Goal: Task Accomplishment & Management: Complete application form

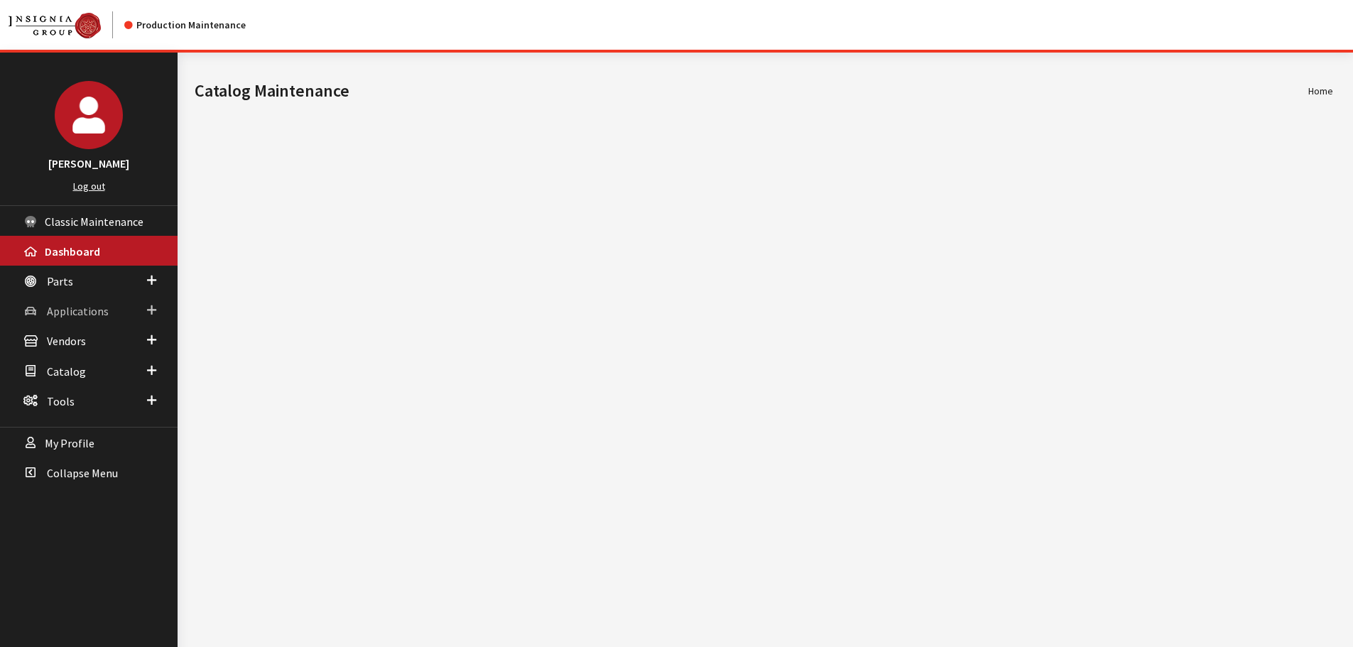
click at [56, 307] on span "Applications" at bounding box center [78, 311] width 62 height 14
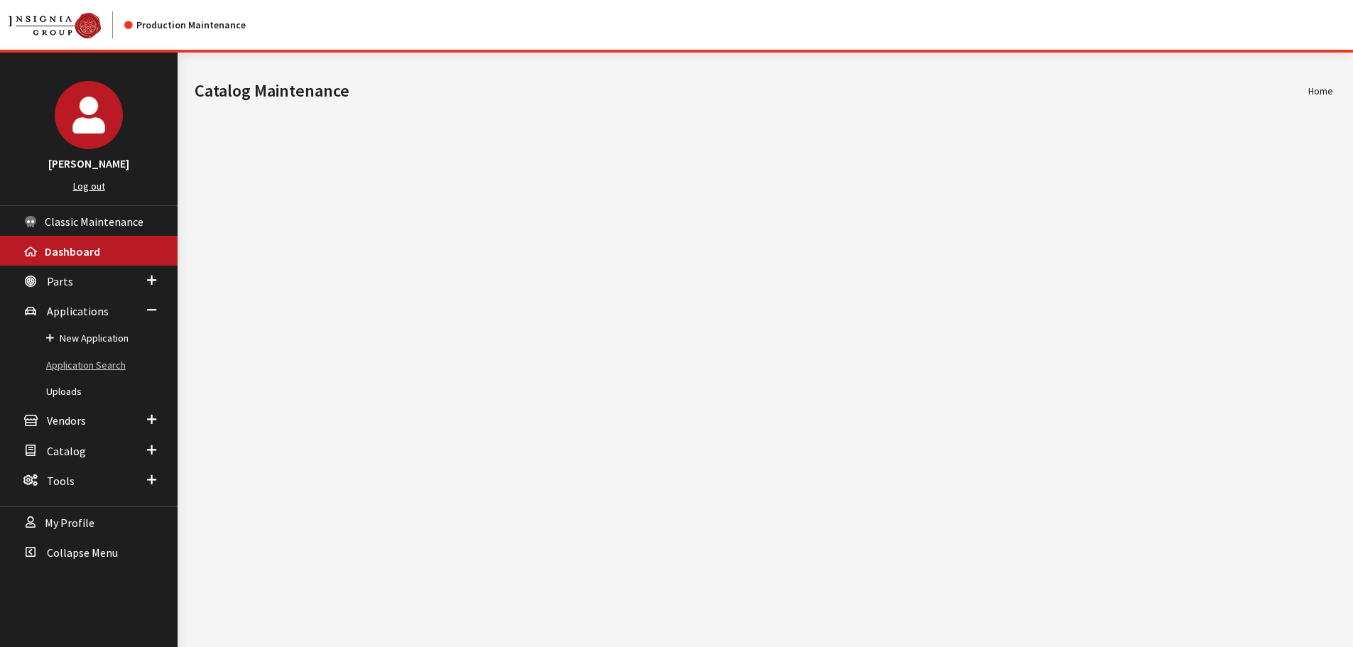
click at [91, 365] on link "Application Search" at bounding box center [89, 365] width 178 height 26
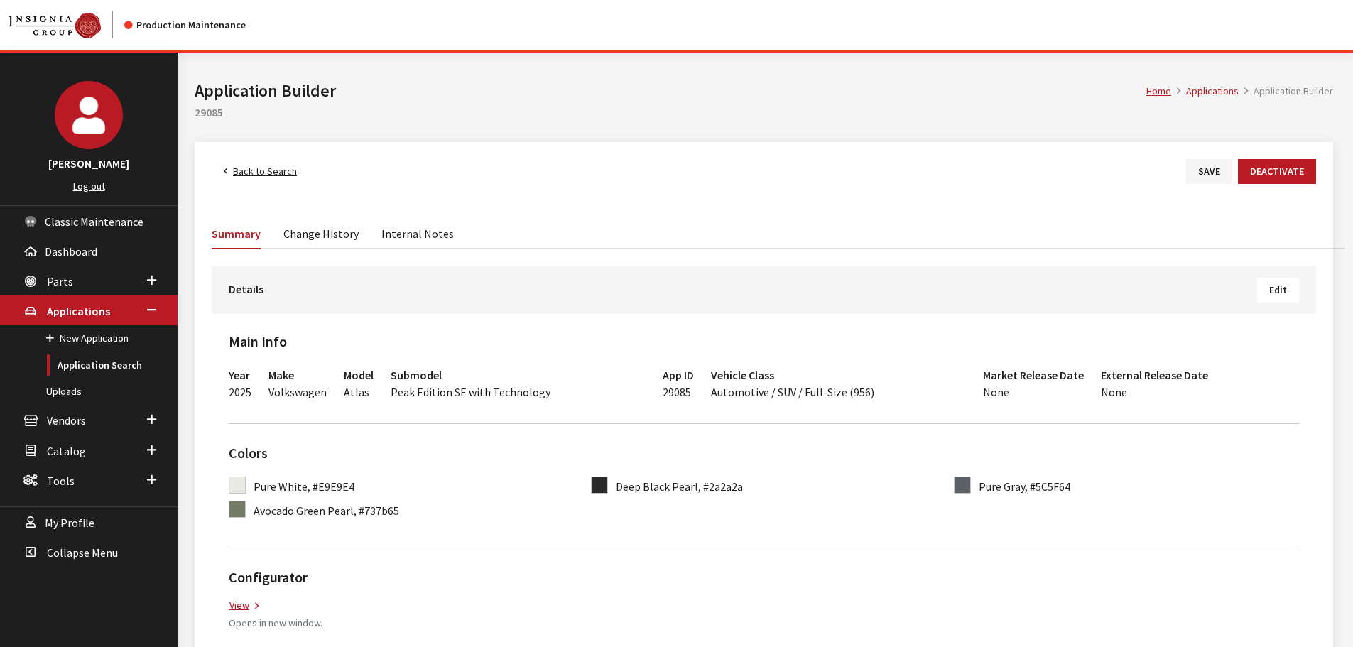
click at [253, 173] on link "Back to Search" at bounding box center [260, 171] width 97 height 25
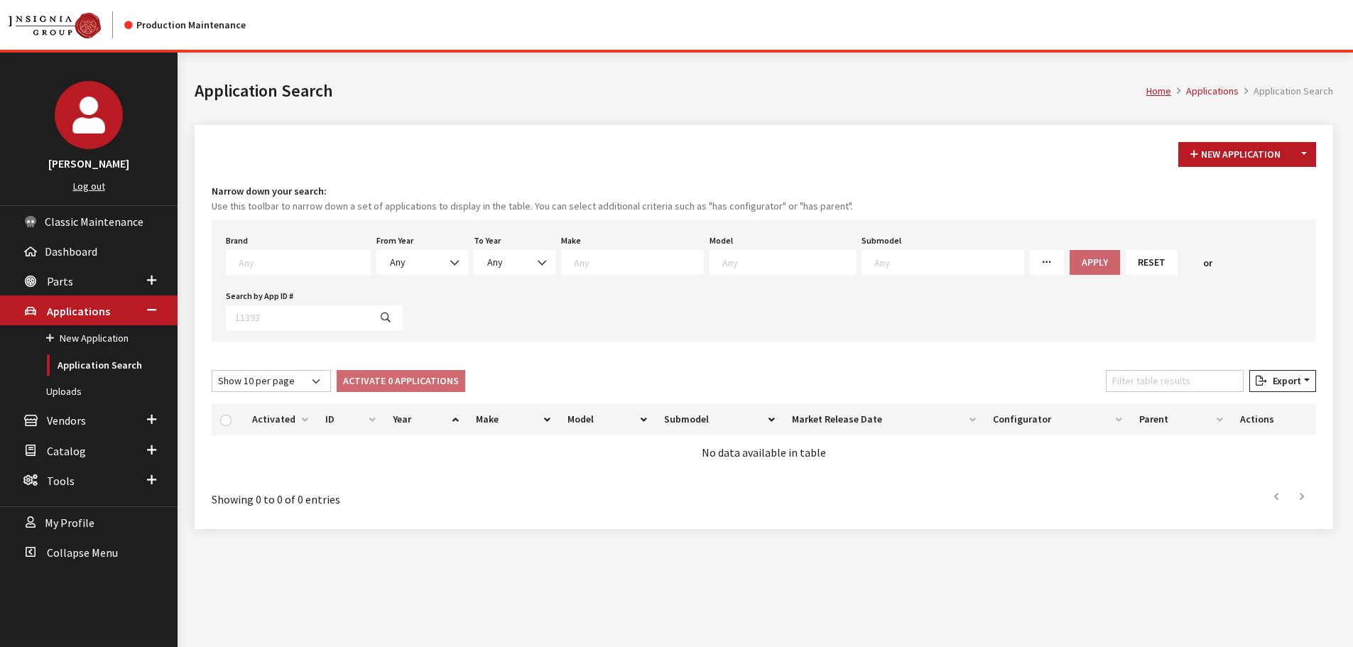
click at [325, 253] on span at bounding box center [298, 262] width 145 height 25
type textarea "vw"
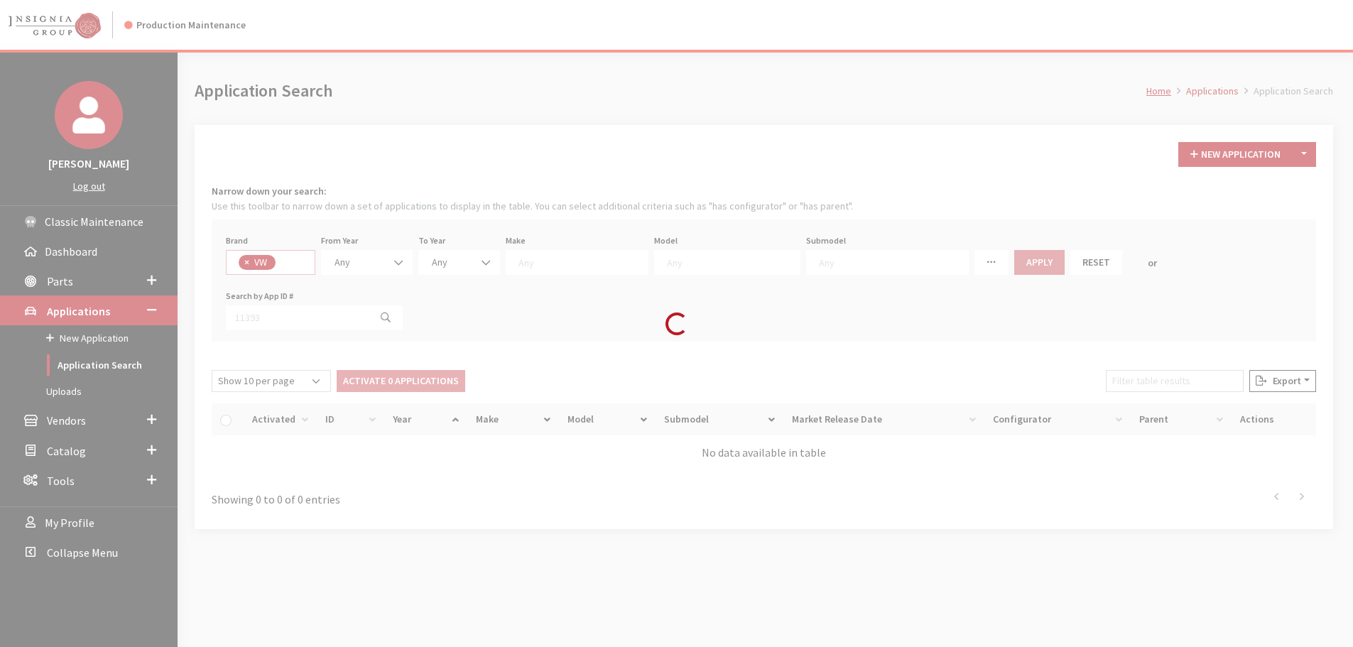
select select "11"
select select
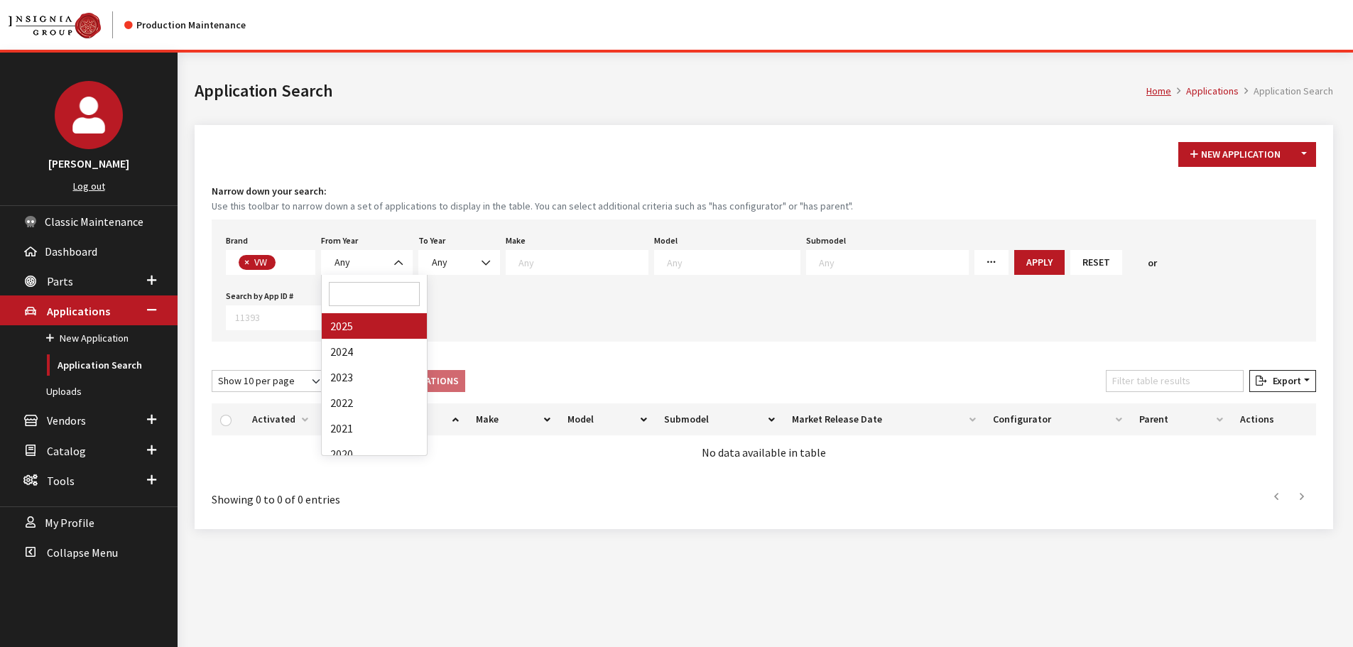
click at [381, 261] on span "Any" at bounding box center [366, 262] width 73 height 15
select select "2025"
select select
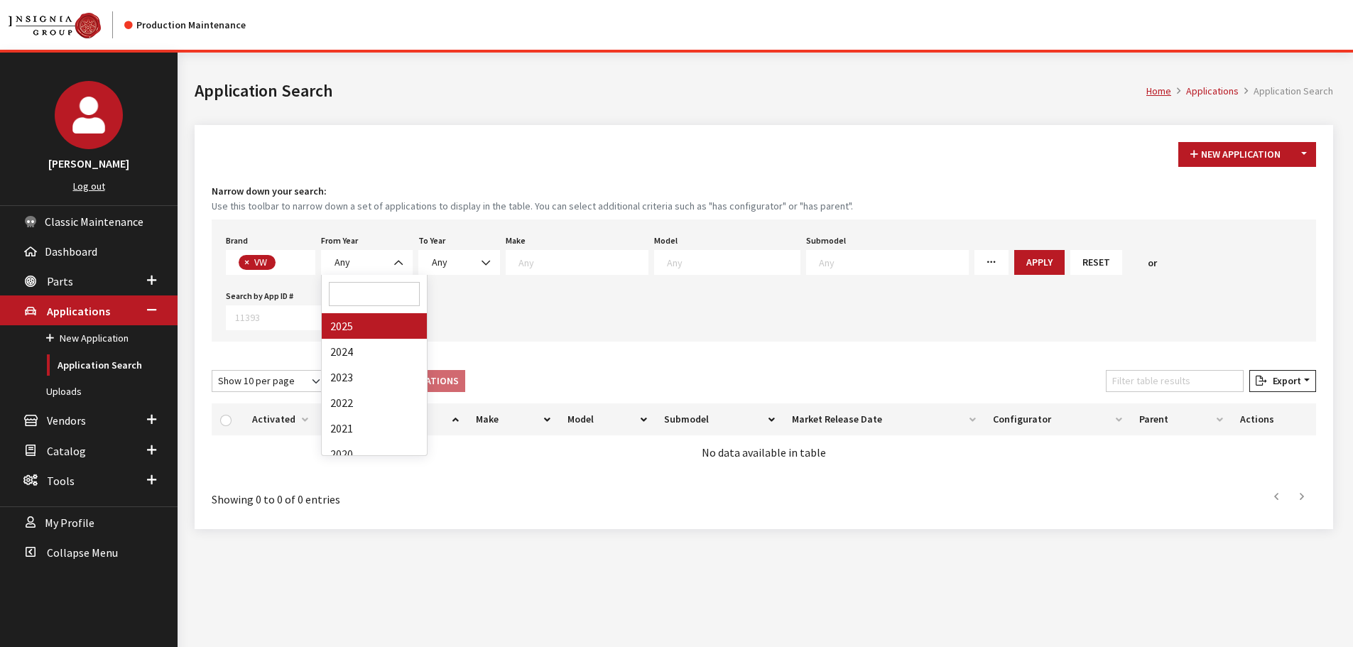
select select
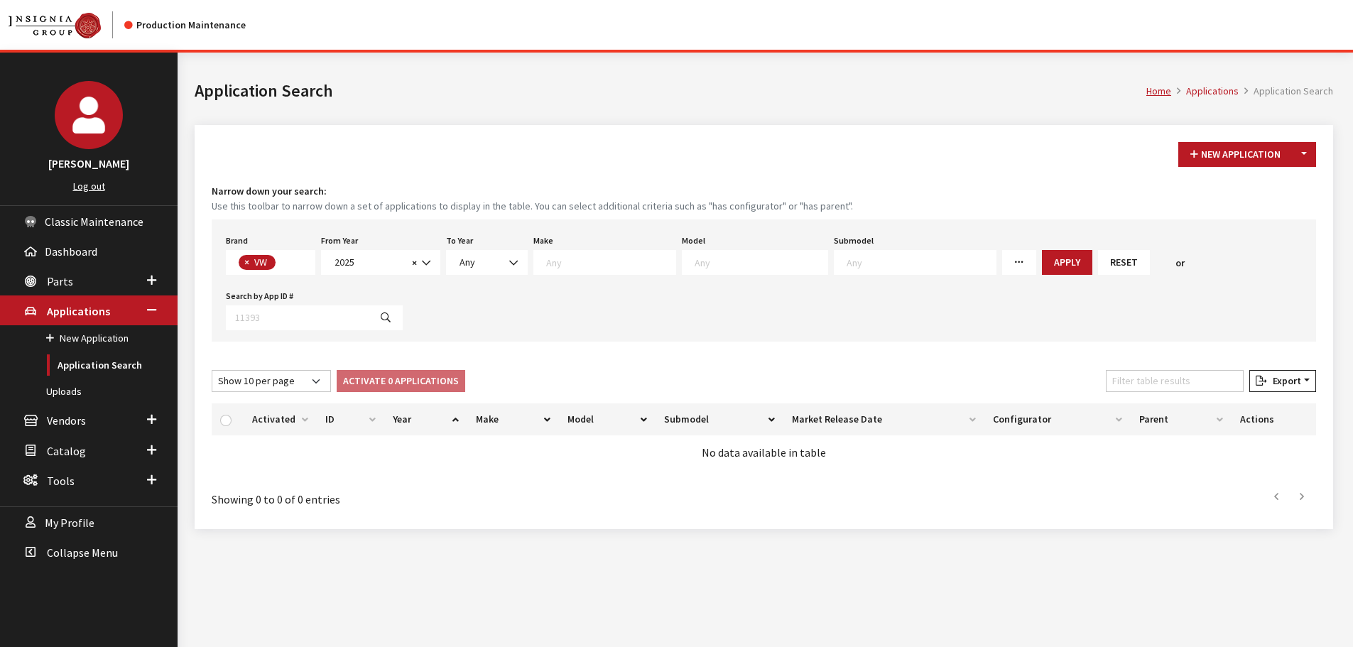
click at [592, 267] on textarea "Search" at bounding box center [610, 262] width 129 height 13
click at [682, 268] on span at bounding box center [755, 262] width 146 height 25
select select "915"
select select
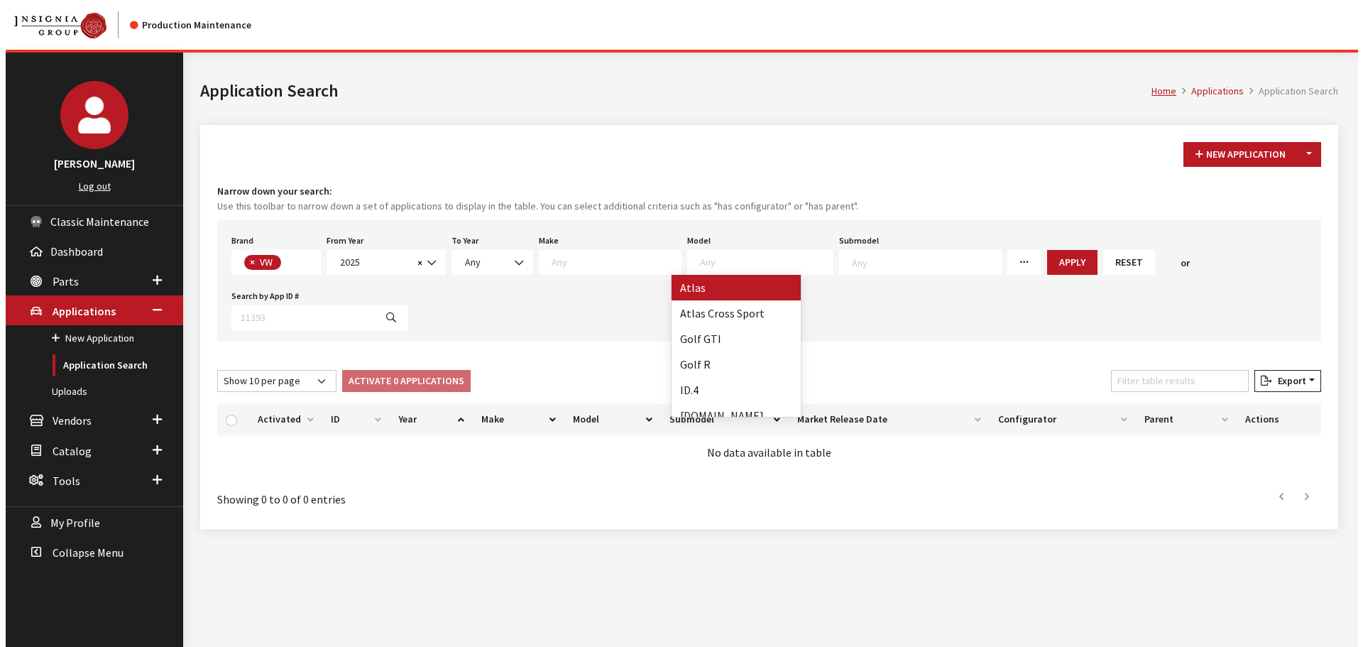
scroll to position [13, 0]
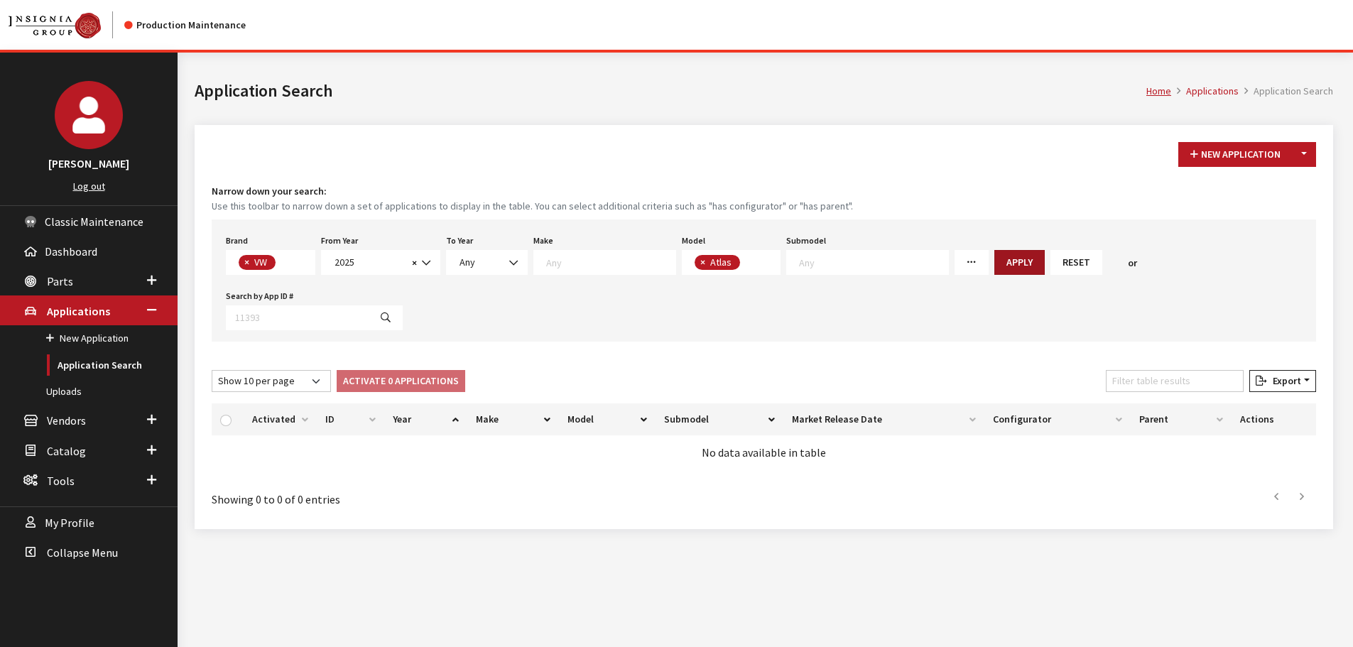
click at [1000, 266] on button "Apply" at bounding box center [1019, 262] width 50 height 25
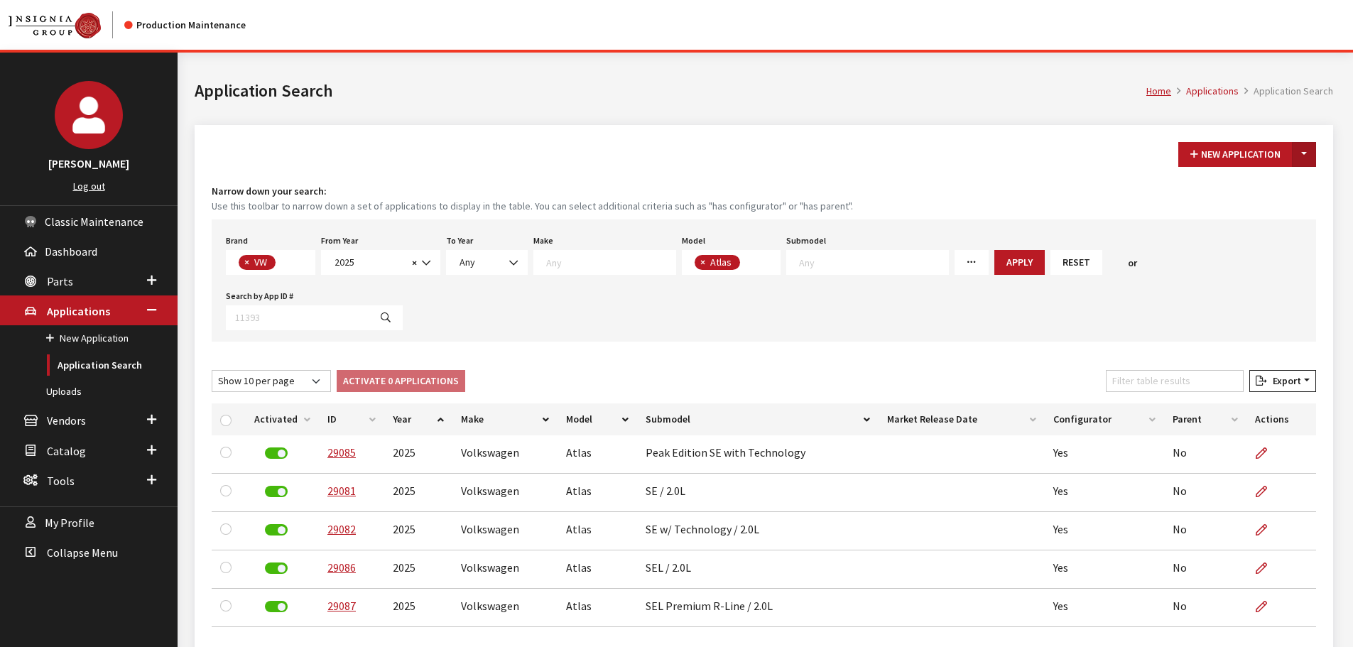
click at [1299, 150] on button "Toggle Dropdown" at bounding box center [1304, 154] width 24 height 25
click at [1262, 177] on button "New From Existing..." at bounding box center [1255, 185] width 122 height 25
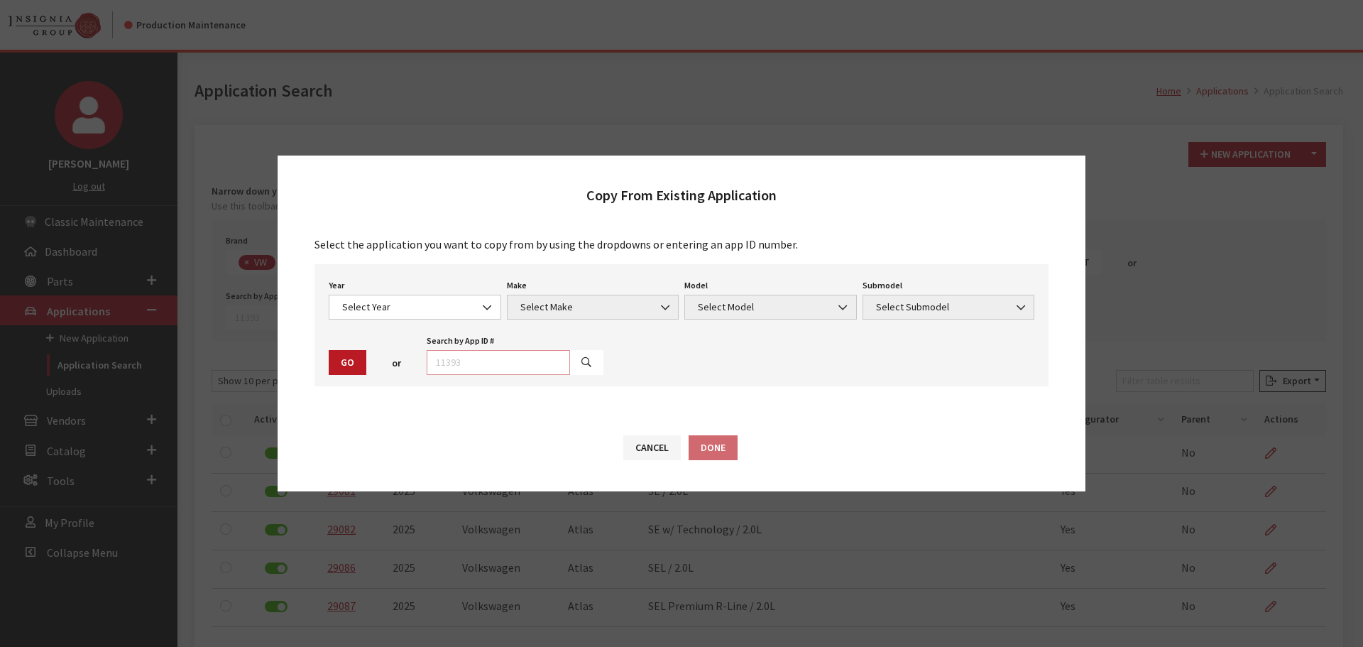
click at [474, 364] on input "text" at bounding box center [498, 362] width 143 height 25
type input "29081"
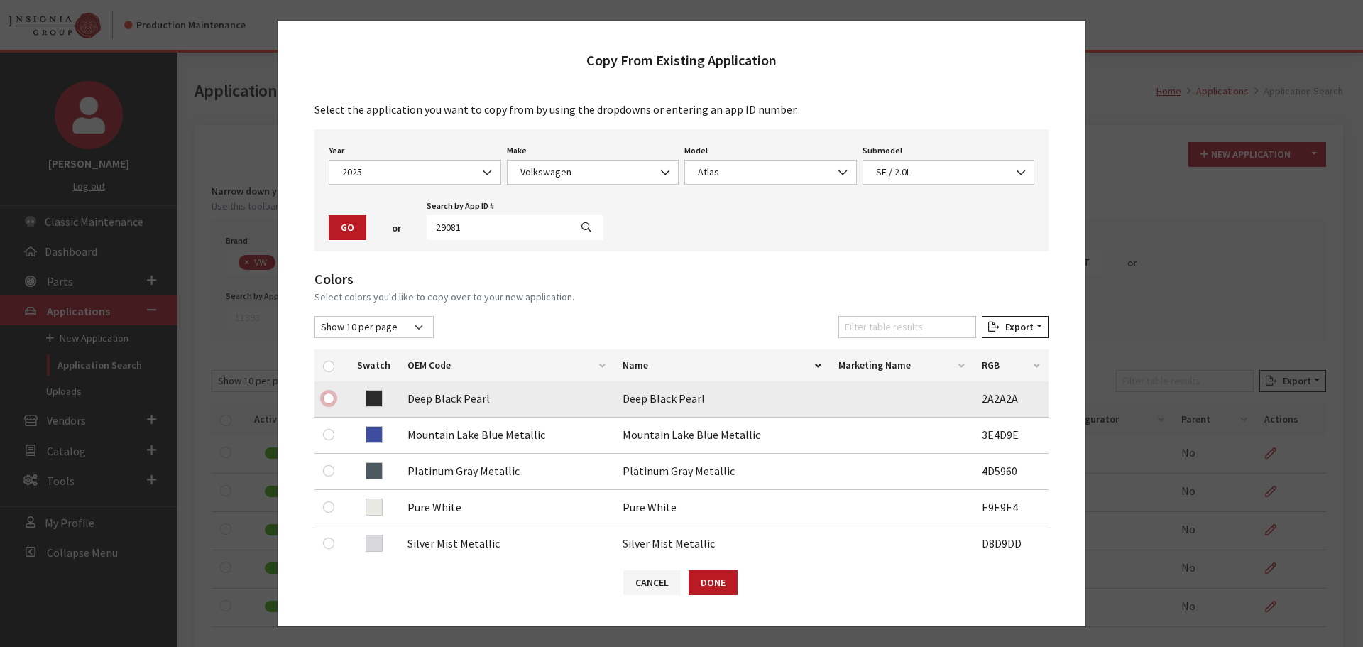
click at [326, 395] on input "checkbox" at bounding box center [328, 398] width 11 height 11
checkbox input "true"
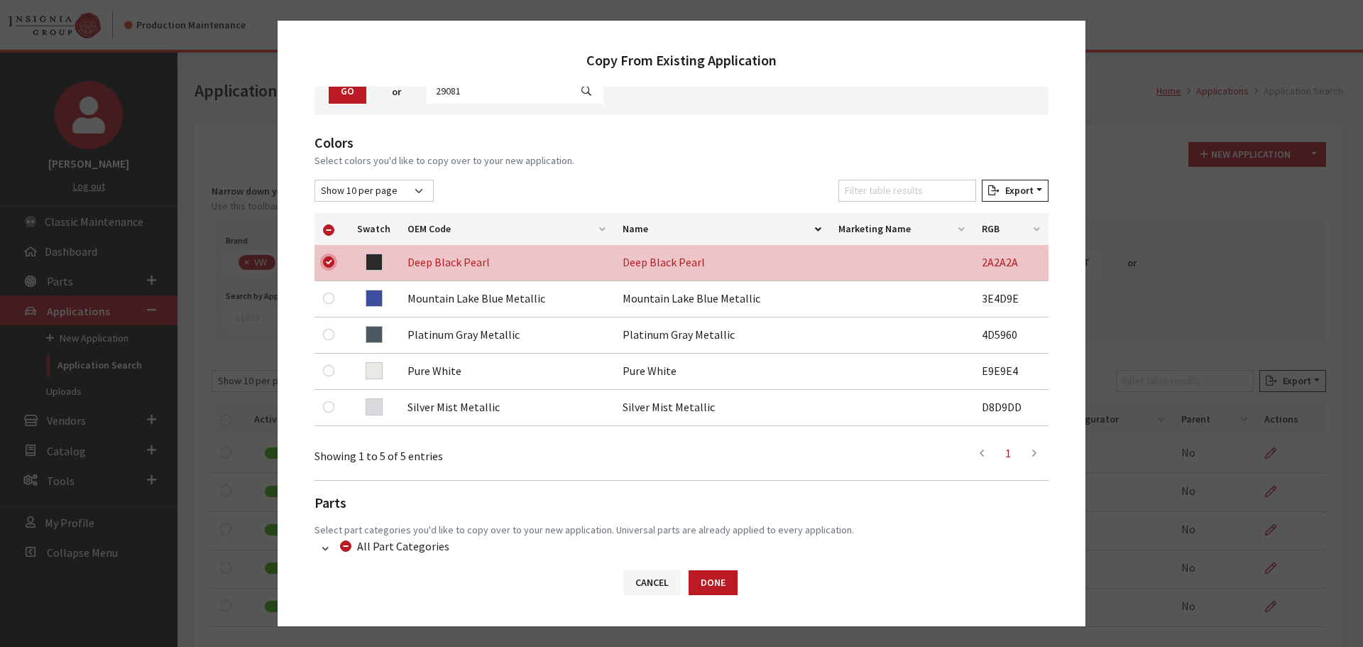
scroll to position [142, 0]
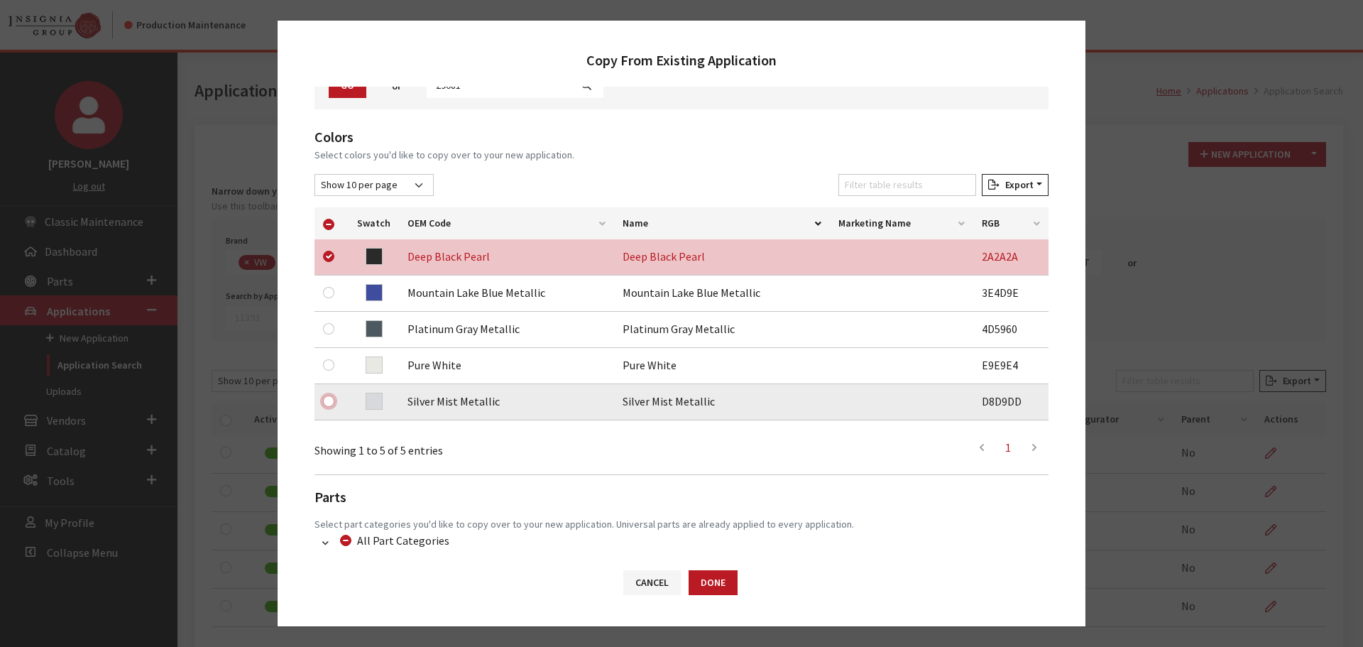
click at [327, 405] on input "checkbox" at bounding box center [328, 400] width 11 height 11
checkbox input "true"
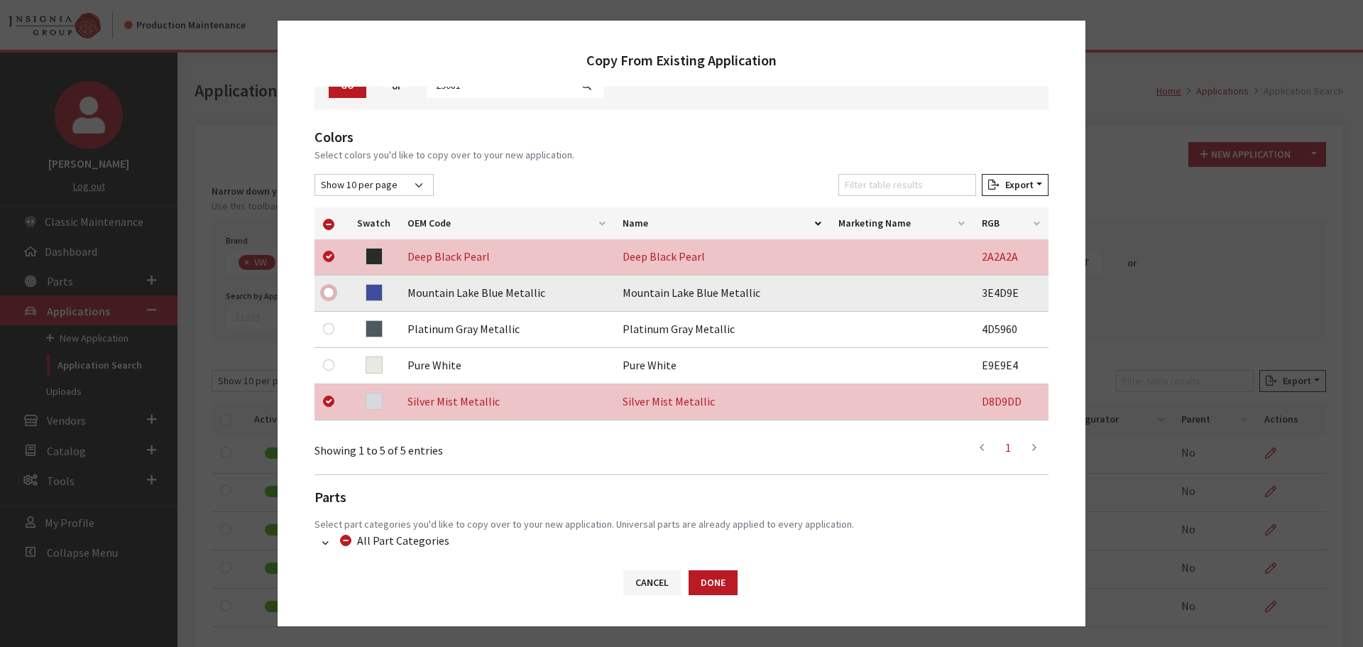
click at [327, 292] on input "checkbox" at bounding box center [328, 292] width 11 height 11
checkbox input "true"
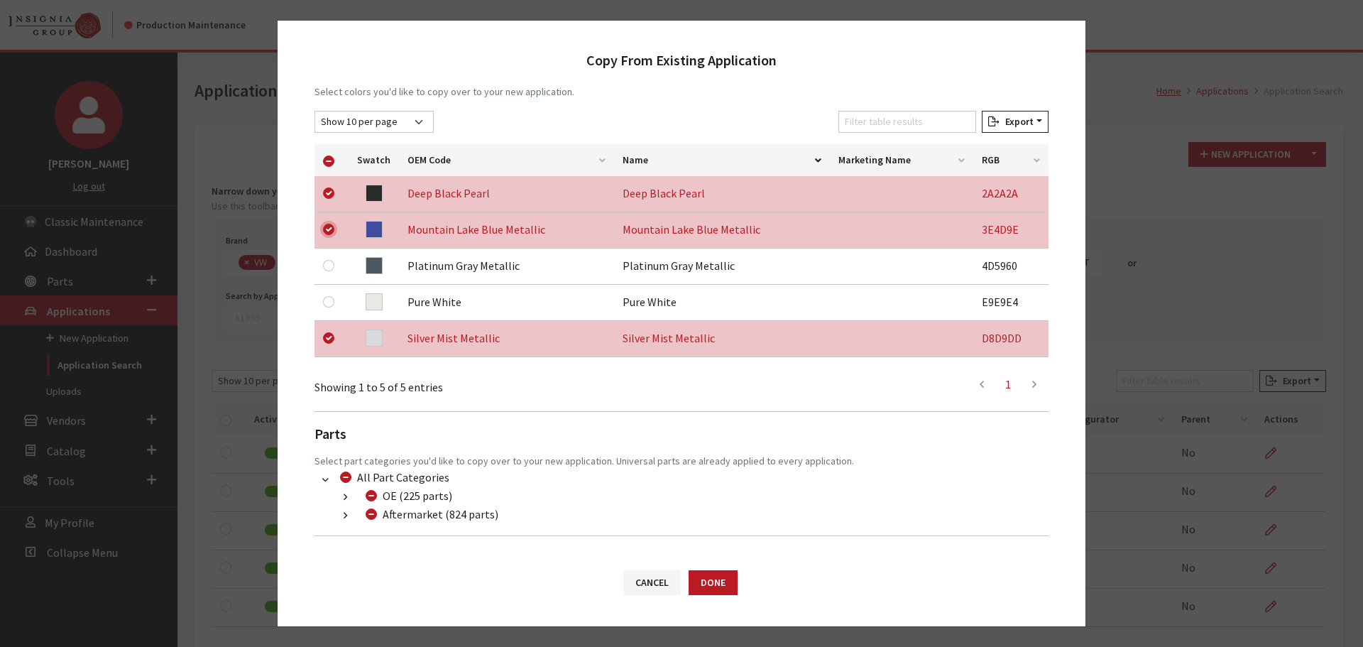
scroll to position [261, 0]
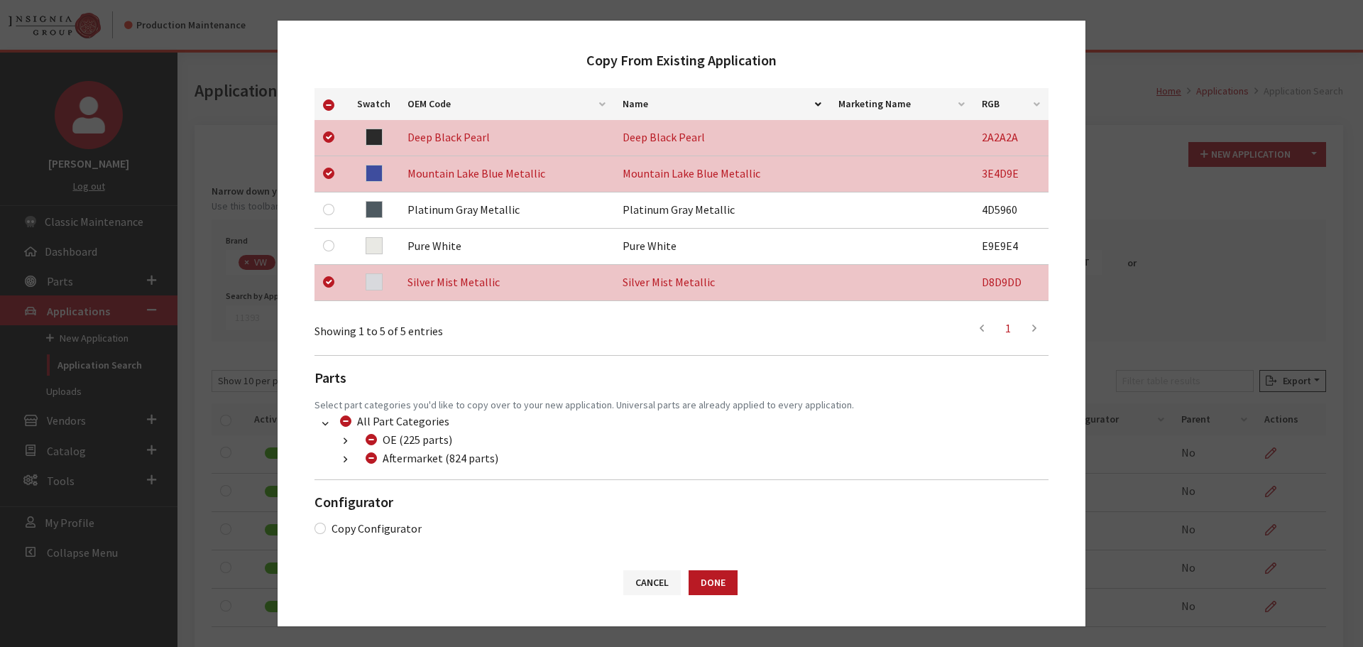
click at [349, 462] on button "button" at bounding box center [346, 460] width 28 height 16
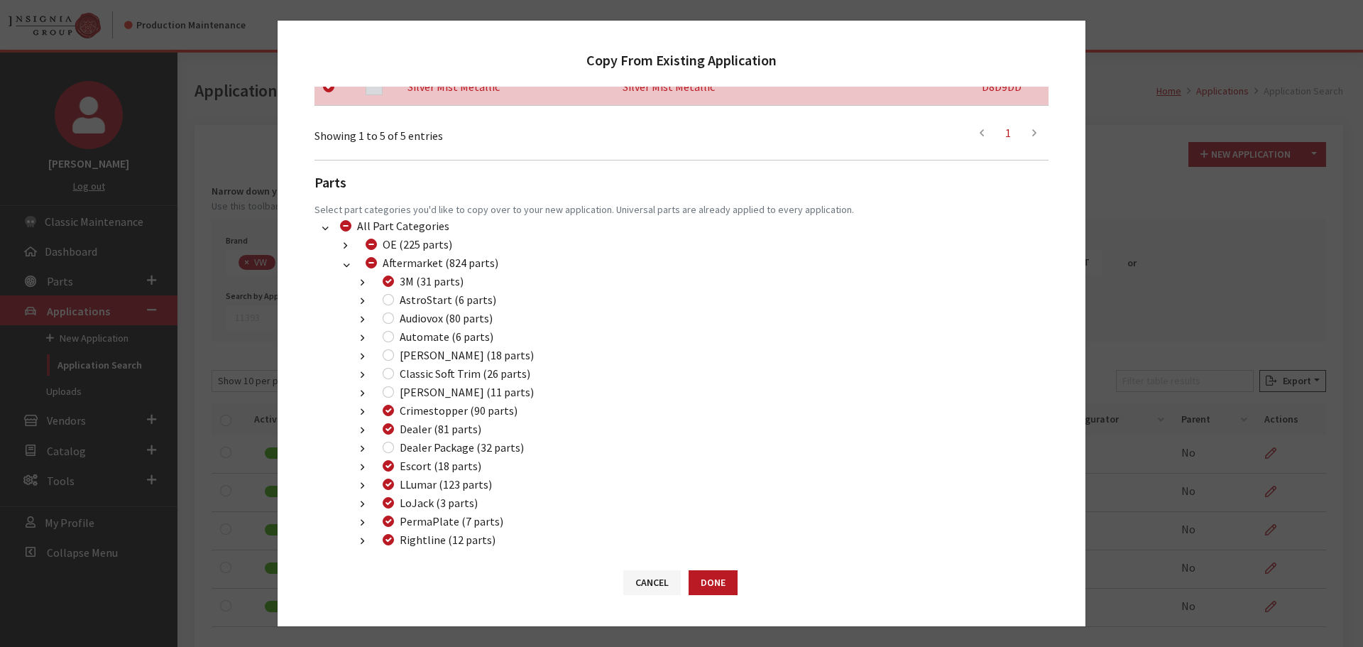
scroll to position [474, 0]
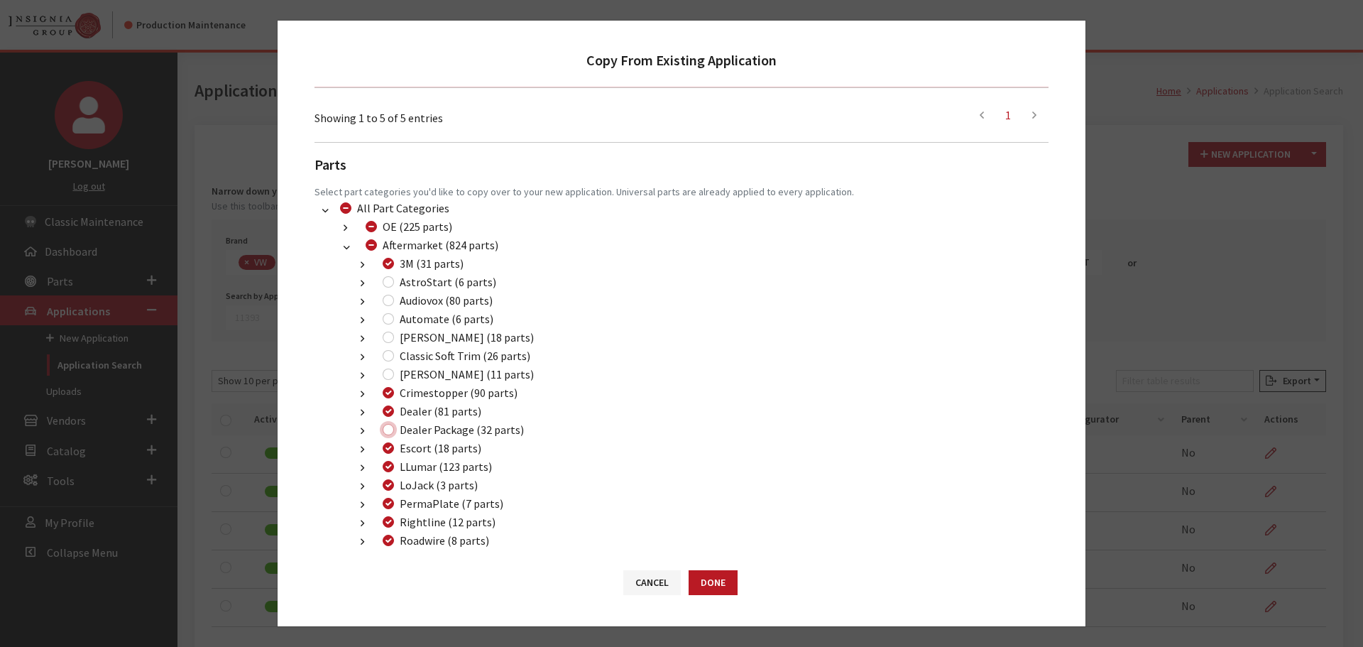
click at [388, 431] on input "Dealer Package (32 parts)" at bounding box center [388, 429] width 11 height 11
checkbox input "true"
click at [704, 584] on button "Done" at bounding box center [713, 582] width 49 height 25
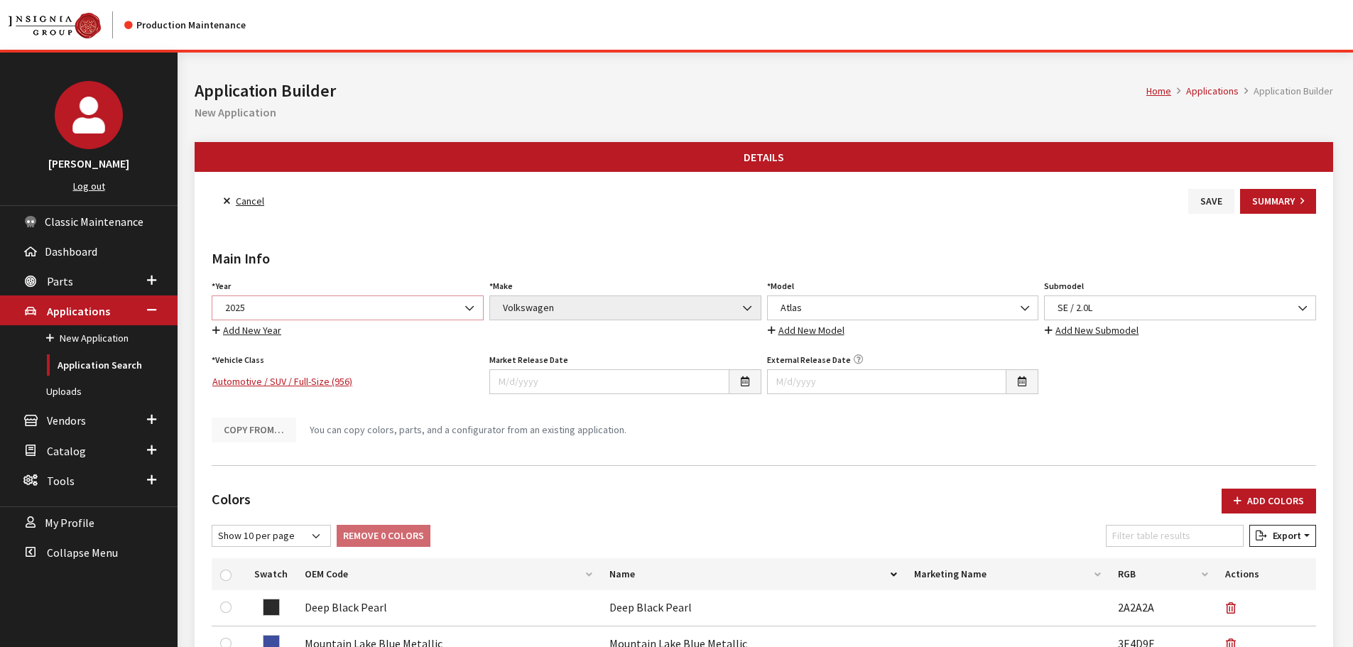
click at [302, 302] on span "2025" at bounding box center [347, 307] width 253 height 15
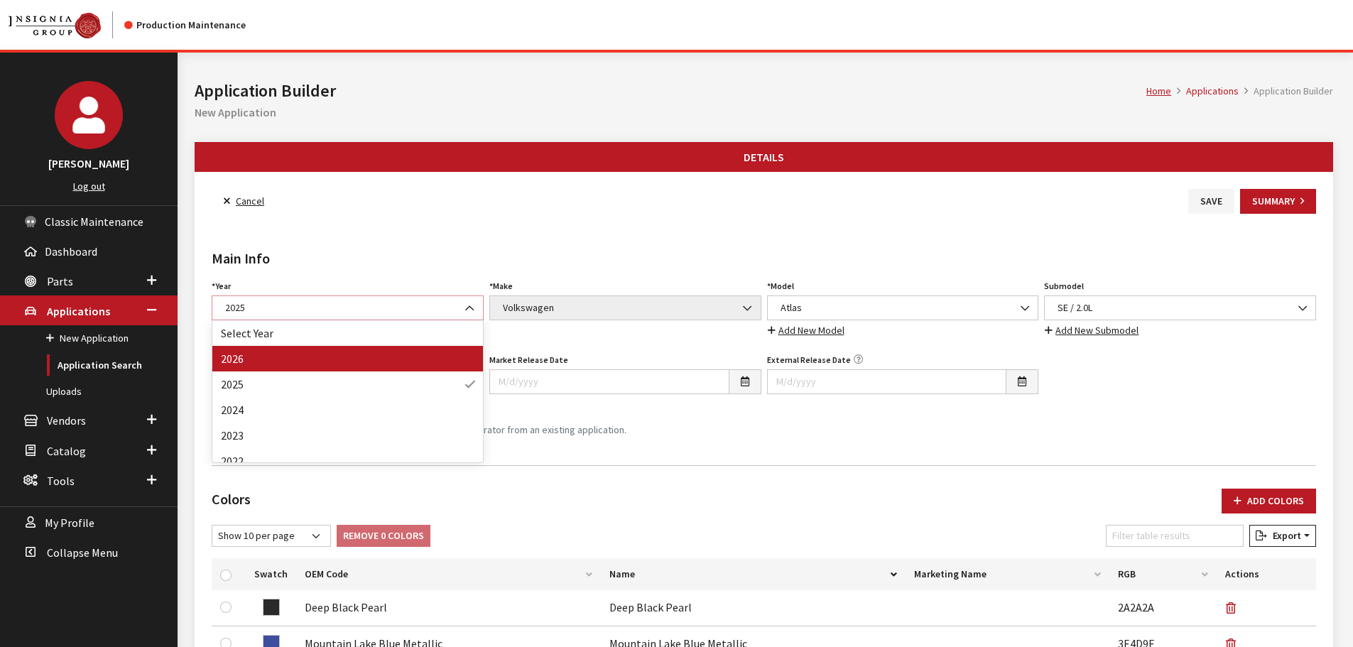
select select "44"
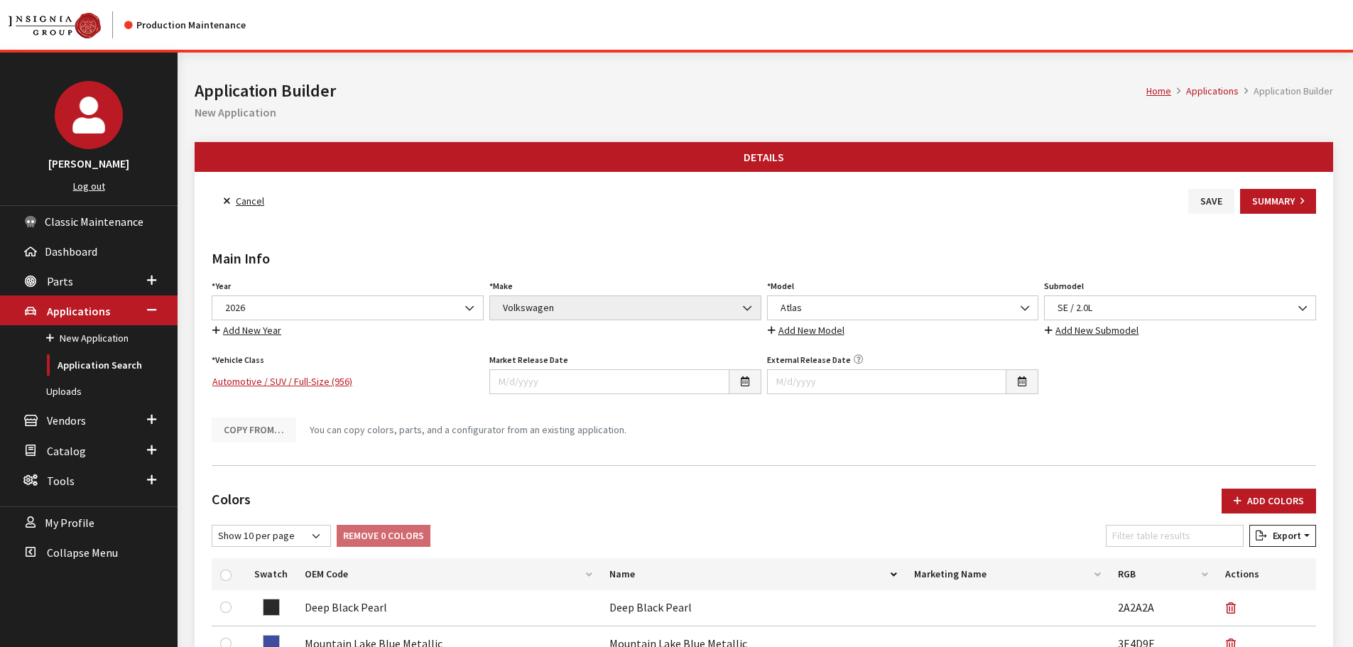
click at [1113, 308] on span "SE / 2.0L" at bounding box center [1179, 307] width 253 height 15
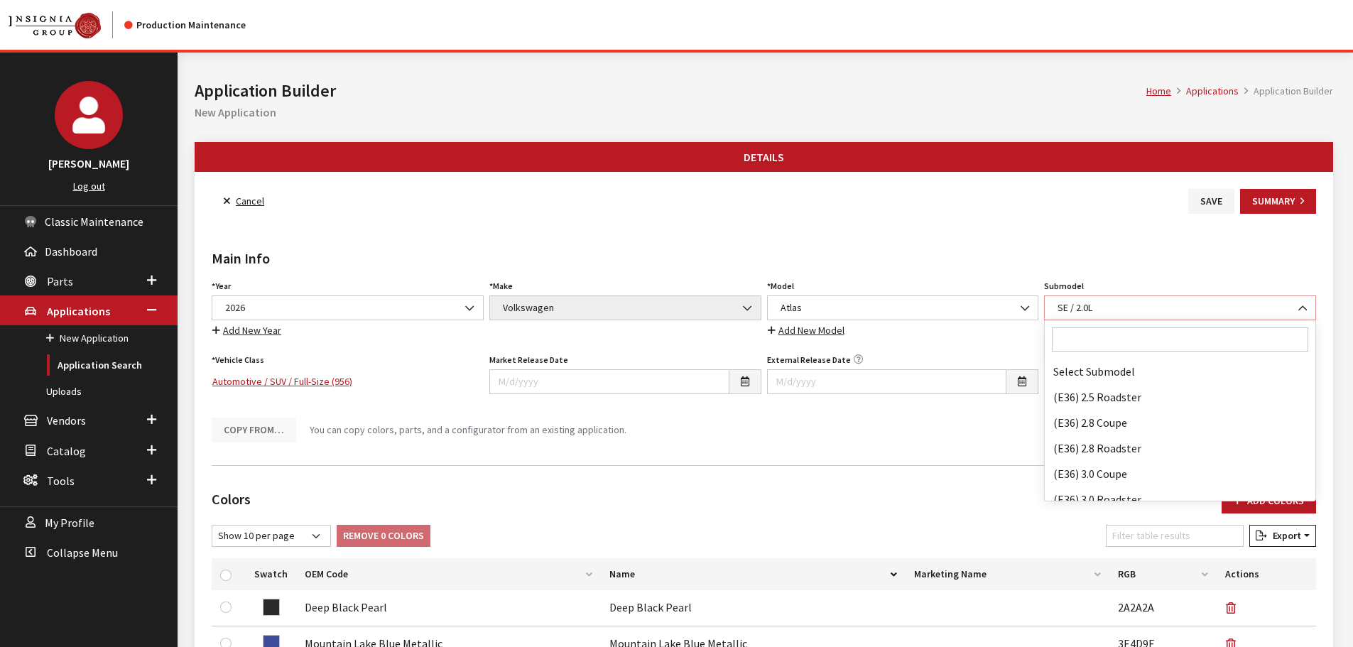
scroll to position [88150, 0]
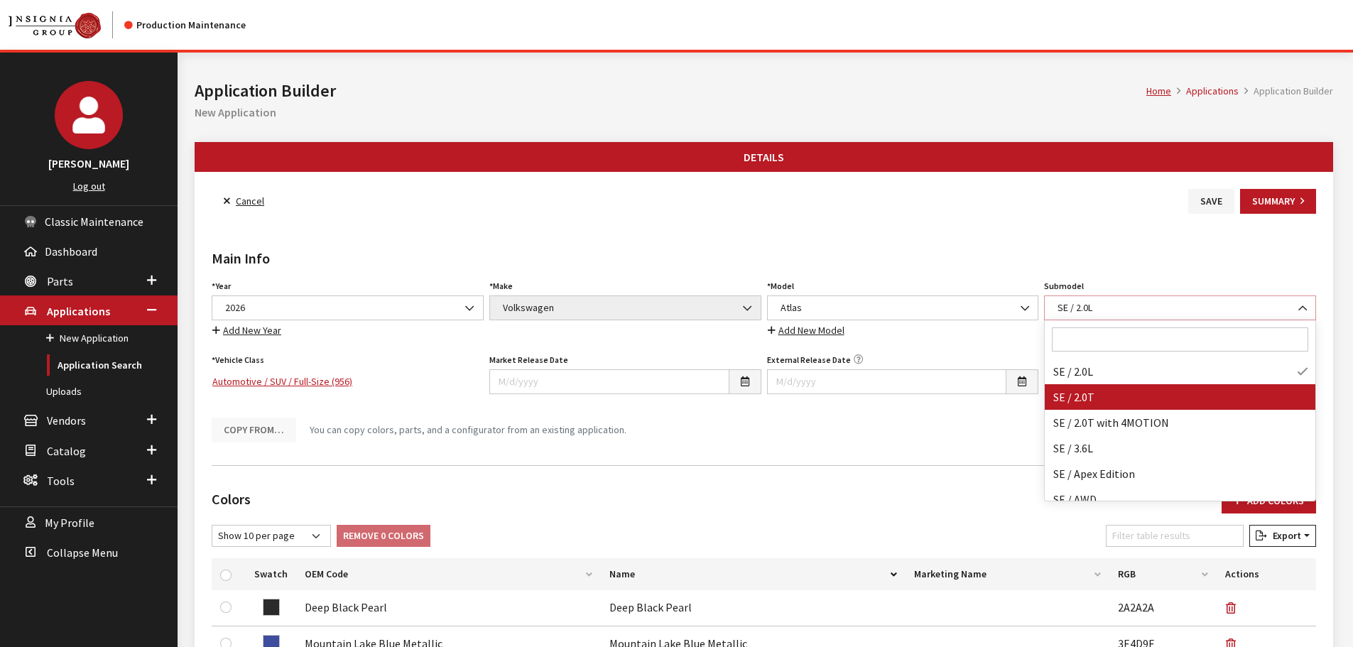
select select "3045"
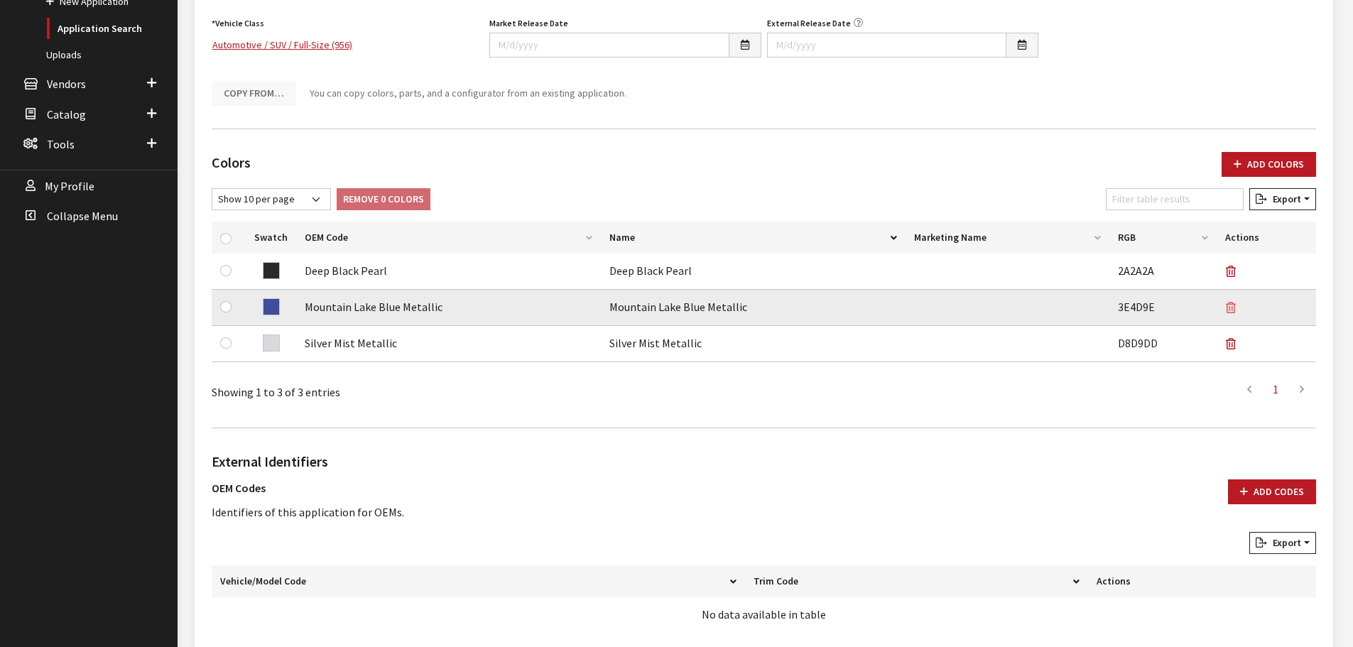
scroll to position [355, 0]
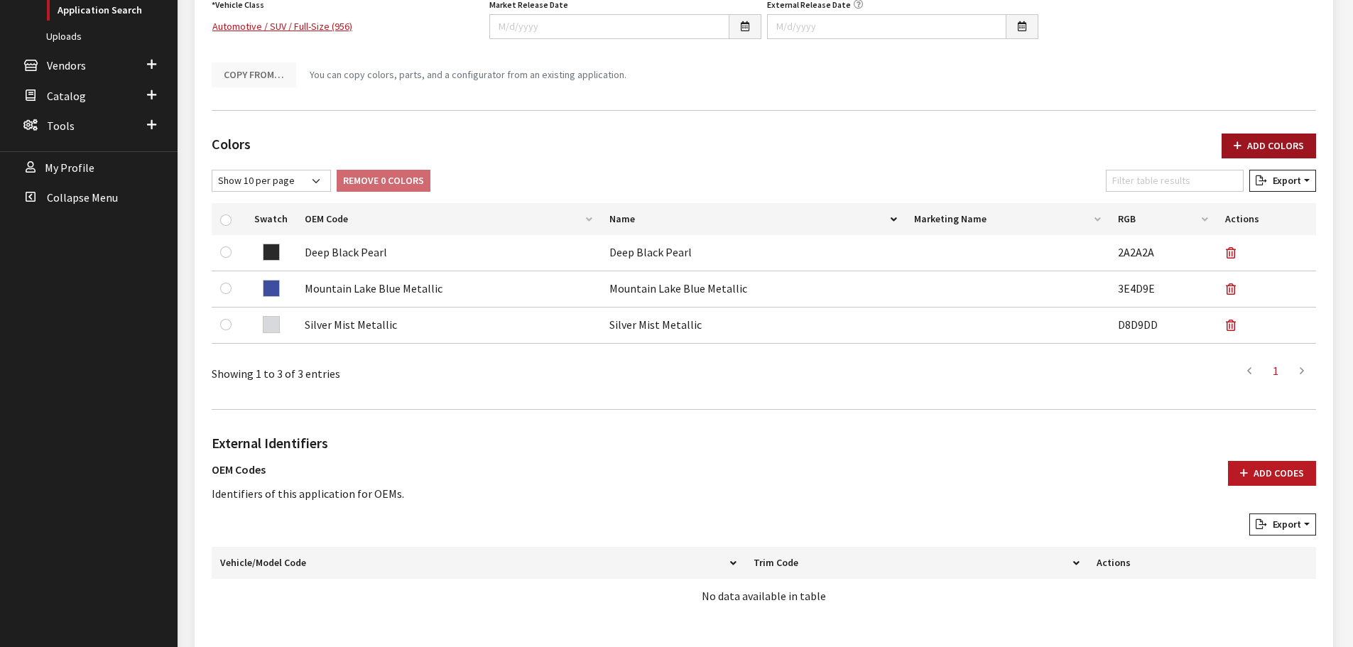
click at [1300, 144] on button "Add Colors" at bounding box center [1268, 145] width 94 height 25
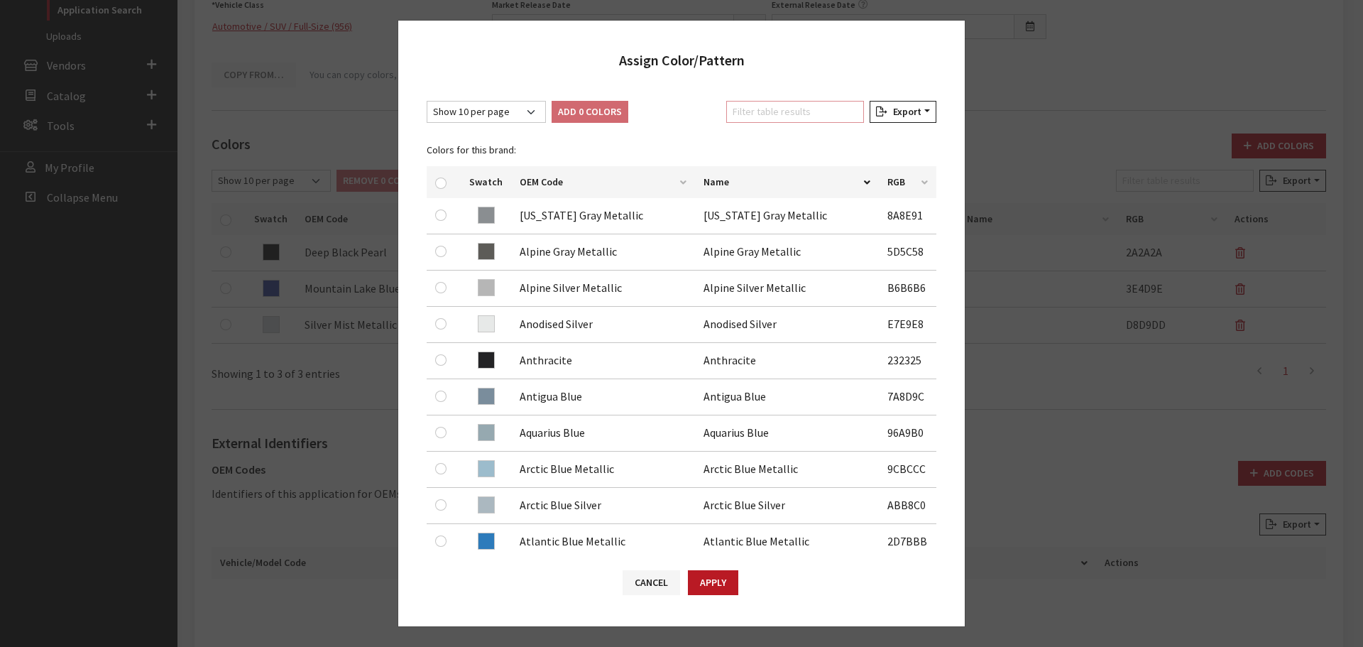
click at [810, 104] on input "Filter table results" at bounding box center [795, 112] width 138 height 22
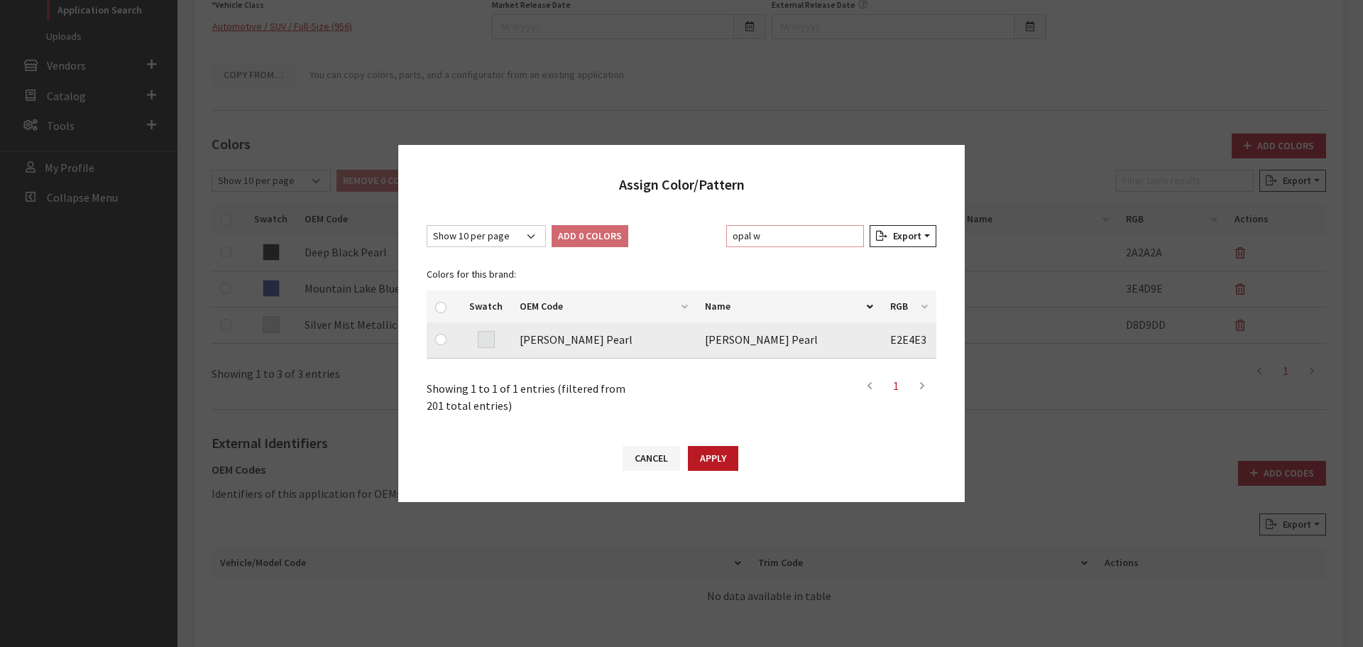
type input "opal w"
click at [439, 339] on input "checkbox" at bounding box center [440, 339] width 11 height 11
checkbox input "true"
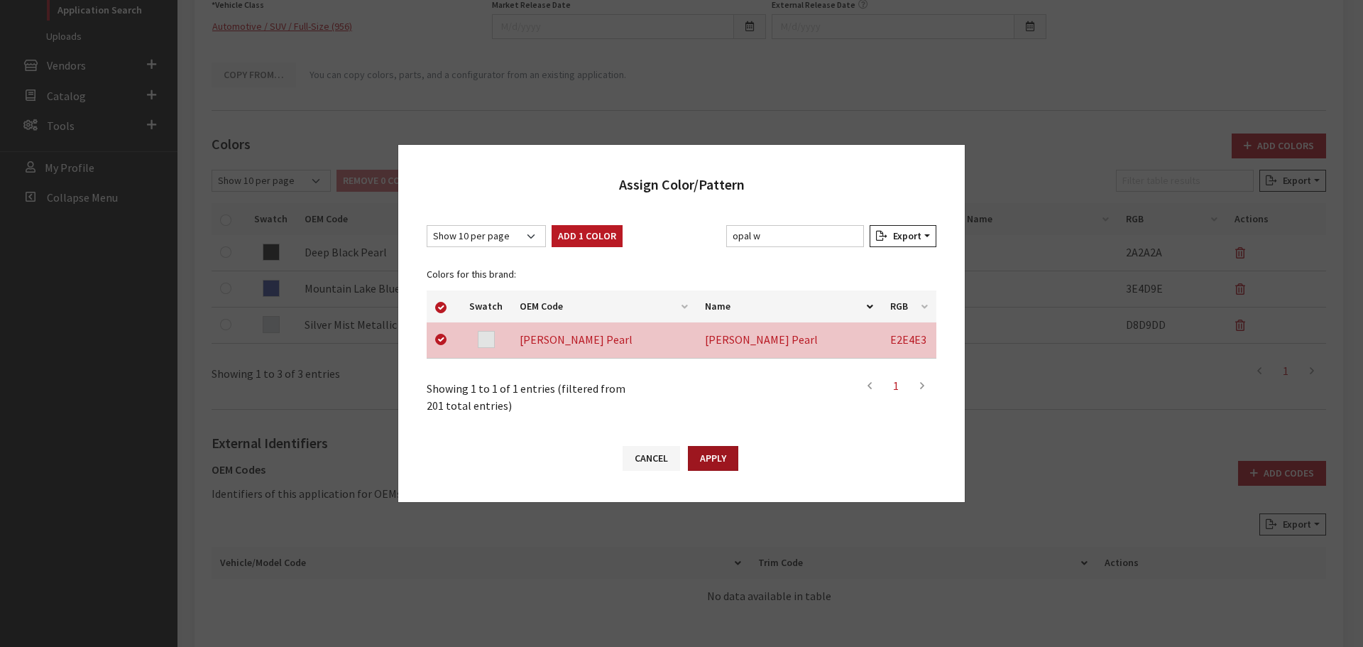
click at [698, 455] on button "Apply" at bounding box center [713, 458] width 50 height 25
checkbox input "false"
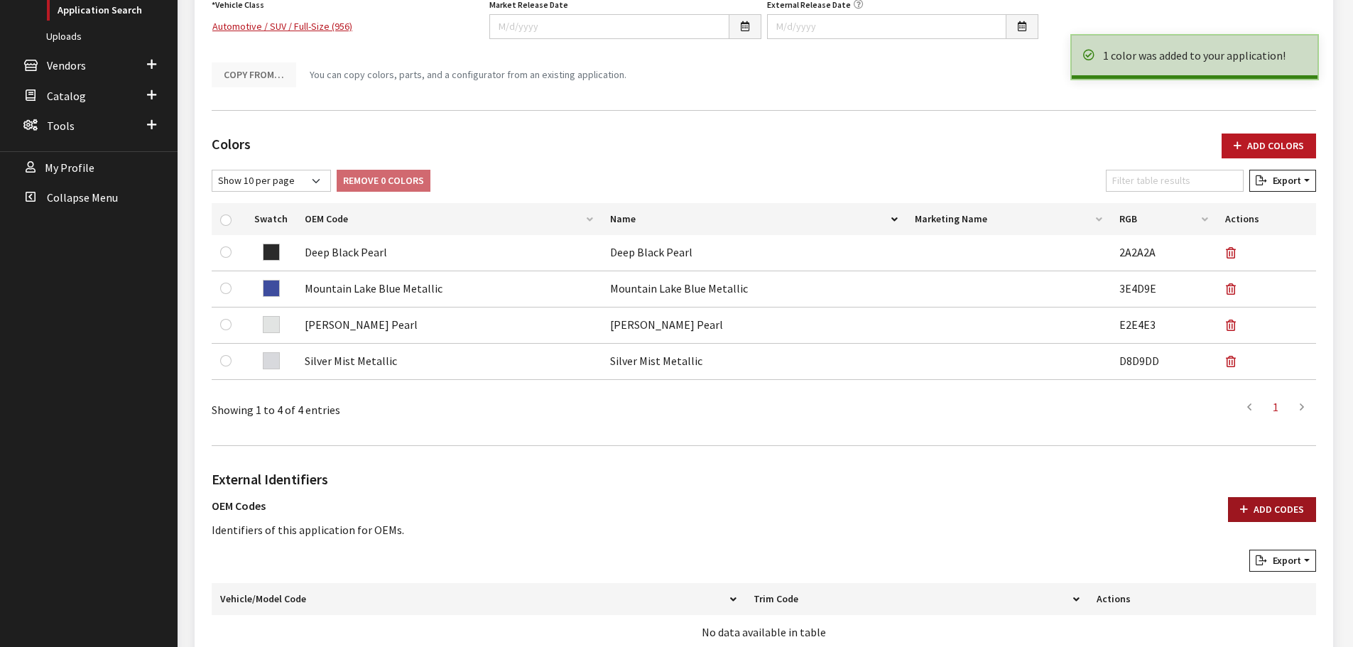
click at [1291, 501] on button "Add Codes" at bounding box center [1272, 509] width 88 height 25
click at [1273, 509] on button "Add Codes" at bounding box center [1272, 509] width 88 height 25
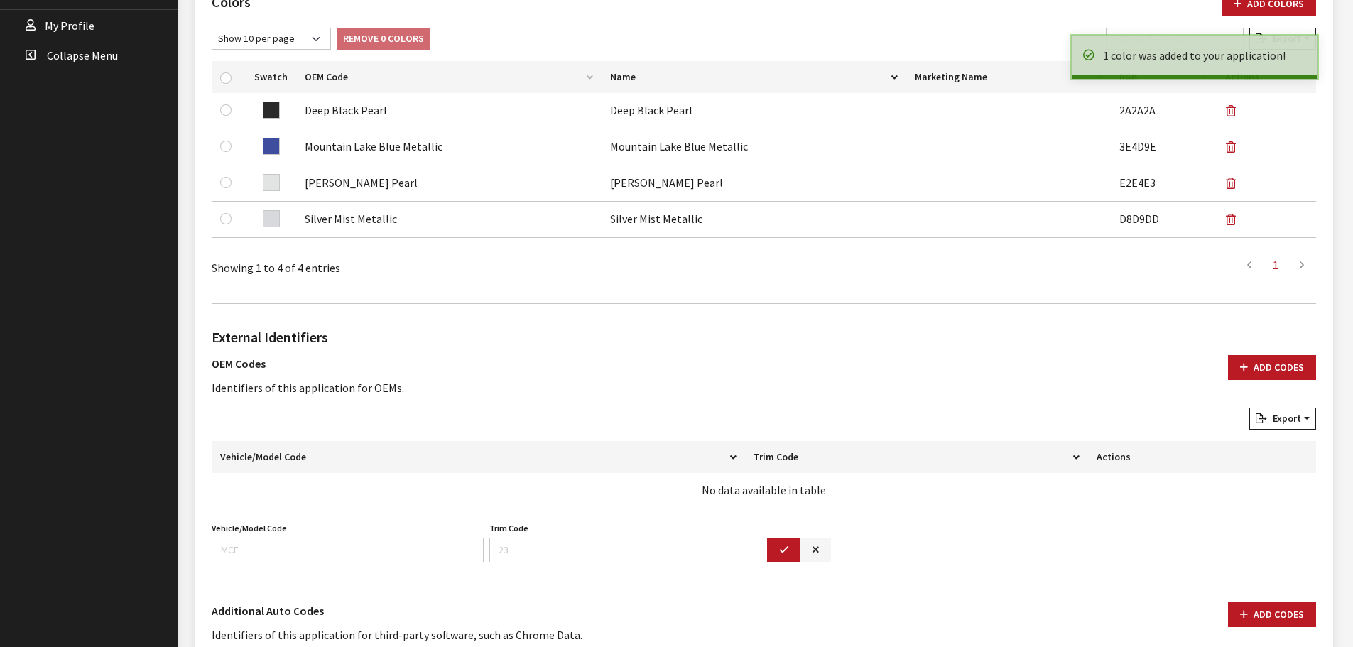
scroll to position [692, 0]
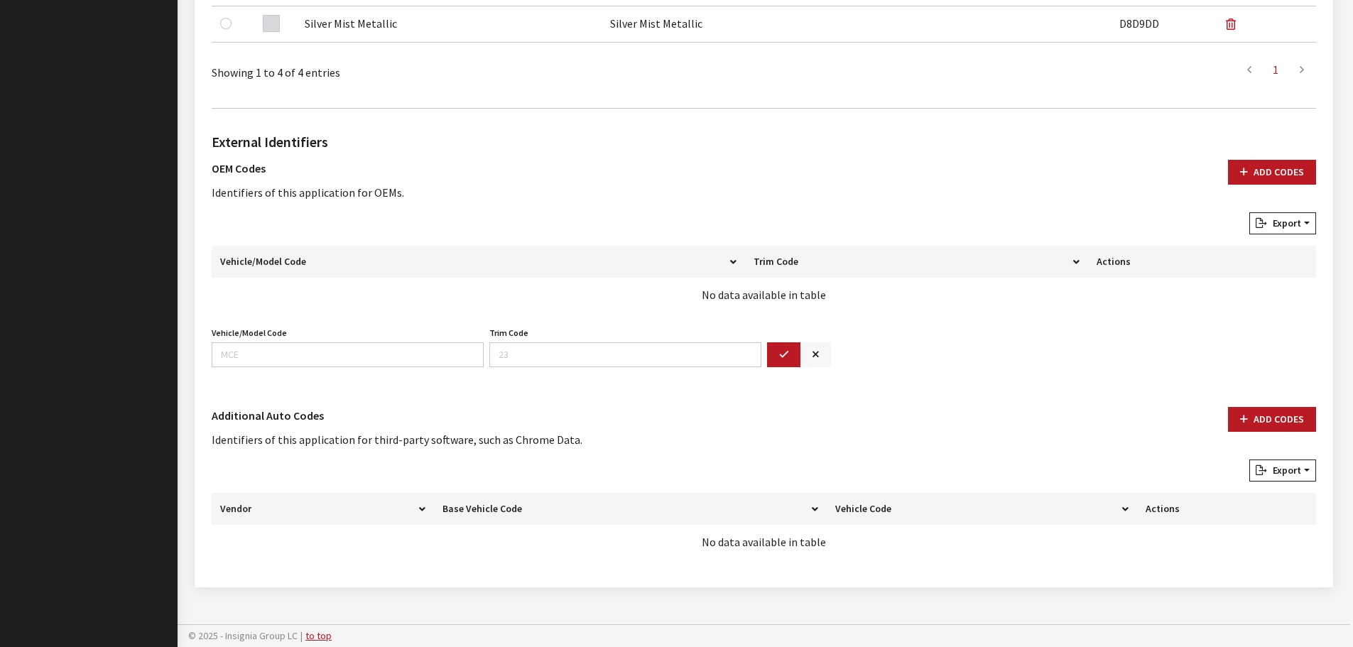
click at [824, 349] on button "button" at bounding box center [815, 354] width 31 height 25
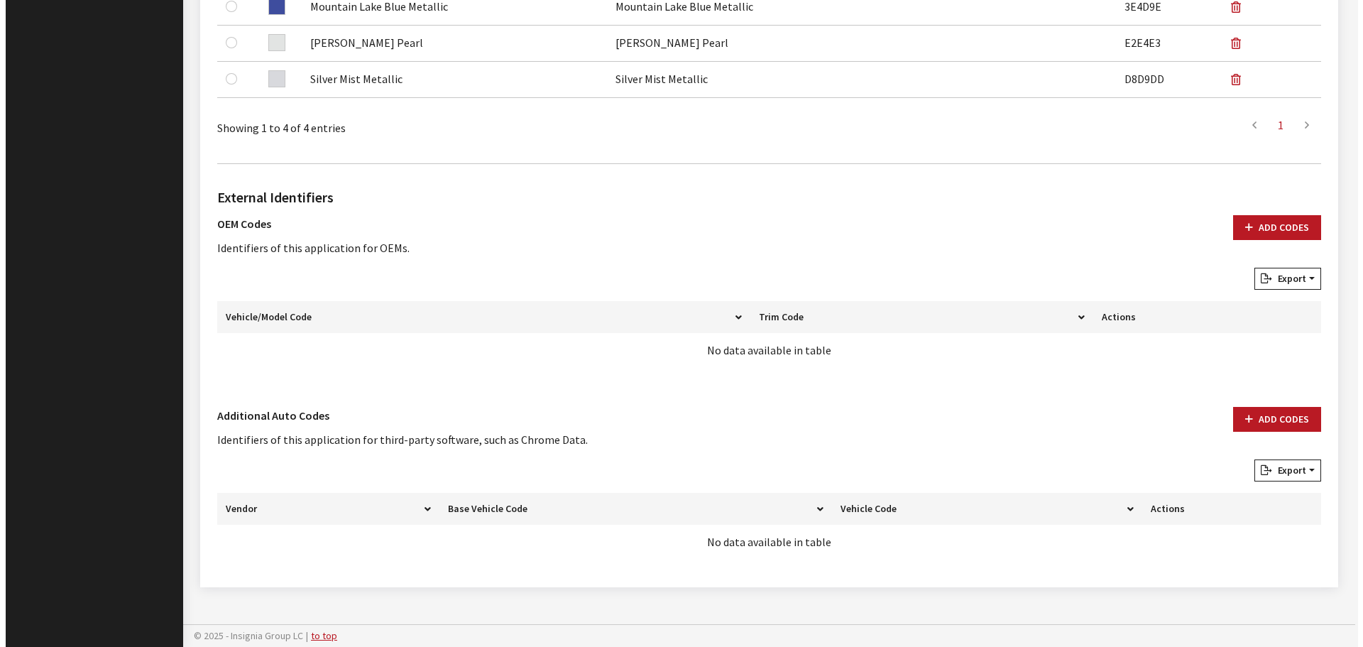
scroll to position [637, 0]
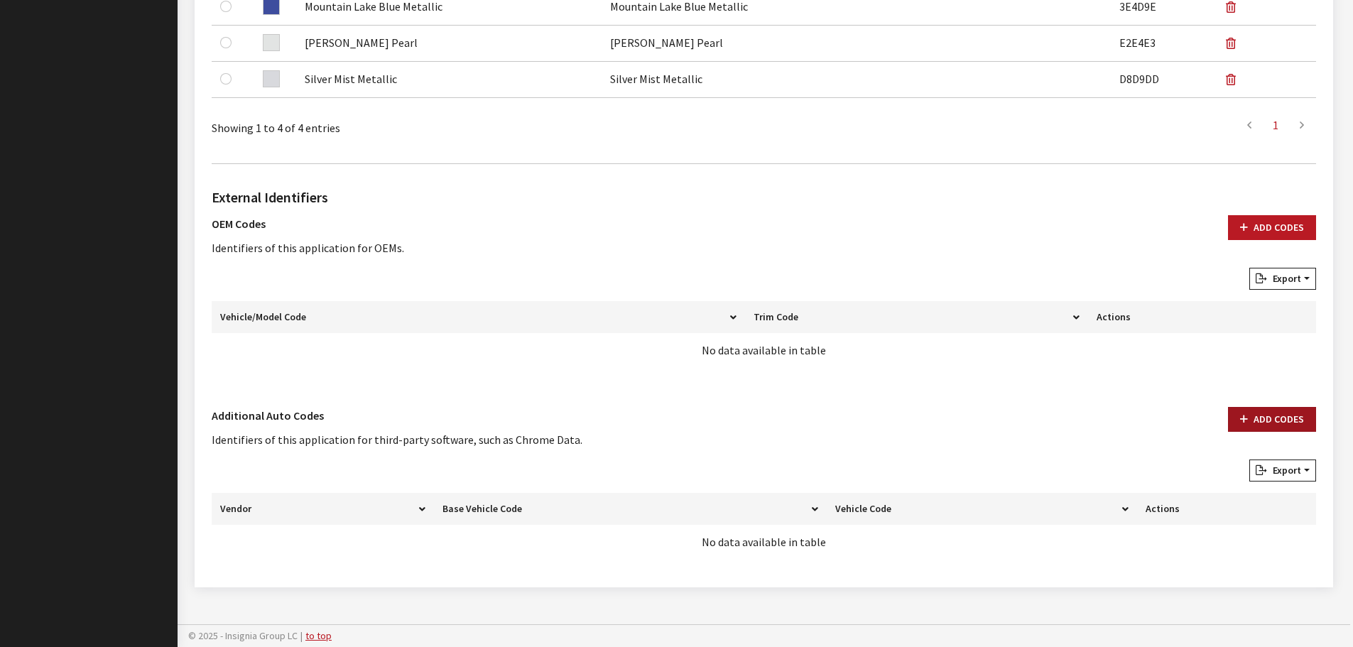
click at [1270, 415] on button "Add Codes" at bounding box center [1272, 419] width 88 height 25
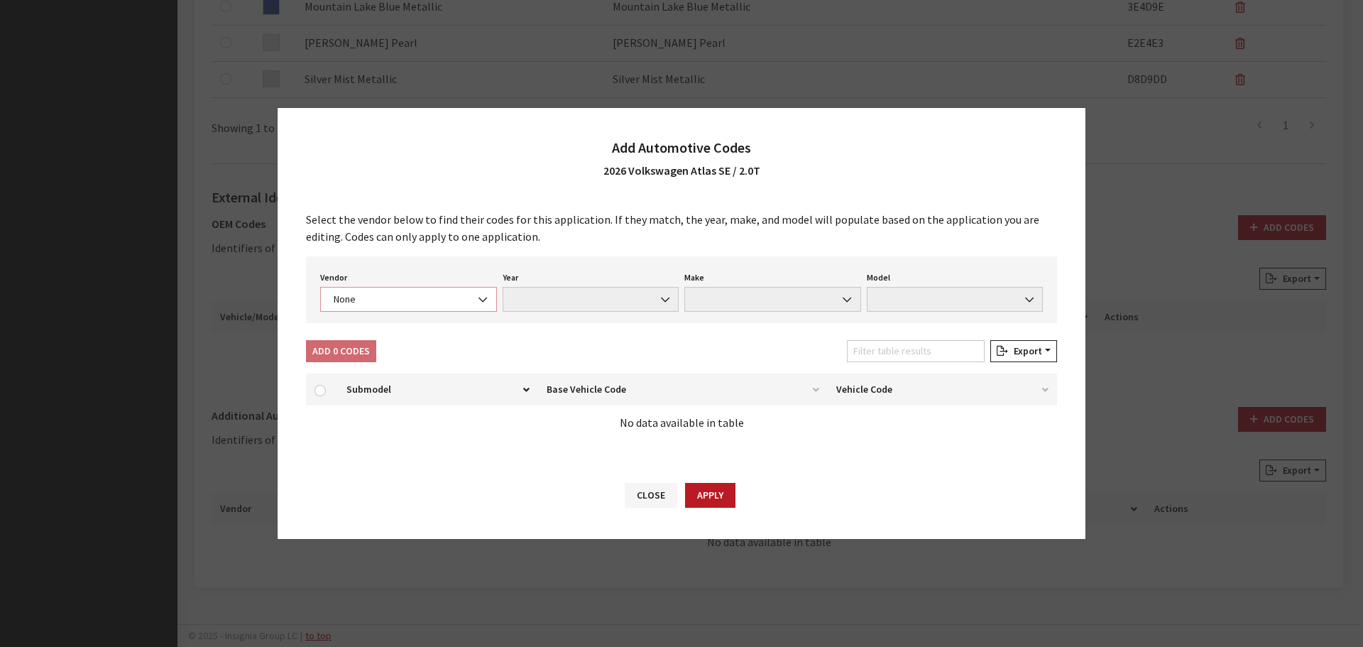
click at [433, 301] on span "None" at bounding box center [408, 299] width 158 height 15
select select "4"
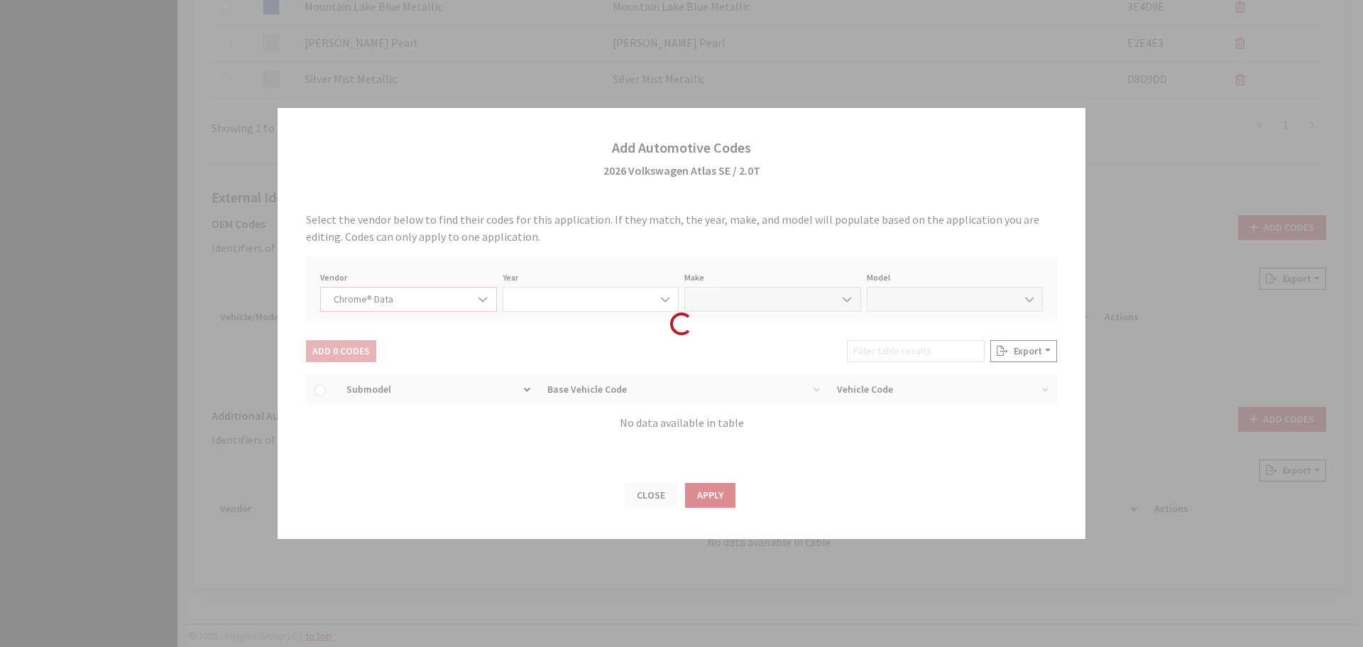
select select "2026"
select select "40"
select select "71907"
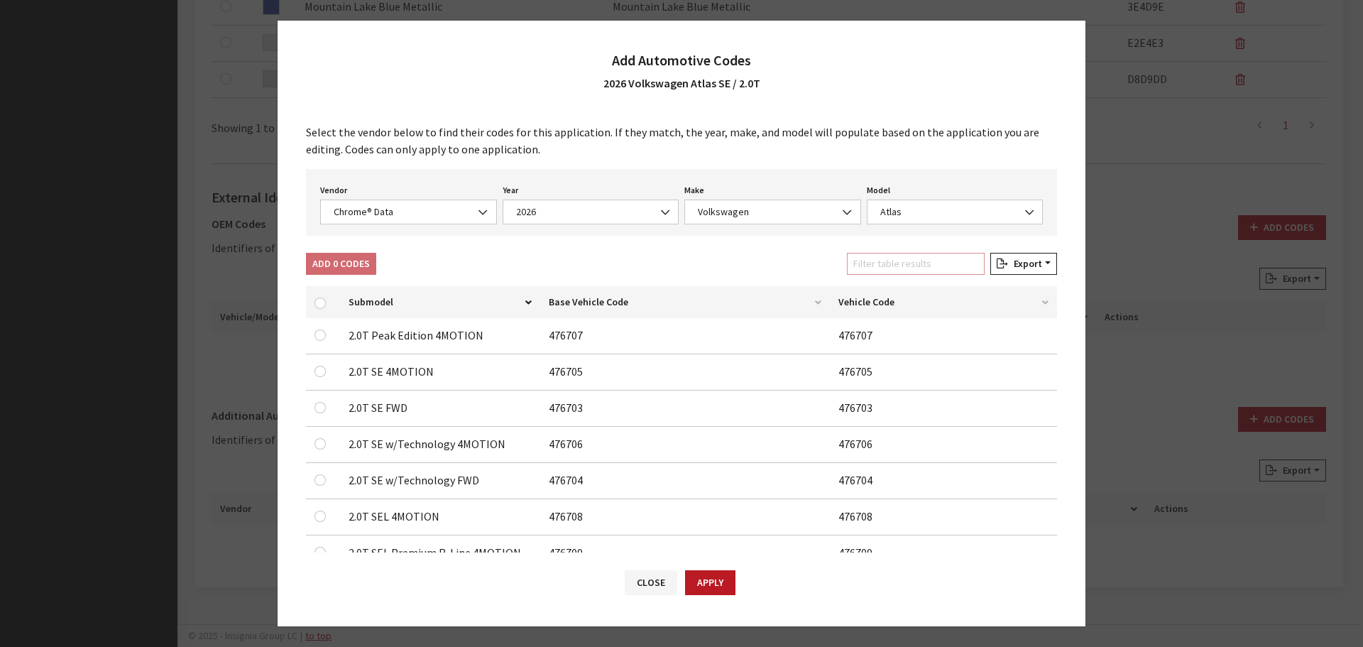
click at [937, 258] on input "Filter table results" at bounding box center [916, 264] width 138 height 22
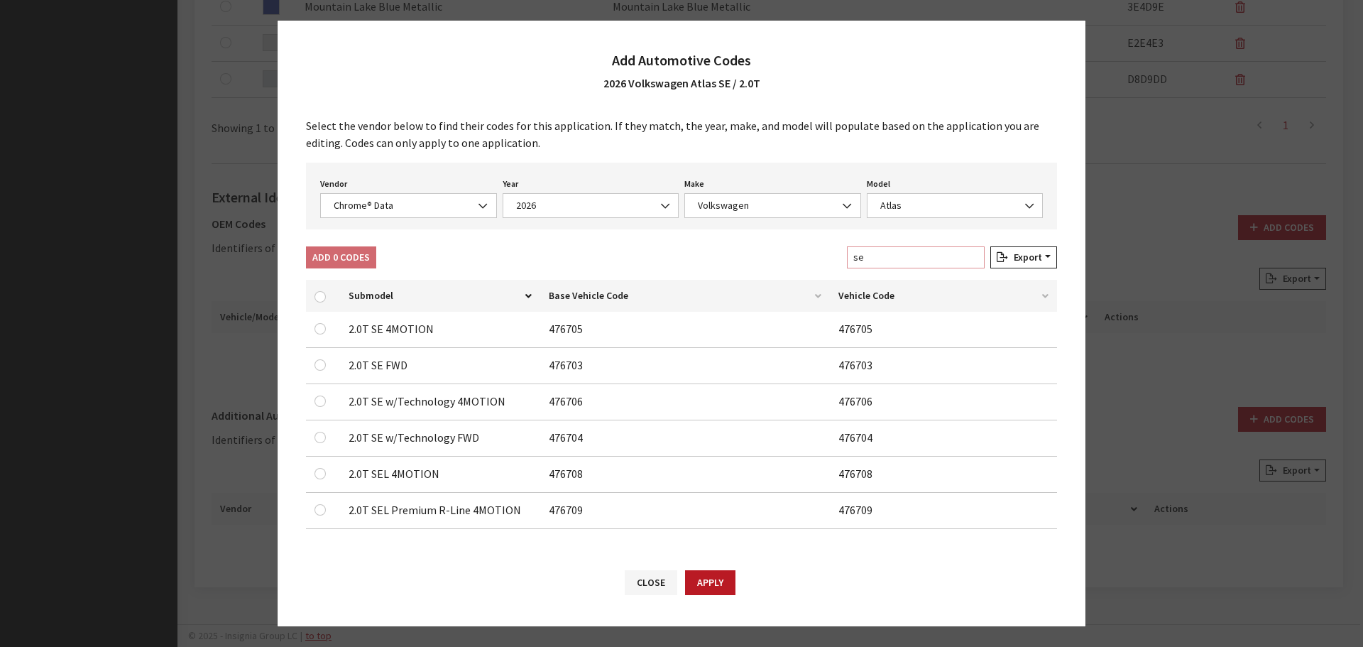
scroll to position [9, 0]
type input "se"
click at [315, 324] on input "checkbox" at bounding box center [320, 326] width 11 height 11
checkbox input "true"
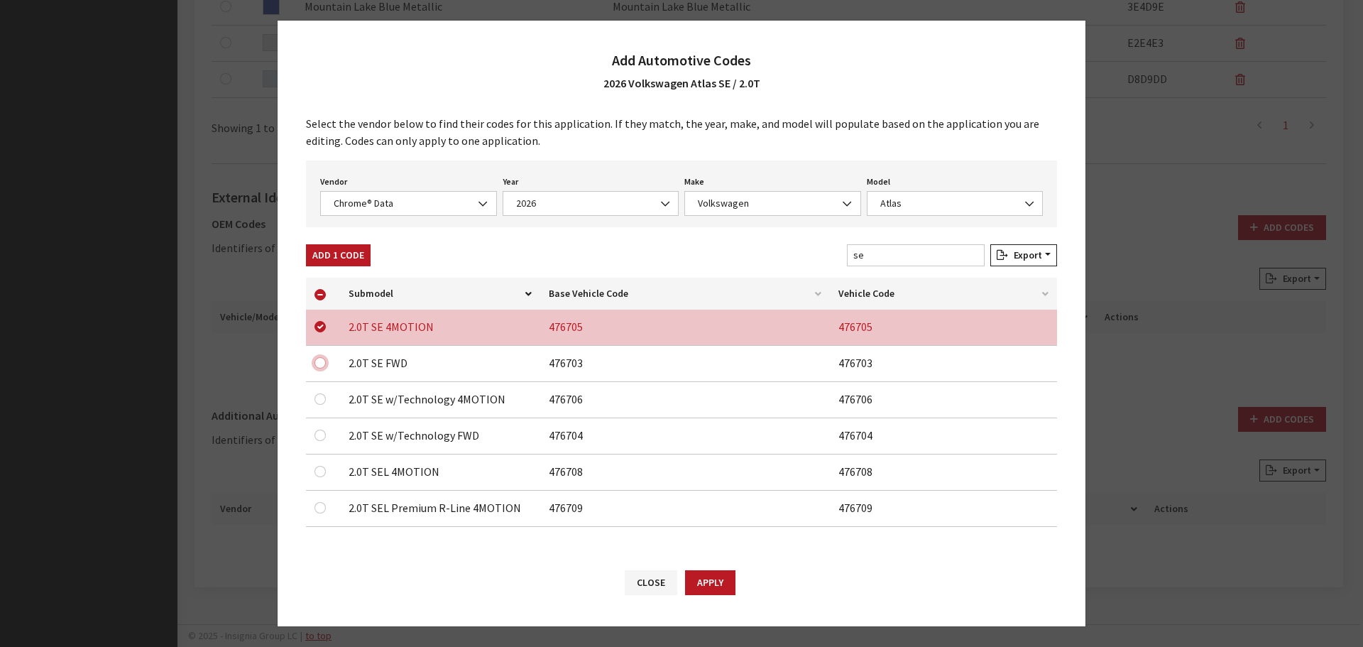
click at [322, 364] on input "checkbox" at bounding box center [320, 362] width 11 height 11
checkbox input "true"
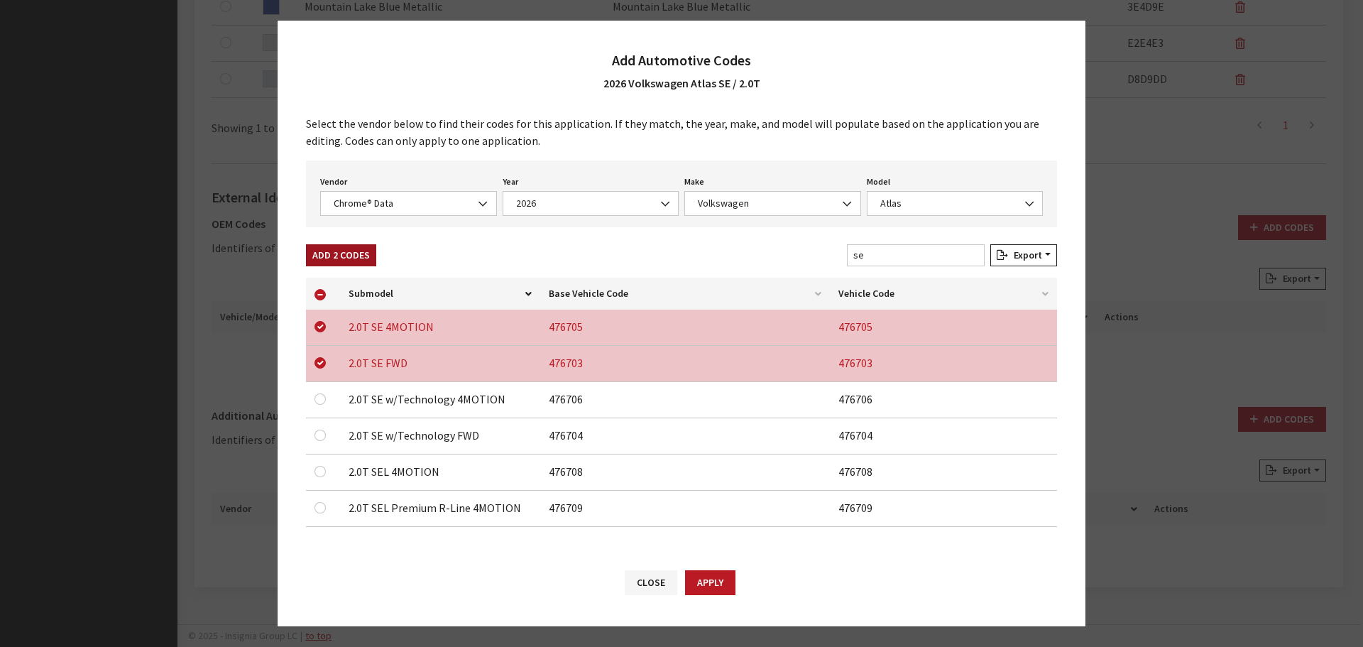
click at [340, 249] on button "Add 2 Codes" at bounding box center [341, 255] width 70 height 22
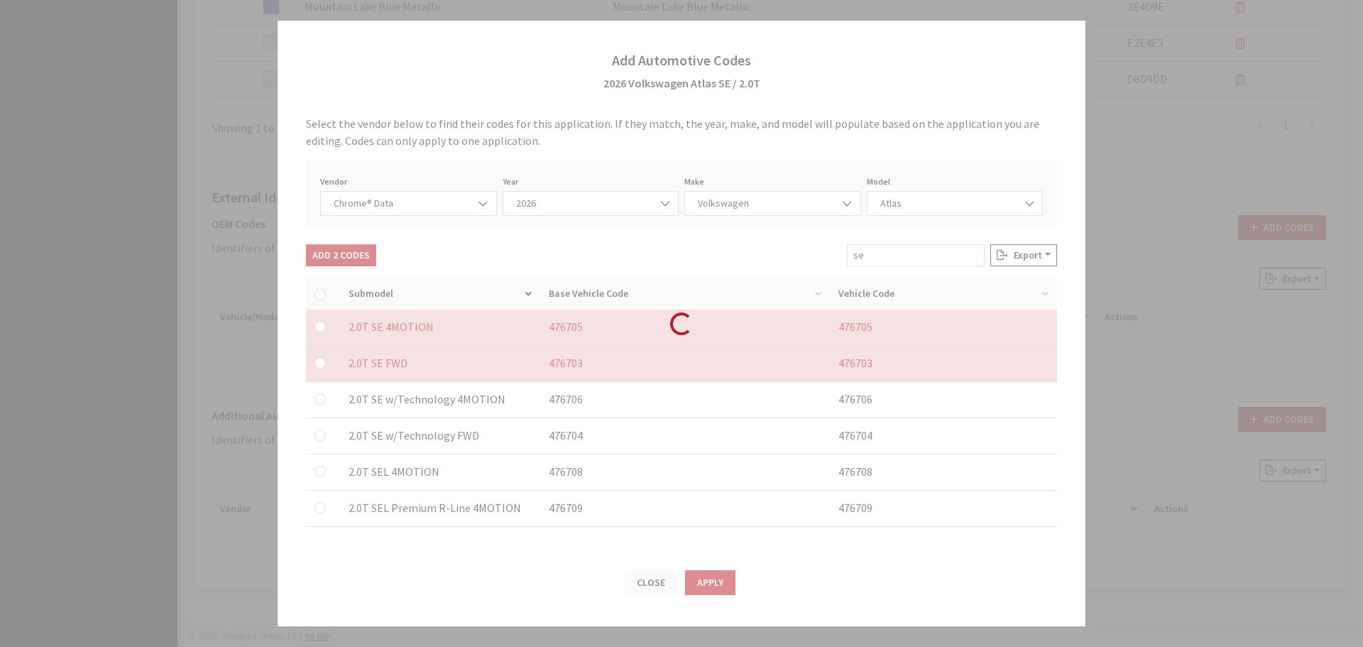
checkbox input "false"
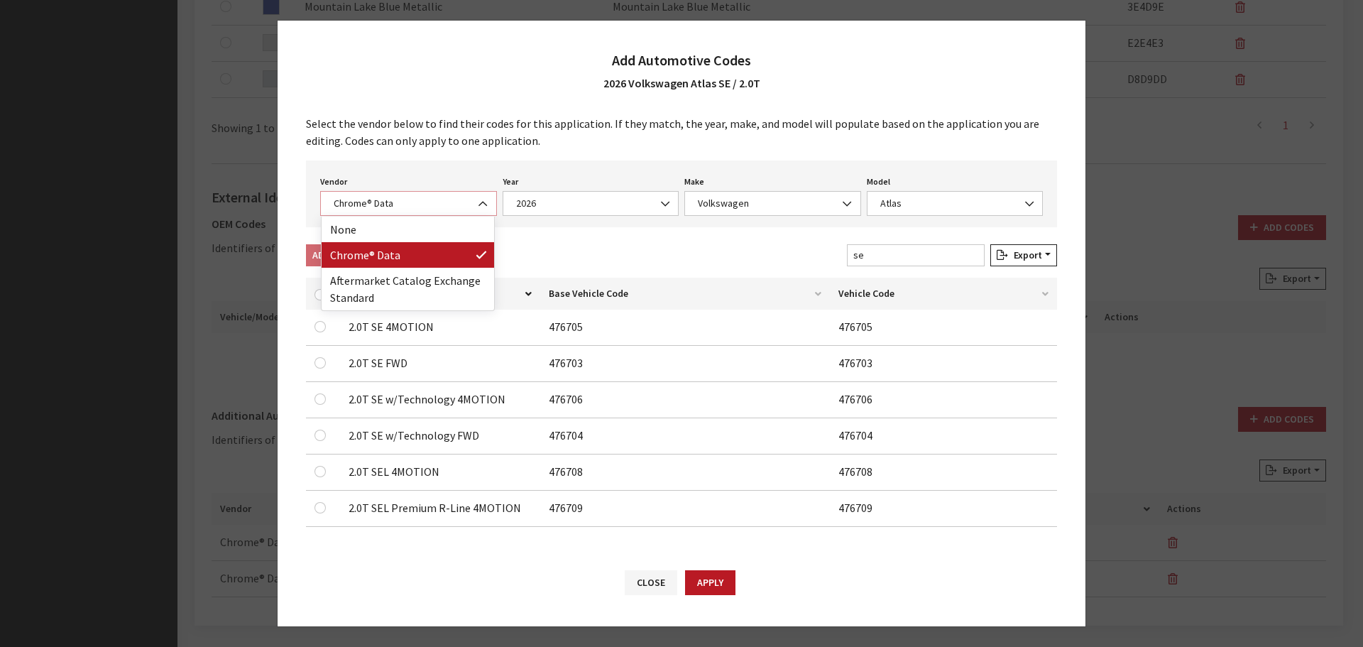
click at [372, 202] on span "Chrome® Data" at bounding box center [408, 203] width 158 height 15
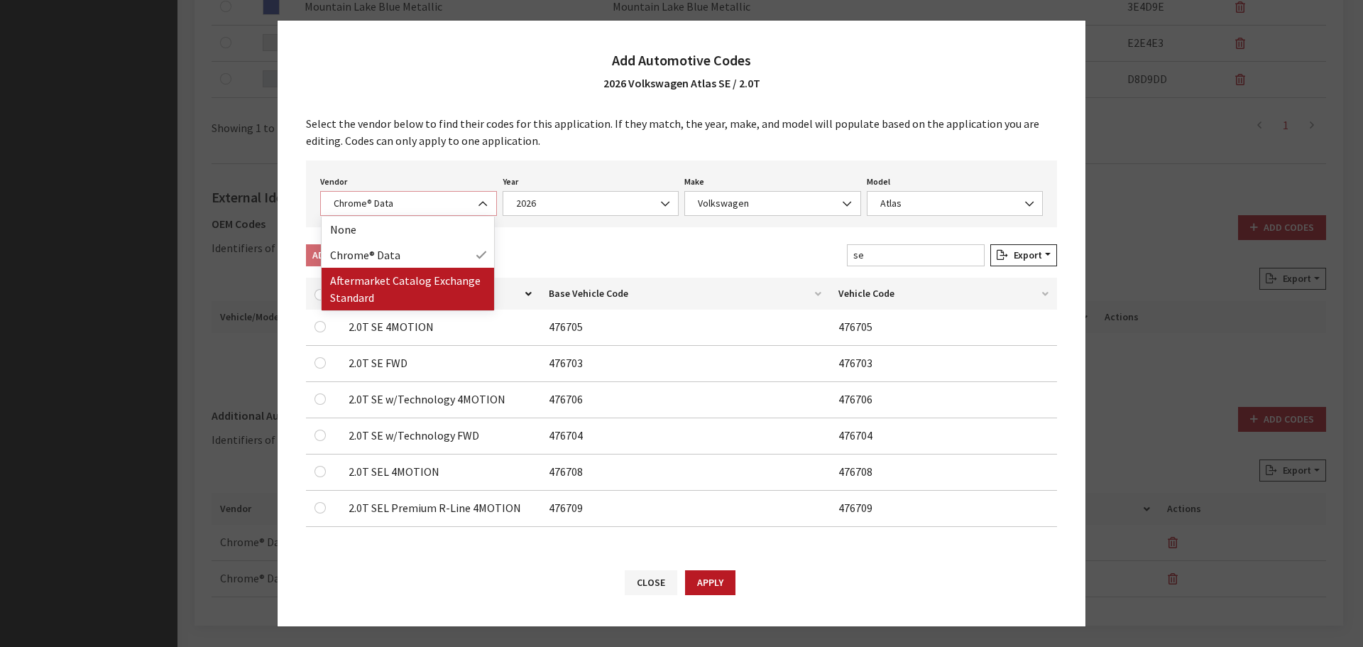
select select "2"
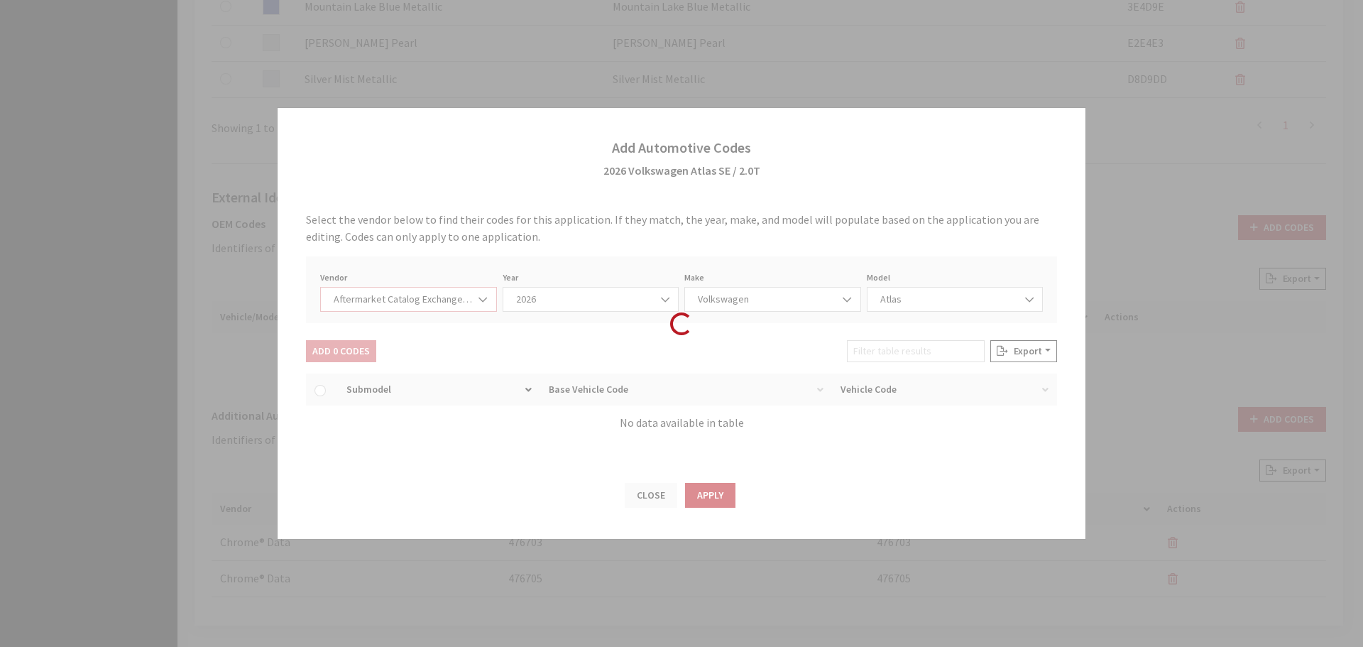
scroll to position [0, 0]
select select "2026"
select select "74"
select select "26436"
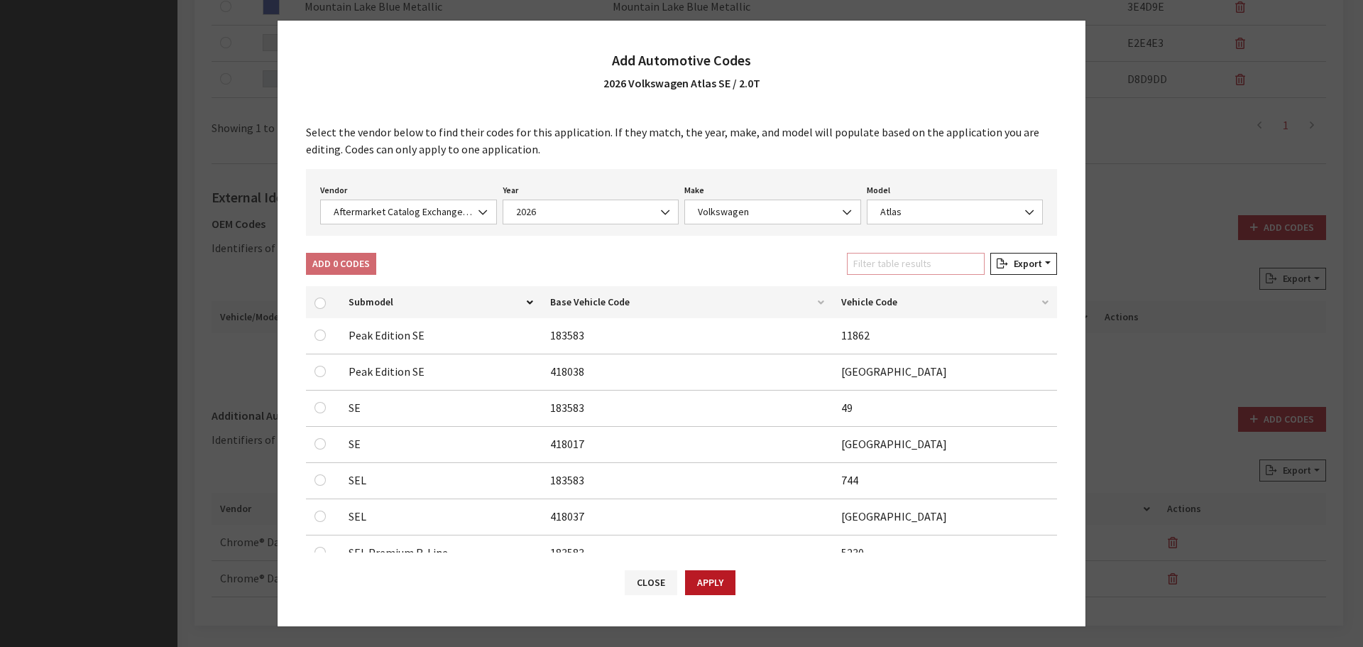
click at [888, 267] on input "Filter table results" at bounding box center [916, 264] width 138 height 22
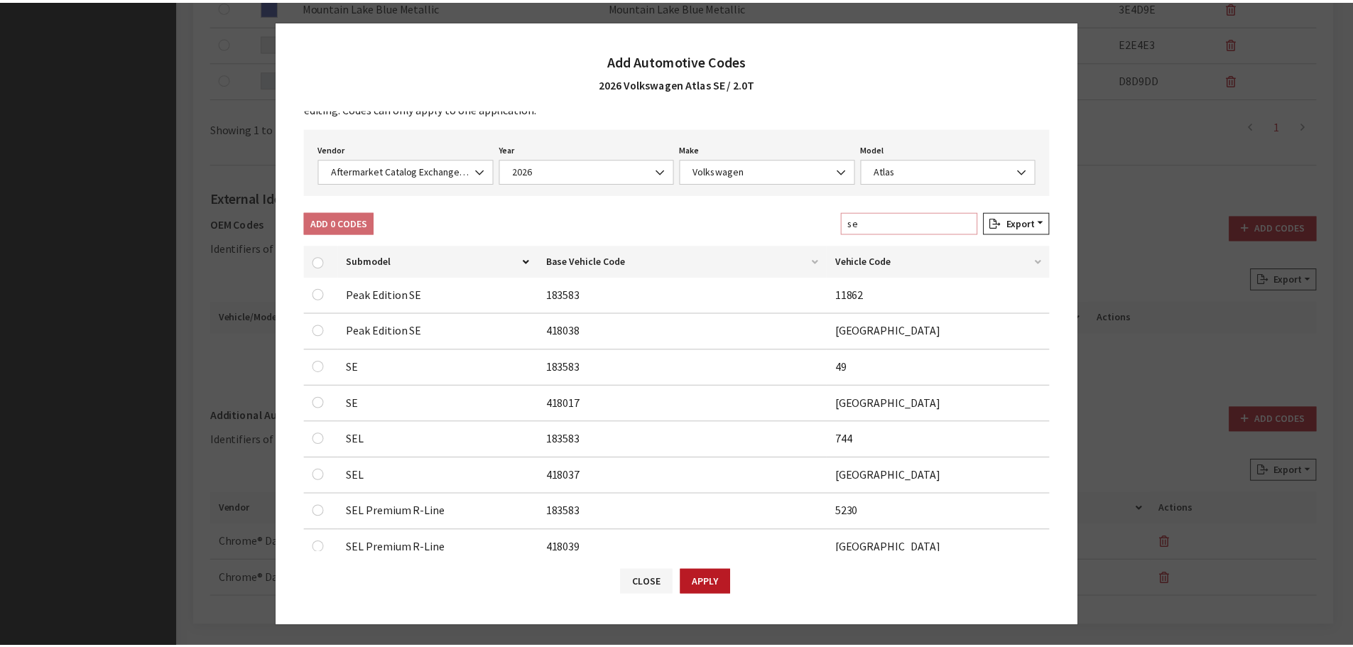
scroll to position [81, 0]
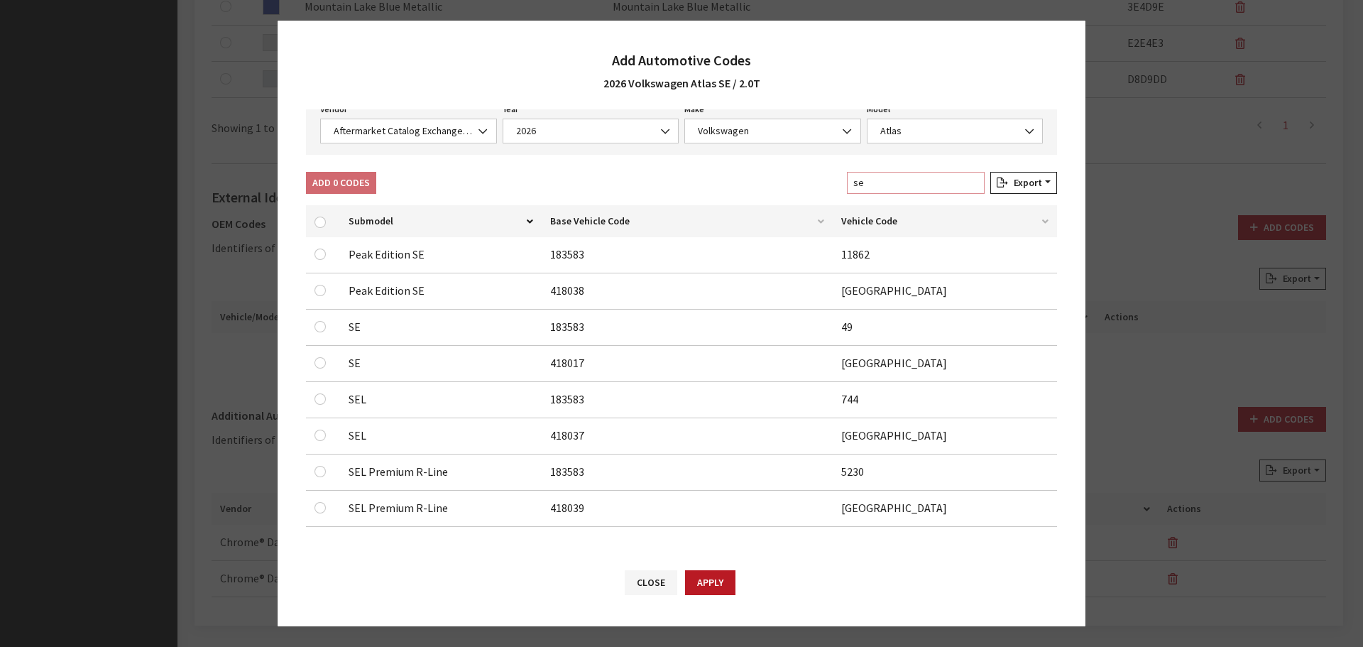
type input "se"
click at [325, 260] on input "checkbox" at bounding box center [320, 254] width 11 height 11
checkbox input "true"
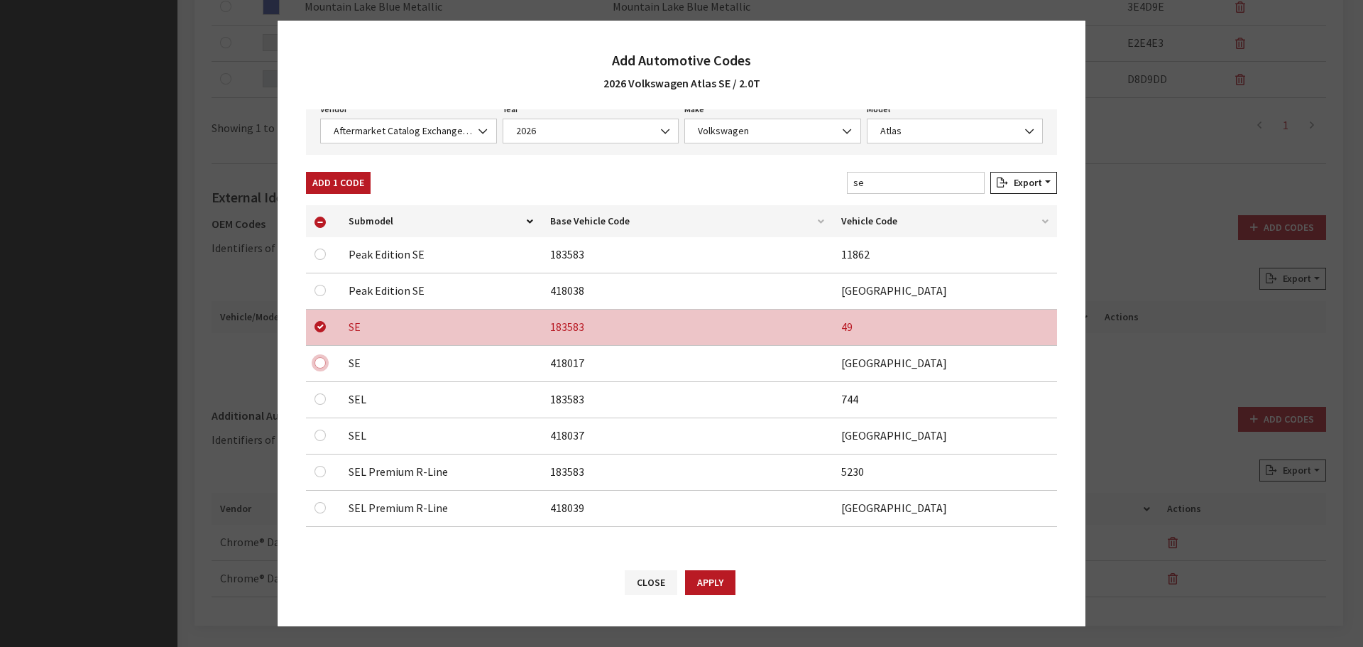
click at [315, 296] on input "checkbox" at bounding box center [320, 290] width 11 height 11
checkbox input "true"
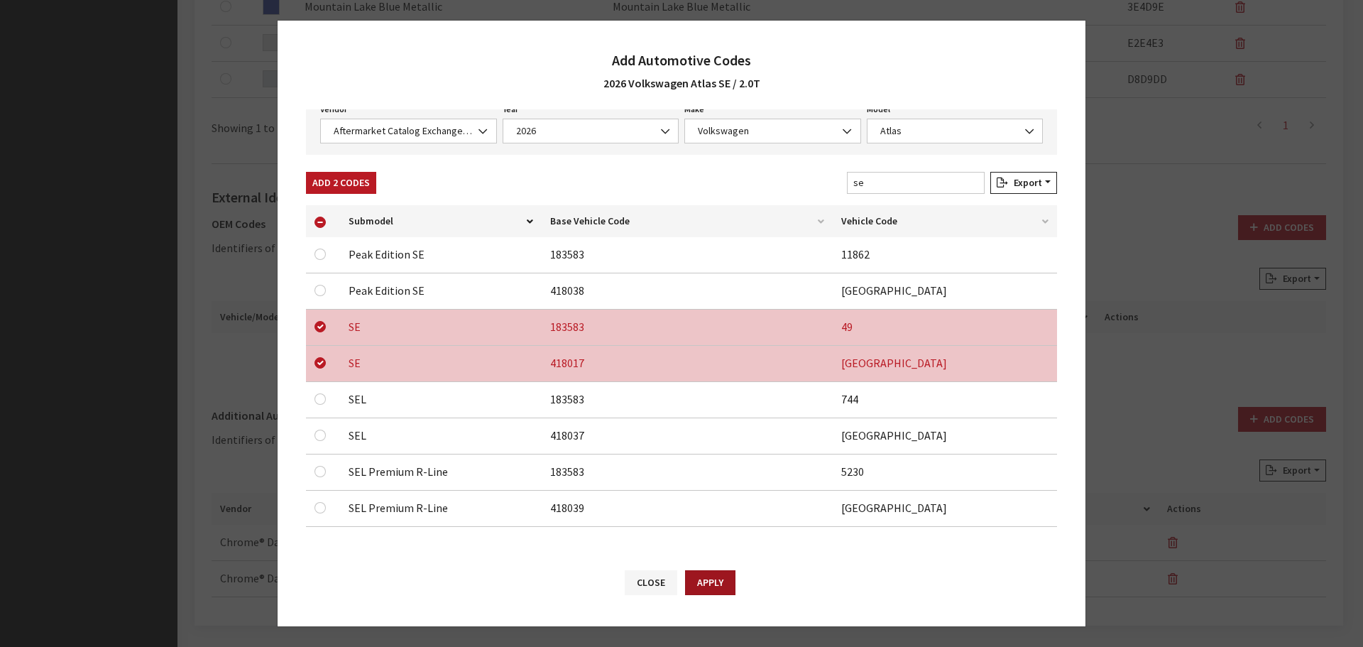
click at [727, 589] on button "Apply" at bounding box center [710, 582] width 50 height 25
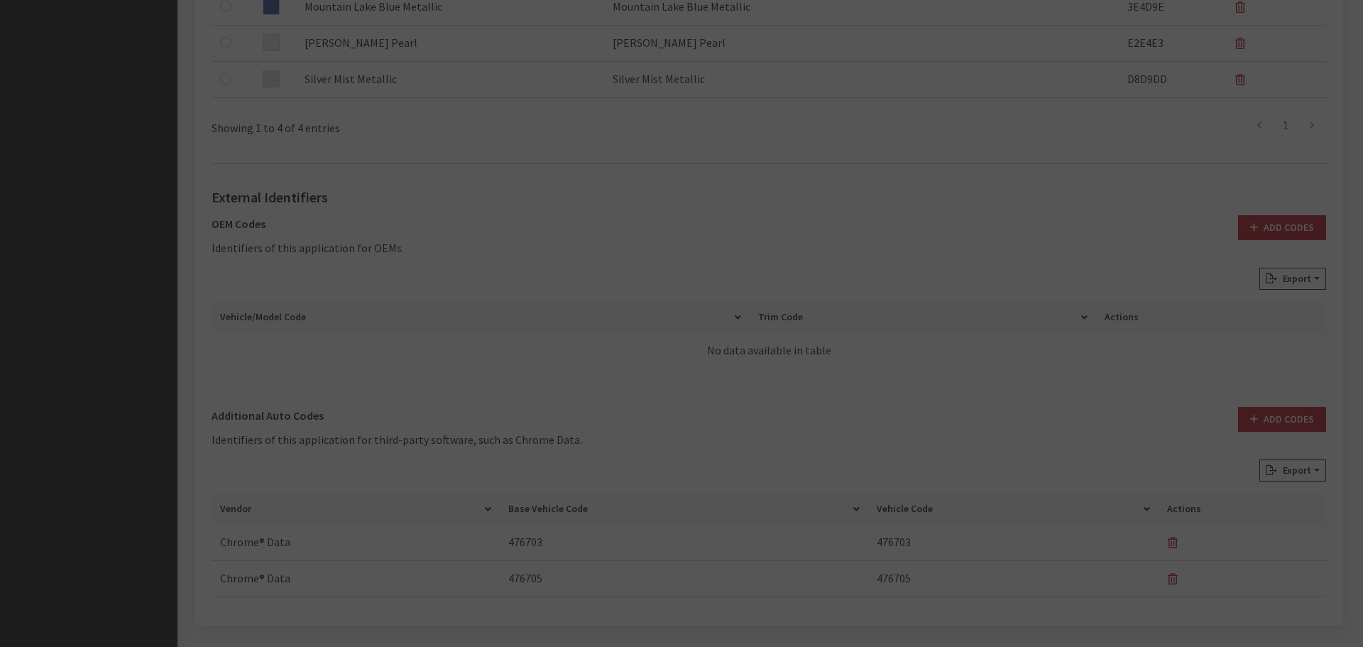
checkbox input "false"
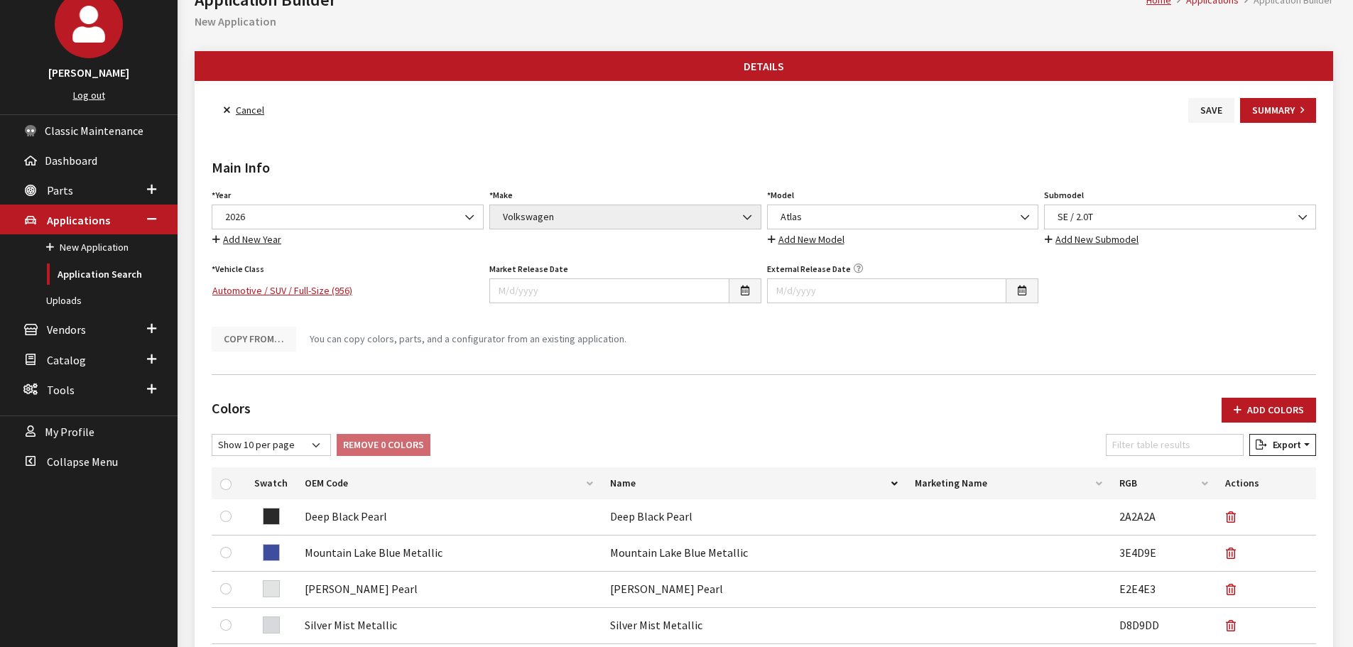
scroll to position [0, 0]
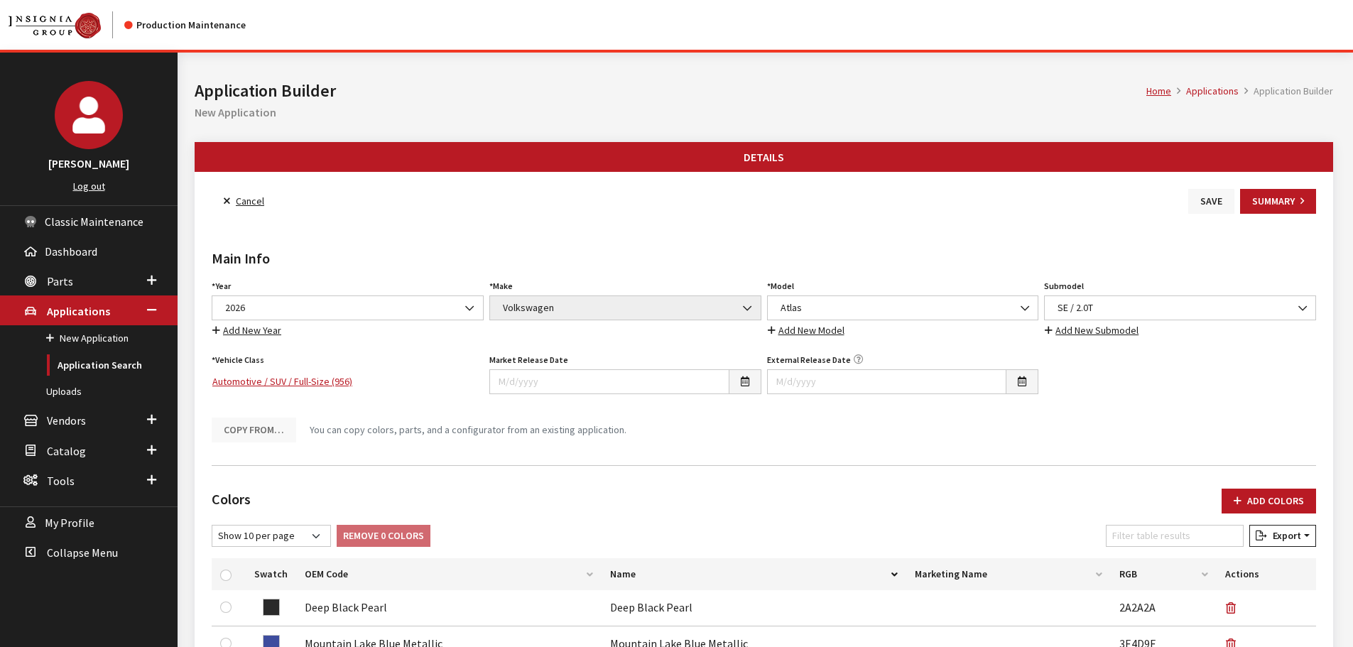
drag, startPoint x: 1207, startPoint y: 198, endPoint x: 1218, endPoint y: 203, distance: 11.8
click at [1207, 198] on button "Save" at bounding box center [1211, 201] width 46 height 25
click at [1206, 197] on button "Save" at bounding box center [1211, 201] width 46 height 25
click at [239, 196] on link "Back to Search" at bounding box center [260, 201] width 97 height 25
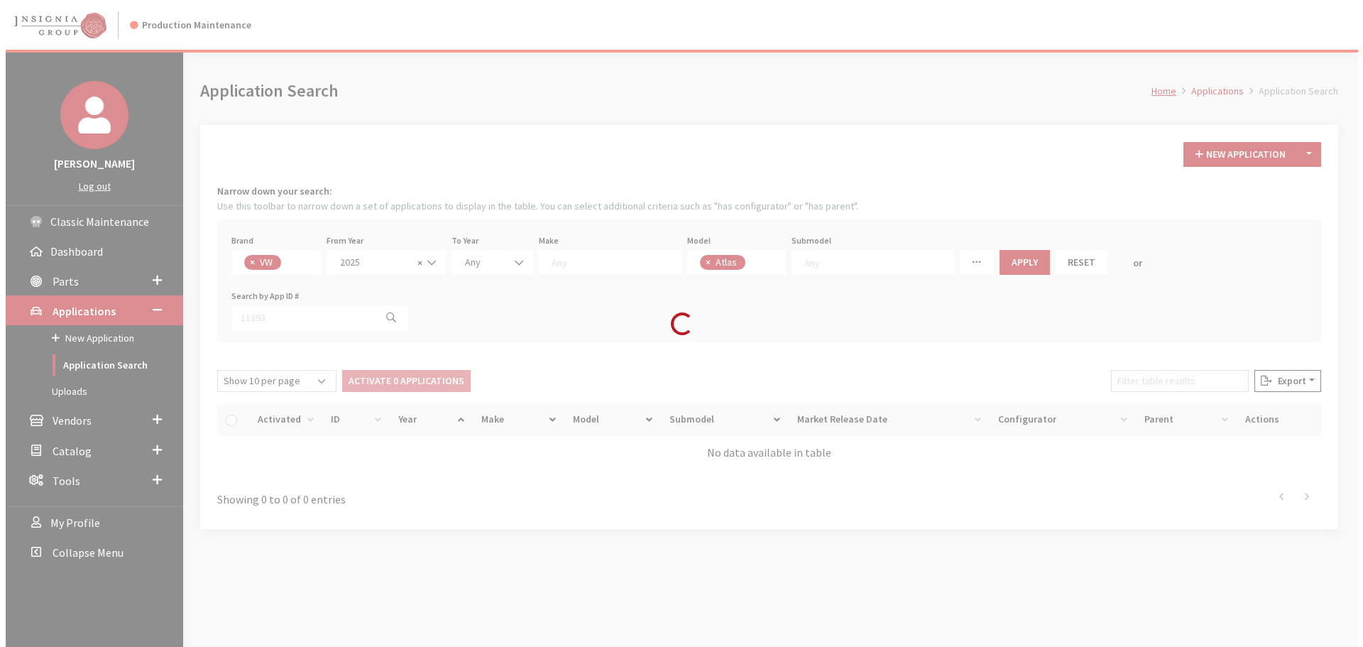
scroll to position [373, 0]
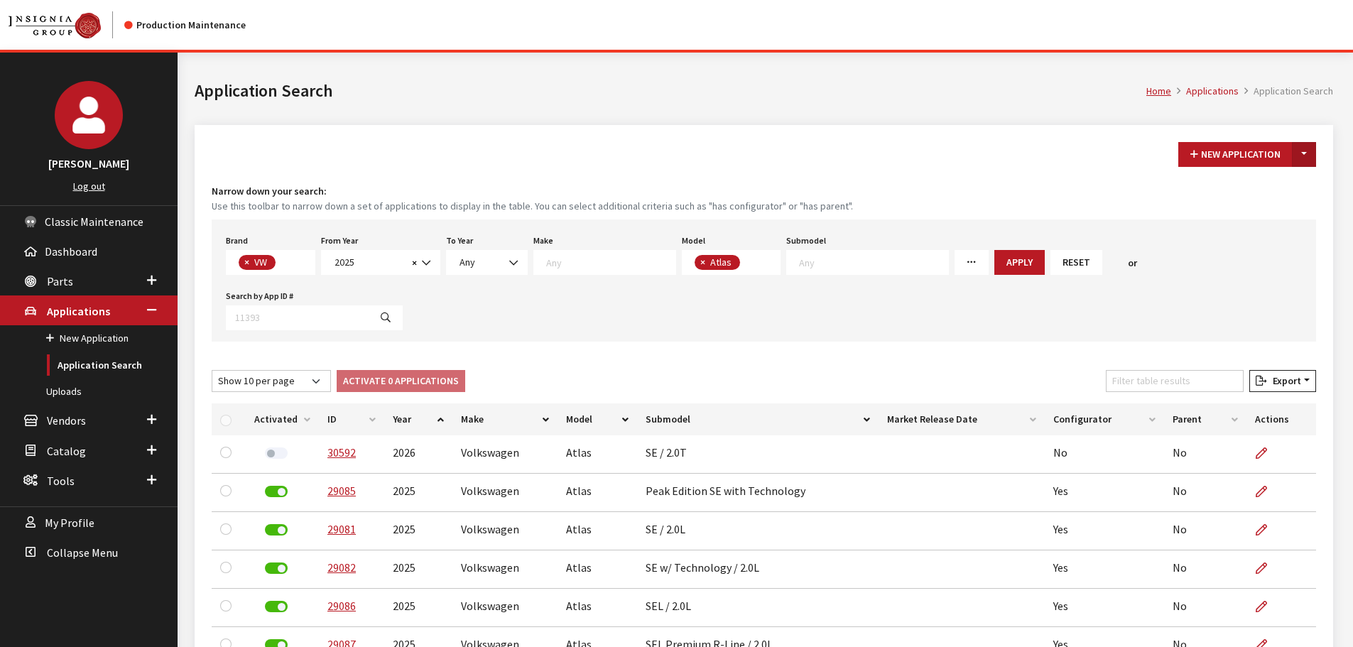
click at [1308, 156] on button "Toggle Dropdown" at bounding box center [1304, 154] width 24 height 25
click at [1273, 183] on button "New From Existing..." at bounding box center [1255, 185] width 122 height 25
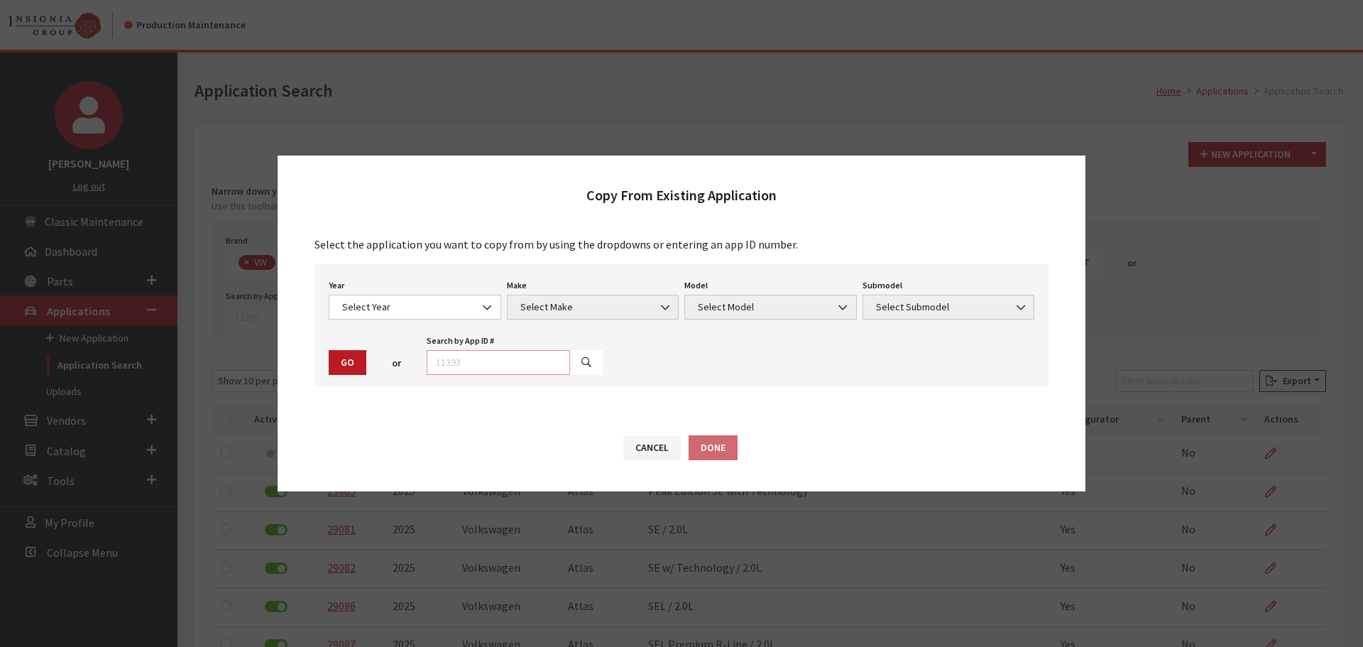
click at [517, 362] on input "text" at bounding box center [498, 362] width 143 height 25
type input "29082"
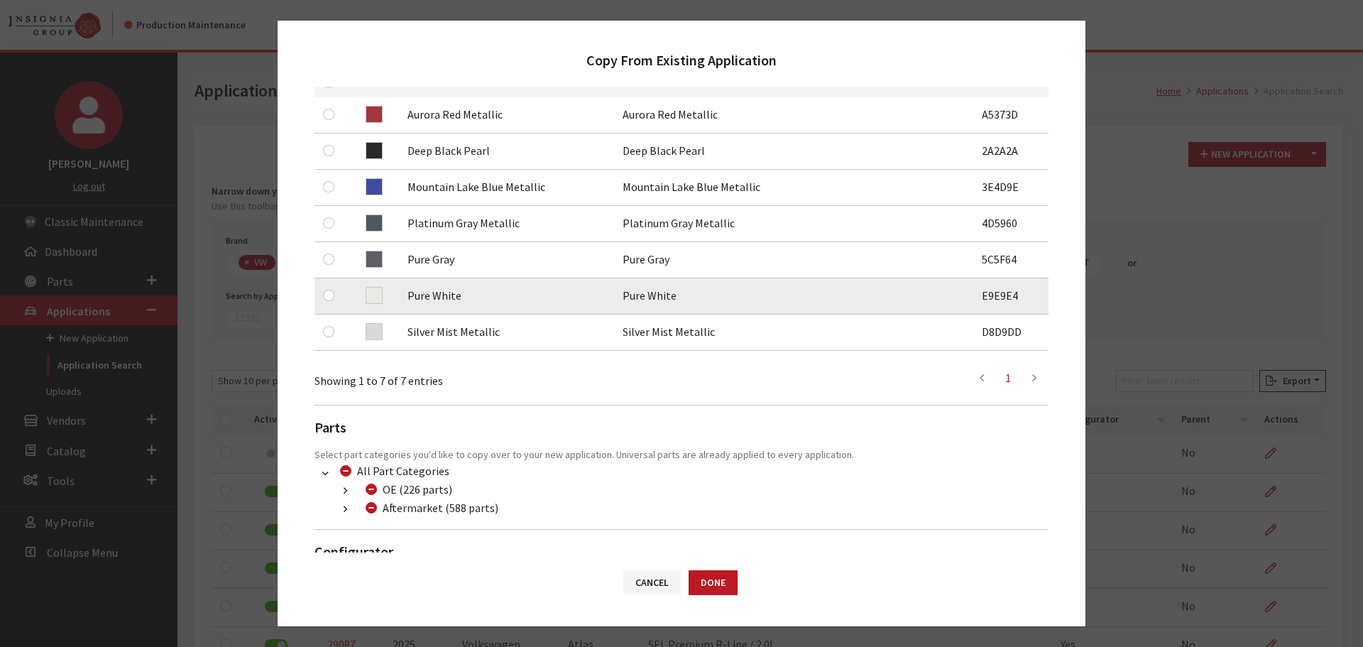
scroll to position [213, 0]
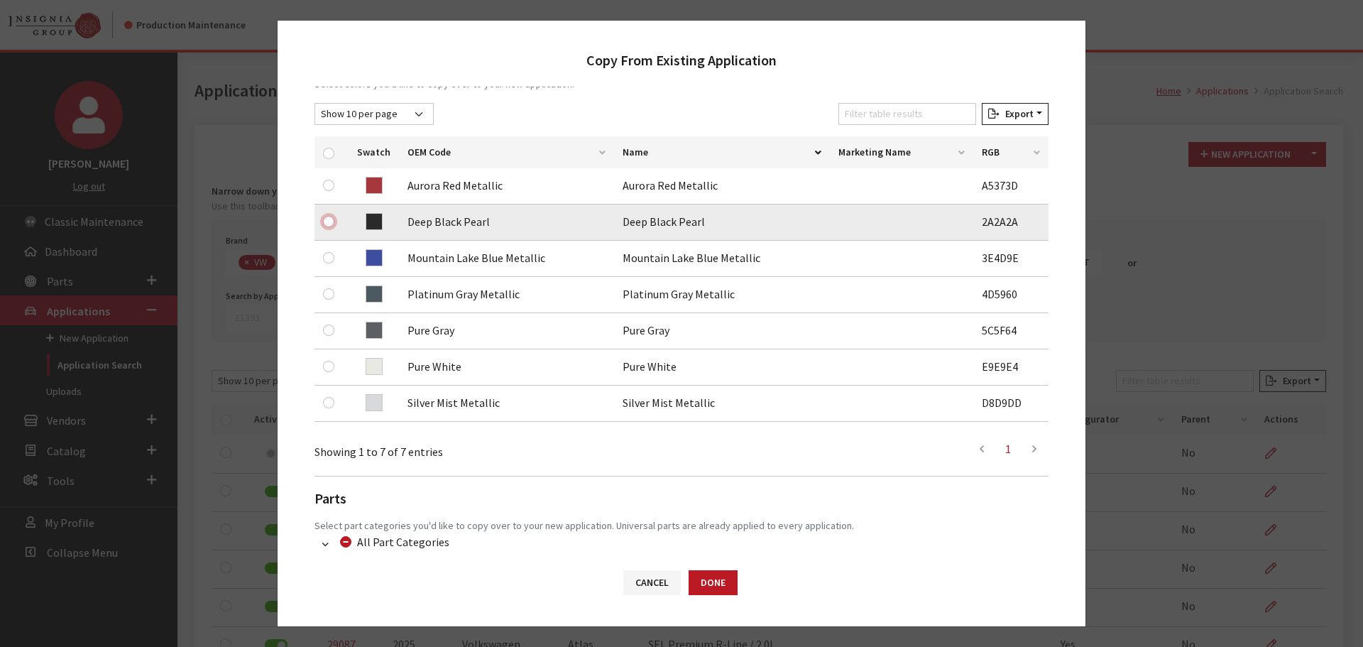
click at [326, 226] on input "checkbox" at bounding box center [328, 221] width 11 height 11
checkbox input "true"
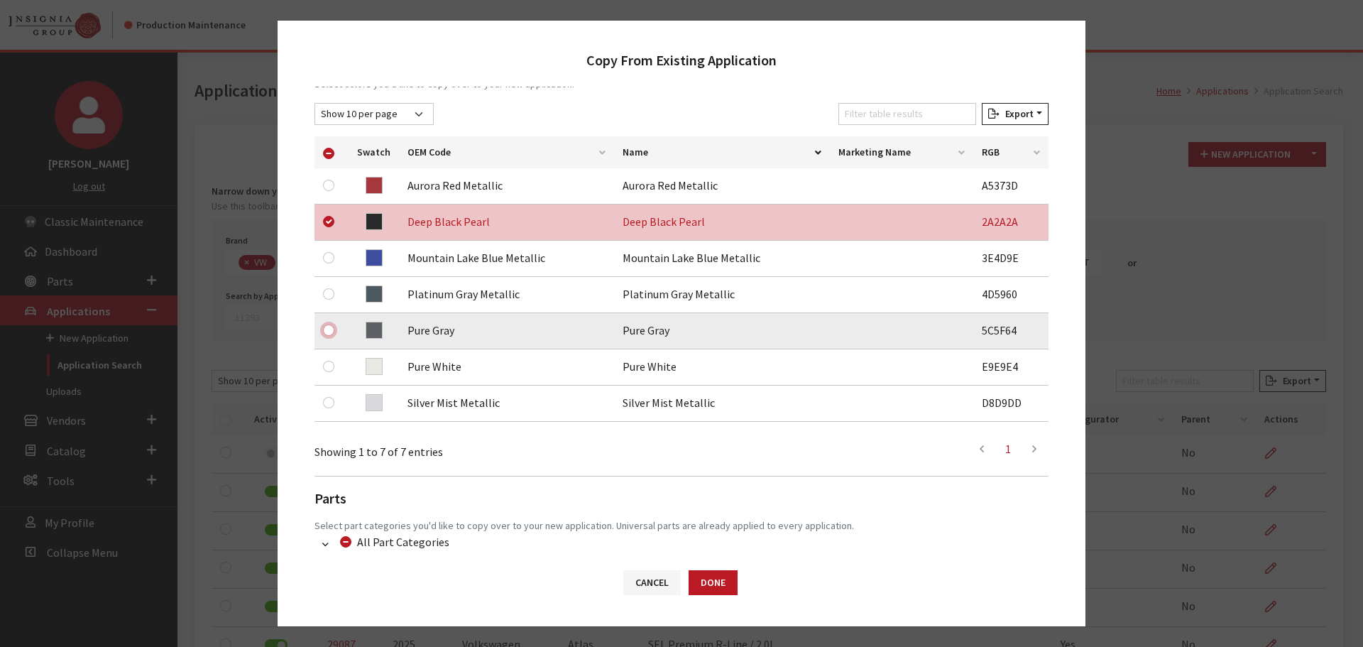
click at [327, 326] on input "checkbox" at bounding box center [328, 329] width 11 height 11
checkbox input "true"
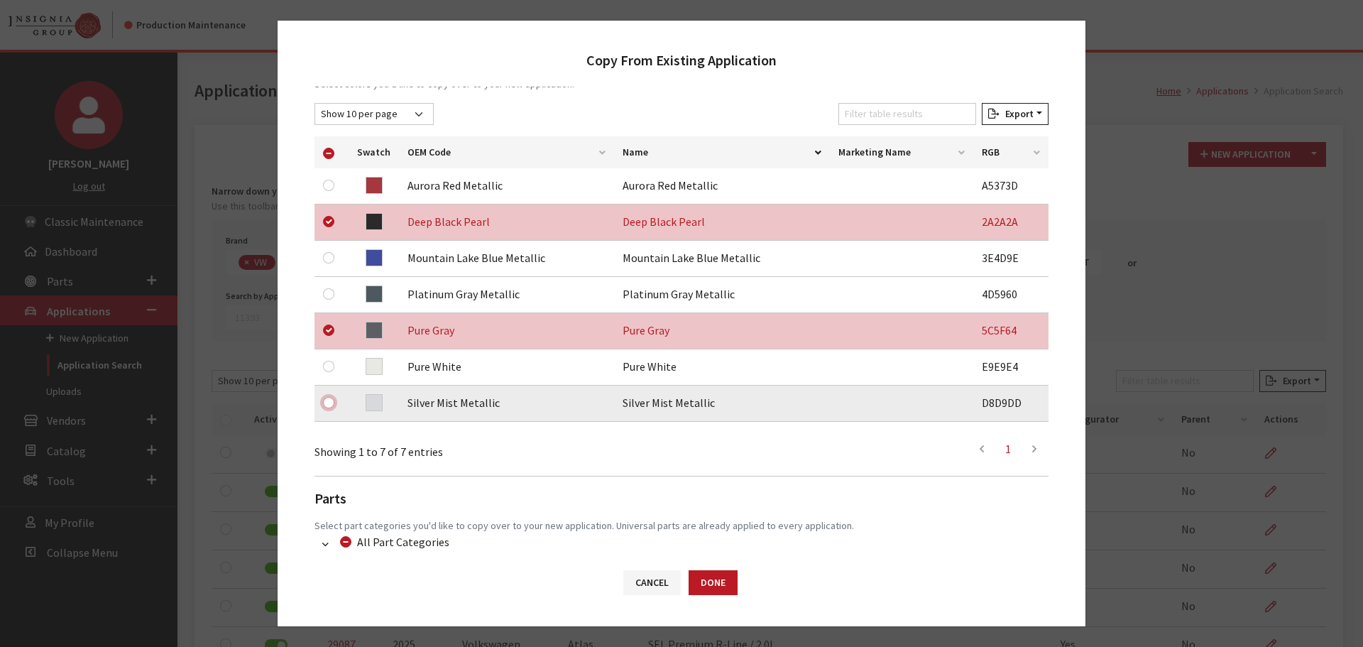
click at [332, 402] on input "checkbox" at bounding box center [328, 402] width 11 height 11
checkbox input "true"
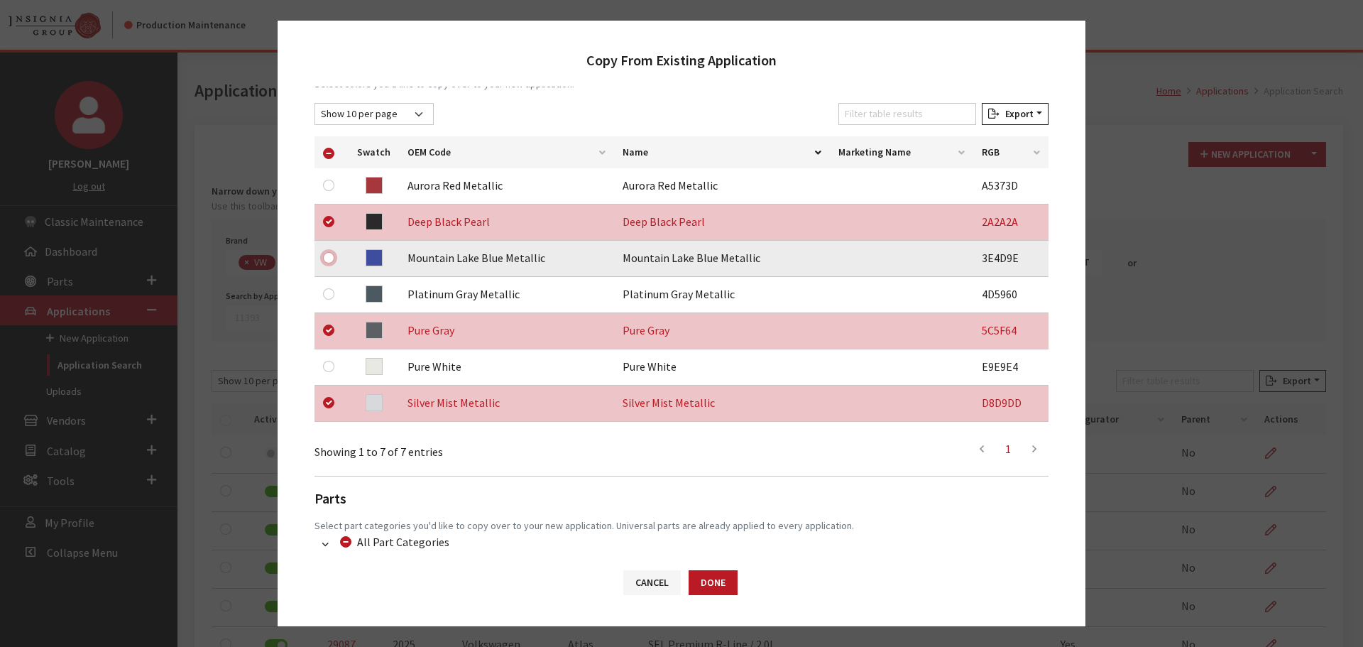
click at [327, 257] on input "checkbox" at bounding box center [328, 257] width 11 height 11
checkbox input "true"
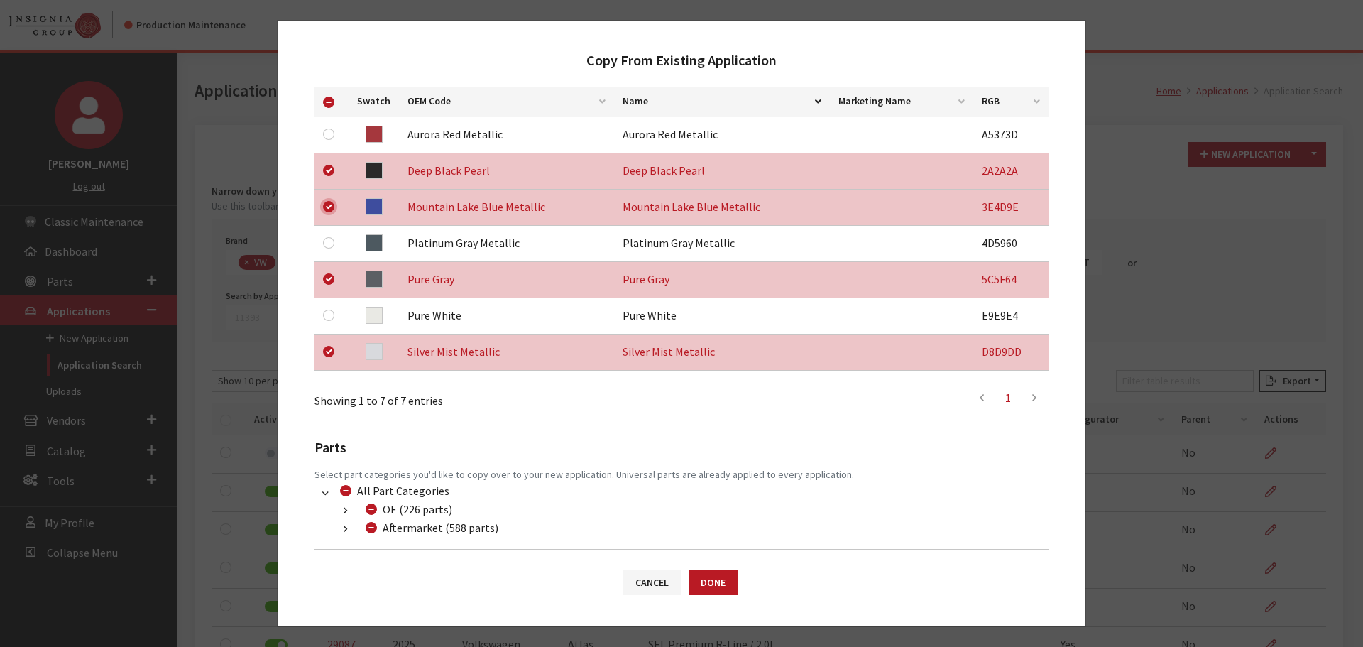
scroll to position [334, 0]
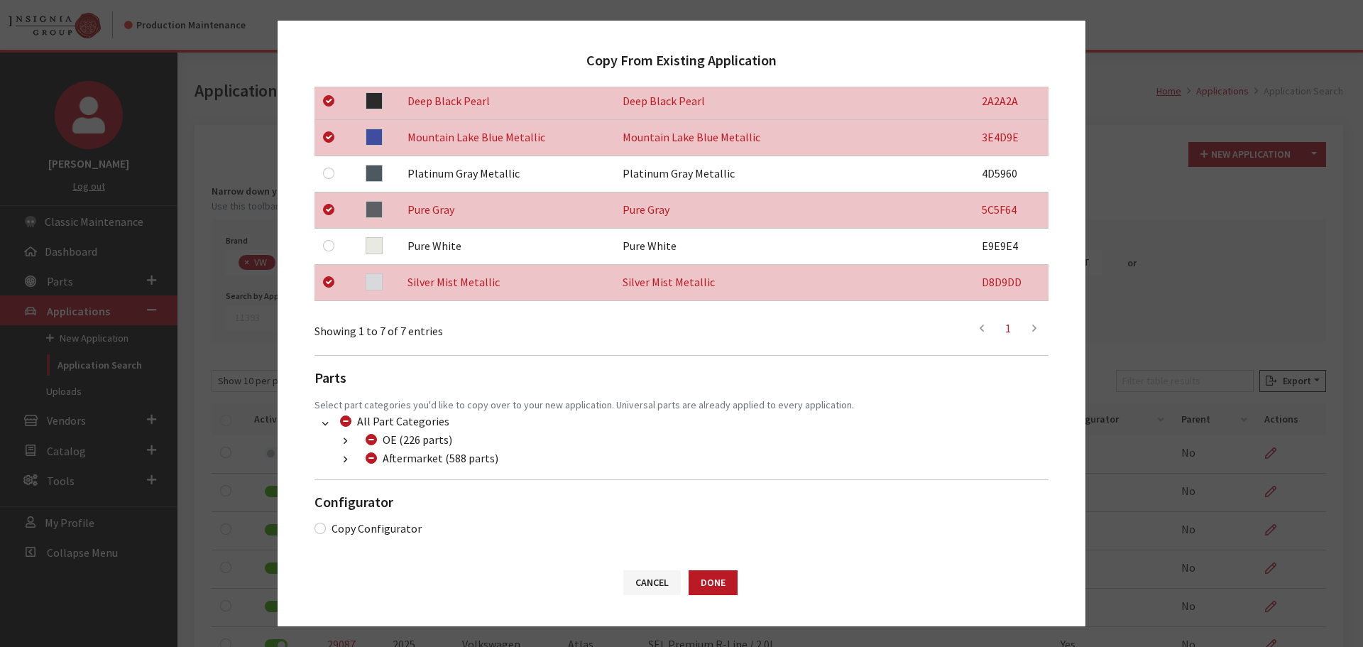
click at [346, 457] on icon "button" at bounding box center [346, 460] width 4 height 10
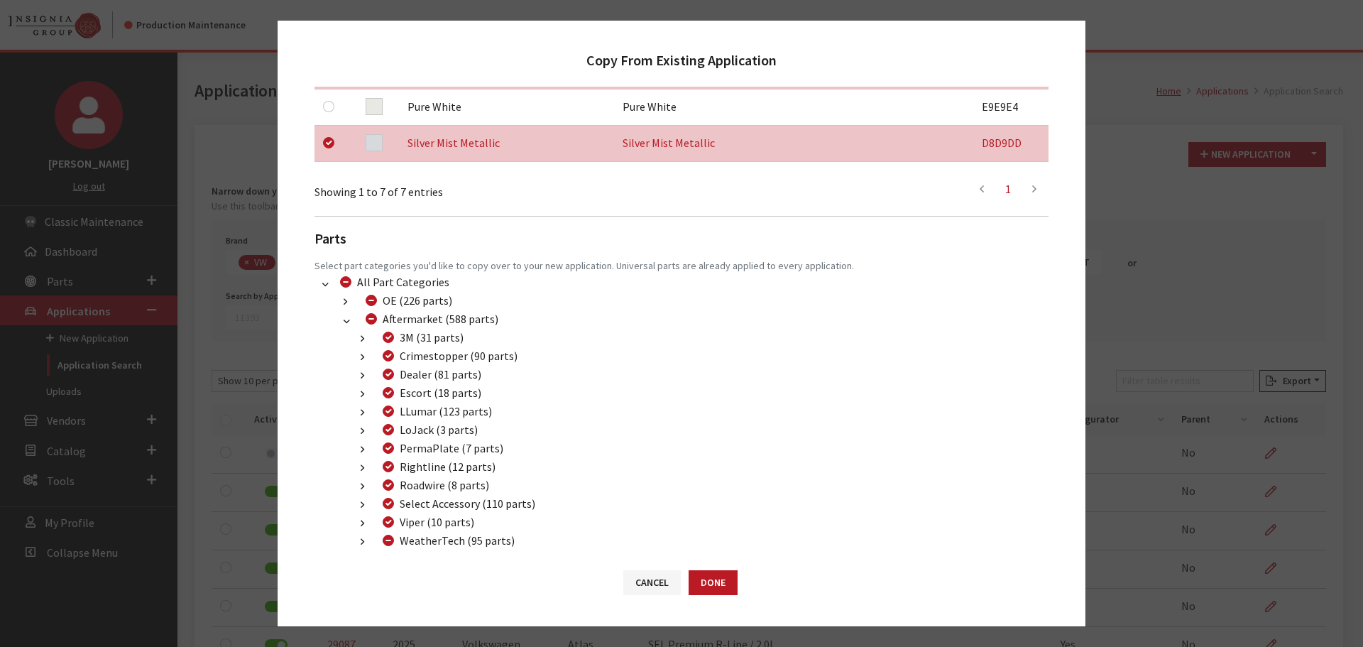
scroll to position [476, 0]
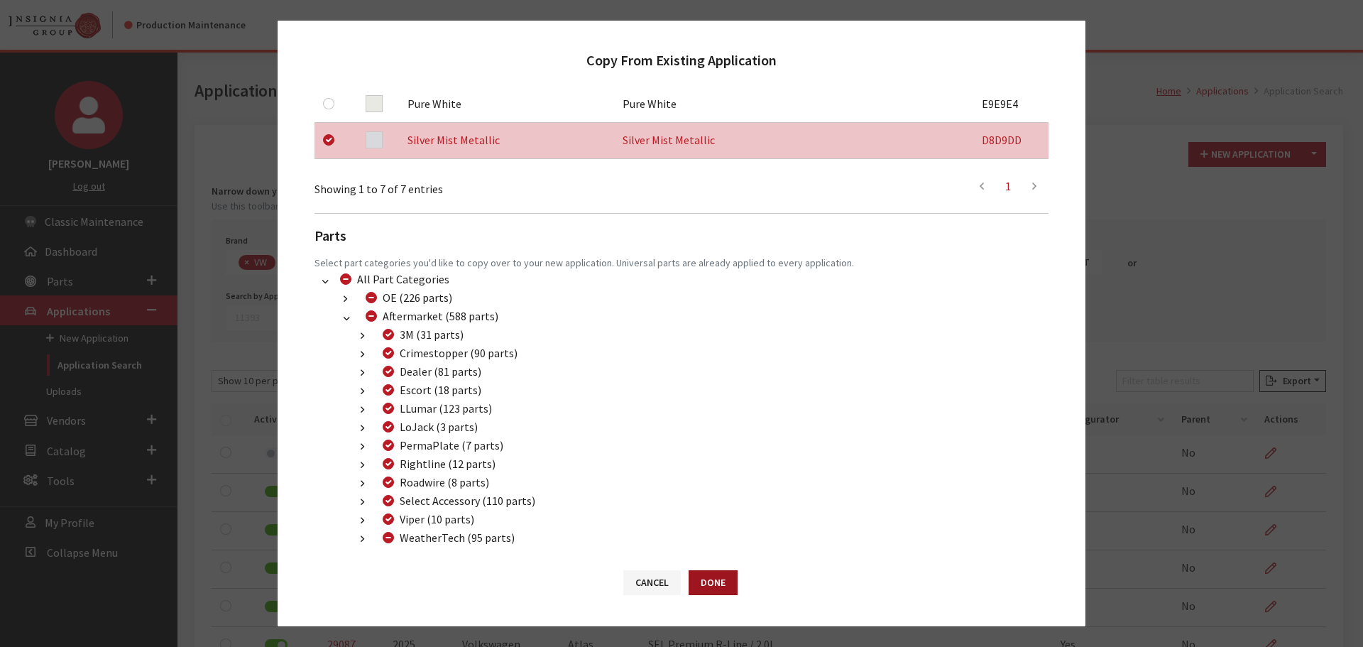
click at [716, 581] on button "Done" at bounding box center [713, 582] width 49 height 25
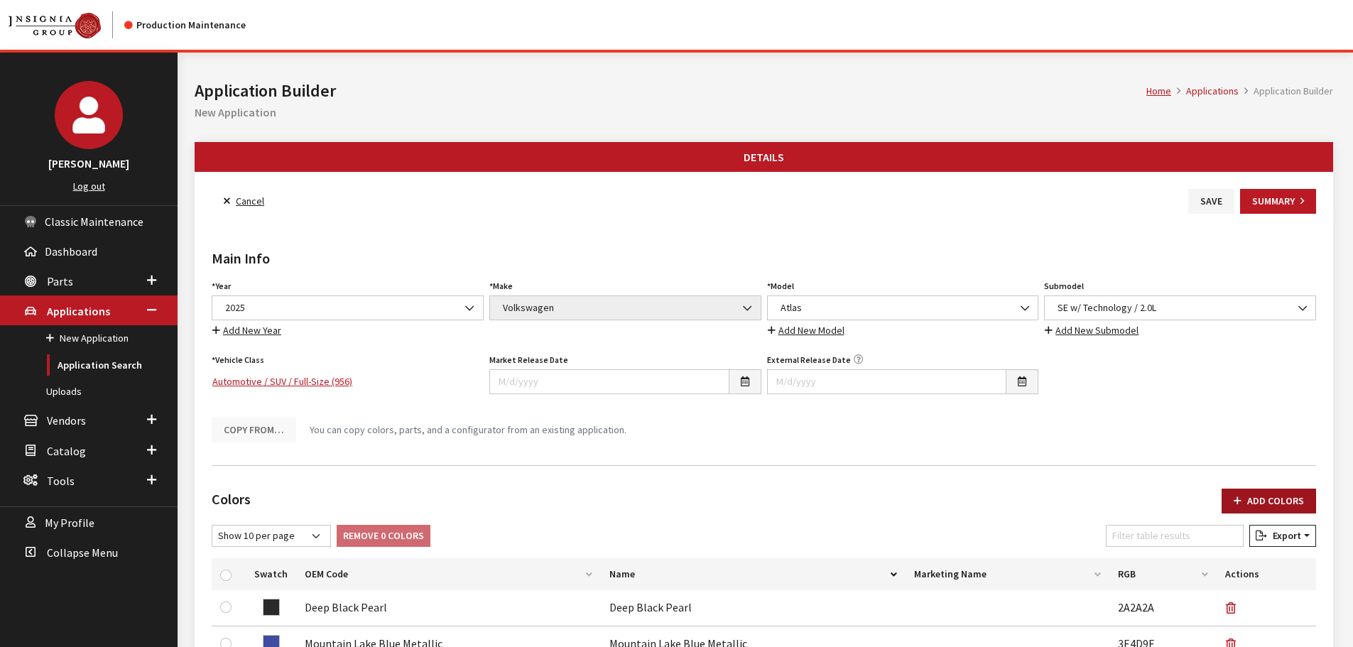
click at [1267, 491] on button "Add Colors" at bounding box center [1268, 500] width 94 height 25
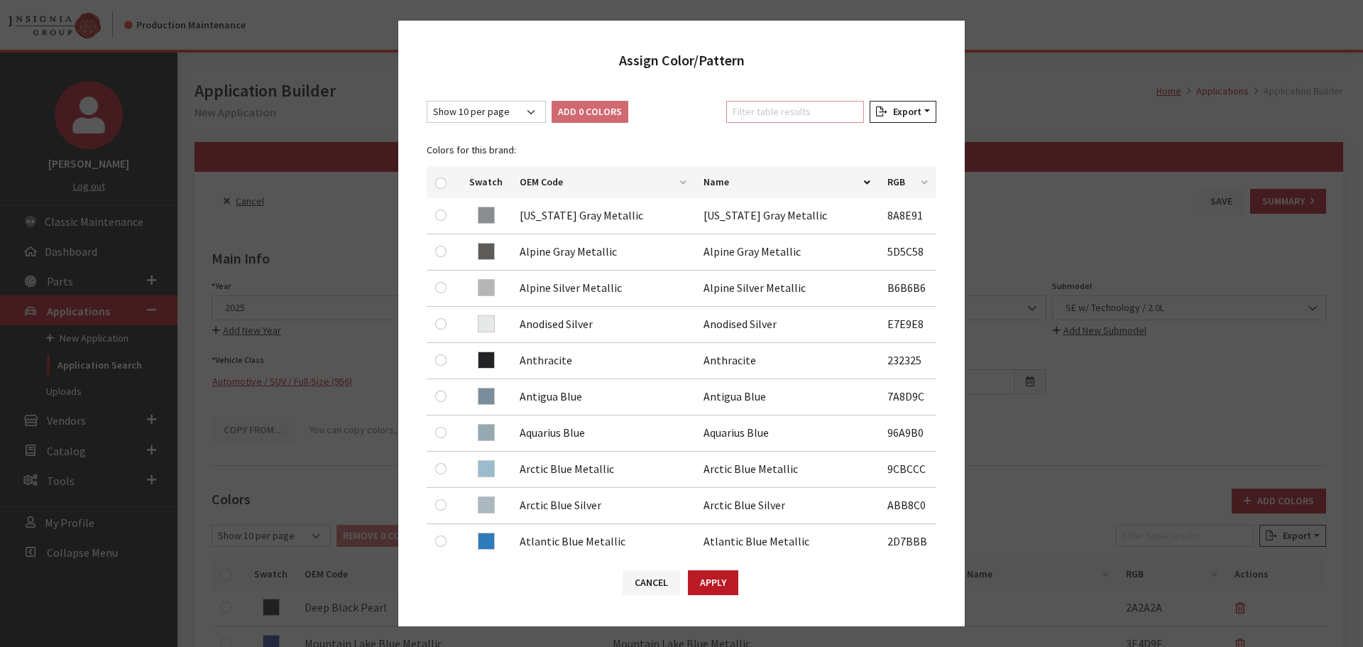
click at [794, 118] on input "Filter table results" at bounding box center [795, 112] width 138 height 22
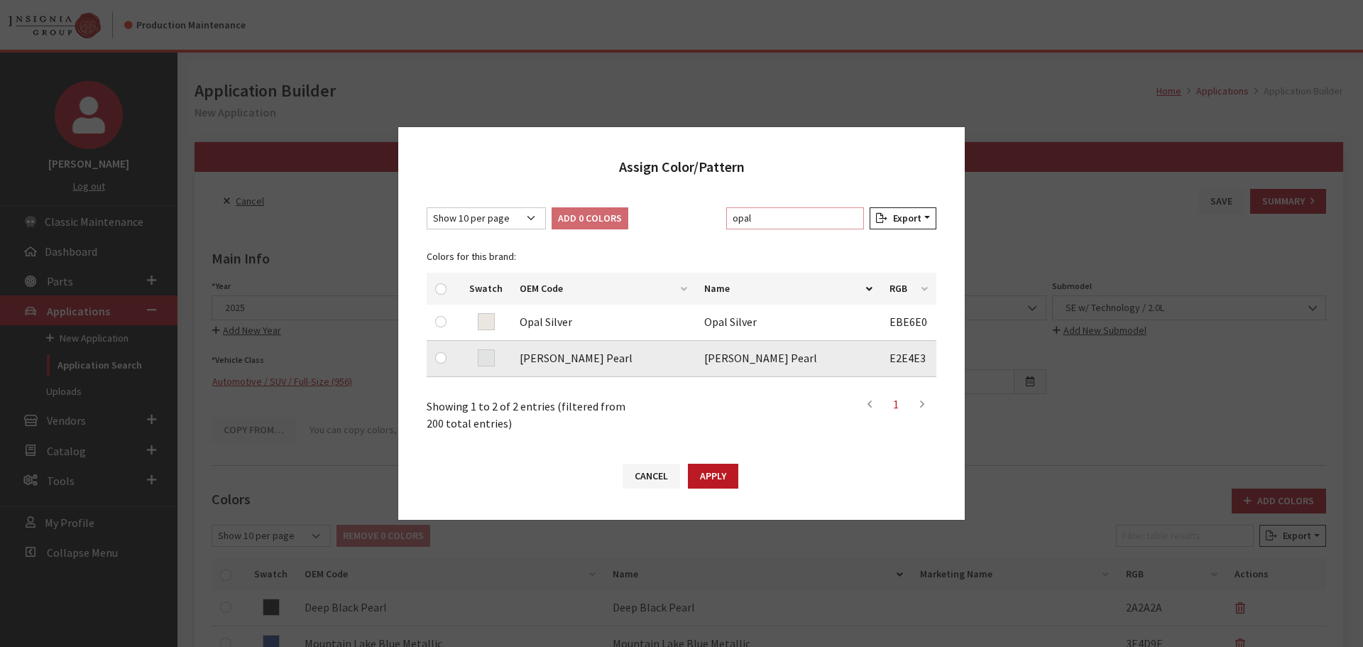
type input "opal"
click at [443, 363] on input "checkbox" at bounding box center [440, 357] width 11 height 11
checkbox input "true"
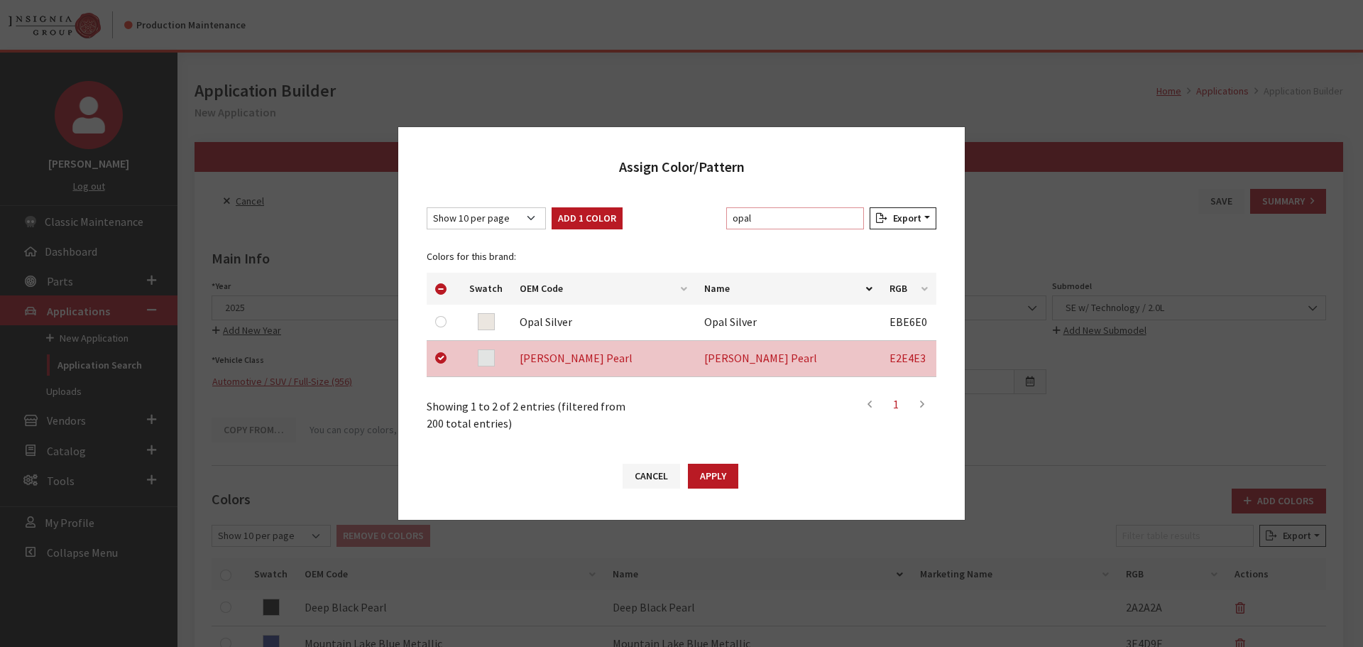
click at [785, 226] on input "opal" at bounding box center [795, 218] width 138 height 22
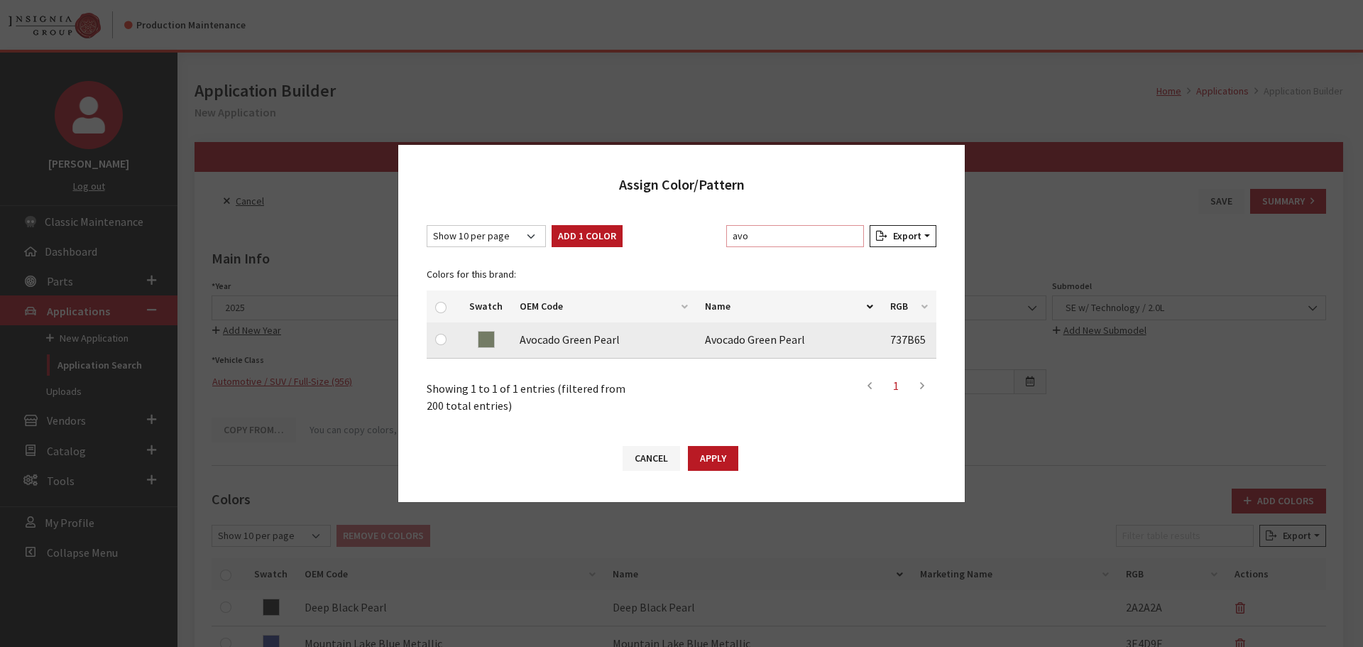
type input "avo"
click at [440, 341] on input "checkbox" at bounding box center [440, 339] width 11 height 11
checkbox input "true"
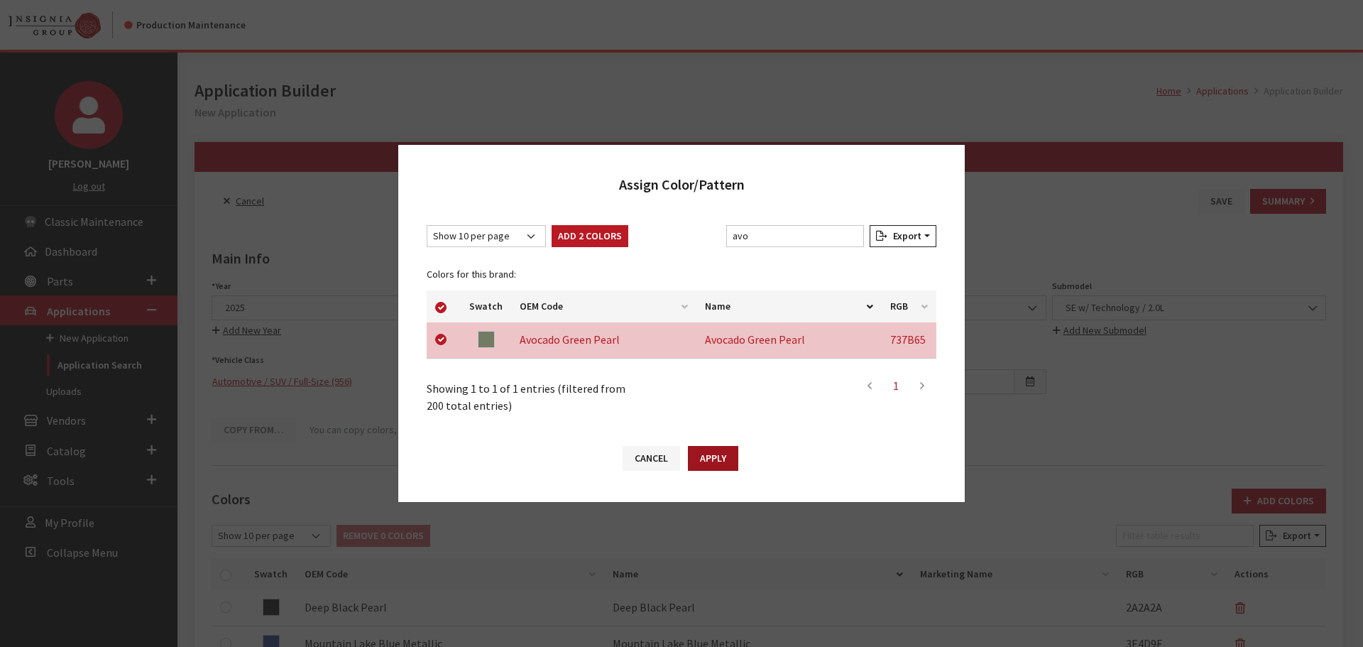
click at [718, 457] on button "Apply" at bounding box center [713, 458] width 50 height 25
checkbox input "false"
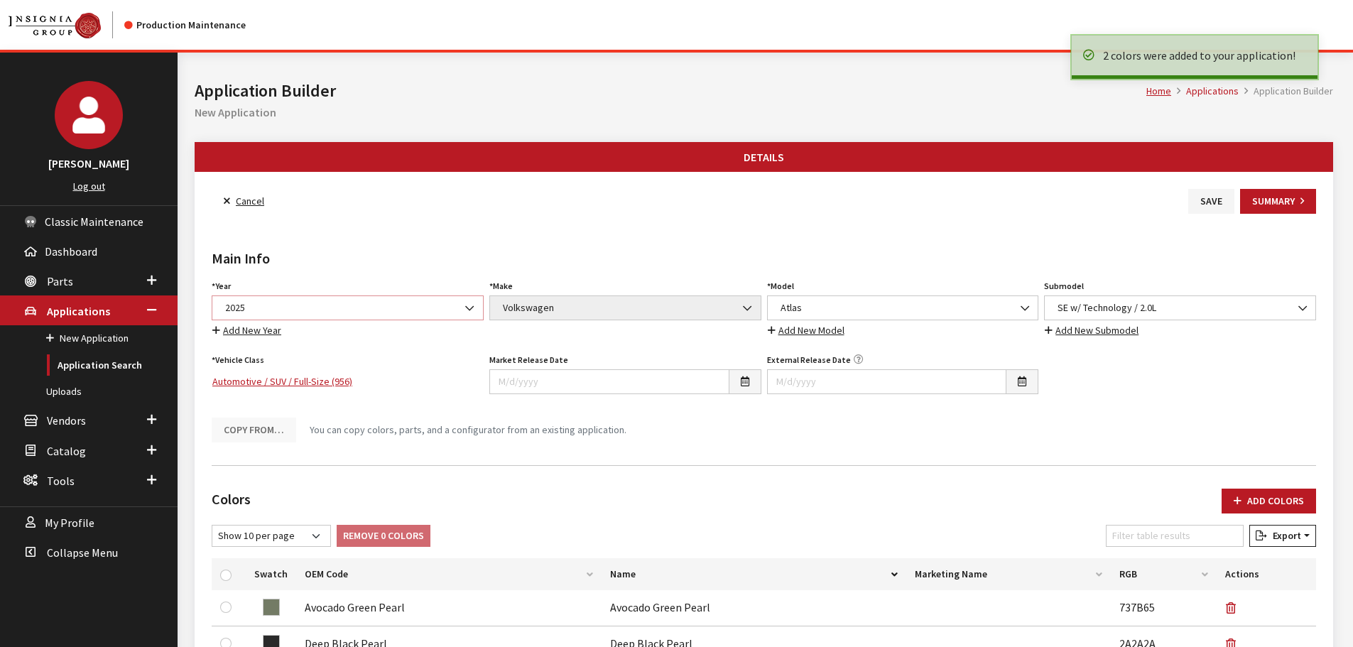
click at [286, 311] on span "2025" at bounding box center [347, 307] width 253 height 15
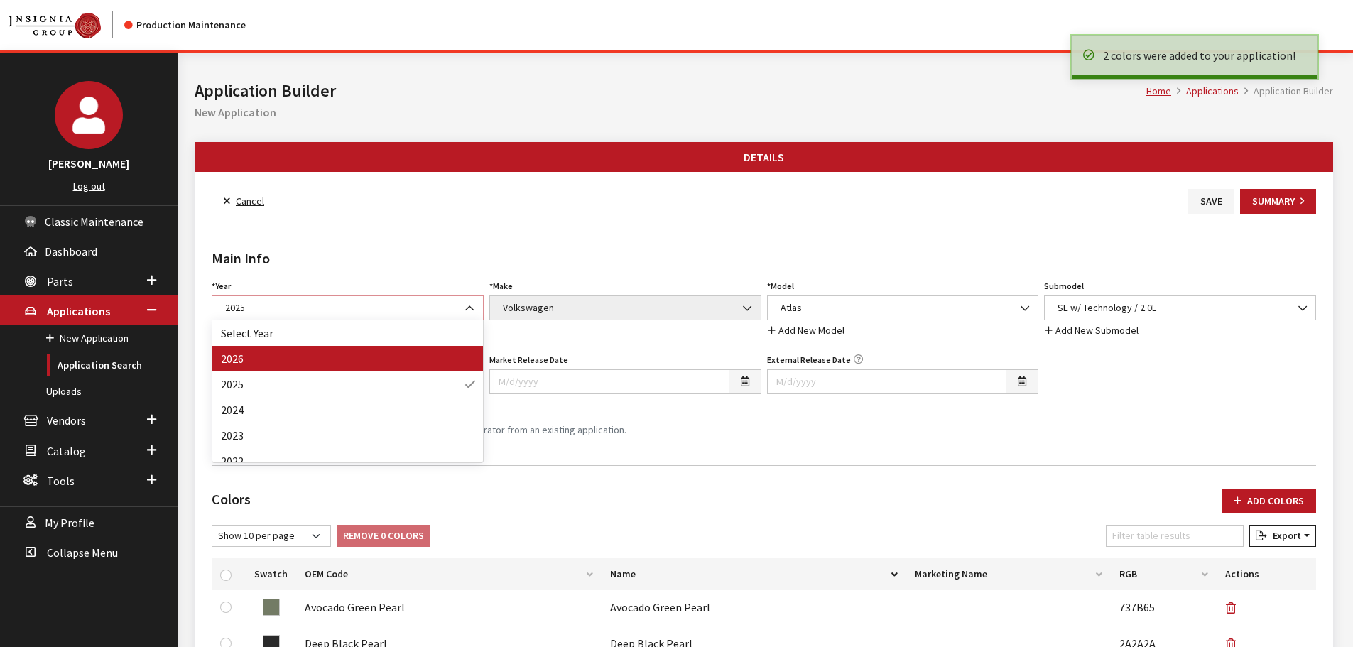
select select "44"
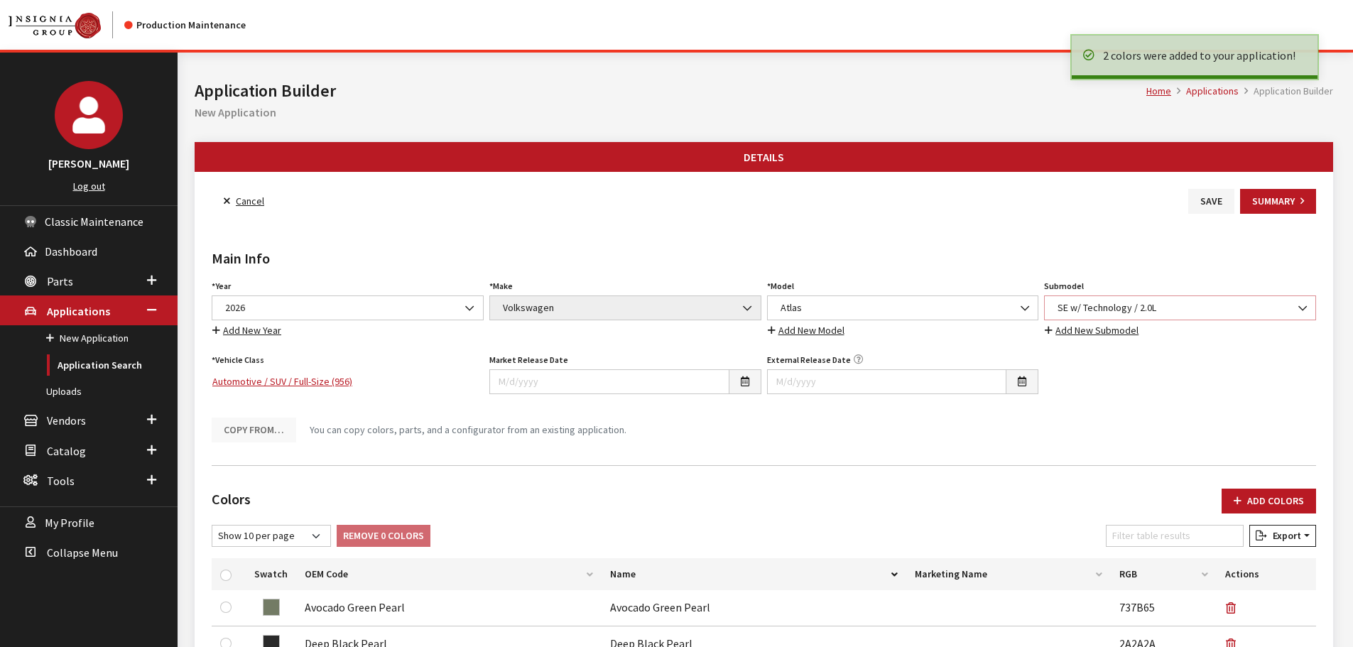
click at [1101, 310] on span "SE w/ Technology / 2.0L" at bounding box center [1179, 307] width 253 height 15
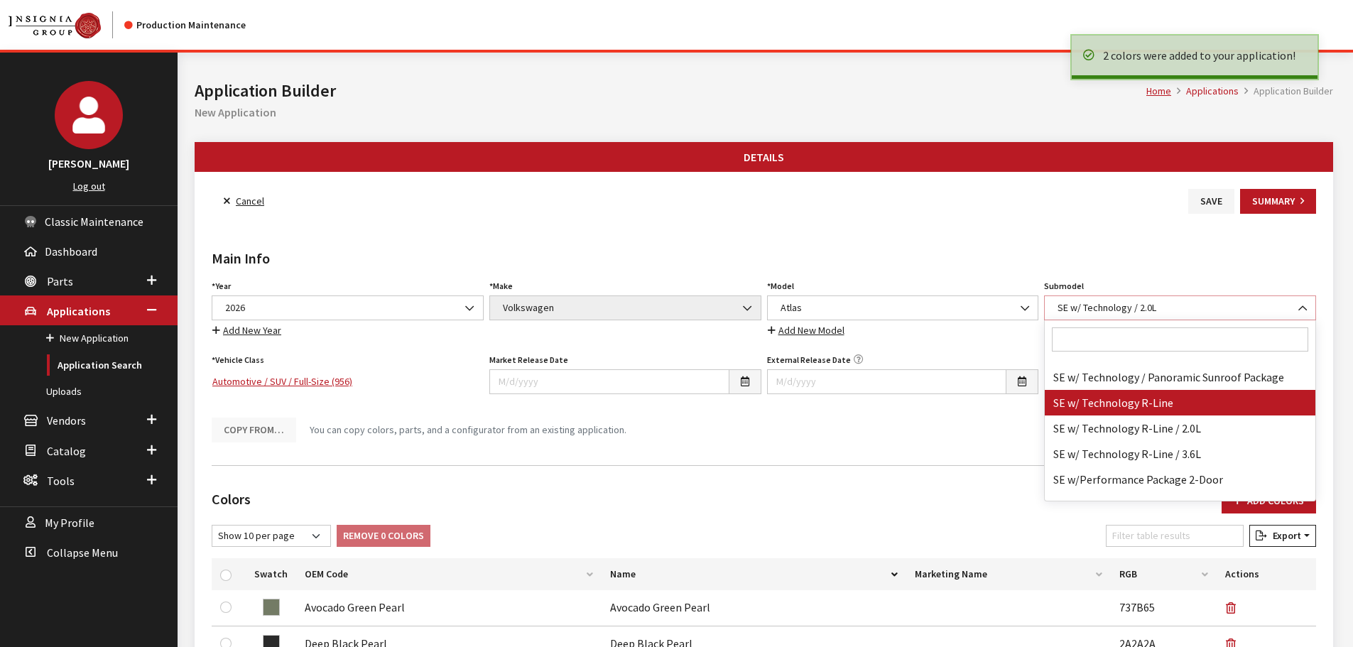
scroll to position [90016, 0]
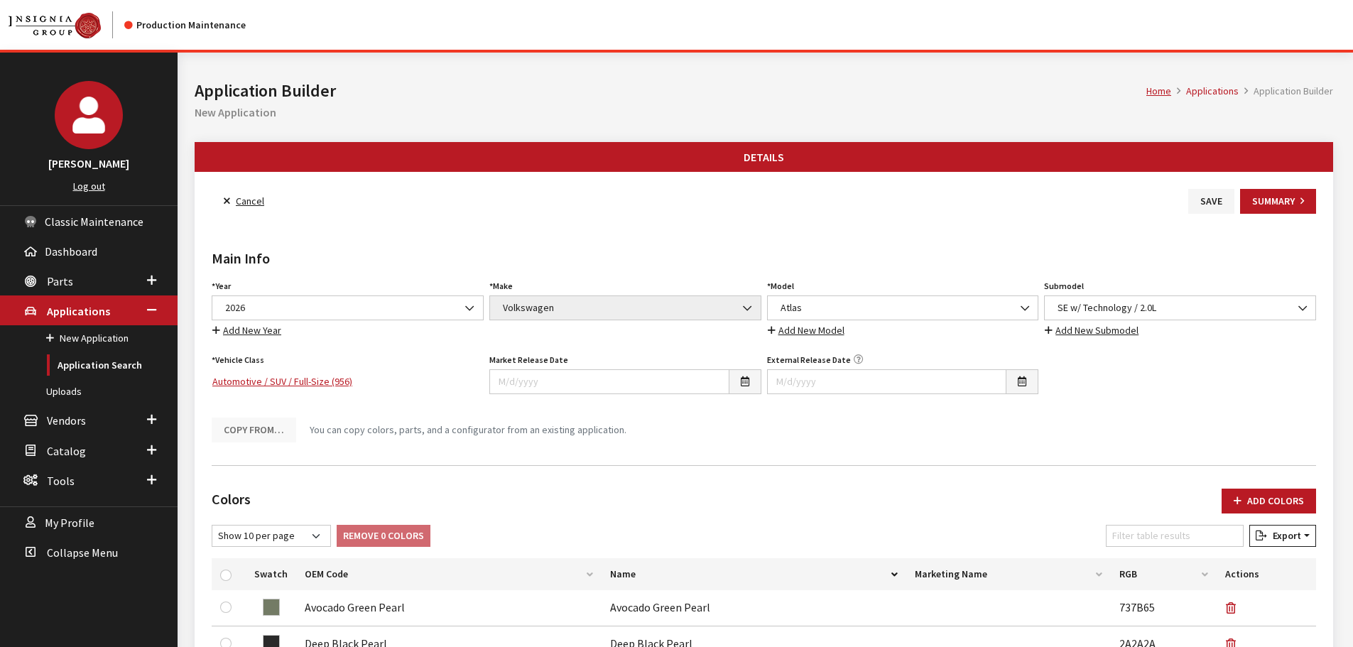
click at [1009, 258] on h2 "Main Info" at bounding box center [764, 258] width 1104 height 21
click at [1100, 332] on link "Add New Submodel" at bounding box center [1091, 330] width 95 height 16
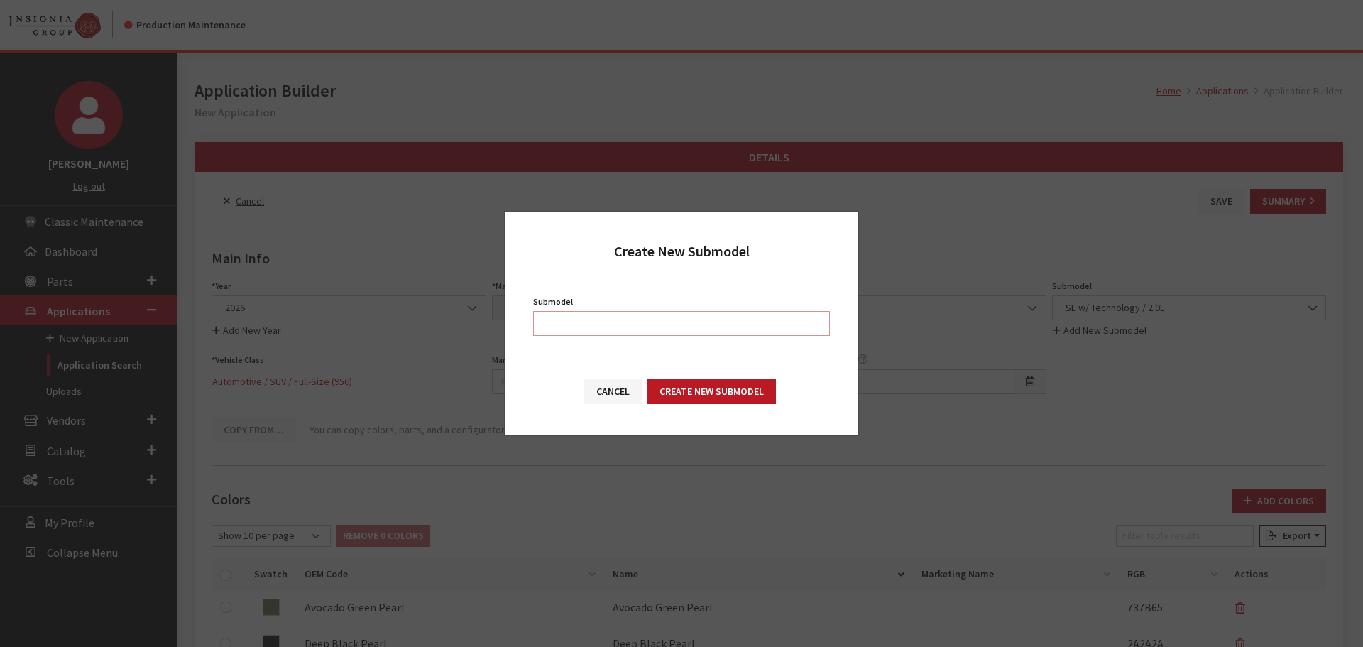
click at [704, 325] on input "Submodel" at bounding box center [681, 323] width 297 height 25
paste input "SE w/Technology / 2.0T"
type input "SE w/Technology / 2.0T"
click at [726, 388] on button "Create New Submodel" at bounding box center [712, 391] width 129 height 25
click at [715, 388] on button "Create New Submodel" at bounding box center [712, 391] width 129 height 25
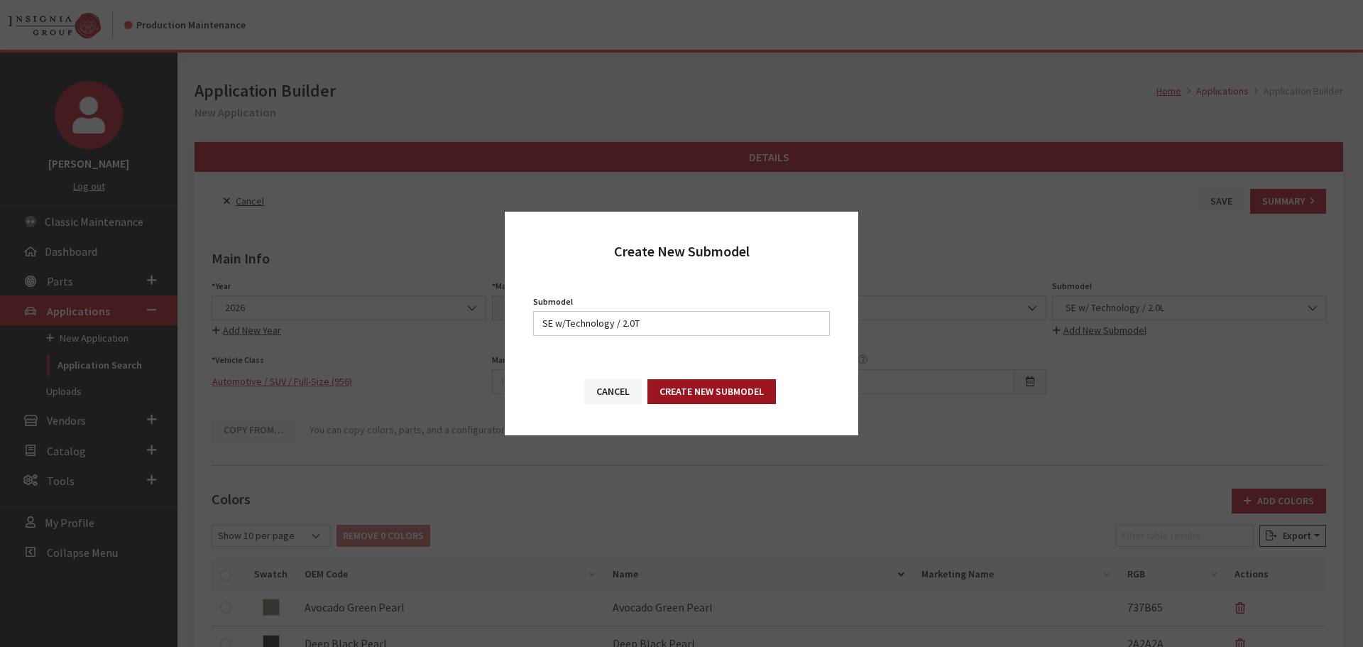
click at [675, 394] on button "Create New Submodel" at bounding box center [712, 391] width 129 height 25
click at [681, 386] on button "Create New Submodel" at bounding box center [712, 391] width 129 height 25
click at [594, 388] on button "Cancel" at bounding box center [613, 391] width 58 height 25
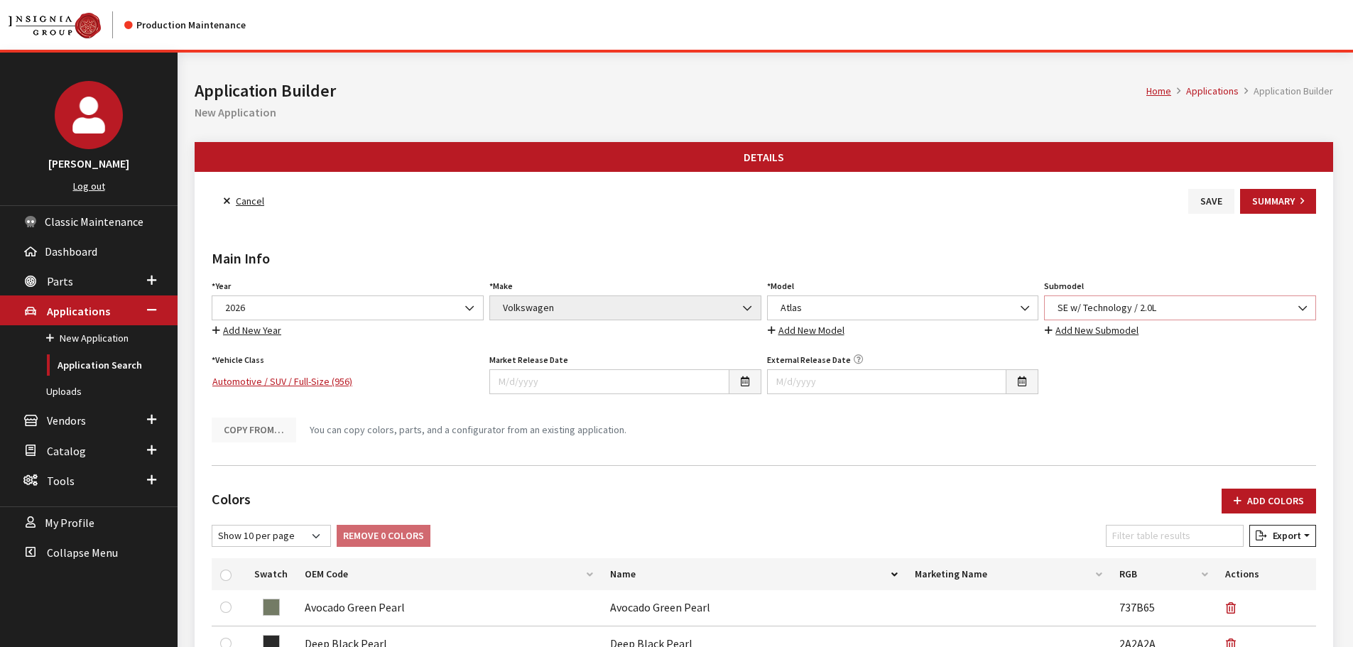
click at [1105, 311] on span "SE w/ Technology / 2.0L" at bounding box center [1179, 307] width 253 height 15
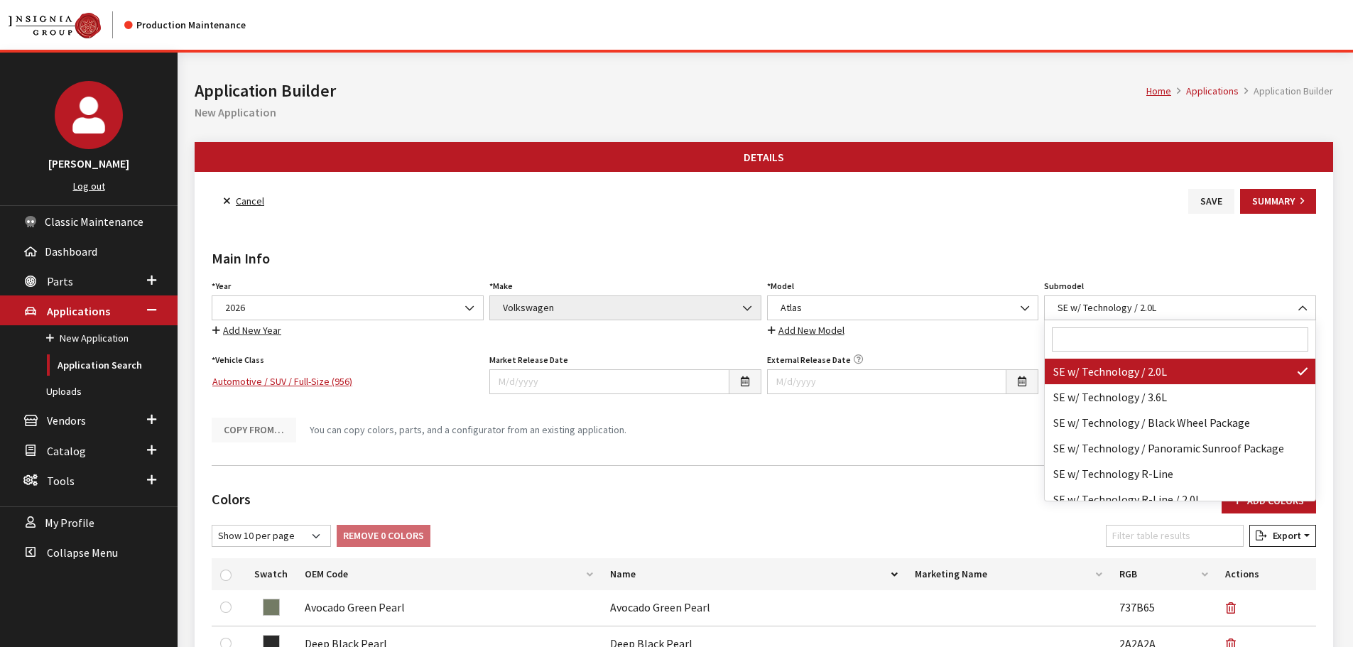
click at [1118, 332] on input "Search" at bounding box center [1180, 339] width 256 height 24
paste input "SE w/Technology / 2.0T"
type input "SE w/Technology / 2.0T"
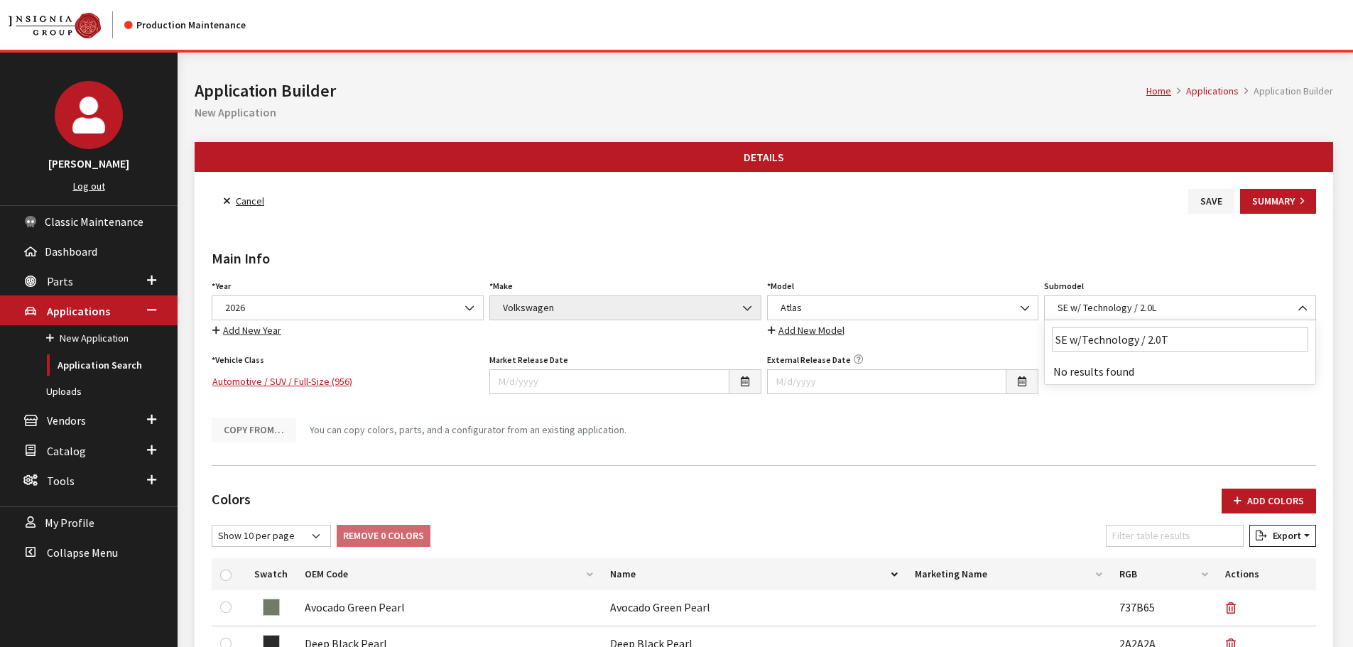
scroll to position [0, 0]
click at [1079, 237] on div "Main Info Year Select Year 2026 2025 2024 2023 2022 2021 2020 2019 2018 2017 20…" at bounding box center [764, 334] width 1110 height 240
click at [1091, 327] on link "Add New Submodel" at bounding box center [1091, 330] width 95 height 16
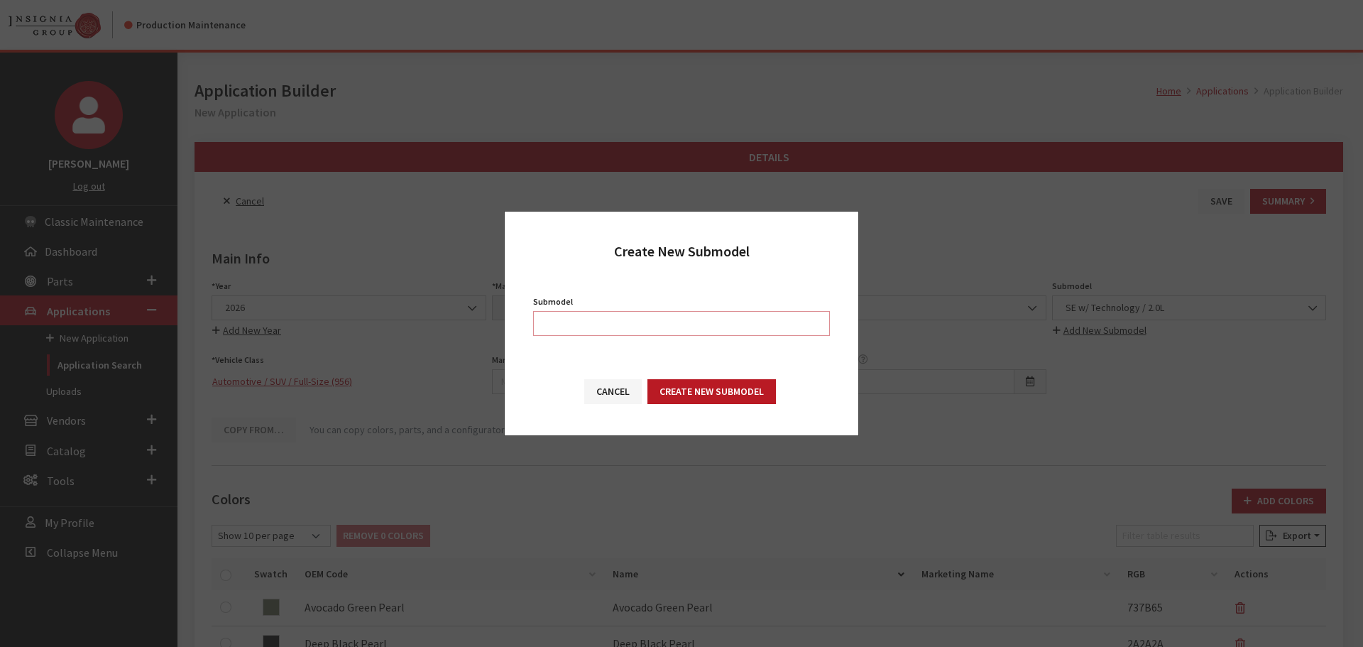
click at [628, 322] on input "Submodel" at bounding box center [681, 323] width 297 height 25
paste input "SE w/Technology / 2.0T"
type input "SE w/Technology / 2.0T"
click at [682, 391] on button "Create New Submodel" at bounding box center [712, 391] width 129 height 25
click at [618, 395] on button "Cancel" at bounding box center [613, 391] width 58 height 25
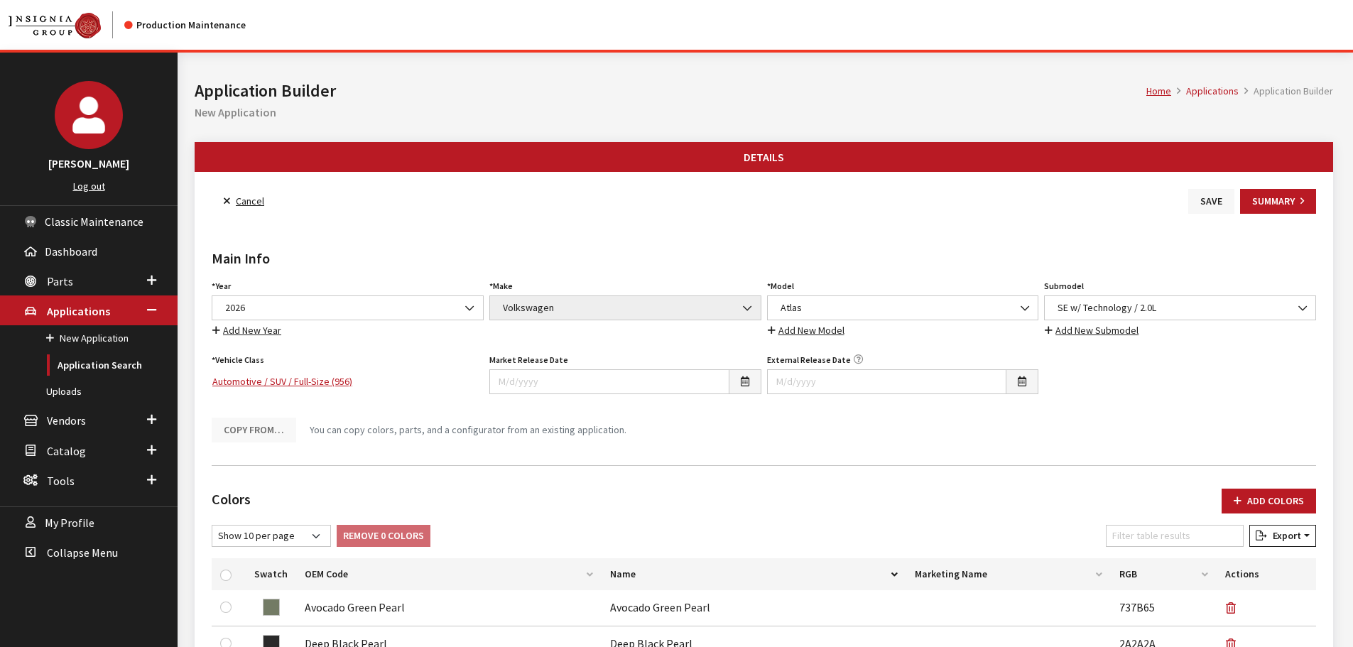
click at [1205, 206] on button "Save" at bounding box center [1211, 201] width 46 height 25
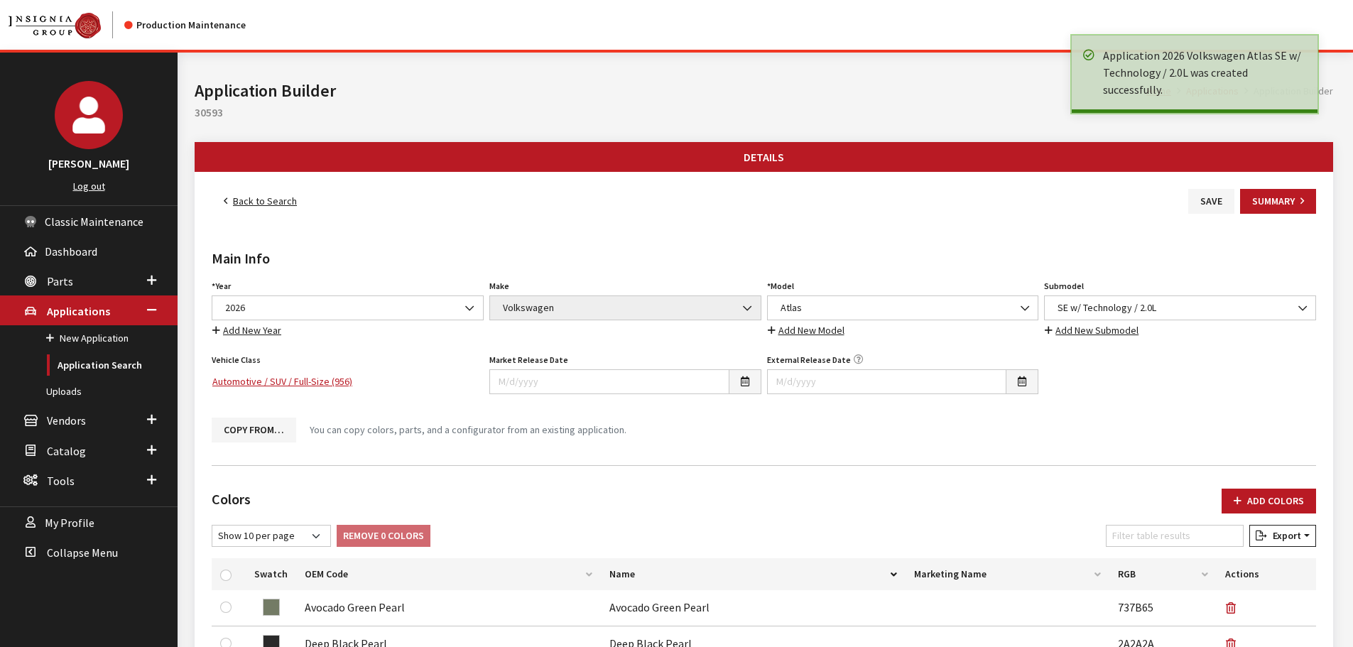
click at [1103, 330] on link "Add New Submodel" at bounding box center [1091, 330] width 95 height 16
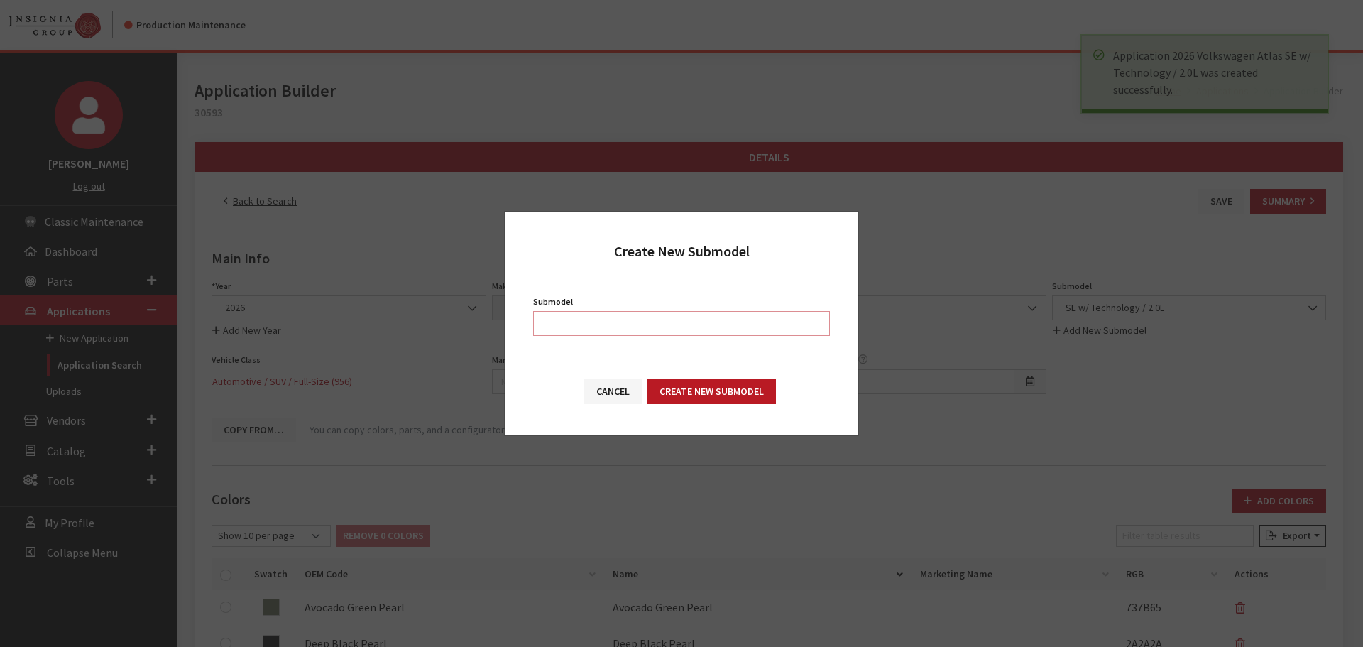
click at [746, 318] on input "Submodel" at bounding box center [681, 323] width 297 height 25
paste input "SE w/Technology / 2.0T"
type input "SE w/Technology / 2.0T"
click at [741, 390] on button "Create New Submodel" at bounding box center [712, 391] width 129 height 25
click at [587, 387] on button "Cancel" at bounding box center [613, 391] width 58 height 25
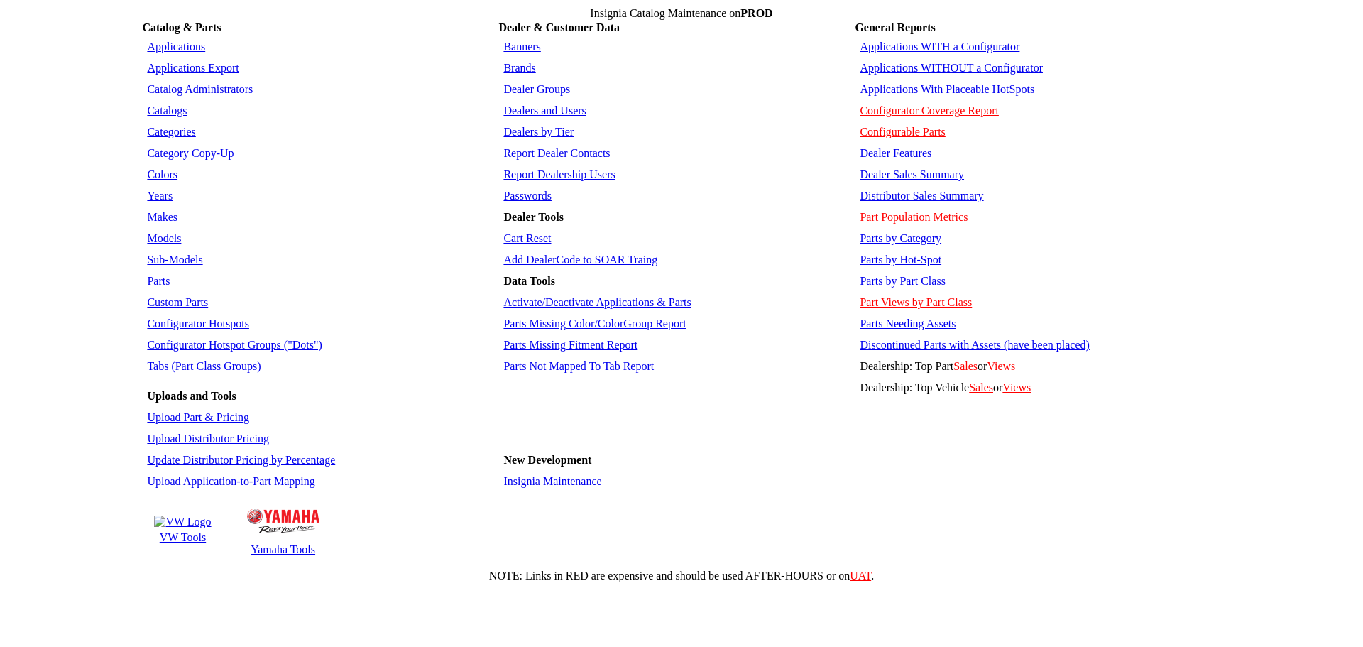
click at [162, 253] on link "Sub-Models" at bounding box center [174, 259] width 55 height 12
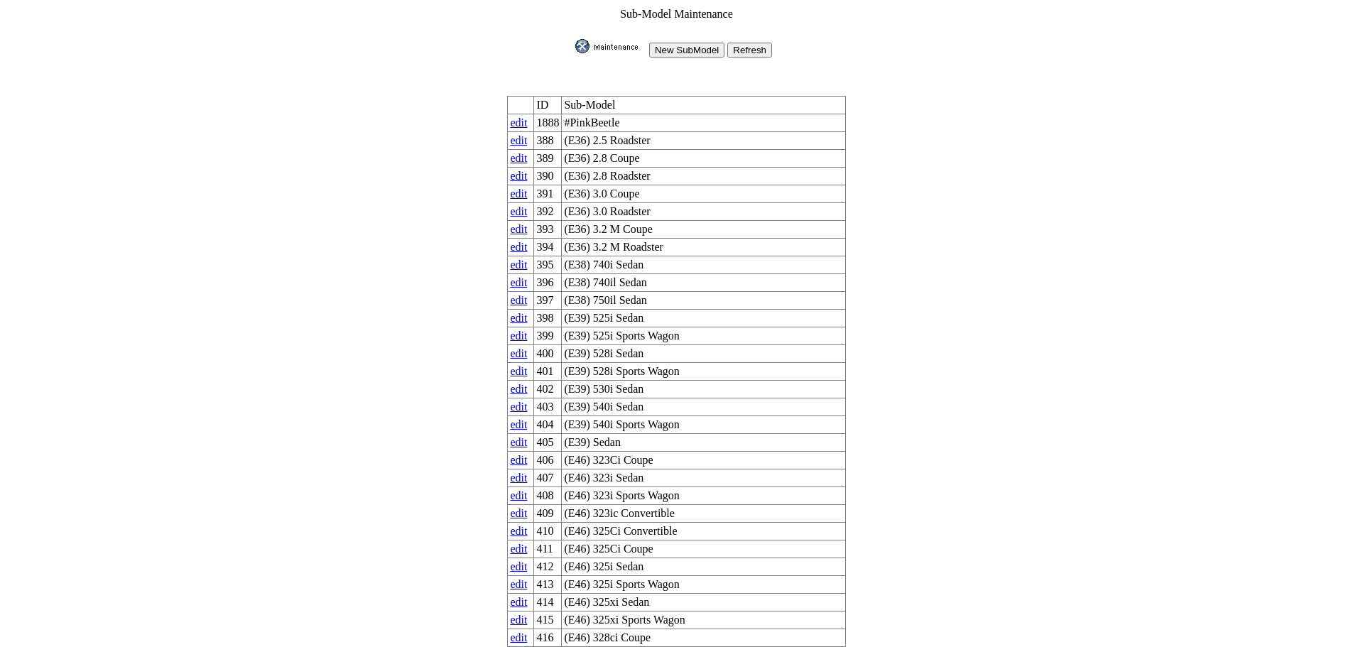
click at [682, 44] on input "New SubModel" at bounding box center [686, 50] width 75 height 15
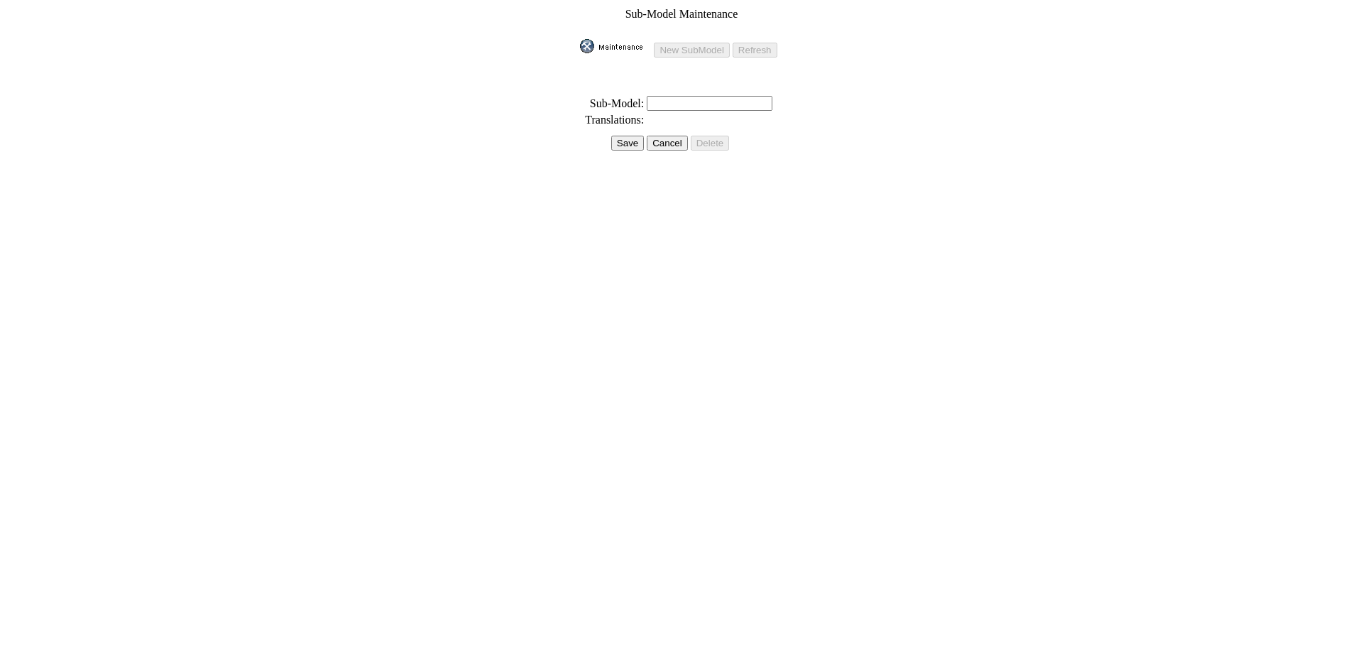
click at [655, 97] on input "text" at bounding box center [710, 103] width 126 height 15
paste input "SE w/Technology / 2.0T"
type input "SE w/Technology / 2.0T"
click at [630, 136] on input "Save" at bounding box center [627, 143] width 33 height 15
click at [619, 121] on input "Save" at bounding box center [623, 127] width 33 height 15
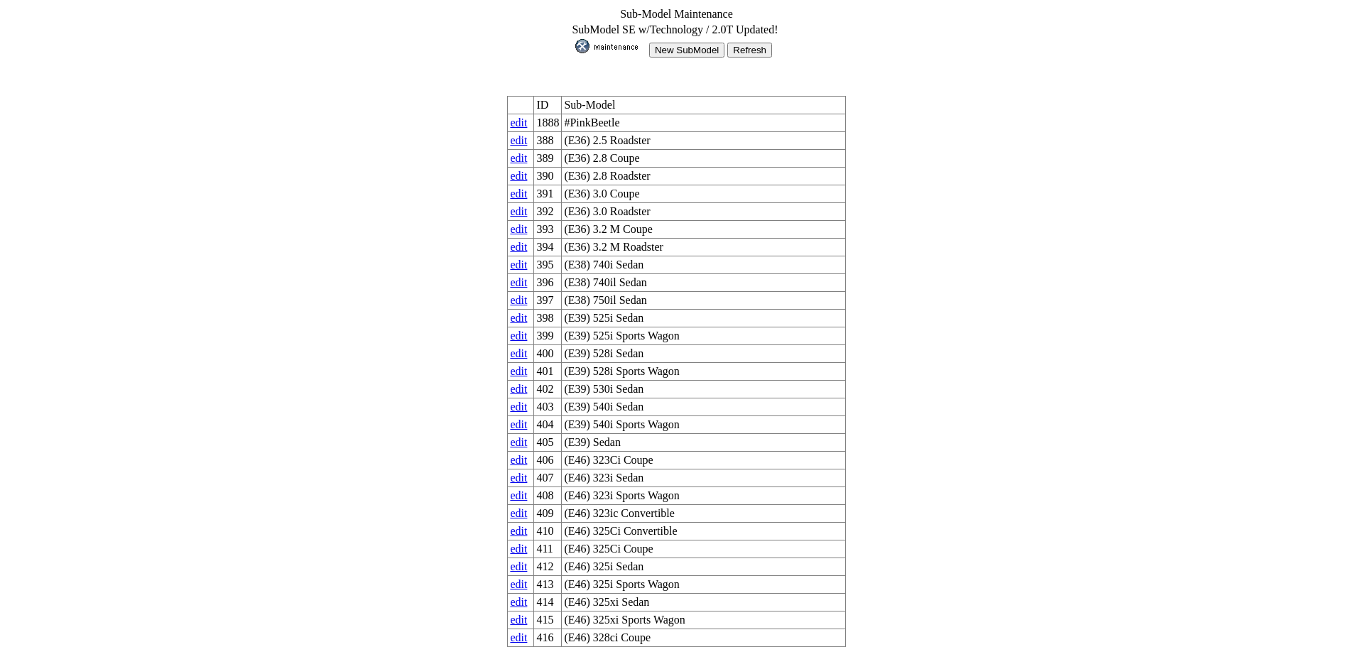
click at [687, 44] on input "New SubModel" at bounding box center [686, 50] width 75 height 15
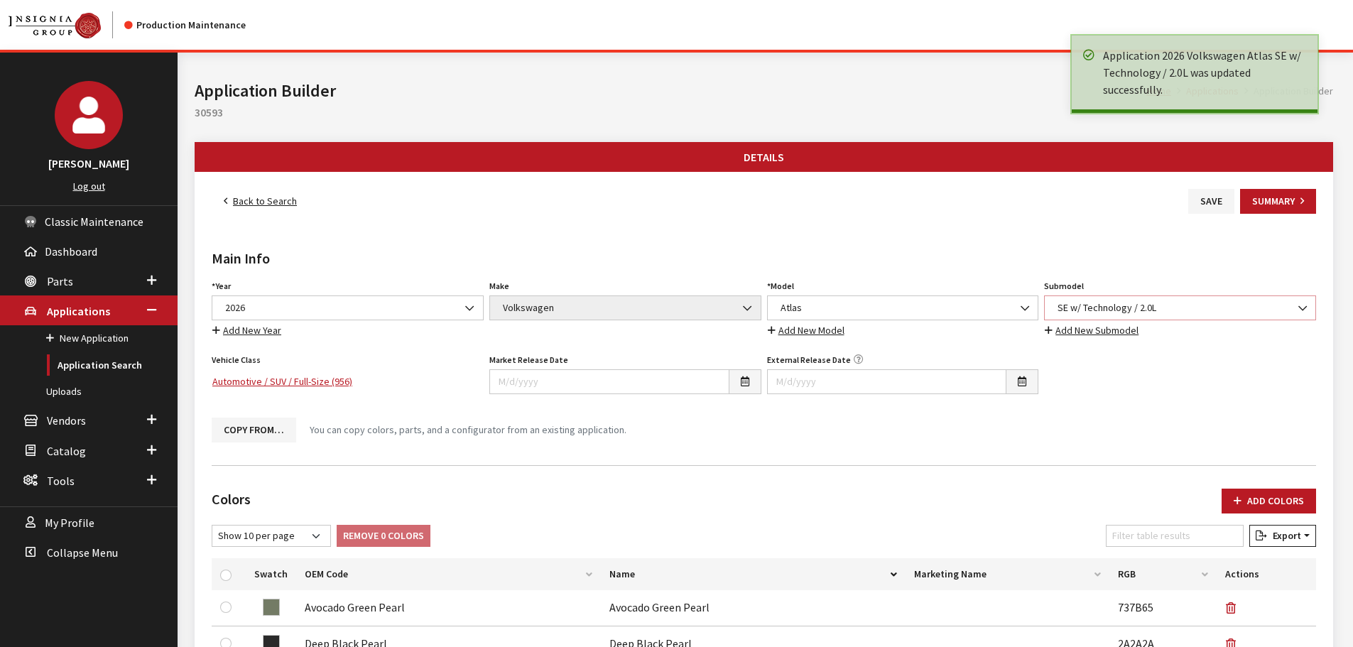
click at [1152, 305] on span "SE w/ Technology / 2.0L" at bounding box center [1179, 307] width 253 height 15
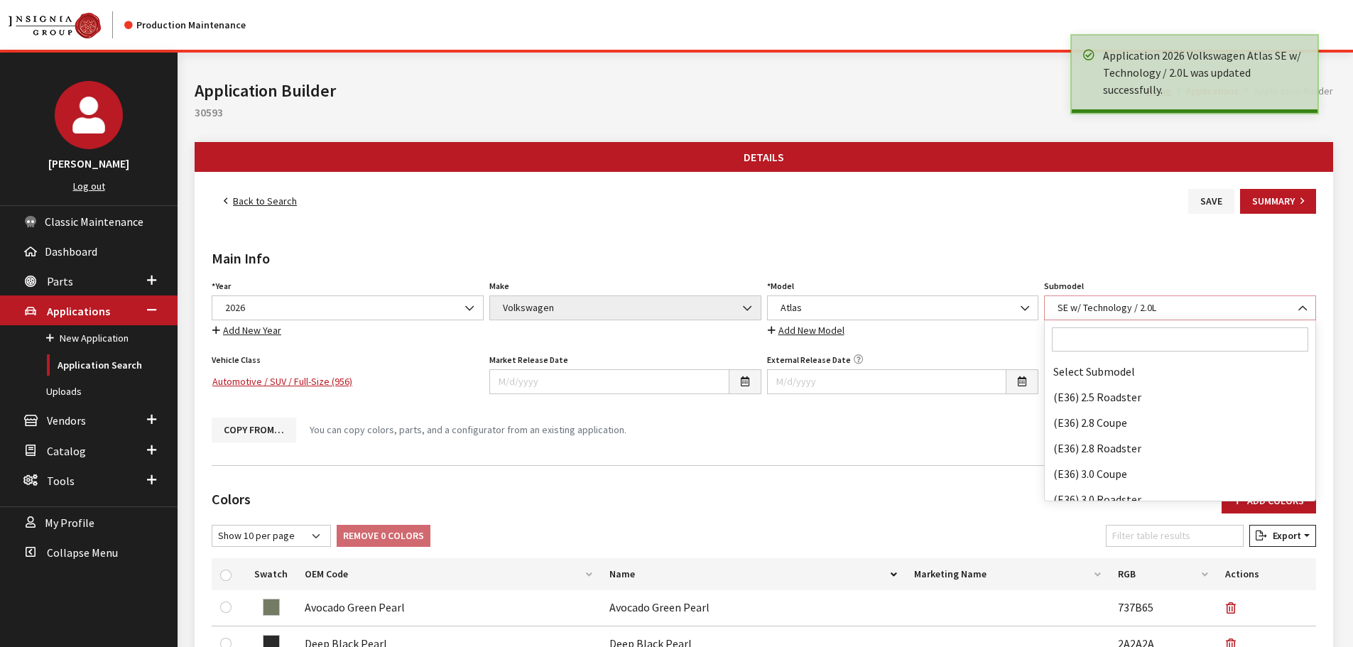
scroll to position [90016, 0]
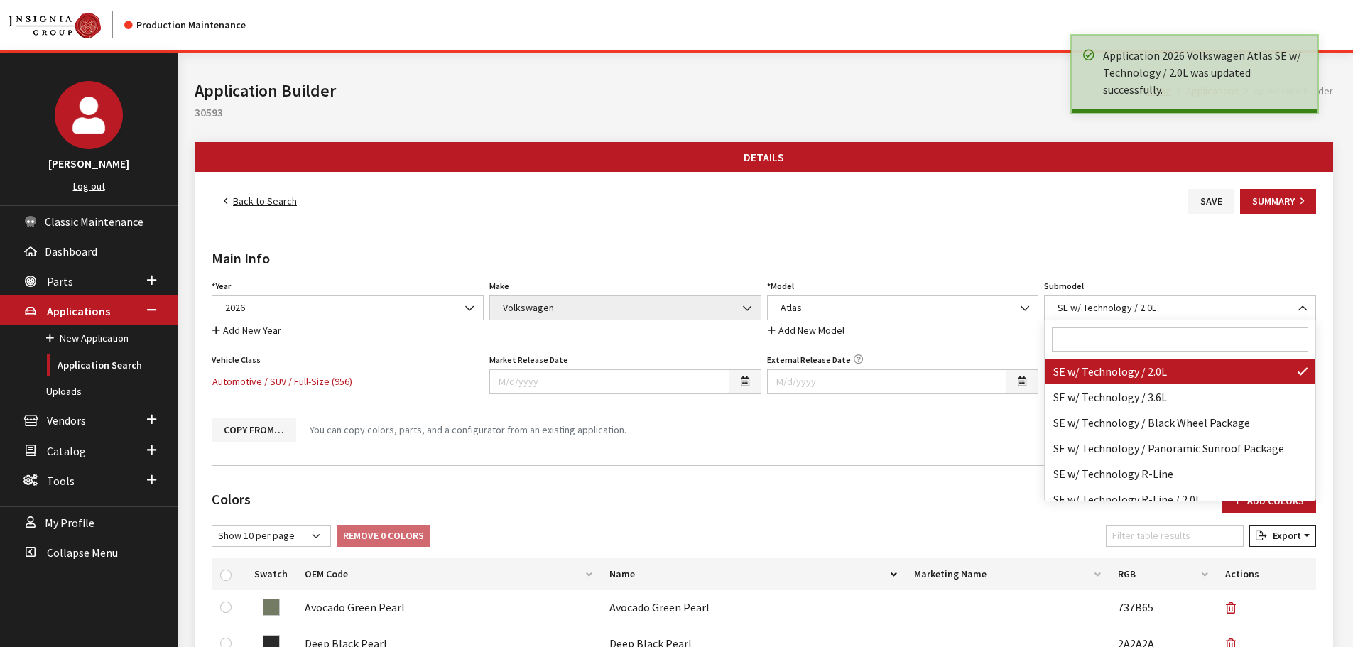
click at [1139, 339] on input "Search" at bounding box center [1180, 339] width 256 height 24
paste input "SE w/Technology / 2.0T"
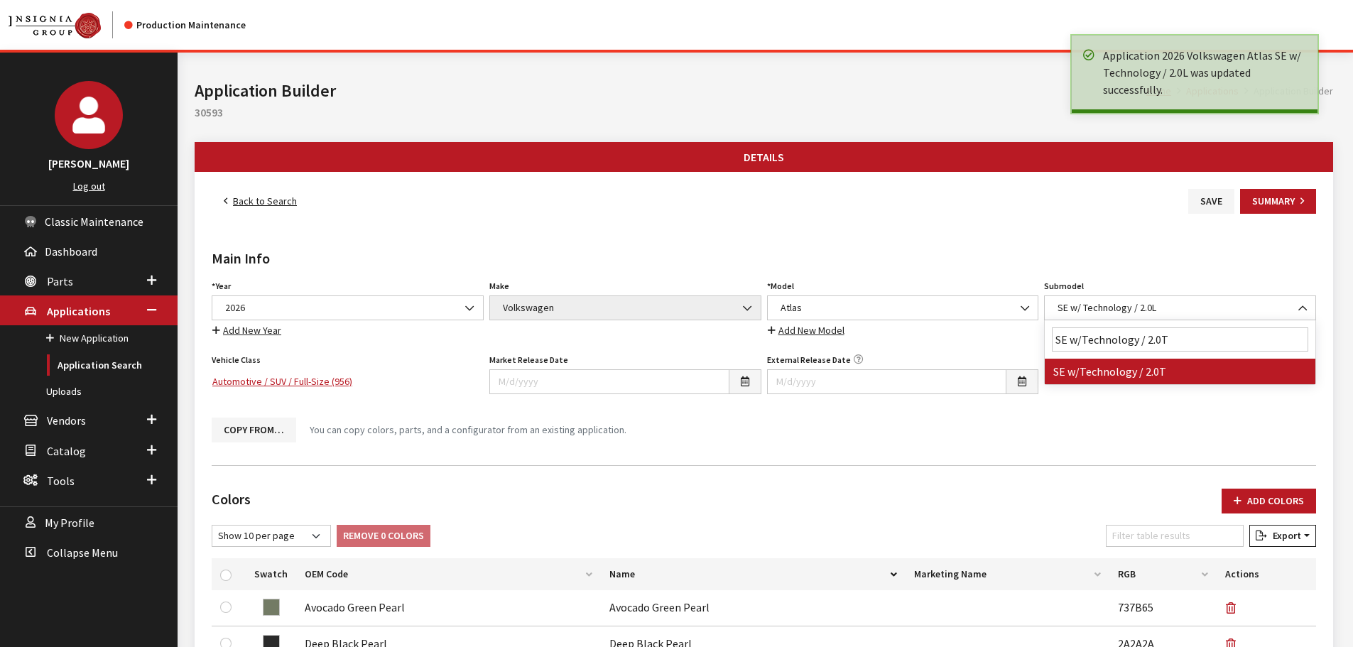
scroll to position [0, 0]
type input "SE w/Technology / 2.0T"
select select "4814"
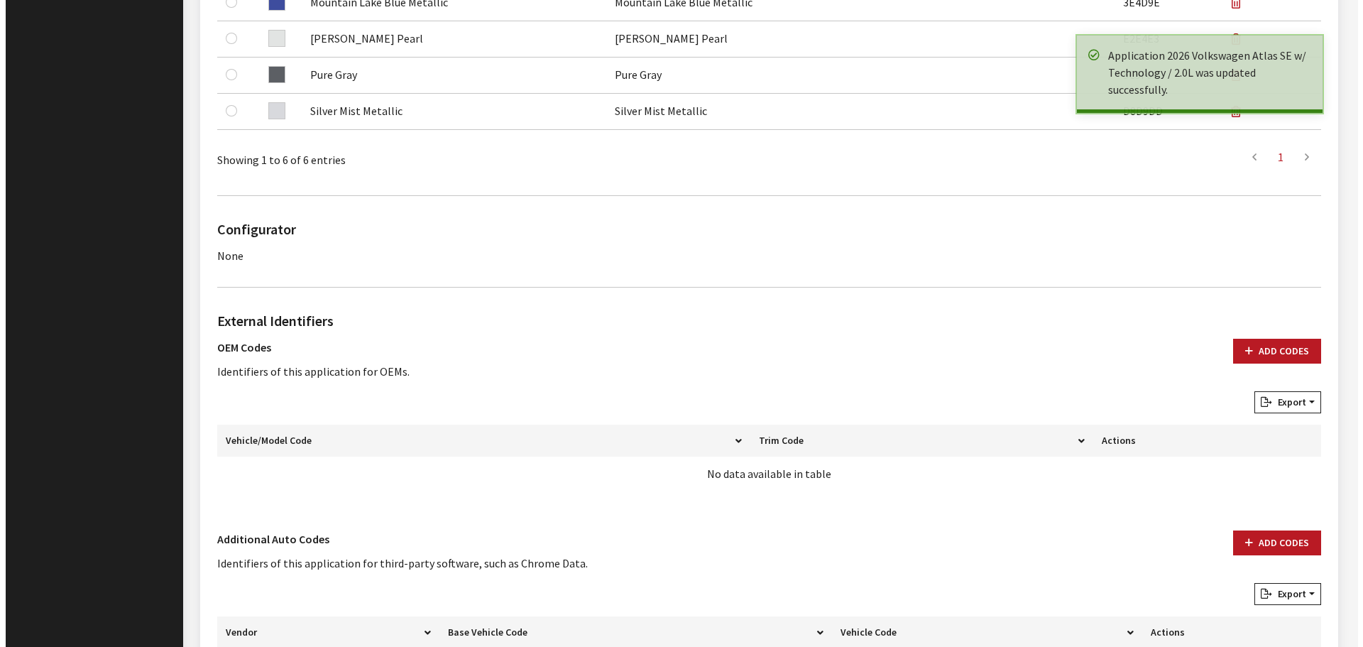
scroll to position [801, 0]
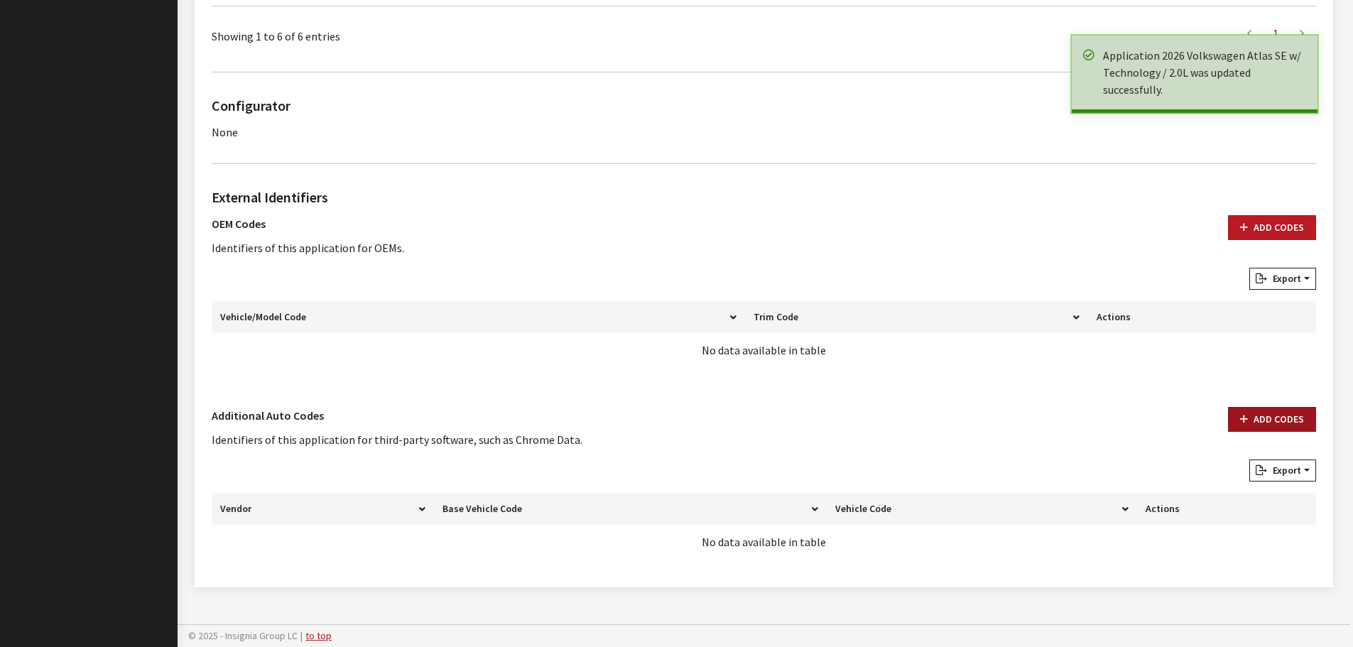
click at [1267, 420] on button "Add Codes" at bounding box center [1272, 419] width 88 height 25
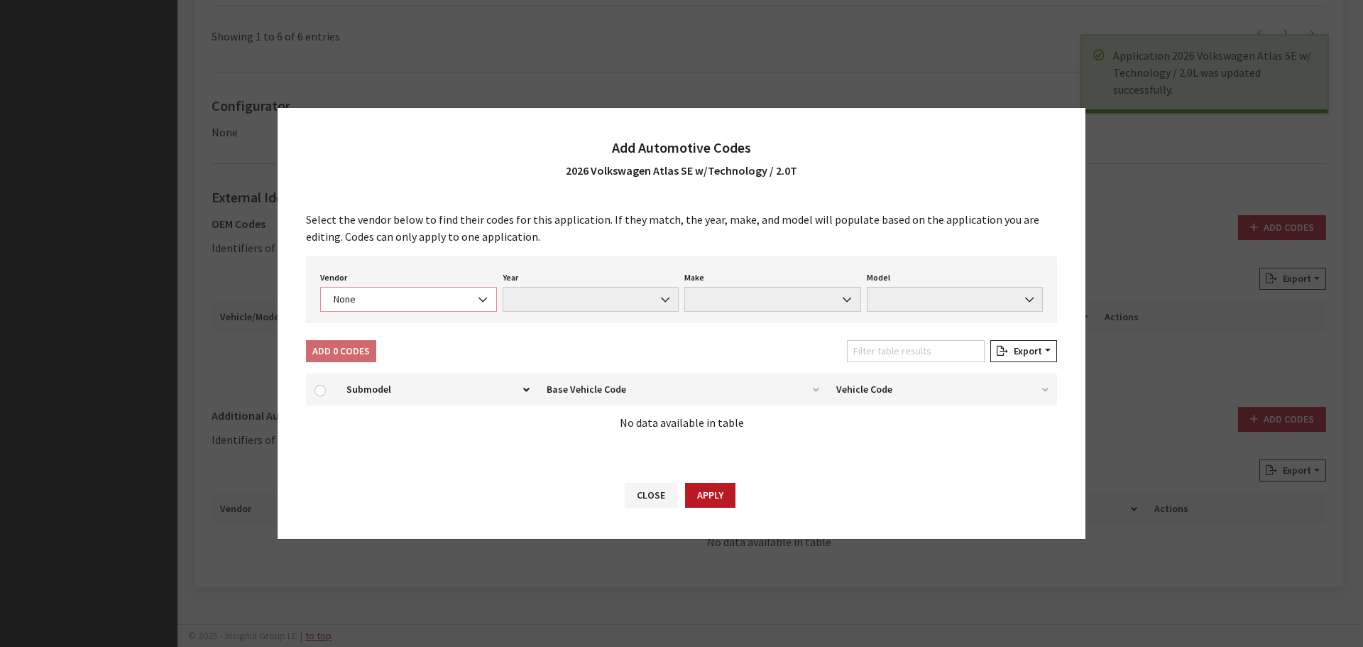
click at [408, 302] on span "None" at bounding box center [408, 299] width 158 height 15
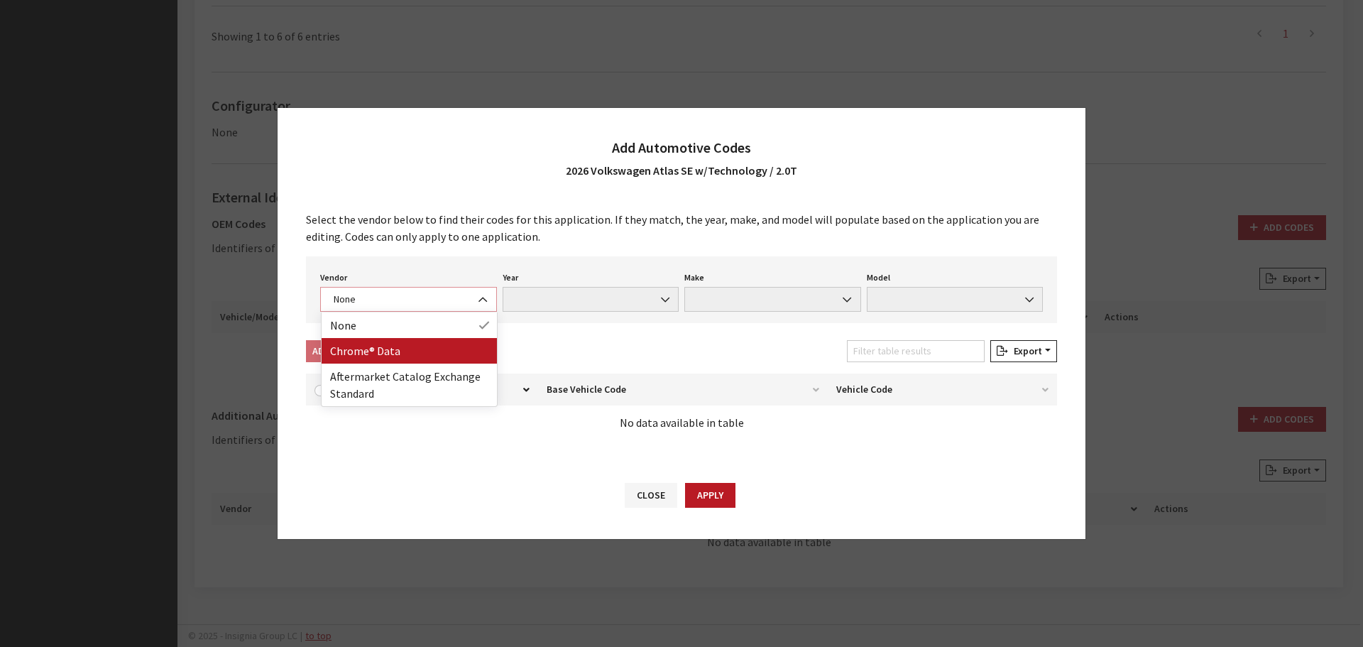
select select "4"
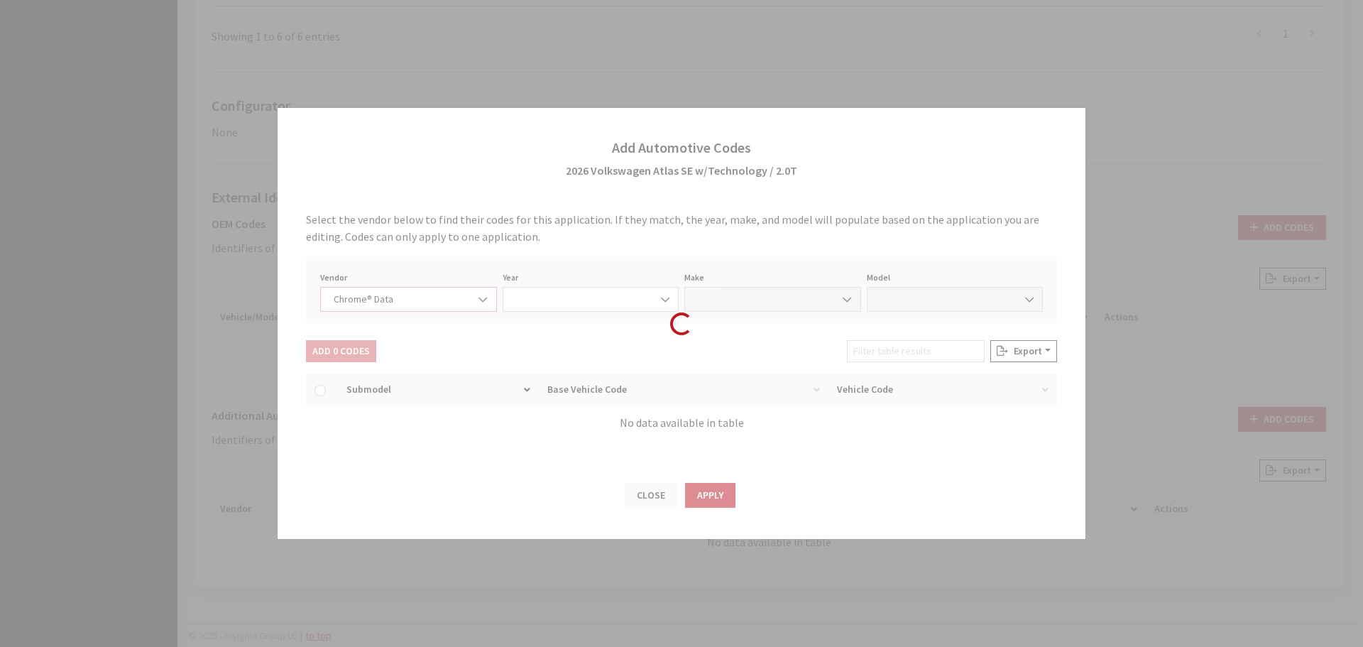
select select "2026"
select select "40"
select select "71907"
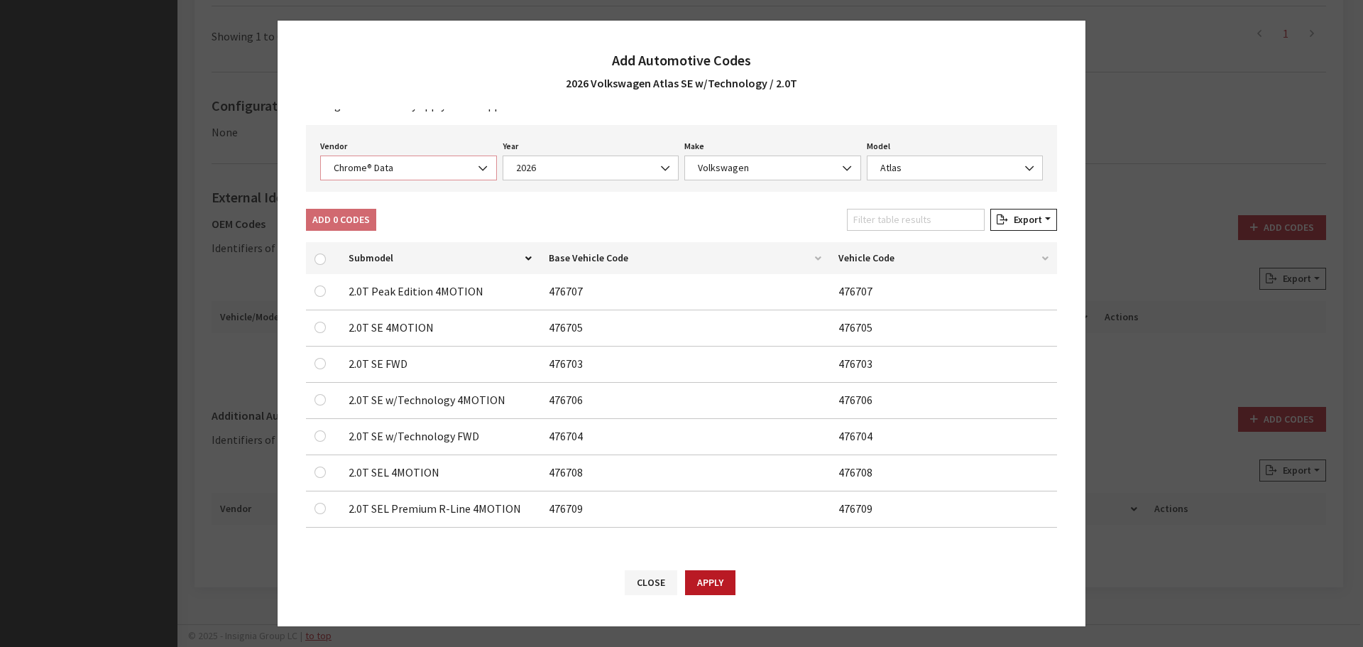
scroll to position [45, 0]
click at [858, 220] on input "Filter table results" at bounding box center [916, 219] width 138 height 22
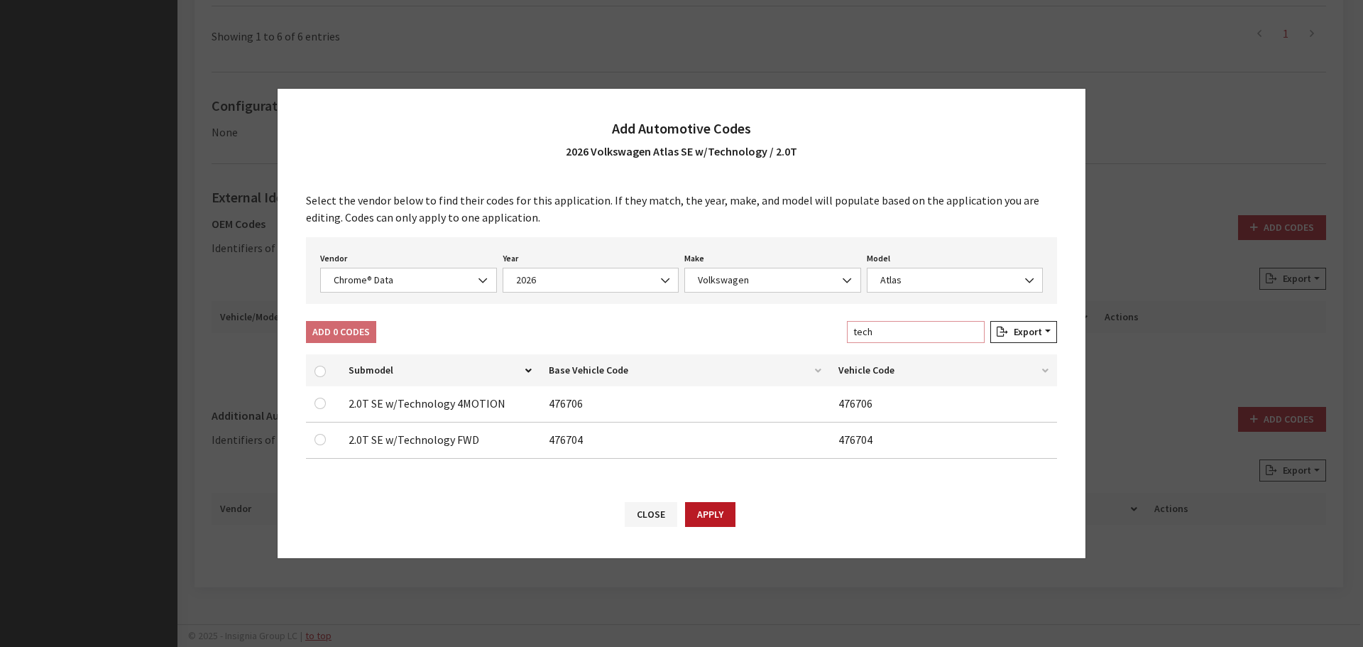
type input "tech"
click at [317, 371] on input "checkbox" at bounding box center [320, 371] width 11 height 11
click at [322, 403] on input "checkbox" at bounding box center [320, 403] width 11 height 11
checkbox input "true"
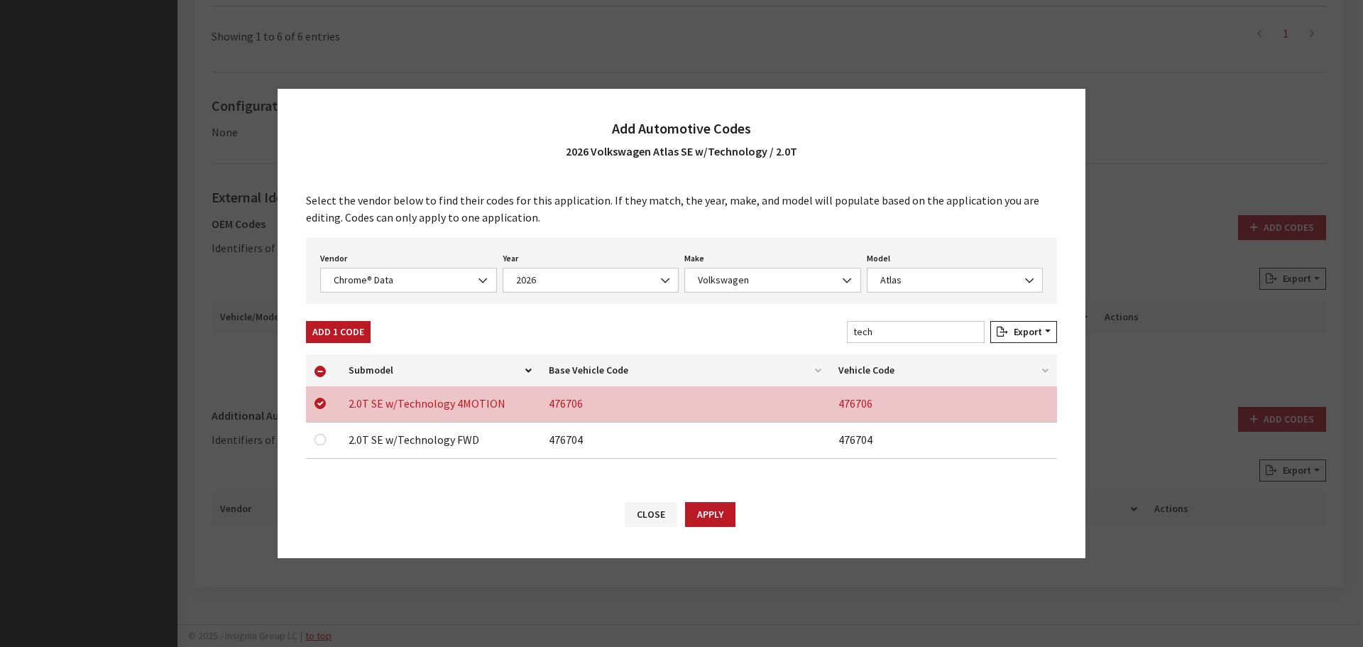
click at [319, 432] on div at bounding box center [323, 439] width 17 height 17
click at [320, 438] on input "checkbox" at bounding box center [320, 439] width 11 height 11
checkbox input "true"
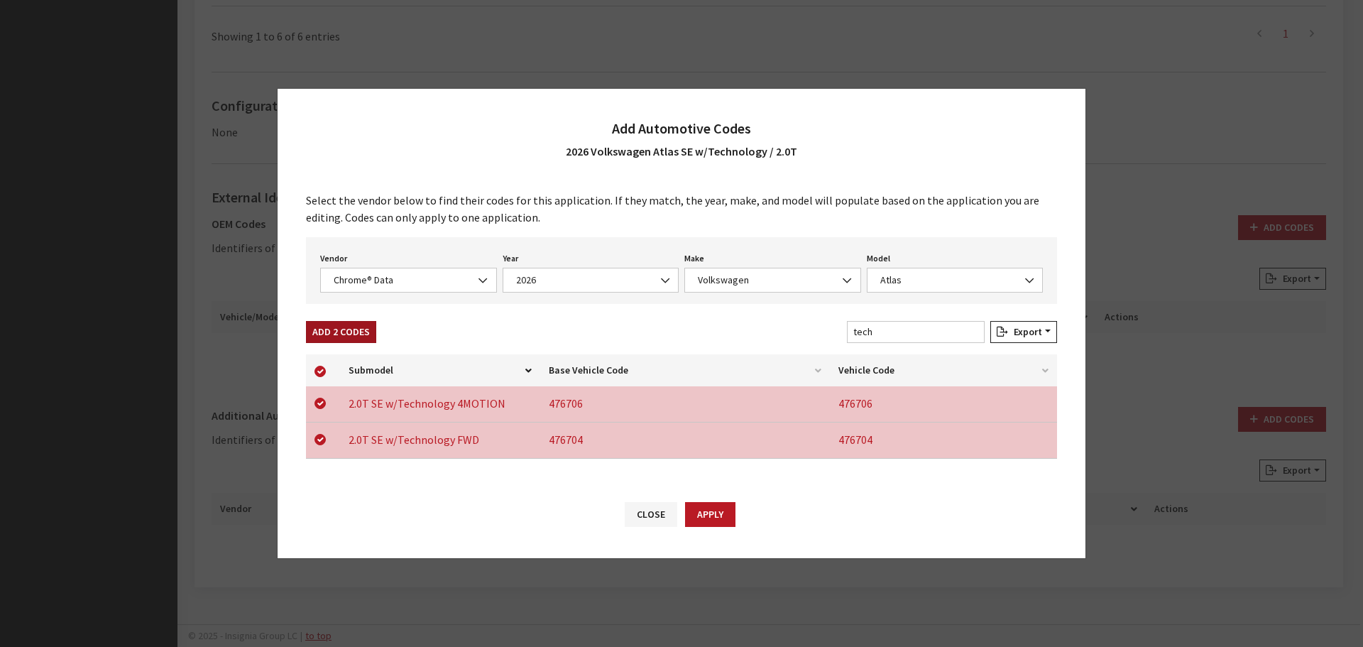
click at [330, 328] on button "Add 2 Codes" at bounding box center [341, 332] width 70 height 22
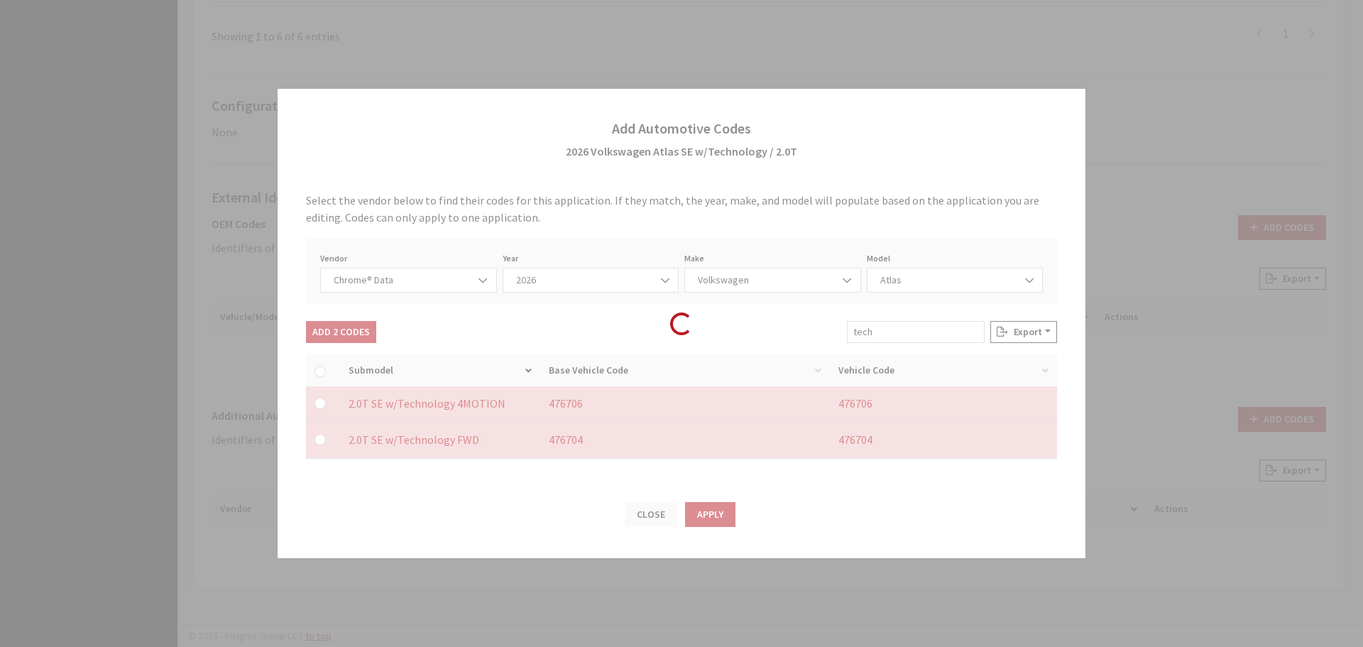
checkbox input "false"
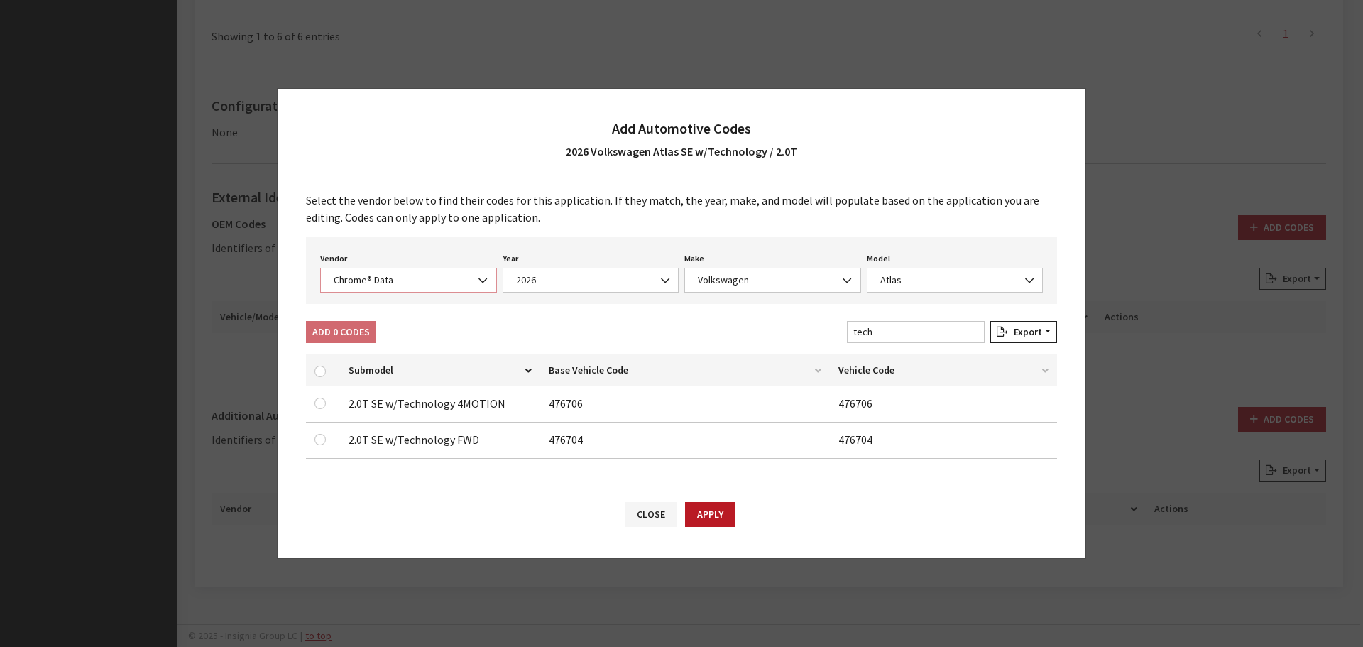
click at [373, 285] on span "Chrome® Data" at bounding box center [408, 280] width 158 height 15
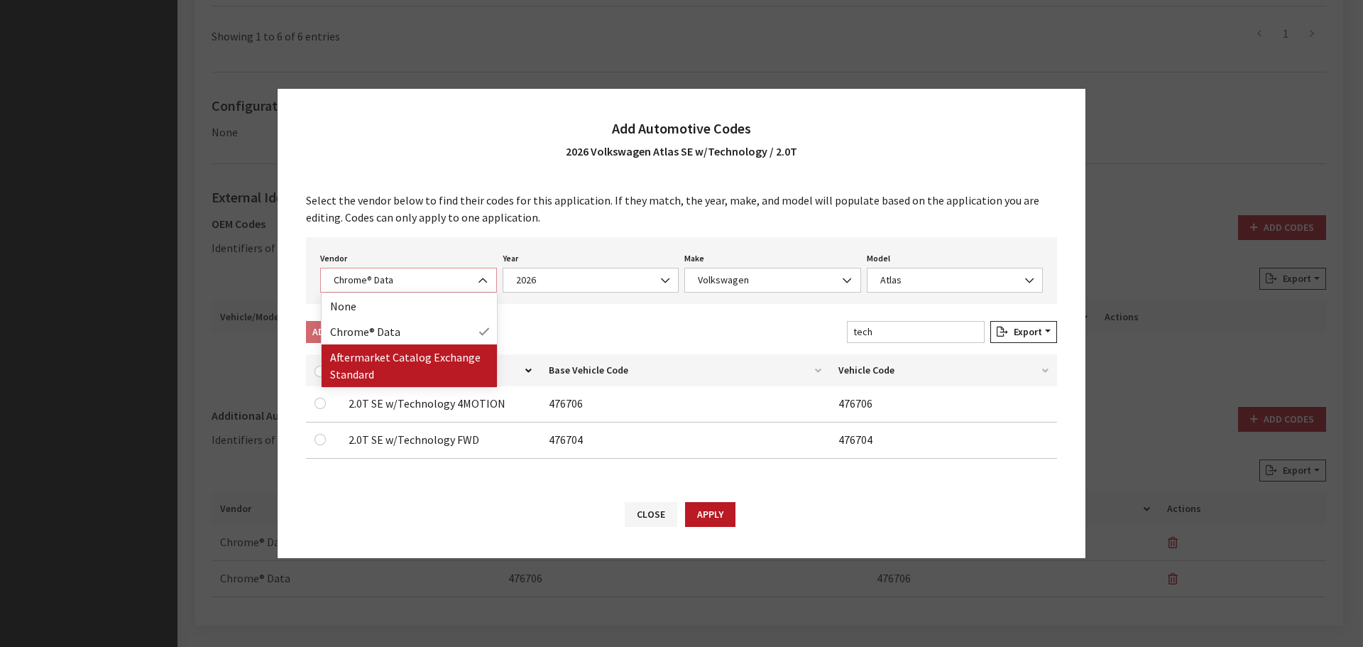
select select "2"
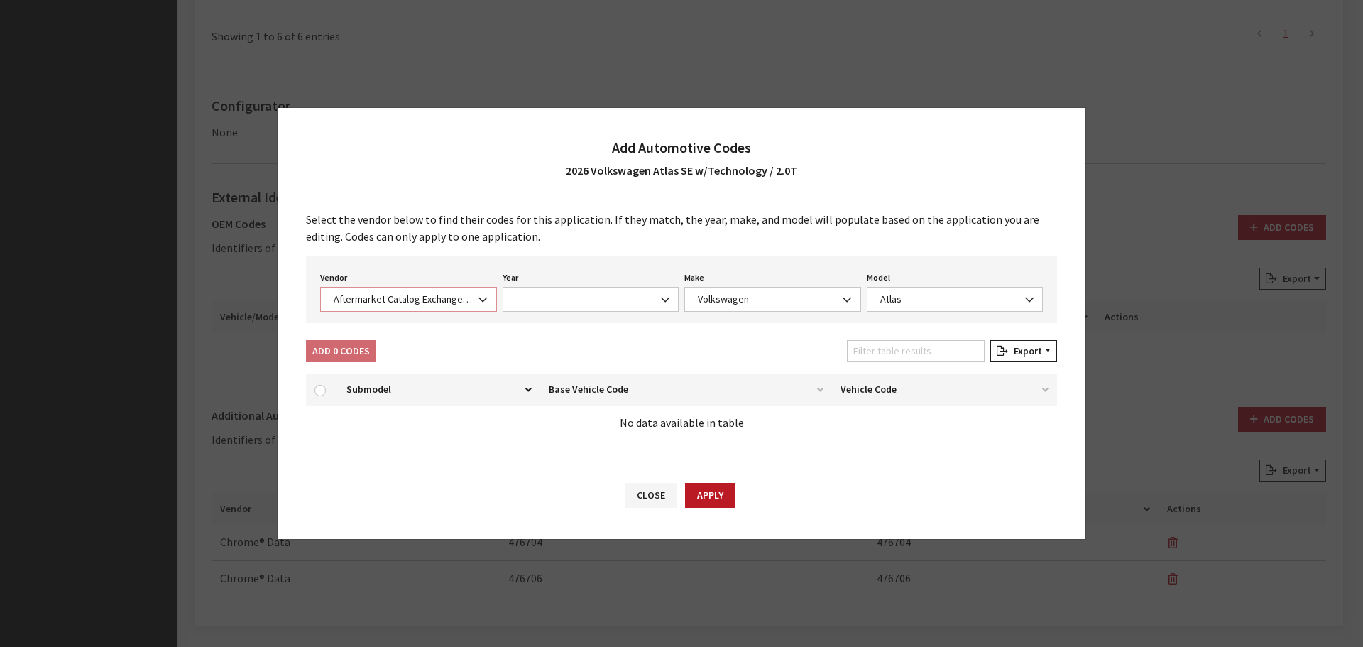
select select "2026"
select select "74"
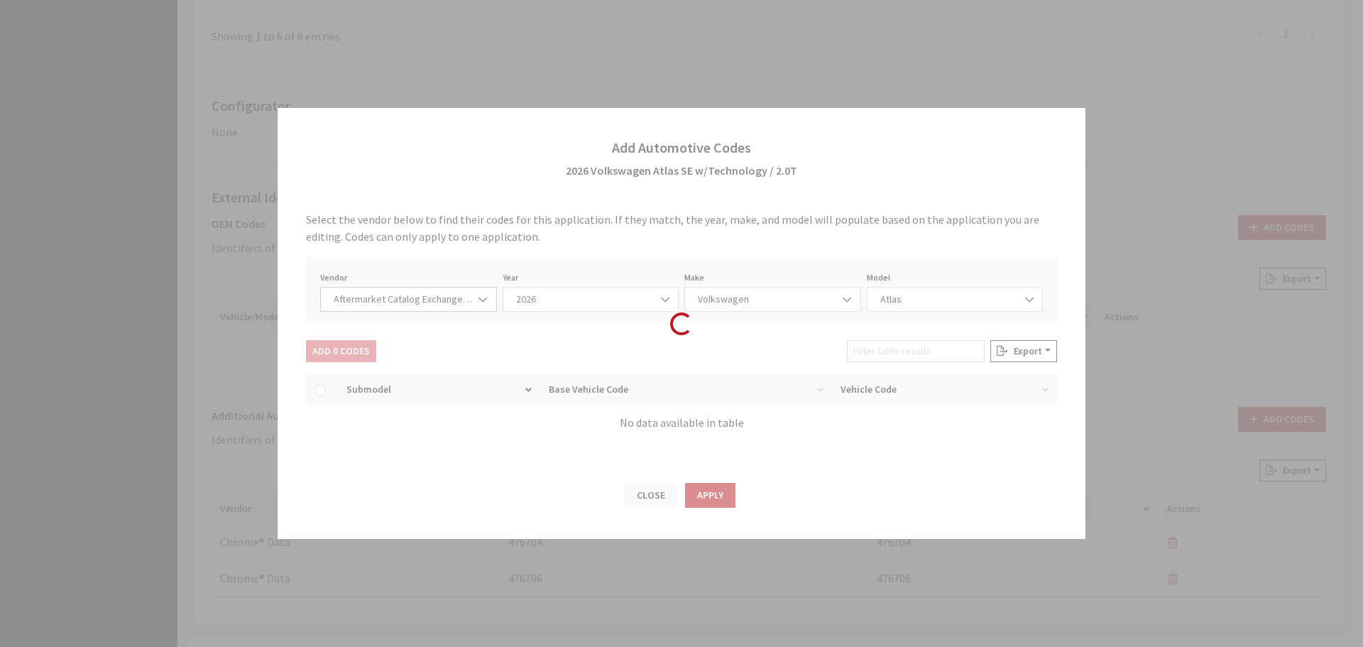
select select "26436"
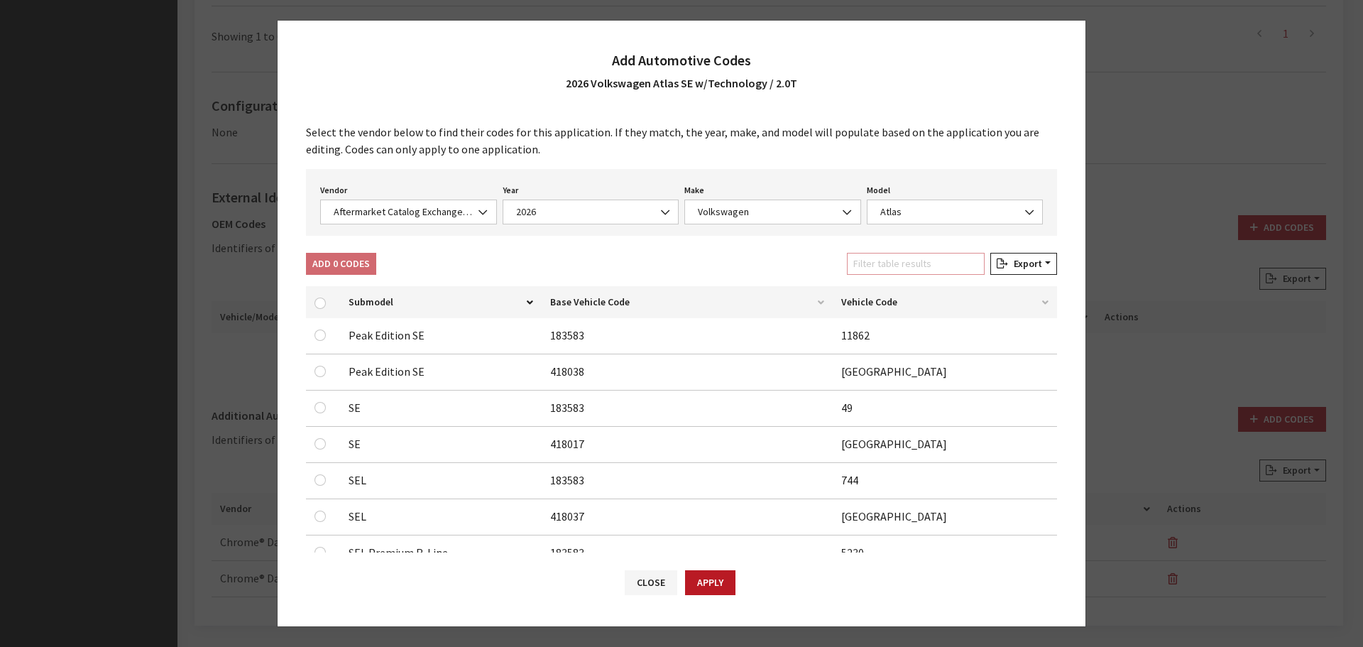
click at [942, 266] on input "Filter table results" at bounding box center [916, 264] width 138 height 22
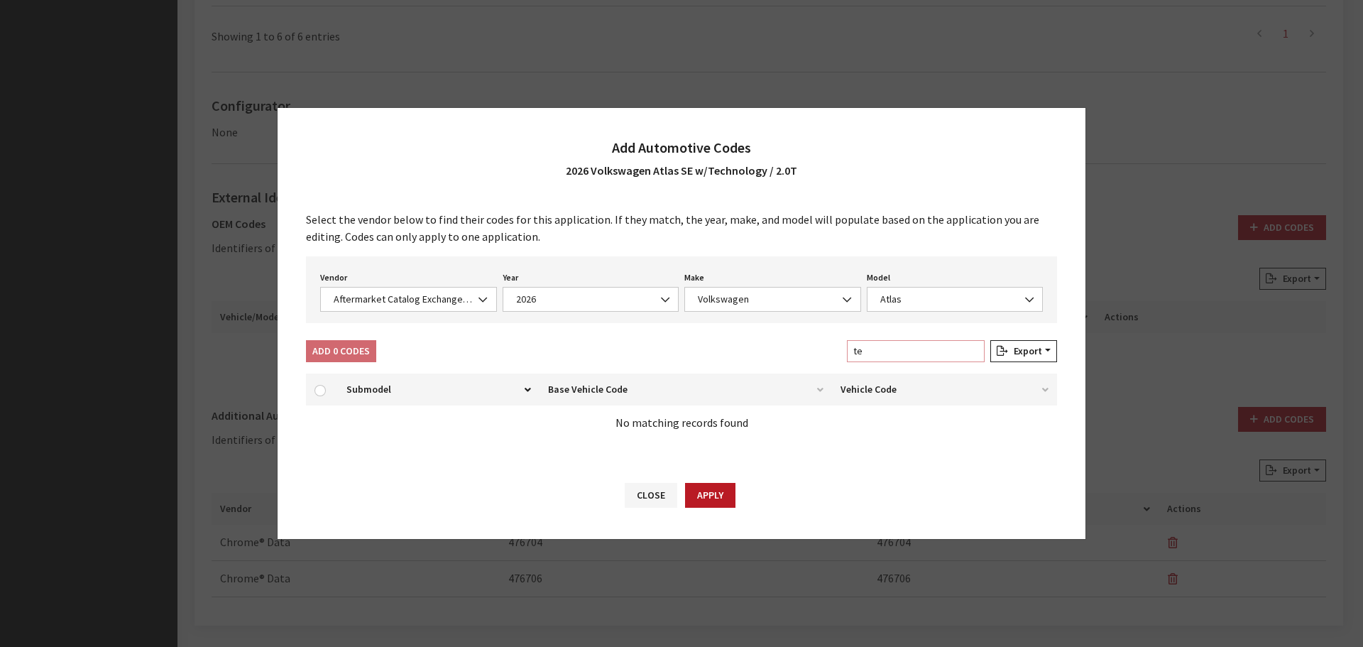
type input "t"
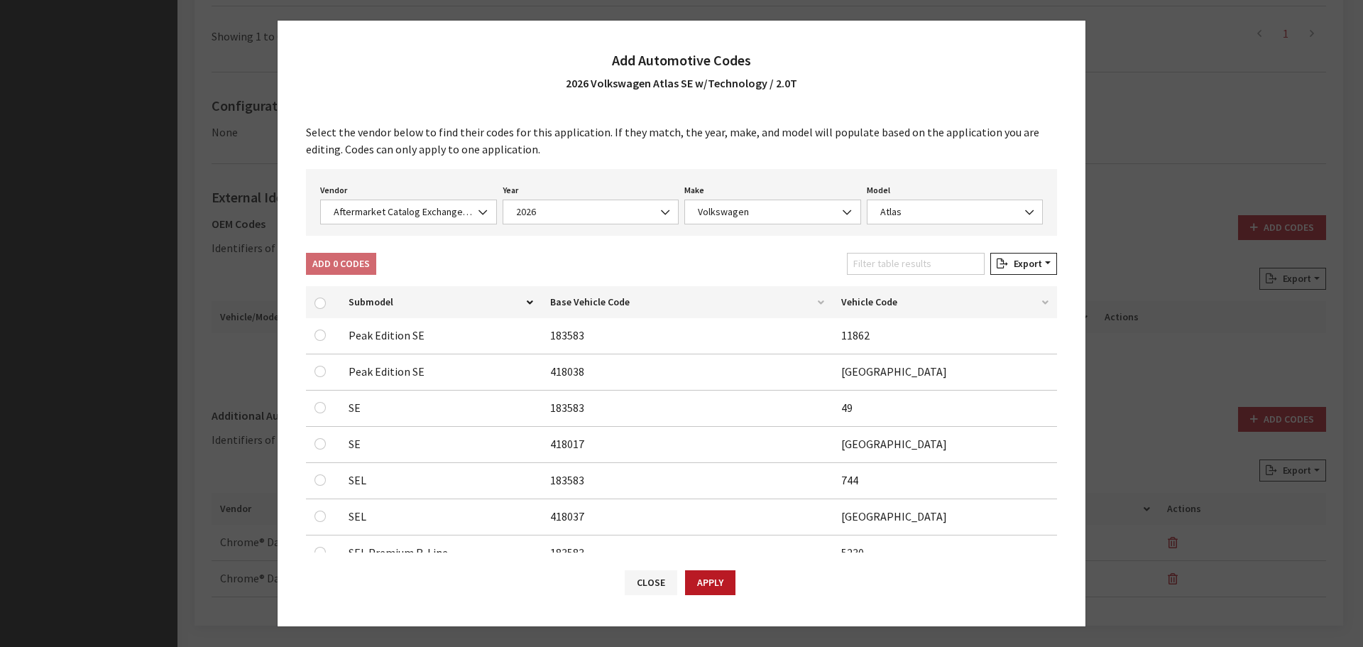
click at [630, 251] on div "Select the vendor below to find their codes for this application. If they match…" at bounding box center [682, 330] width 808 height 443
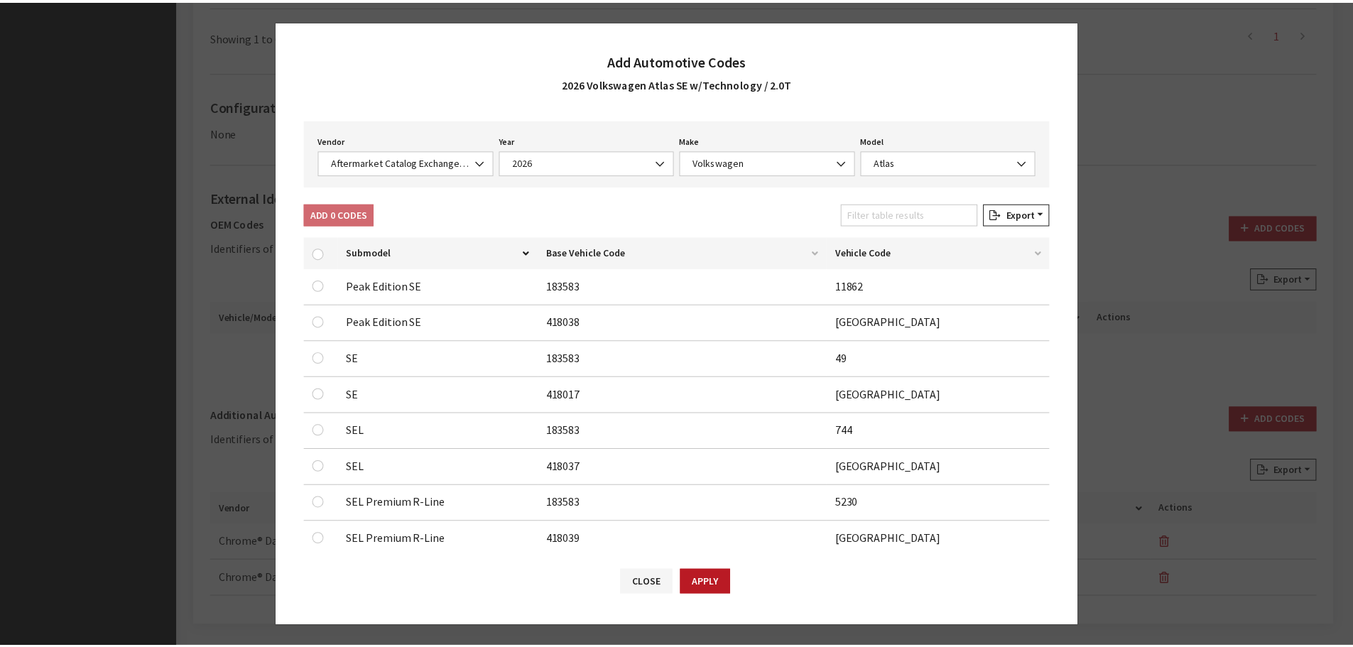
scroll to position [81, 0]
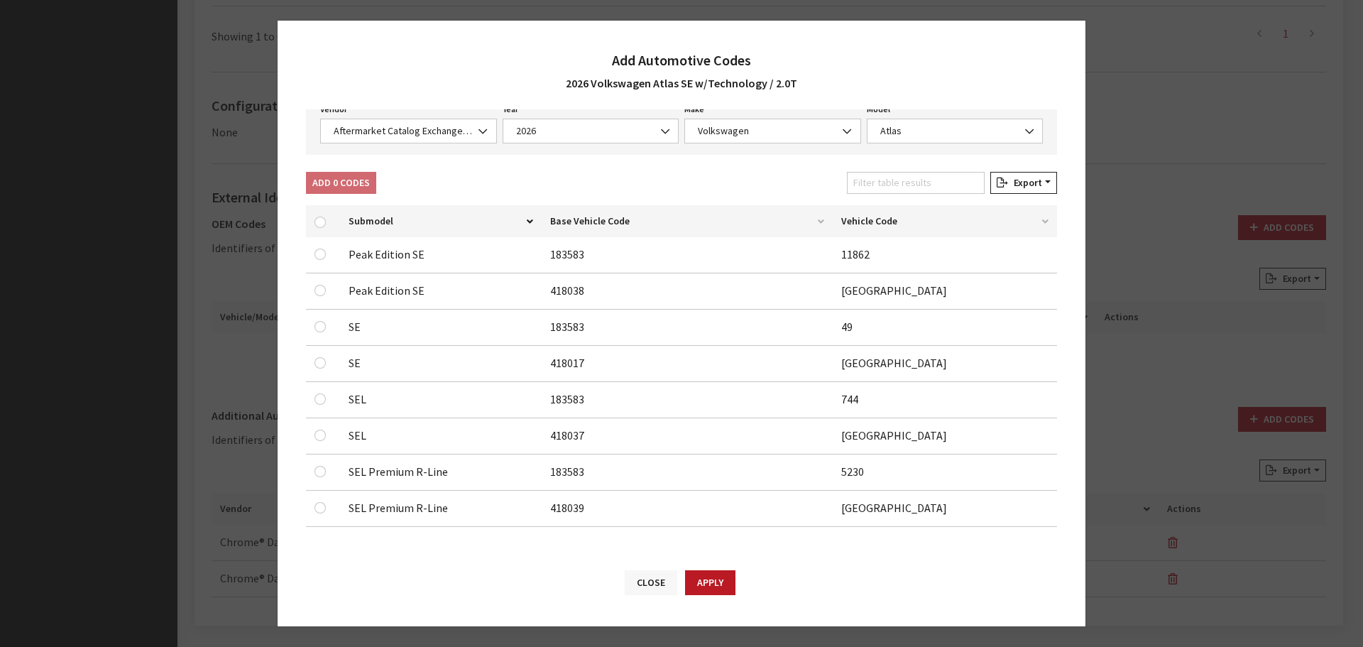
click at [643, 584] on button "Close" at bounding box center [651, 582] width 53 height 25
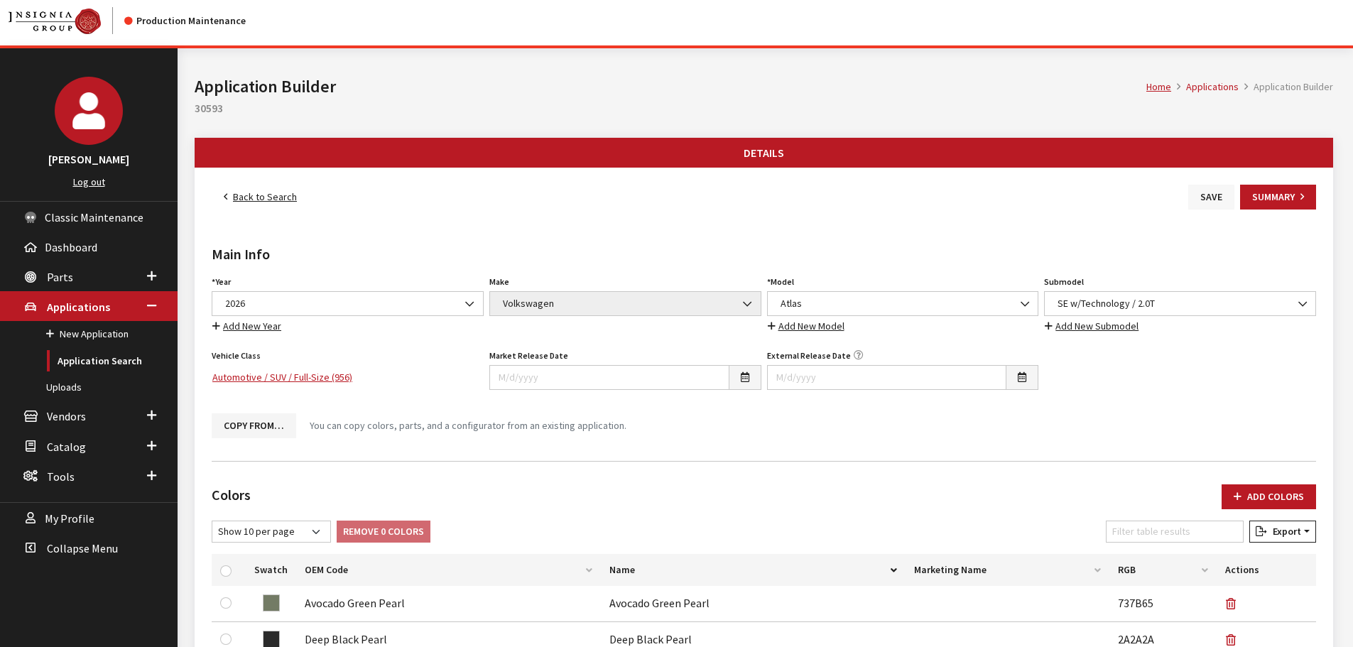
scroll to position [0, 0]
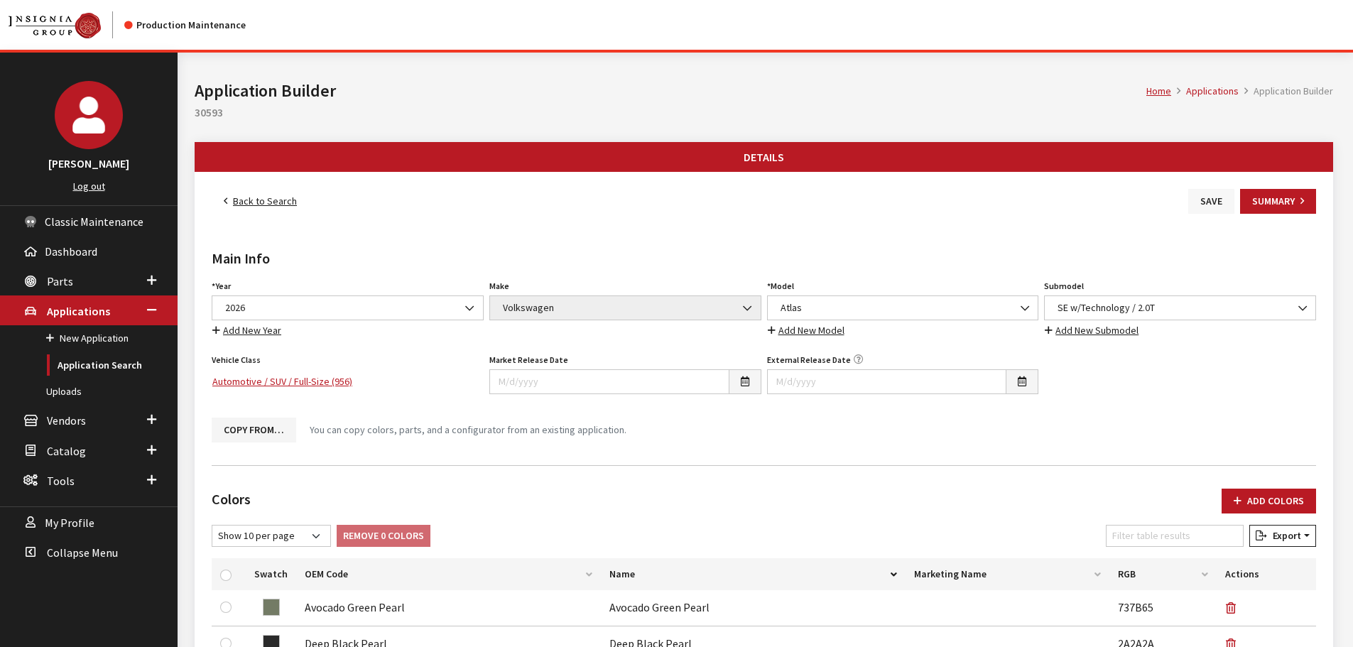
click at [1213, 197] on button "Save" at bounding box center [1211, 201] width 46 height 25
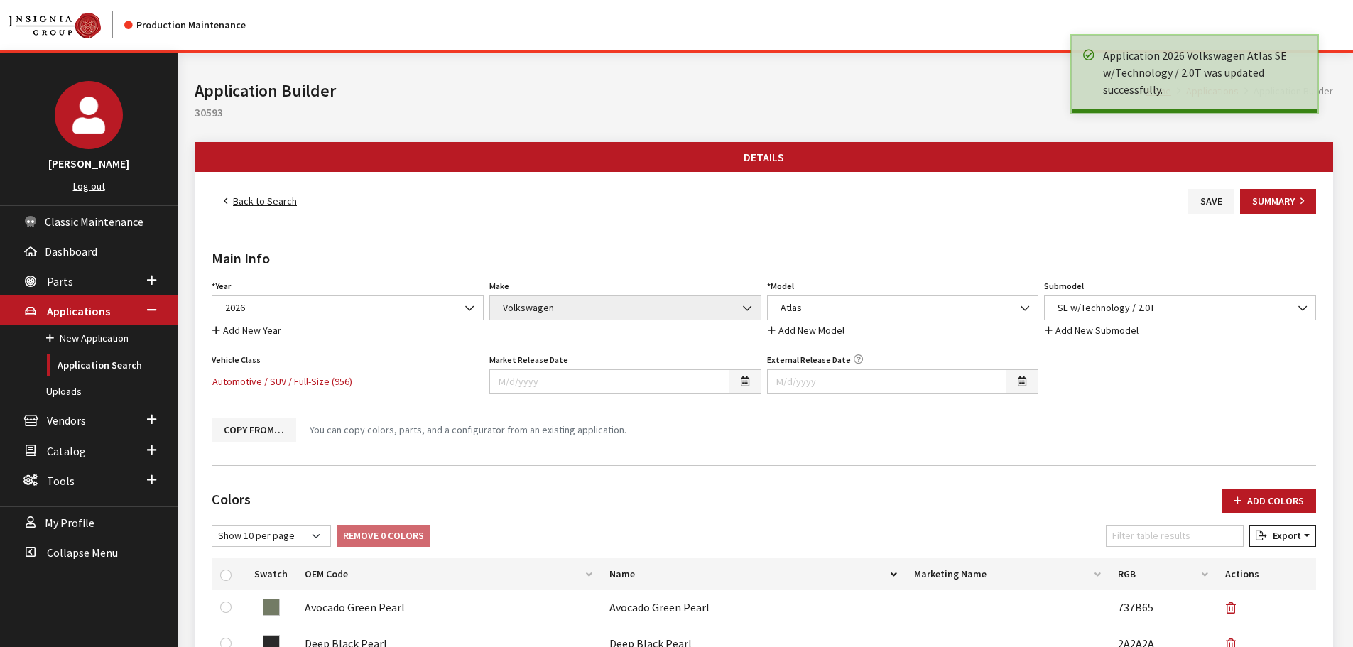
drag, startPoint x: 0, startPoint y: 0, endPoint x: 266, endPoint y: 200, distance: 332.7
click at [264, 200] on link "Back to Search" at bounding box center [260, 201] width 97 height 25
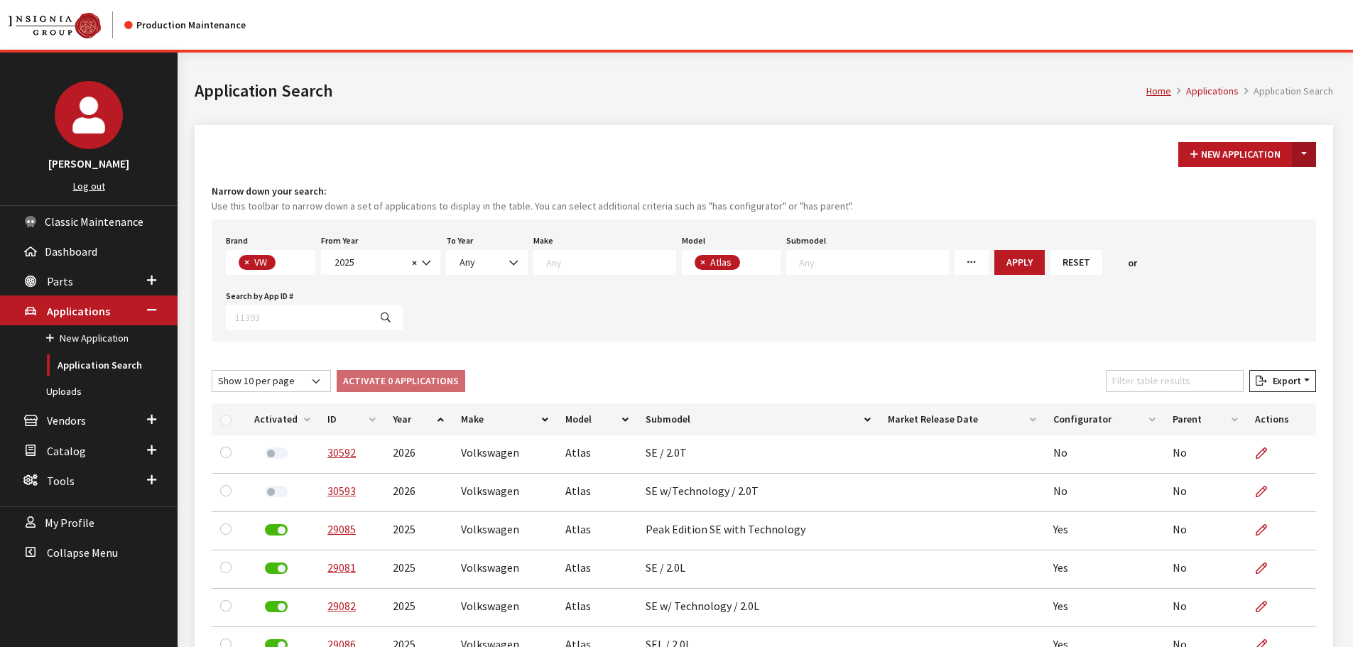
click at [1304, 149] on button "Toggle Dropdown" at bounding box center [1304, 154] width 24 height 25
click at [1248, 190] on button "New From Existing..." at bounding box center [1255, 185] width 122 height 25
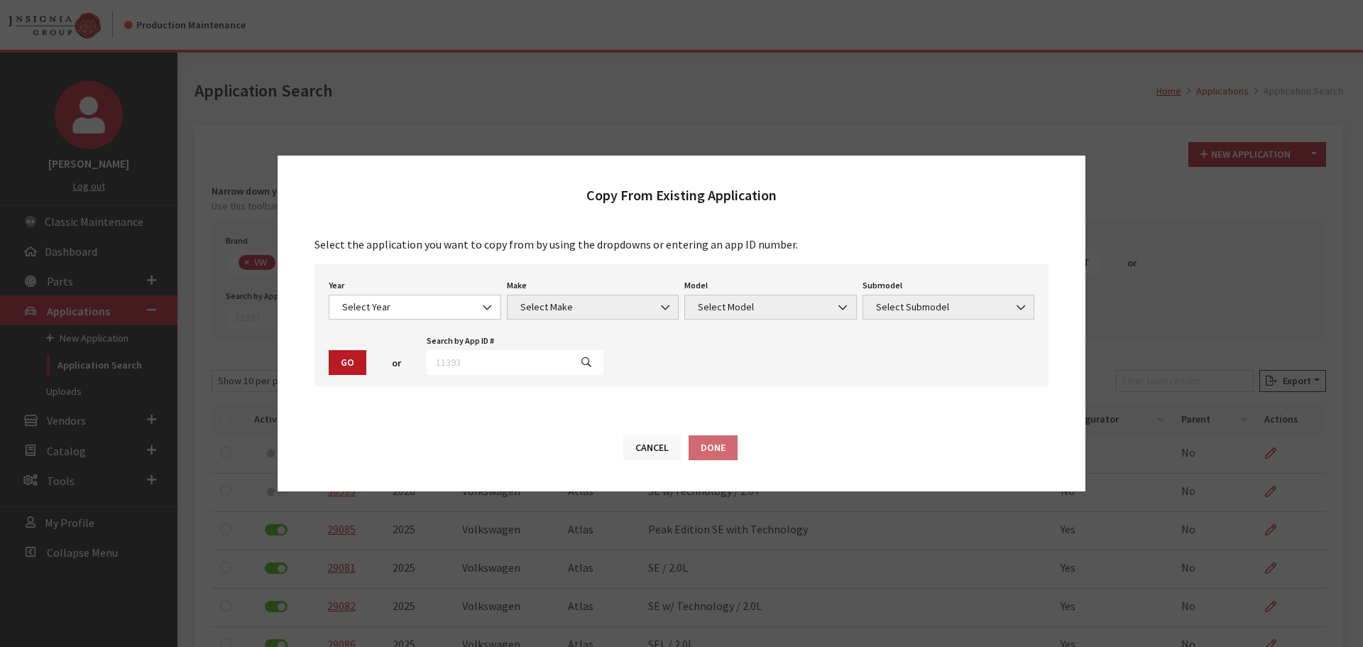
click at [654, 452] on button "Cancel" at bounding box center [652, 447] width 58 height 25
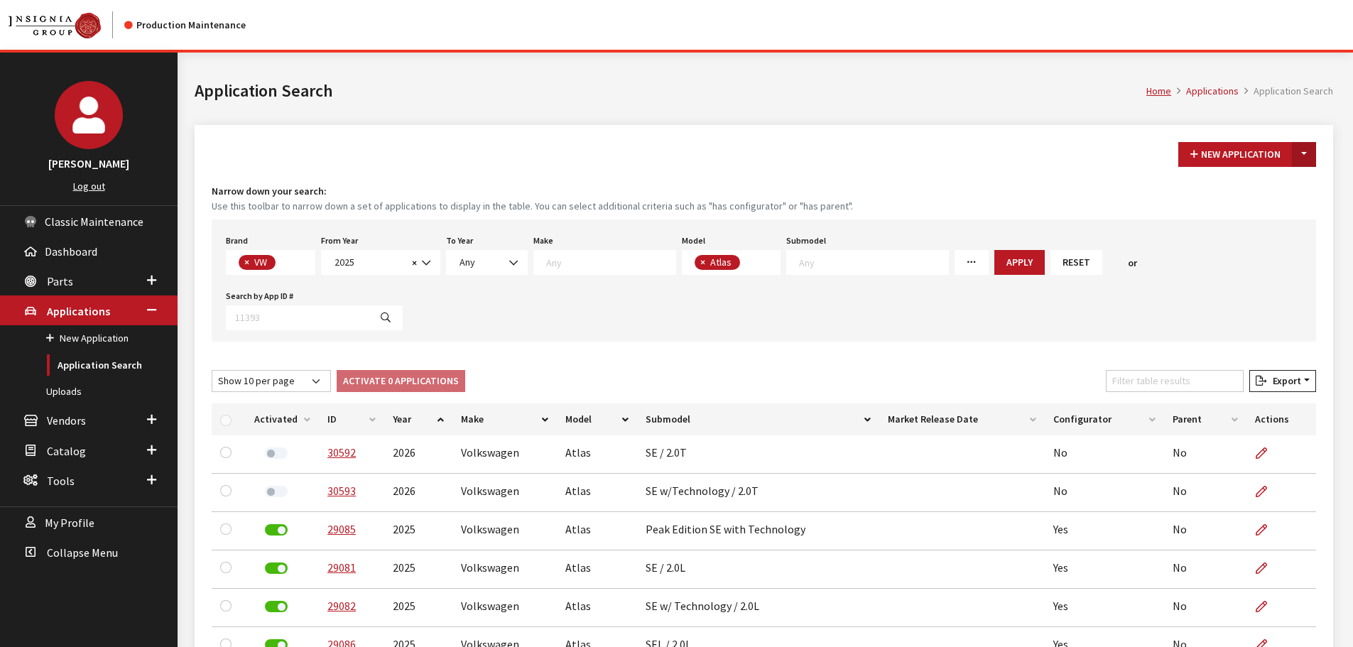
click at [1304, 151] on button "Toggle Dropdown" at bounding box center [1304, 154] width 24 height 25
click at [1233, 182] on button "New From Existing..." at bounding box center [1255, 185] width 122 height 25
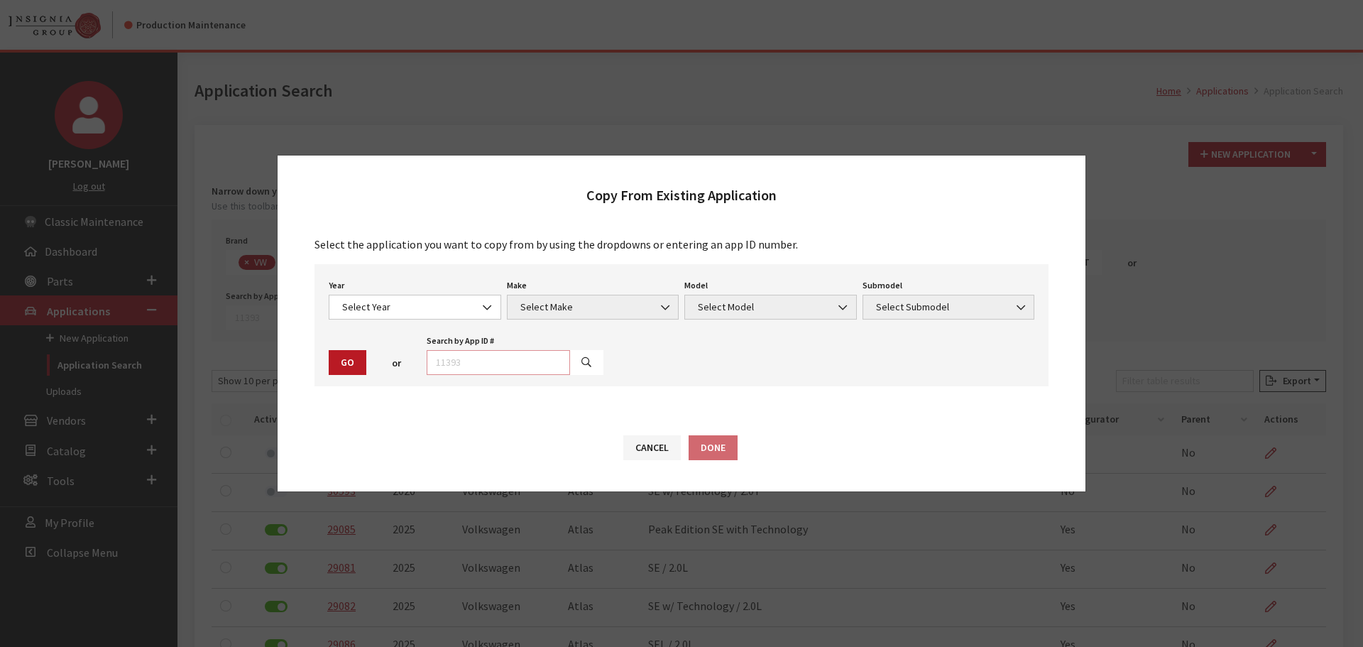
click at [469, 360] on input "text" at bounding box center [498, 362] width 143 height 25
type input "30593"
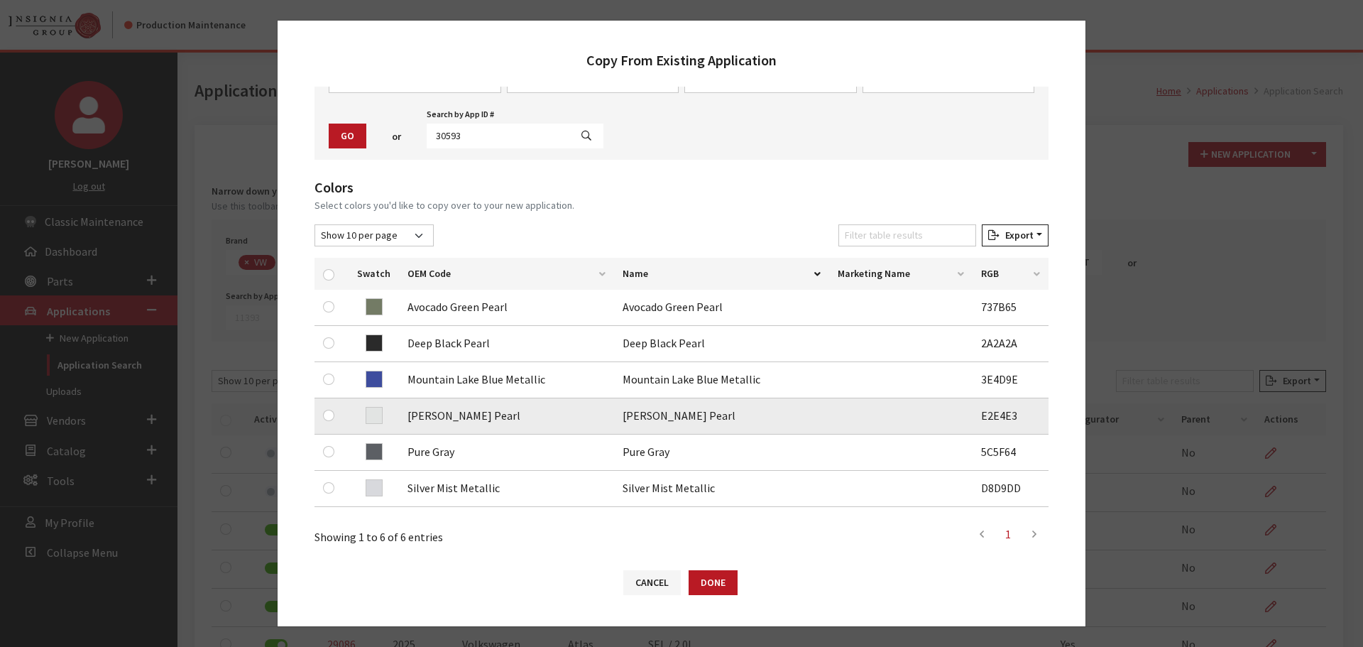
scroll to position [213, 0]
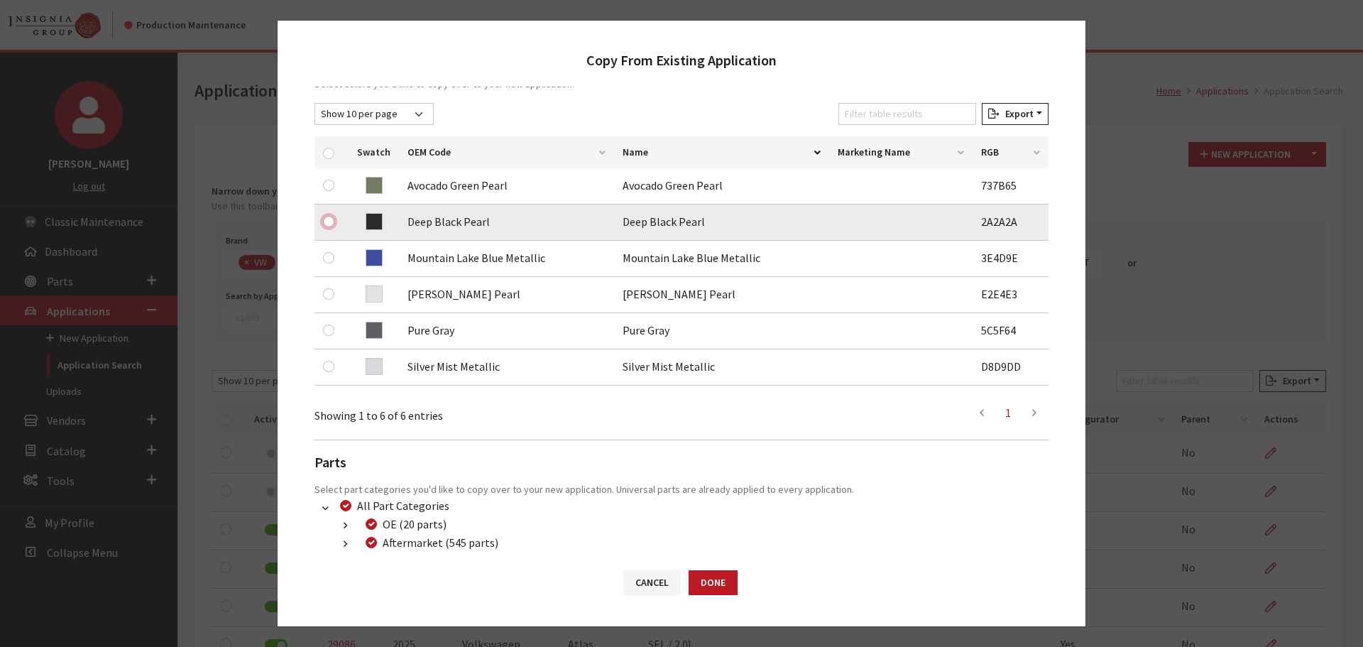
click at [326, 219] on input "checkbox" at bounding box center [328, 221] width 11 height 11
checkbox input "true"
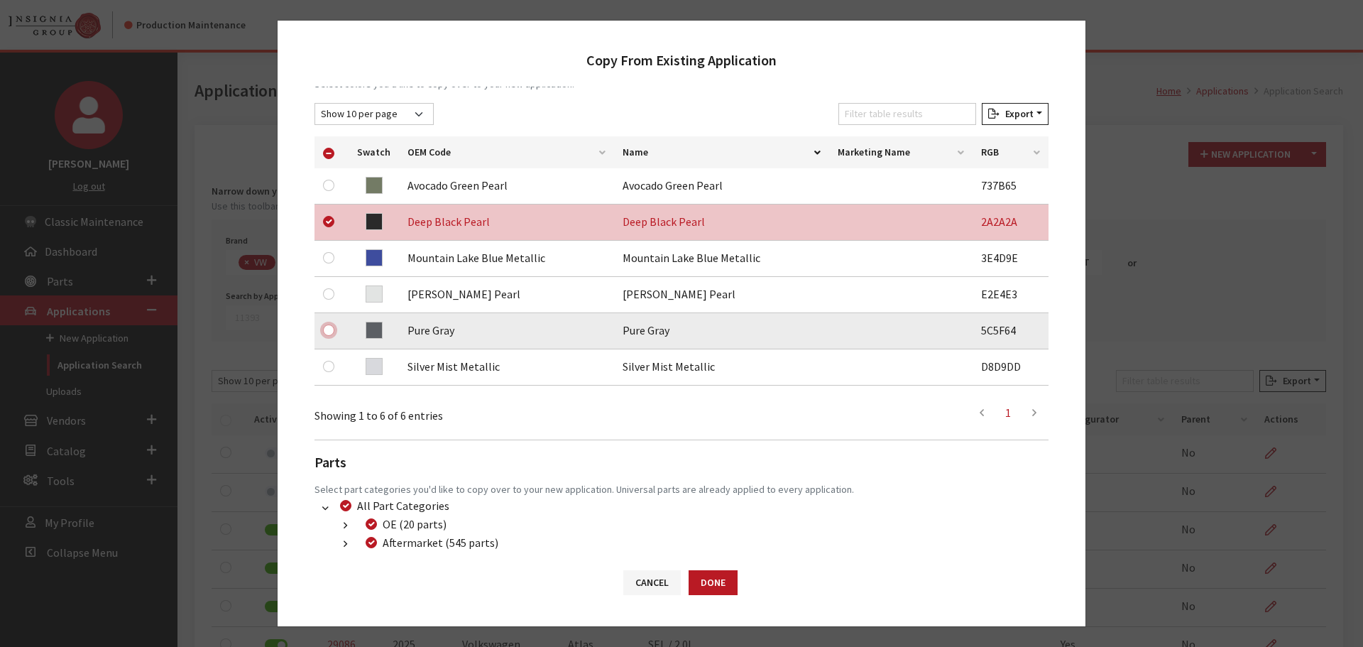
click at [328, 327] on input "checkbox" at bounding box center [328, 329] width 11 height 11
checkbox input "true"
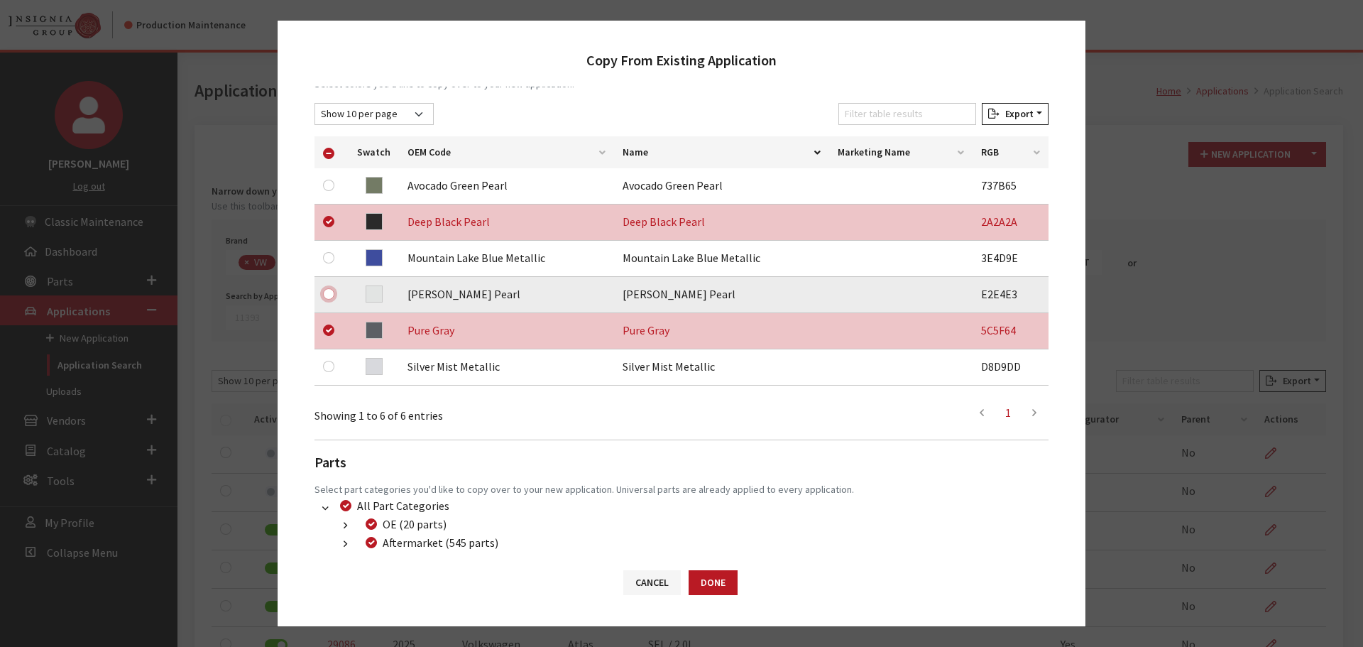
click at [331, 293] on input "checkbox" at bounding box center [328, 293] width 11 height 11
checkbox input "true"
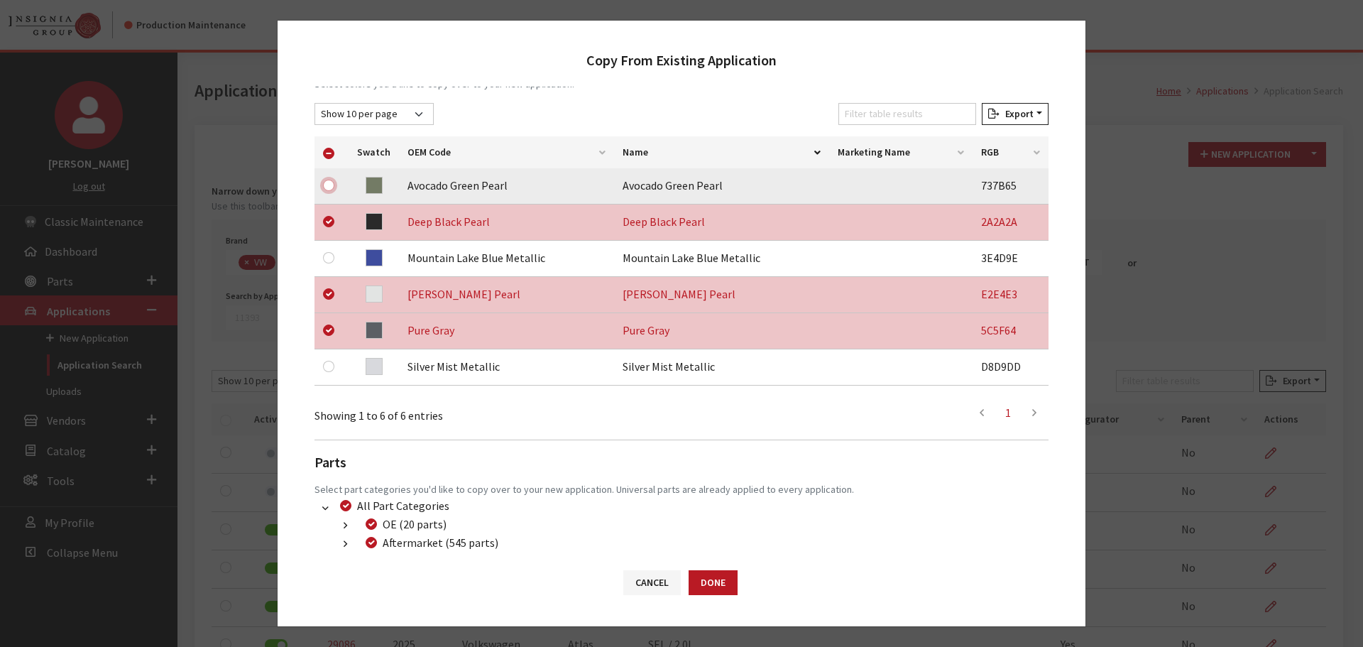
click at [329, 186] on input "checkbox" at bounding box center [328, 185] width 11 height 11
checkbox input "true"
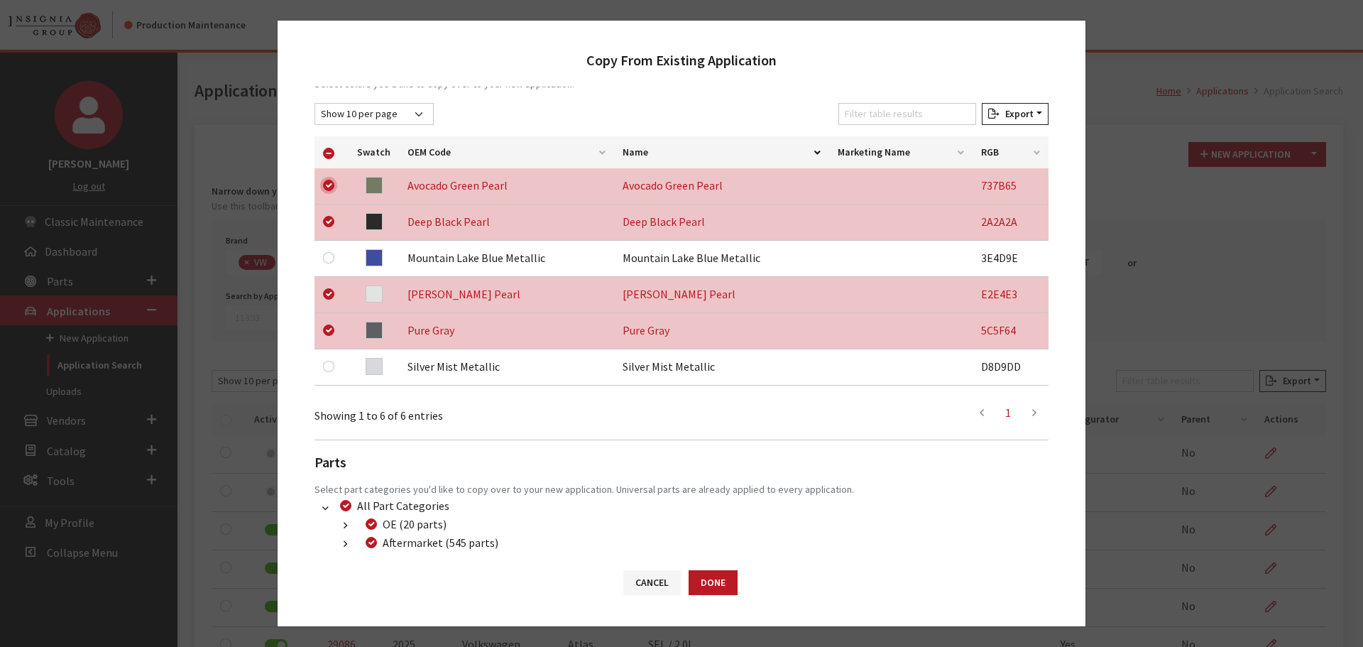
scroll to position [296, 0]
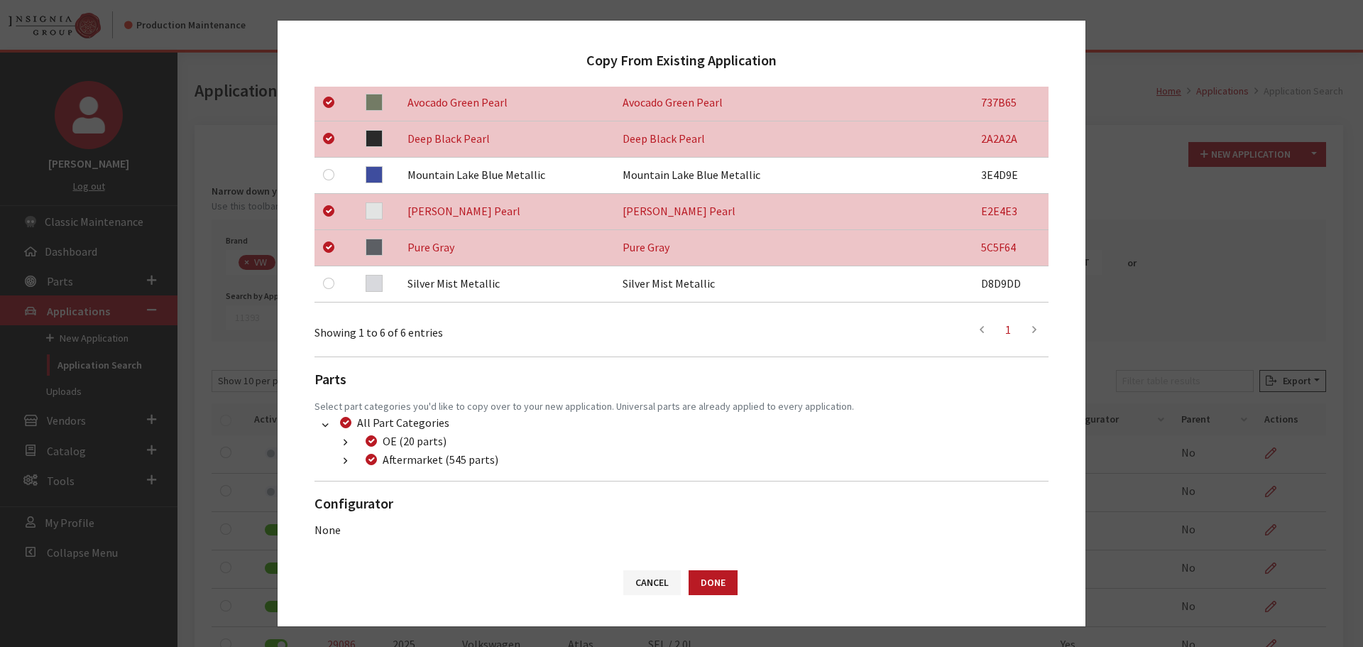
click at [344, 464] on icon "button" at bounding box center [346, 462] width 4 height 10
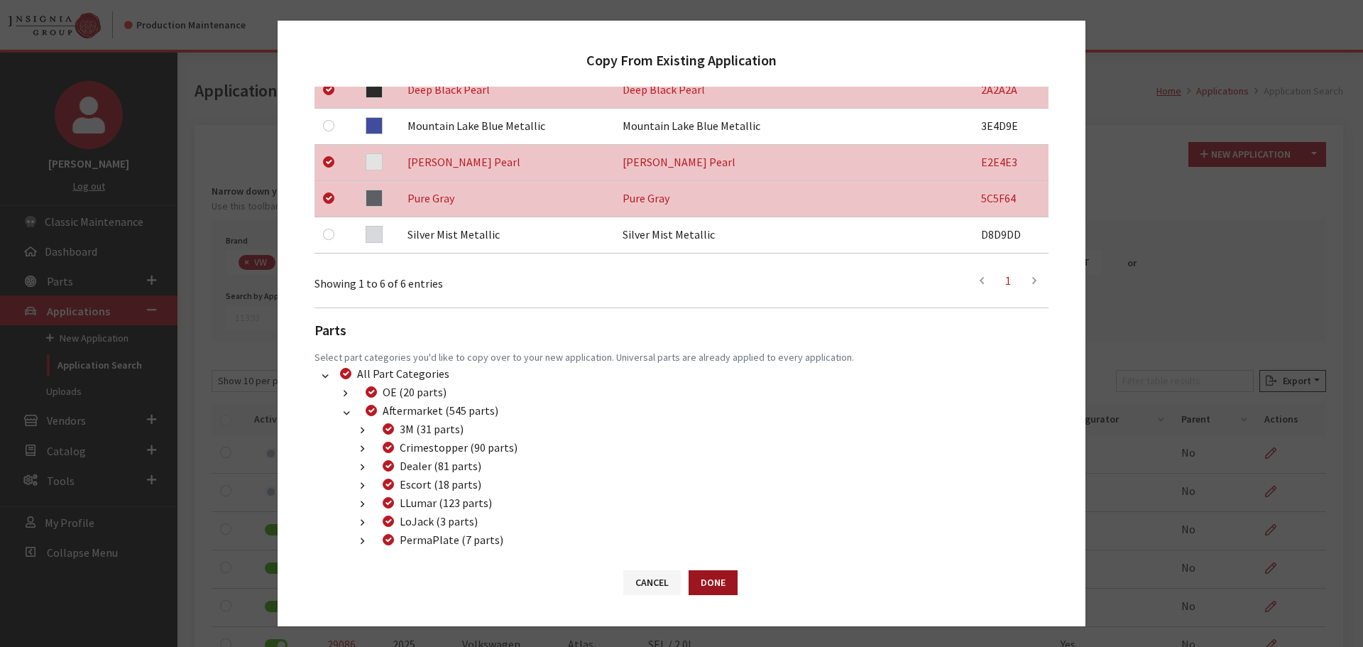
scroll to position [367, 0]
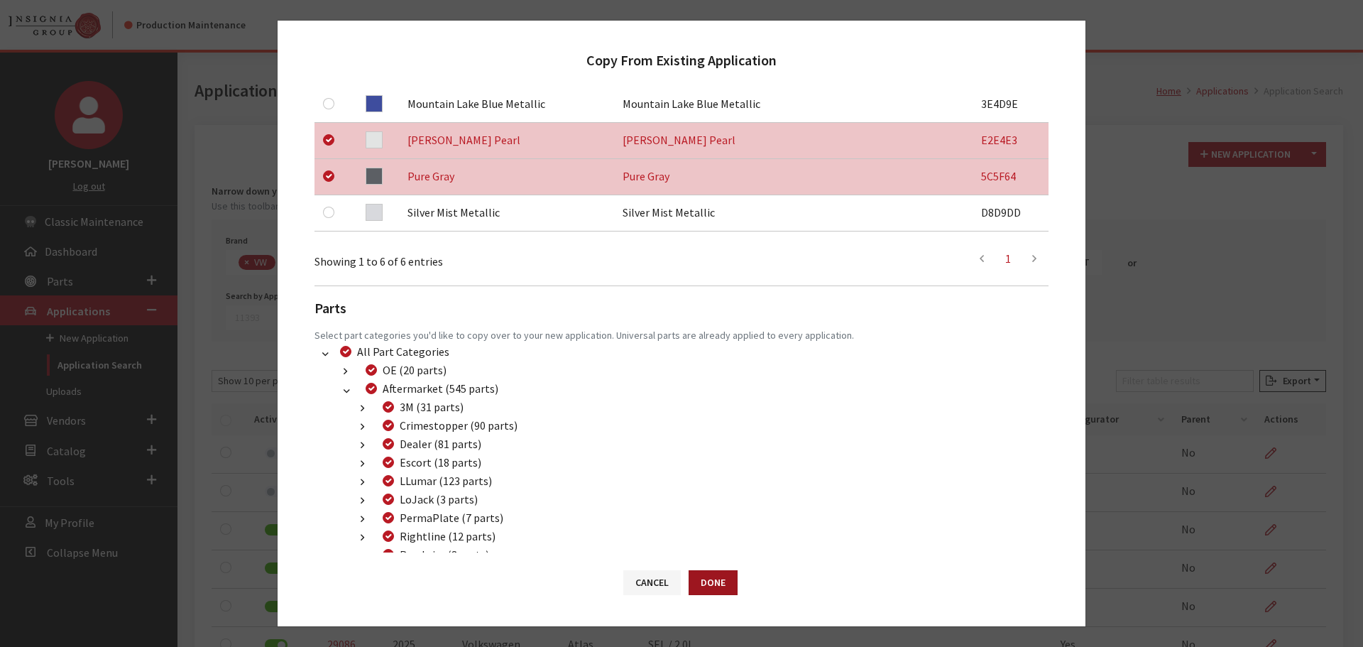
click at [712, 585] on button "Done" at bounding box center [713, 582] width 49 height 25
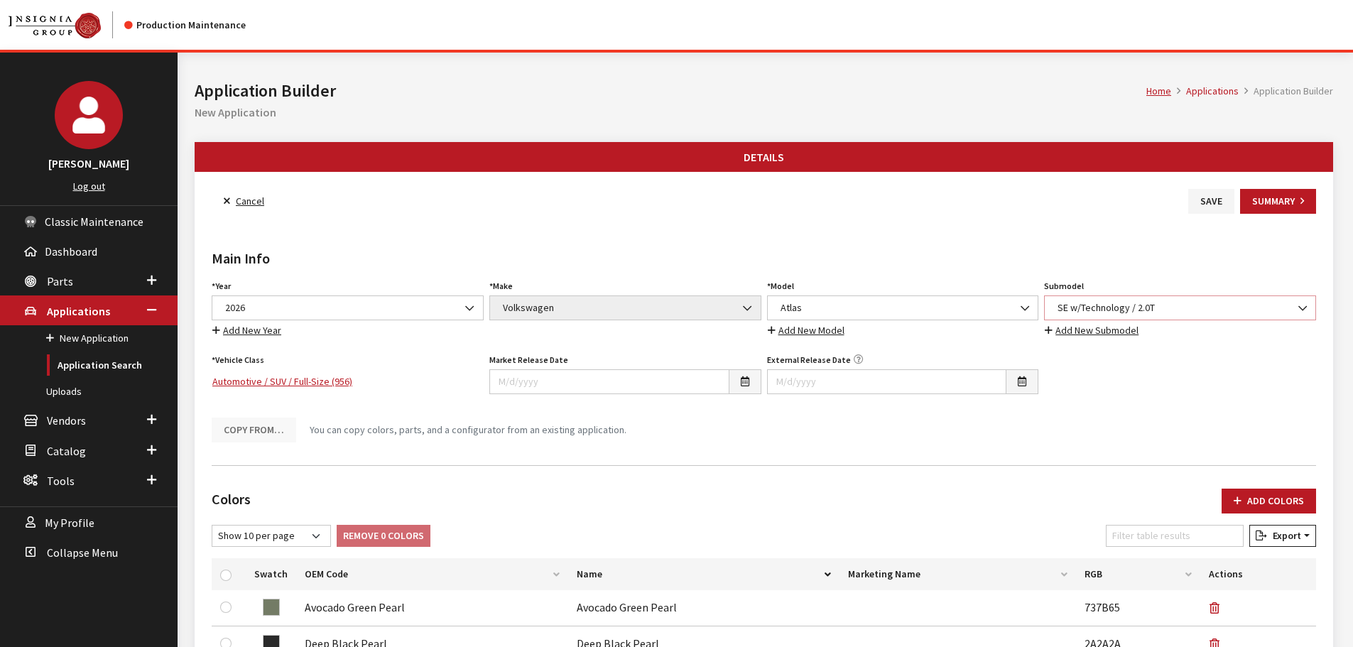
drag, startPoint x: 1143, startPoint y: 305, endPoint x: 1143, endPoint y: 317, distance: 12.8
click at [1143, 305] on span "SE w/Technology / 2.0T" at bounding box center [1179, 307] width 253 height 15
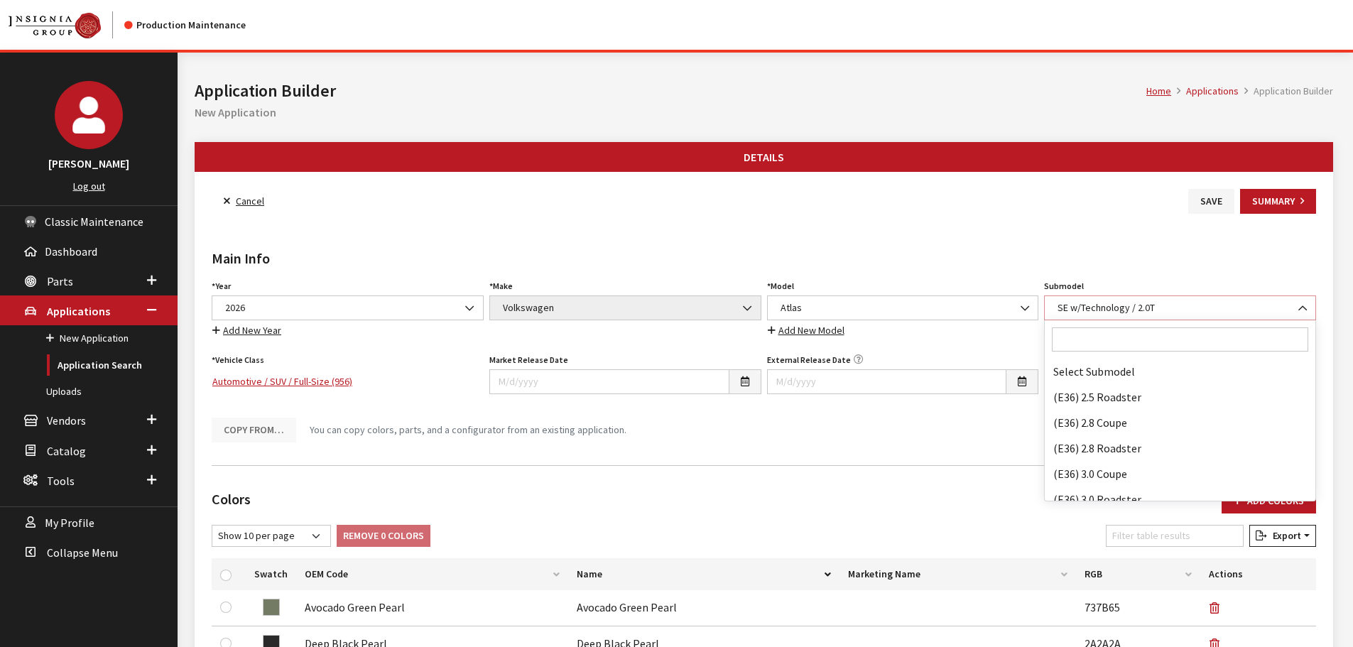
scroll to position [90272, 0]
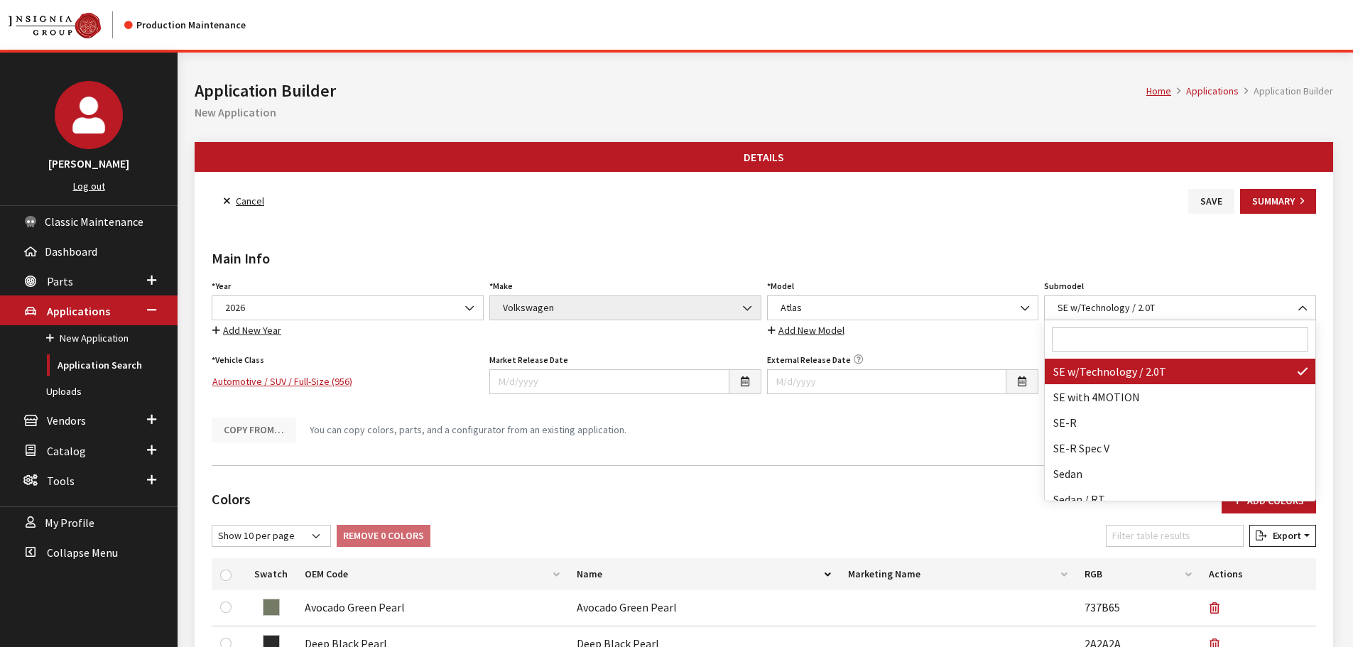
click at [1135, 344] on input "Search" at bounding box center [1180, 339] width 256 height 24
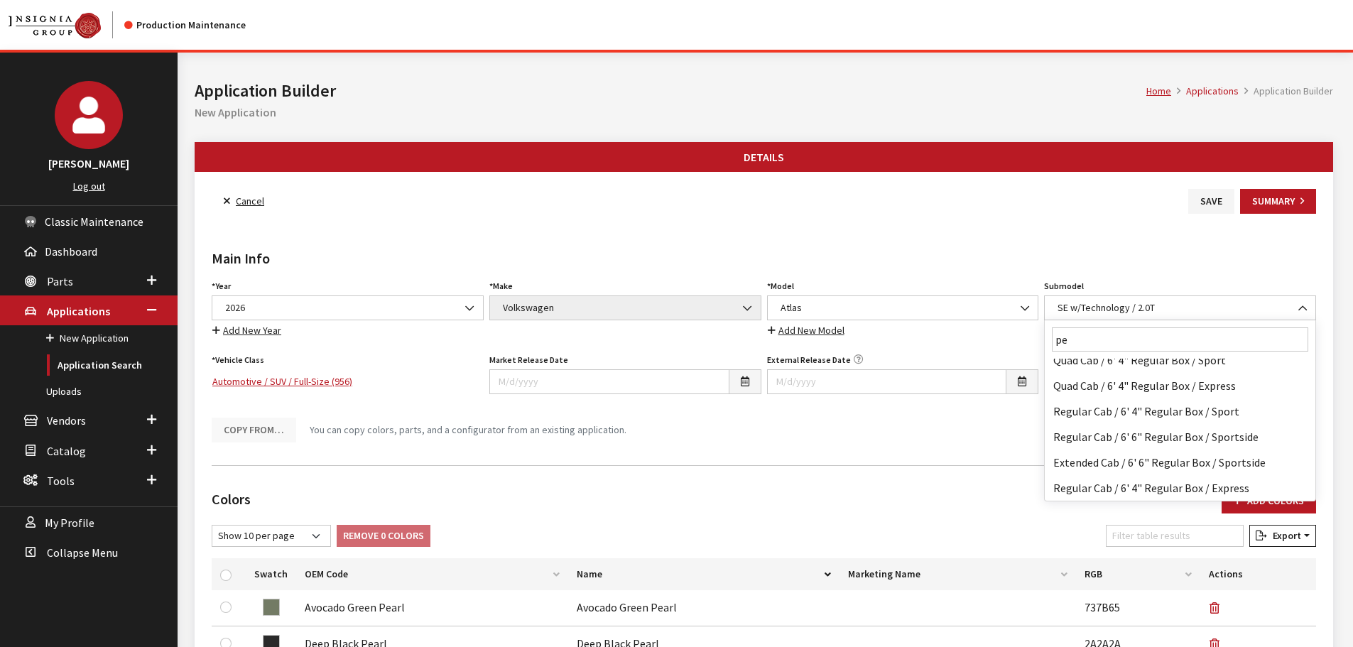
scroll to position [0, 0]
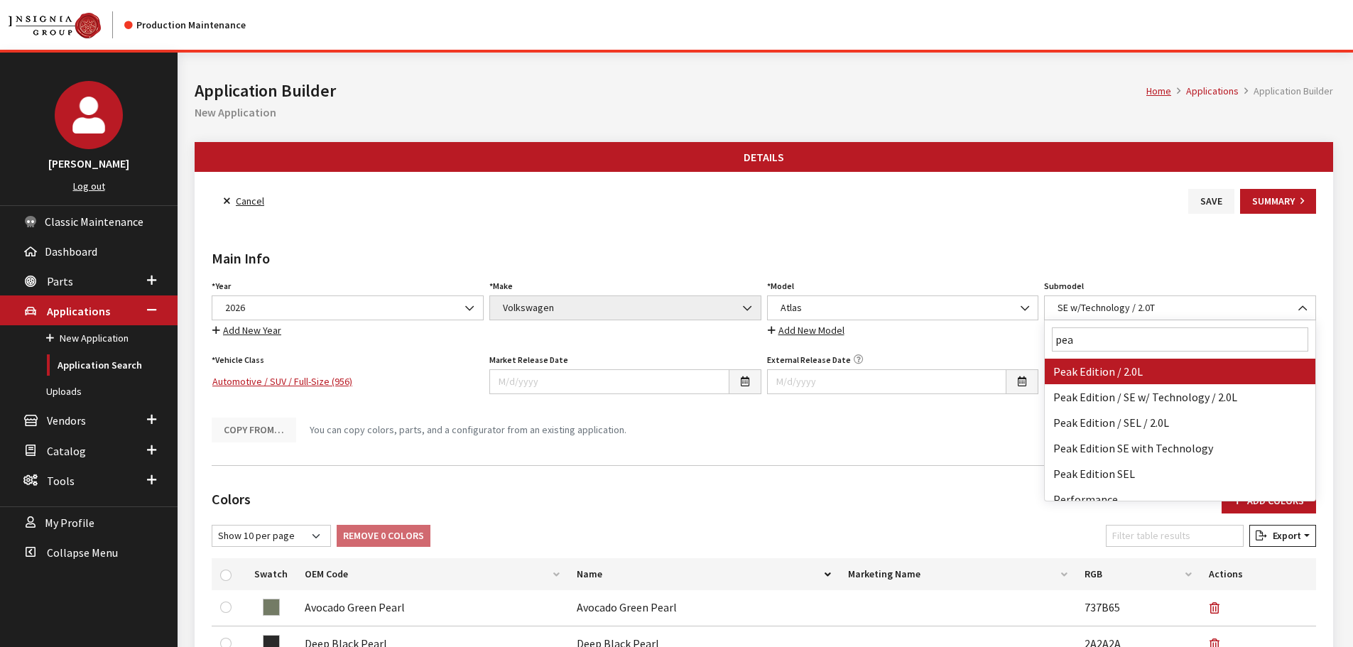
type input "peak"
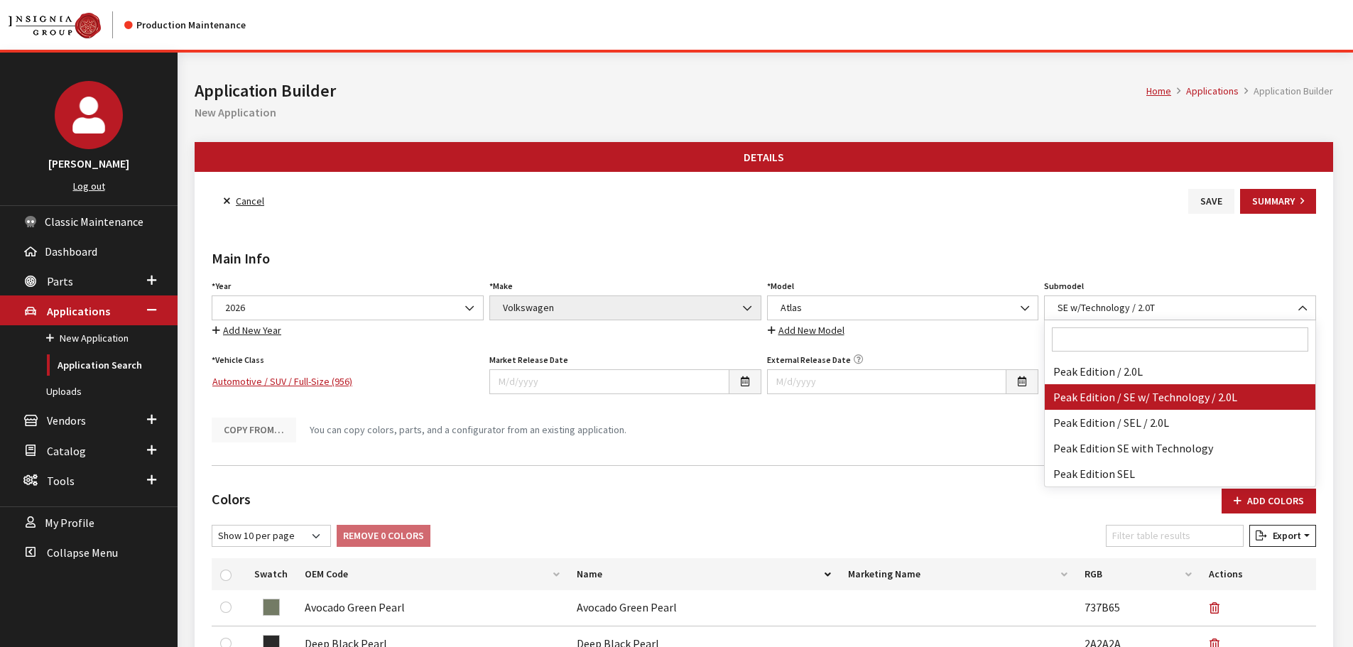
click at [998, 424] on div "Copy From… You can copy colors, parts, and a configurator from an existing appl…" at bounding box center [764, 430] width 1110 height 26
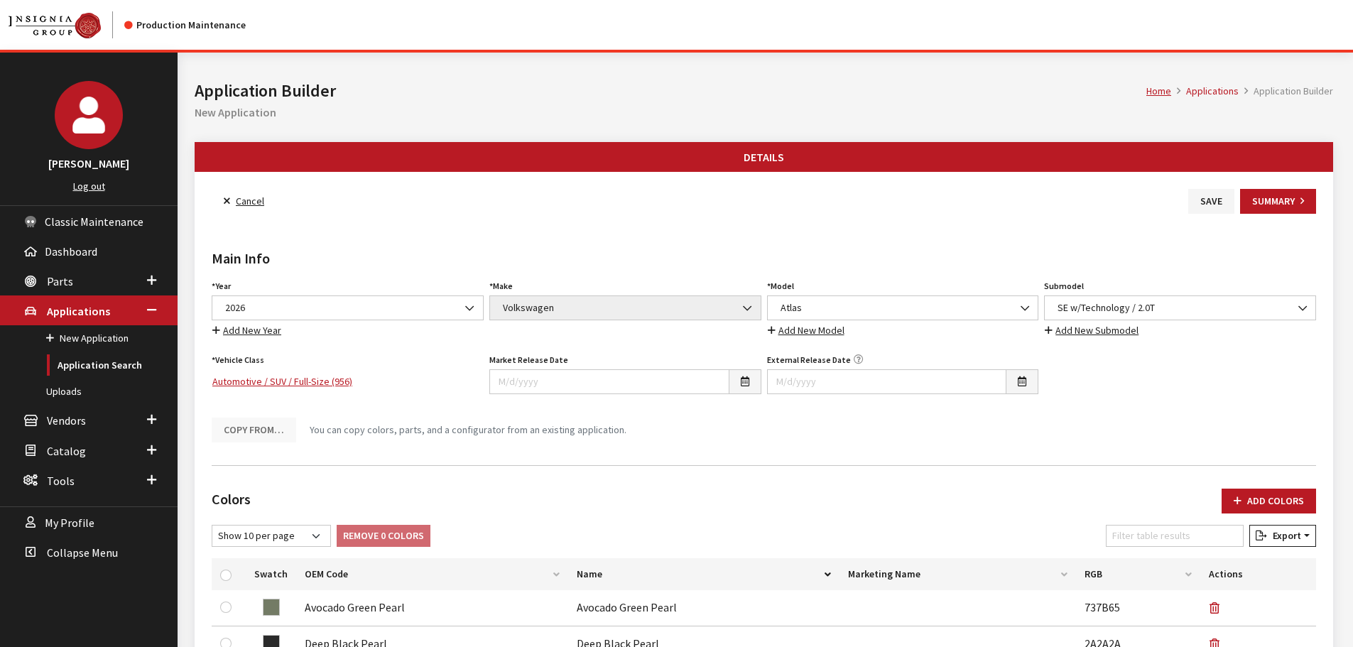
click at [1124, 333] on link "Add New Submodel" at bounding box center [1091, 330] width 95 height 16
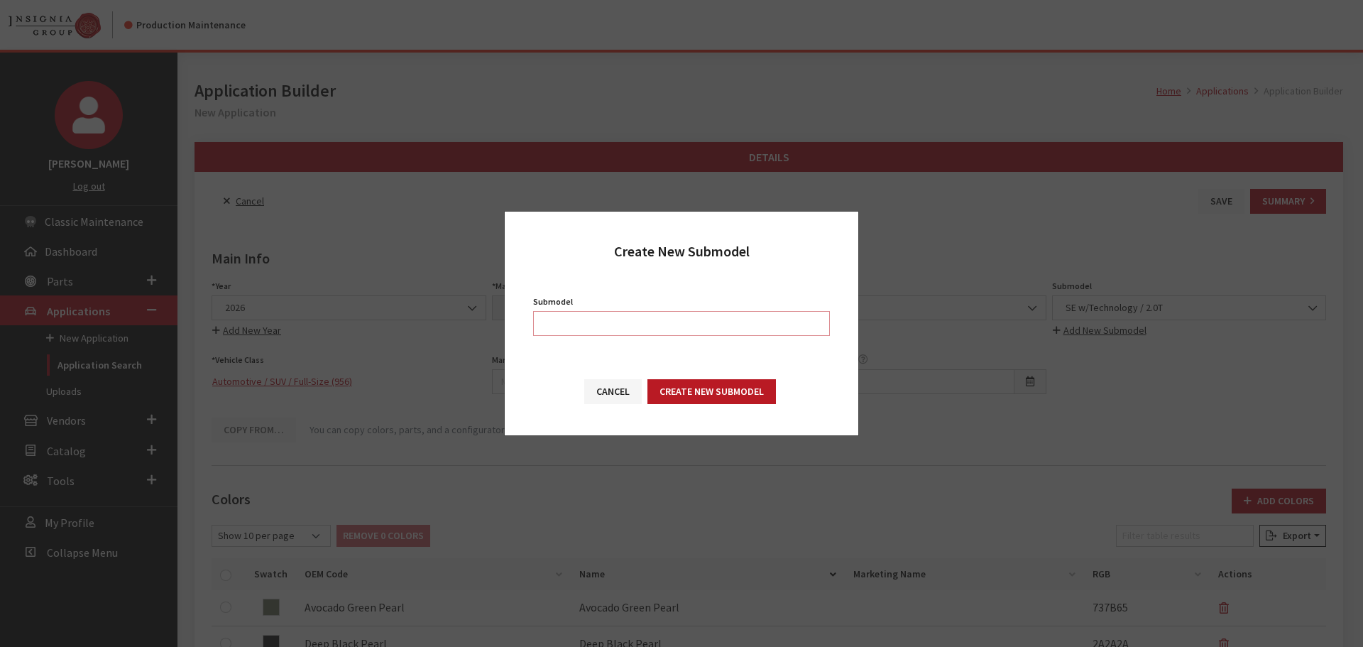
click at [726, 312] on input "Submodel" at bounding box center [681, 323] width 297 height 25
click at [629, 323] on input "Submodel" at bounding box center [681, 323] width 297 height 25
paste input "Peak Edition 2.0T"
click at [595, 327] on input "Peak Edition 2.0T" at bounding box center [681, 323] width 297 height 25
click at [647, 320] on input "Peak Edition / 2.0T" at bounding box center [681, 323] width 297 height 25
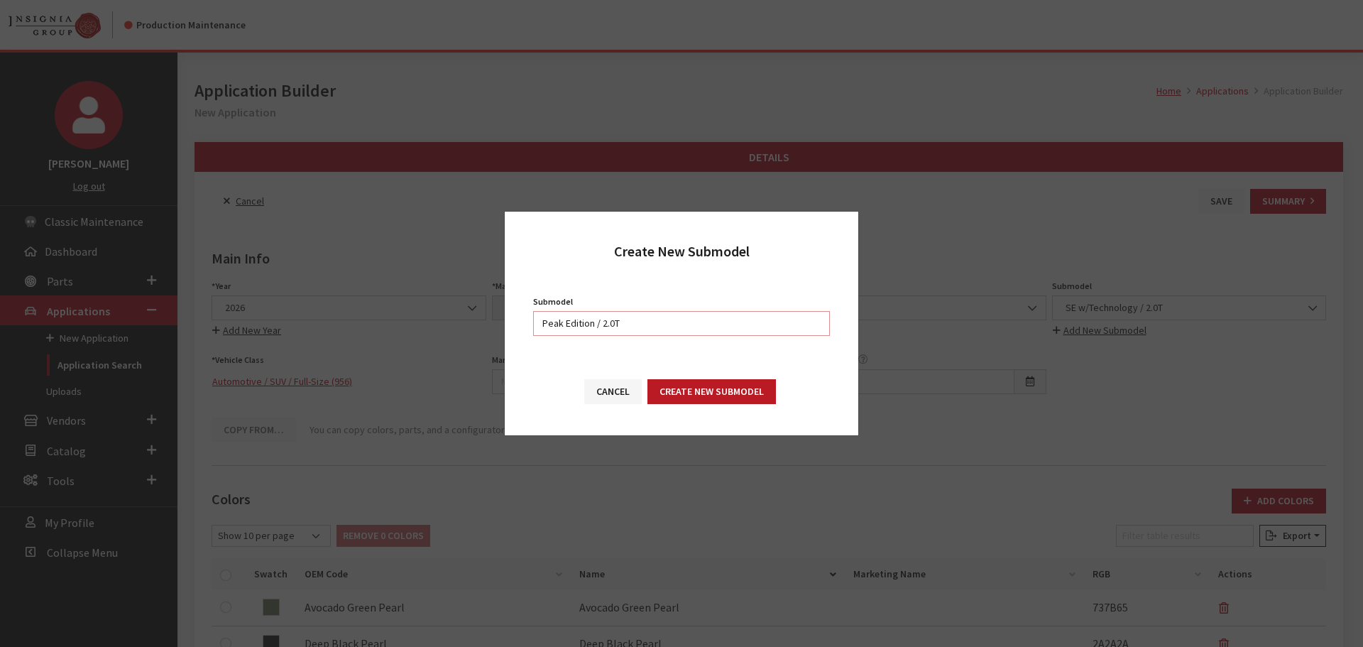
click at [647, 320] on input "Peak Edition / 2.0T" at bounding box center [681, 323] width 297 height 25
type input "Peak Edition / 2.0T"
click at [726, 394] on button "Create New Submodel" at bounding box center [712, 391] width 129 height 25
click at [609, 394] on button "Cancel" at bounding box center [613, 391] width 58 height 25
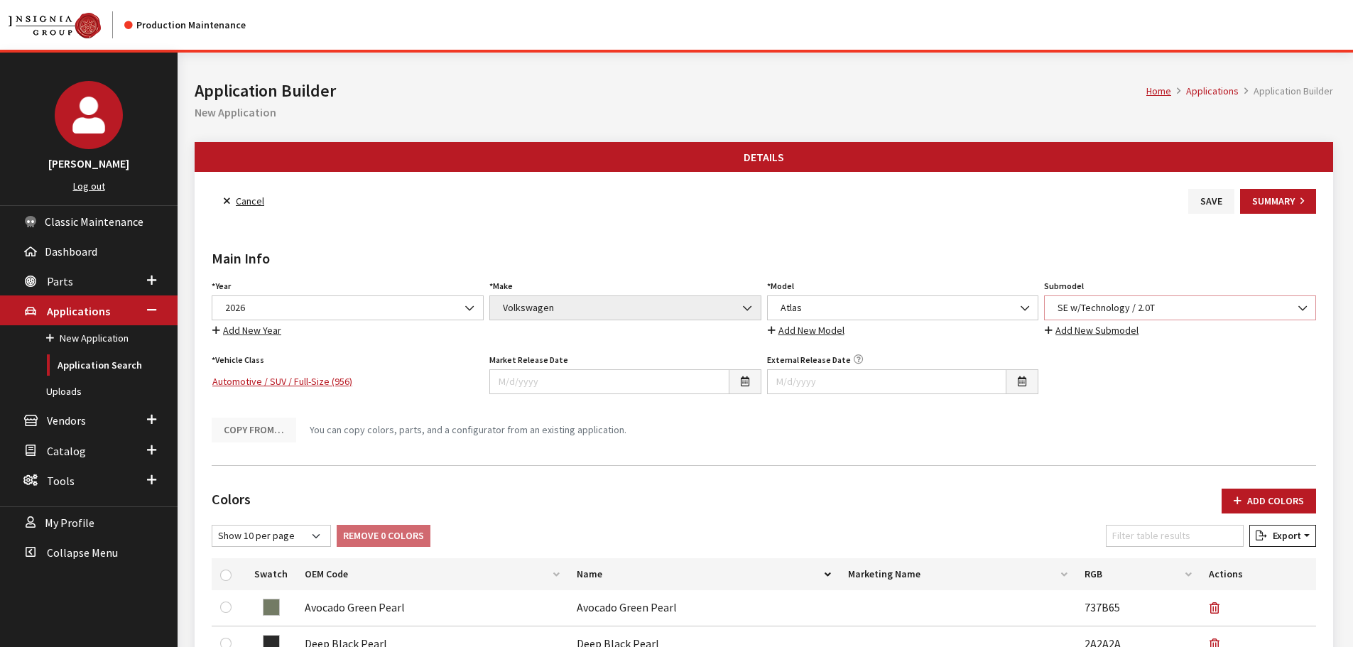
click at [1088, 298] on span "SE w/Technology / 2.0T" at bounding box center [1180, 307] width 272 height 25
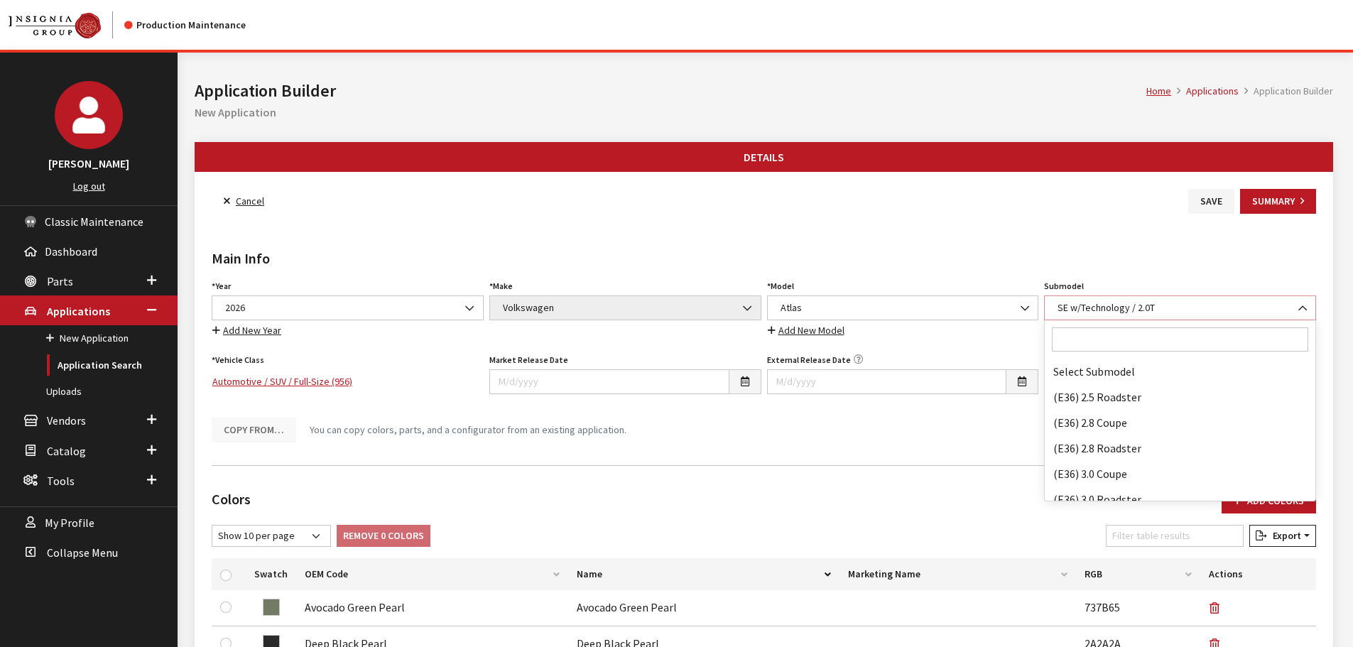
scroll to position [90272, 0]
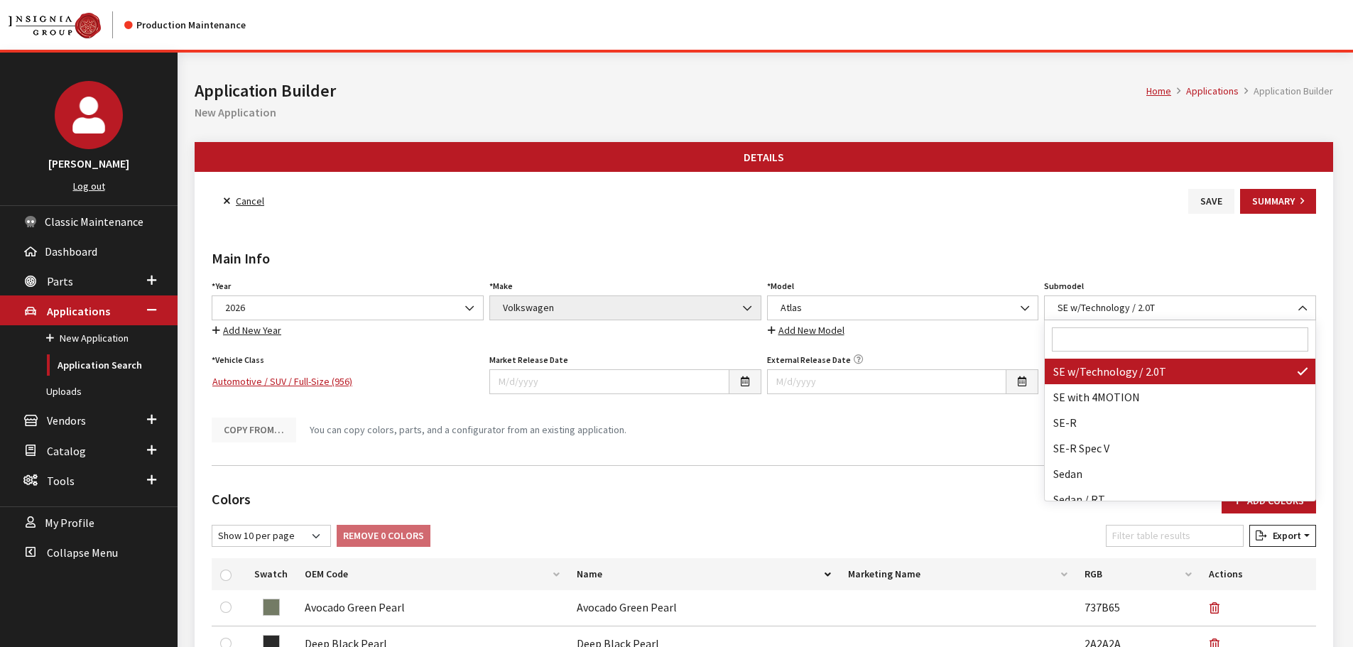
click at [1097, 337] on input "Search" at bounding box center [1180, 339] width 256 height 24
paste input "Peak Edition / 2.0T"
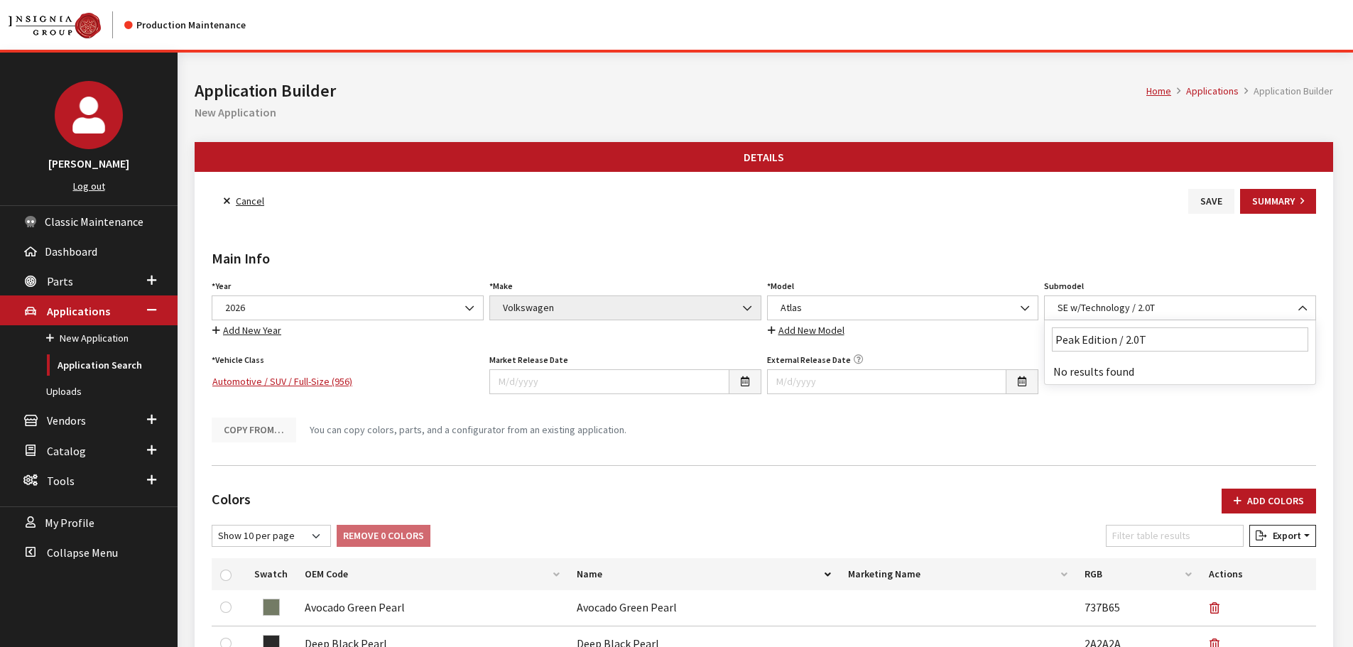
scroll to position [0, 0]
type input "Peak Edition / 2.0T"
click at [1079, 226] on div "Main Info Year Select Year 2026 2025 2024 2023 2022 2021 2020 2019 2018 2017 20…" at bounding box center [764, 334] width 1110 height 240
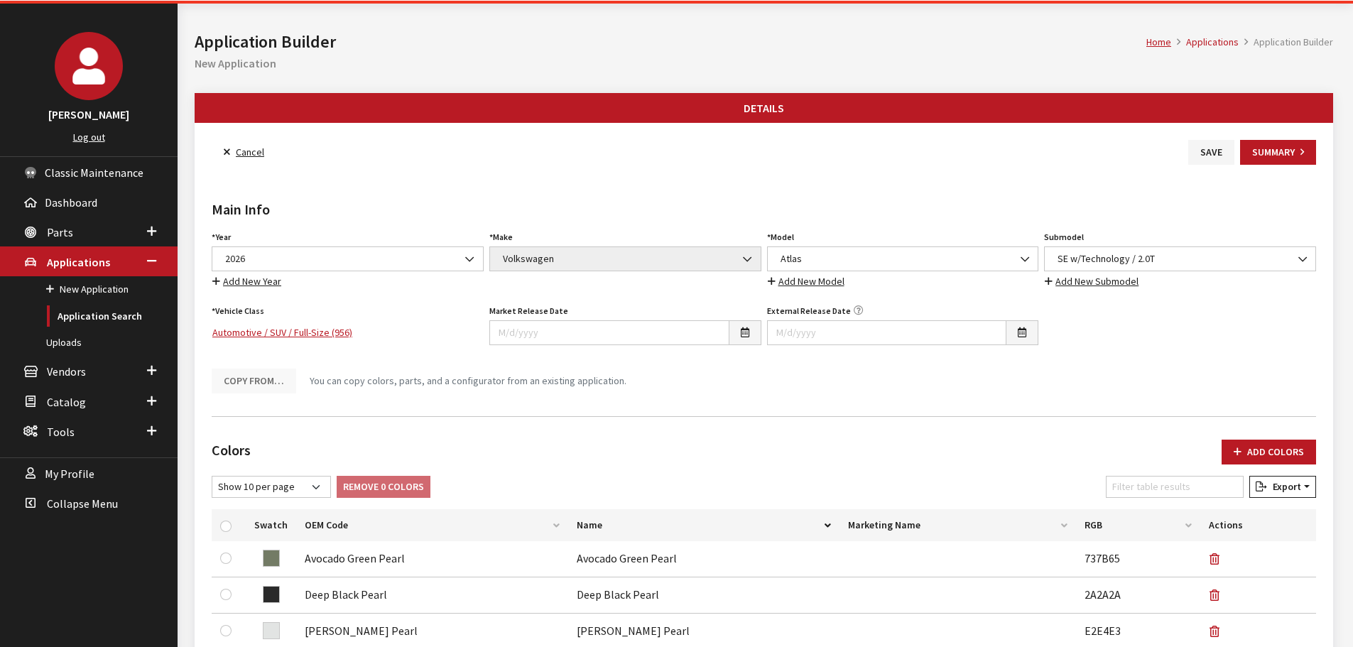
scroll to position [71, 0]
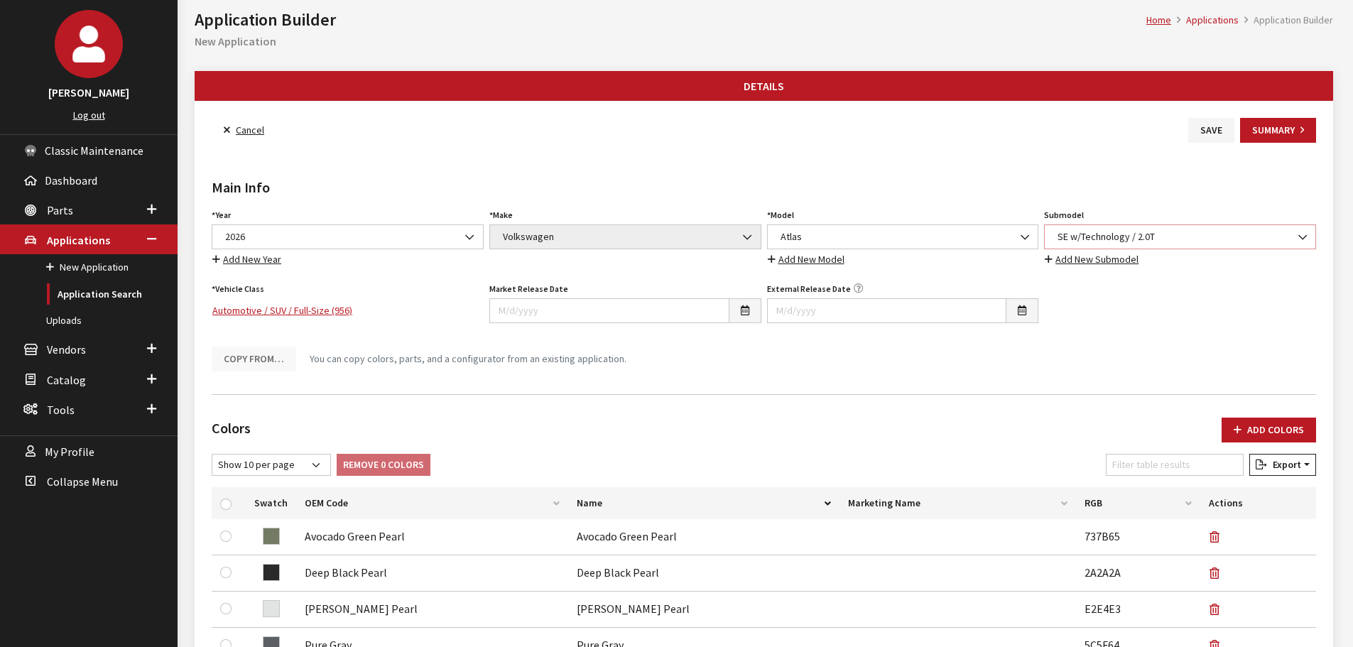
click at [1180, 235] on span "SE w/Technology / 2.0T" at bounding box center [1179, 236] width 253 height 15
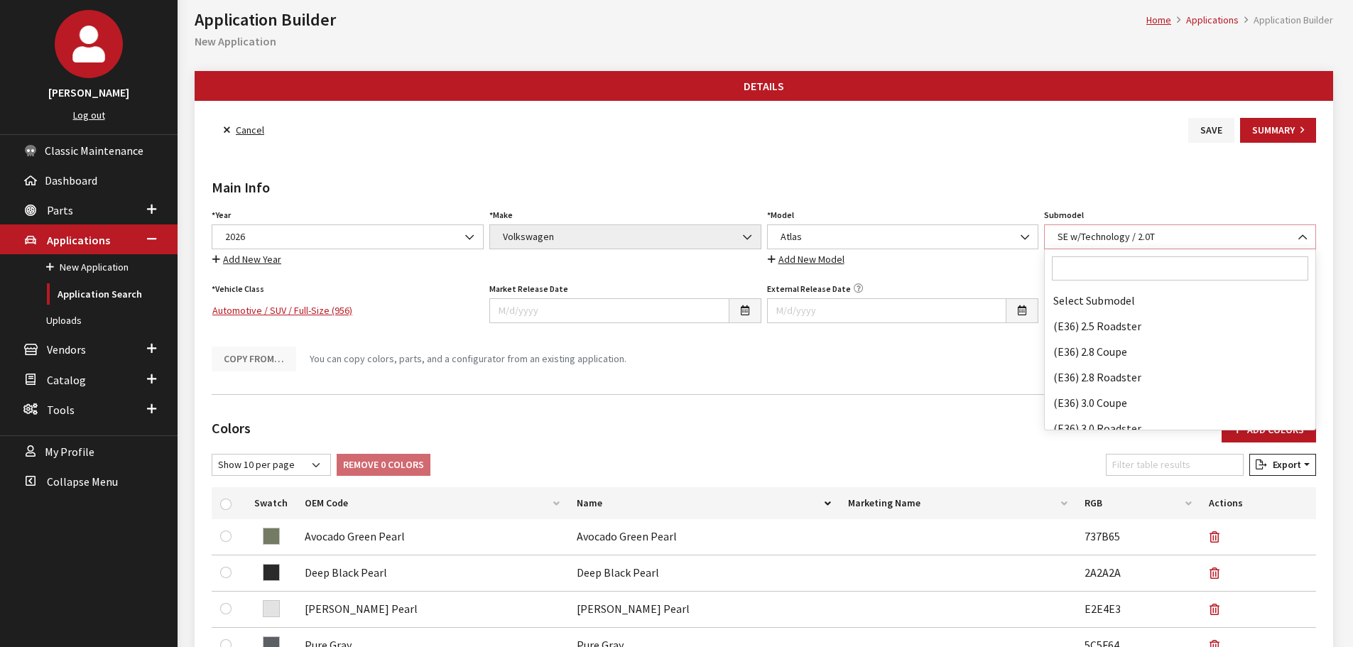
scroll to position [90272, 0]
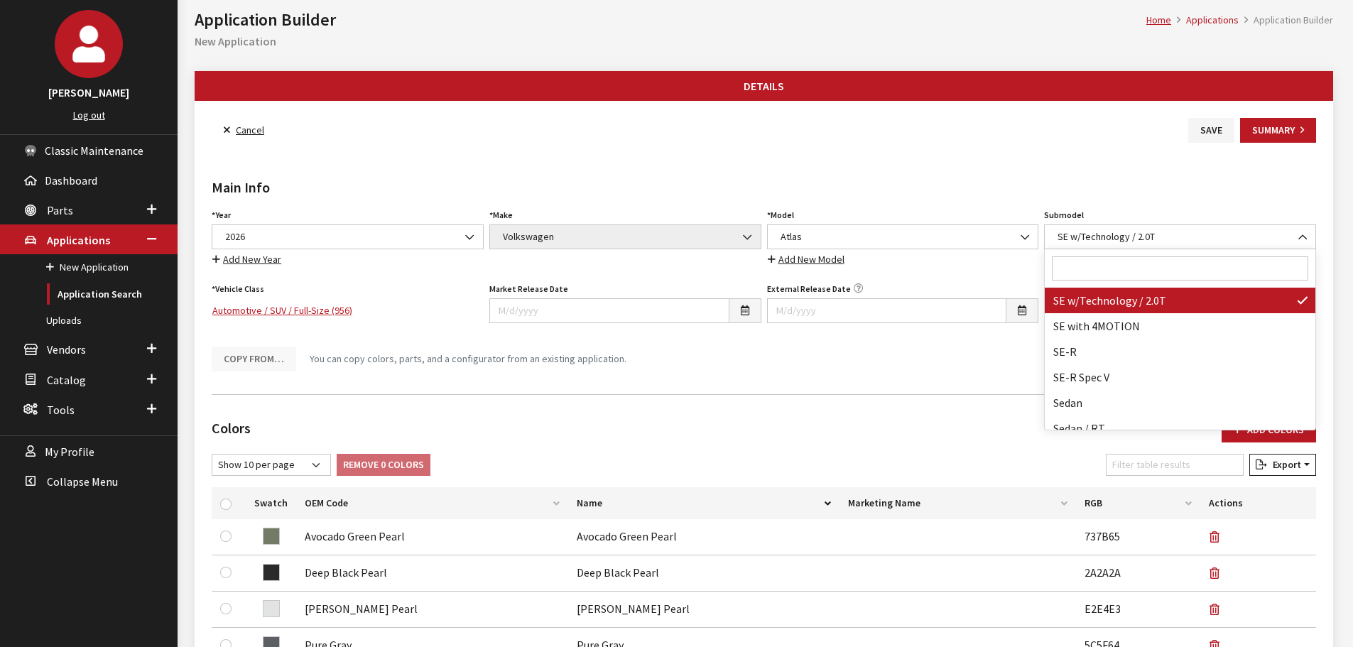
click at [1162, 258] on input "Search" at bounding box center [1180, 268] width 256 height 24
paste input "Peak Edition / 2.0T"
type input "Peak Edition / 2.0"
select select "4563"
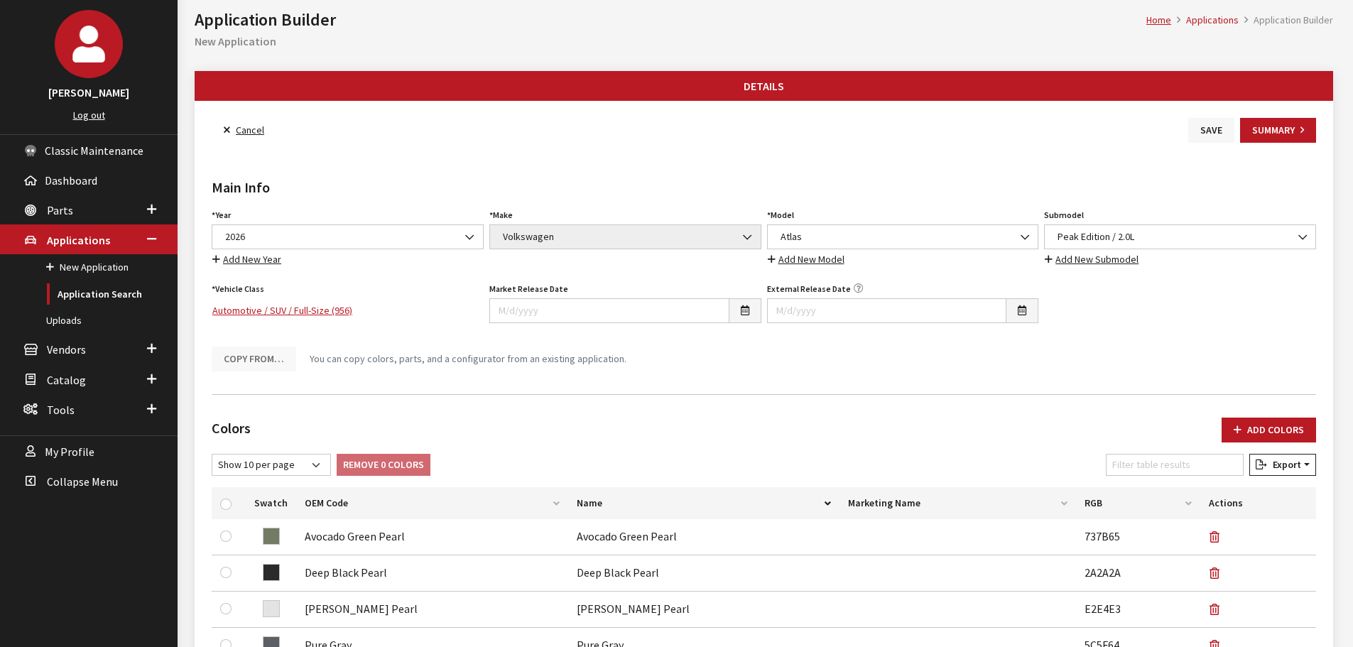
click at [1201, 126] on button "Save" at bounding box center [1211, 130] width 46 height 25
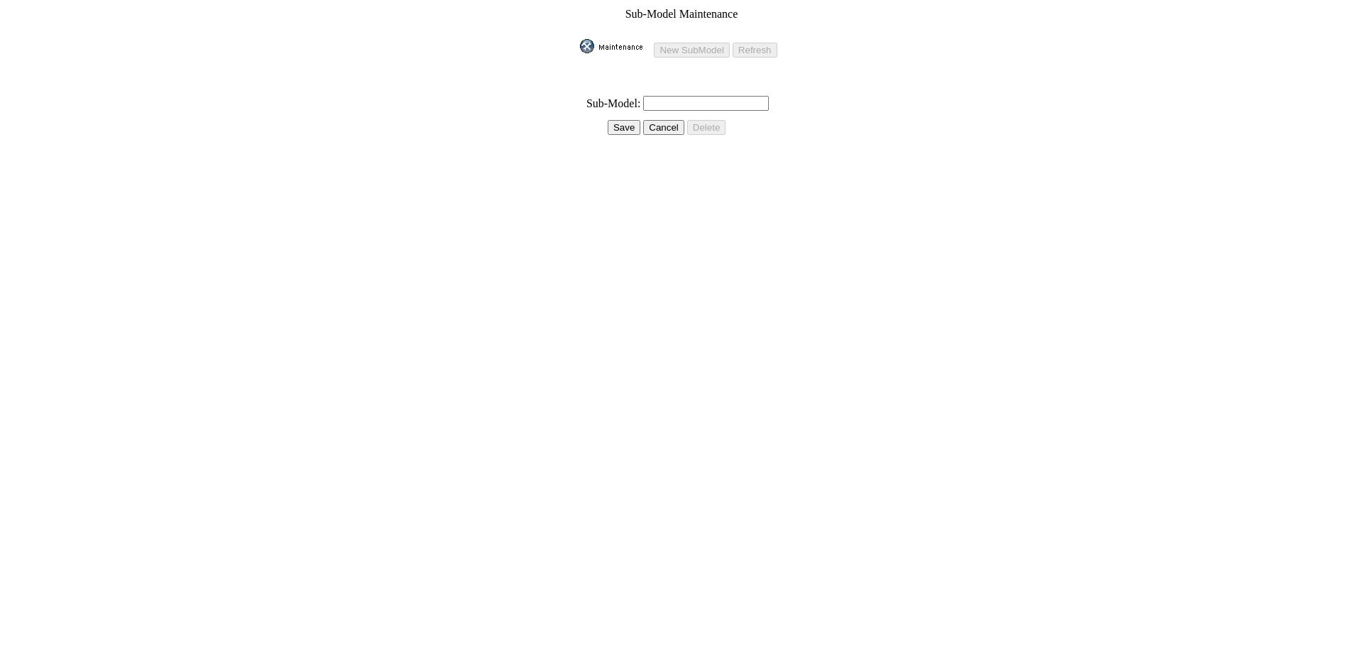
click at [672, 99] on input "text" at bounding box center [706, 103] width 126 height 15
paste input "Peak Edition / 2.0T"
type input "Peak Edition / 2.0T"
click at [611, 120] on input "Save" at bounding box center [624, 127] width 33 height 15
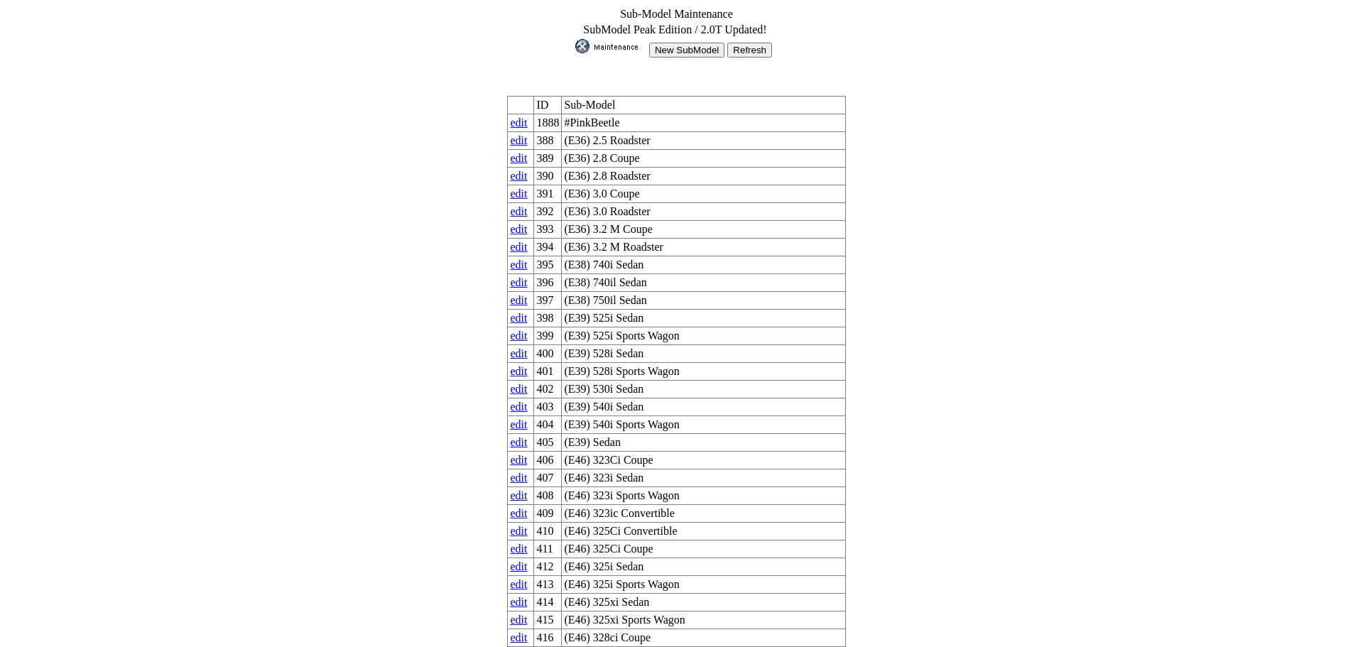
click at [670, 43] on input "New SubModel" at bounding box center [686, 50] width 75 height 15
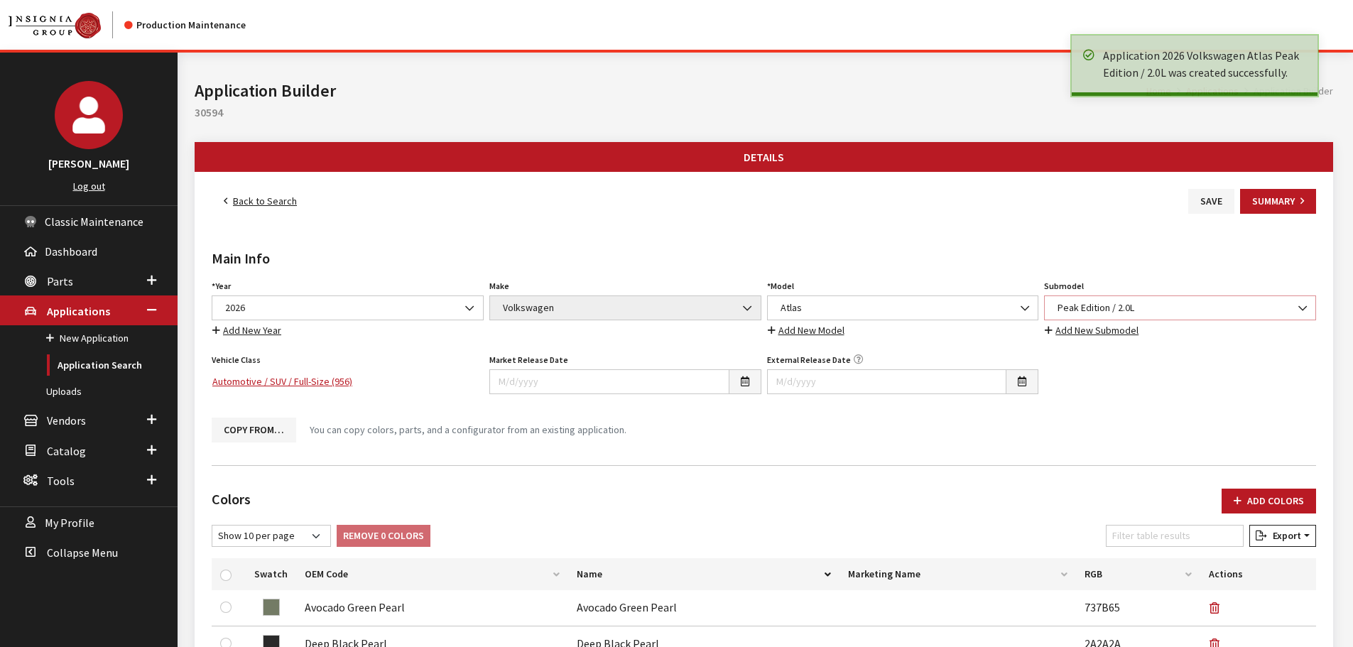
click at [1131, 309] on span "Peak Edition / 2.0L" at bounding box center [1179, 307] width 253 height 15
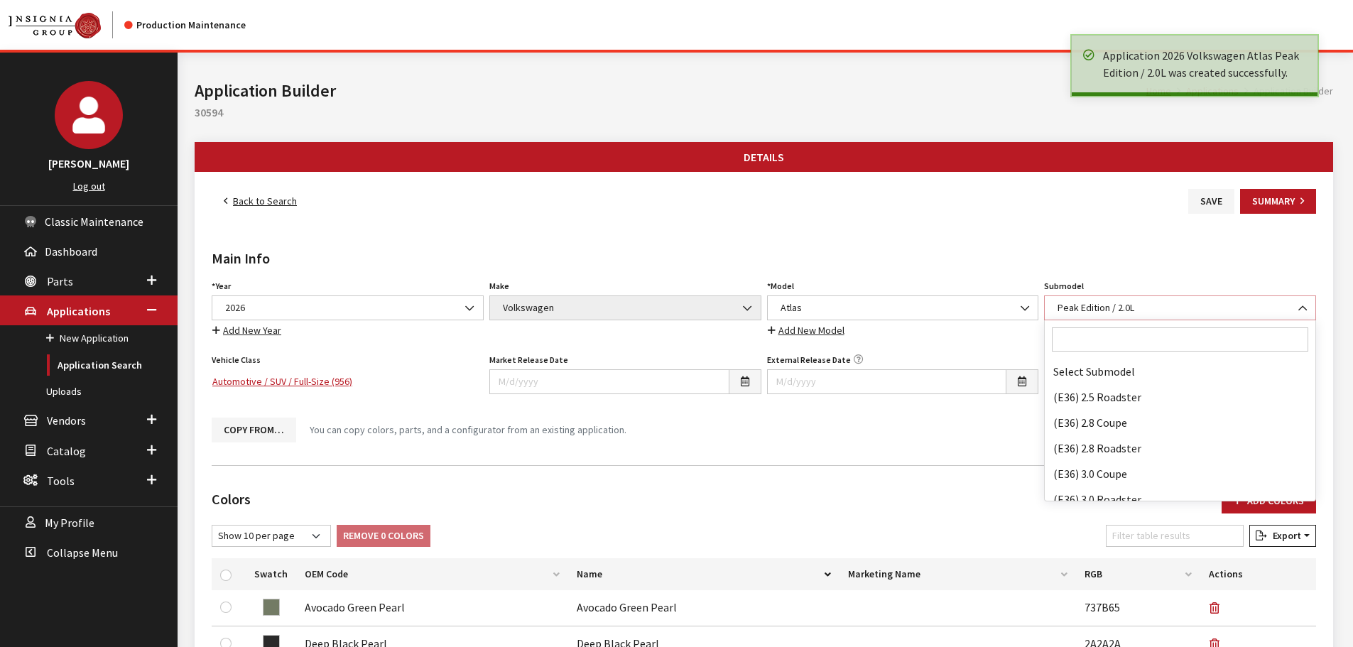
scroll to position [75225, 0]
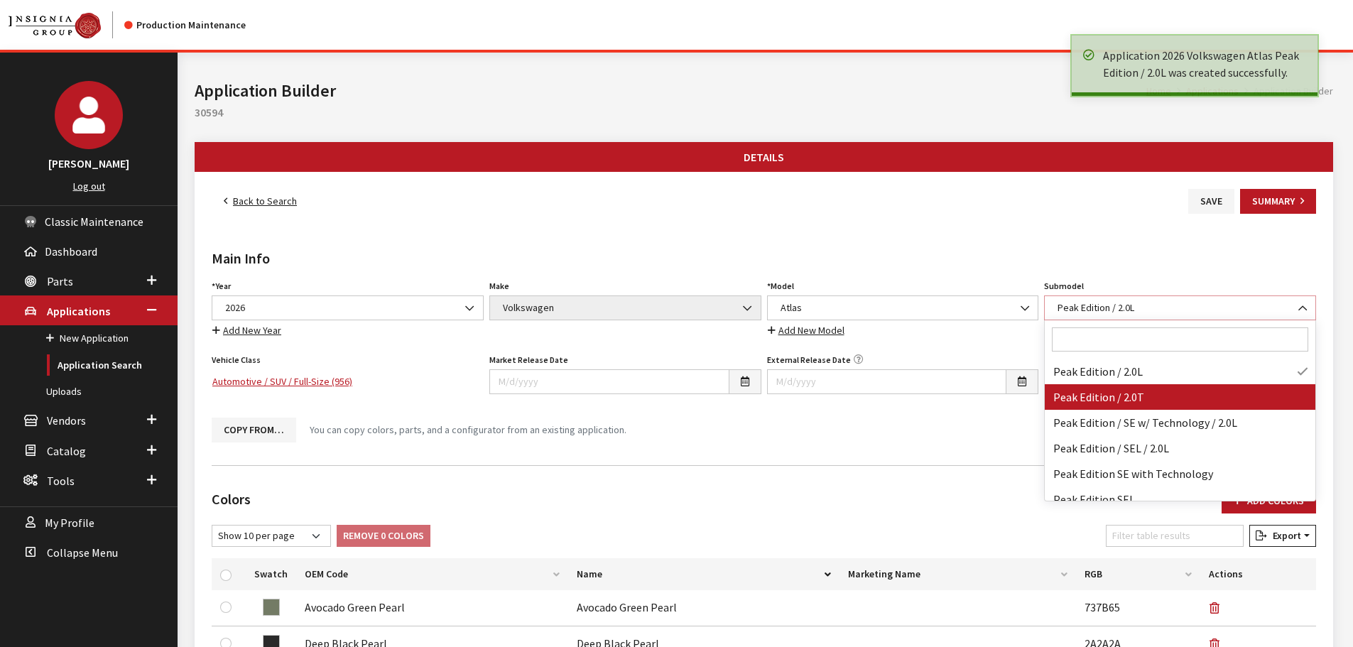
select select "4815"
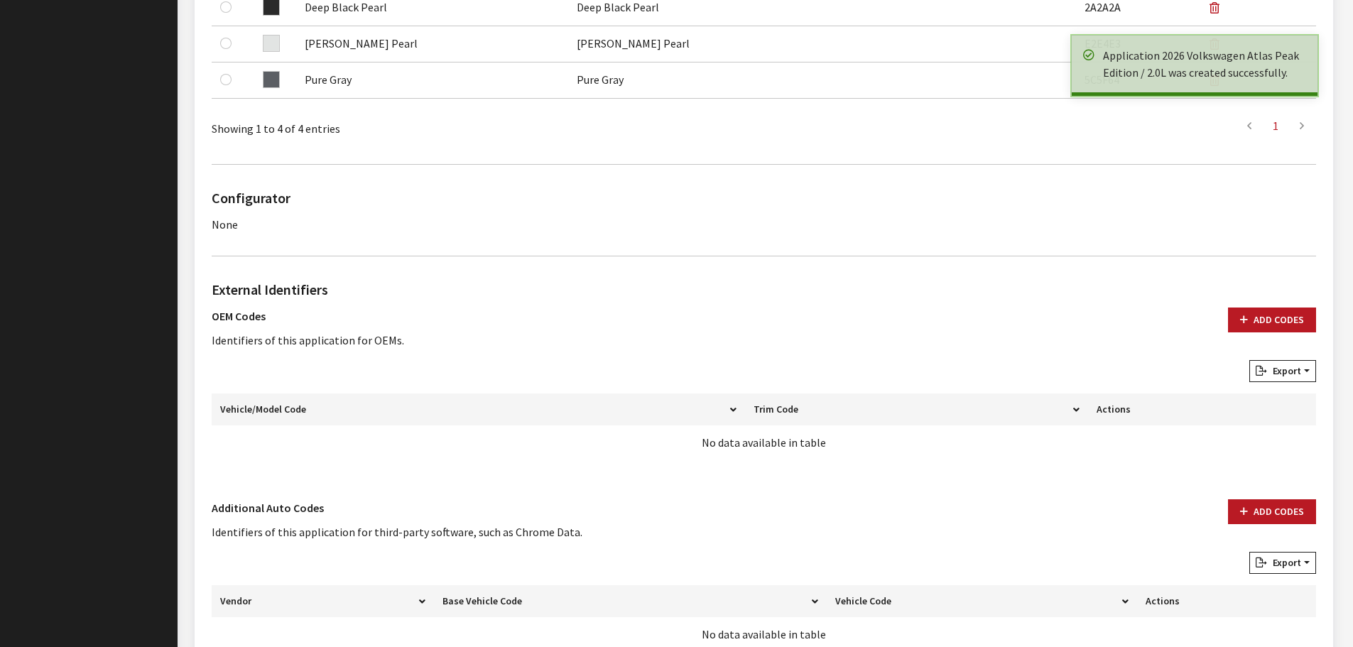
scroll to position [728, 0]
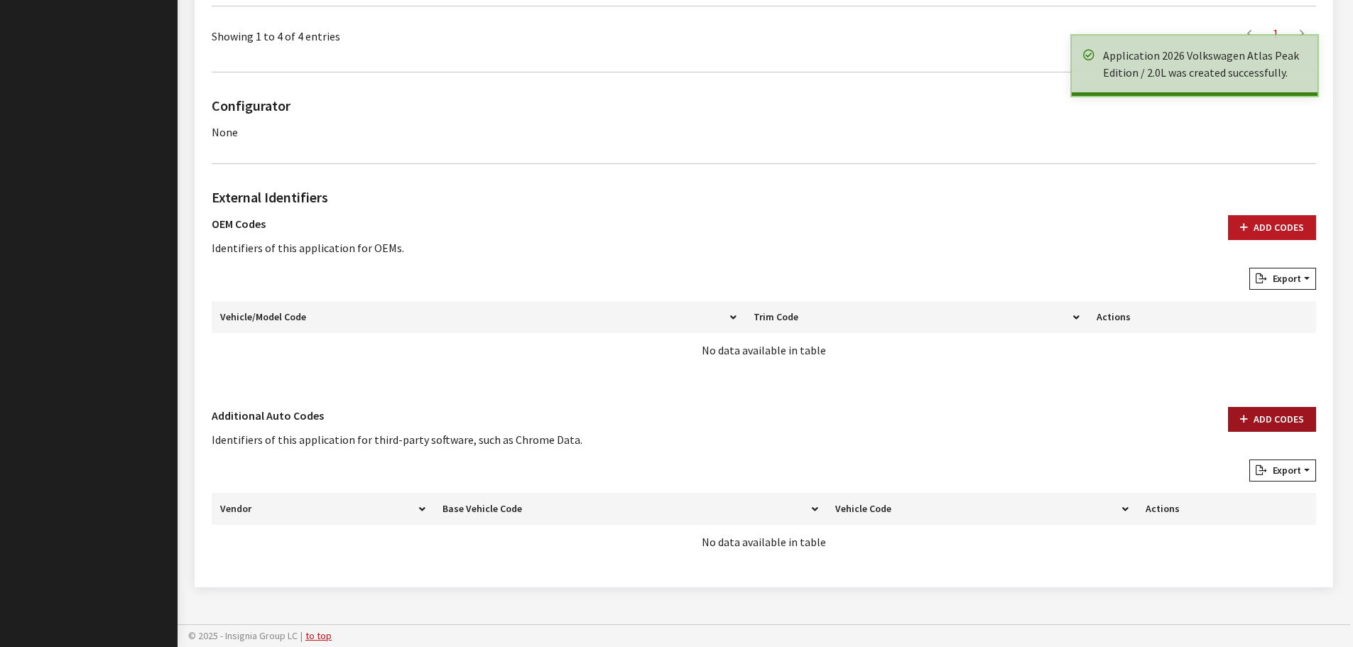
click at [1277, 420] on button "Add Codes" at bounding box center [1272, 419] width 88 height 25
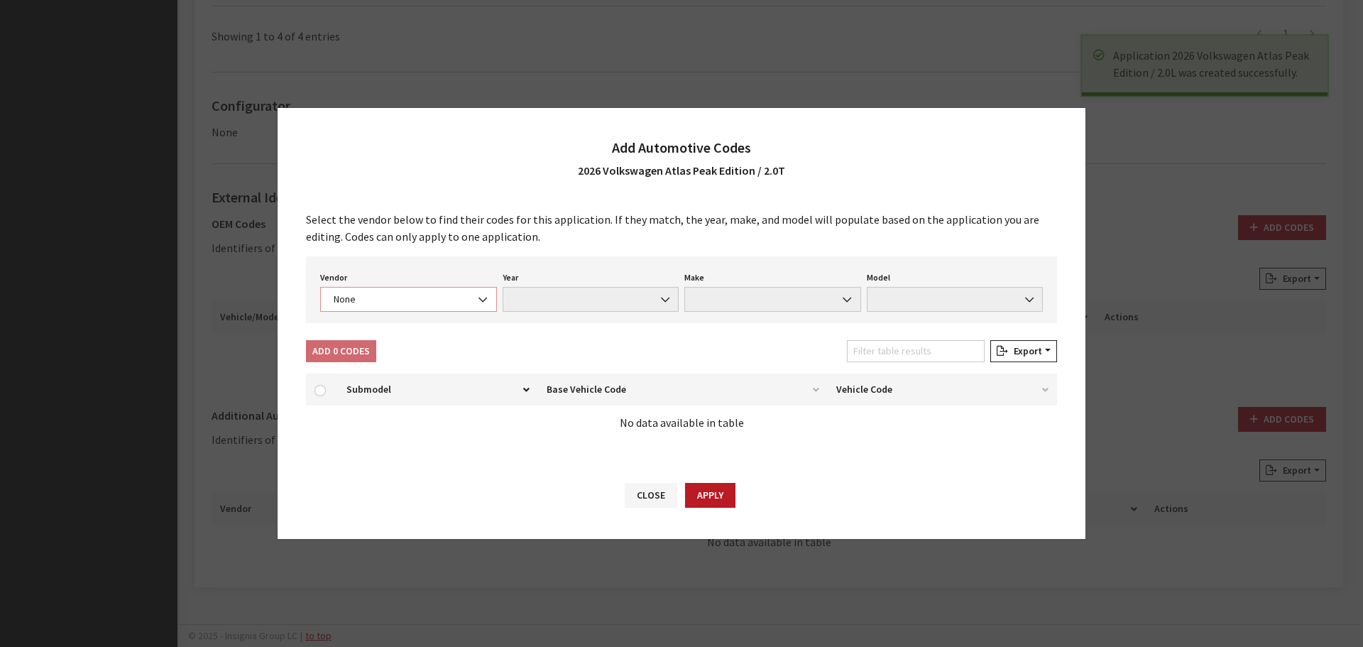
click at [434, 304] on span "None" at bounding box center [408, 299] width 158 height 15
select select "4"
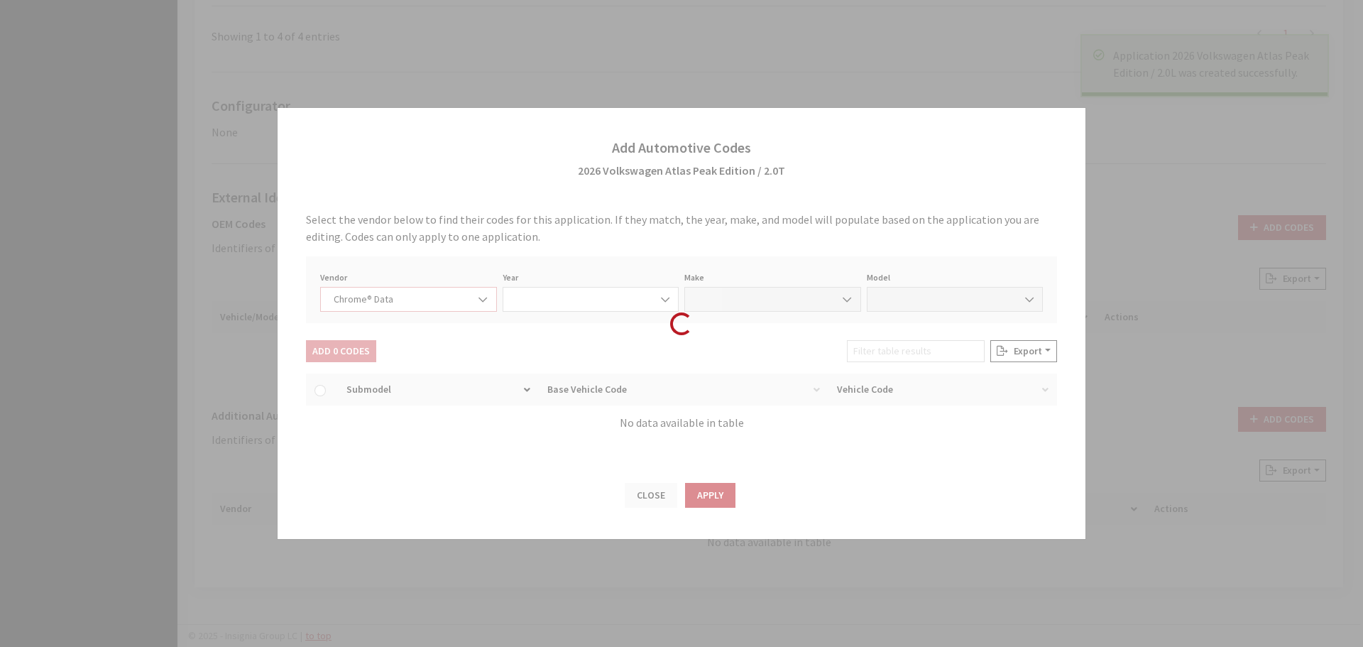
select select "2026"
select select "40"
select select "71907"
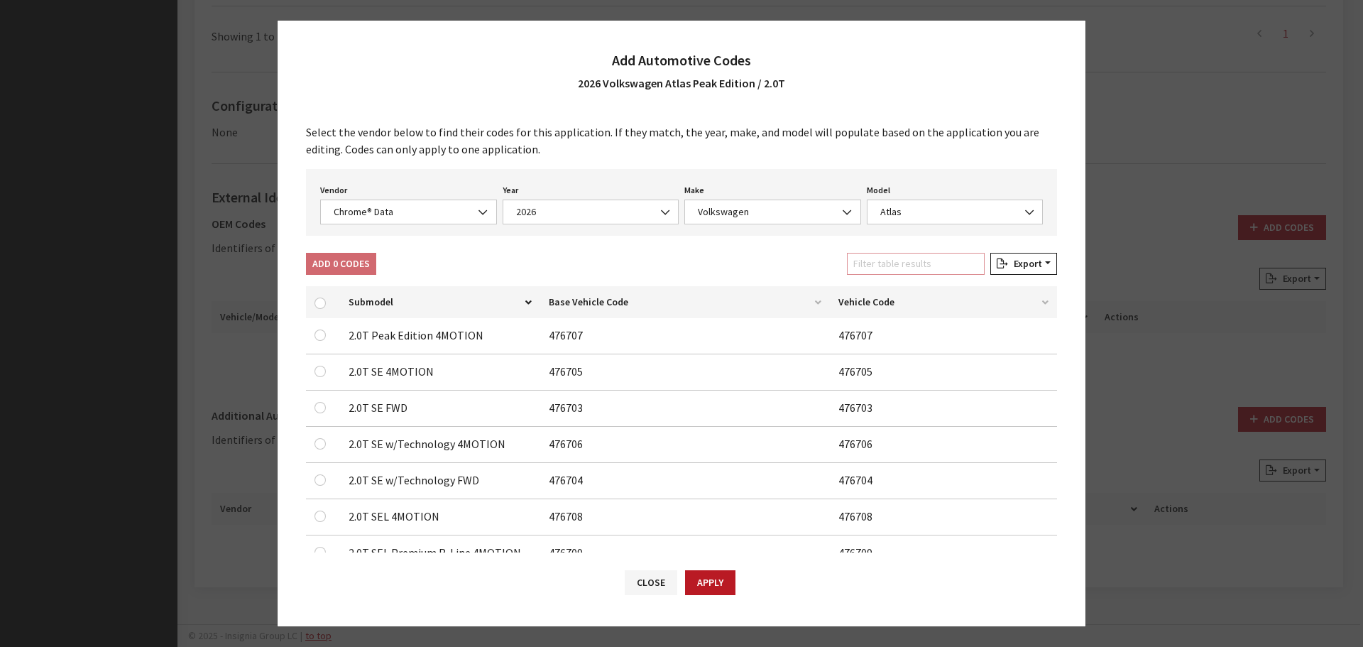
click at [900, 253] on input "Filter table results" at bounding box center [916, 264] width 138 height 22
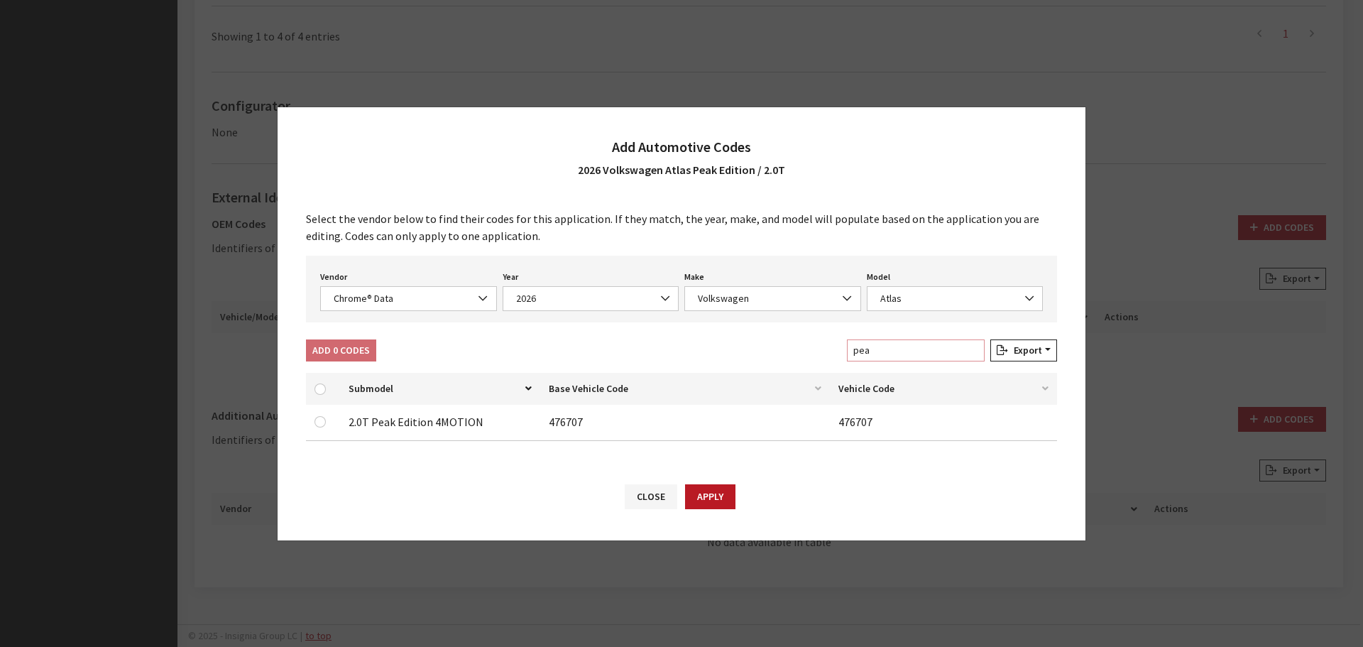
type input "pea"
drag, startPoint x: 316, startPoint y: 421, endPoint x: 330, endPoint y: 389, distance: 35.0
click at [317, 420] on input "checkbox" at bounding box center [320, 421] width 11 height 11
checkbox input "true"
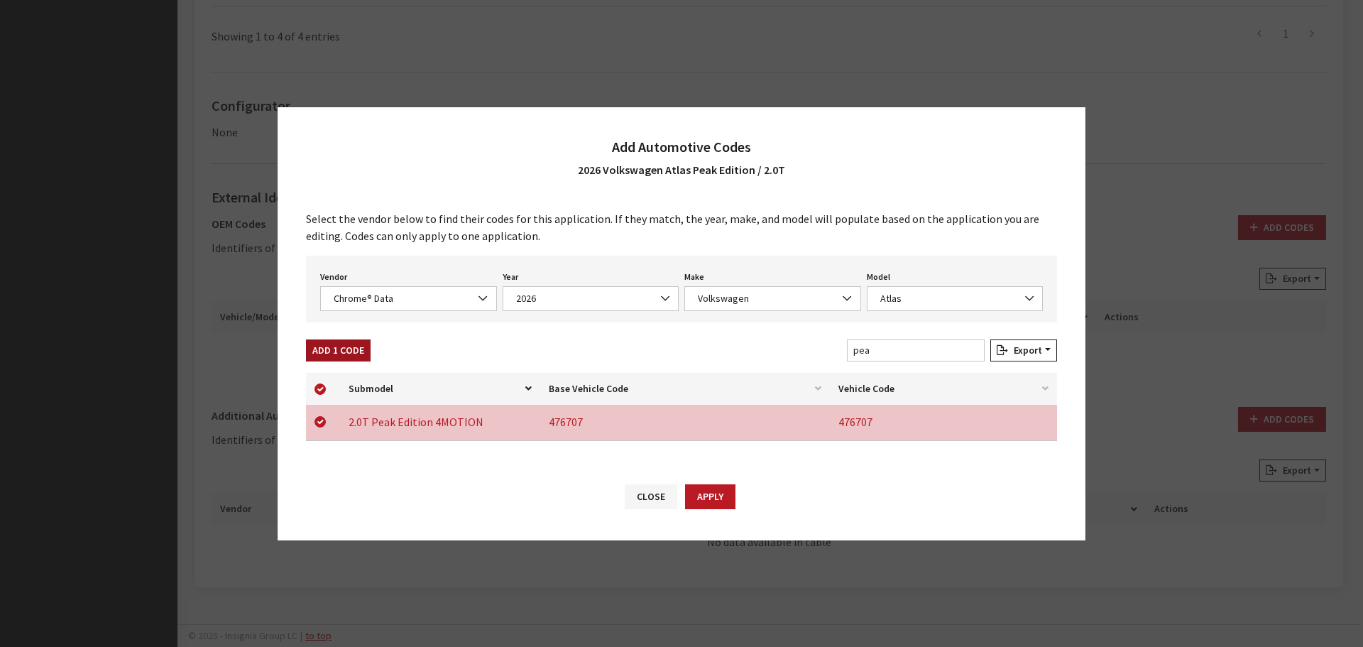
click at [337, 356] on button "Add 1 Code" at bounding box center [338, 350] width 65 height 22
checkbox input "false"
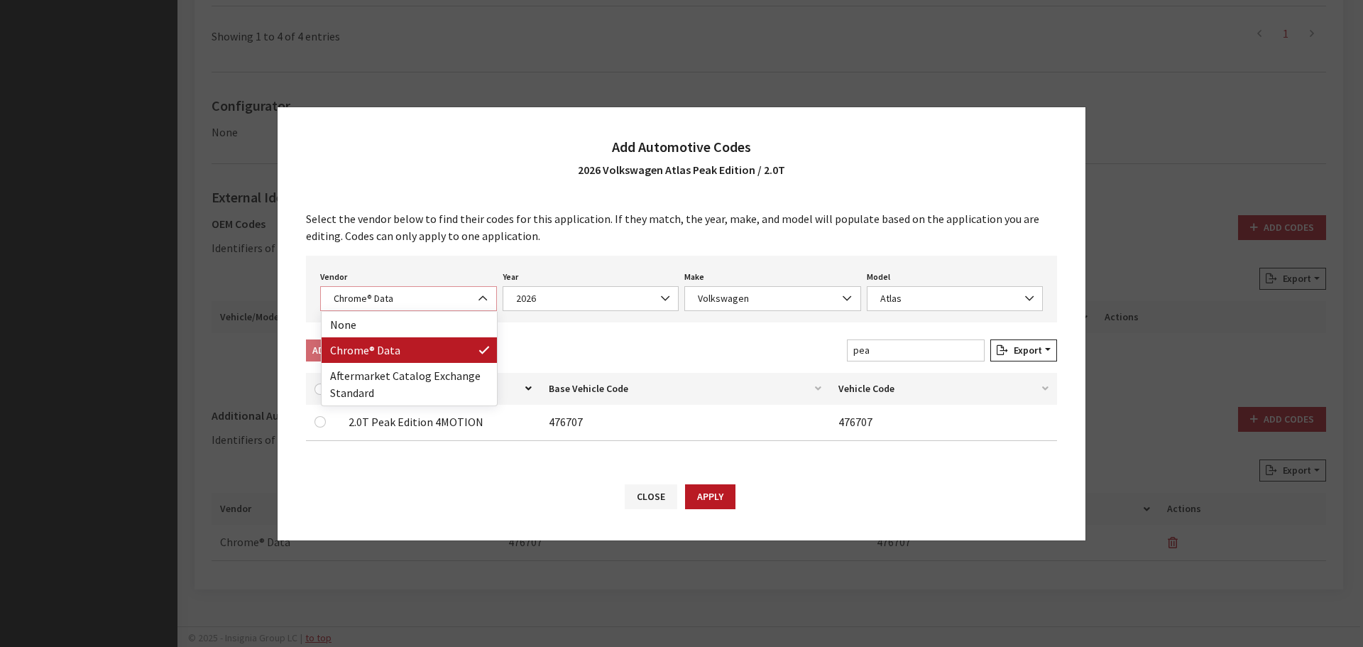
click at [374, 297] on span "Chrome® Data" at bounding box center [408, 298] width 158 height 15
select select "2"
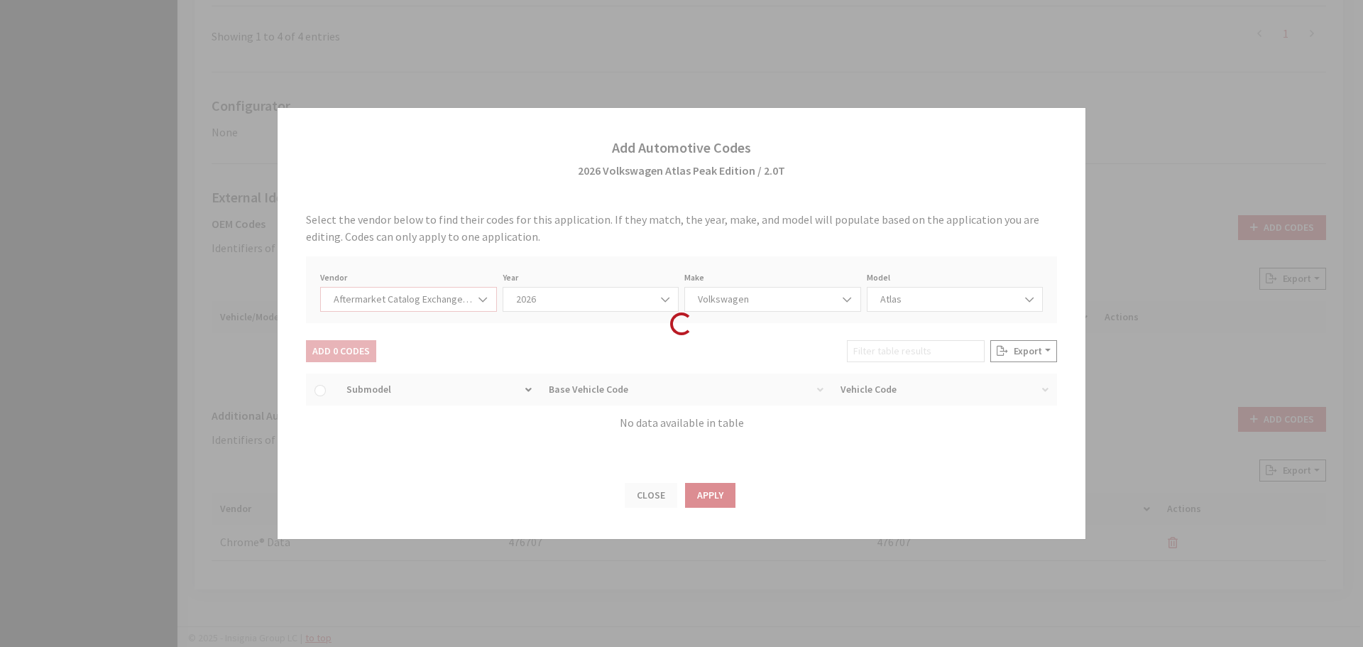
select select "2026"
select select "74"
select select "26436"
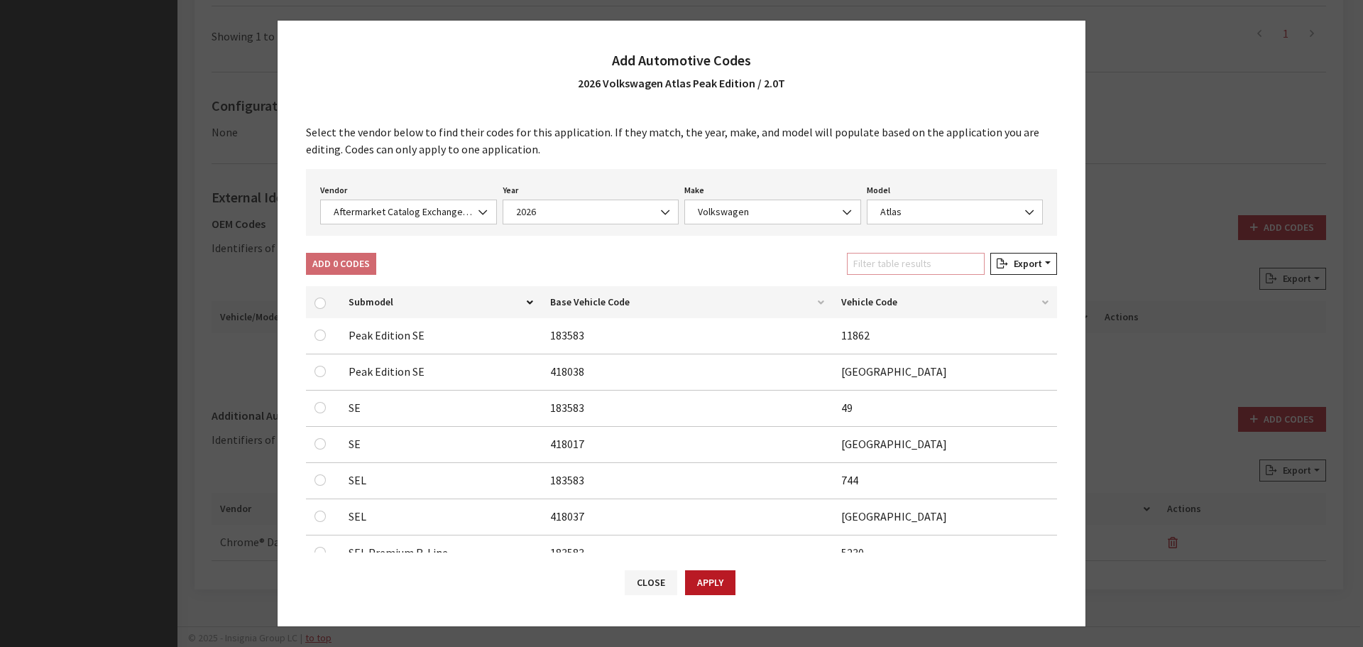
click at [911, 263] on input "Filter table results" at bounding box center [916, 264] width 138 height 22
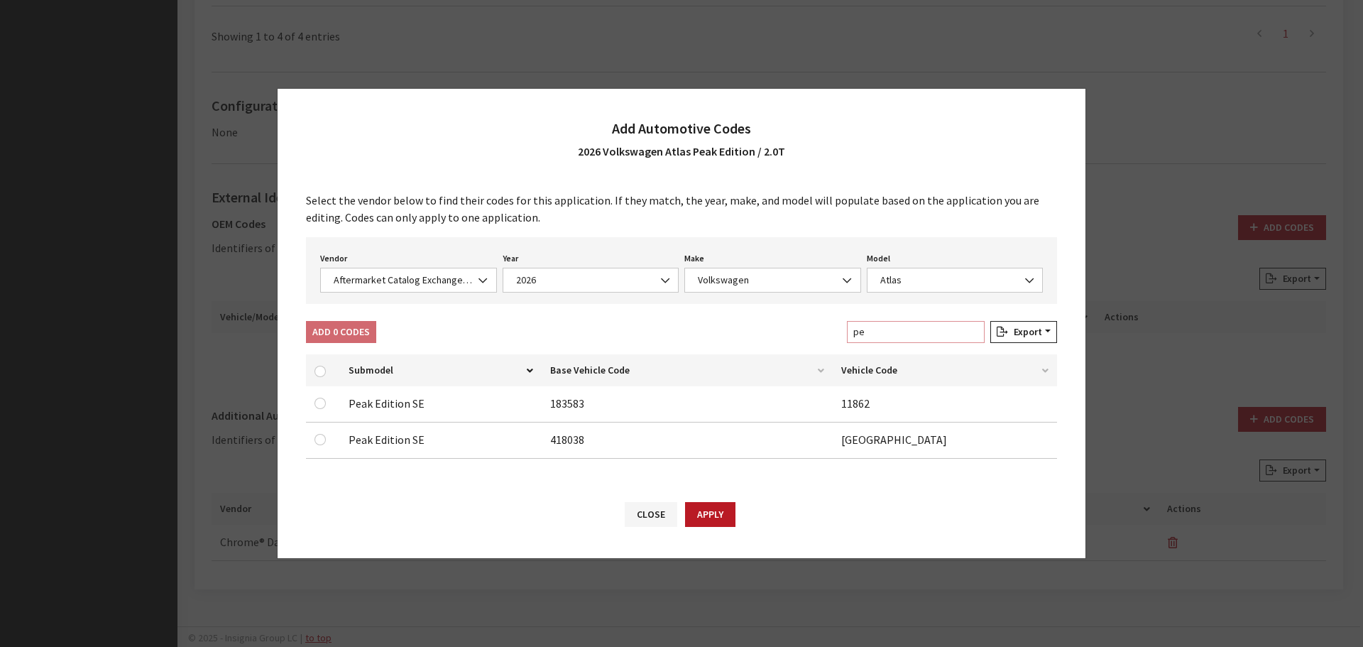
type input "pe"
click at [322, 442] on input "checkbox" at bounding box center [320, 439] width 11 height 11
checkbox input "true"
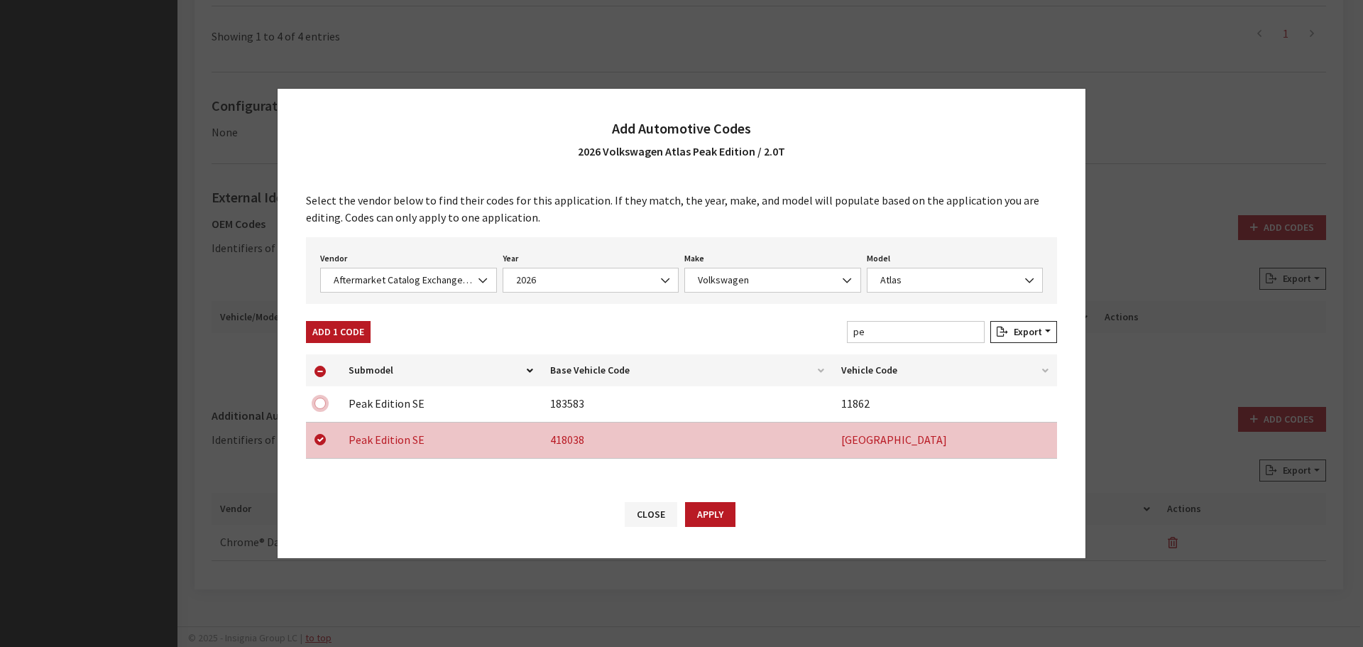
click at [322, 403] on input "checkbox" at bounding box center [320, 403] width 11 height 11
checkbox input "true"
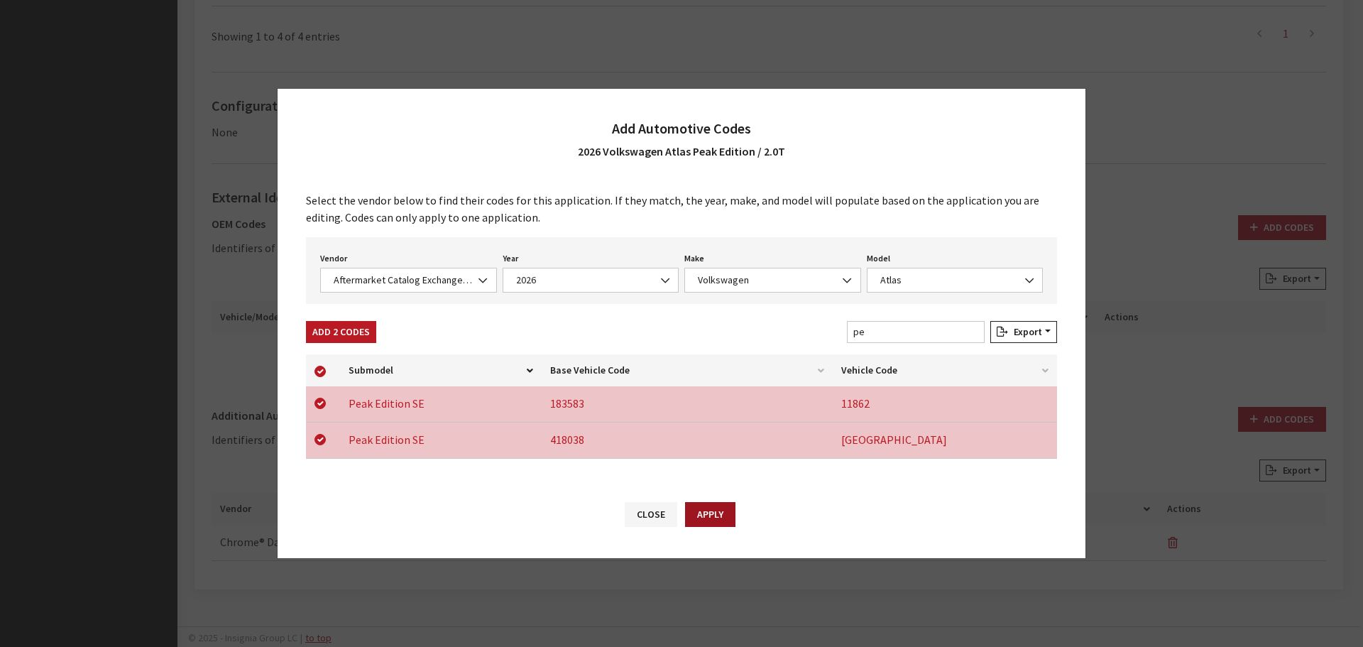
click at [726, 513] on button "Apply" at bounding box center [710, 514] width 50 height 25
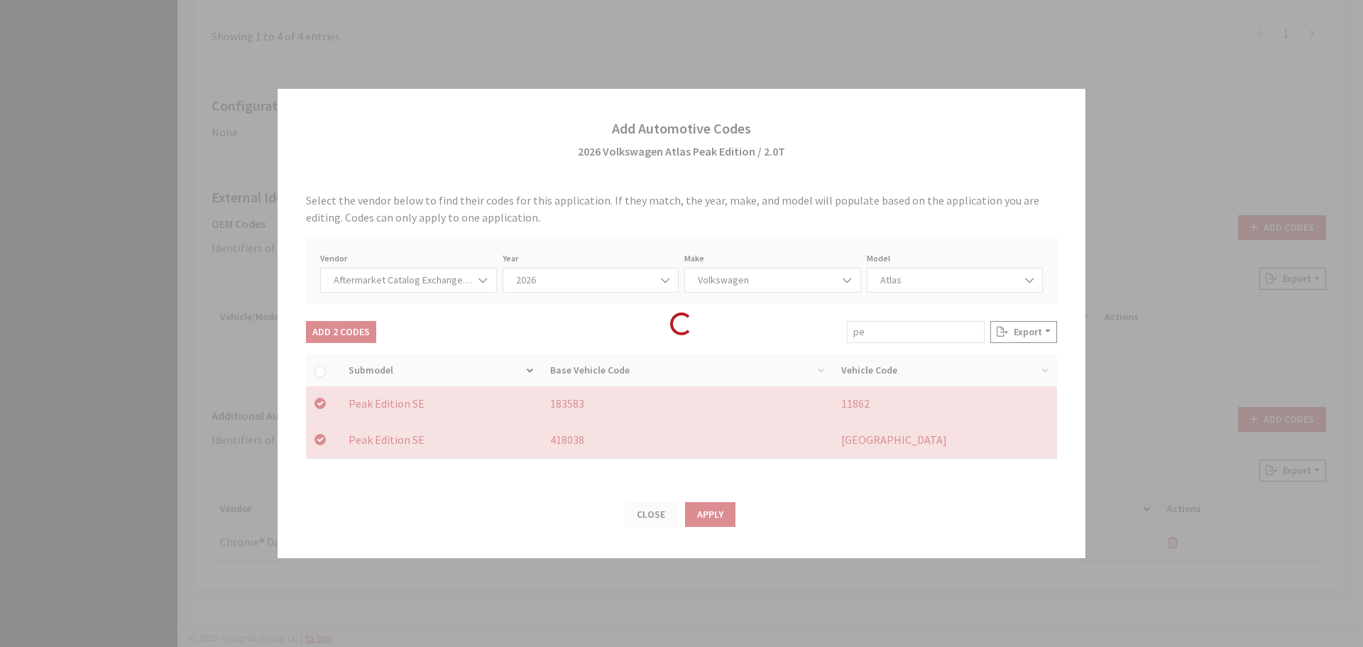
checkbox input "false"
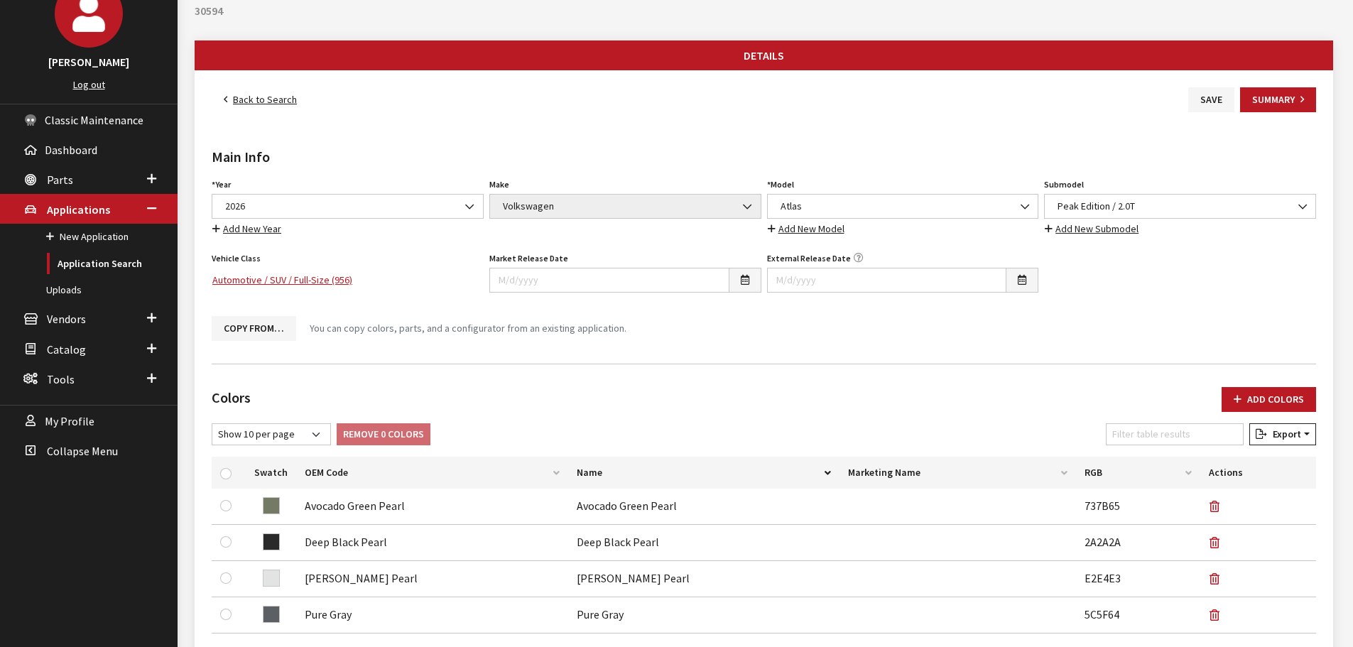
scroll to position [0, 0]
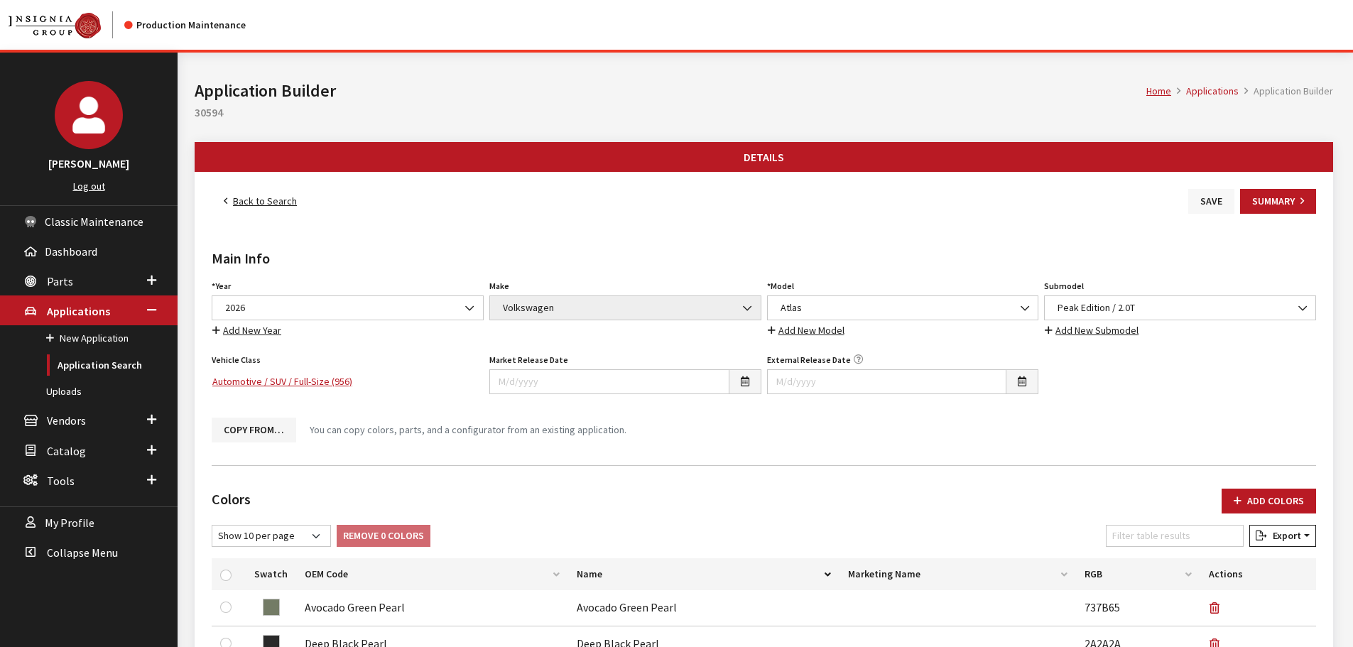
click at [1206, 208] on button "Save" at bounding box center [1211, 201] width 46 height 25
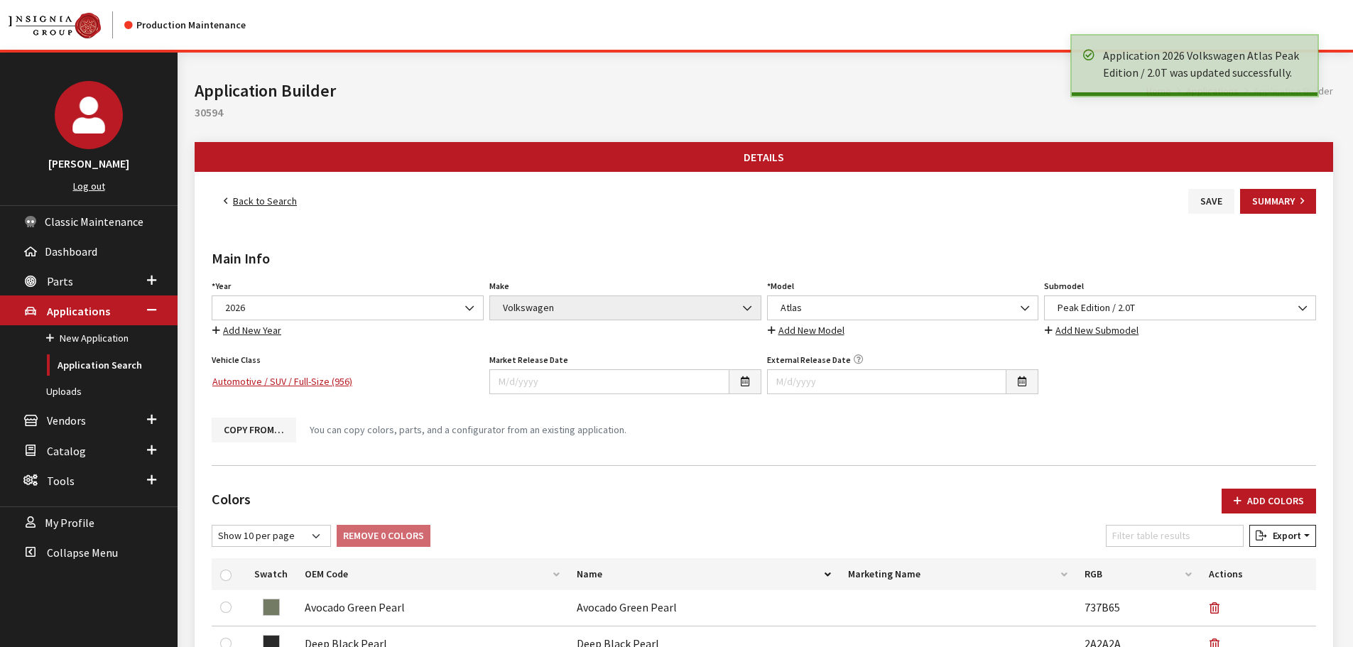
drag, startPoint x: 0, startPoint y: 0, endPoint x: 249, endPoint y: 202, distance: 321.0
click at [249, 202] on link "Back to Search" at bounding box center [260, 201] width 97 height 25
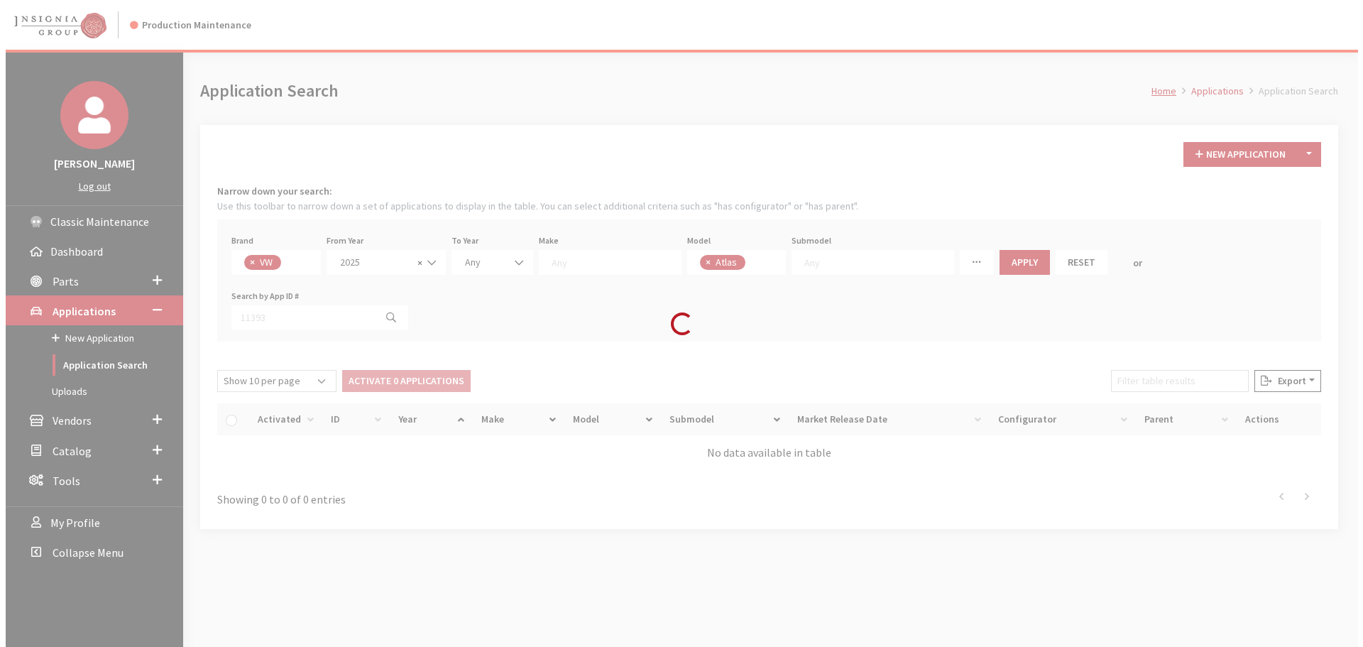
scroll to position [373, 0]
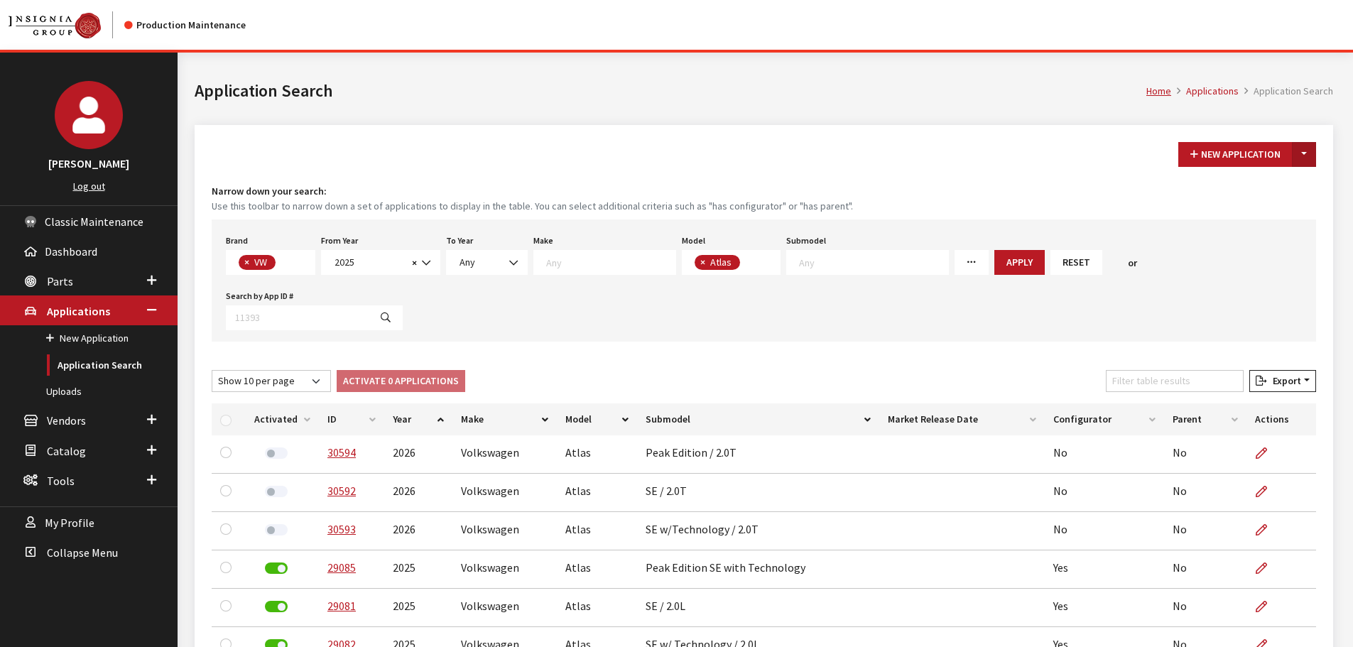
click at [1299, 160] on button "Toggle Dropdown" at bounding box center [1304, 154] width 24 height 25
click at [1268, 180] on button "New From Existing..." at bounding box center [1255, 185] width 122 height 25
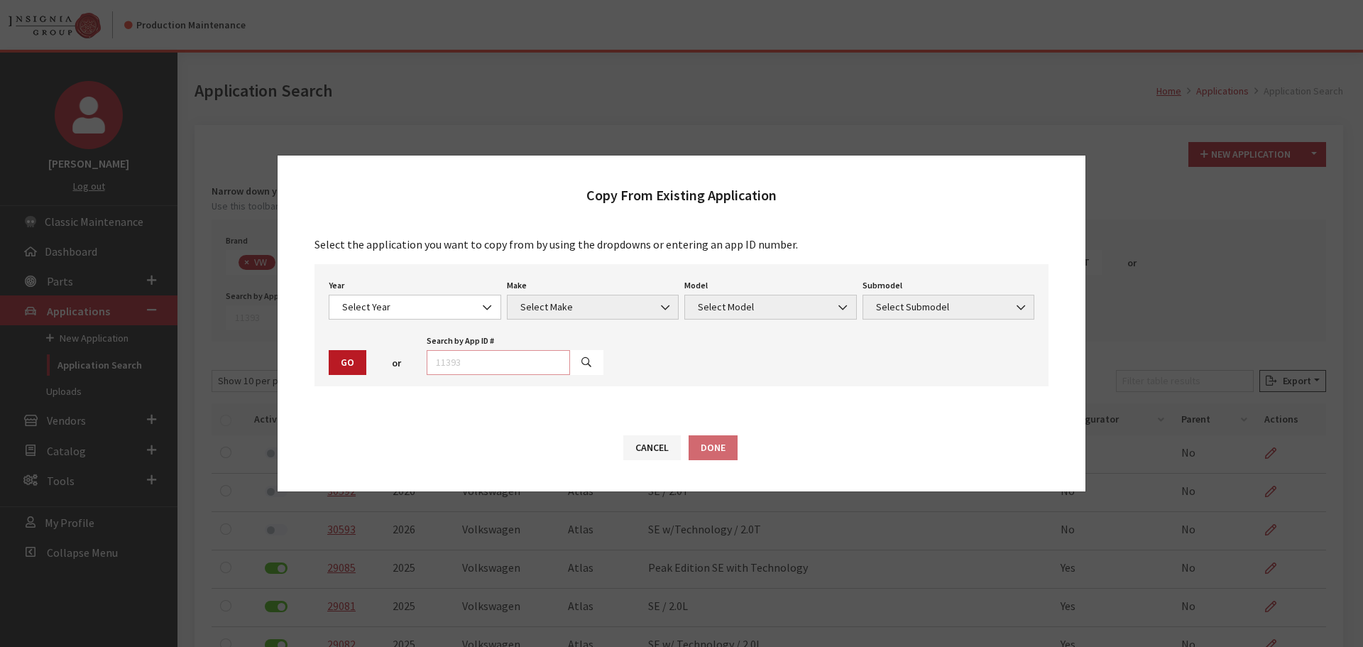
click at [518, 363] on input "text" at bounding box center [498, 362] width 143 height 25
type input "30593"
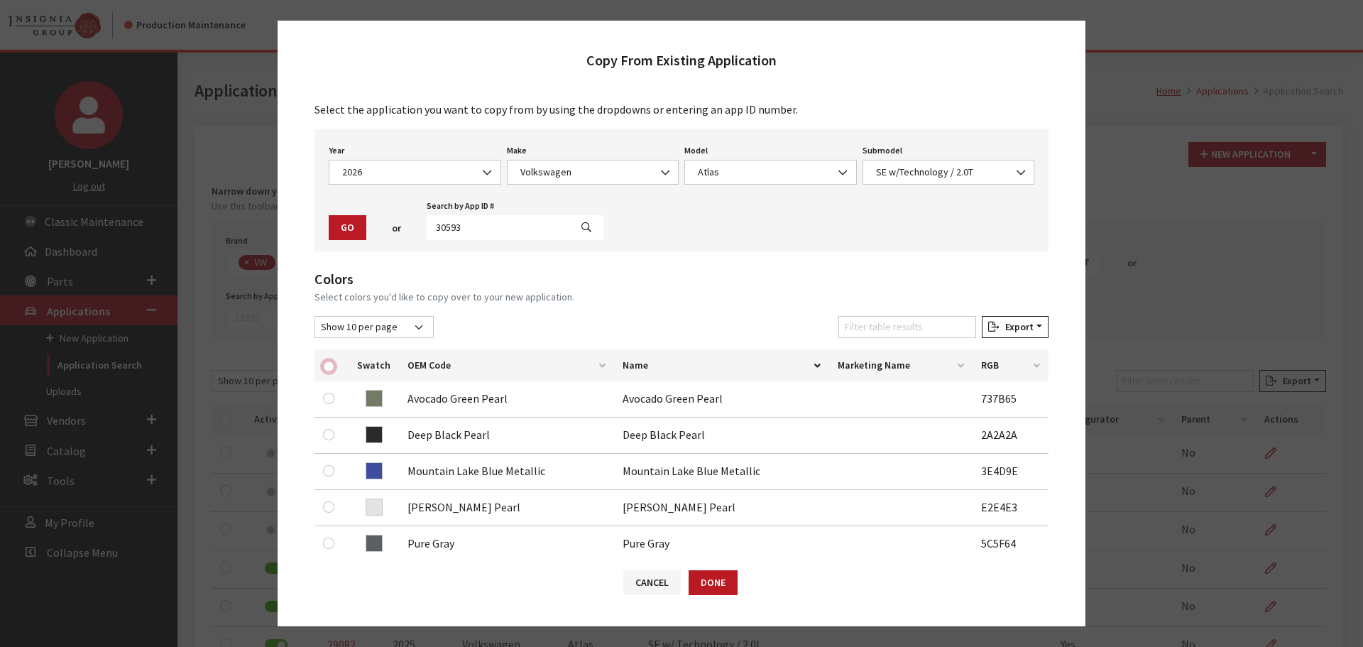
click at [324, 368] on input "checkbox" at bounding box center [328, 366] width 11 height 11
checkbox input "true"
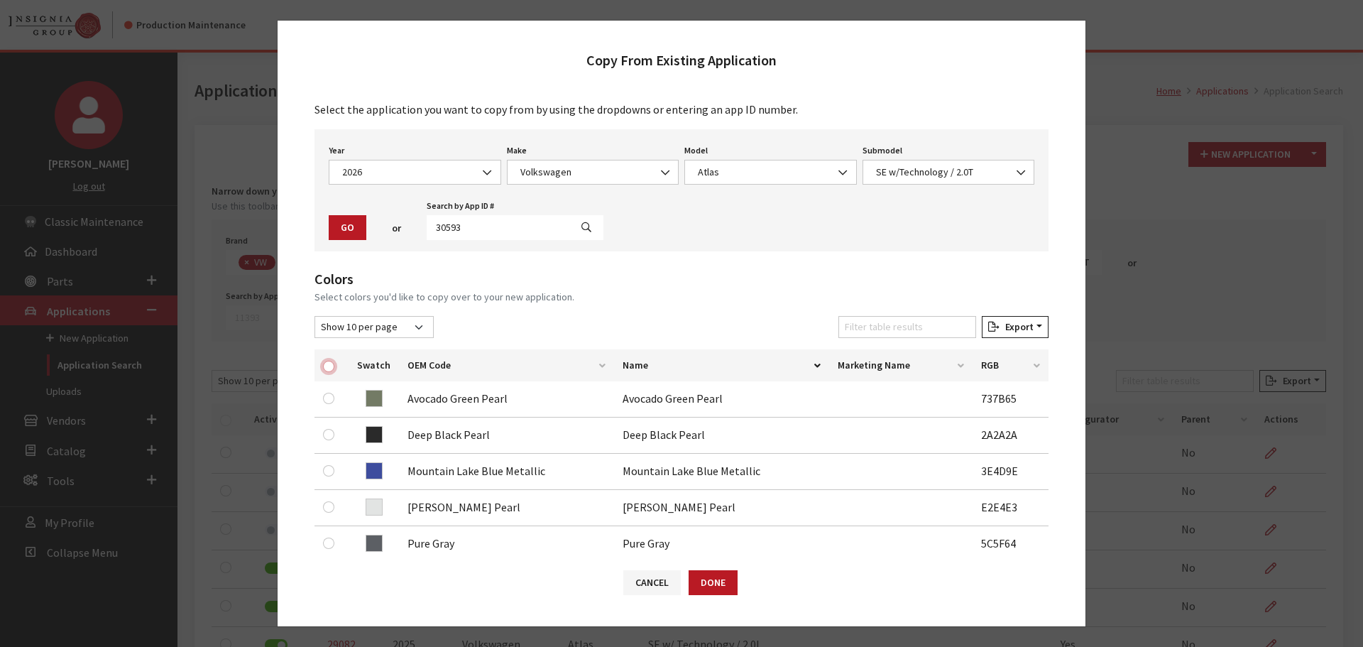
checkbox input "true"
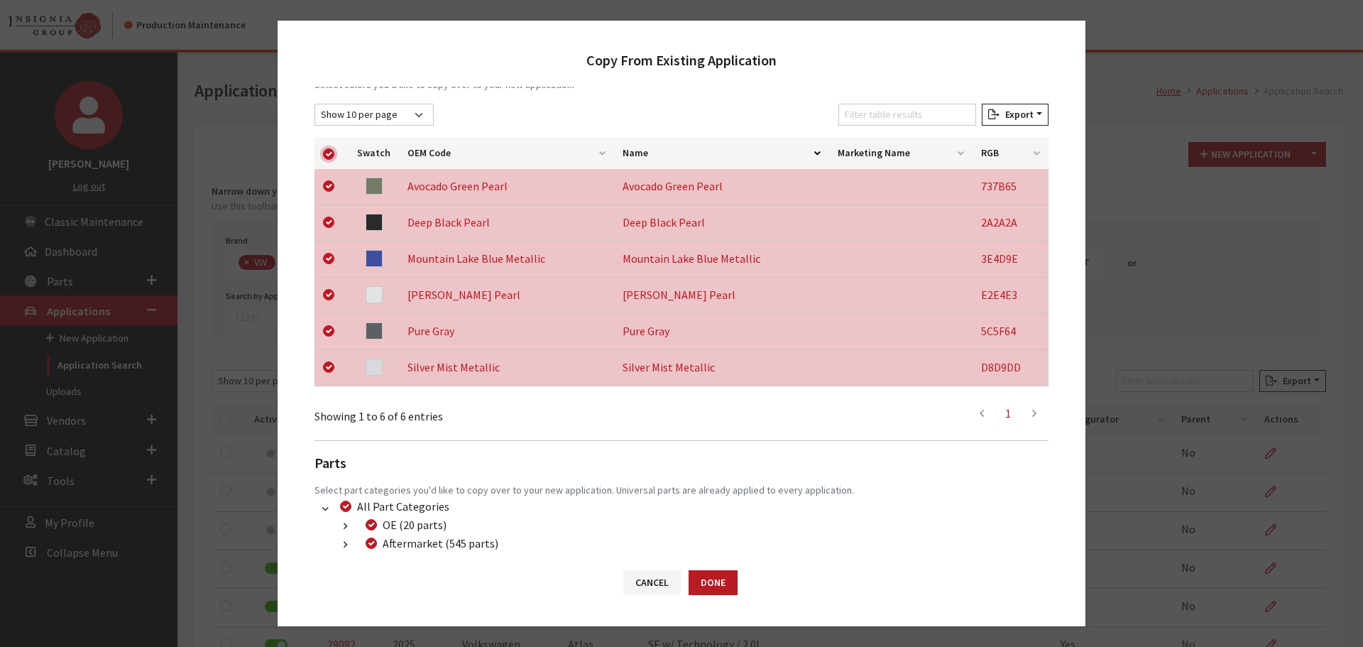
scroll to position [296, 0]
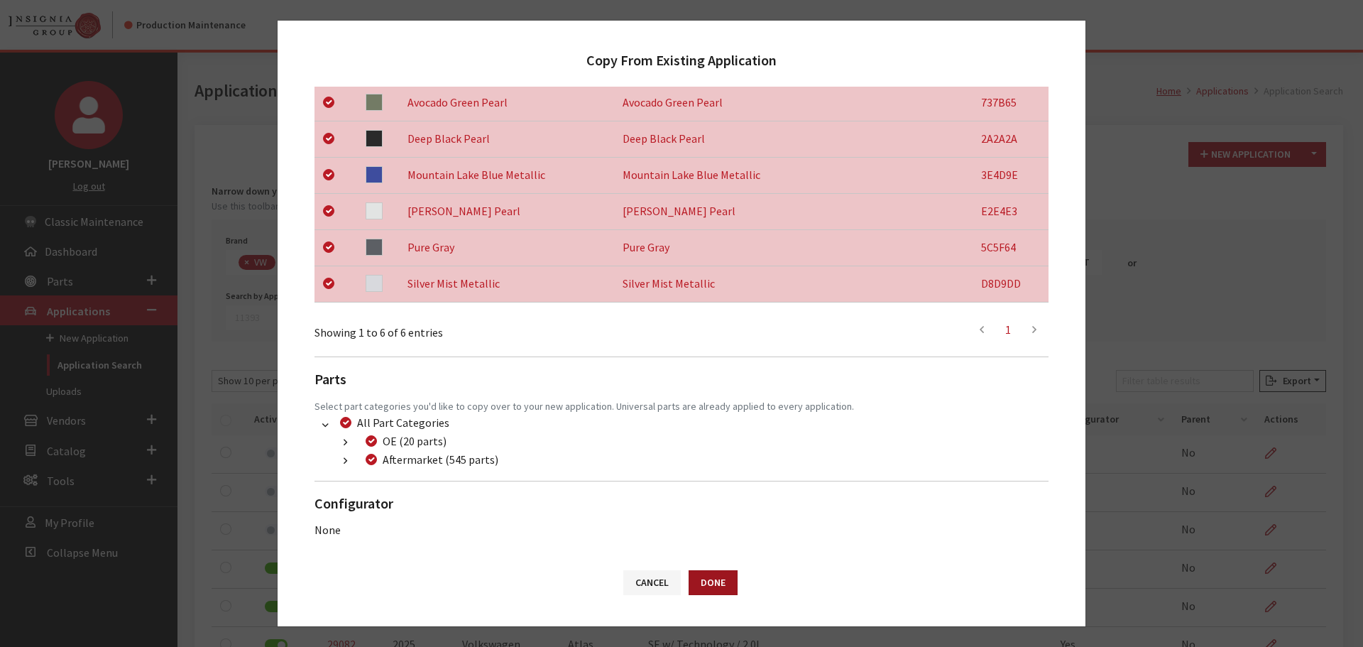
click at [704, 584] on button "Done" at bounding box center [713, 582] width 49 height 25
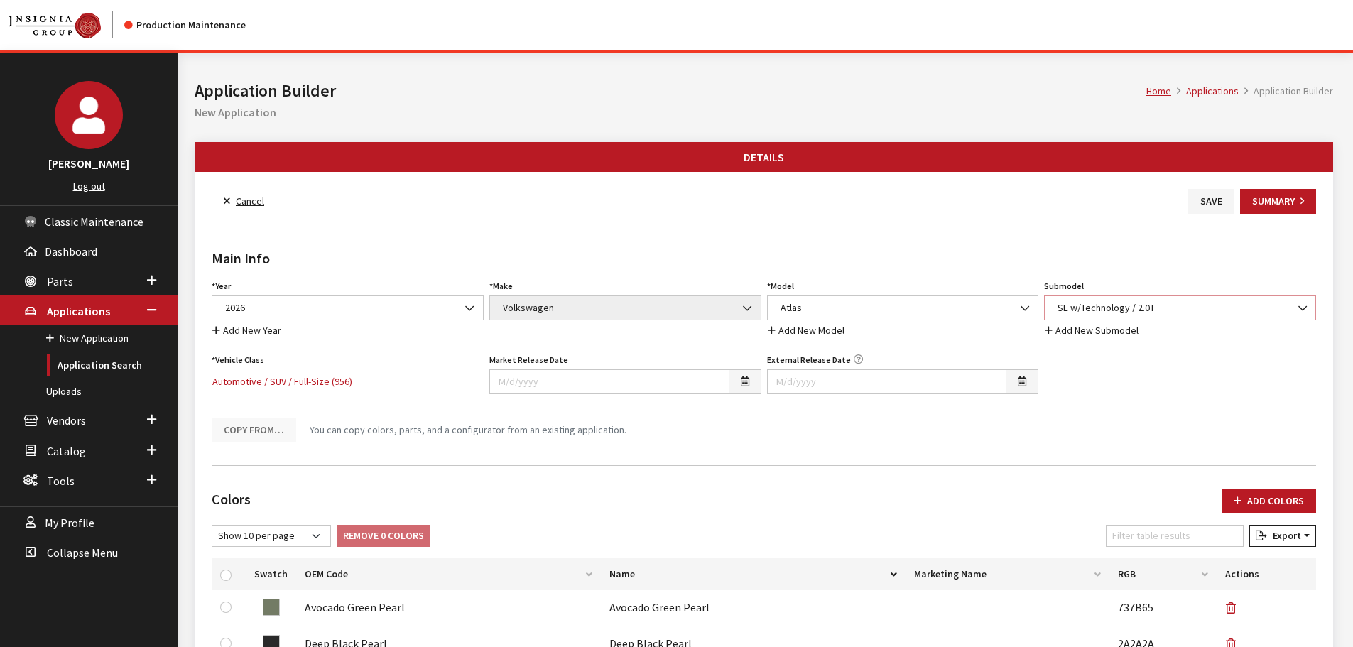
click at [1130, 302] on span "SE w/Technology / 2.0T" at bounding box center [1179, 307] width 253 height 15
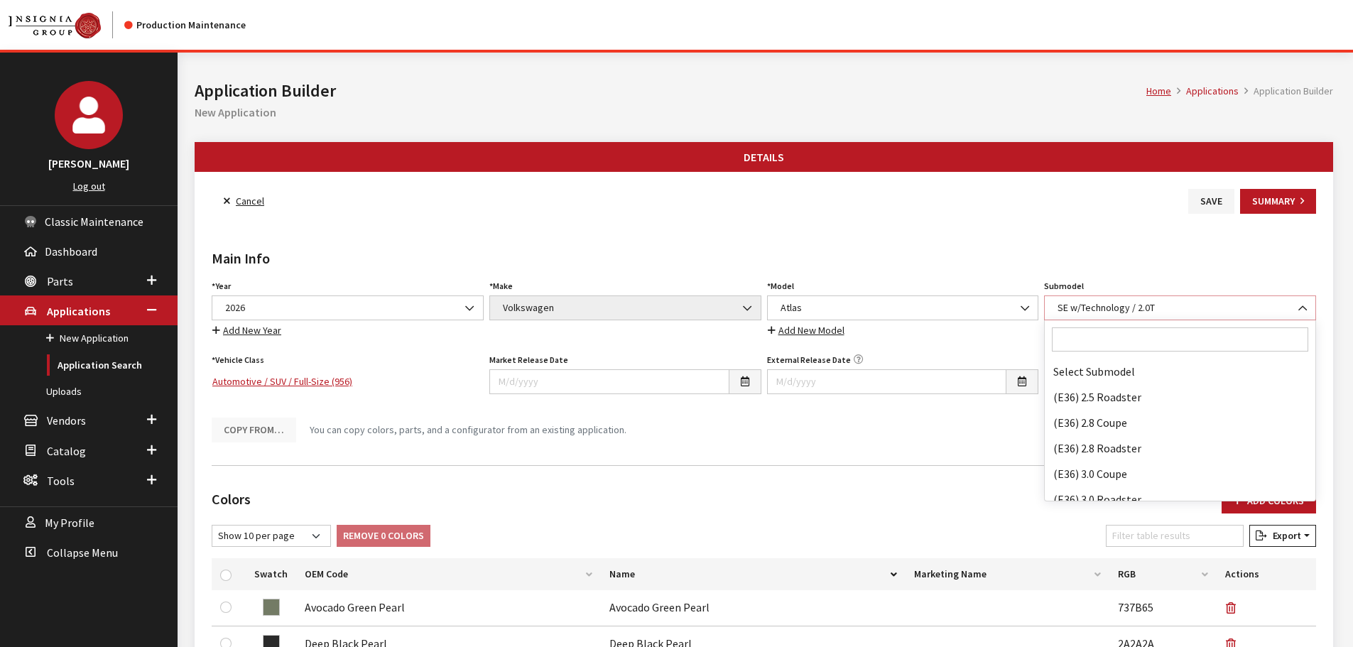
scroll to position [90297, 0]
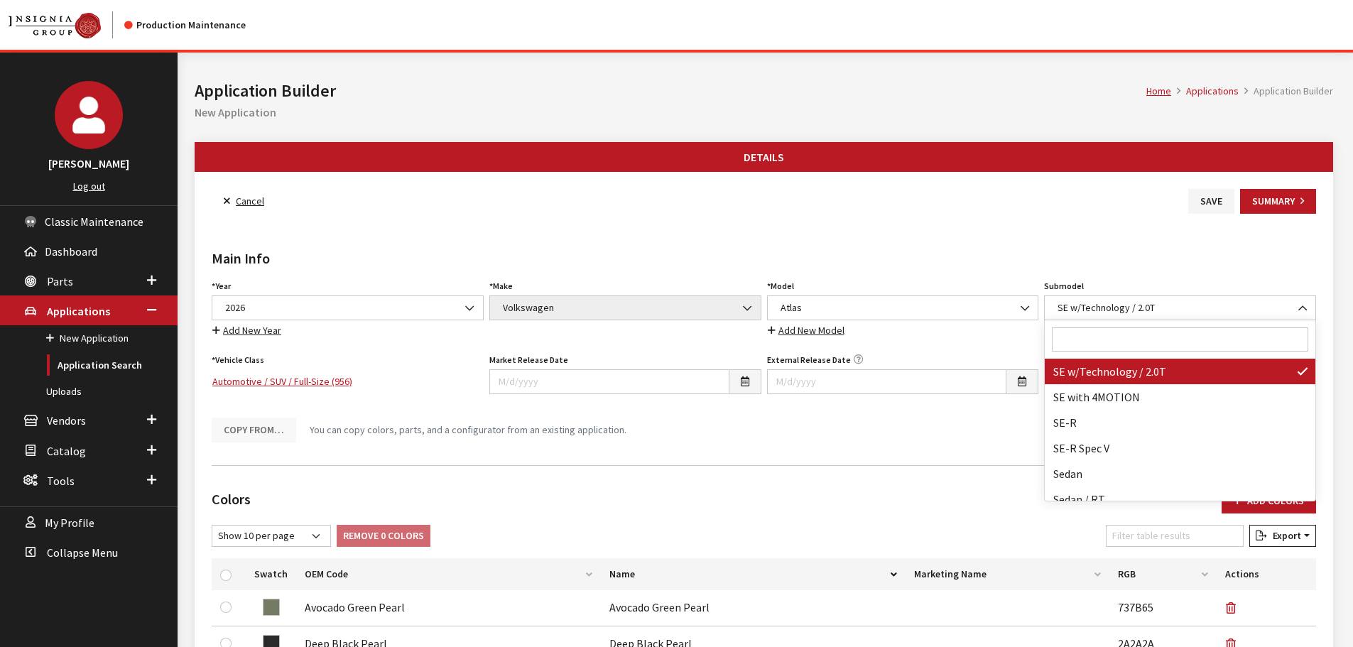
click at [1106, 337] on input "Search" at bounding box center [1180, 339] width 256 height 24
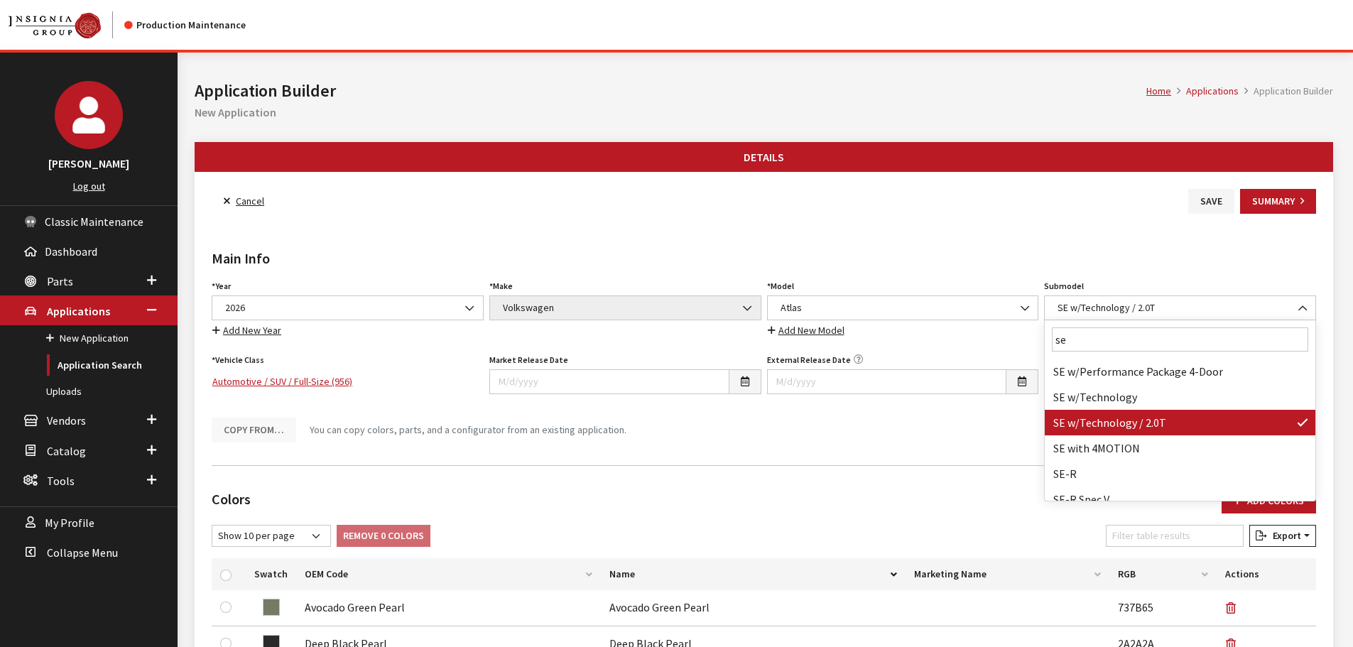
scroll to position [0, 0]
type input "sel"
select select "3046"
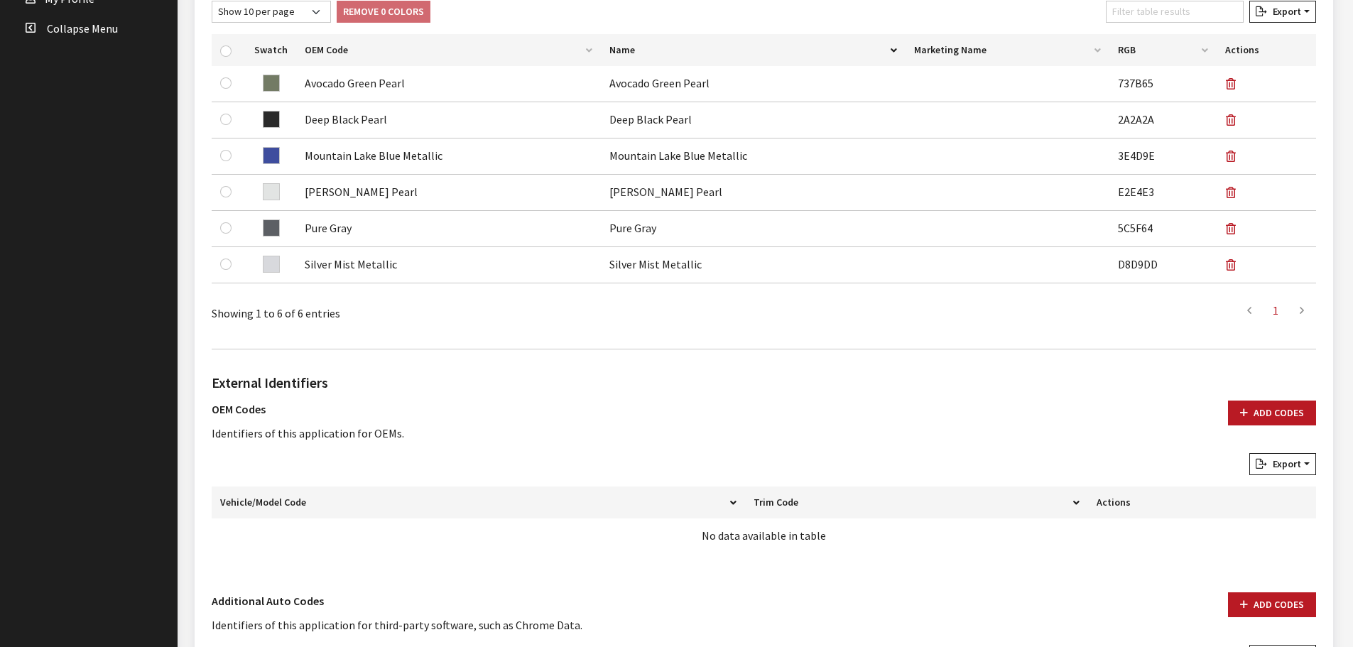
scroll to position [709, 0]
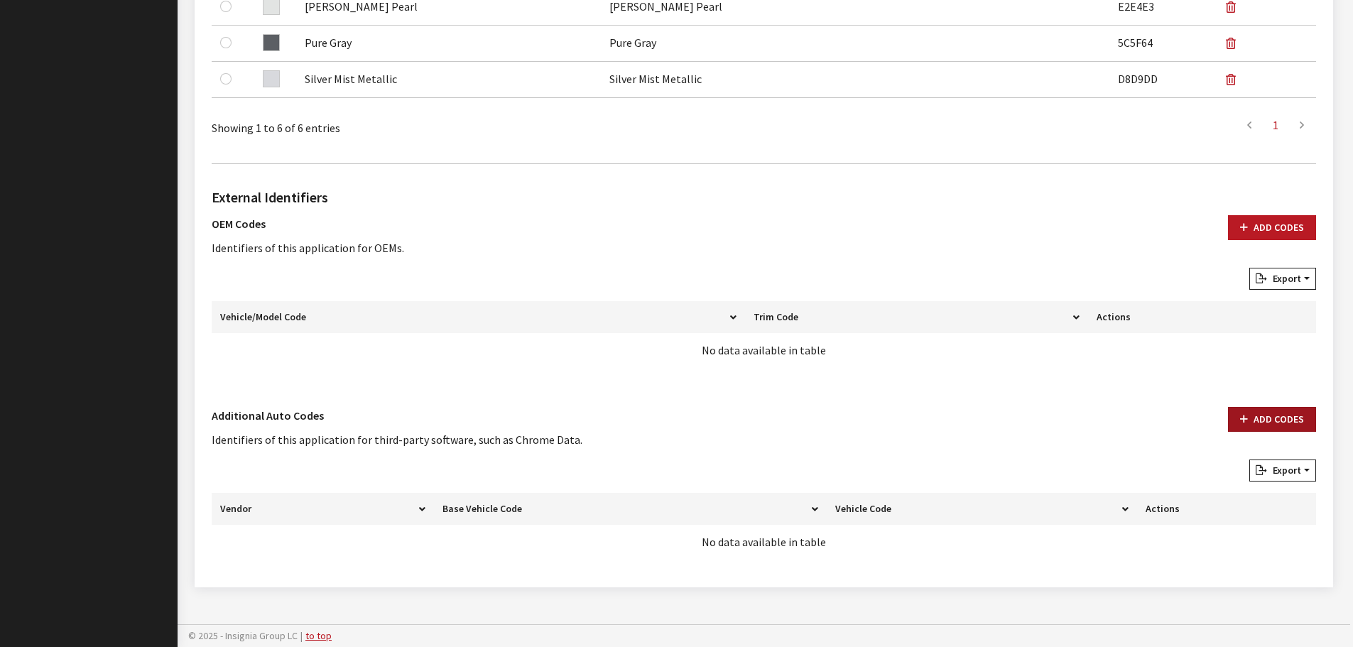
click at [1271, 415] on button "Add Codes" at bounding box center [1272, 419] width 88 height 25
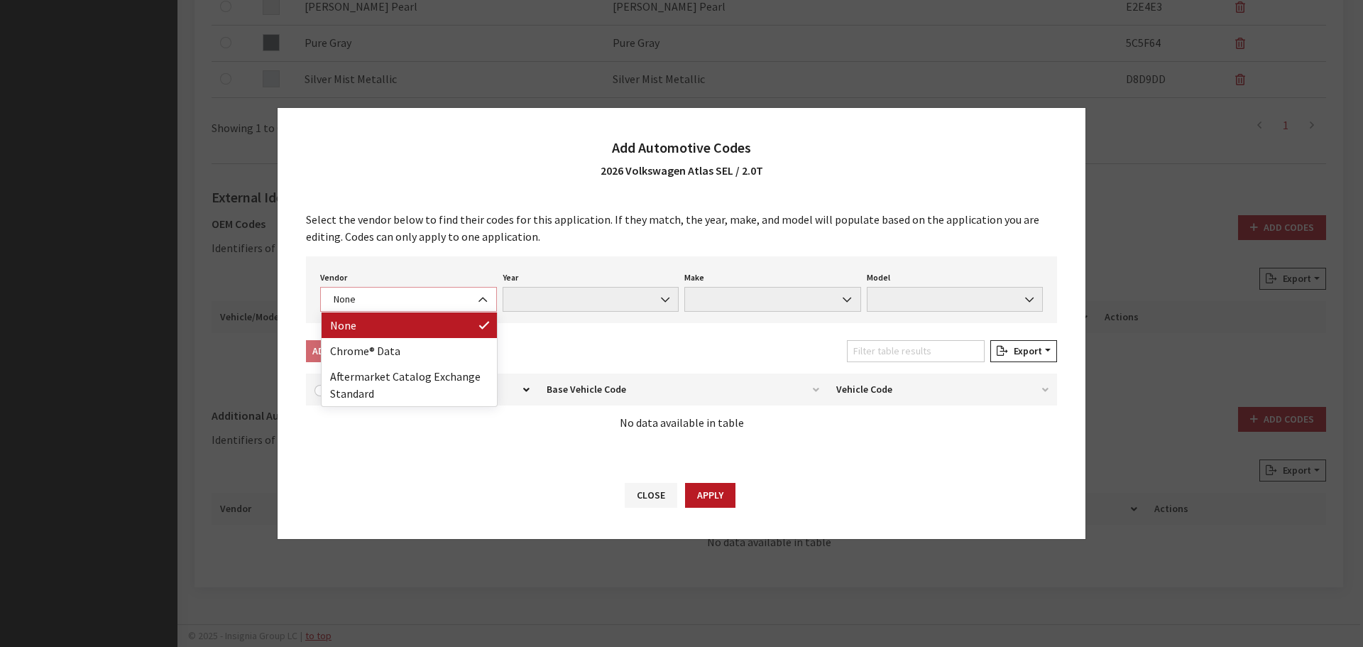
click at [428, 305] on span "None" at bounding box center [408, 299] width 158 height 15
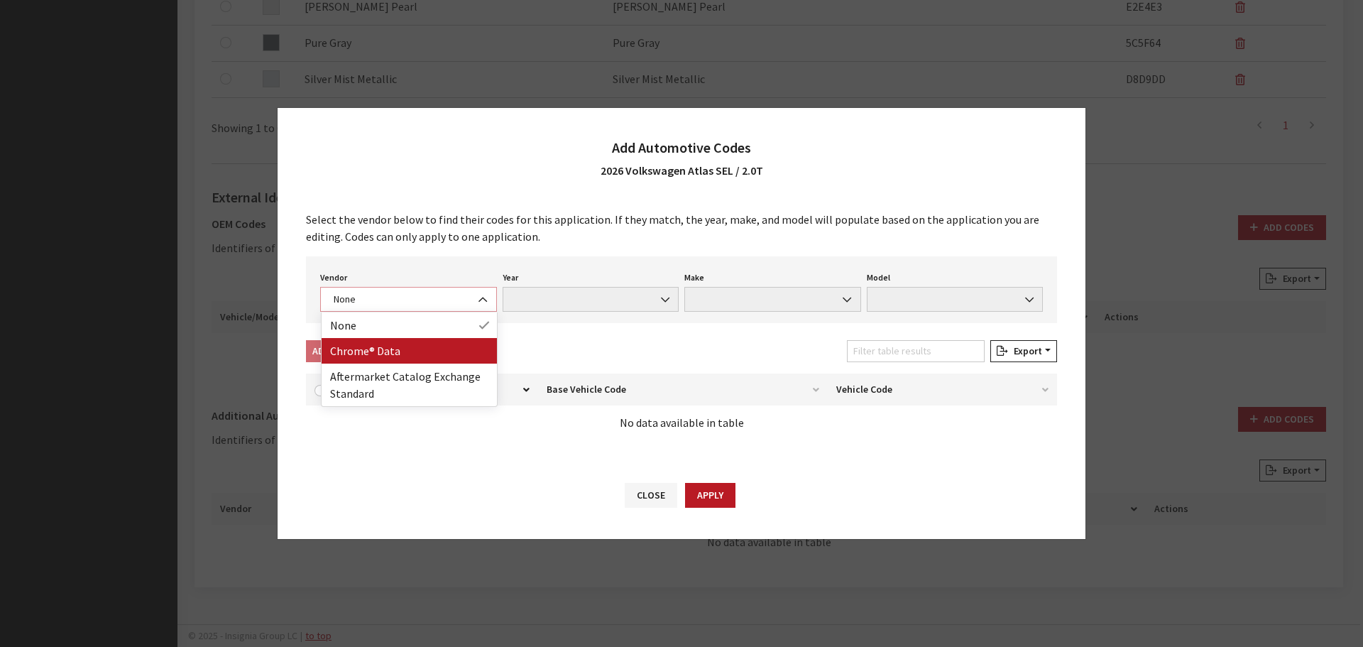
select select "4"
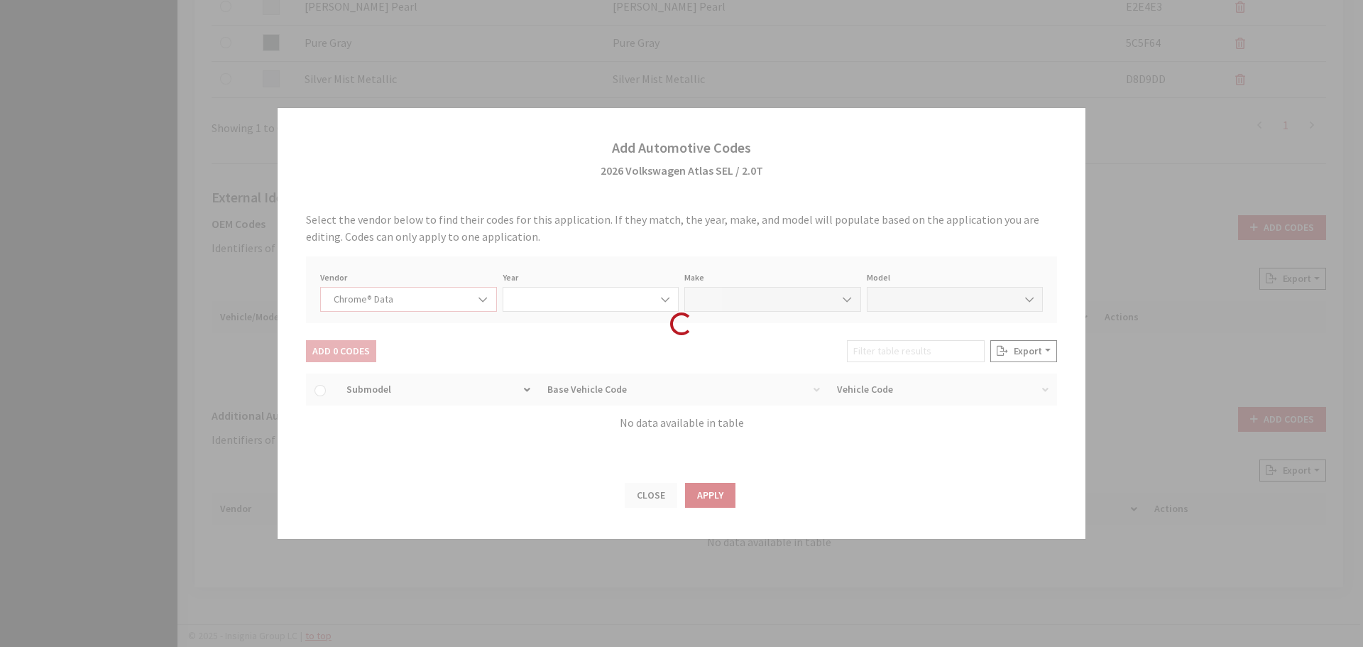
select select "2026"
select select "40"
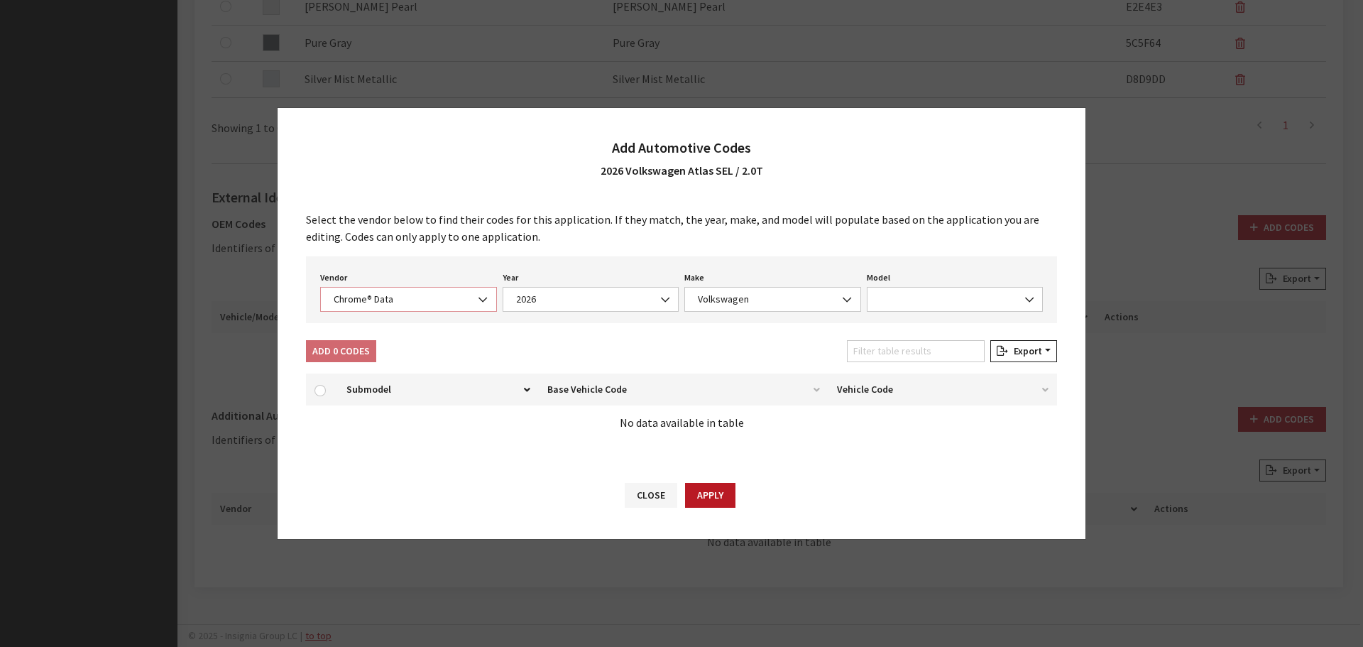
select select "71907"
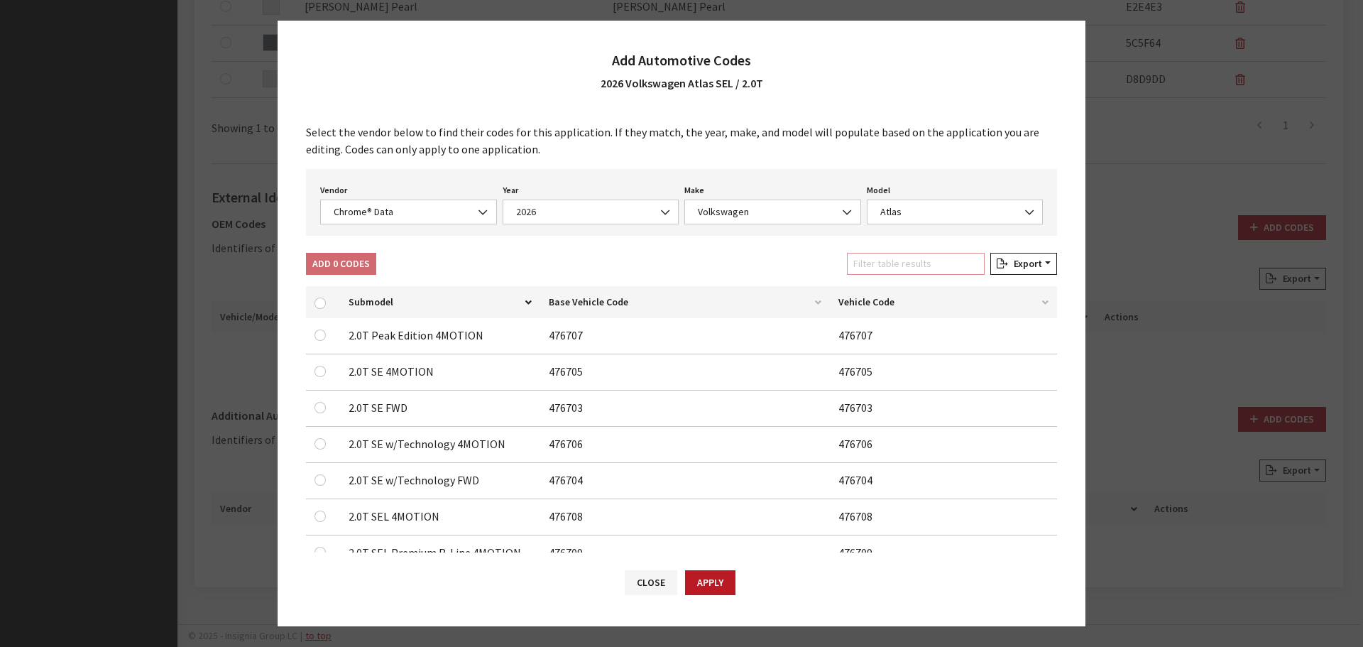
click at [887, 265] on input "Filter table results" at bounding box center [916, 264] width 138 height 22
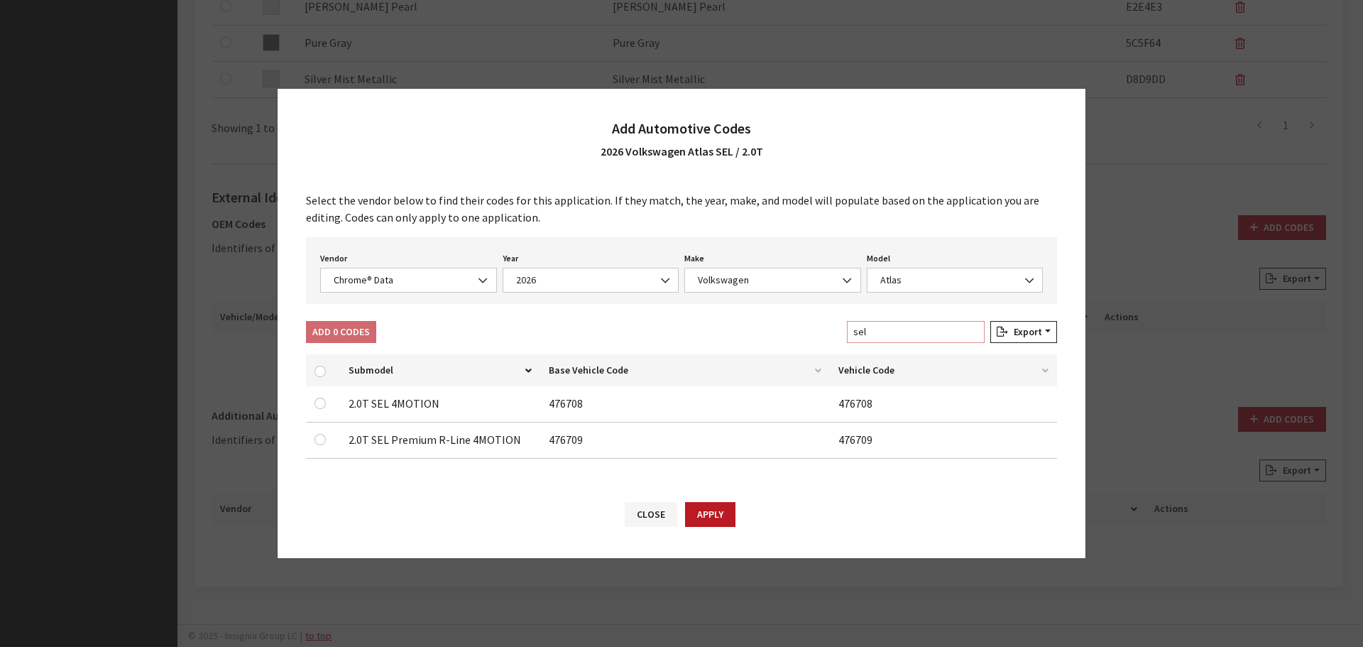
type input "sel"
click at [320, 440] on input "checkbox" at bounding box center [320, 439] width 11 height 11
checkbox input "true"
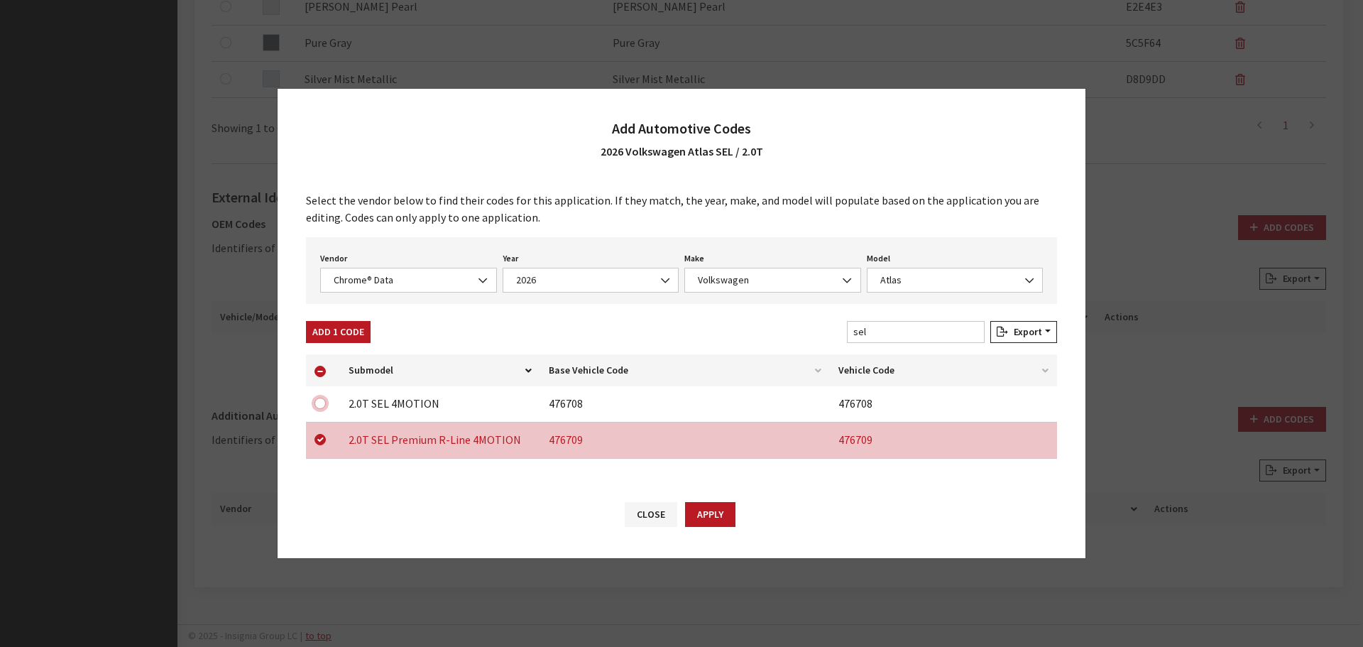
click at [321, 408] on input "checkbox" at bounding box center [320, 403] width 11 height 11
checkbox input "true"
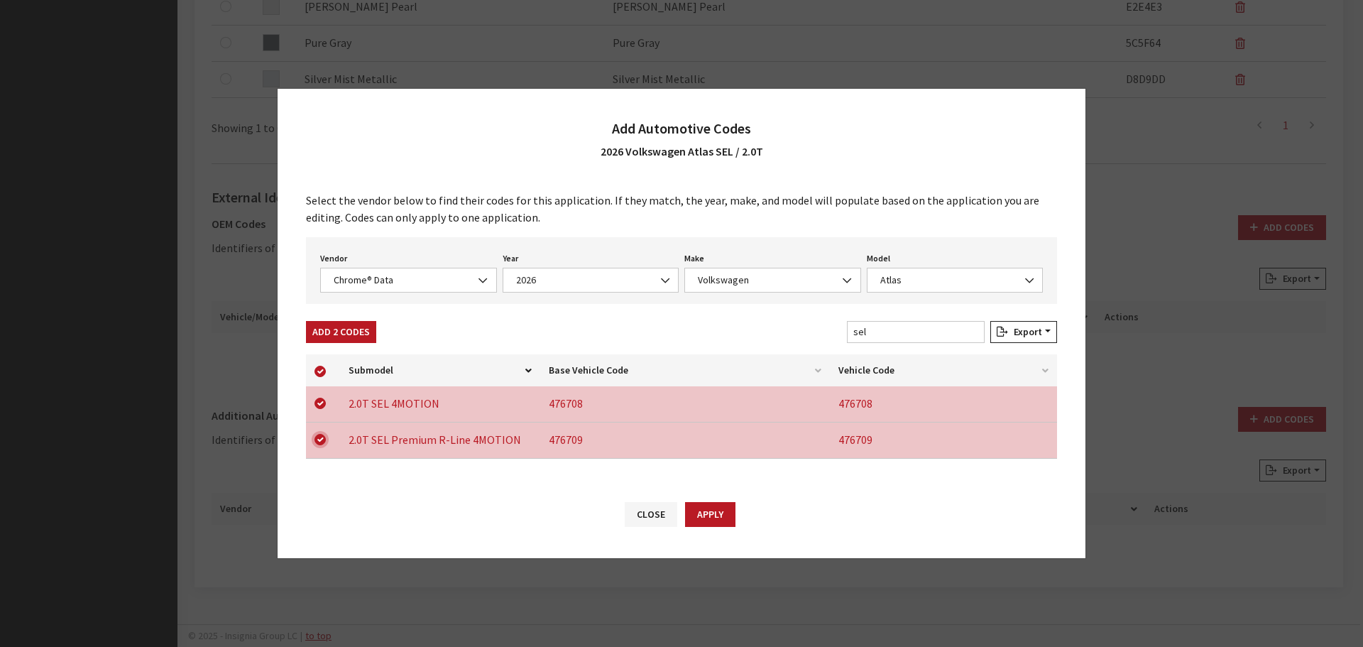
click at [319, 441] on input "checkbox" at bounding box center [320, 439] width 11 height 11
checkbox input "false"
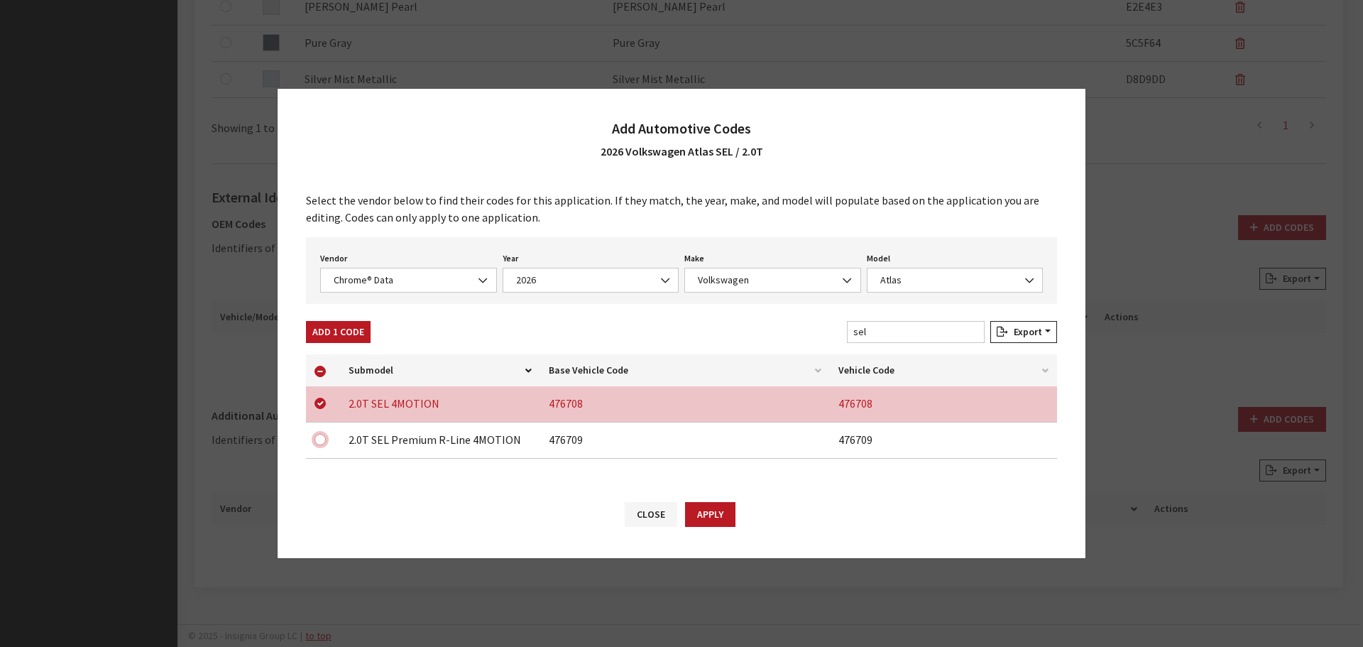
checkbox input "false"
click at [327, 327] on button "Add 1 Code" at bounding box center [338, 332] width 65 height 22
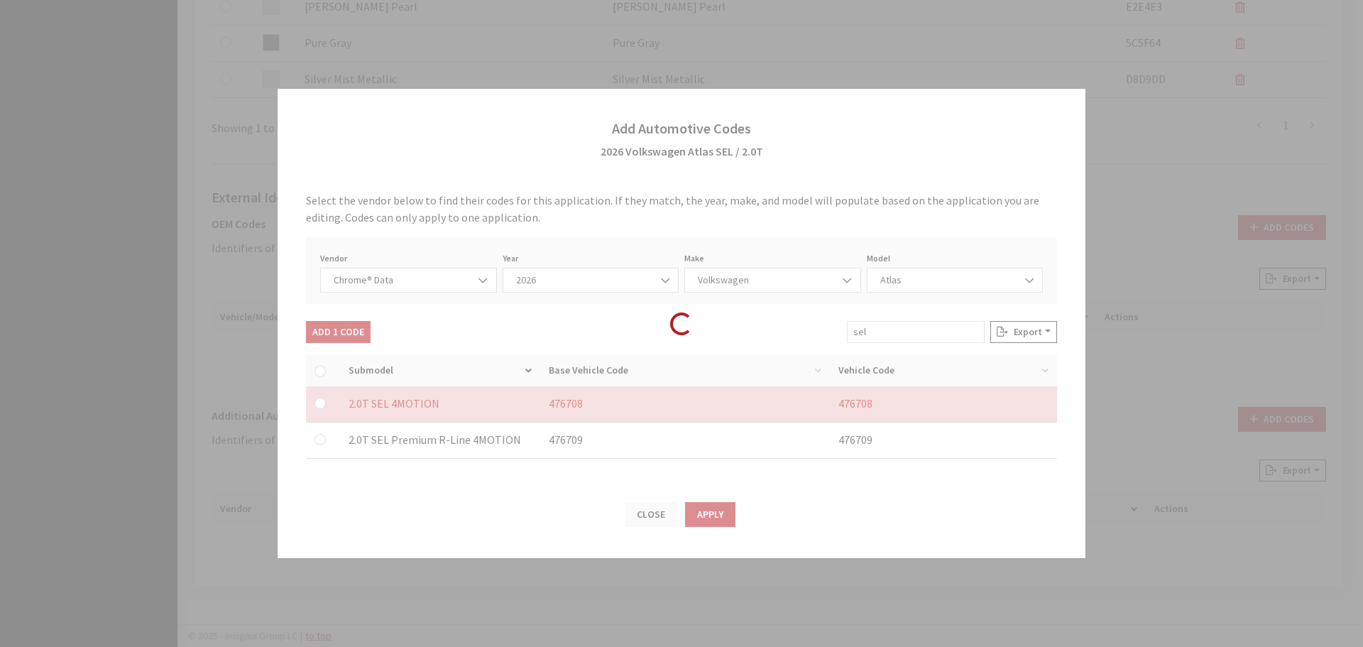
checkbox input "false"
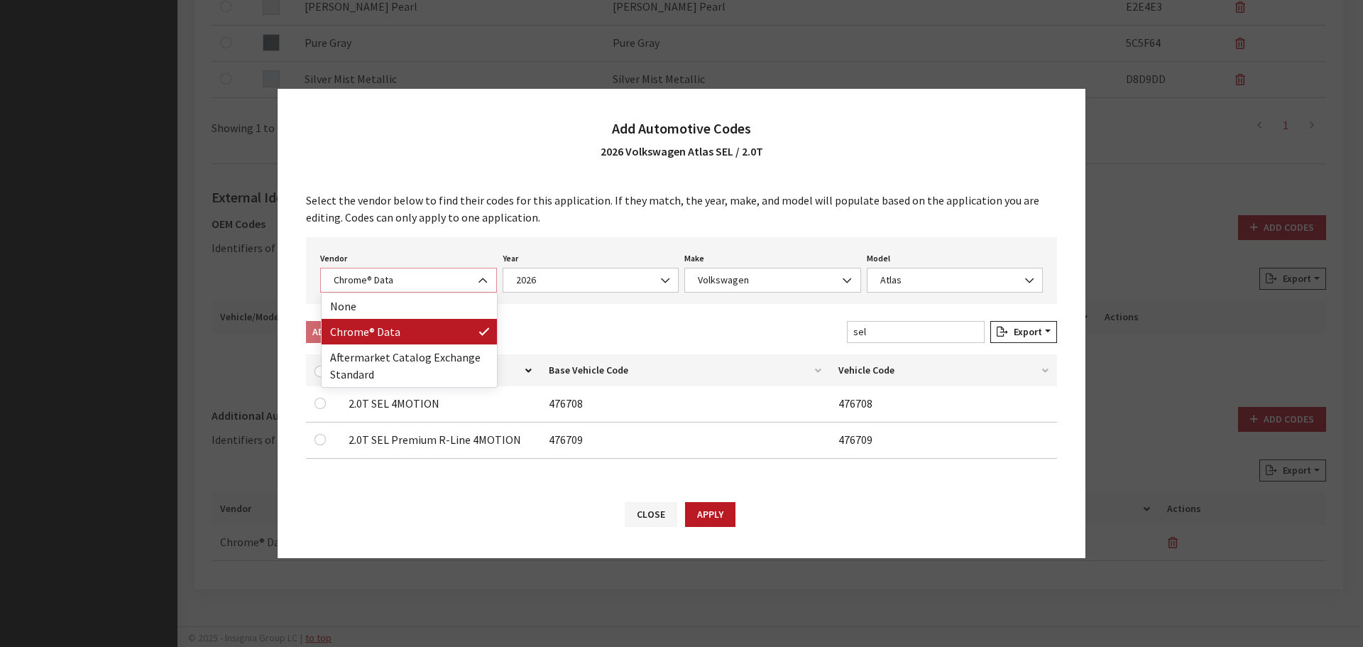
click at [375, 275] on span "Chrome® Data" at bounding box center [408, 280] width 158 height 15
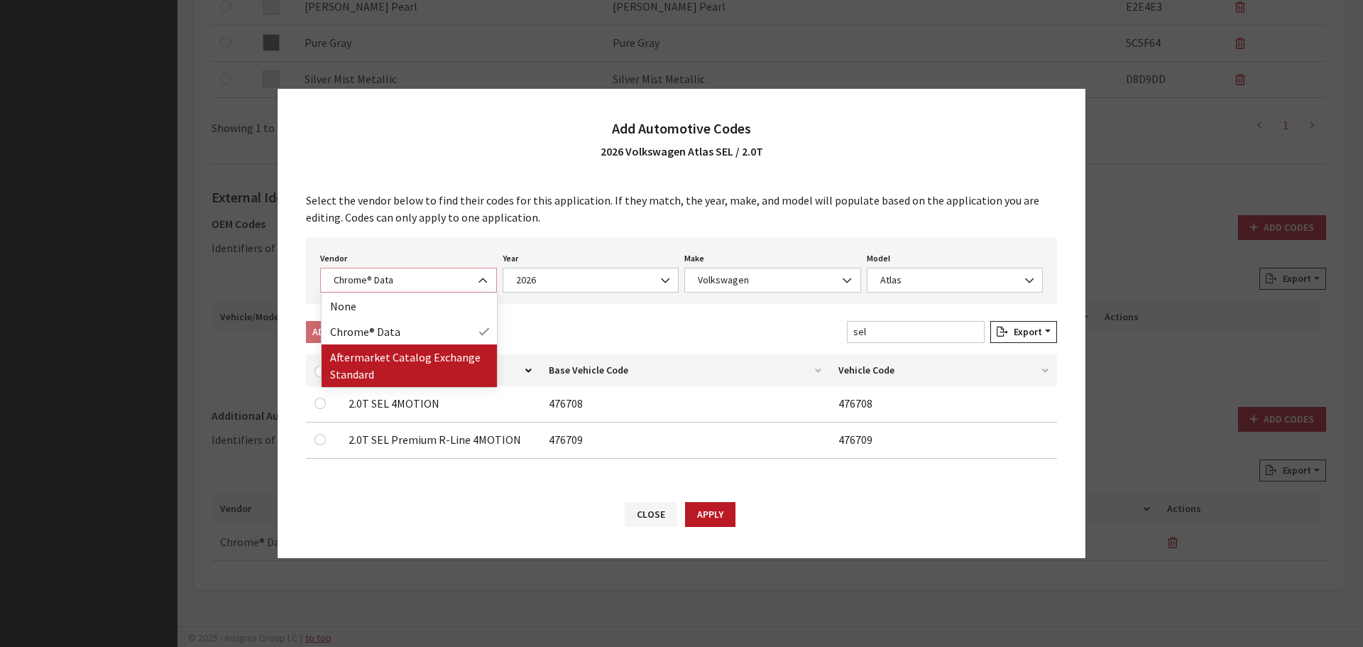
select select "2"
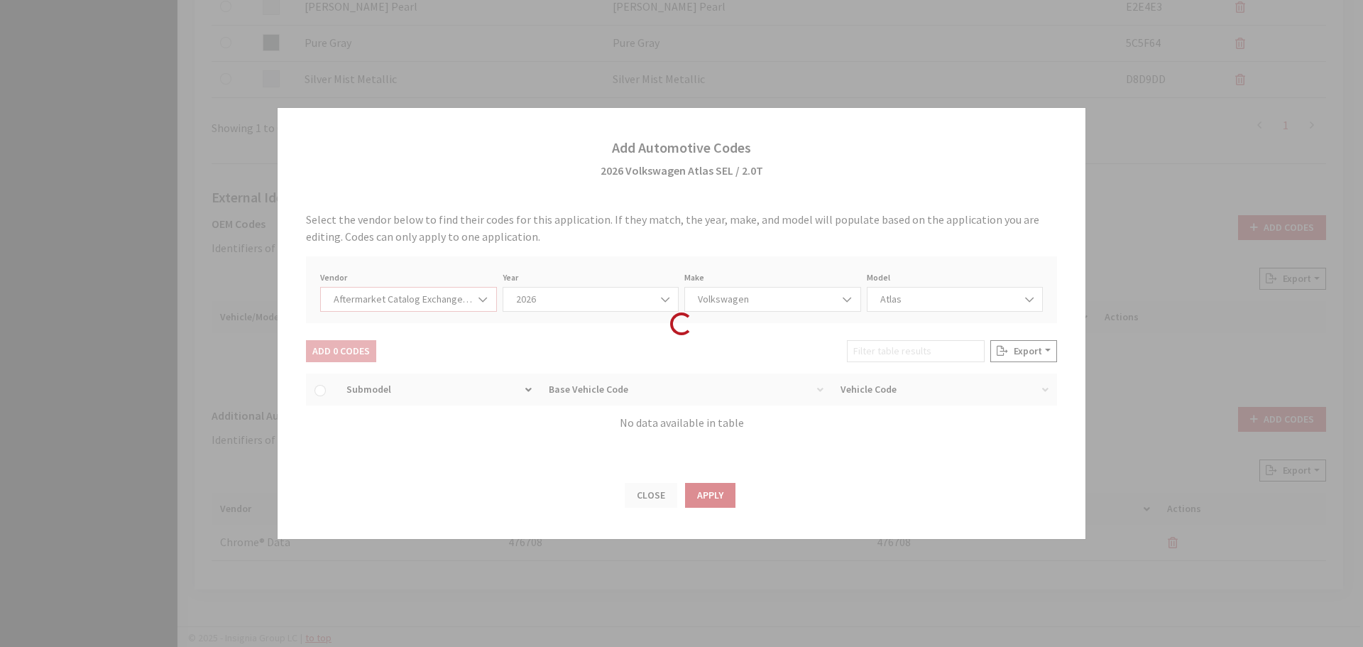
select select "2026"
select select "74"
select select "26436"
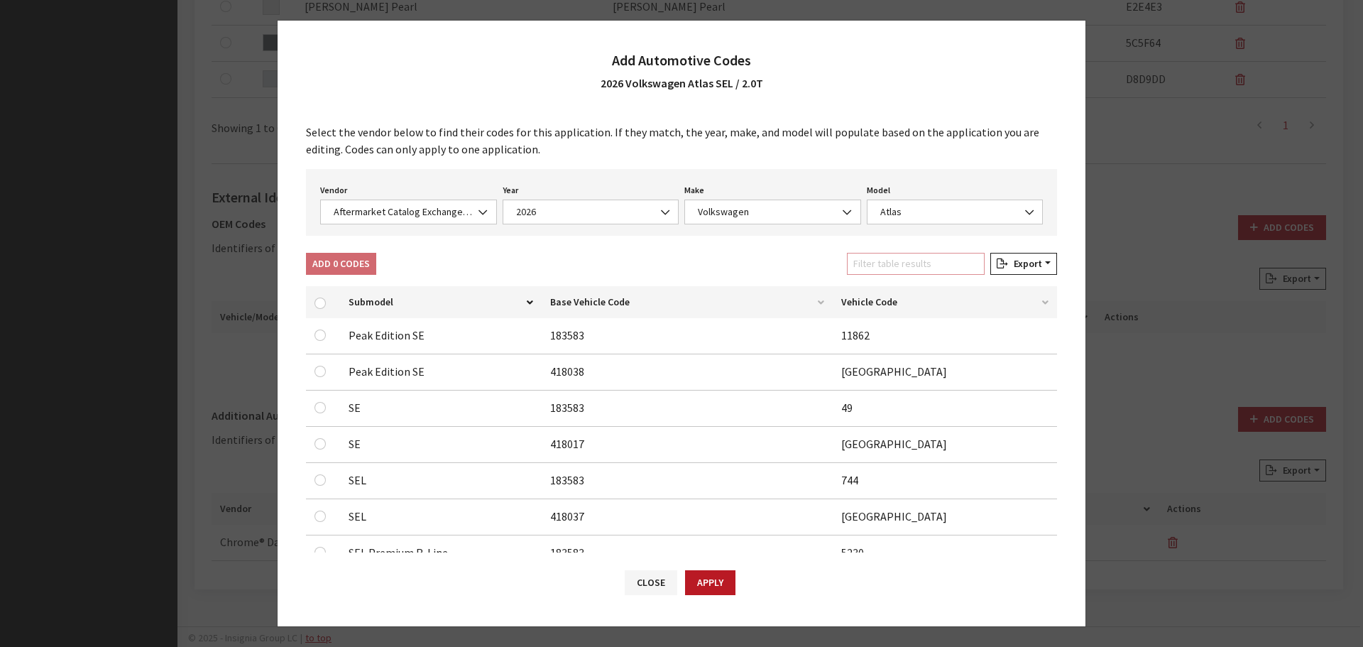
click at [902, 270] on input "Filter table results" at bounding box center [916, 264] width 138 height 22
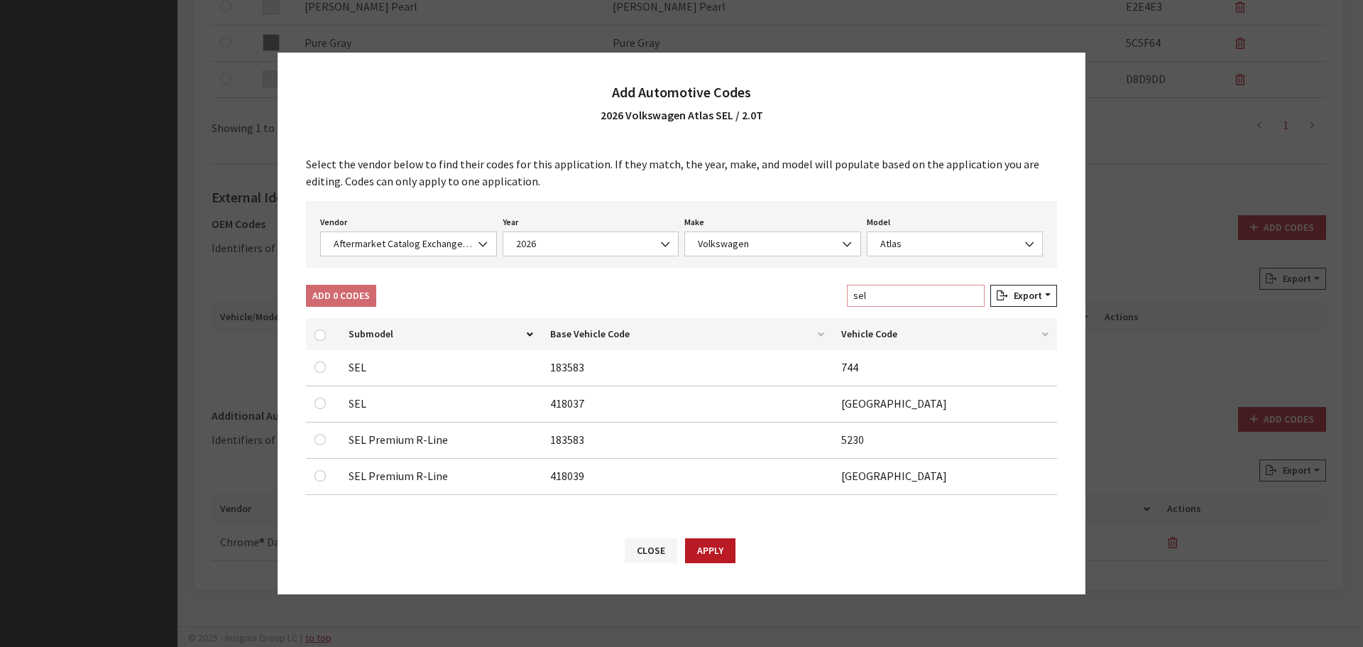
type input "sel"
click at [317, 404] on input "checkbox" at bounding box center [320, 403] width 11 height 11
checkbox input "true"
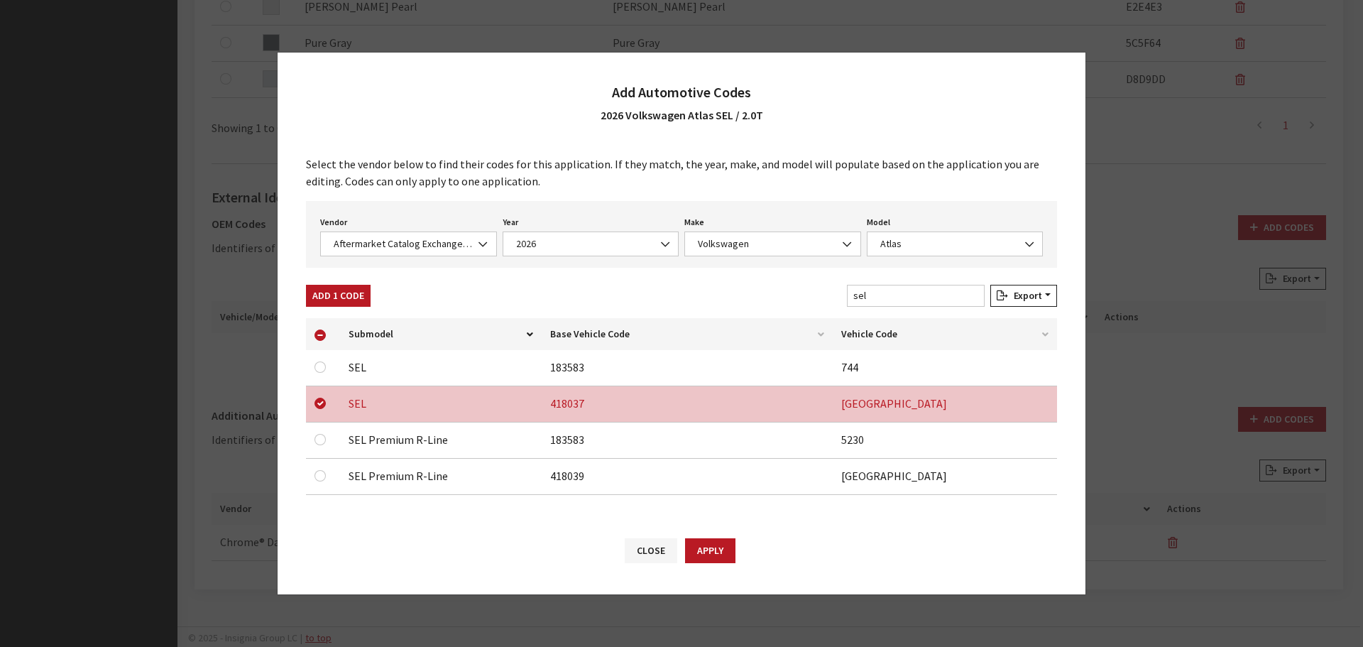
click at [325, 371] on div at bounding box center [323, 367] width 17 height 17
click at [325, 366] on input "checkbox" at bounding box center [320, 366] width 11 height 11
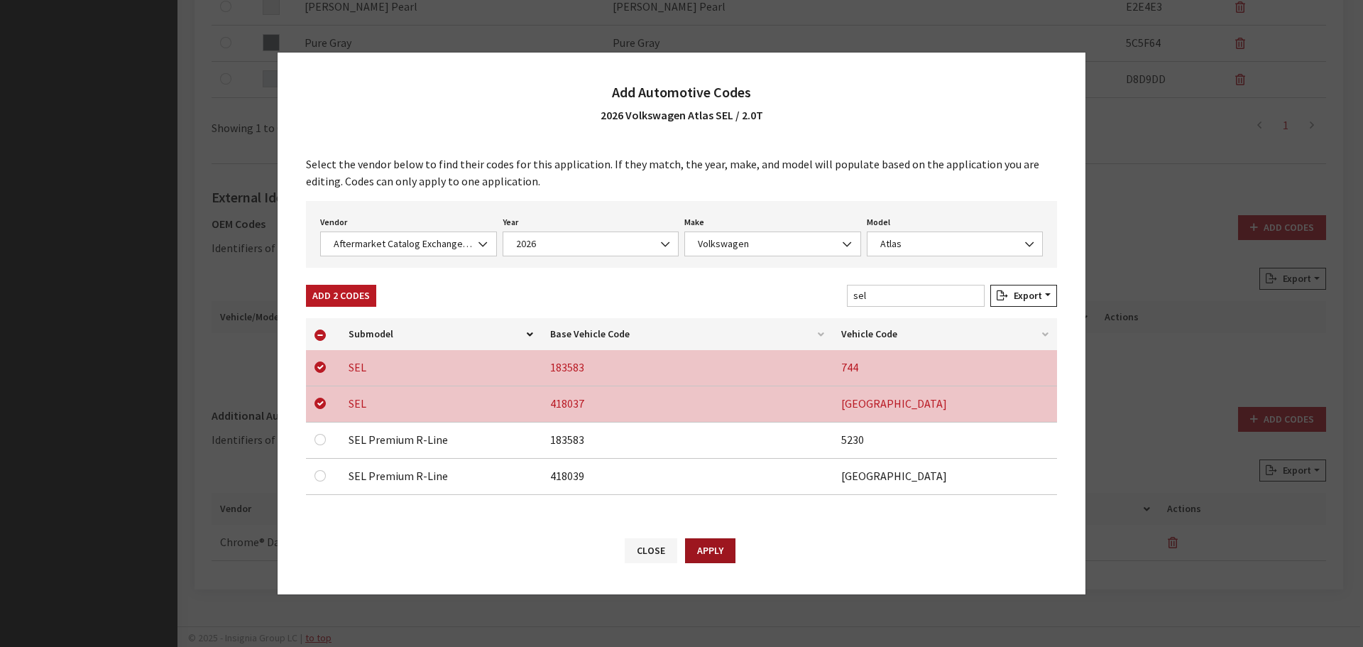
click at [706, 548] on button "Apply" at bounding box center [710, 550] width 50 height 25
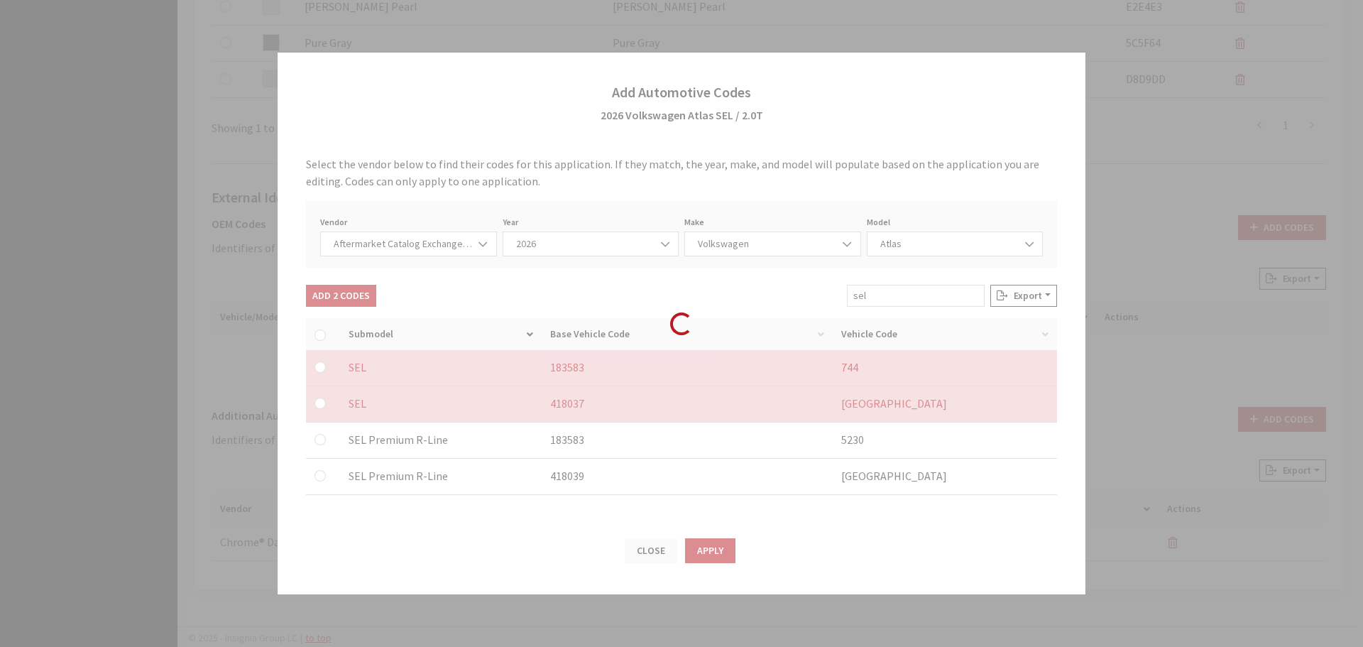
checkbox input "false"
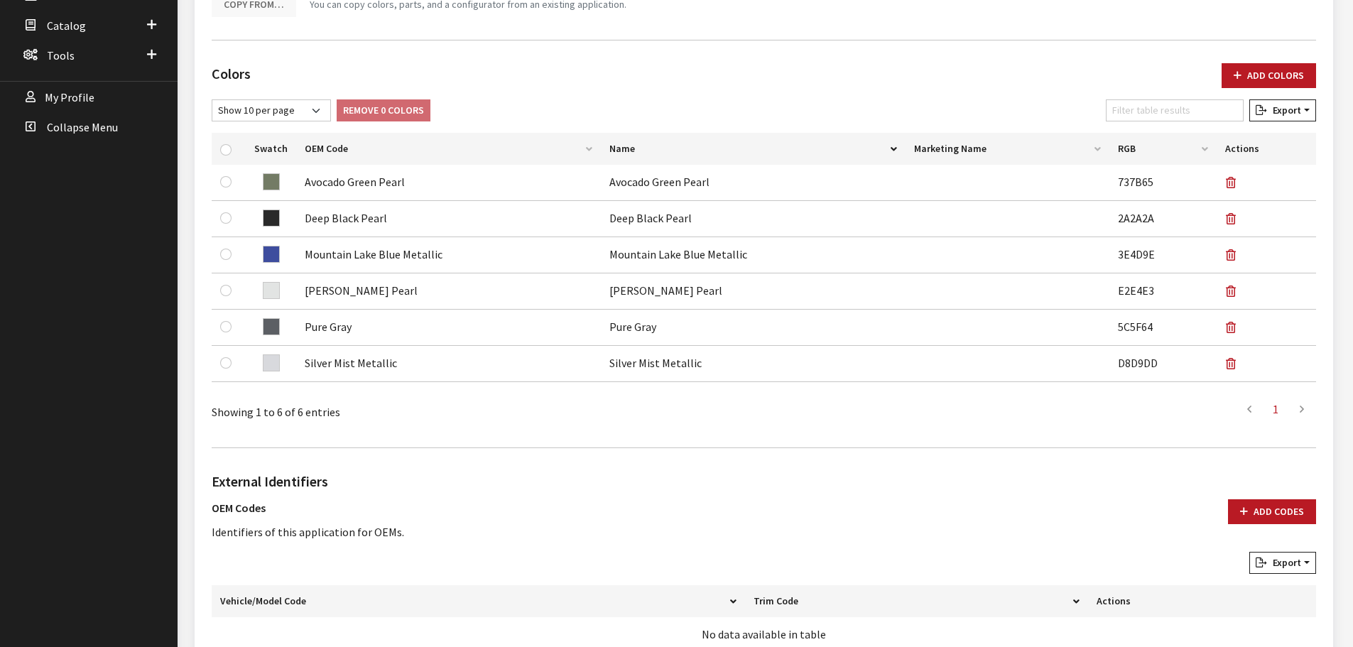
scroll to position [0, 0]
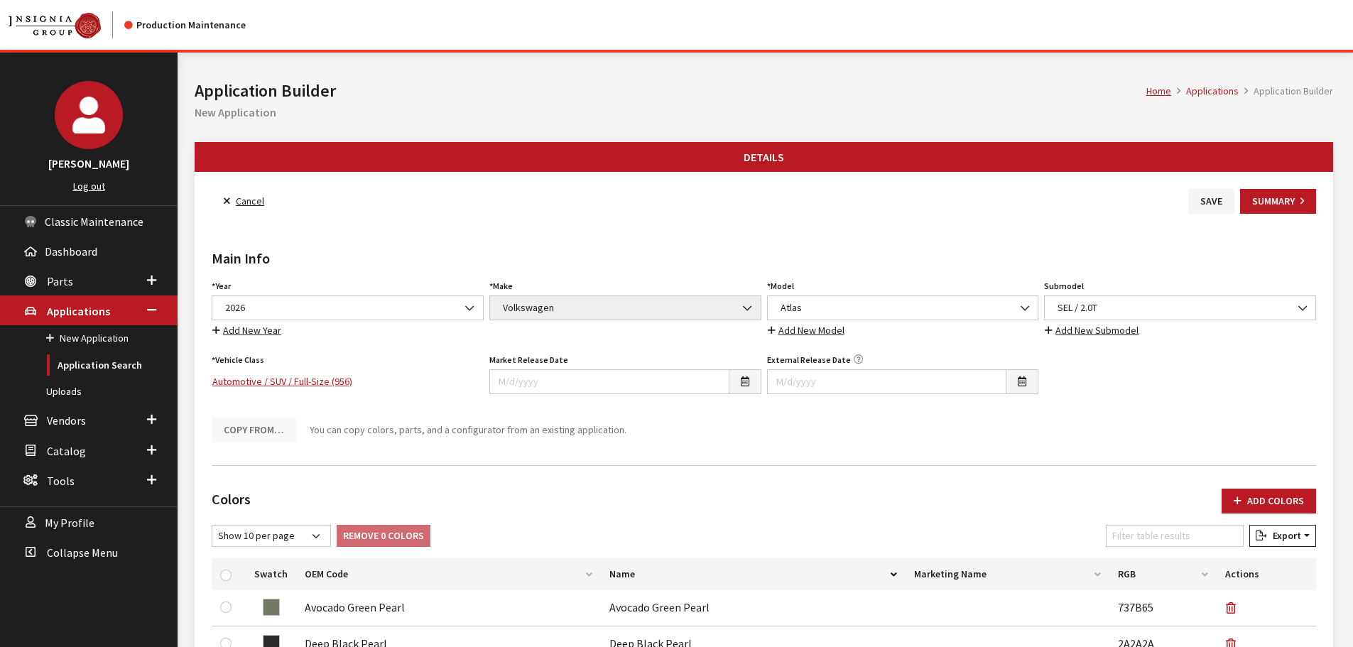
drag, startPoint x: 1203, startPoint y: 198, endPoint x: 1186, endPoint y: 197, distance: 17.1
click at [1203, 198] on button "Save" at bounding box center [1211, 201] width 46 height 25
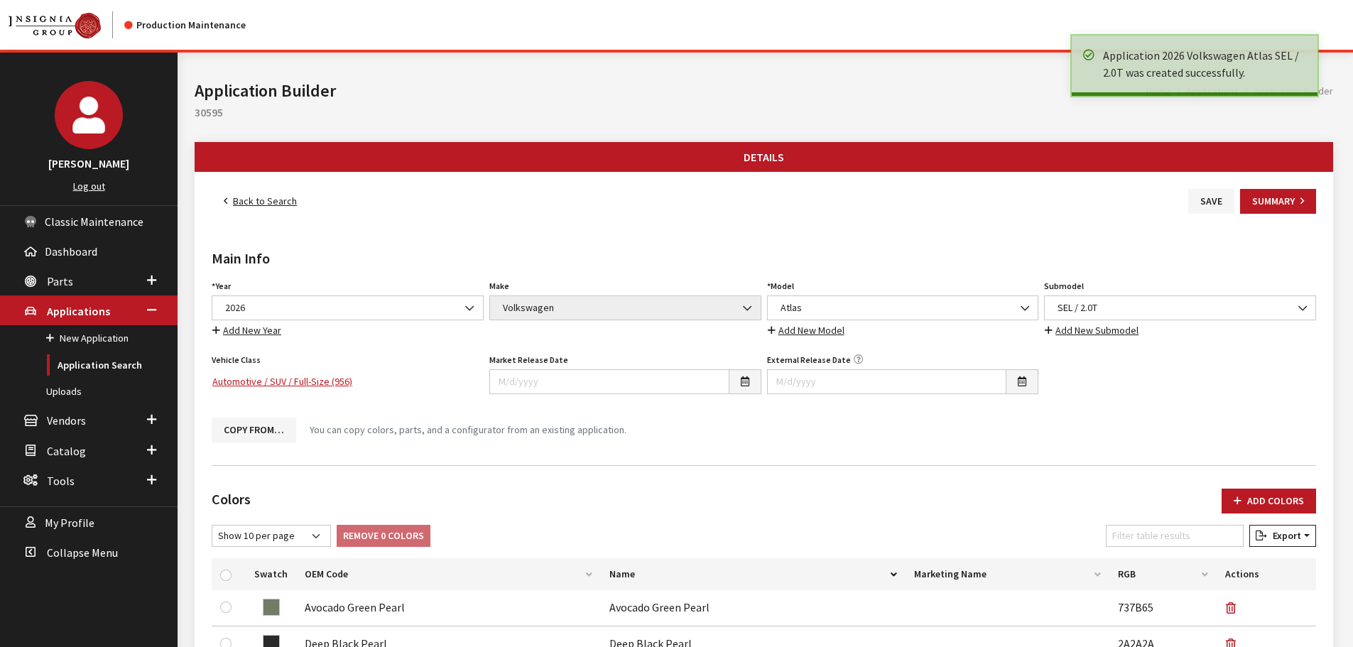
click at [259, 200] on link "Back to Search" at bounding box center [260, 201] width 97 height 25
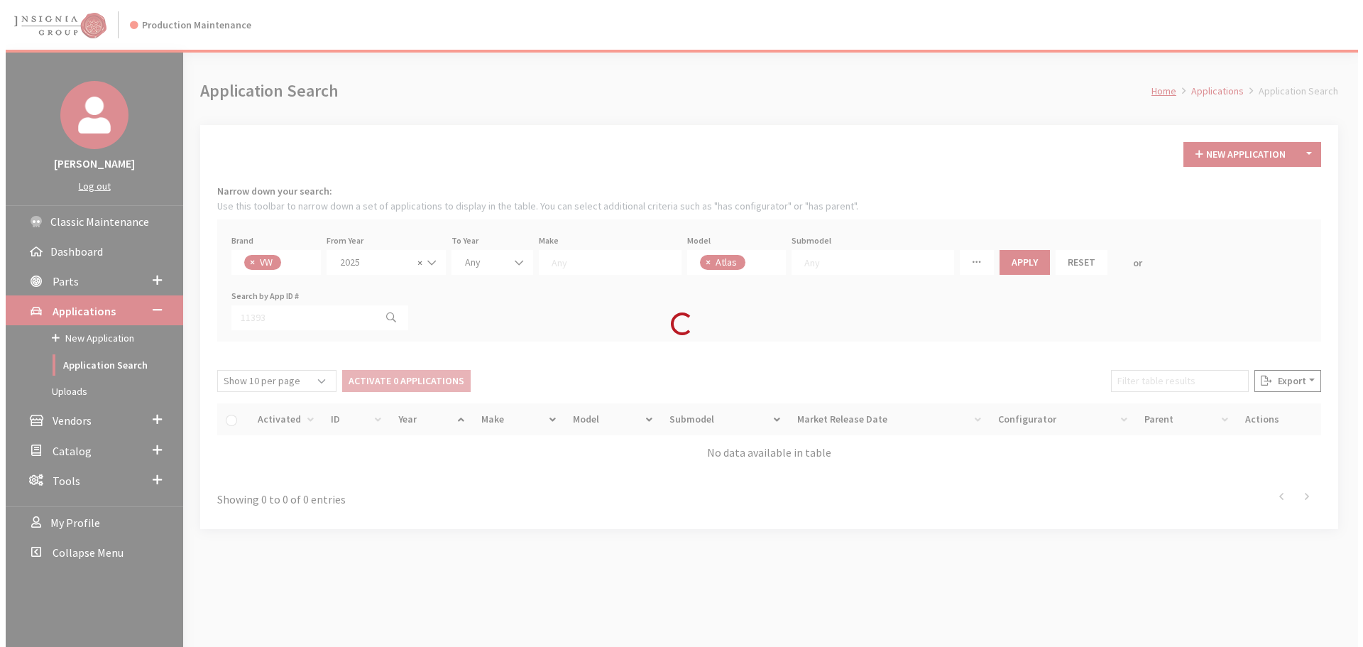
scroll to position [373, 0]
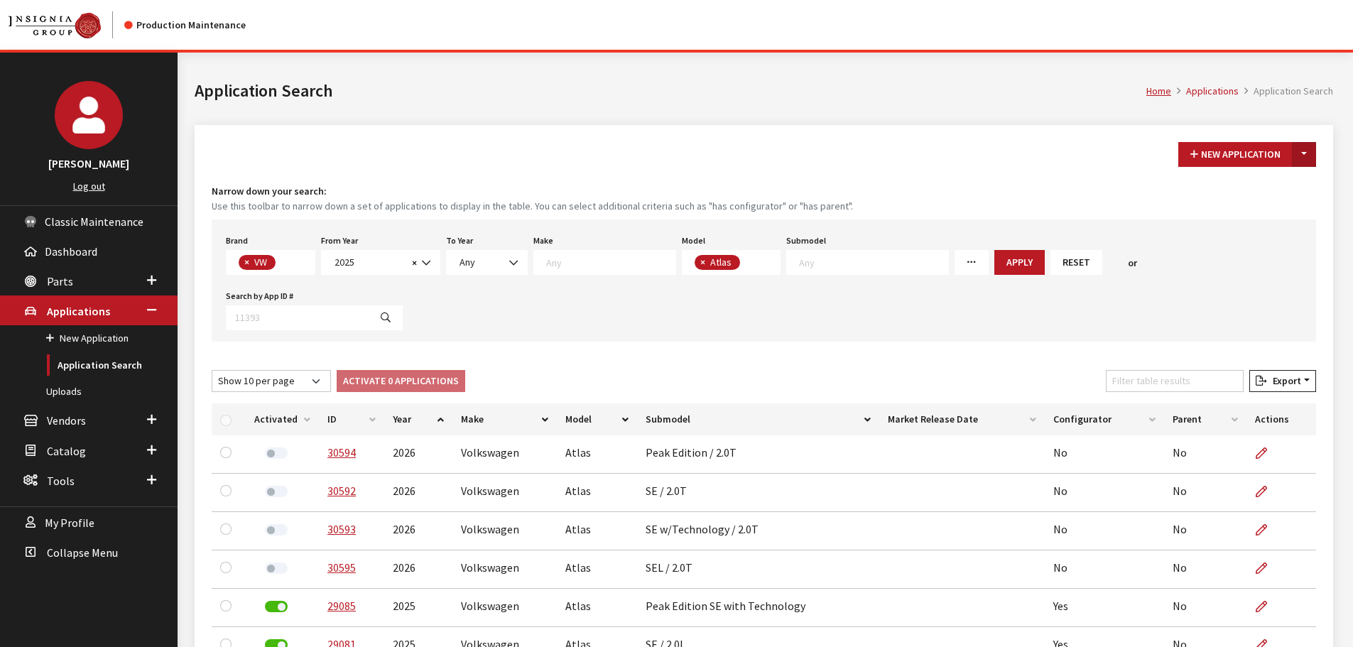
click at [1309, 157] on button "Toggle Dropdown" at bounding box center [1304, 154] width 24 height 25
click at [1277, 182] on button "New From Existing..." at bounding box center [1255, 185] width 122 height 25
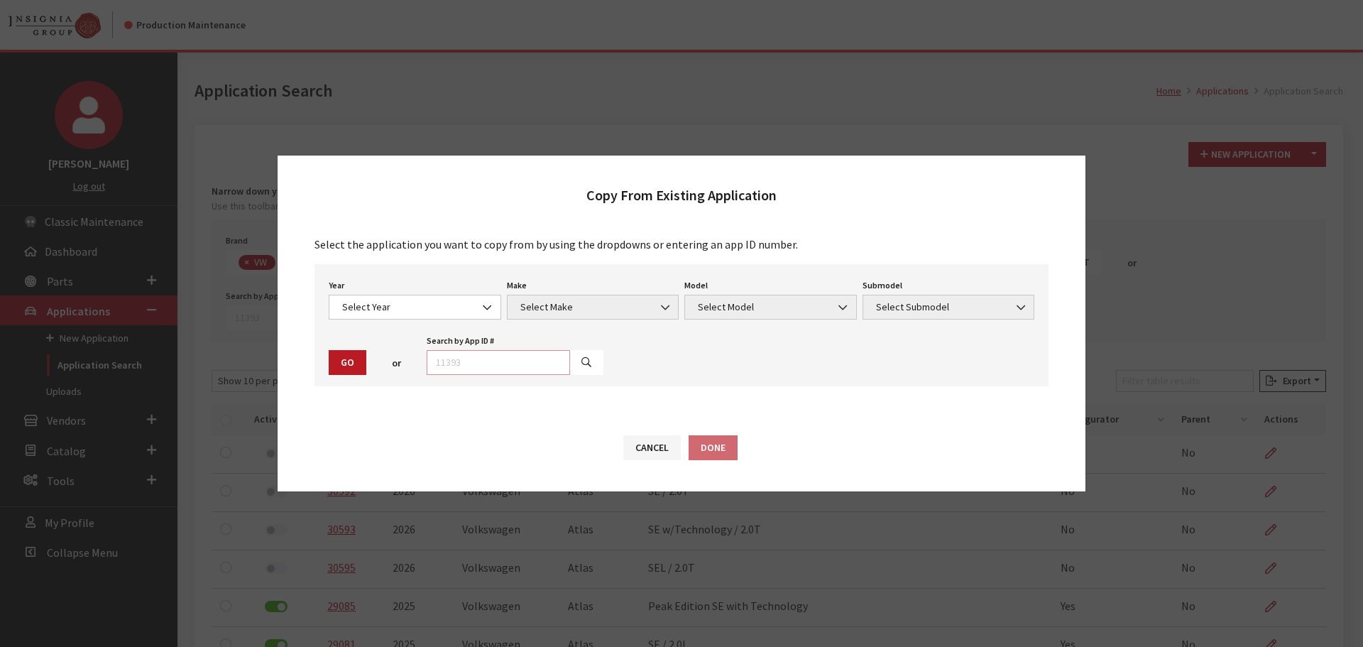
click at [535, 362] on input "text" at bounding box center [498, 362] width 143 height 25
type input "30595"
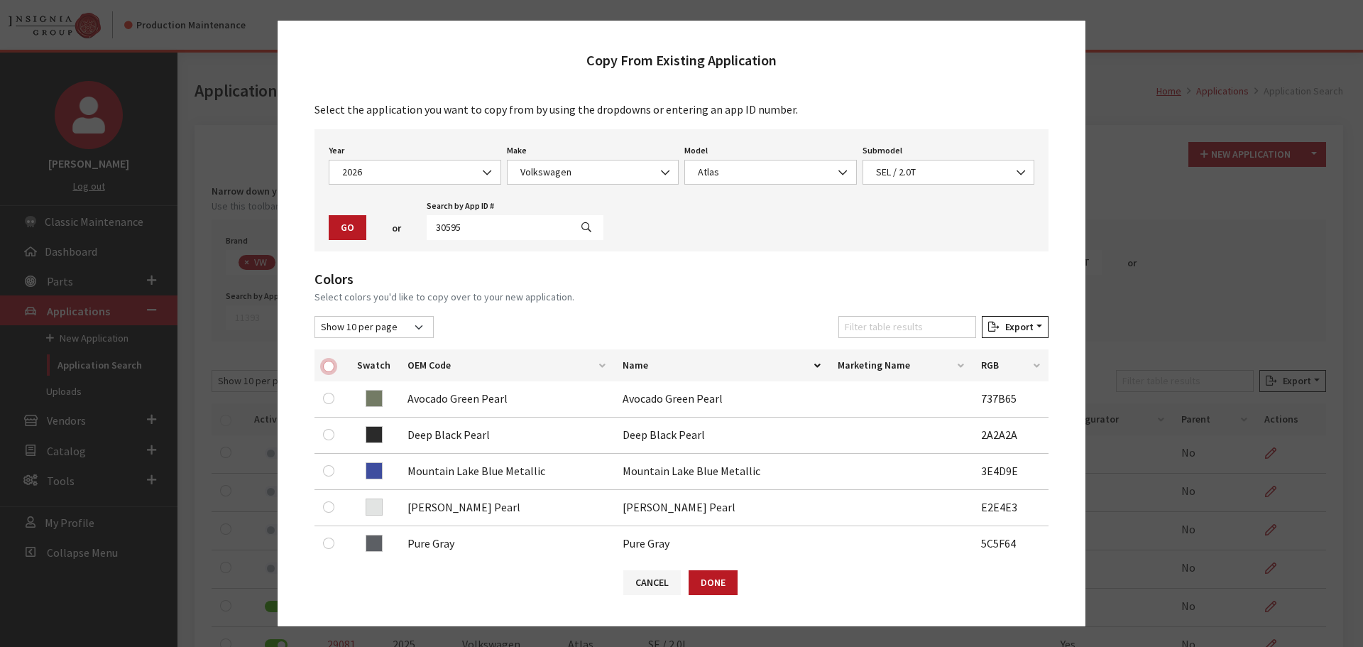
click at [324, 363] on input "checkbox" at bounding box center [328, 366] width 11 height 11
checkbox input "true"
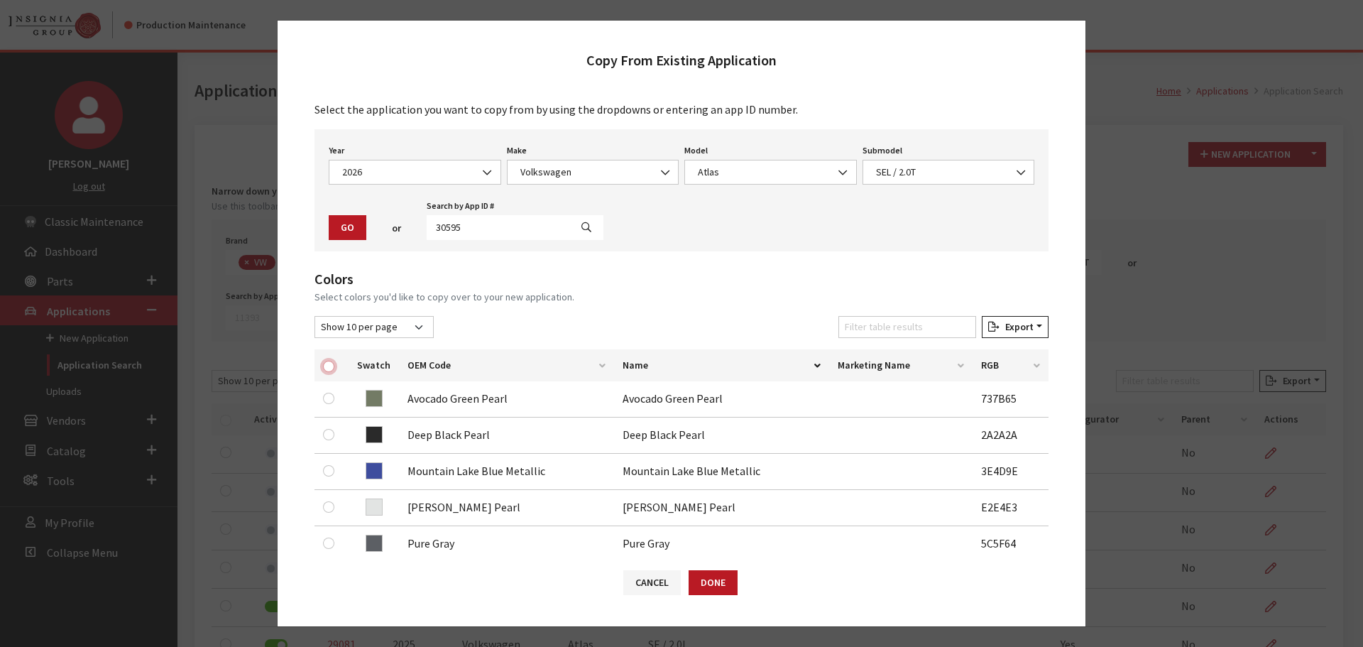
checkbox input "true"
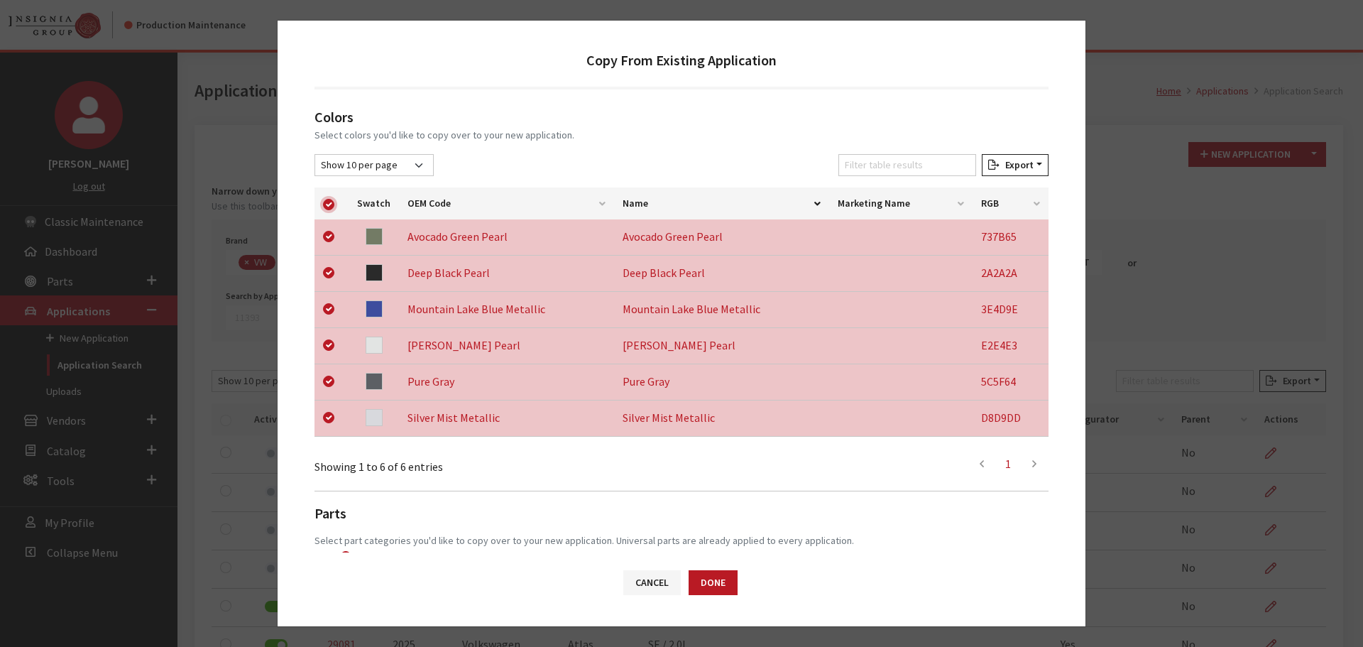
scroll to position [296, 0]
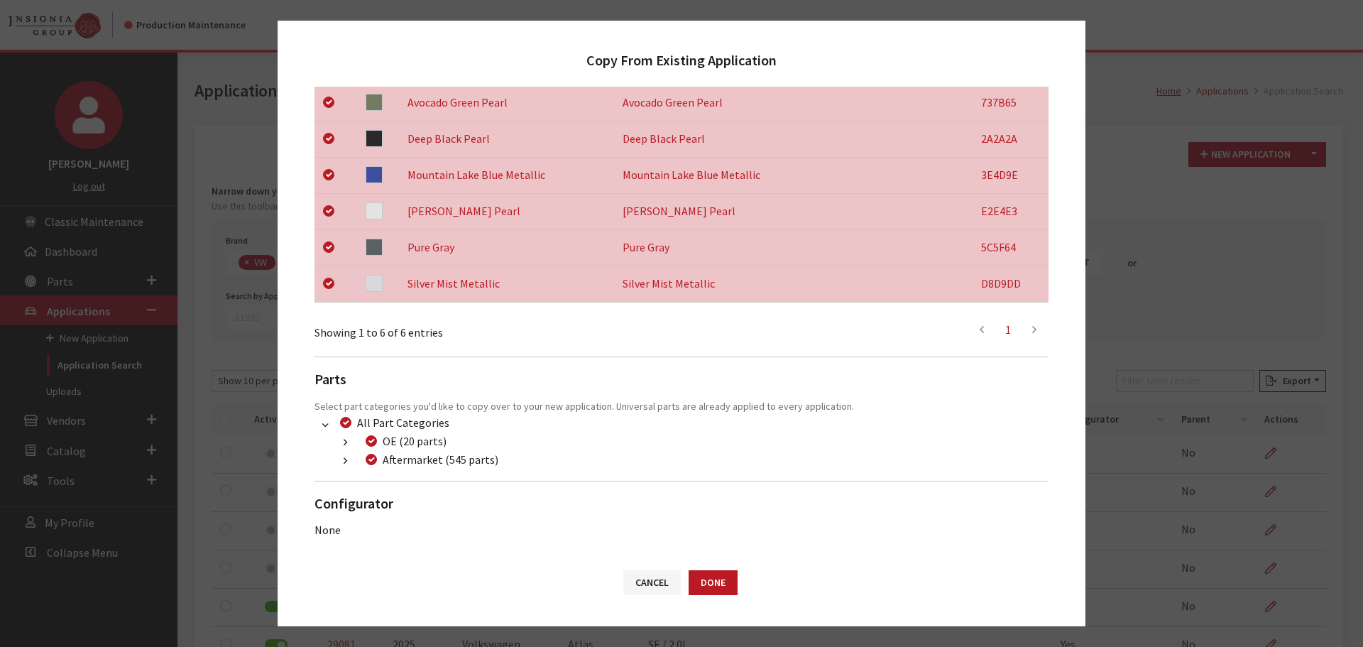
click at [346, 458] on icon "button" at bounding box center [346, 462] width 4 height 10
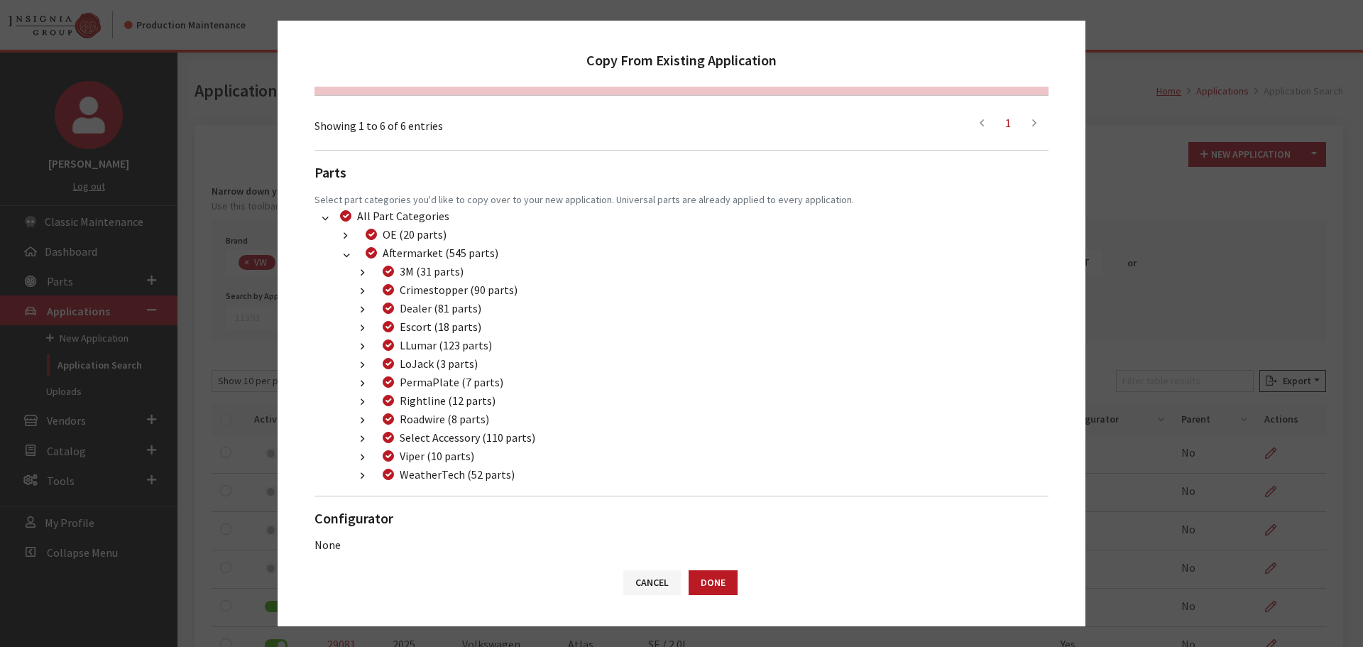
scroll to position [509, 0]
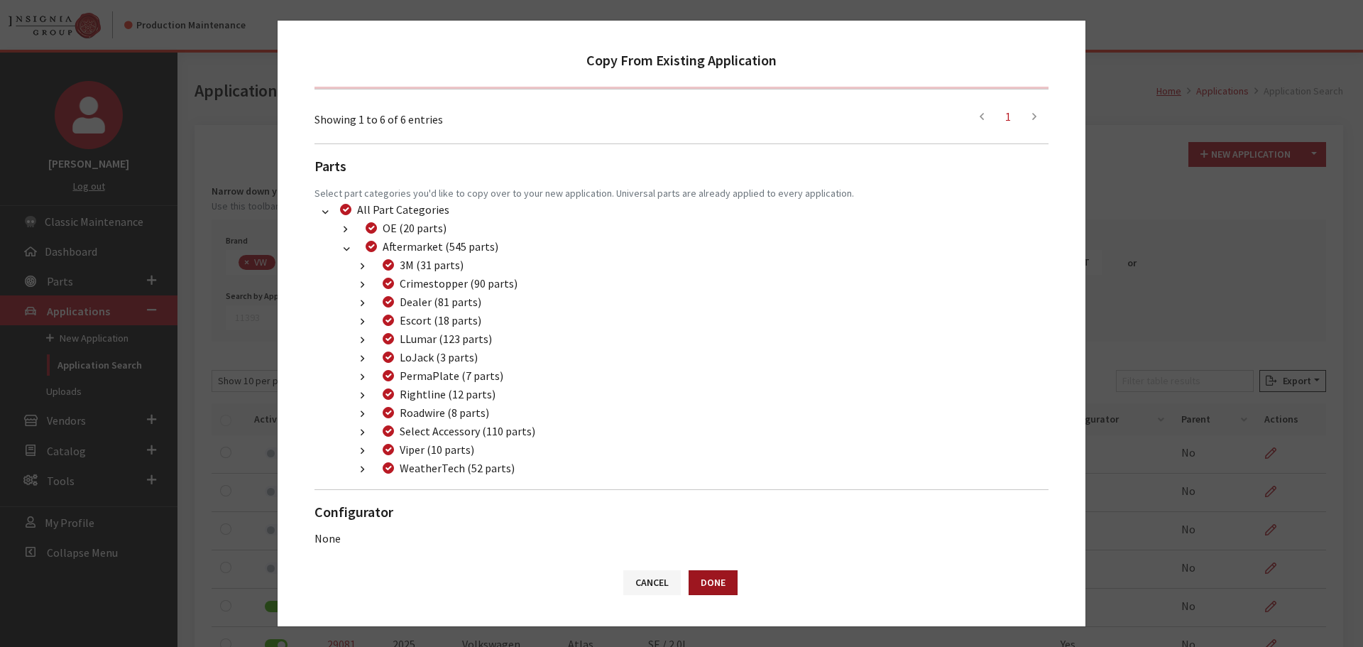
click at [709, 577] on button "Done" at bounding box center [713, 582] width 49 height 25
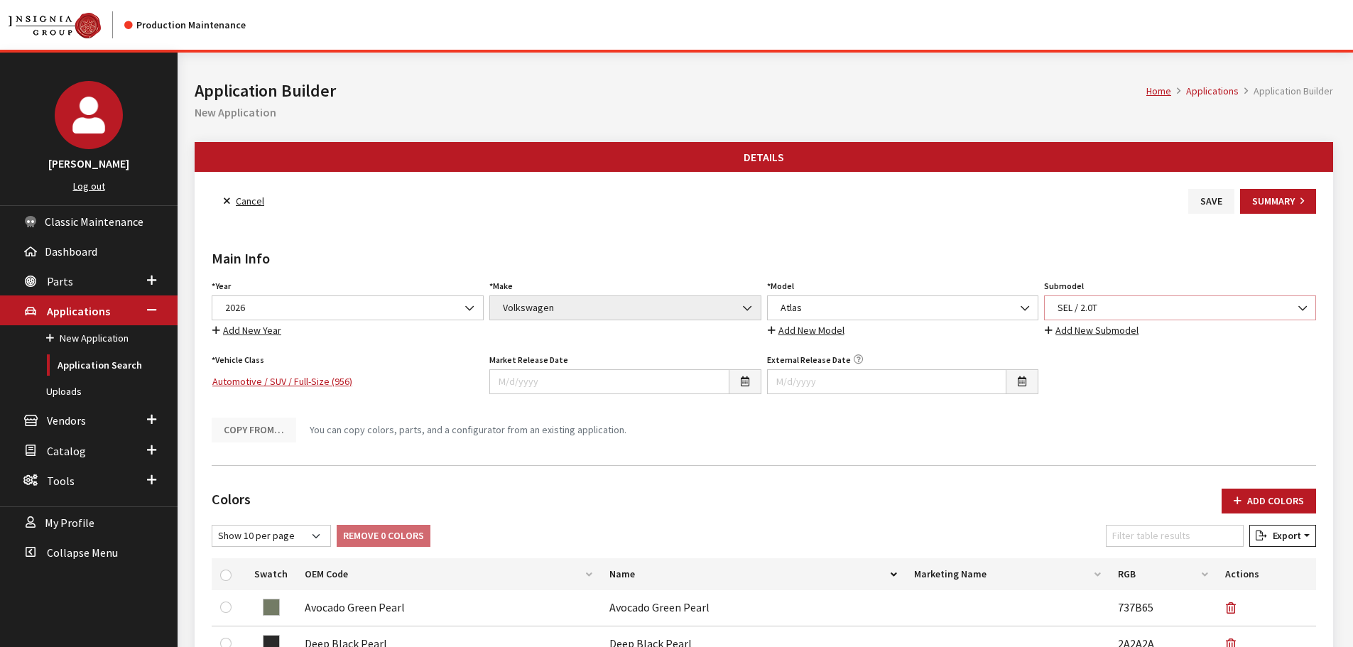
click at [1094, 302] on span "SEL / 2.0T" at bounding box center [1179, 307] width 253 height 15
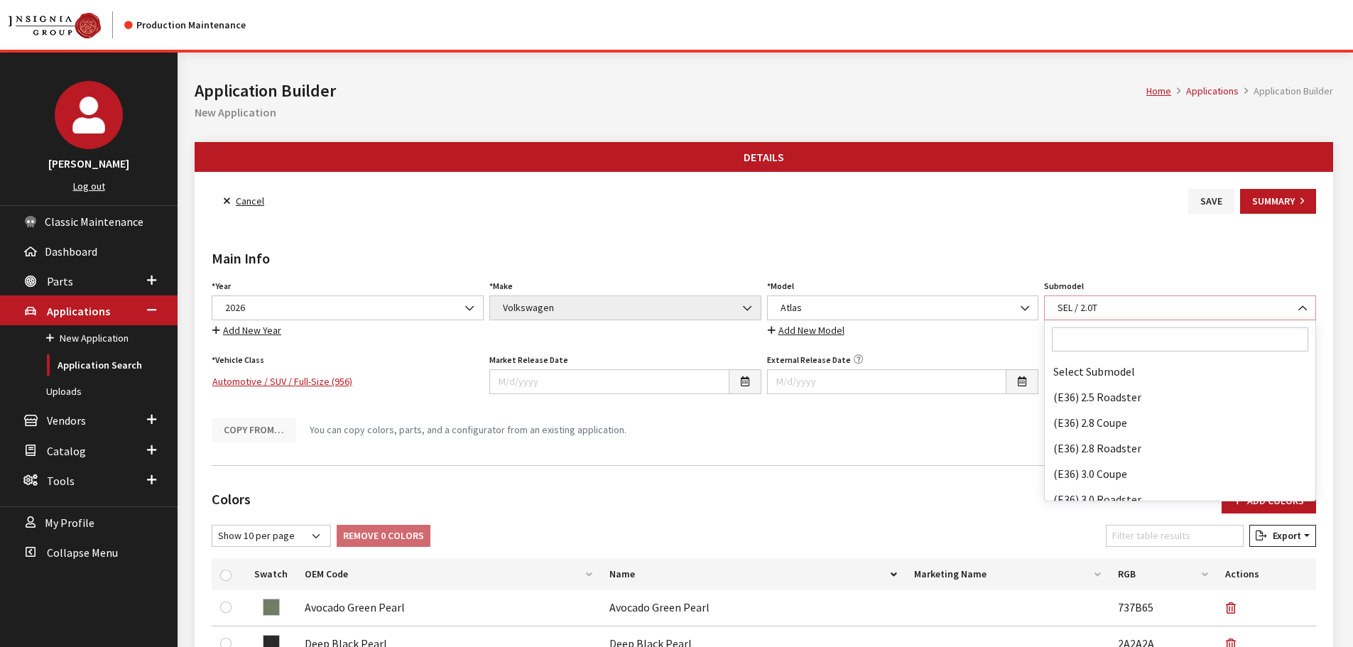
scroll to position [92342, 0]
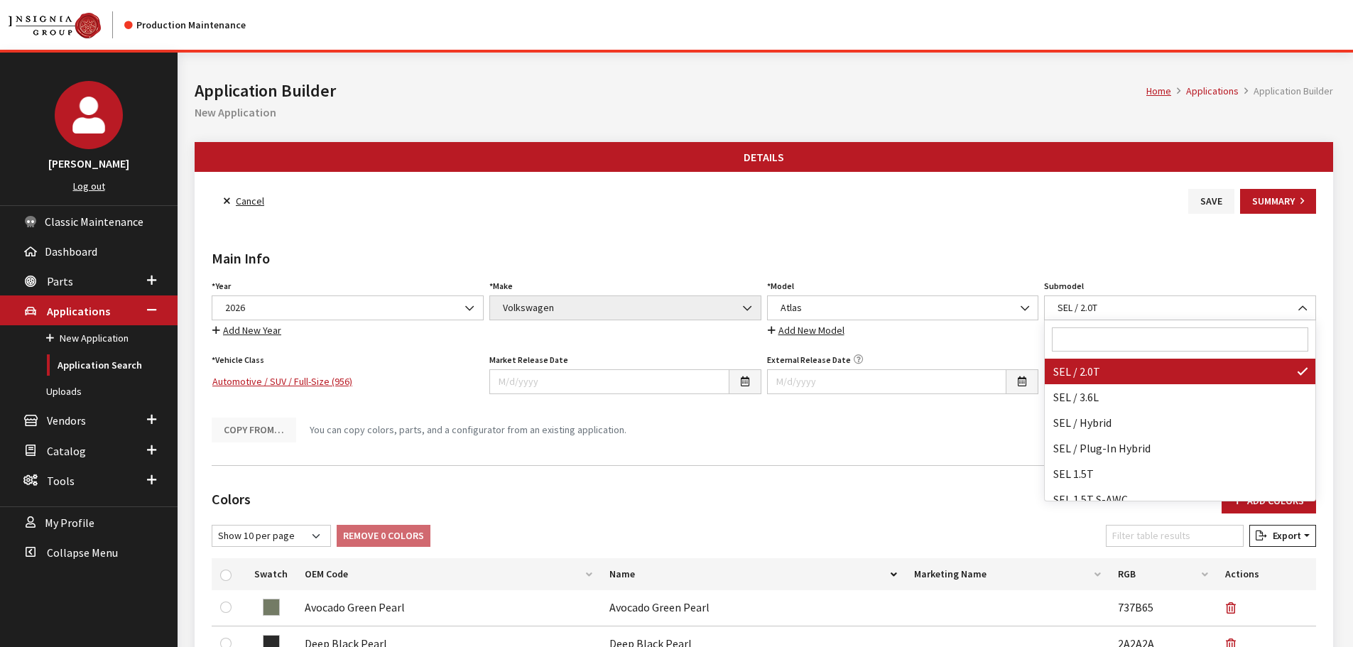
click at [1098, 339] on input "Search" at bounding box center [1180, 339] width 256 height 24
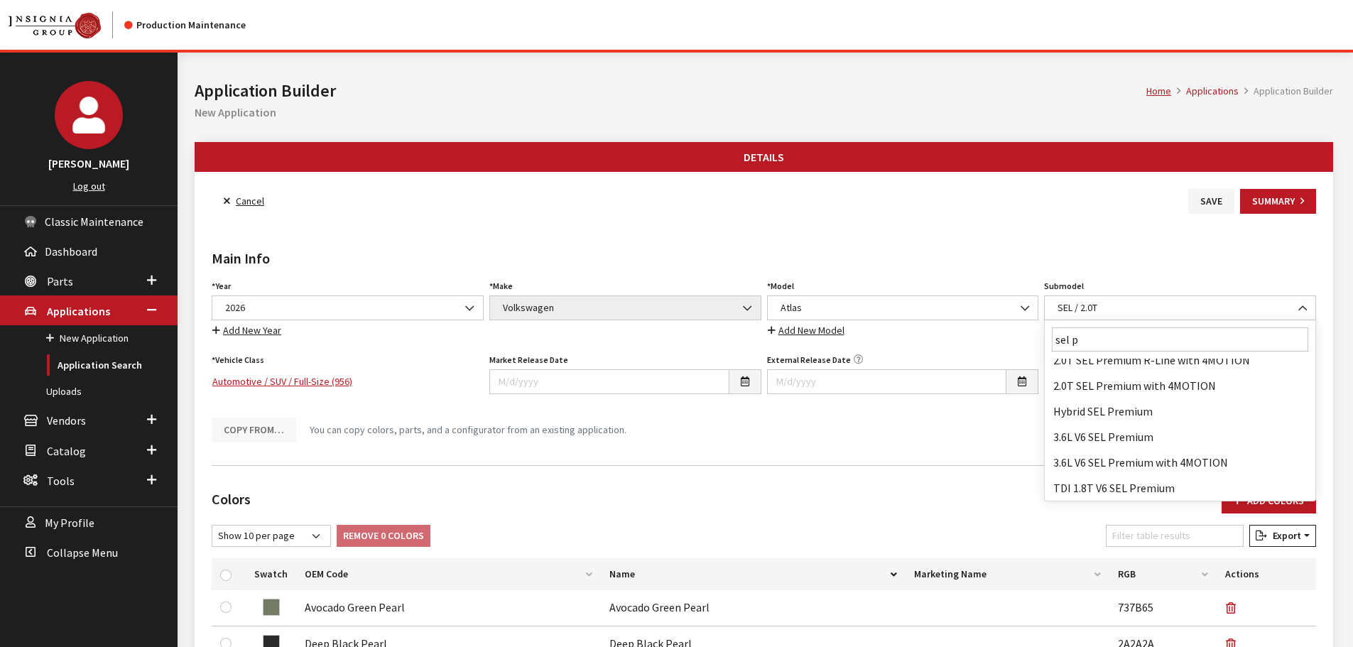
scroll to position [0, 0]
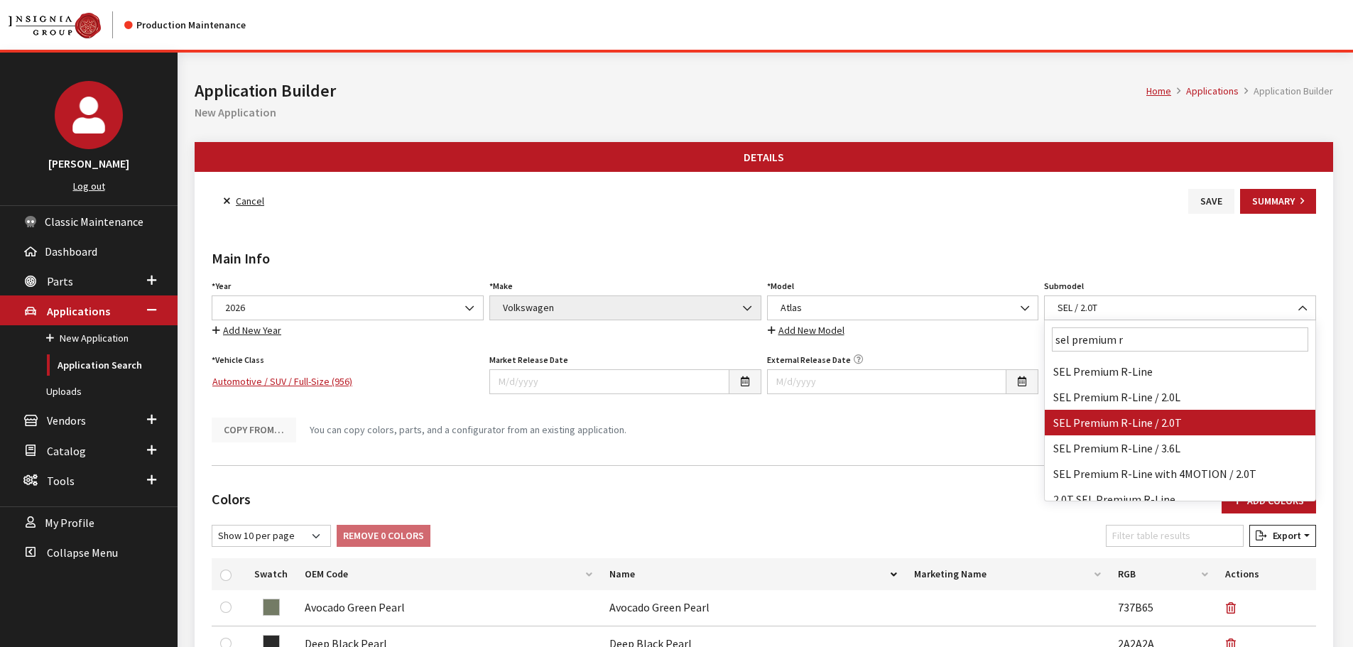
type input "sel premium r"
select select "3048"
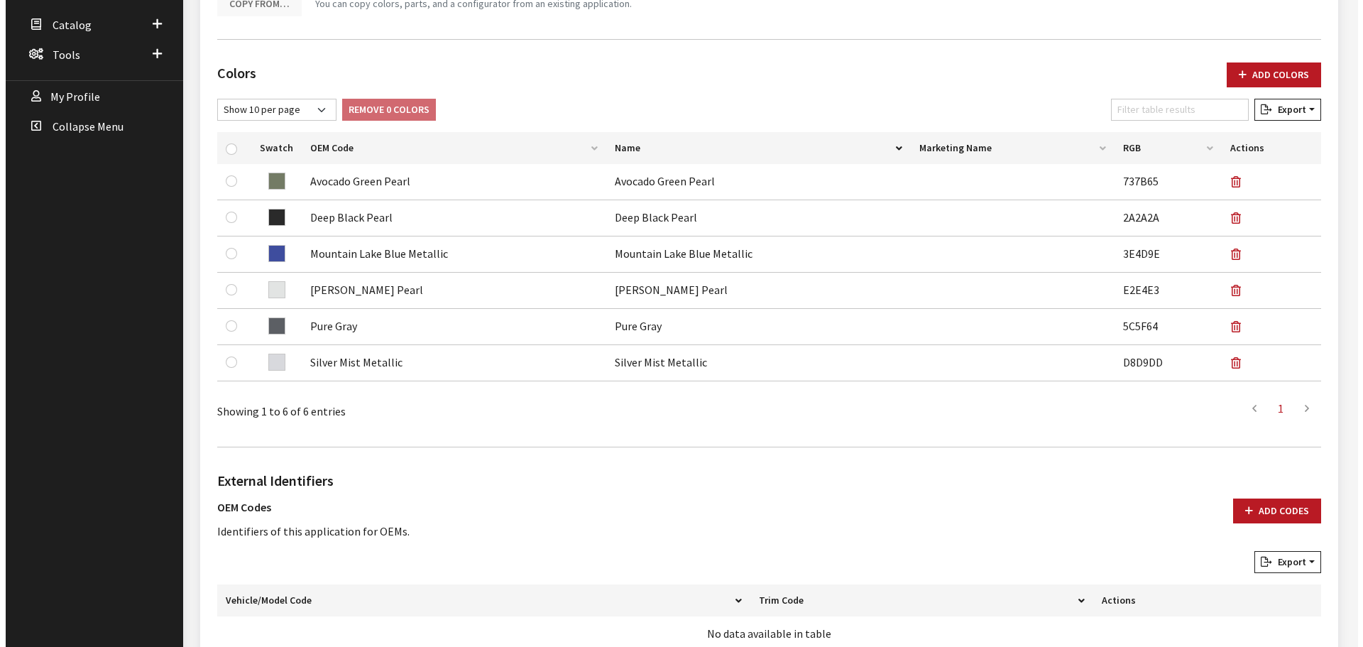
scroll to position [709, 0]
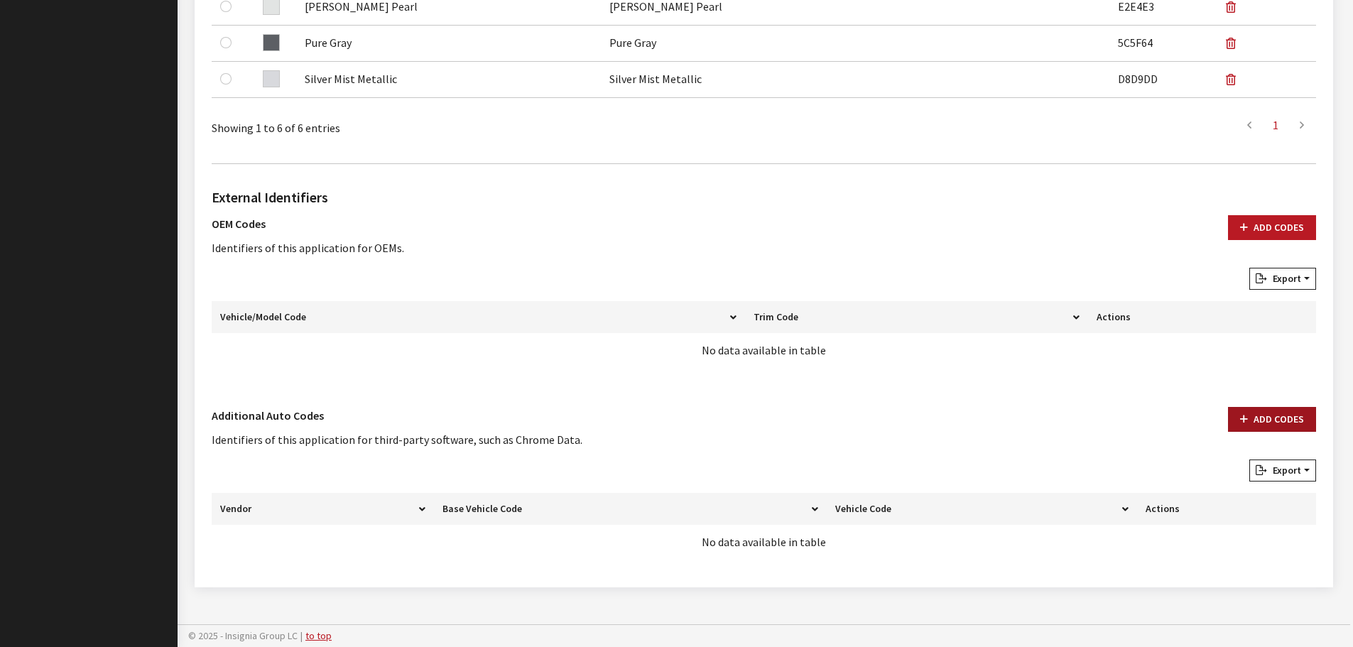
click at [1279, 409] on button "Add Codes" at bounding box center [1272, 419] width 88 height 25
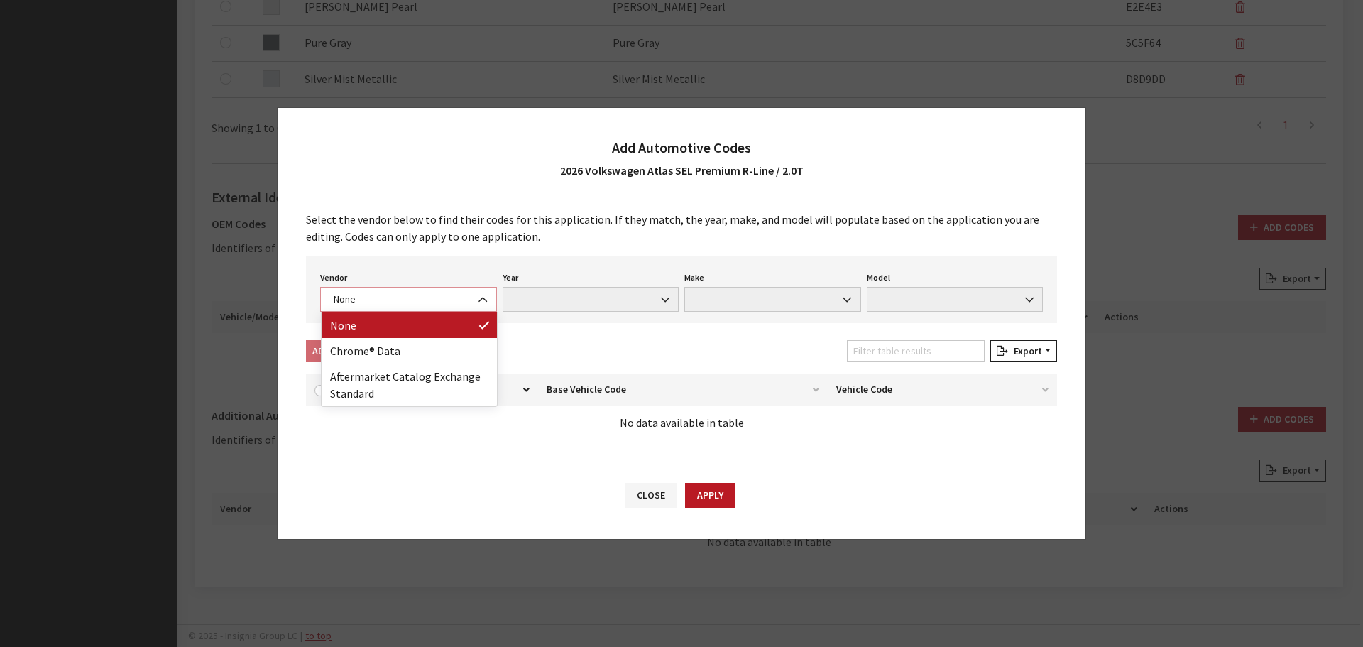
click at [392, 300] on span "None" at bounding box center [408, 299] width 158 height 15
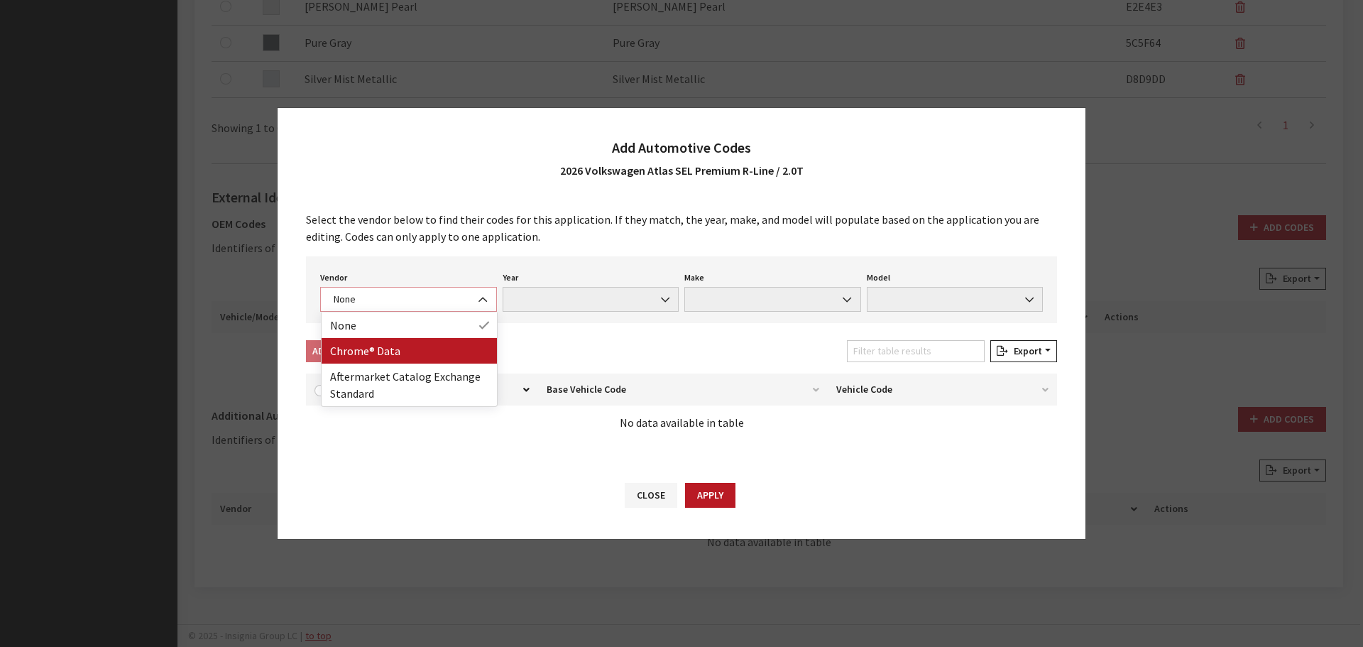
select select "4"
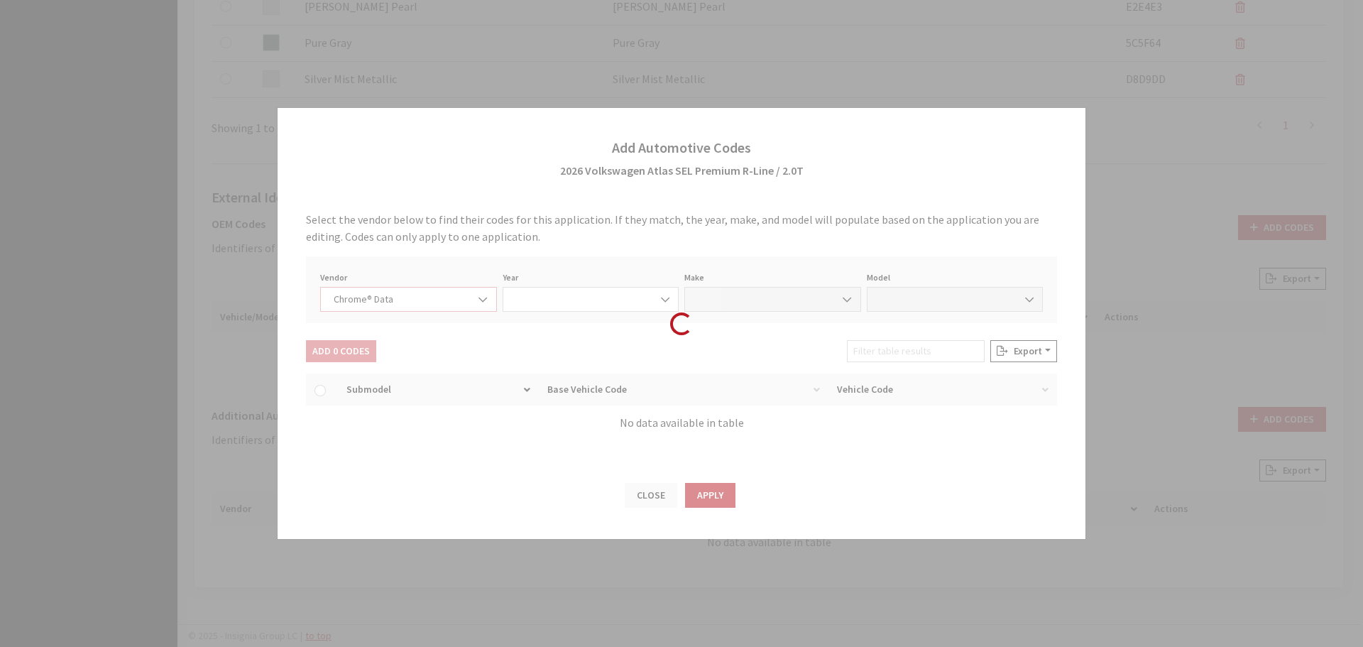
select select "2026"
select select "40"
select select "71907"
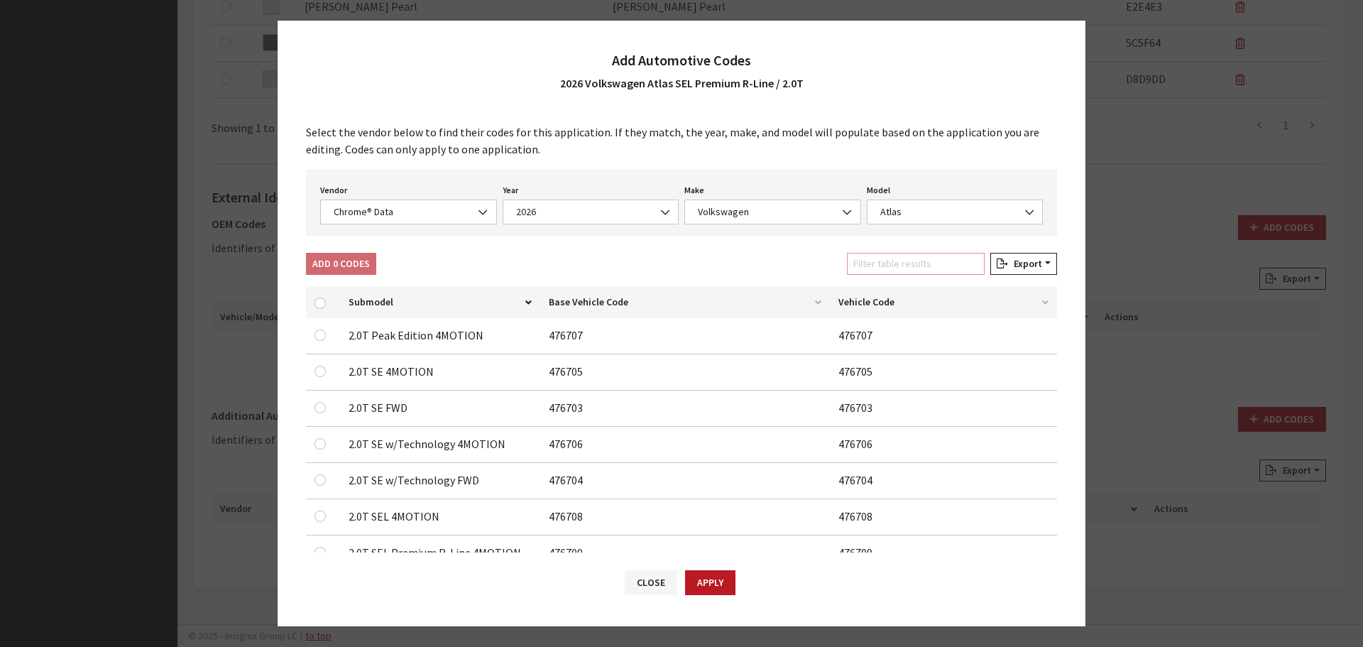
click at [935, 255] on input "Filter table results" at bounding box center [916, 264] width 138 height 22
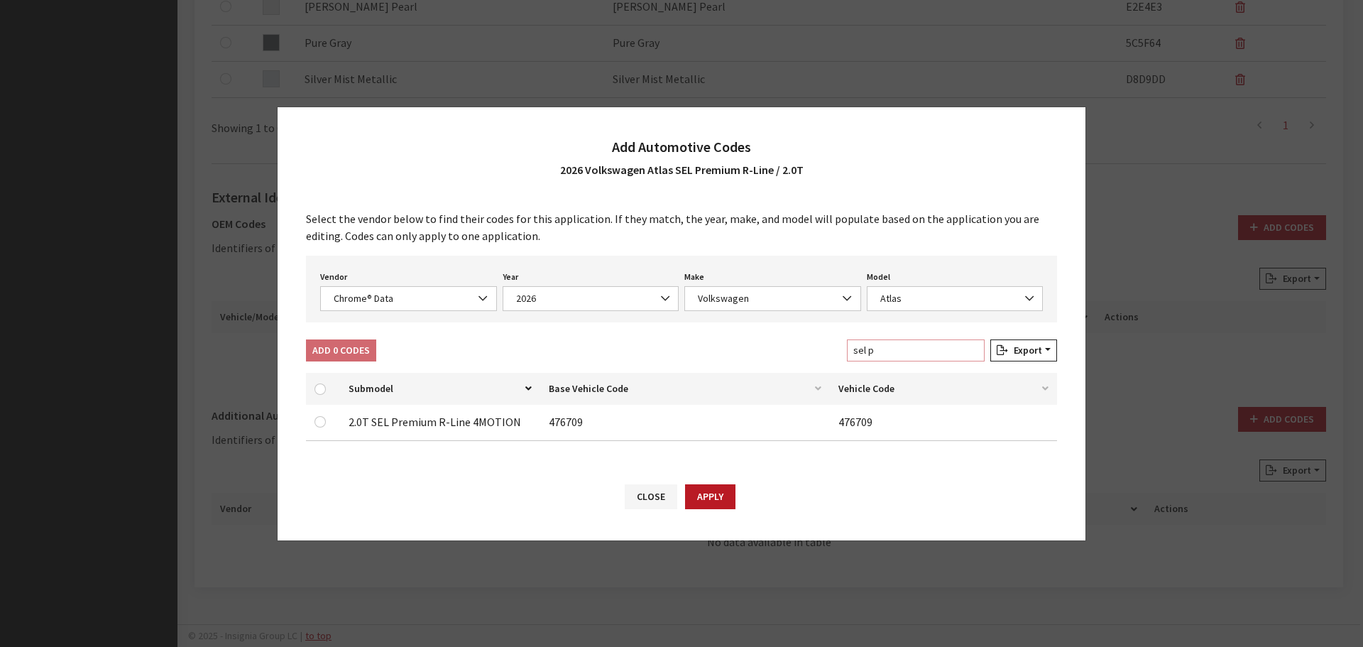
type input "sel p"
click at [320, 423] on input "checkbox" at bounding box center [320, 421] width 11 height 11
checkbox input "true"
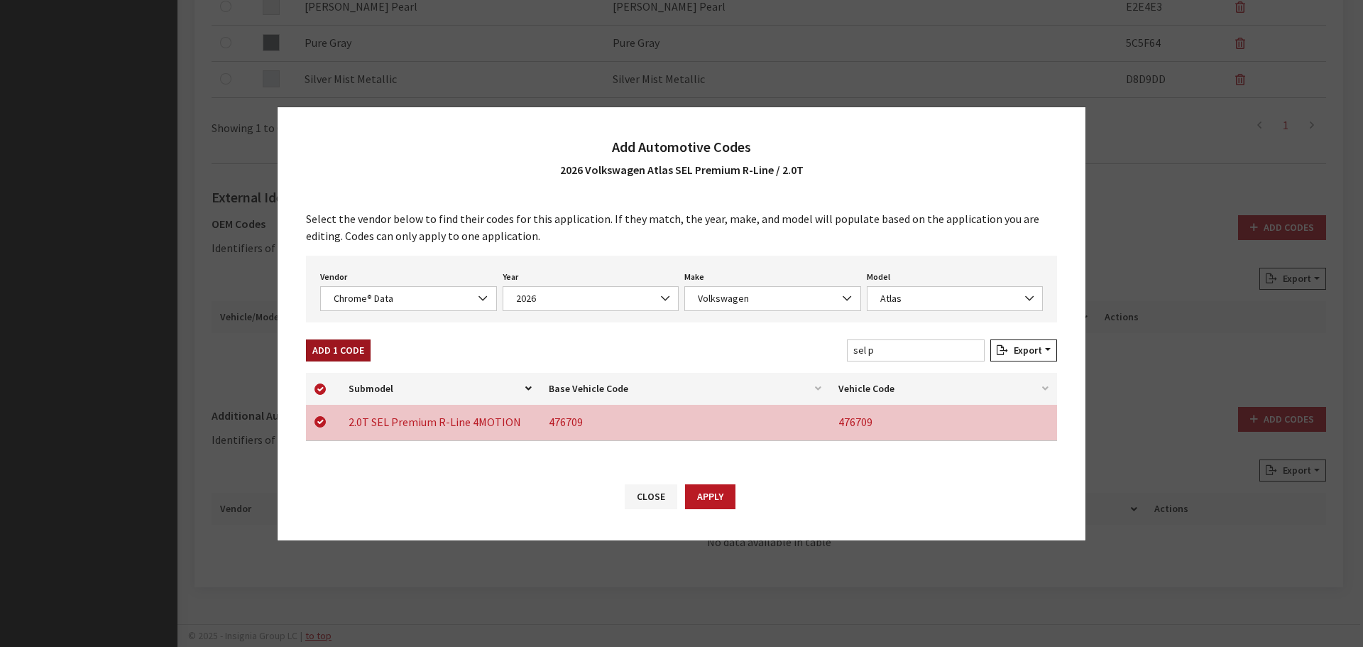
click at [334, 353] on button "Add 1 Code" at bounding box center [338, 350] width 65 height 22
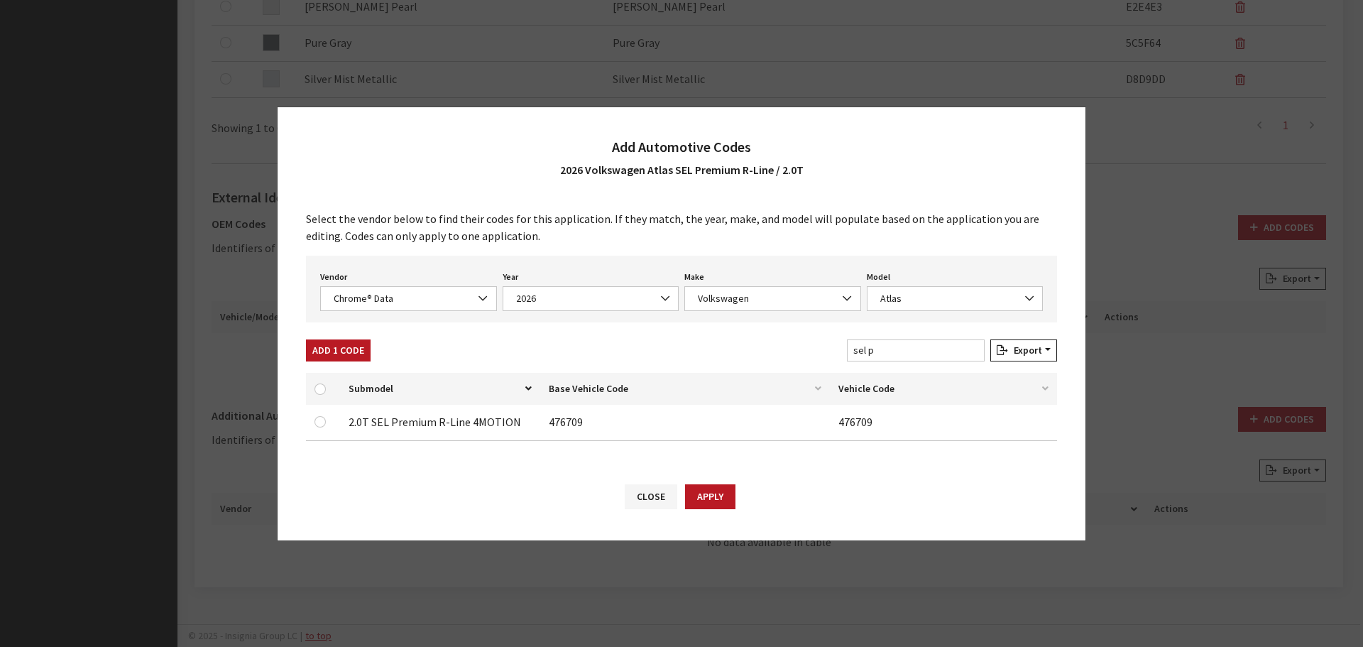
checkbox input "false"
click at [385, 293] on span "Chrome® Data" at bounding box center [408, 298] width 158 height 15
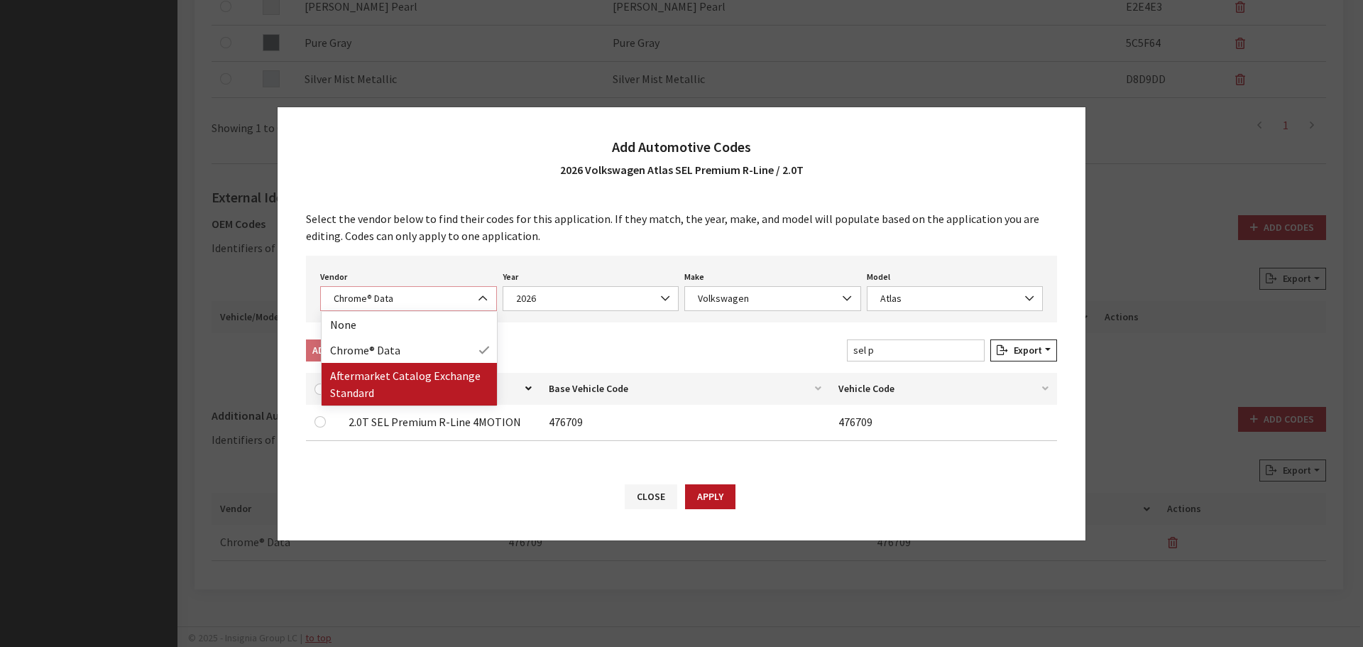
select select "2"
select select "2026"
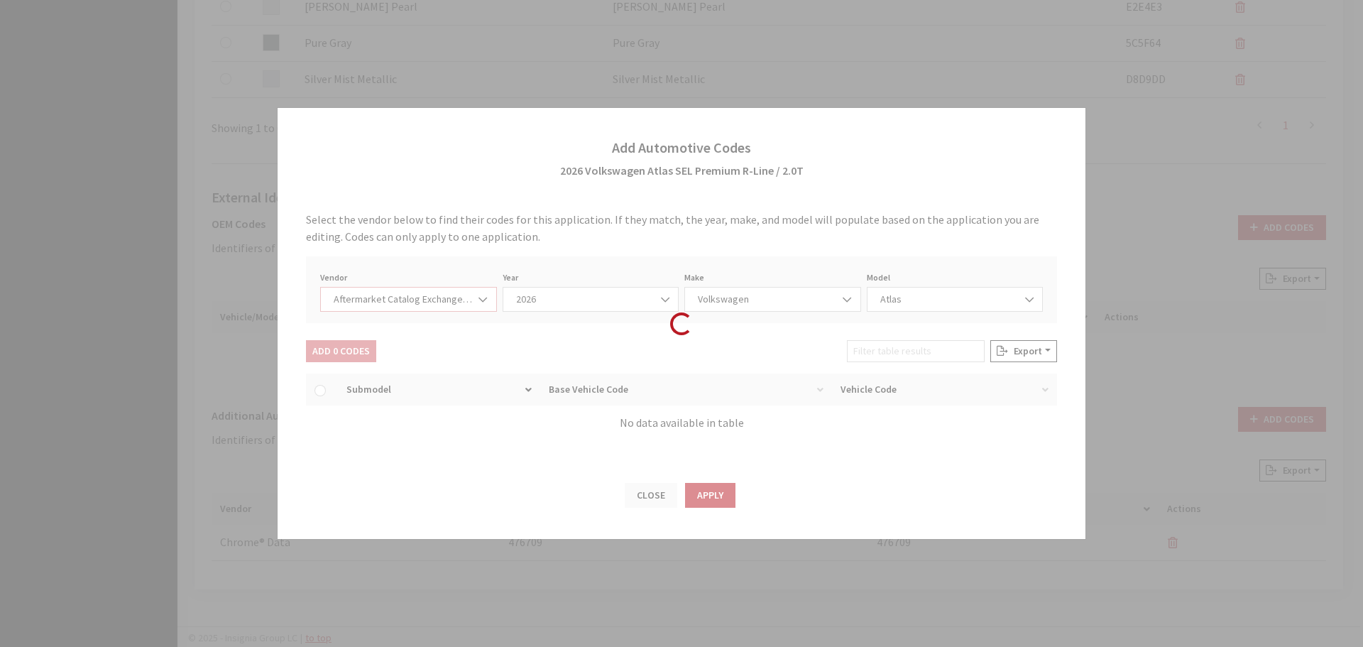
select select "74"
select select "26436"
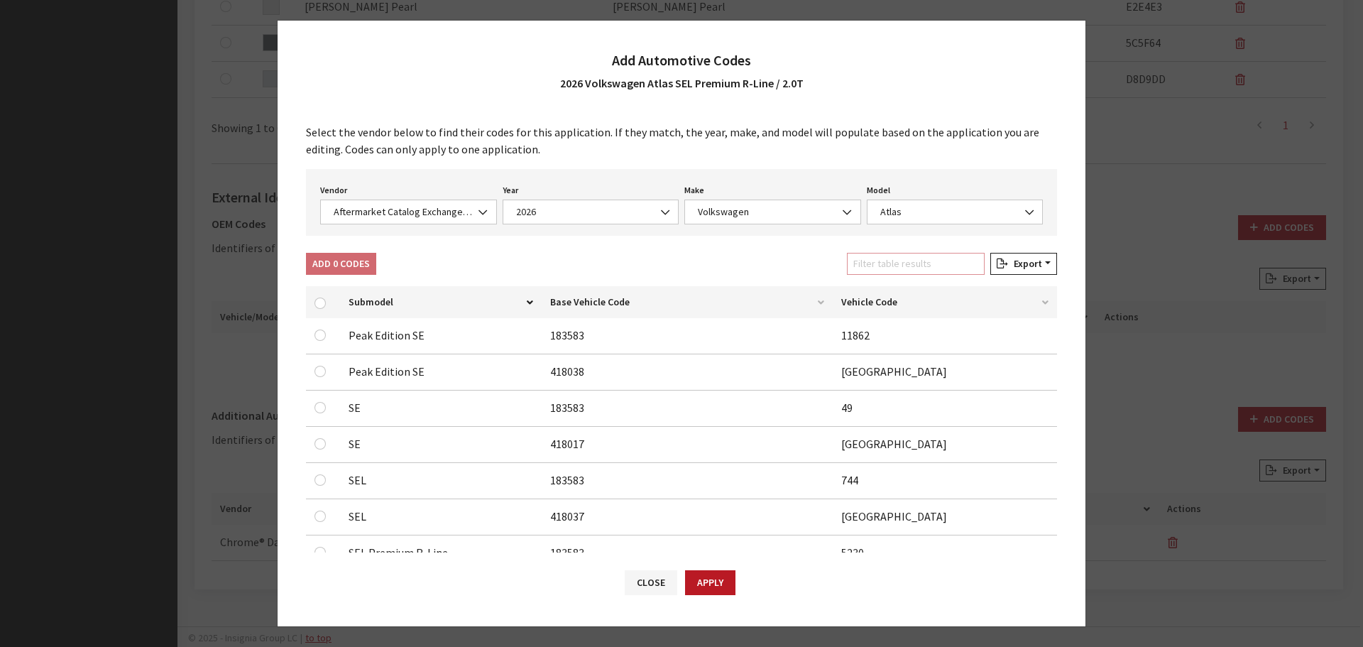
click at [912, 265] on input "Filter table results" at bounding box center [916, 264] width 138 height 22
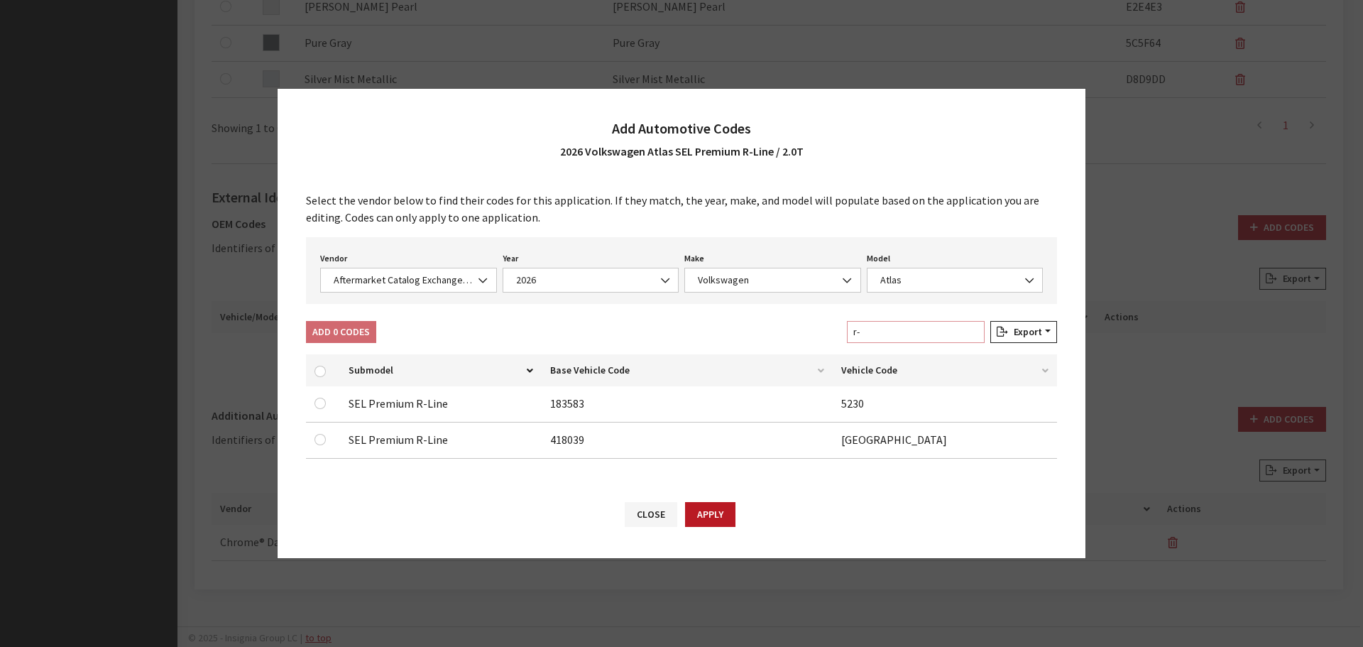
type input "r-"
drag, startPoint x: 317, startPoint y: 442, endPoint x: 317, endPoint y: 420, distance: 22.0
click at [317, 442] on input "checkbox" at bounding box center [320, 439] width 11 height 11
checkbox input "true"
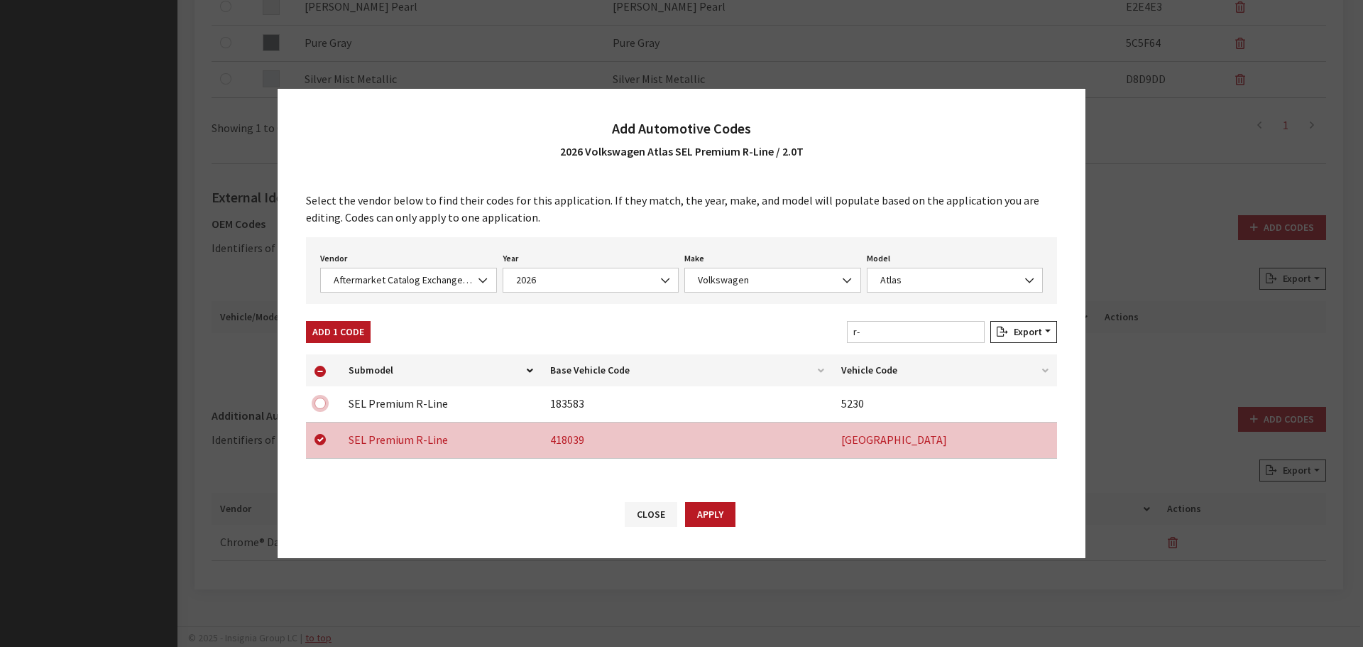
click at [317, 408] on input "checkbox" at bounding box center [320, 403] width 11 height 11
checkbox input "true"
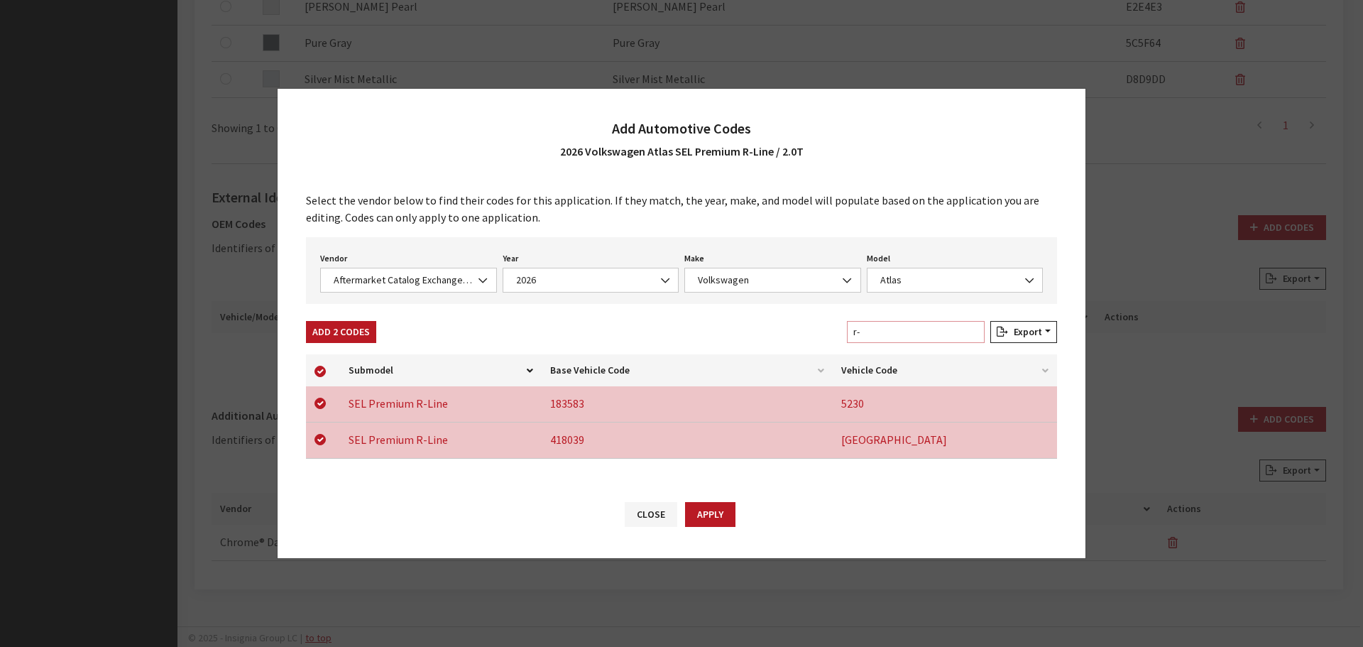
click at [976, 329] on input "r-" at bounding box center [916, 332] width 138 height 22
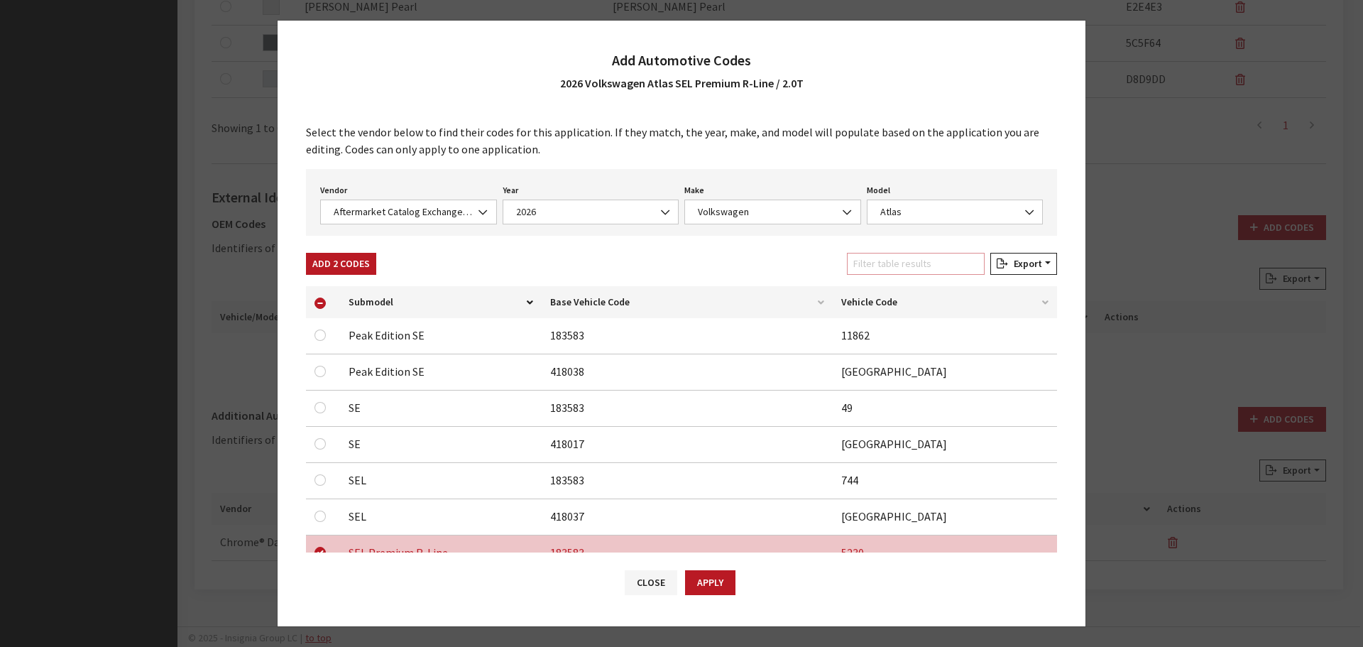
checkbox input "false"
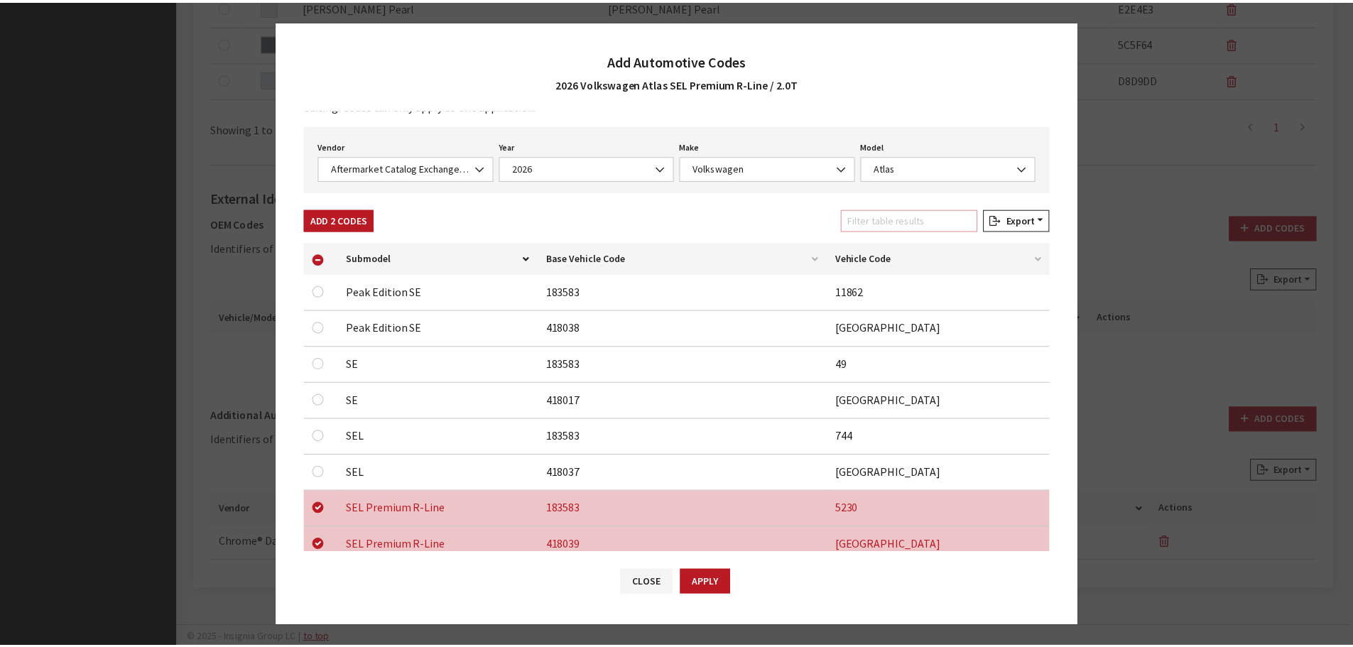
scroll to position [81, 0]
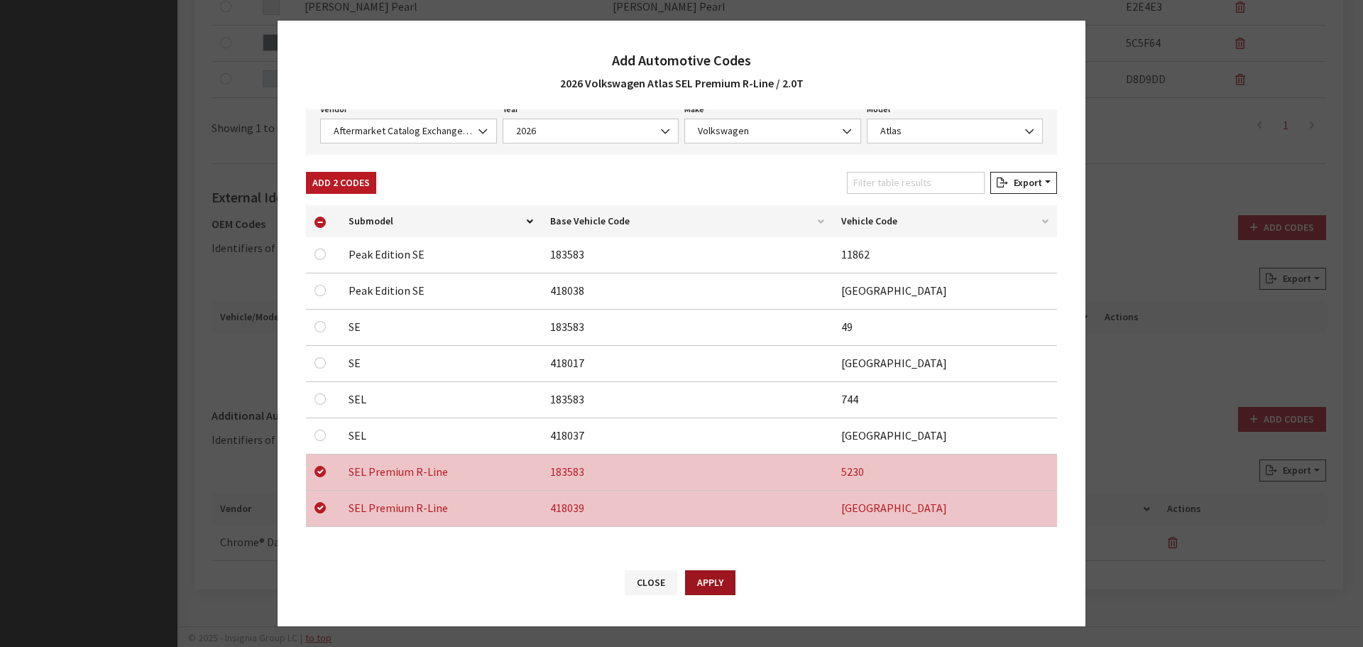
click at [704, 575] on button "Apply" at bounding box center [710, 582] width 50 height 25
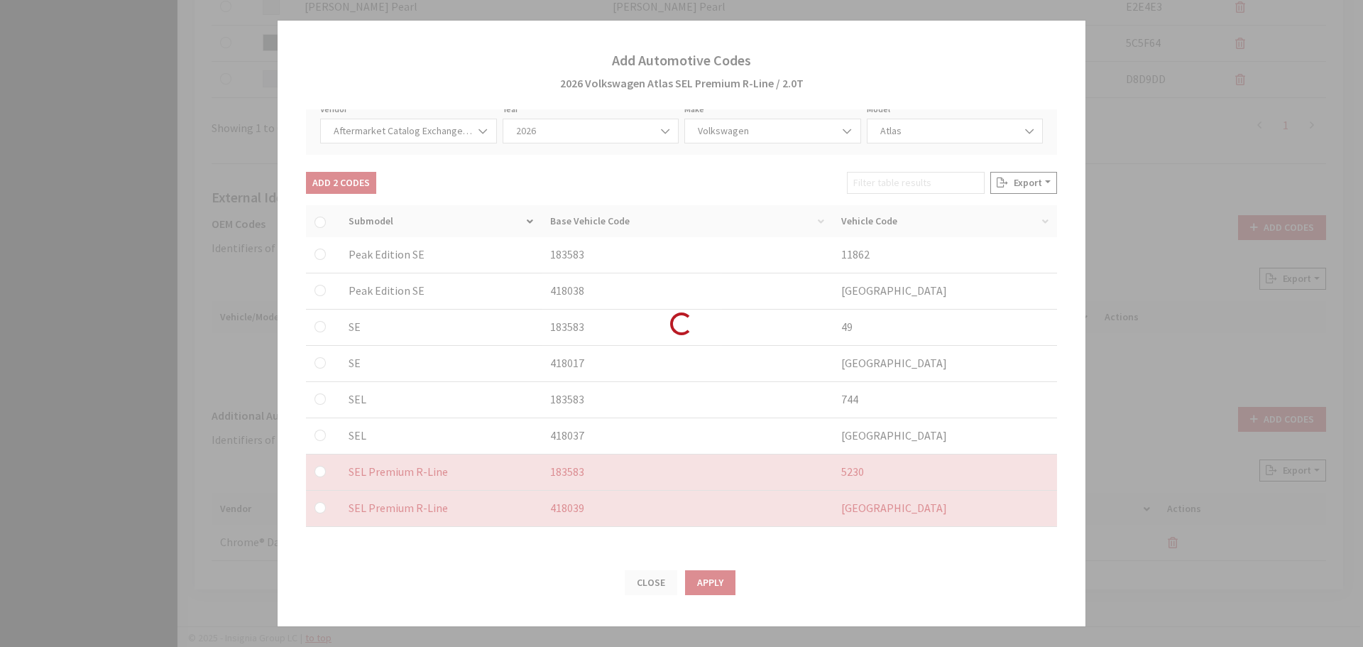
checkbox input "false"
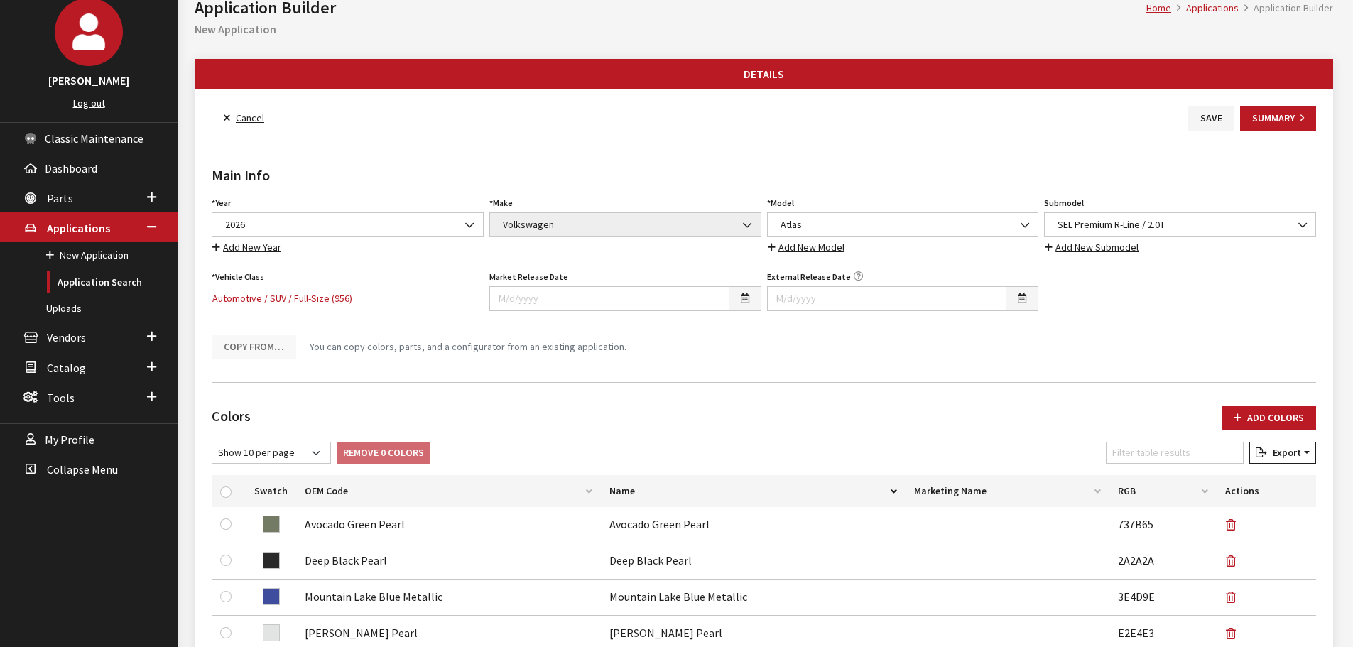
scroll to position [0, 0]
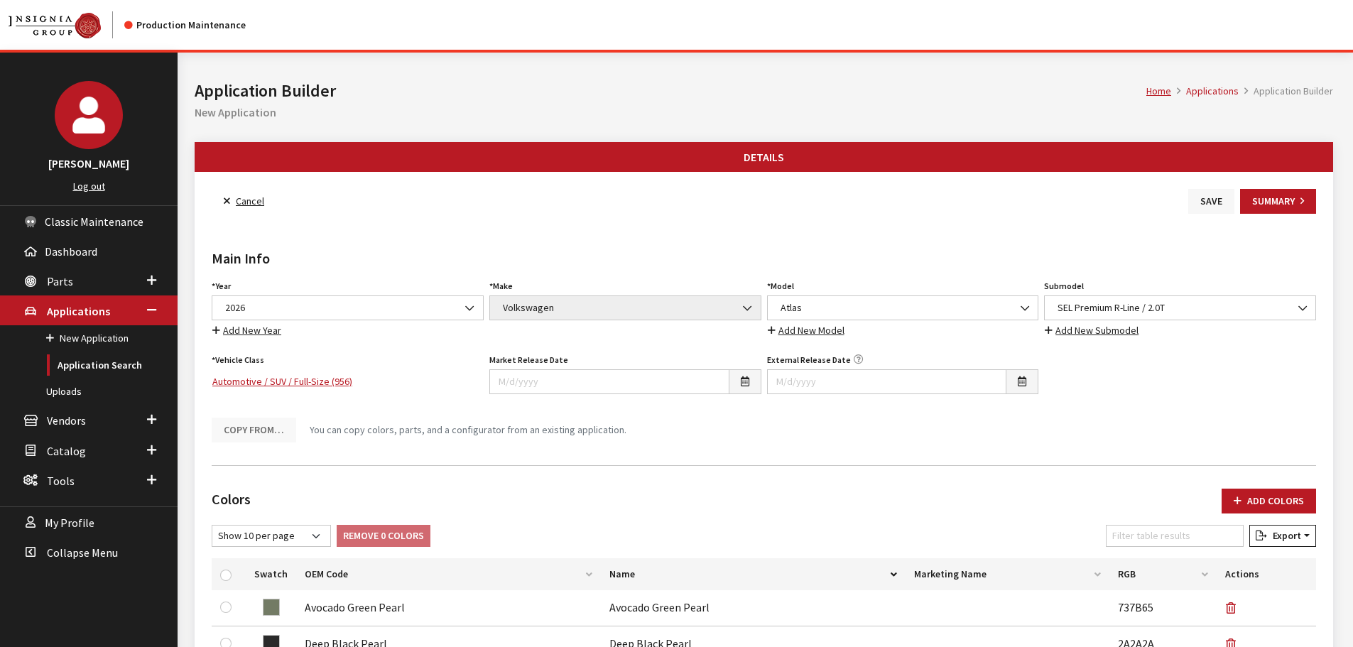
click at [1211, 204] on button "Save" at bounding box center [1211, 201] width 46 height 25
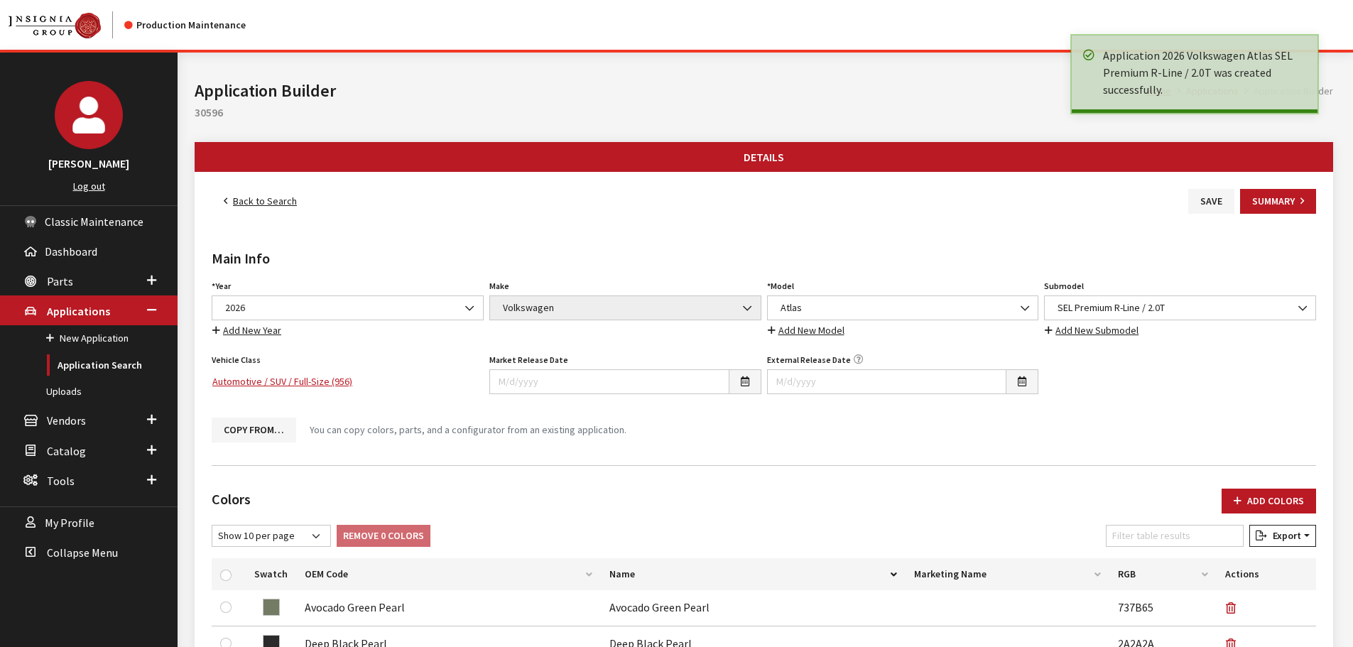
click at [255, 203] on link "Back to Search" at bounding box center [260, 201] width 97 height 25
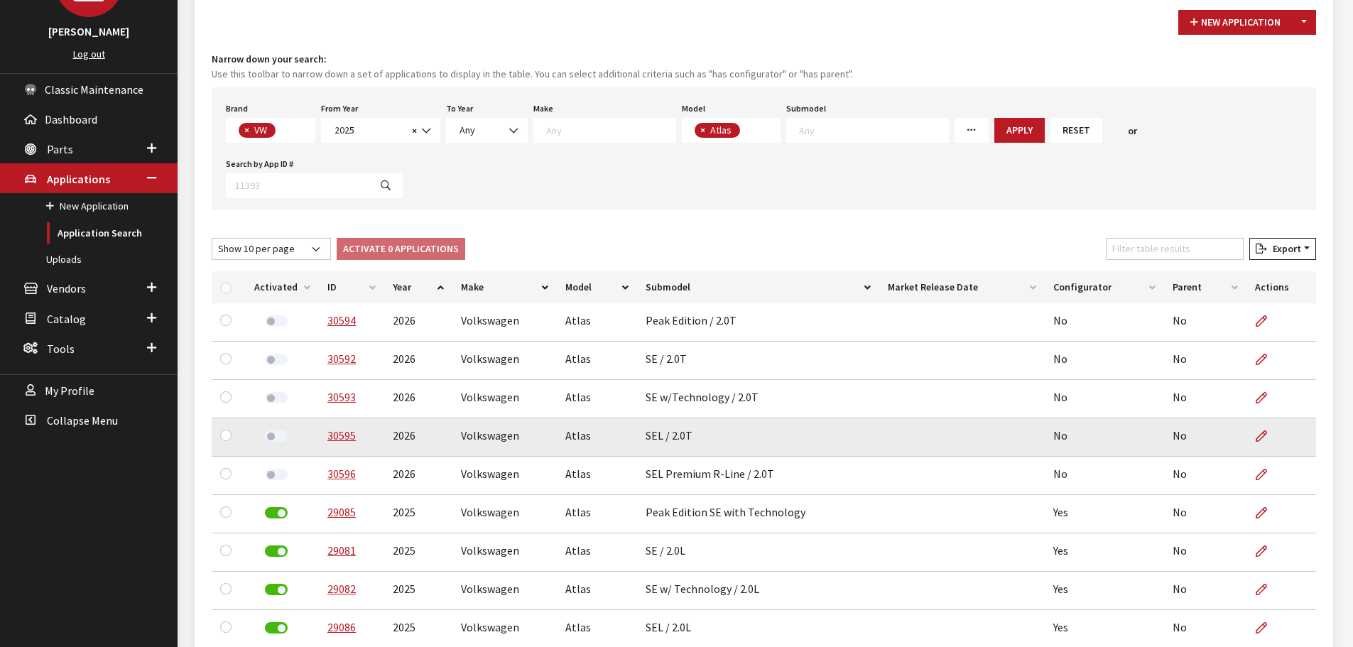
scroll to position [142, 0]
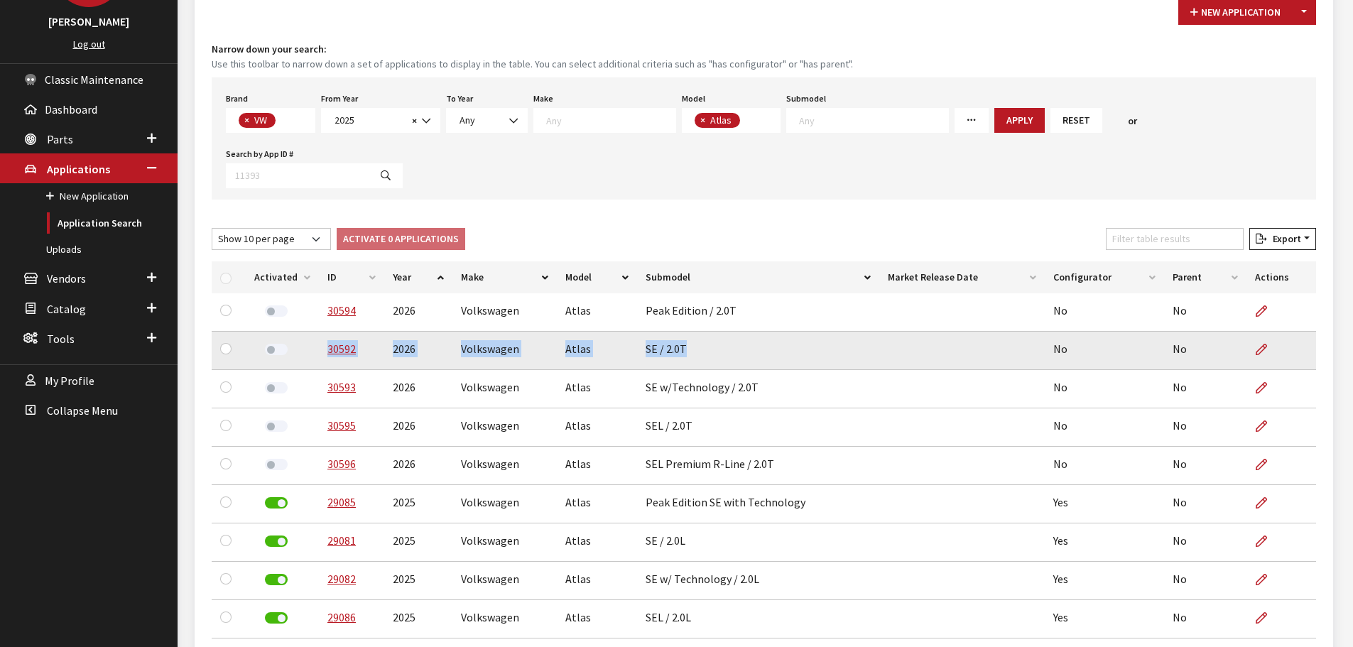
drag, startPoint x: 320, startPoint y: 291, endPoint x: 715, endPoint y: 295, distance: 394.8
click at [715, 332] on tr "30592 2026 Volkswagen Atlas SE / 2.0T No No" at bounding box center [764, 351] width 1104 height 38
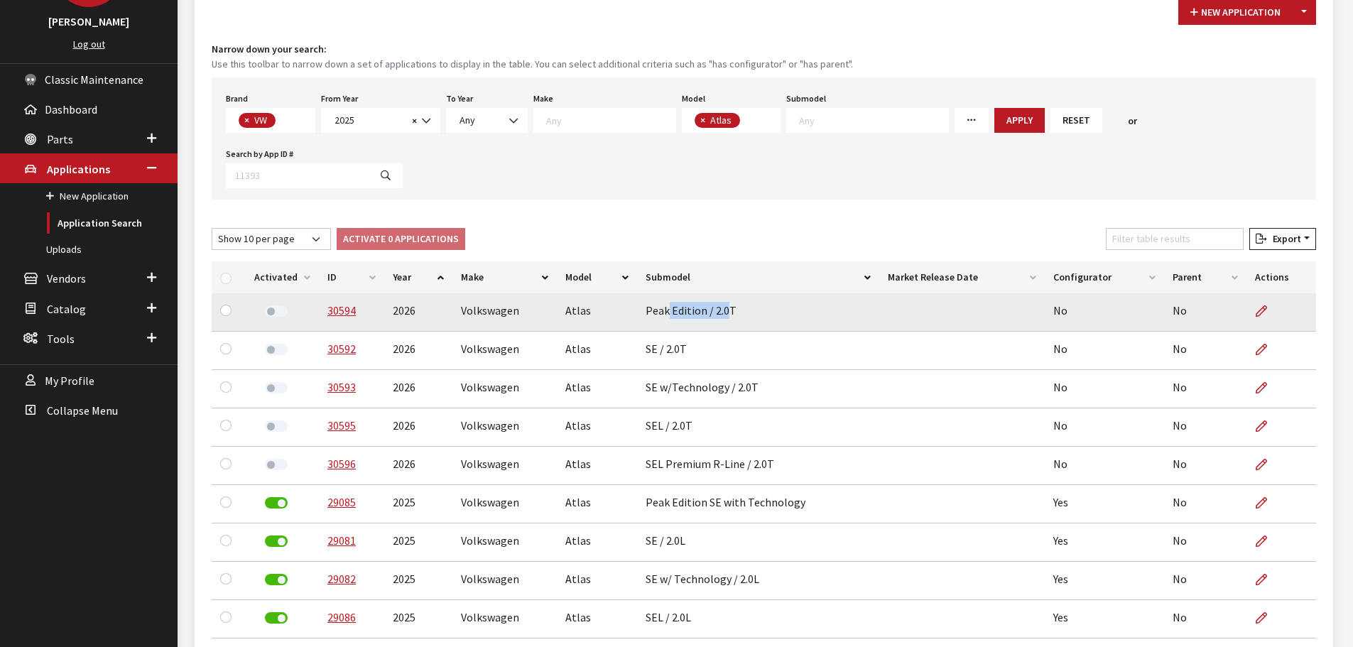
drag, startPoint x: 728, startPoint y: 258, endPoint x: 665, endPoint y: 258, distance: 62.5
click at [665, 293] on td "Peak Edition / 2.0T" at bounding box center [758, 312] width 242 height 38
drag, startPoint x: 732, startPoint y: 256, endPoint x: 317, endPoint y: 261, distance: 415.4
click at [317, 293] on tr "30594 2026 Volkswagen Atlas Peak Edition / 2.0T No No" at bounding box center [764, 312] width 1104 height 38
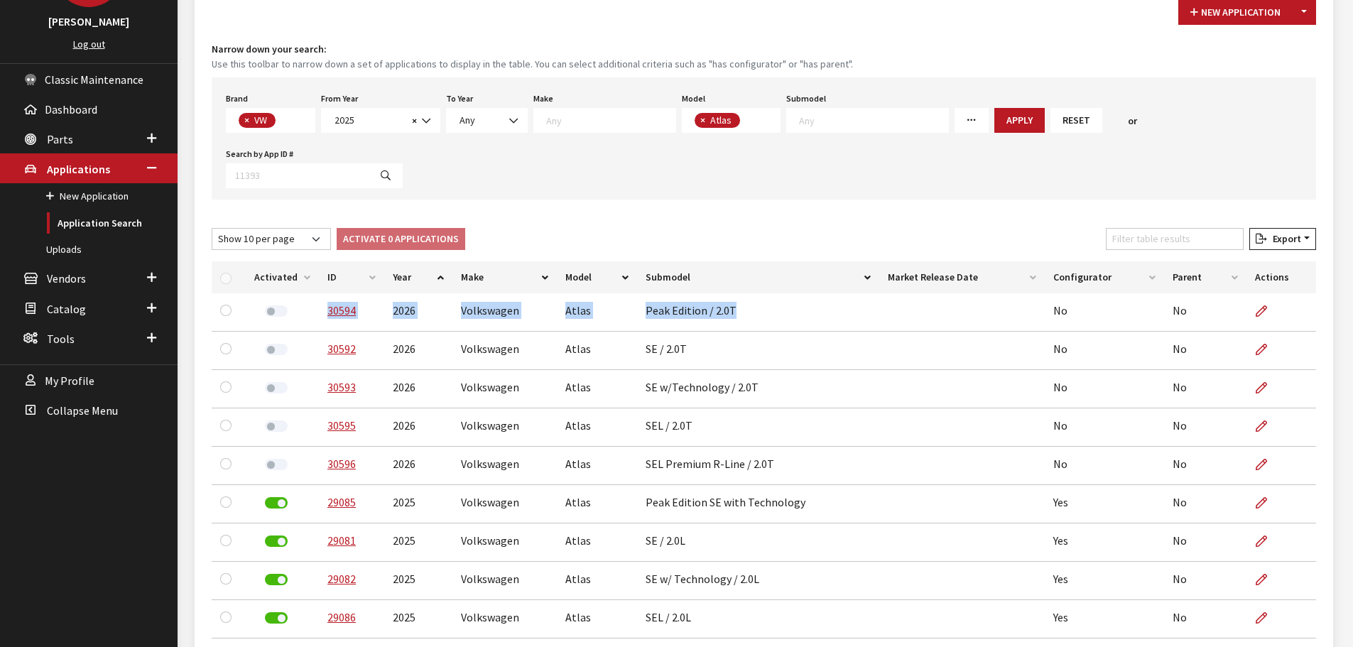
copy tr "30594 2026 Volkswagen Atlas Peak Edition / 2.0T"
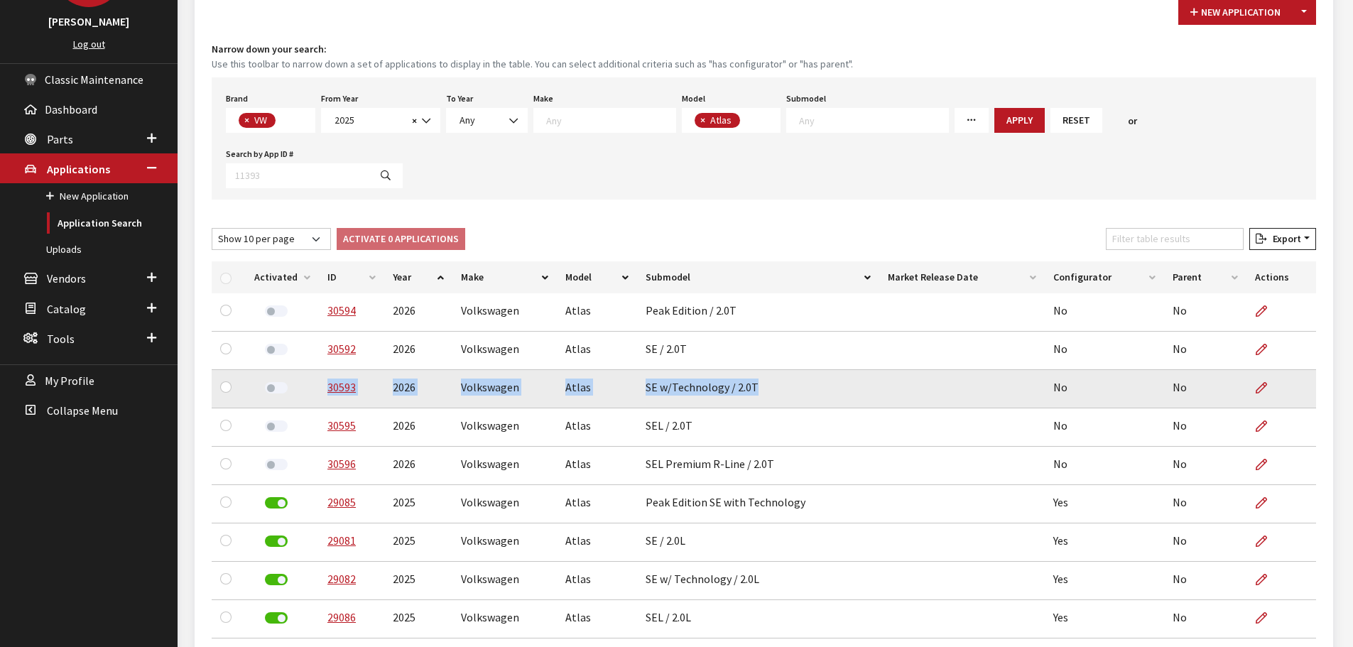
drag, startPoint x: 753, startPoint y: 331, endPoint x: 322, endPoint y: 342, distance: 431.1
click at [322, 370] on tr "30593 2026 Volkswagen Atlas SE w/Technology / 2.0T No No" at bounding box center [764, 389] width 1104 height 38
copy tr "30593 2026 Volkswagen Atlas SE w/Technology / 2.0T"
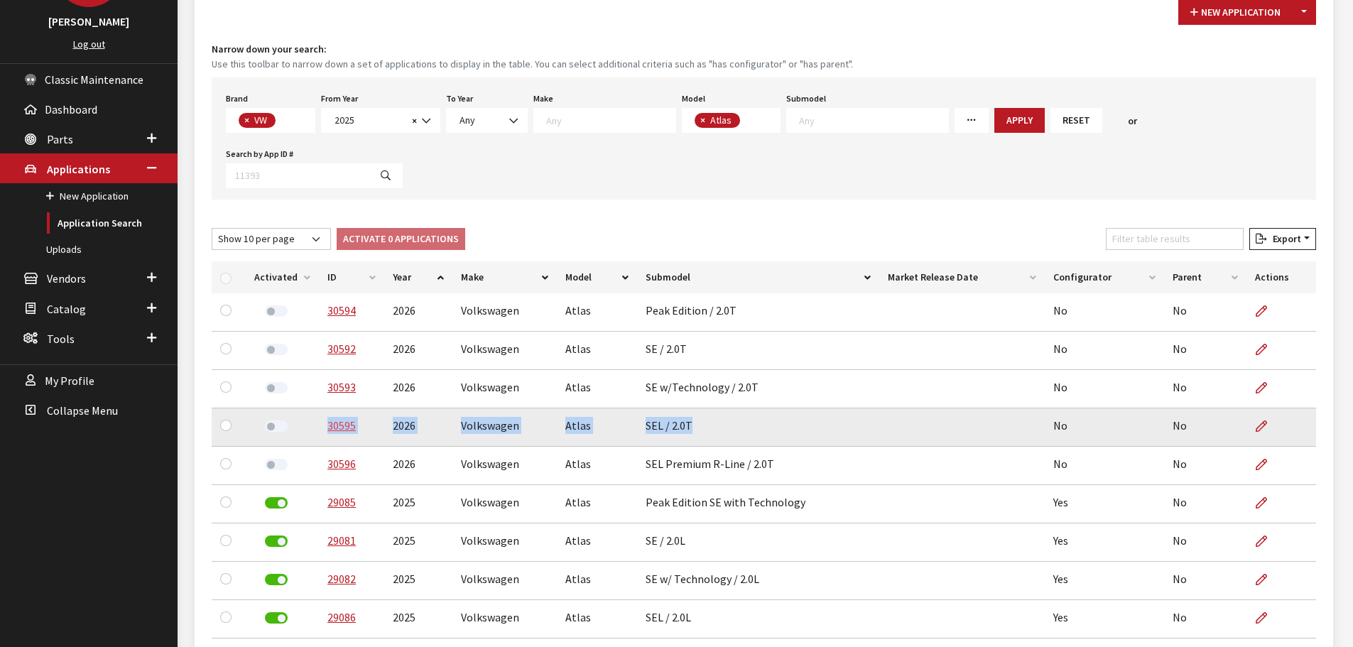
drag, startPoint x: 693, startPoint y: 371, endPoint x: 329, endPoint y: 375, distance: 363.5
click at [322, 408] on tr "30595 2026 Volkswagen Atlas SEL / 2.0T No No" at bounding box center [764, 427] width 1104 height 38
copy tr "30595 2026 Volkswagen Atlas SEL / 2.0T"
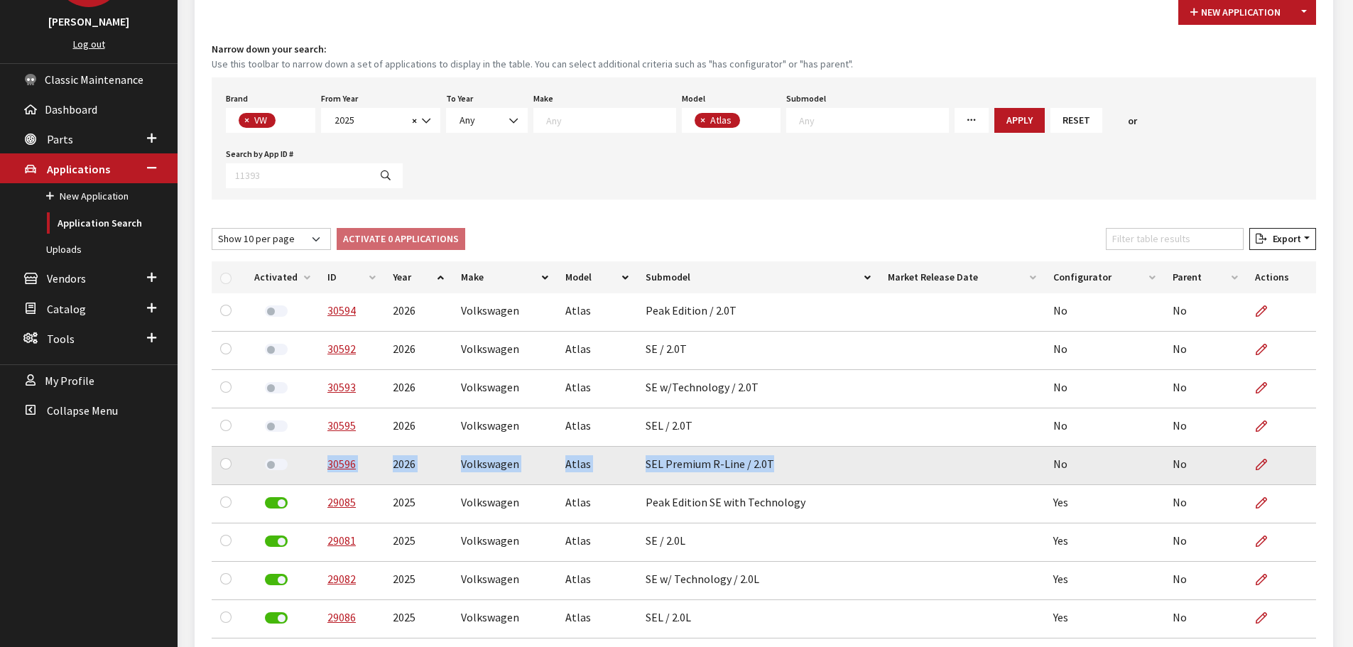
drag, startPoint x: 769, startPoint y: 412, endPoint x: 294, endPoint y: 422, distance: 475.1
click at [294, 447] on tr "30596 2026 Volkswagen Atlas SEL Premium R-Line / 2.0T No No" at bounding box center [764, 466] width 1104 height 38
copy tr "30596 2026 Volkswagen Atlas SEL Premium R-Line / 2.0T"
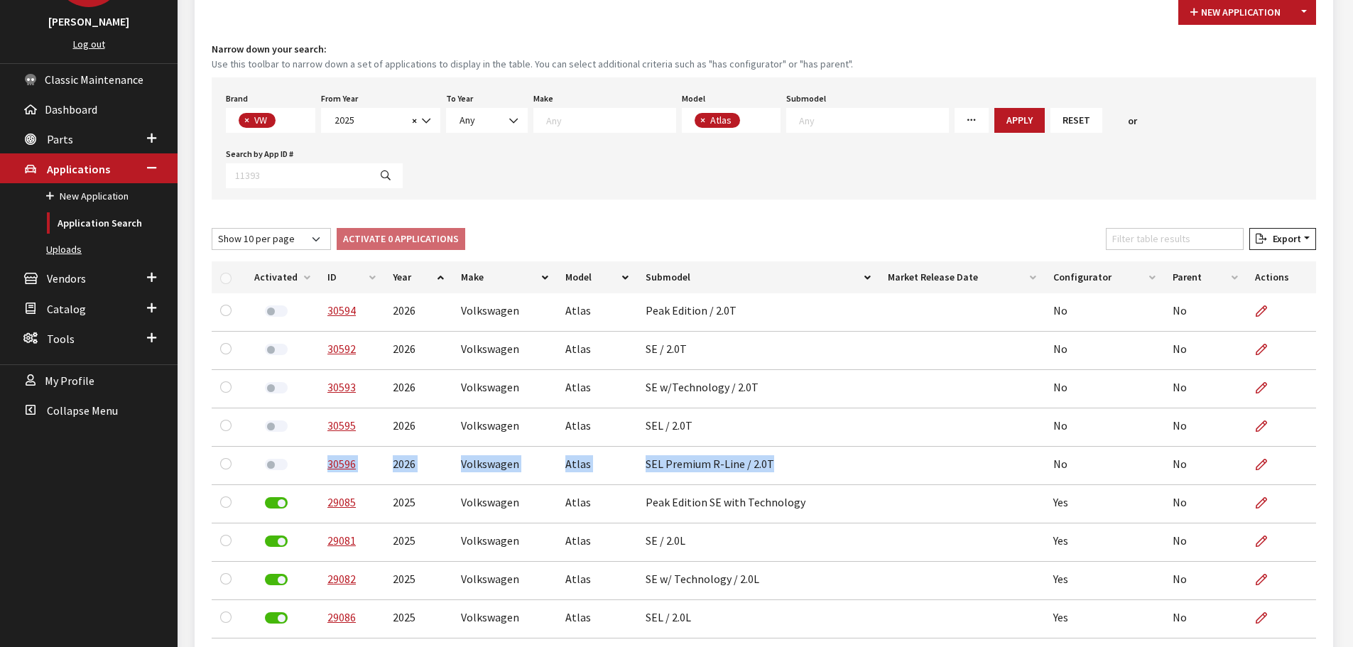
click at [48, 246] on link "Uploads" at bounding box center [89, 249] width 178 height 26
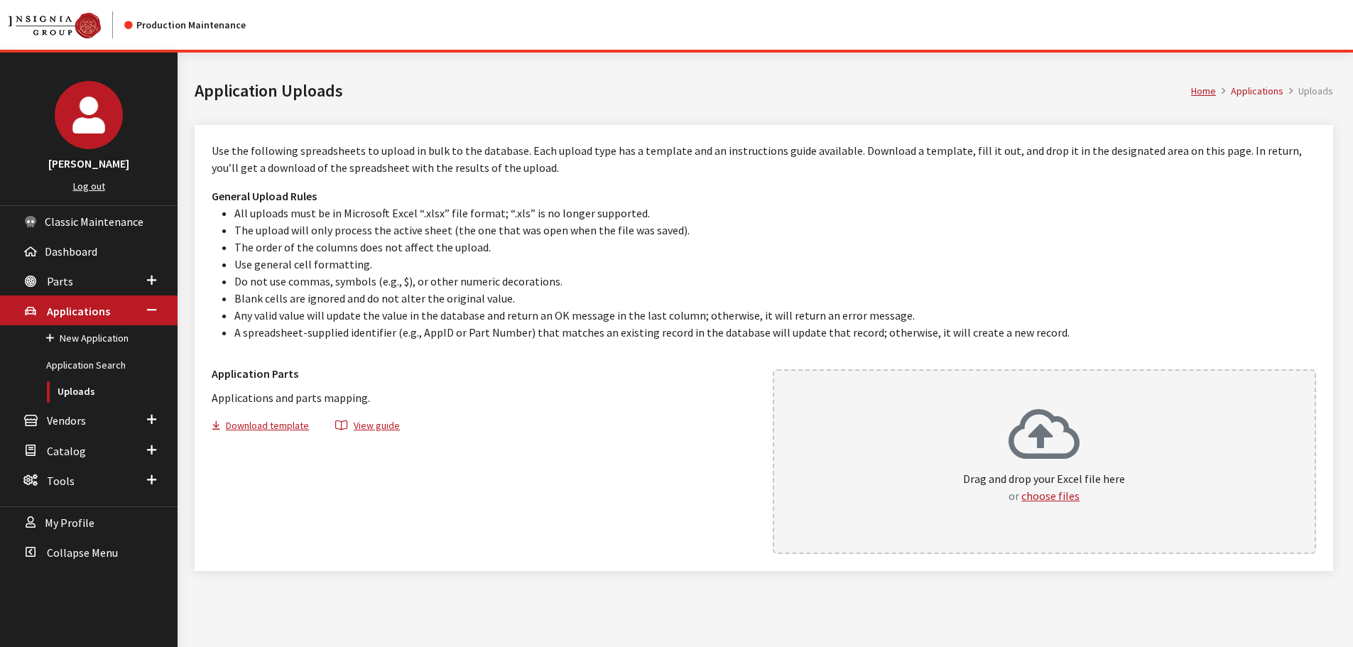
click at [929, 449] on div "Drag and drop your Excel file here or choose files" at bounding box center [1045, 461] width 544 height 185
click at [55, 367] on link "Application Search" at bounding box center [89, 365] width 178 height 26
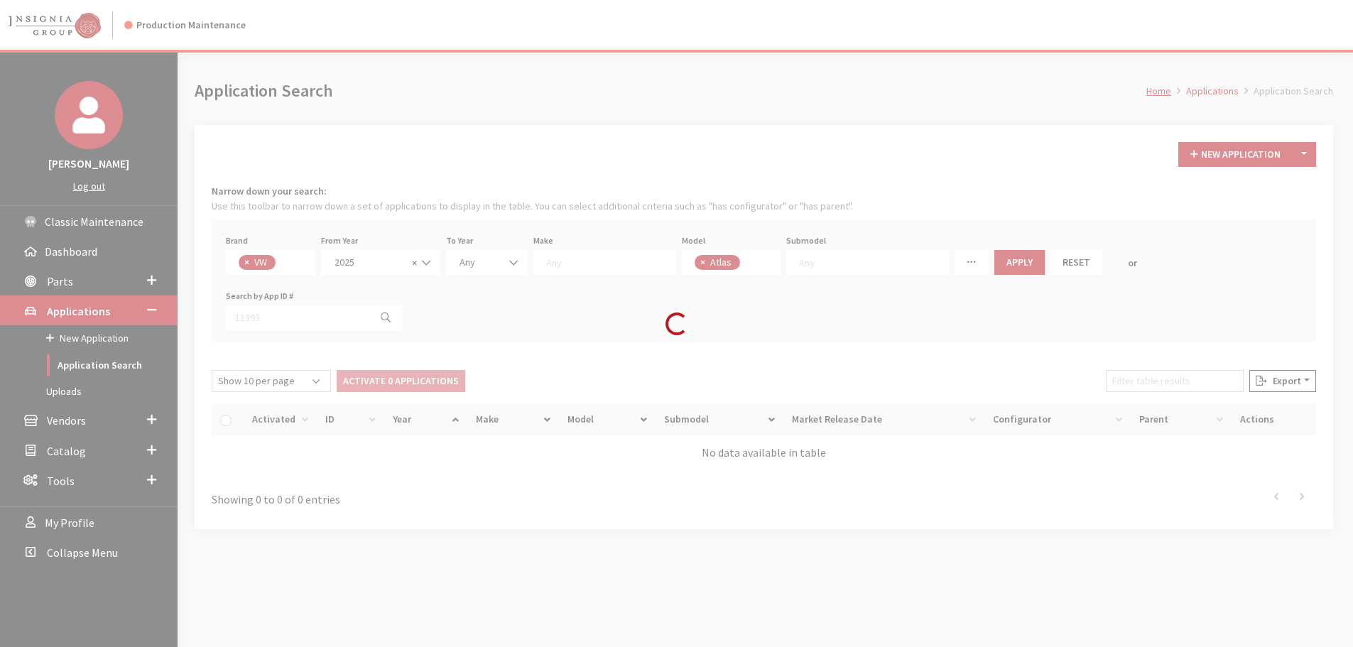
scroll to position [373, 0]
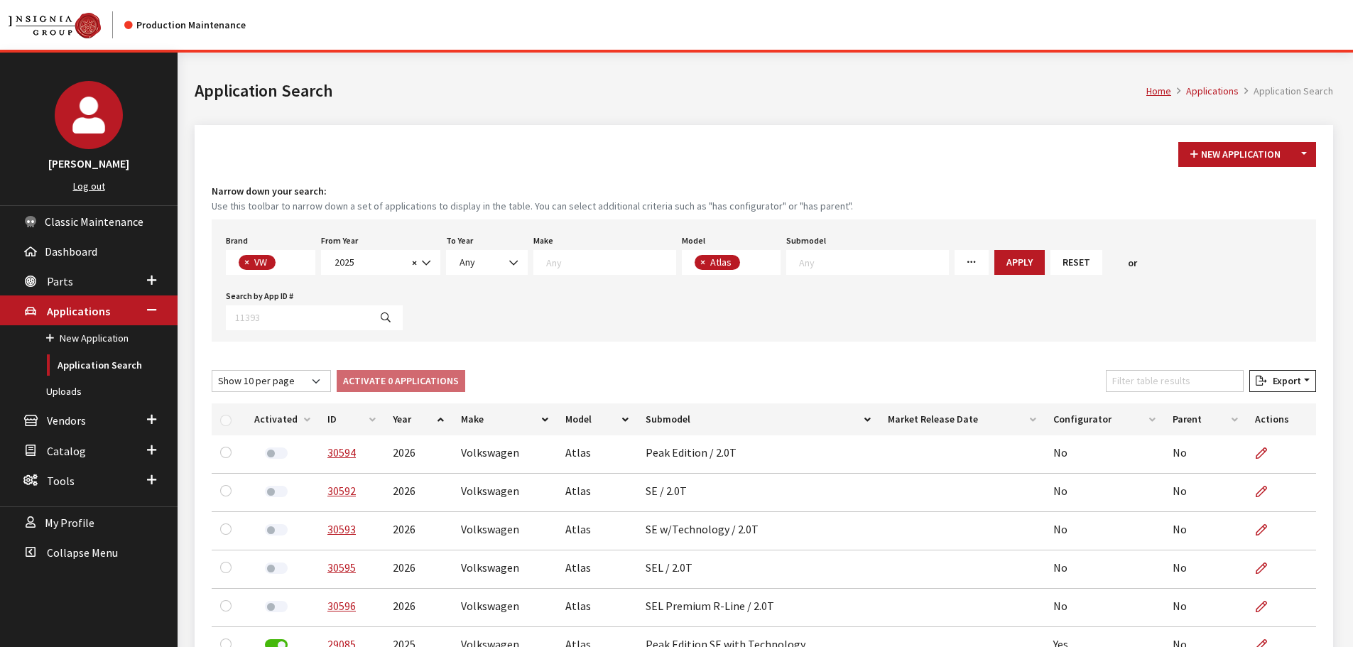
click at [734, 267] on span "× Atlas" at bounding box center [731, 262] width 99 height 25
select select
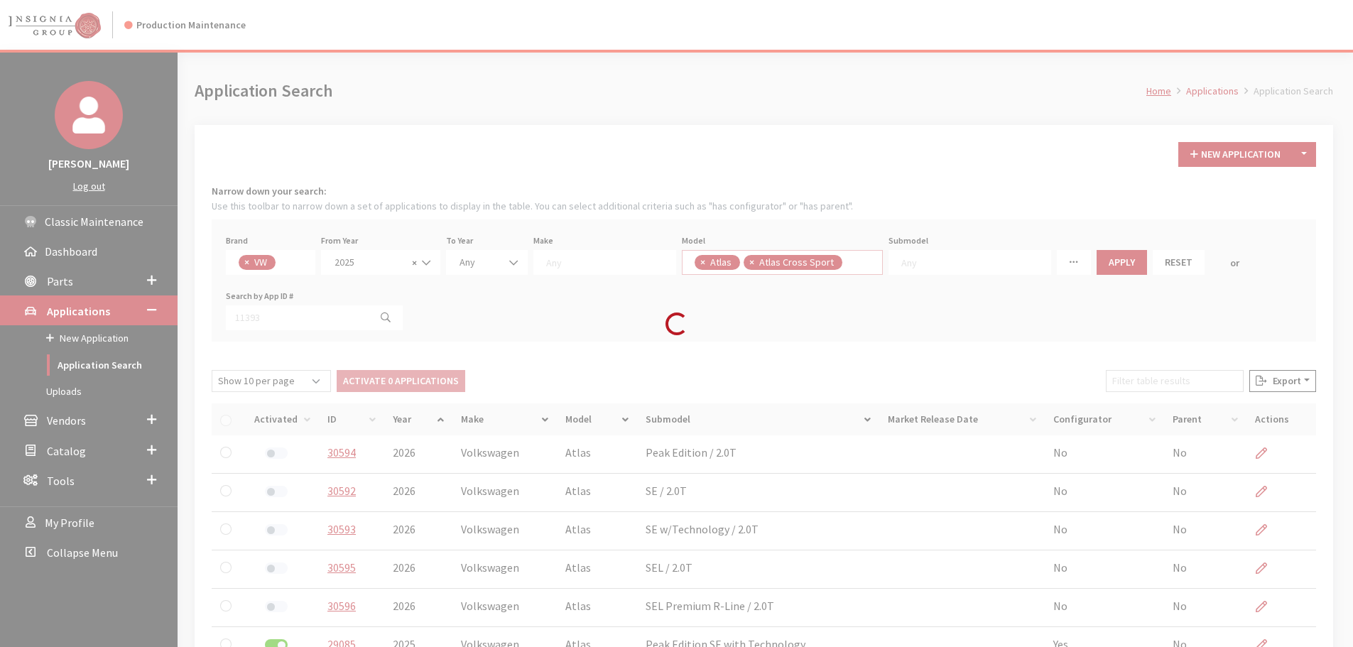
scroll to position [13, 0]
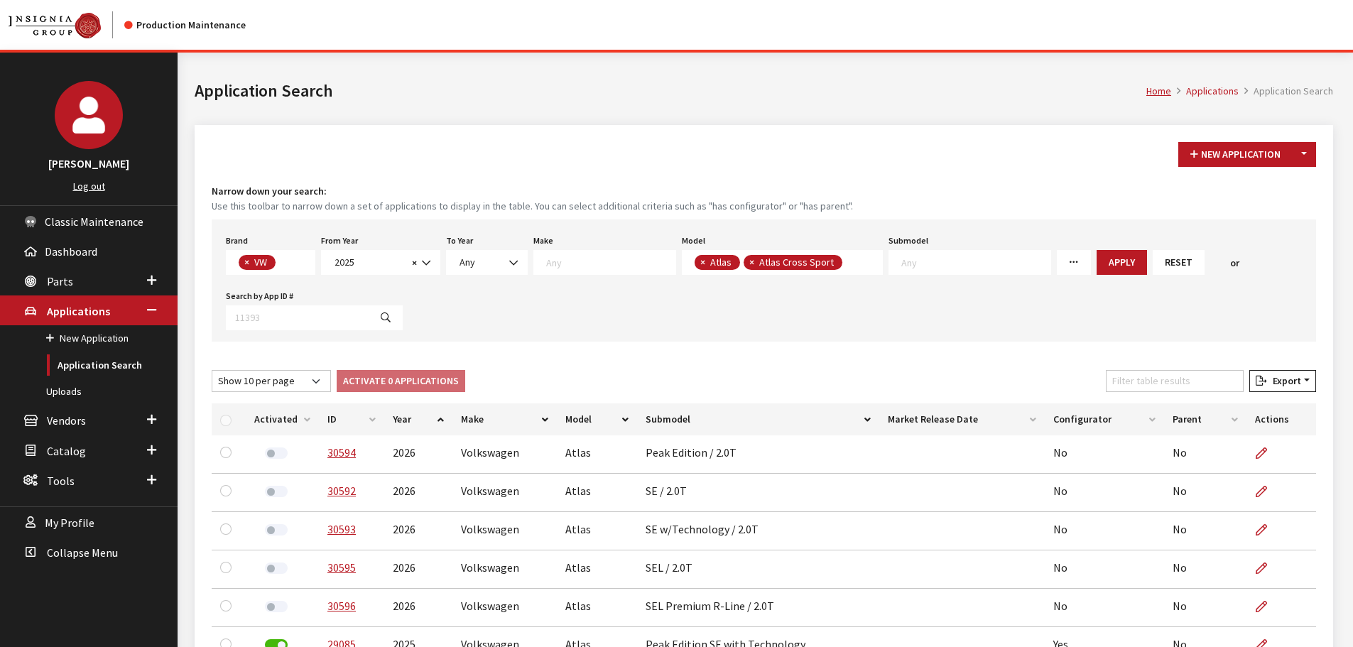
click at [700, 266] on span "×" at bounding box center [702, 262] width 5 height 13
select select "1089"
select select
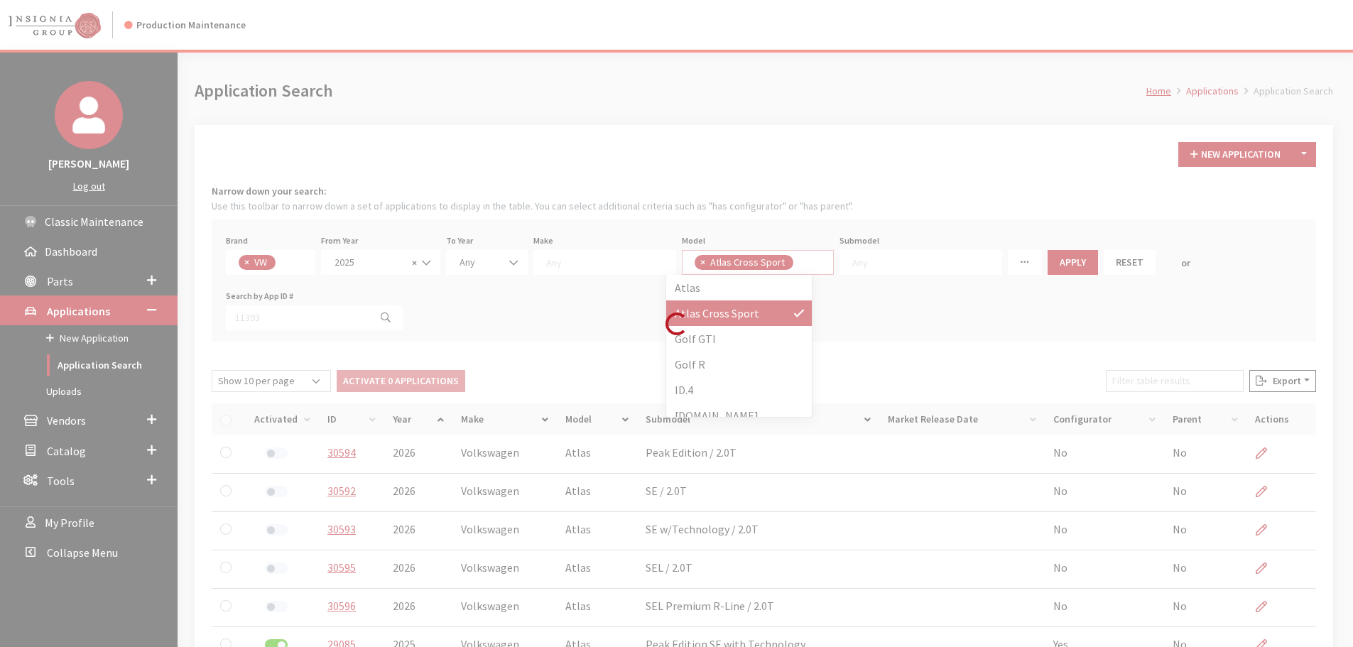
scroll to position [1, 0]
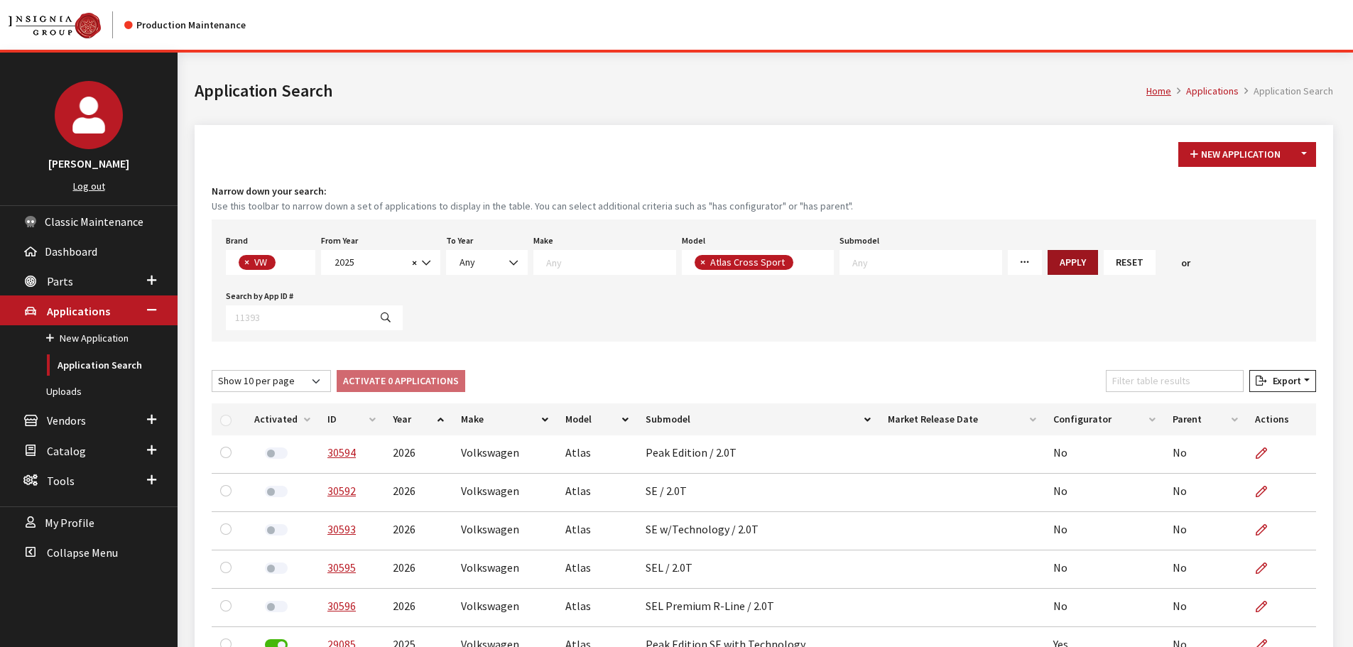
click at [1047, 264] on button "Apply" at bounding box center [1072, 262] width 50 height 25
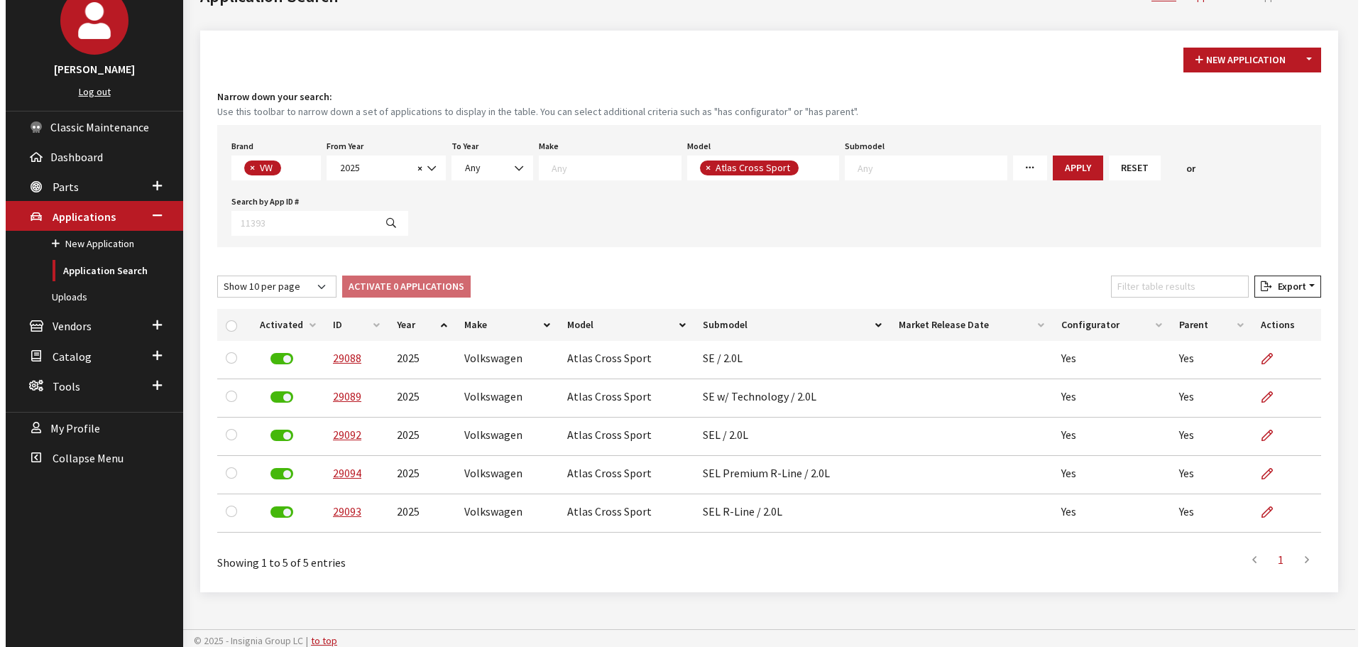
scroll to position [99, 0]
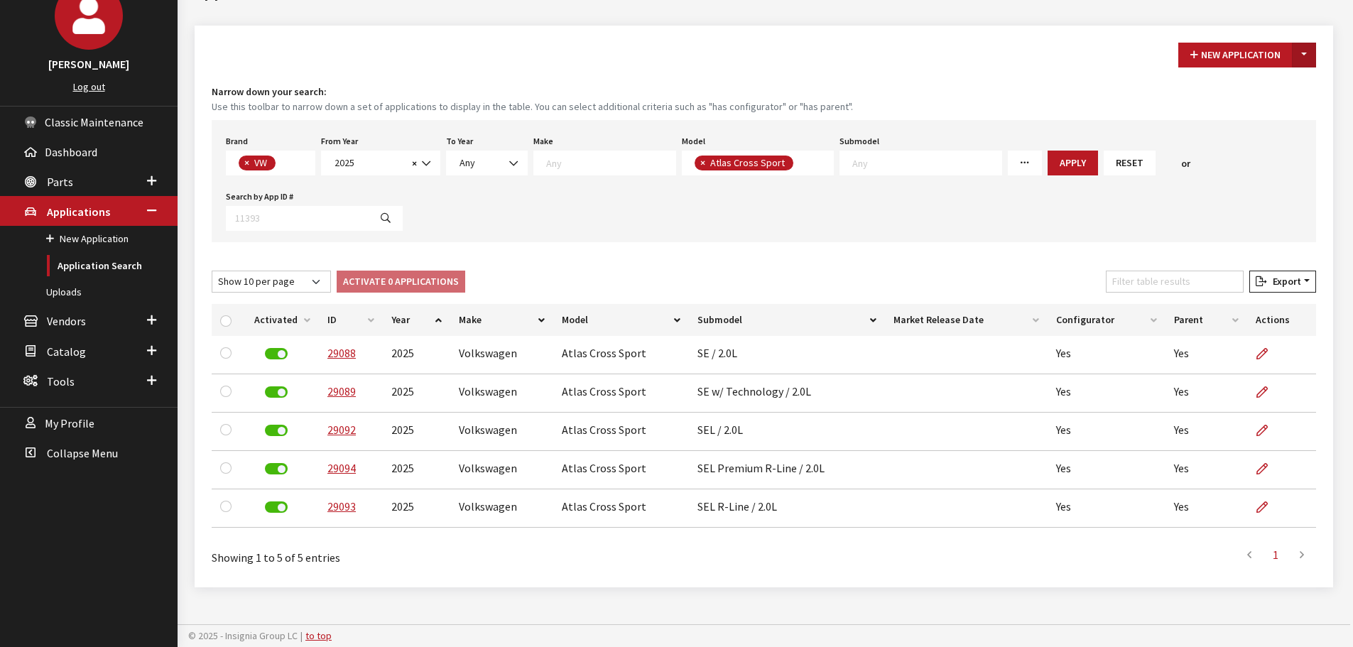
click at [1313, 50] on button "Toggle Dropdown" at bounding box center [1304, 55] width 24 height 25
click at [1235, 89] on button "New From Existing..." at bounding box center [1255, 85] width 122 height 25
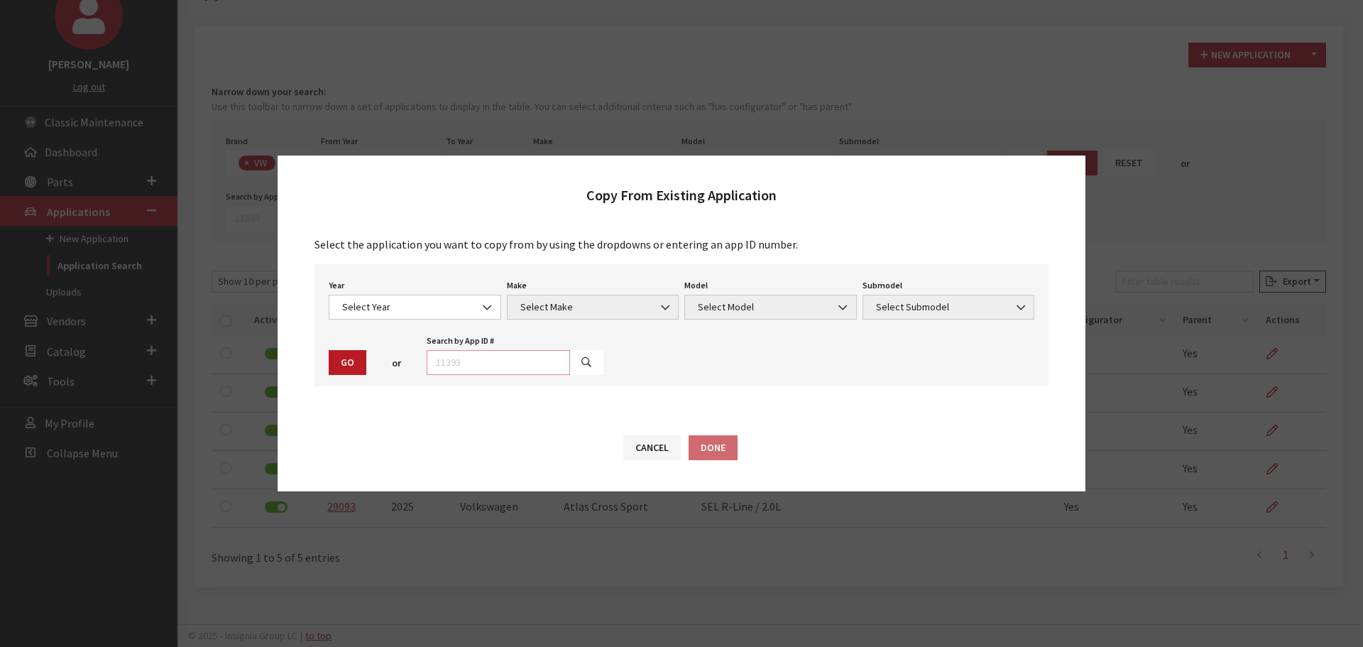
click at [481, 364] on input "text" at bounding box center [498, 362] width 143 height 25
type input "29088"
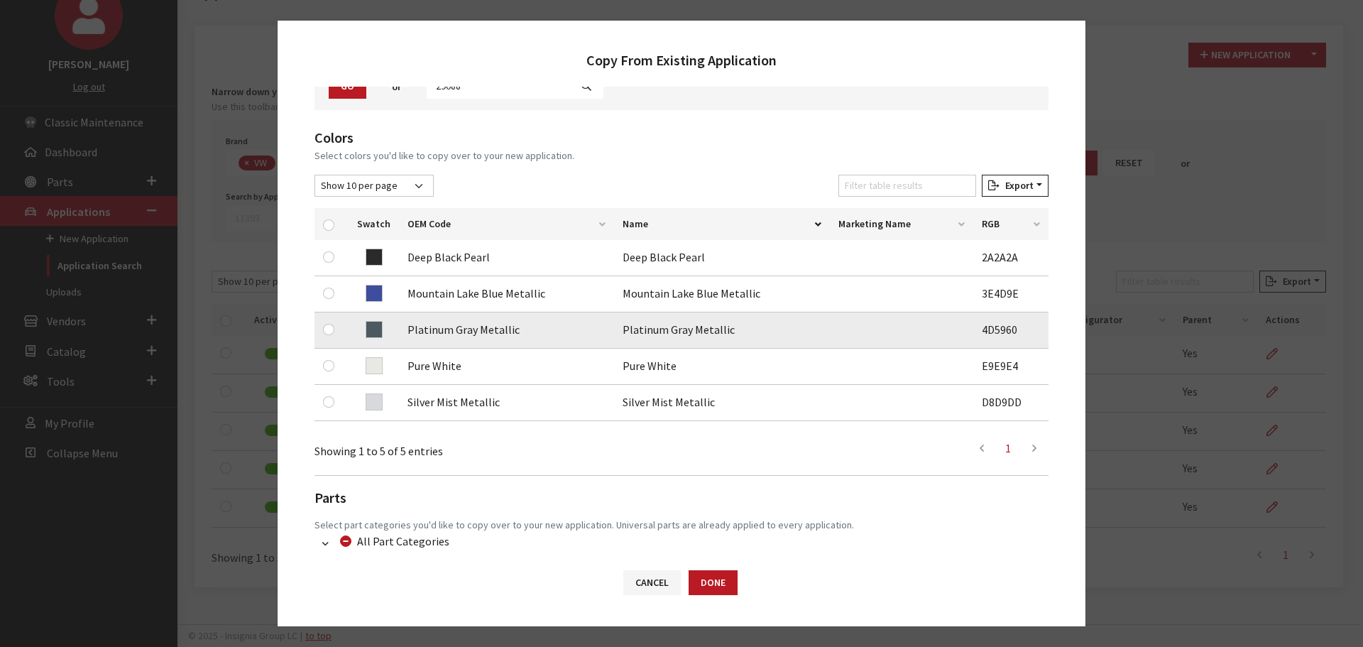
scroll to position [142, 0]
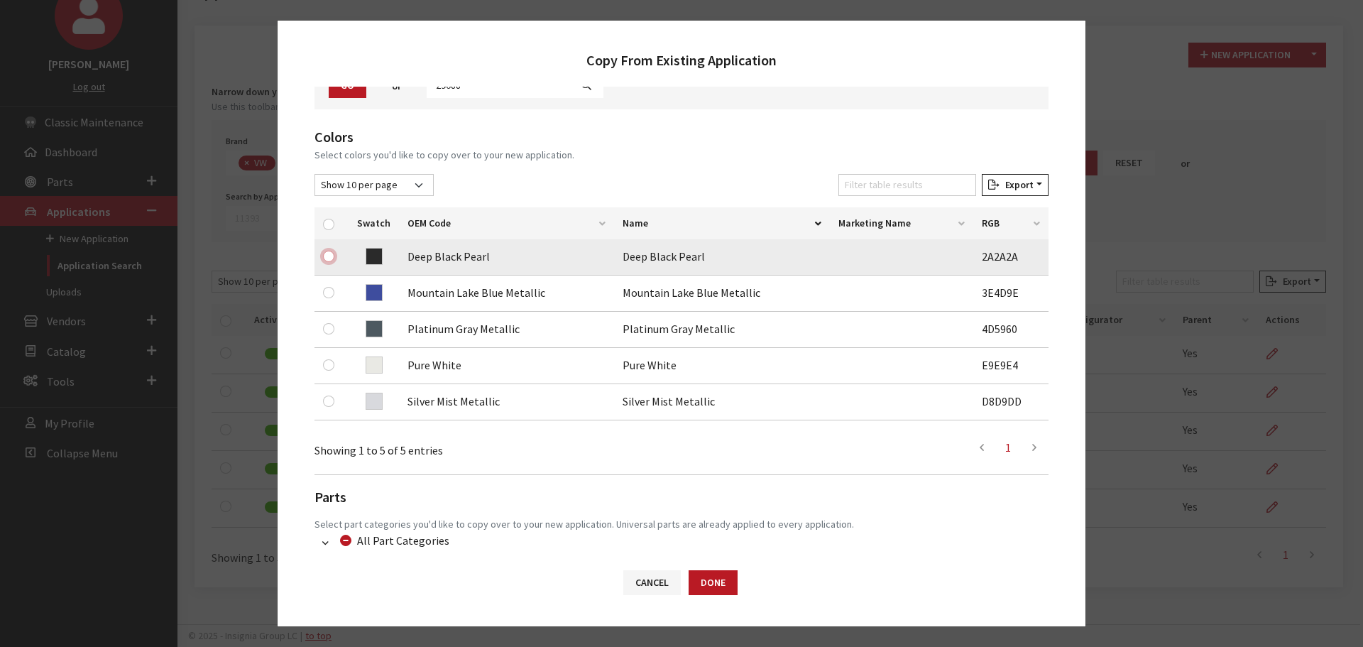
click at [328, 256] on input "checkbox" at bounding box center [328, 256] width 11 height 11
checkbox input "true"
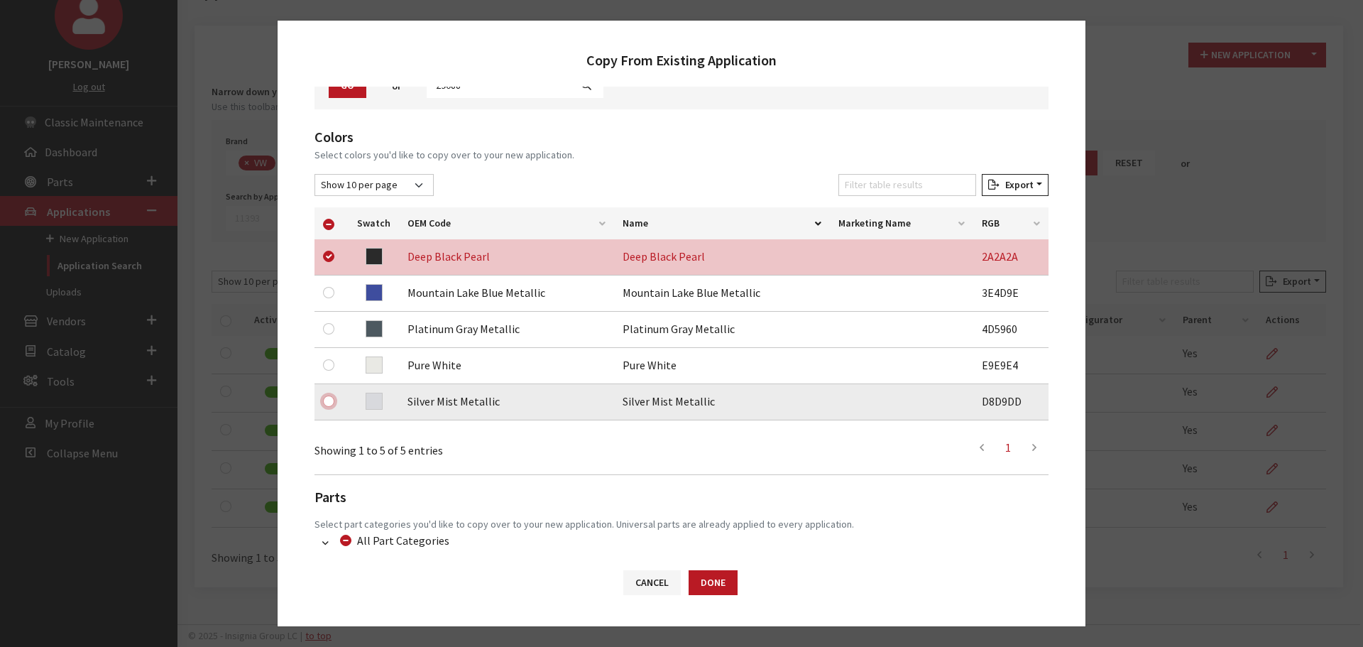
click at [329, 401] on input "checkbox" at bounding box center [328, 400] width 11 height 11
checkbox input "true"
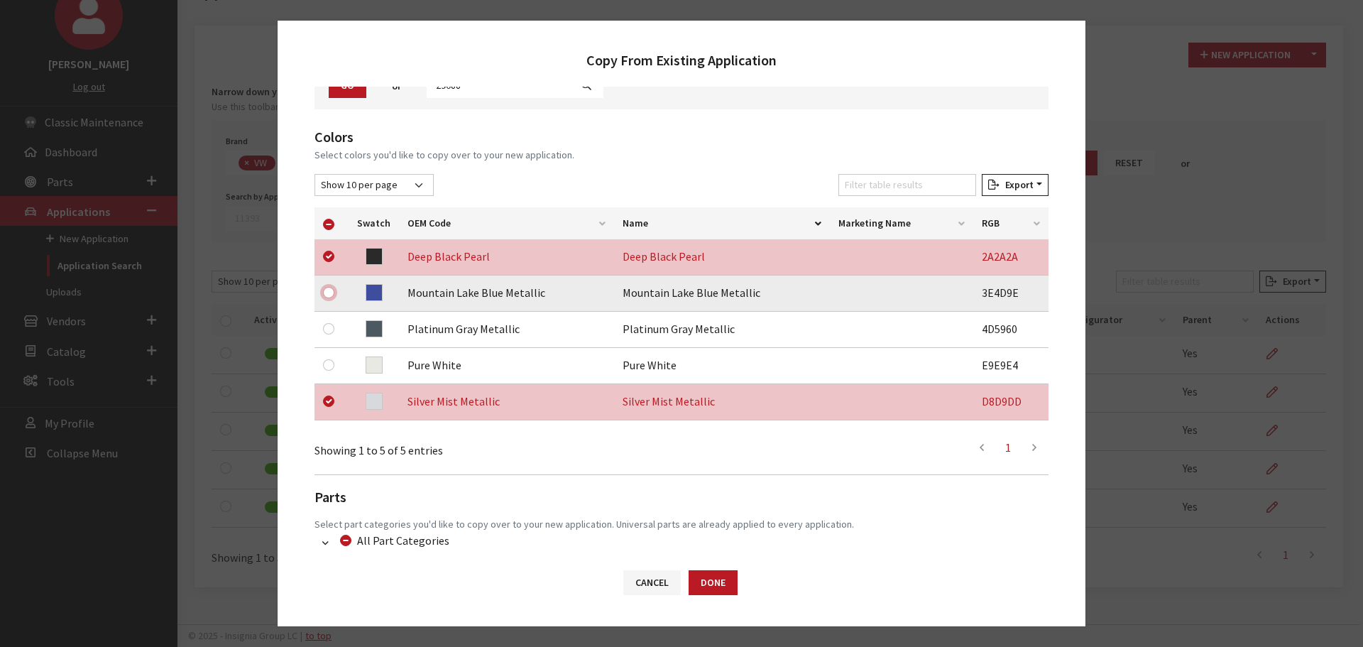
click at [332, 290] on input "checkbox" at bounding box center [328, 292] width 11 height 11
checkbox input "true"
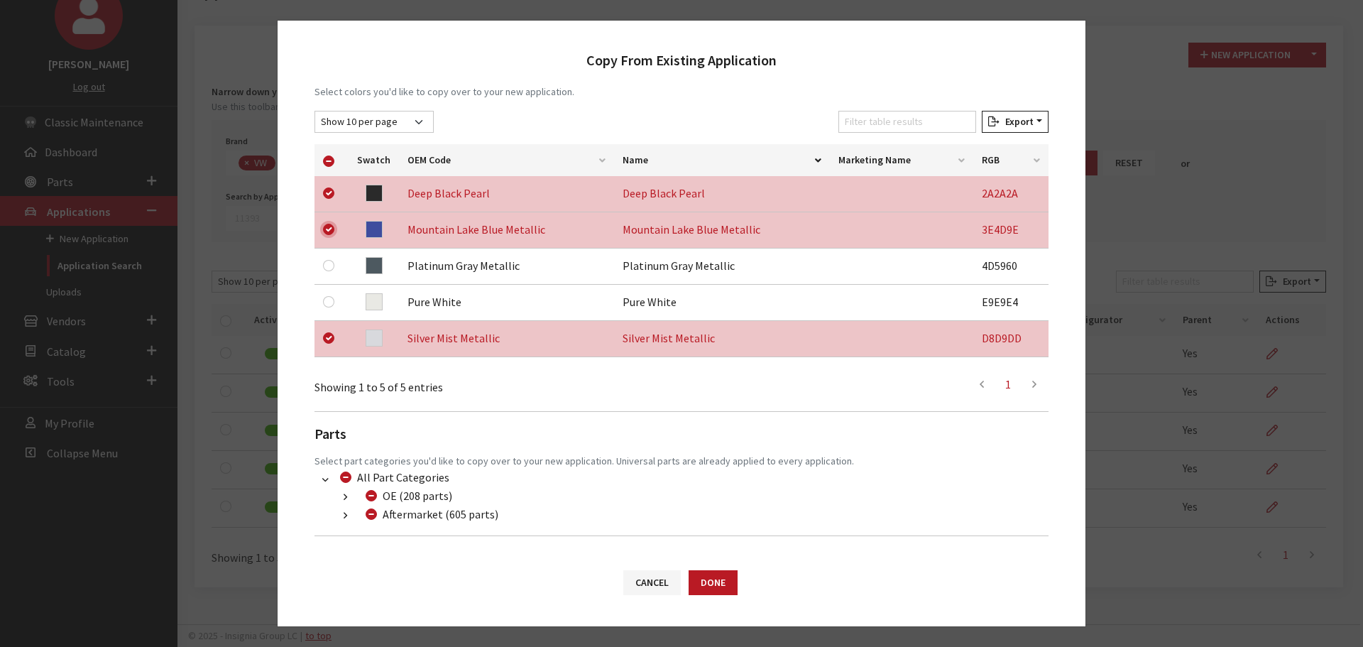
scroll to position [261, 0]
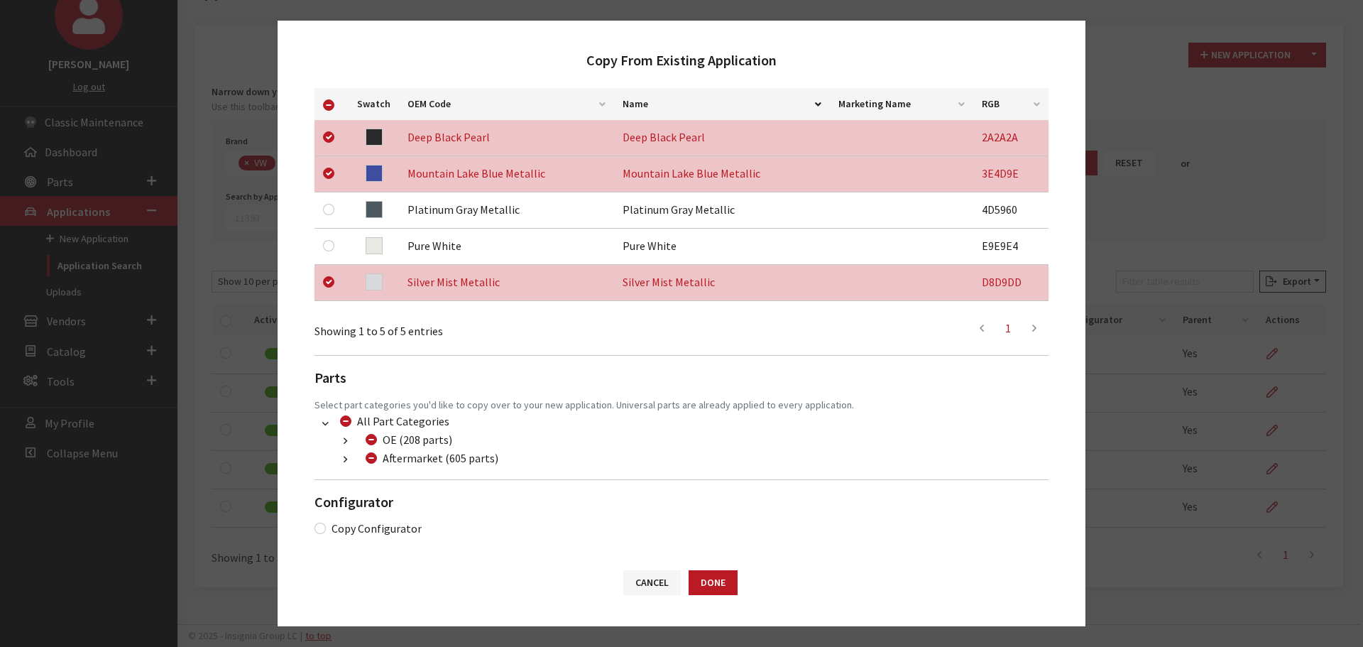
click at [343, 455] on button "button" at bounding box center [346, 460] width 28 height 16
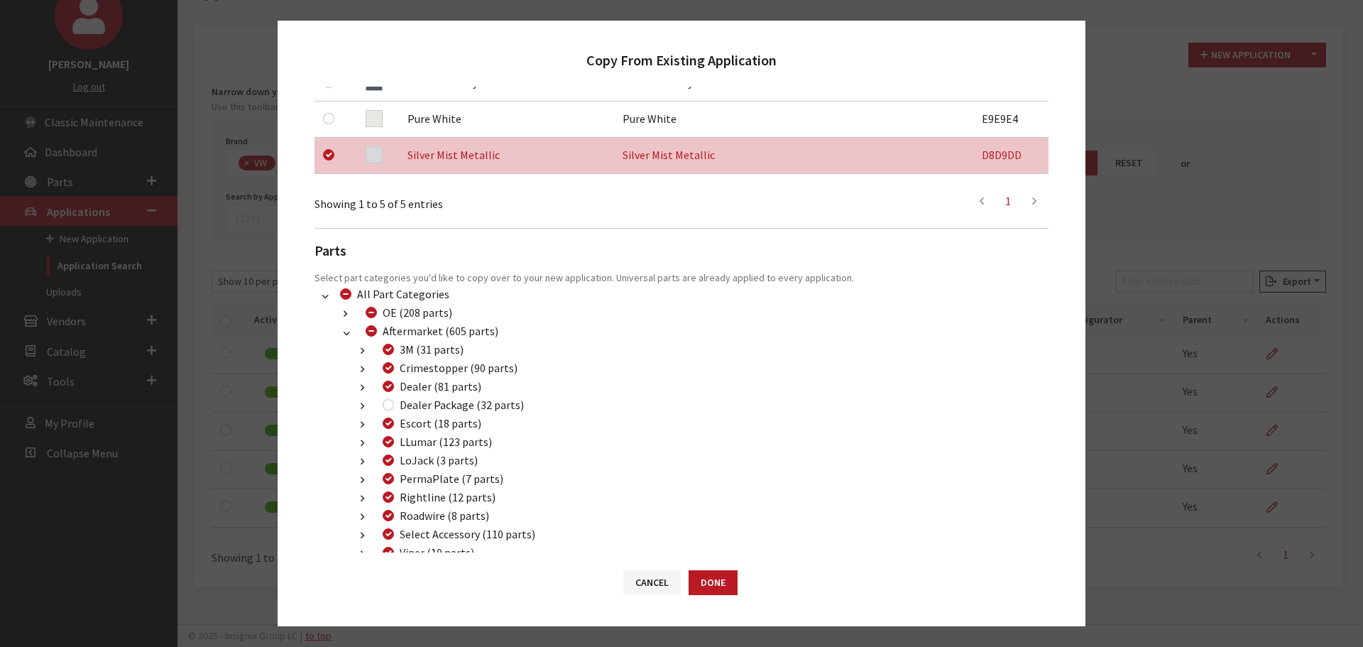
scroll to position [403, 0]
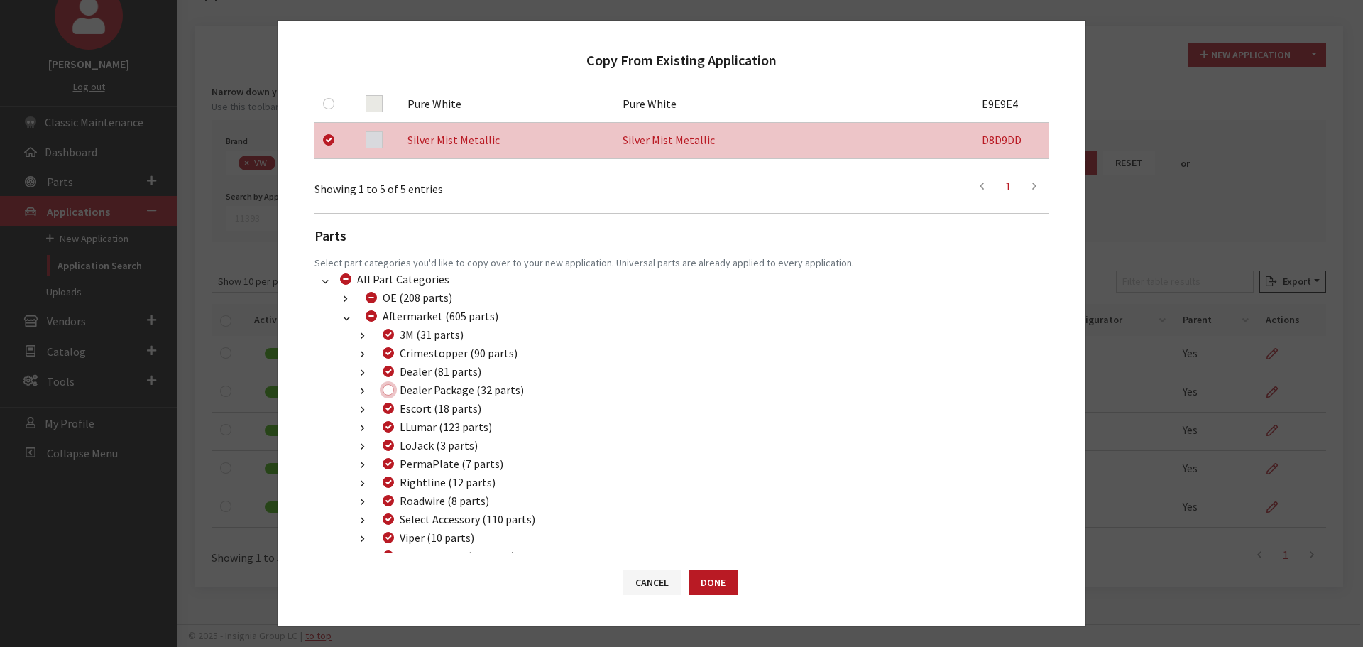
click at [385, 388] on input "Dealer Package (32 parts)" at bounding box center [388, 389] width 11 height 11
checkbox input "true"
click at [721, 577] on button "Done" at bounding box center [713, 582] width 49 height 25
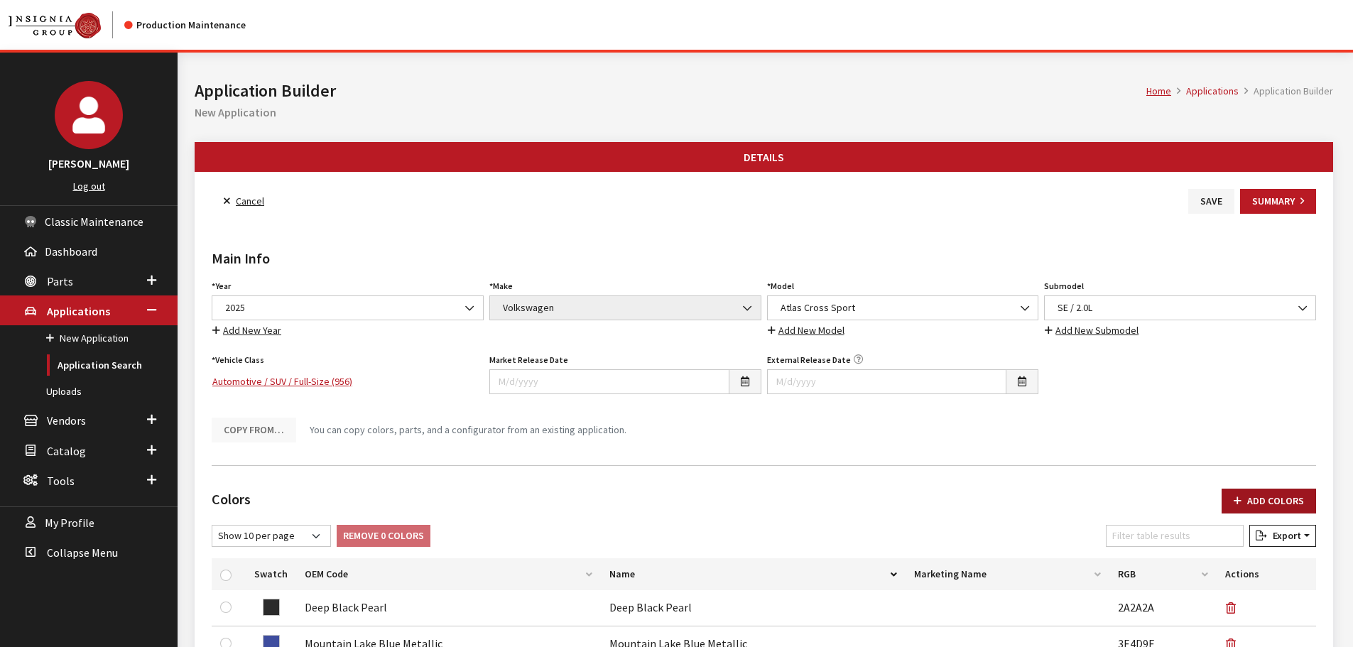
click at [1270, 496] on button "Add Colors" at bounding box center [1268, 500] width 94 height 25
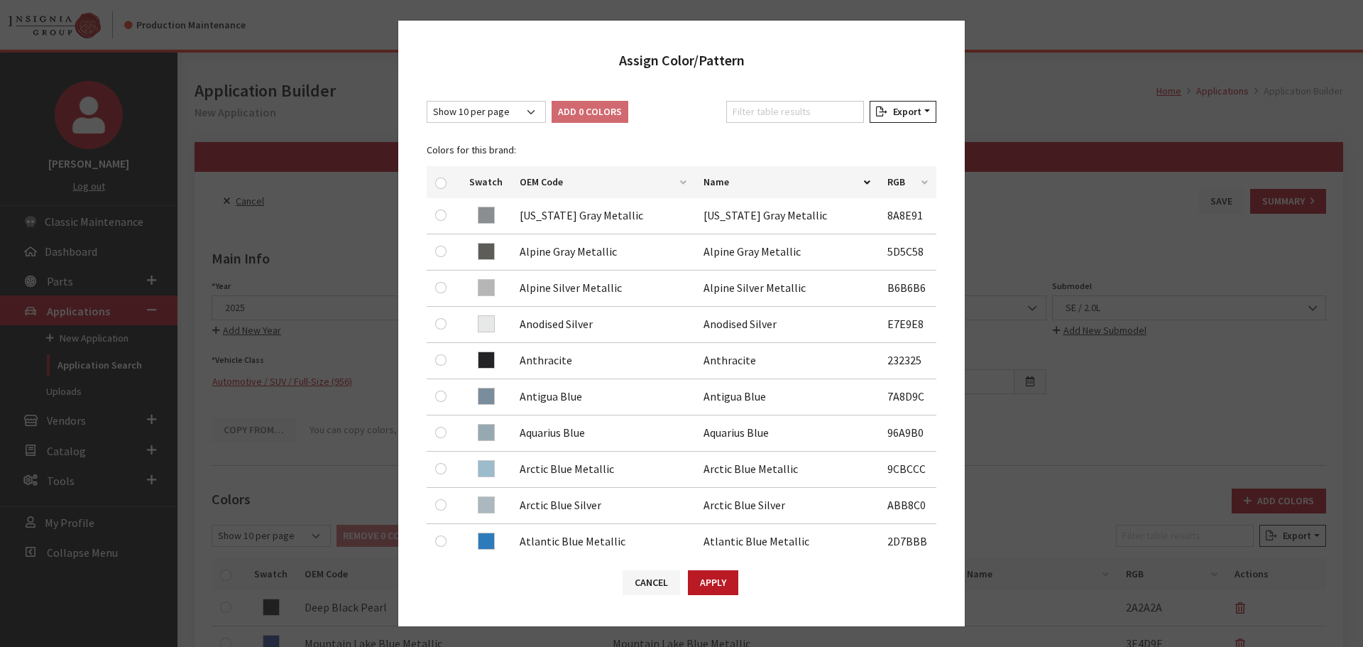
click at [807, 124] on div "Filter table results" at bounding box center [795, 115] width 143 height 28
click at [807, 116] on input "Filter table results" at bounding box center [795, 112] width 138 height 22
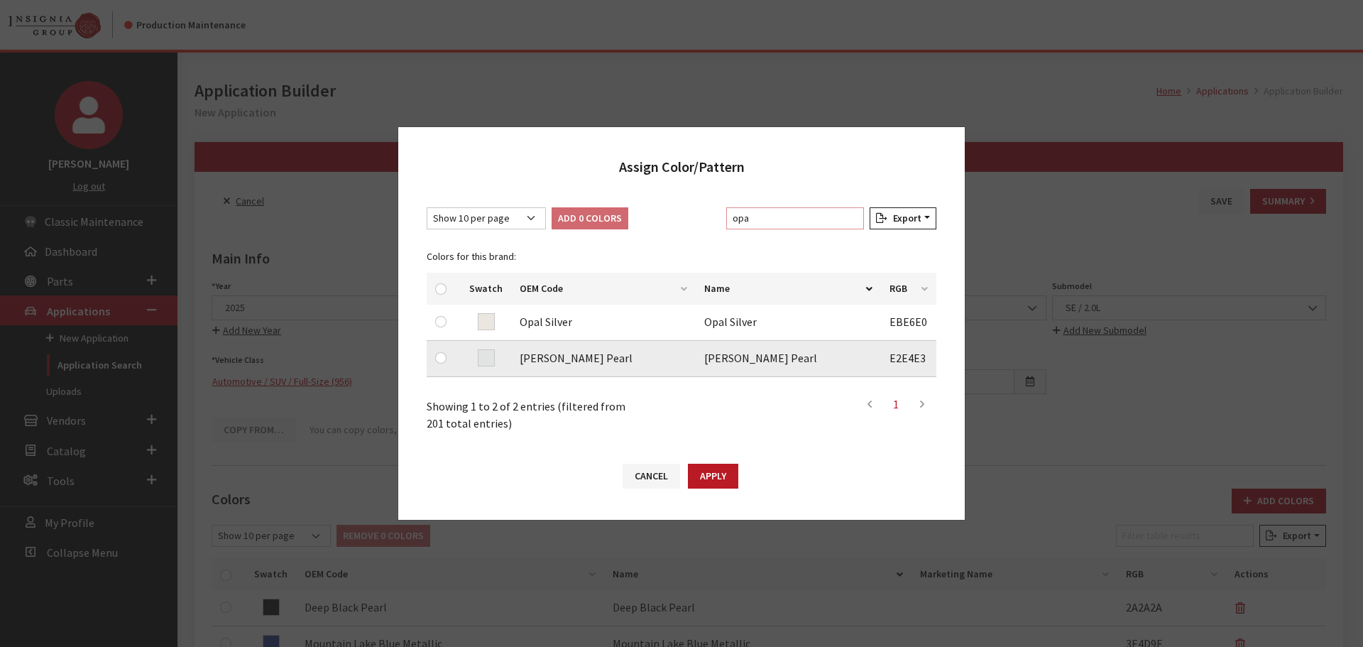
type input "opa"
click at [441, 359] on input "checkbox" at bounding box center [440, 357] width 11 height 11
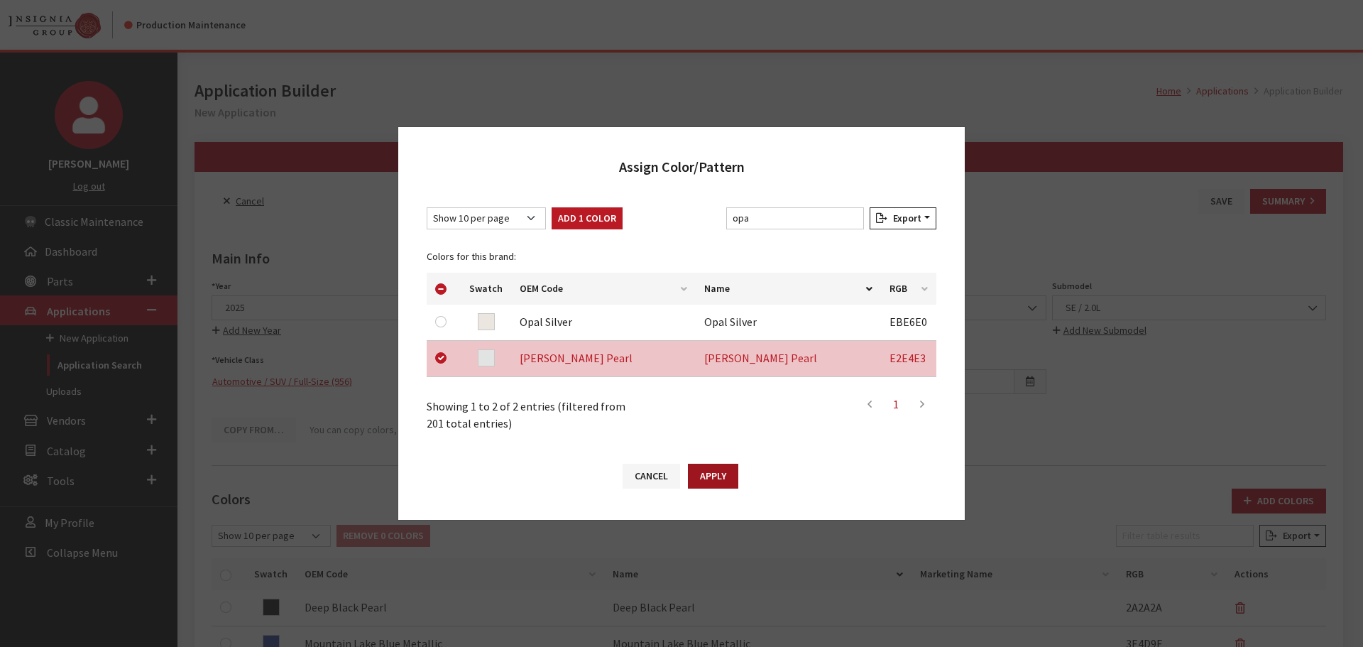
click at [695, 475] on button "Apply" at bounding box center [713, 476] width 50 height 25
checkbox input "false"
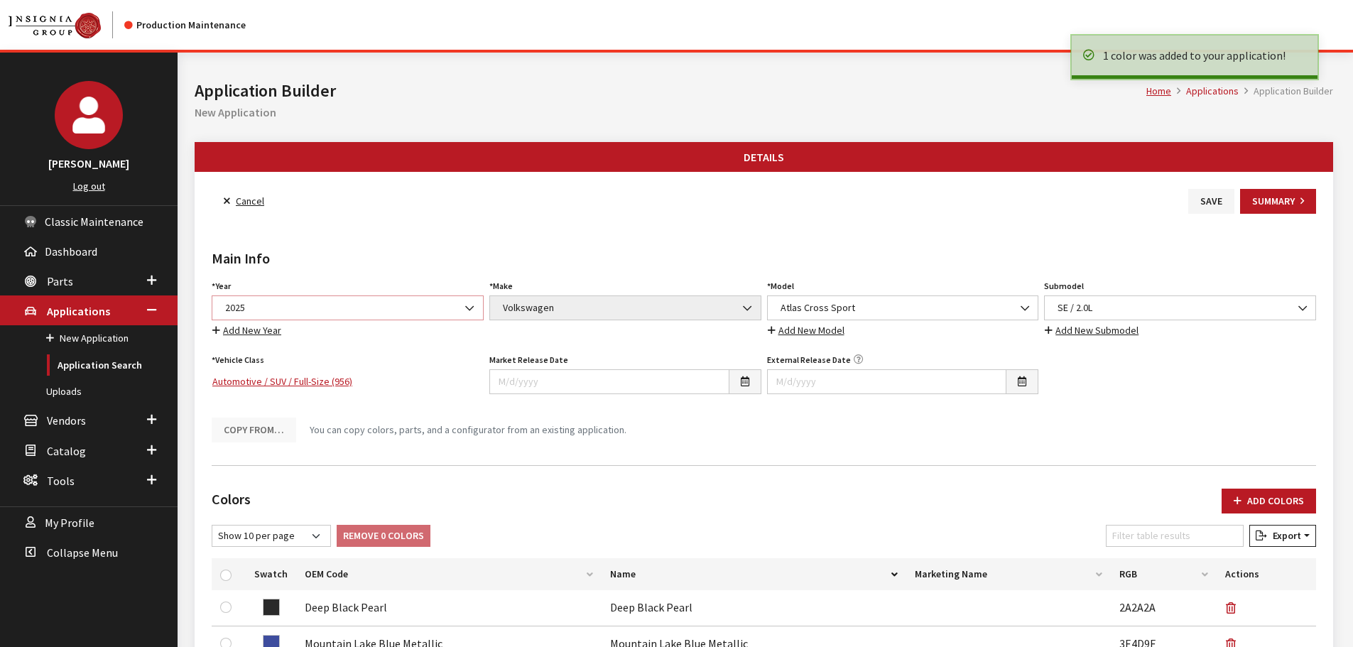
click at [344, 316] on span "2025" at bounding box center [348, 307] width 272 height 25
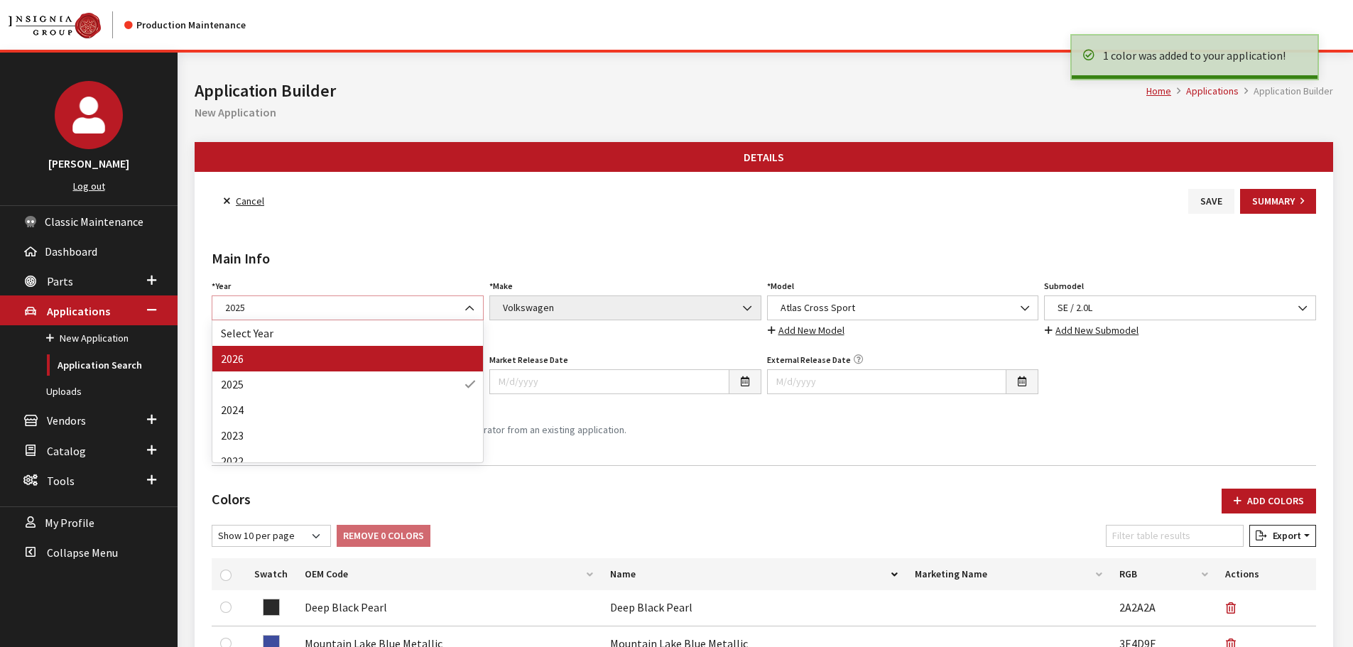
select select "44"
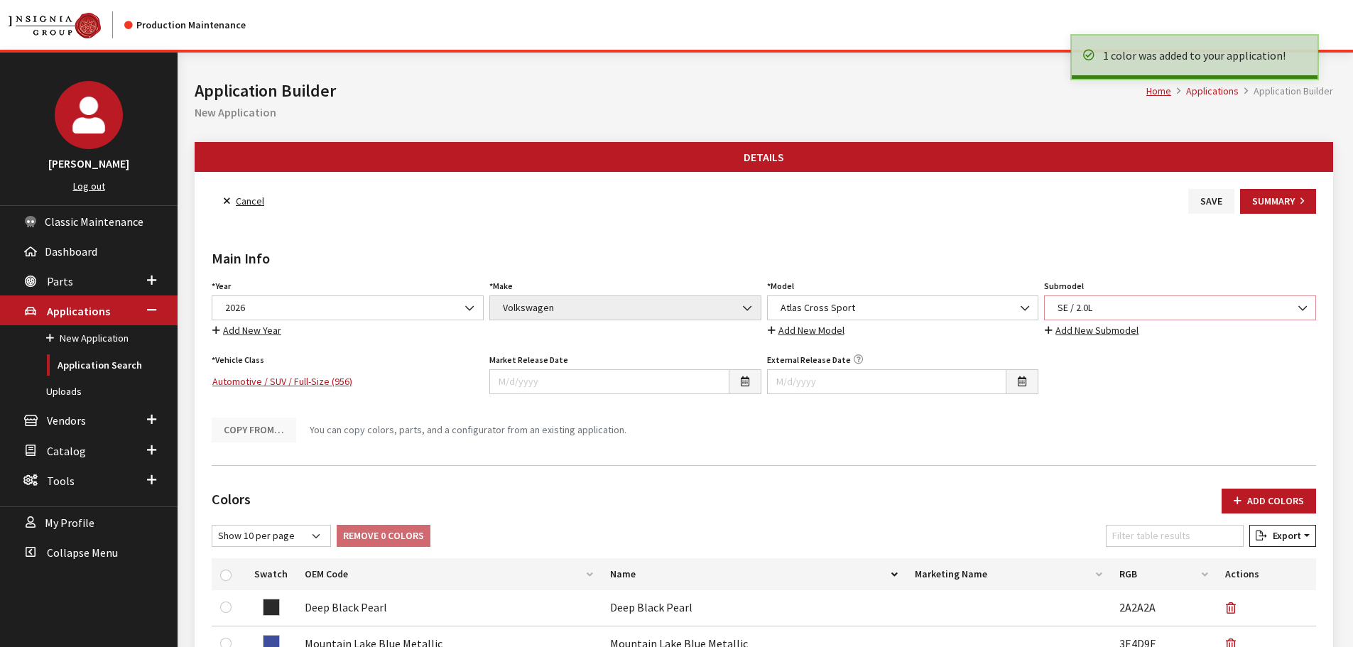
click at [1101, 304] on span "SE / 2.0L" at bounding box center [1179, 307] width 253 height 15
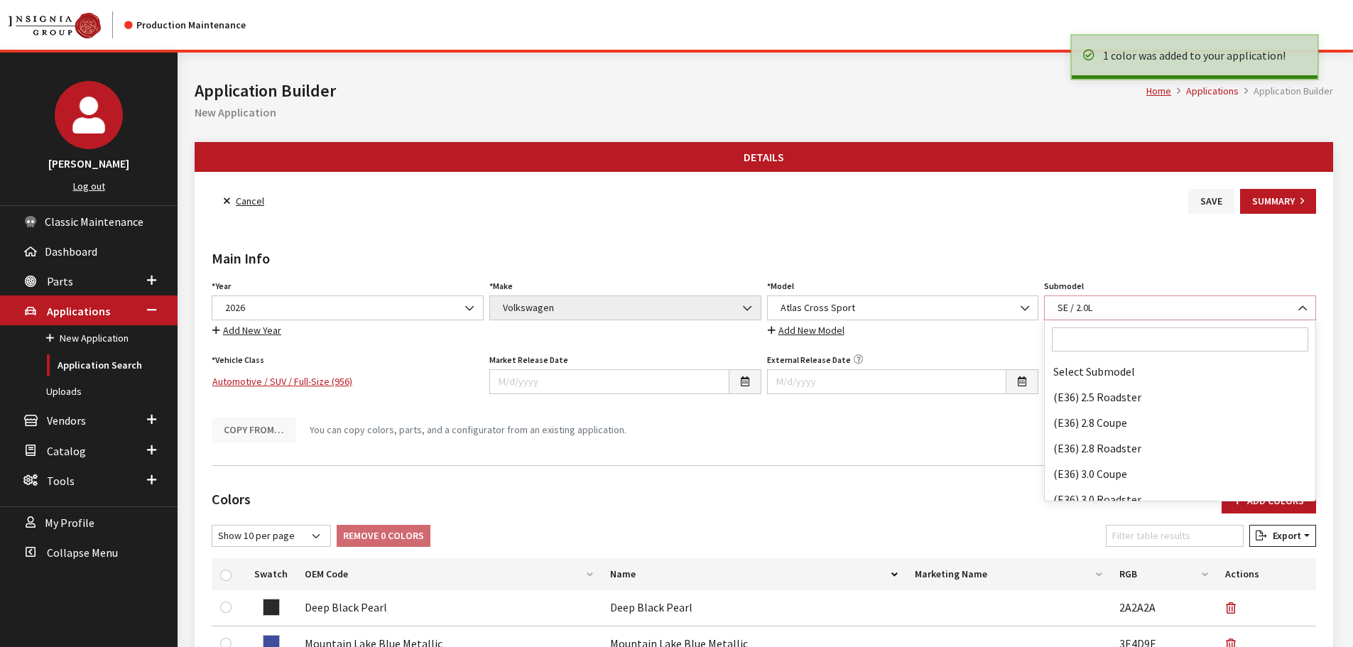
scroll to position [88176, 0]
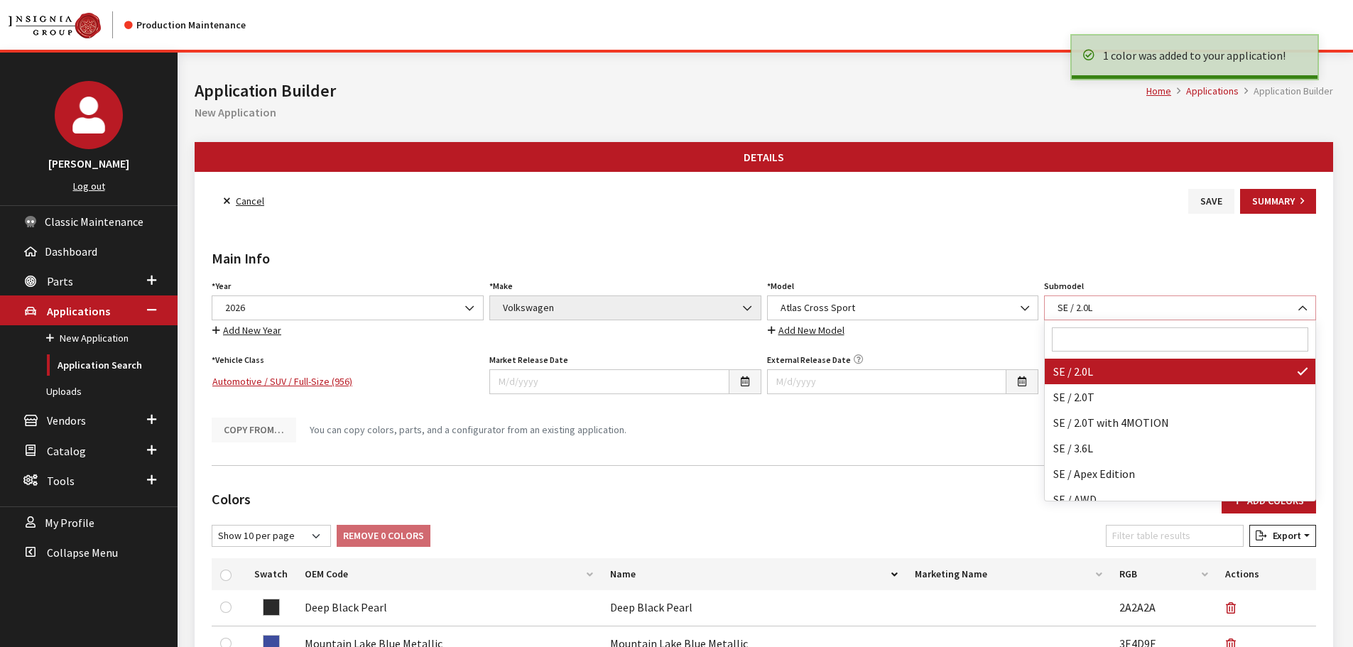
select select "3045"
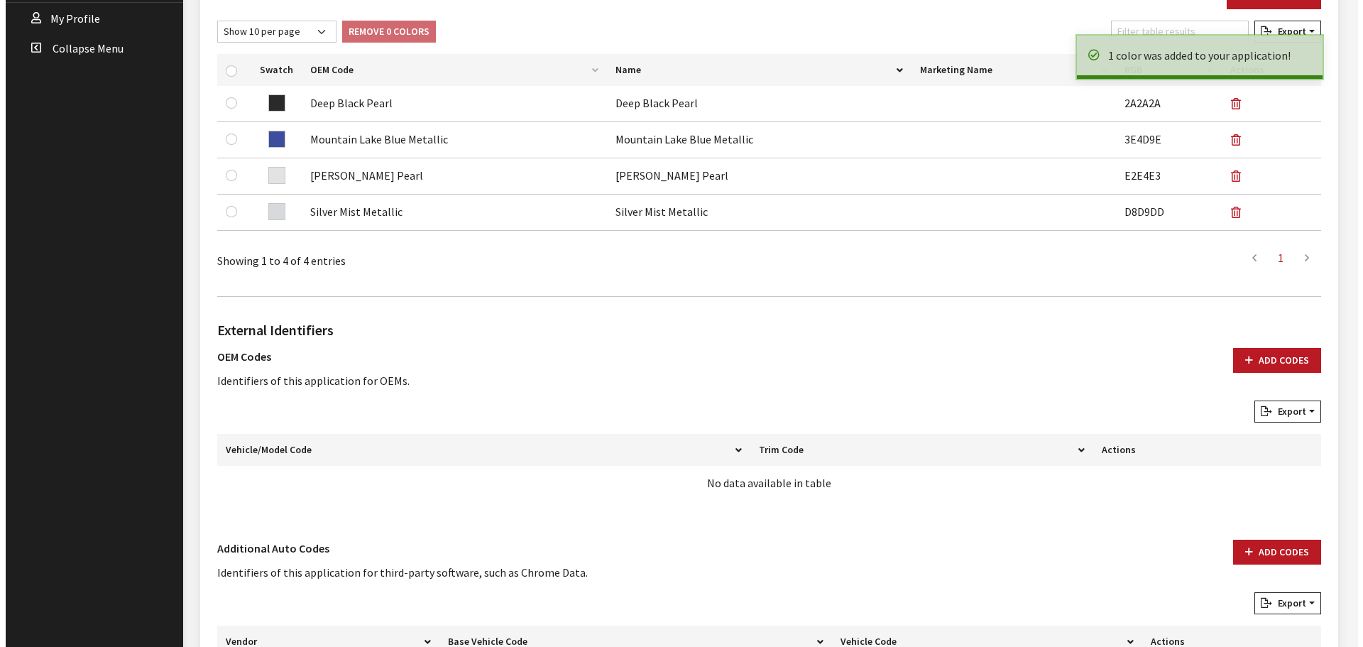
scroll to position [637, 0]
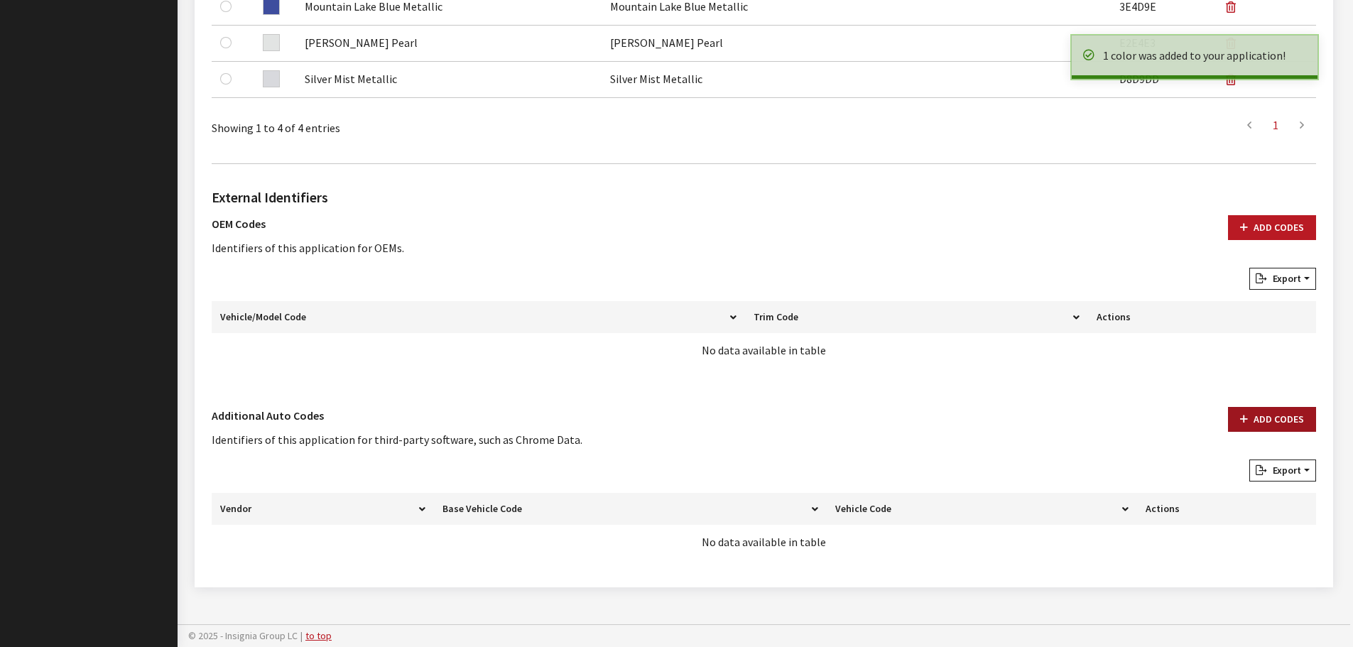
click at [1283, 424] on button "Add Codes" at bounding box center [1272, 419] width 88 height 25
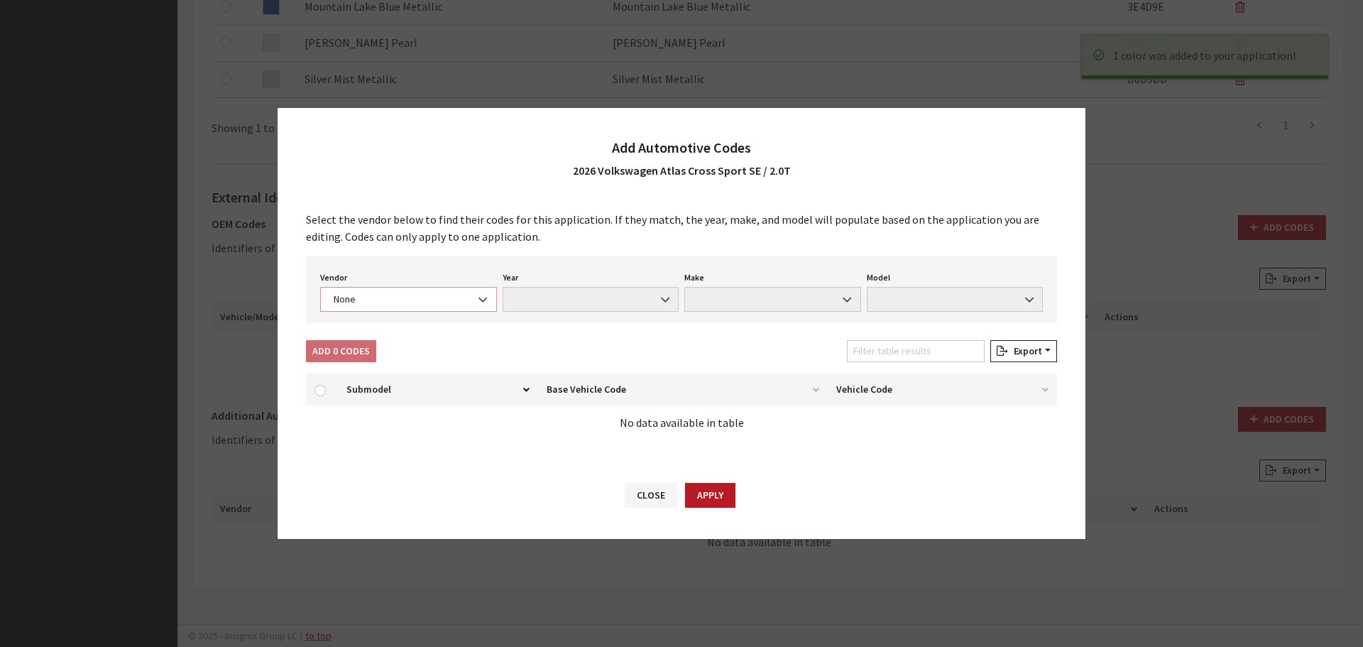
click at [453, 295] on span "None" at bounding box center [408, 299] width 158 height 15
select select "4"
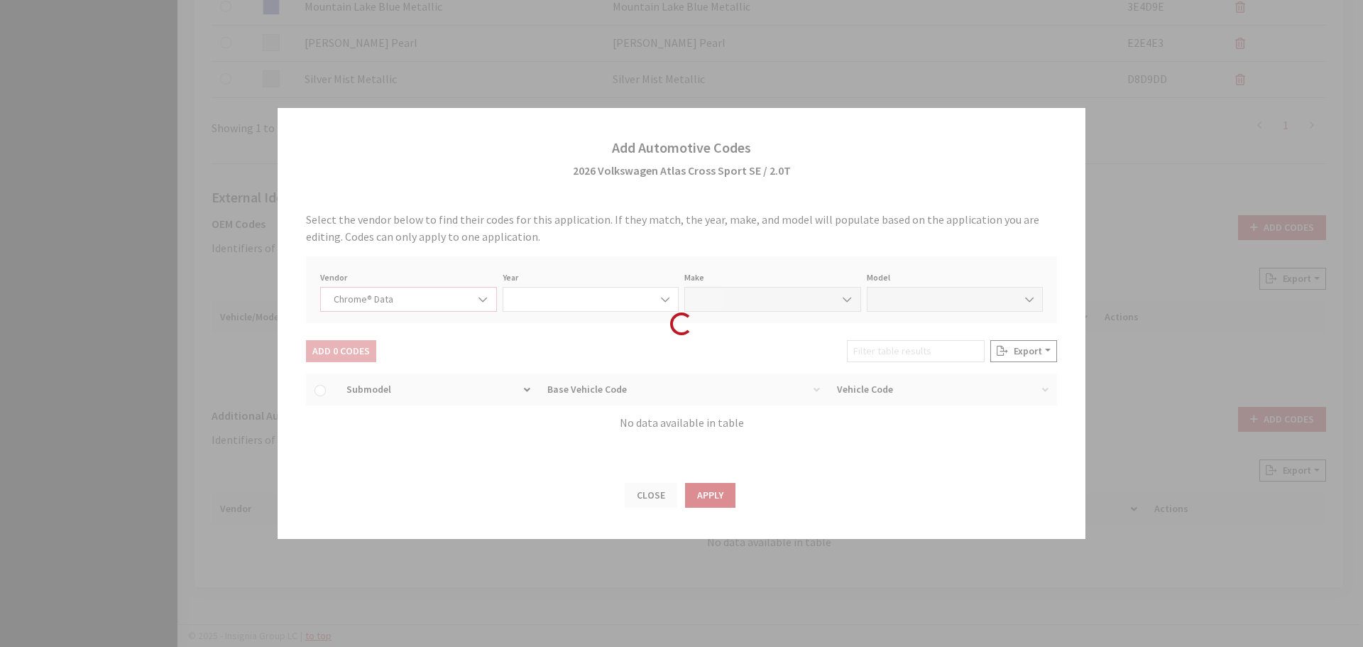
select select "2026"
select select "40"
select select "72003"
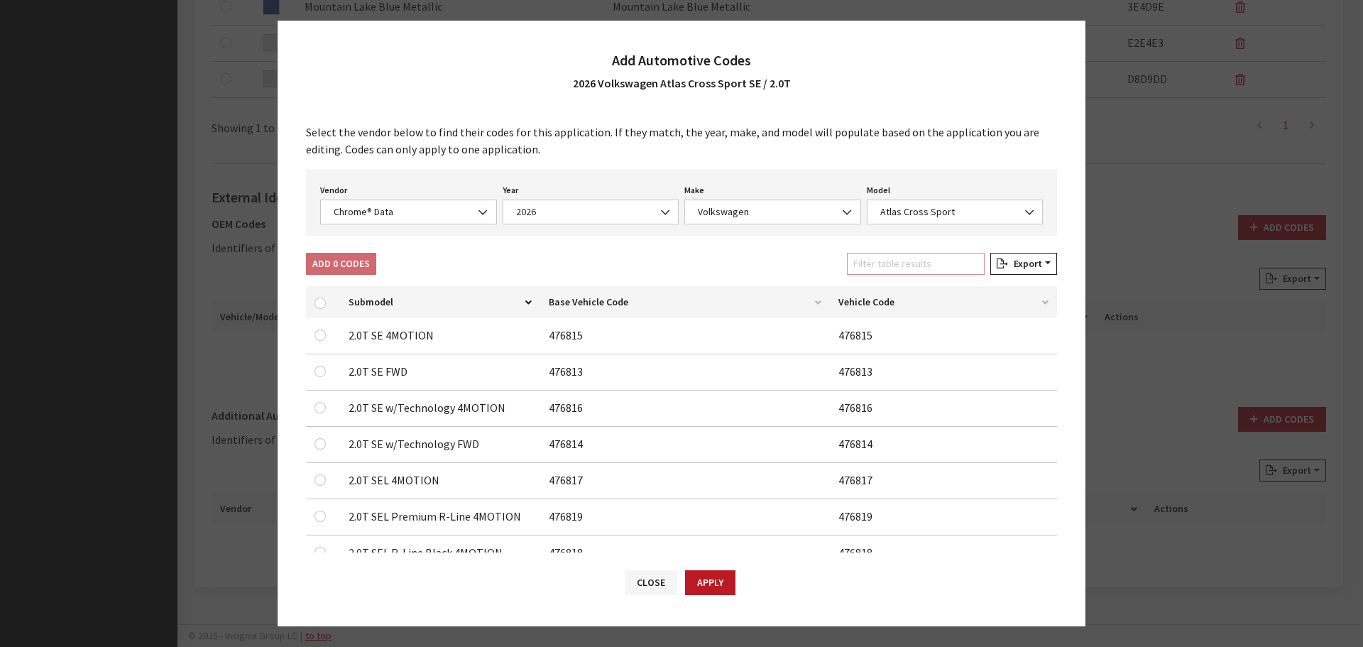
click at [891, 271] on input "Filter table results" at bounding box center [916, 264] width 138 height 22
type input "s"
click at [711, 243] on div "Select the vendor below to find their codes for this application. If they match…" at bounding box center [682, 330] width 808 height 443
click at [322, 333] on input "checkbox" at bounding box center [320, 334] width 11 height 11
checkbox input "true"
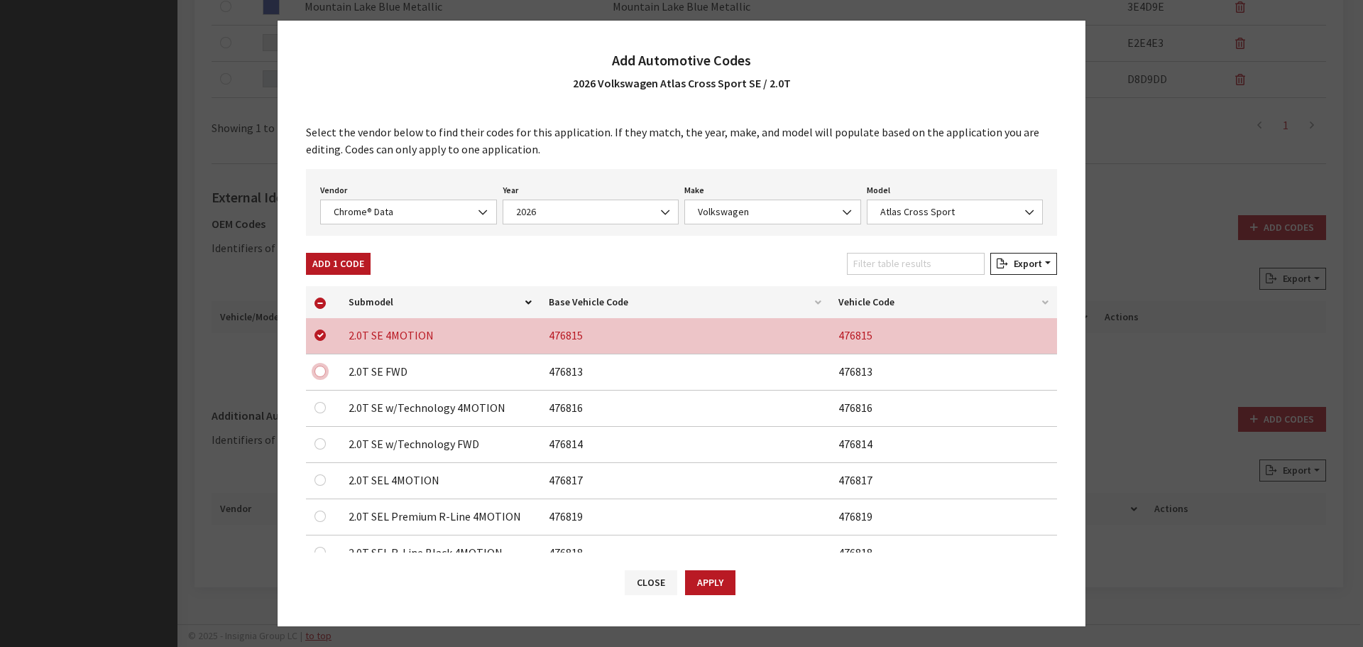
click at [320, 372] on input "checkbox" at bounding box center [320, 371] width 11 height 11
checkbox input "true"
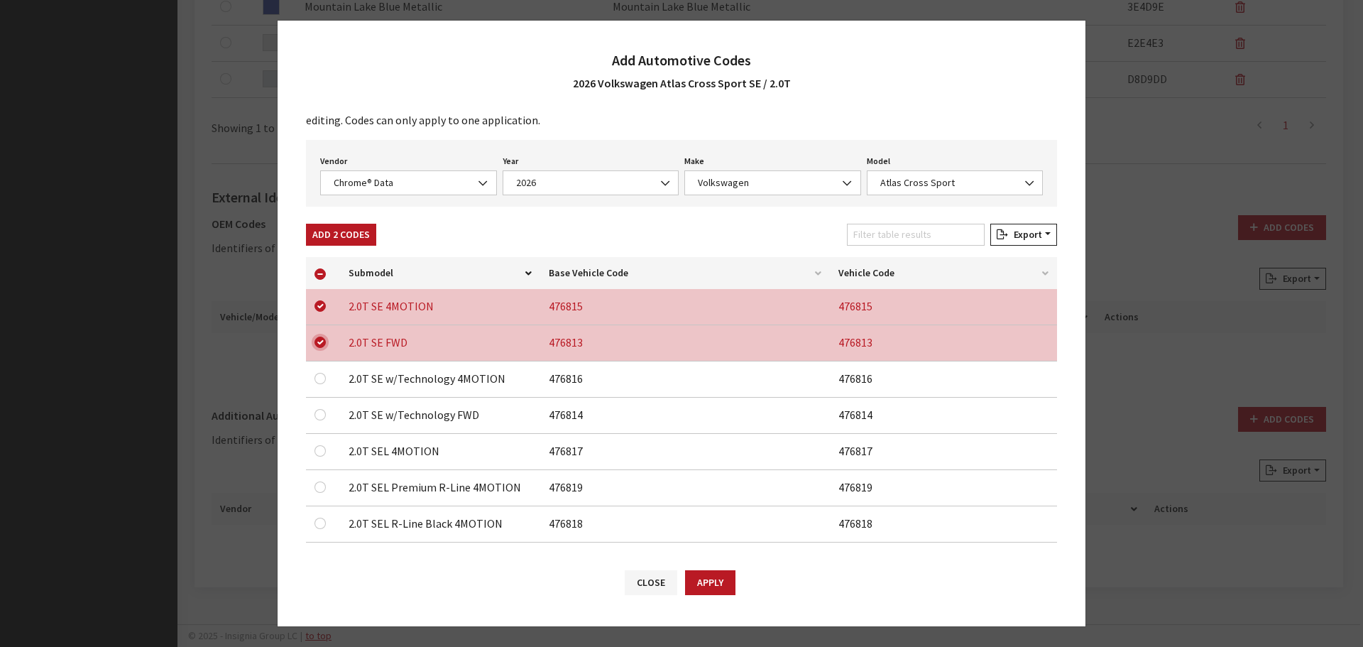
scroll to position [45, 0]
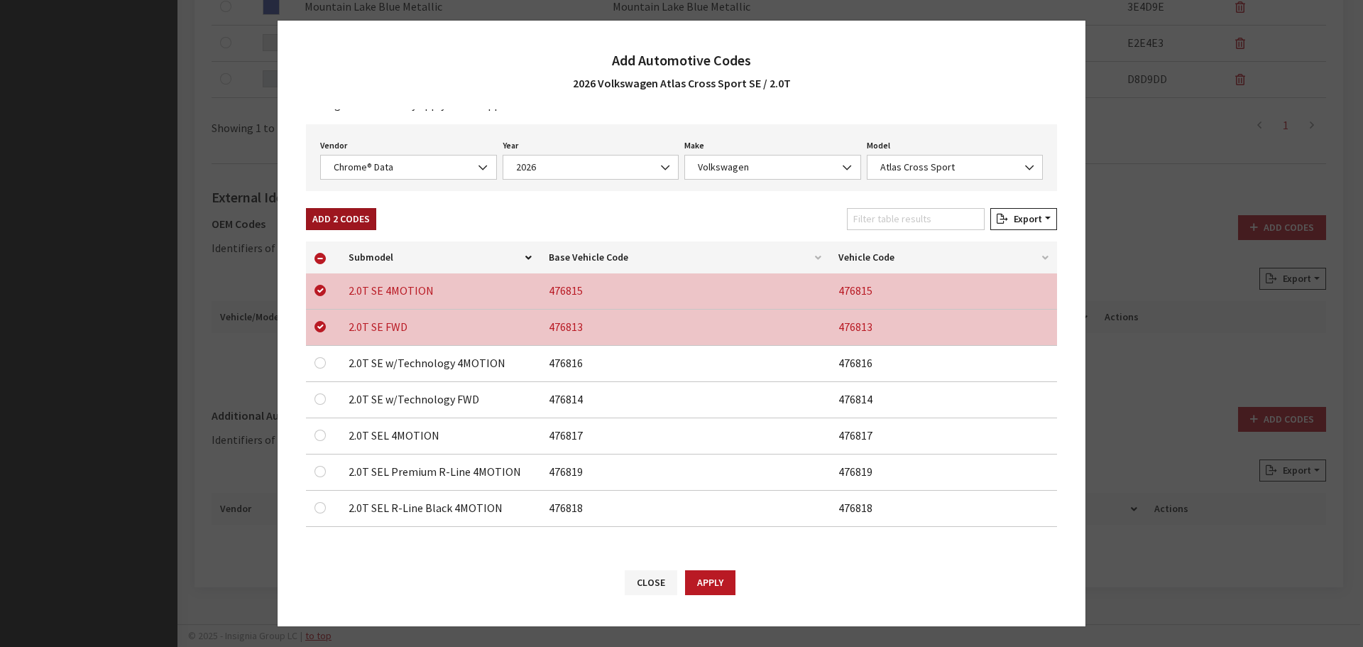
click at [342, 211] on button "Add 2 Codes" at bounding box center [341, 219] width 70 height 22
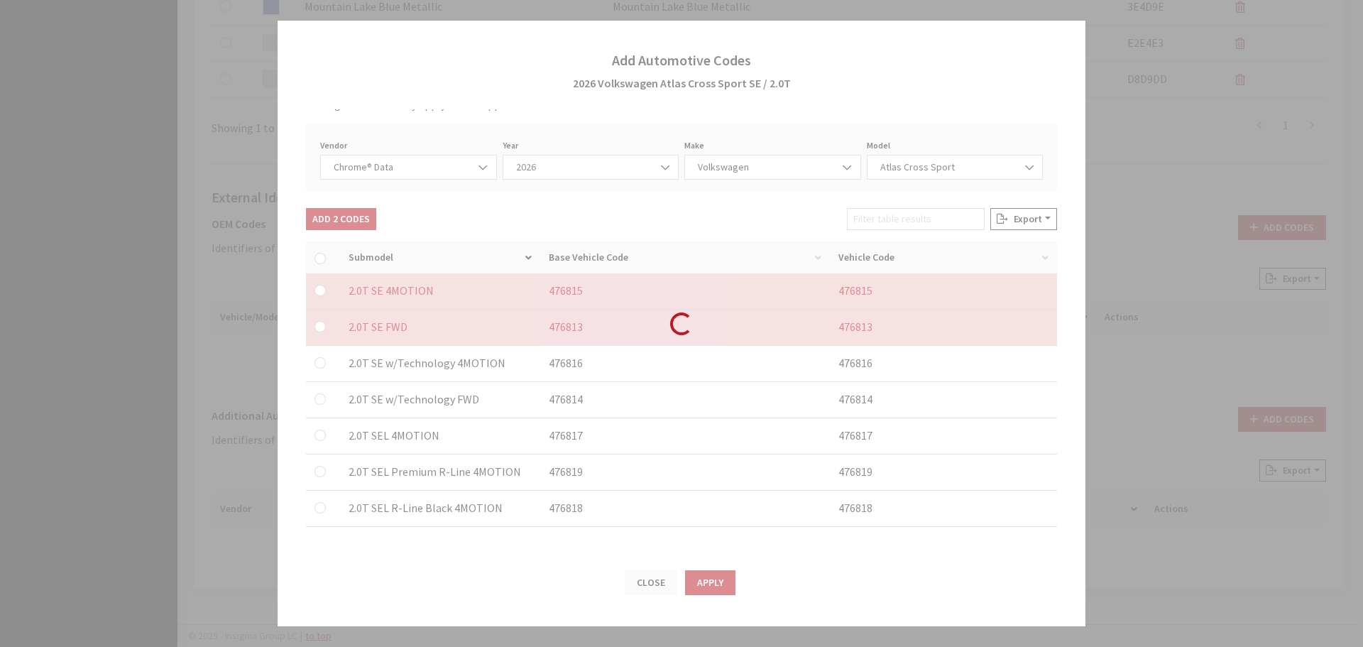
checkbox input "false"
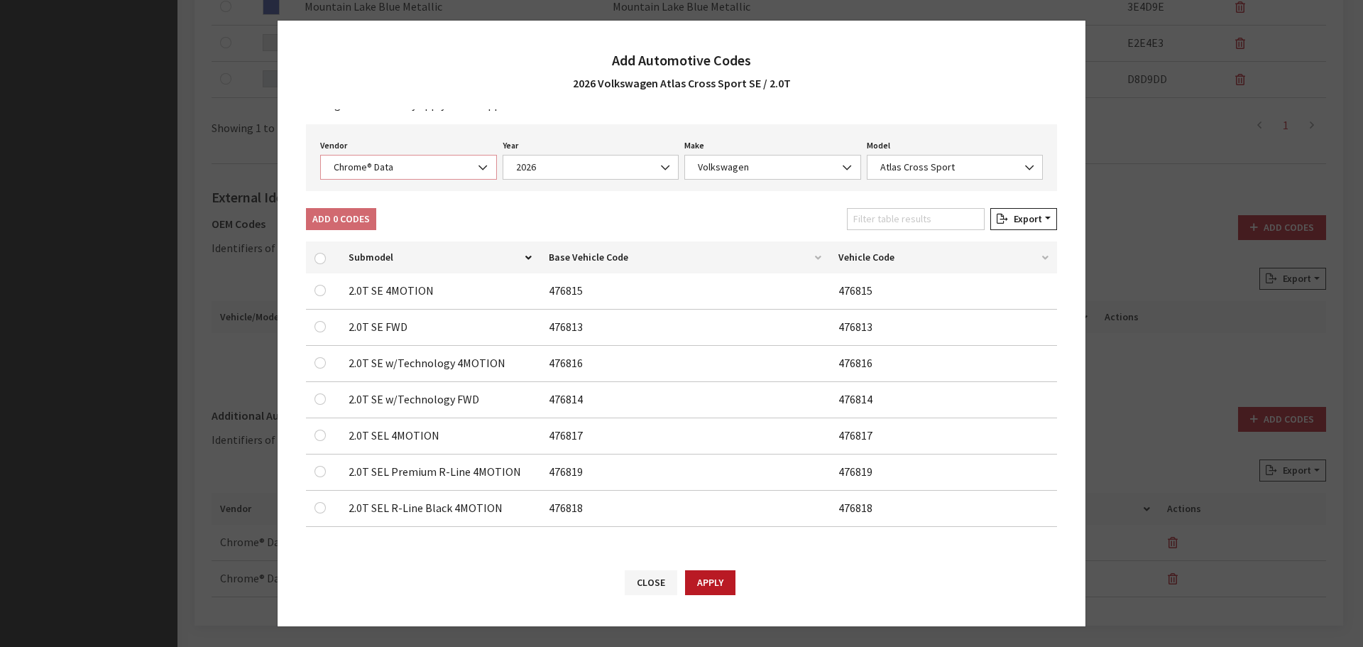
click at [373, 172] on span "Chrome® Data" at bounding box center [408, 167] width 158 height 15
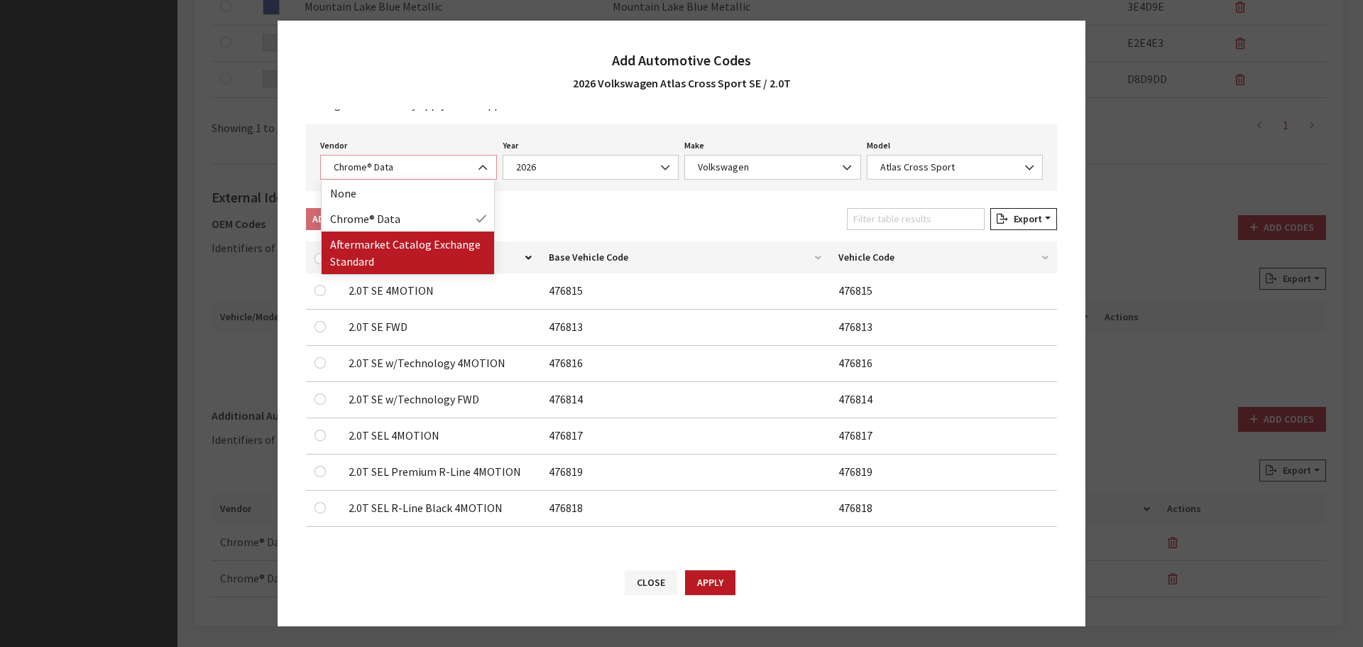
select select "2"
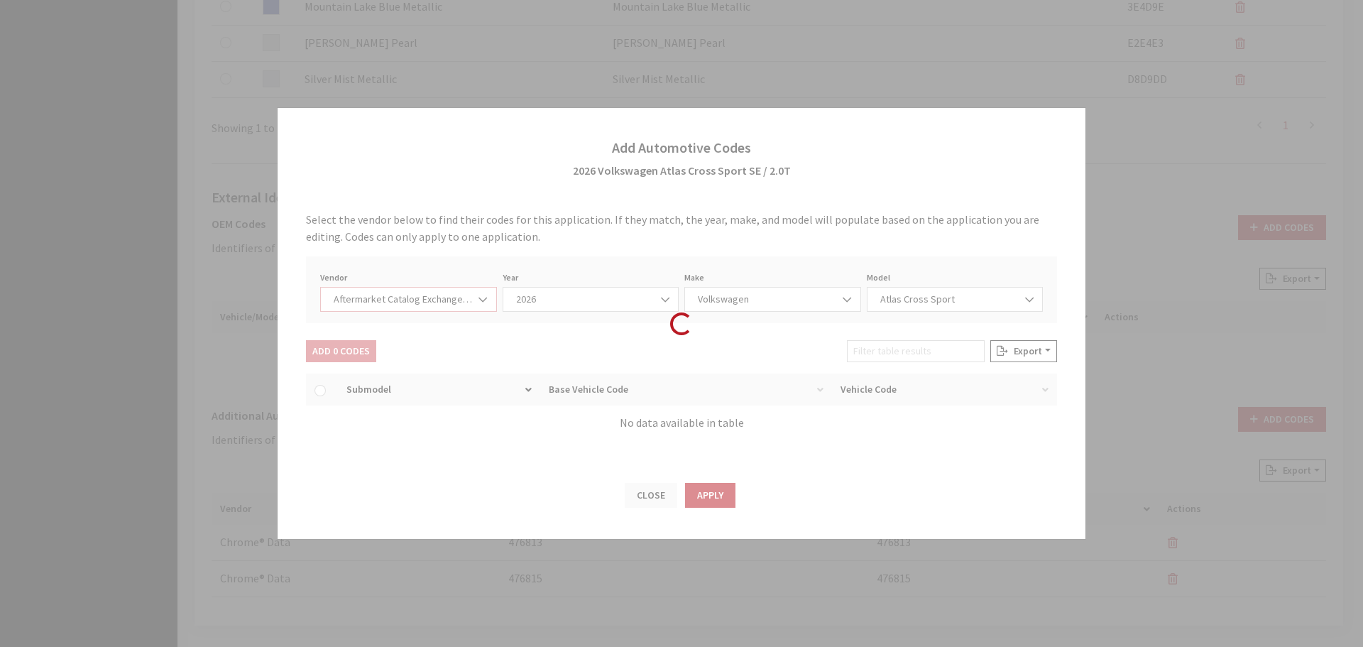
select select "2026"
select select "74"
select select "27938"
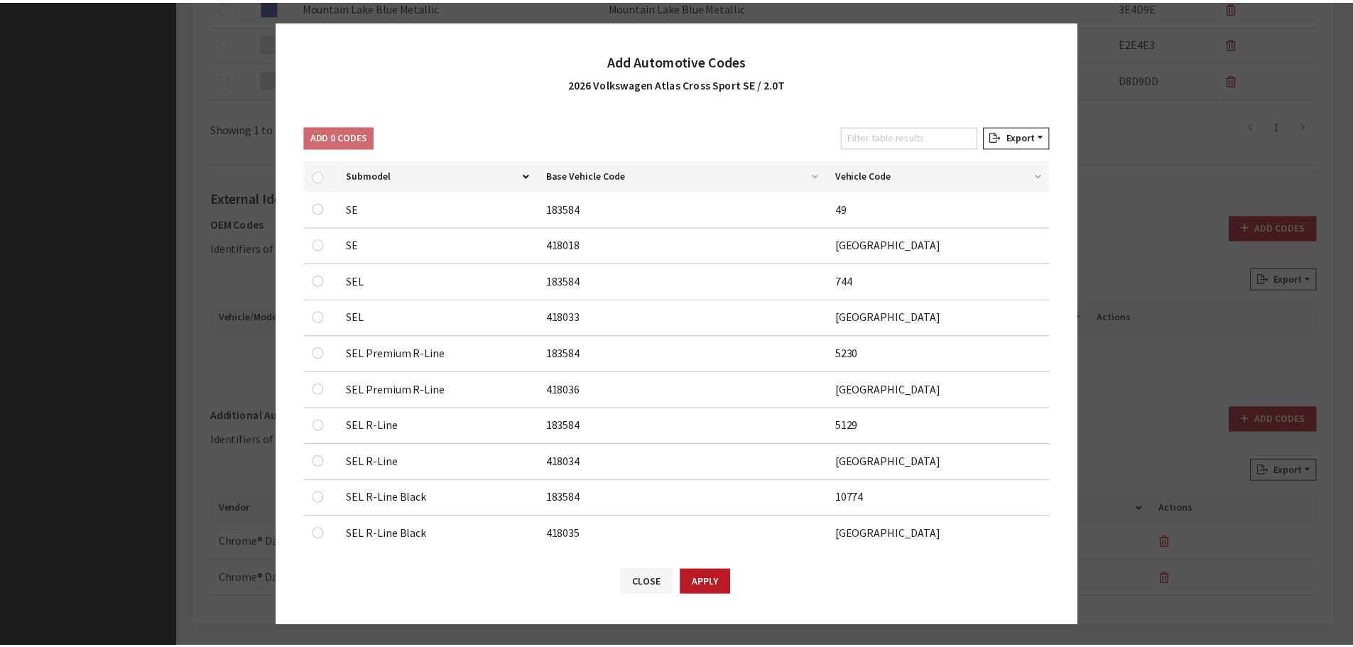
scroll to position [142, 0]
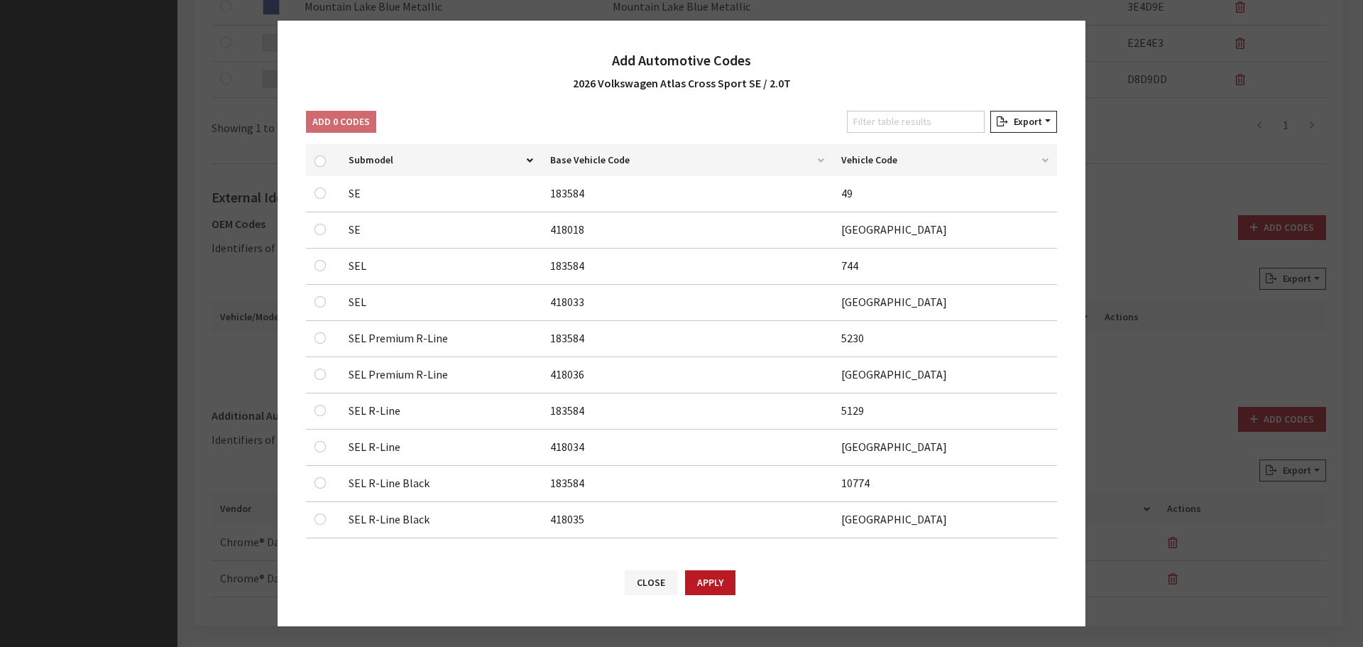
click at [314, 193] on td at bounding box center [323, 194] width 34 height 36
click at [318, 195] on input "checkbox" at bounding box center [320, 192] width 11 height 11
checkbox input "true"
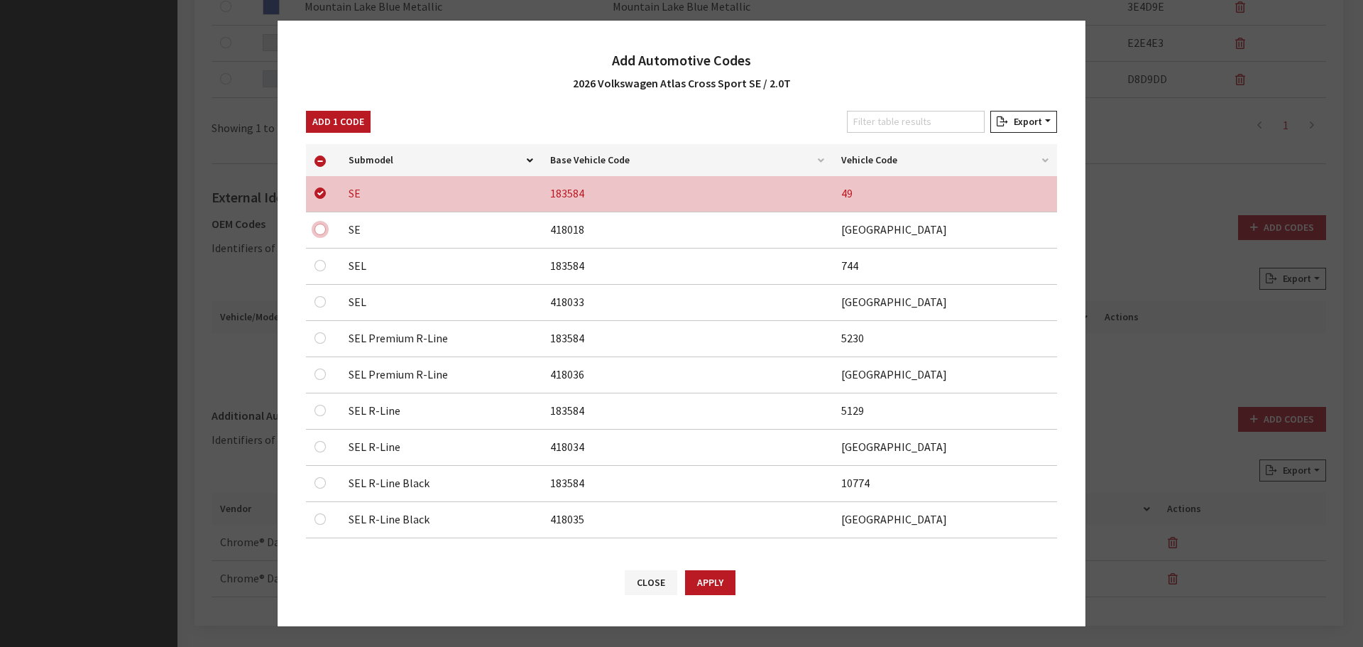
click at [321, 230] on input "checkbox" at bounding box center [320, 229] width 11 height 11
checkbox input "true"
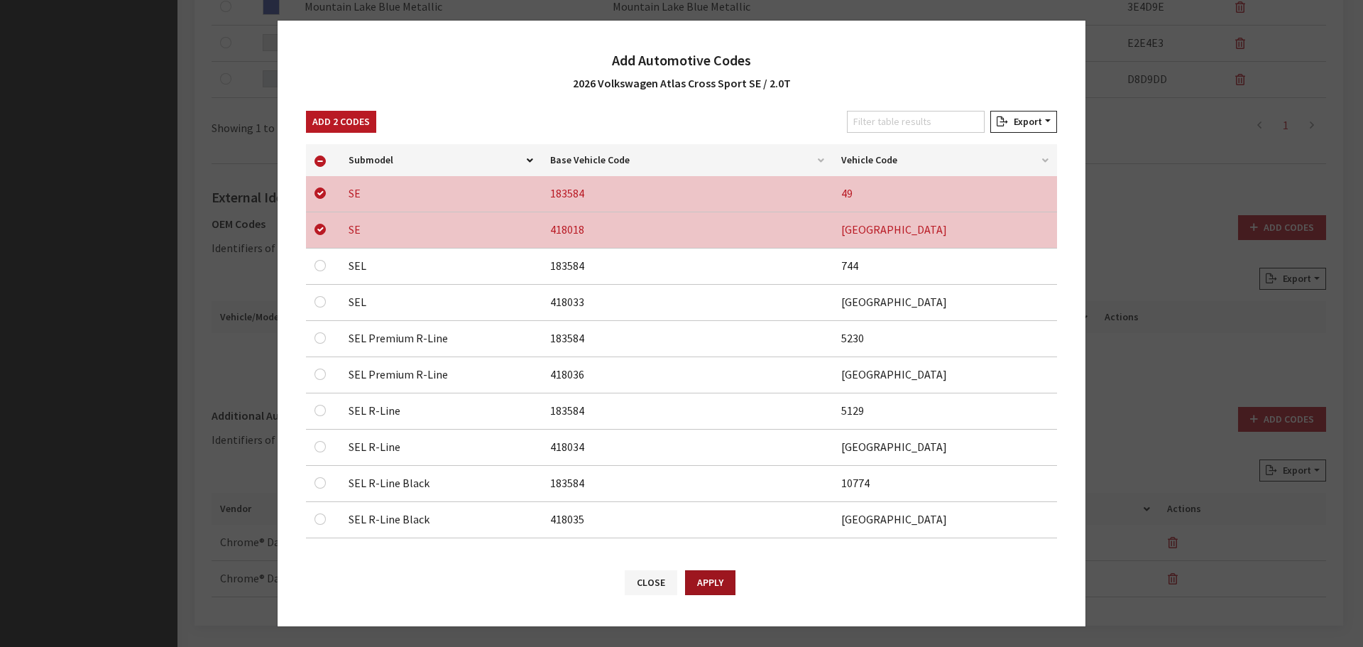
click at [702, 583] on button "Apply" at bounding box center [710, 582] width 50 height 25
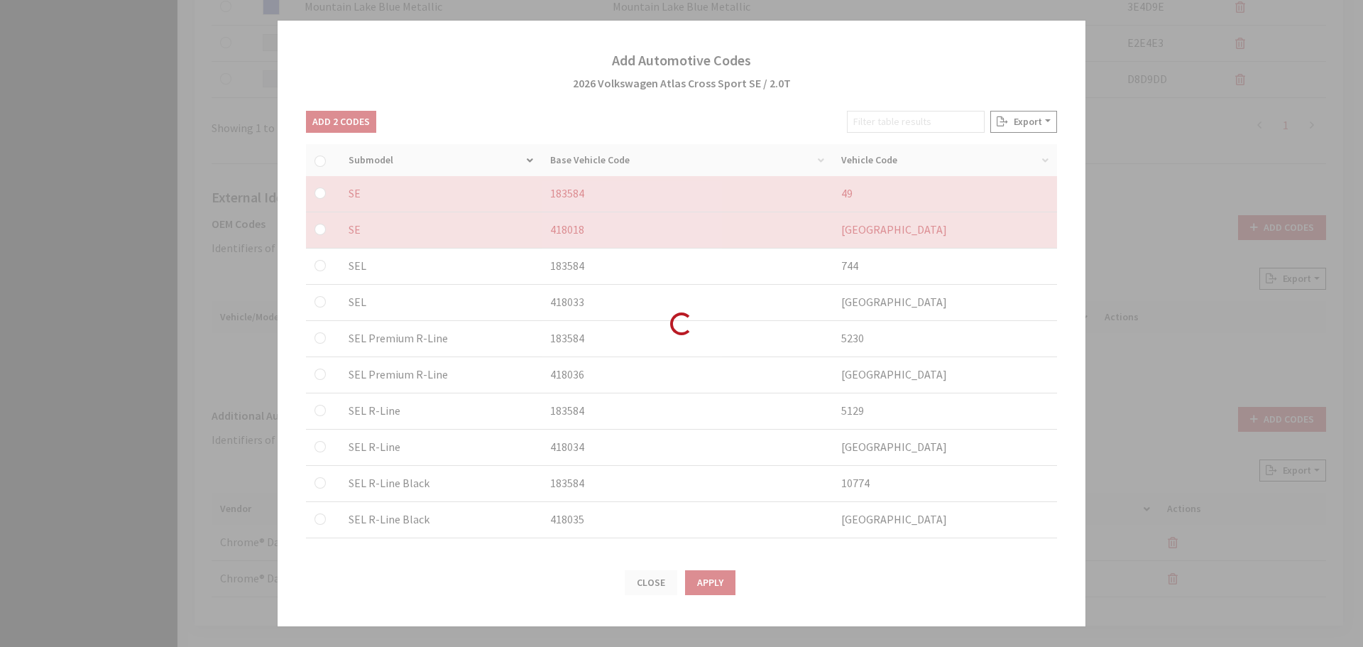
checkbox input "false"
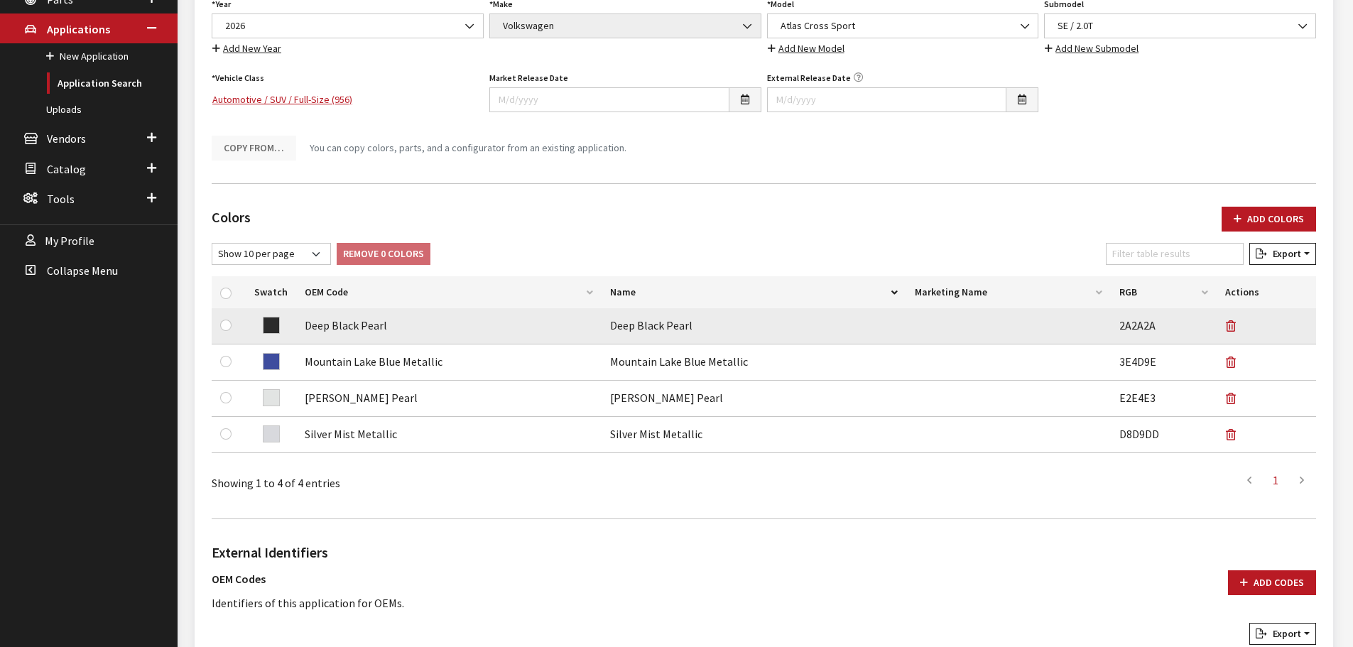
scroll to position [0, 0]
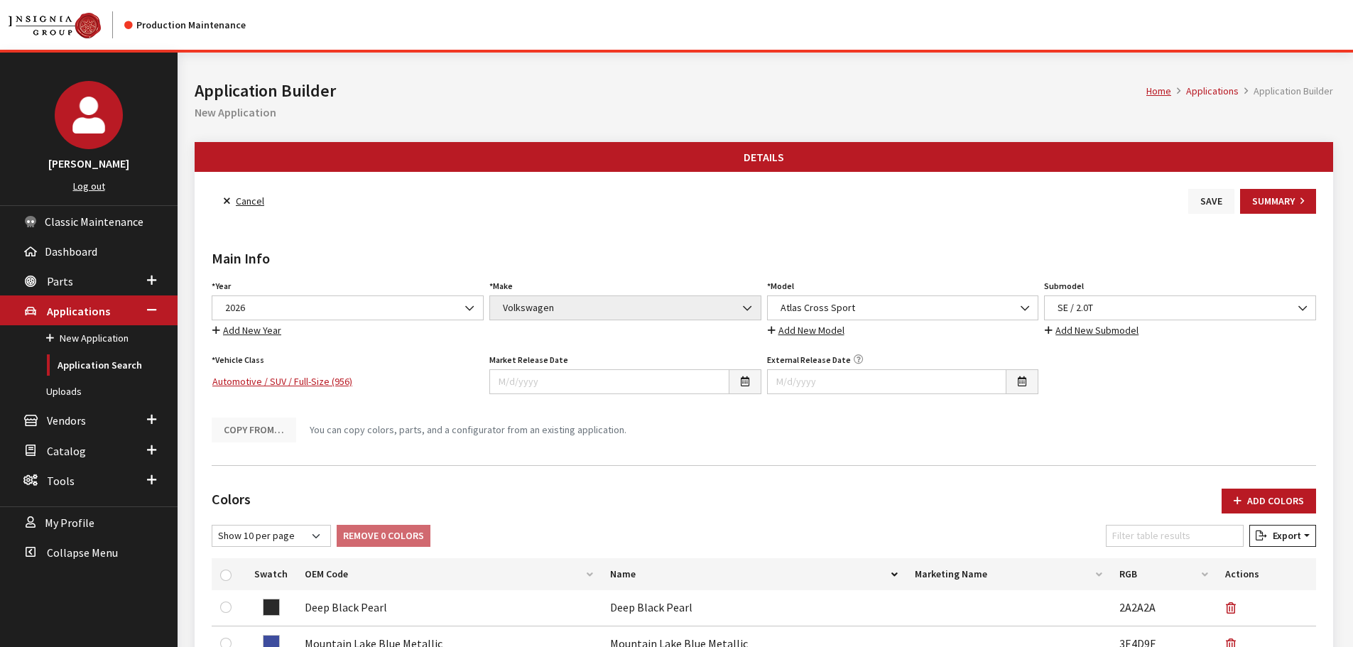
click at [1218, 208] on button "Save" at bounding box center [1211, 201] width 46 height 25
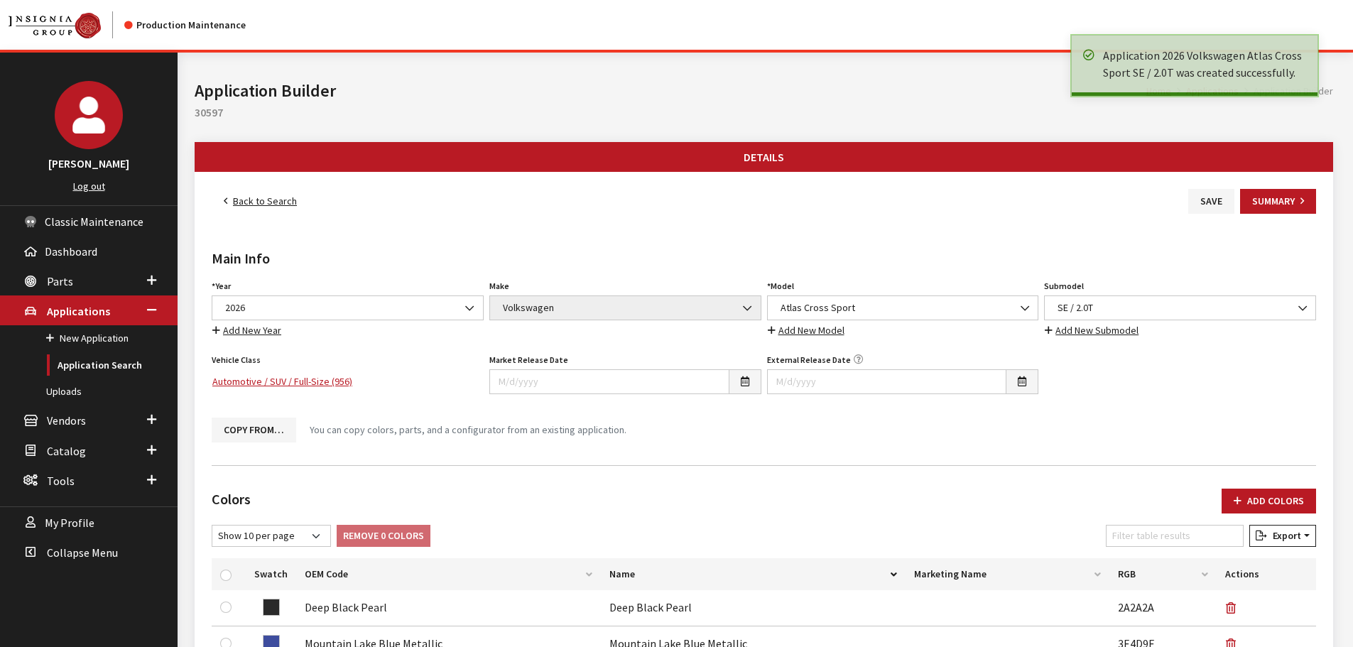
click at [286, 202] on link "Back to Search" at bounding box center [260, 201] width 97 height 25
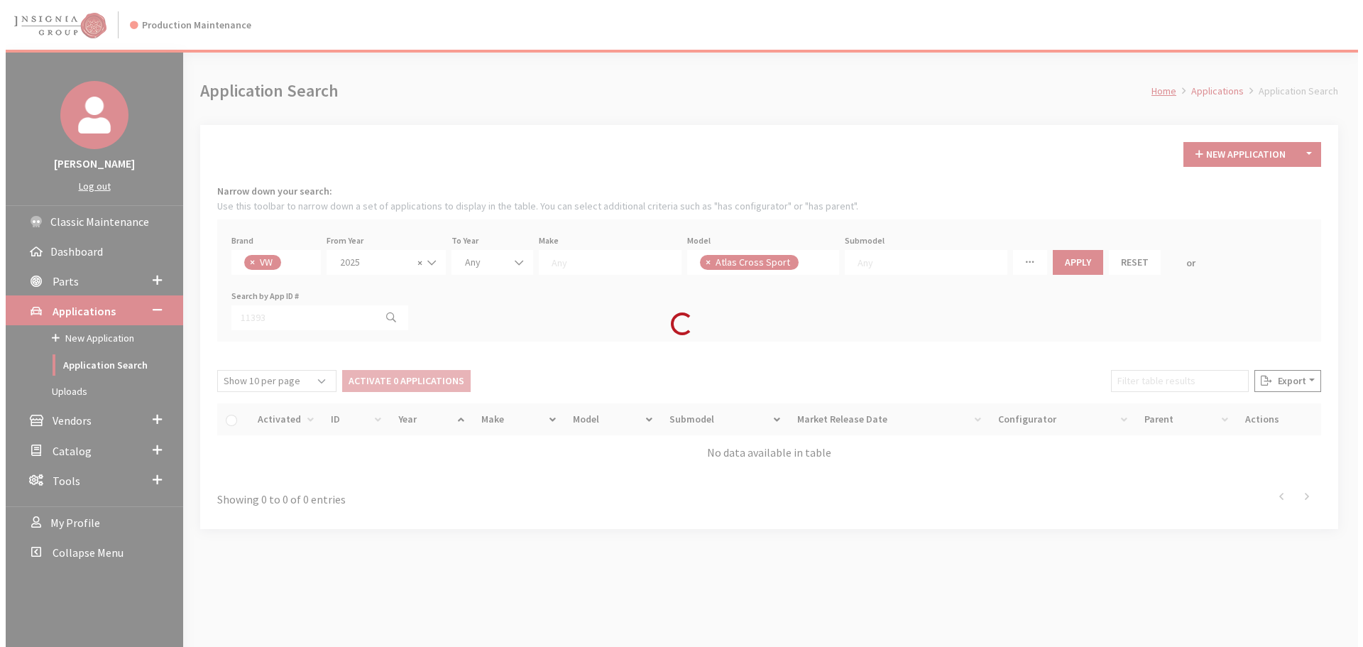
scroll to position [373, 0]
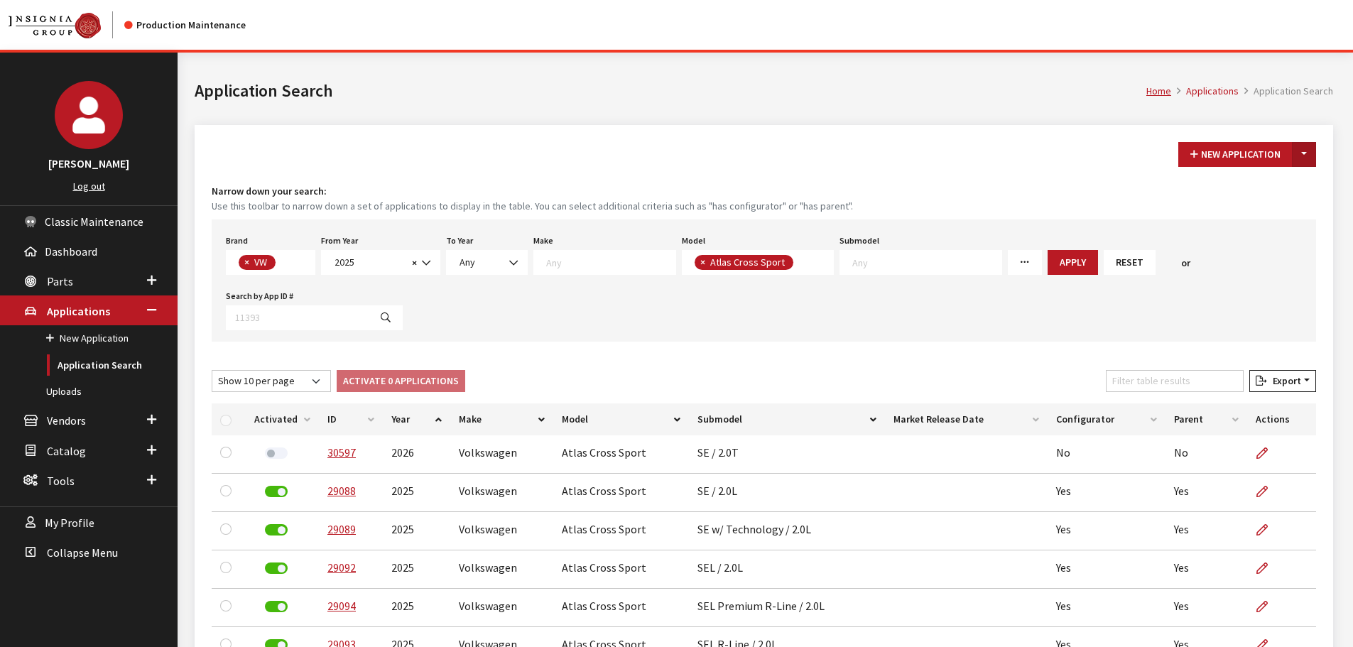
click at [1297, 151] on button "Toggle Dropdown" at bounding box center [1304, 154] width 24 height 25
click at [1264, 192] on button "New From Existing..." at bounding box center [1255, 185] width 122 height 25
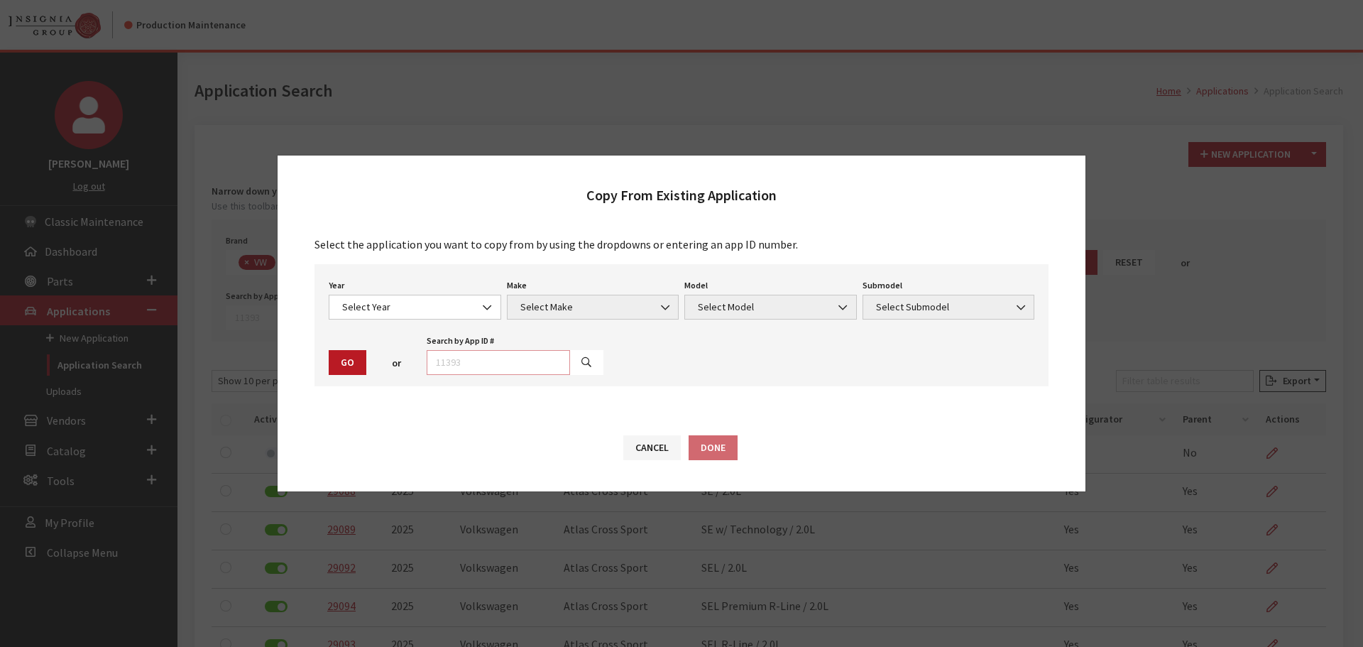
click at [518, 370] on input "text" at bounding box center [498, 362] width 143 height 25
type input "30597"
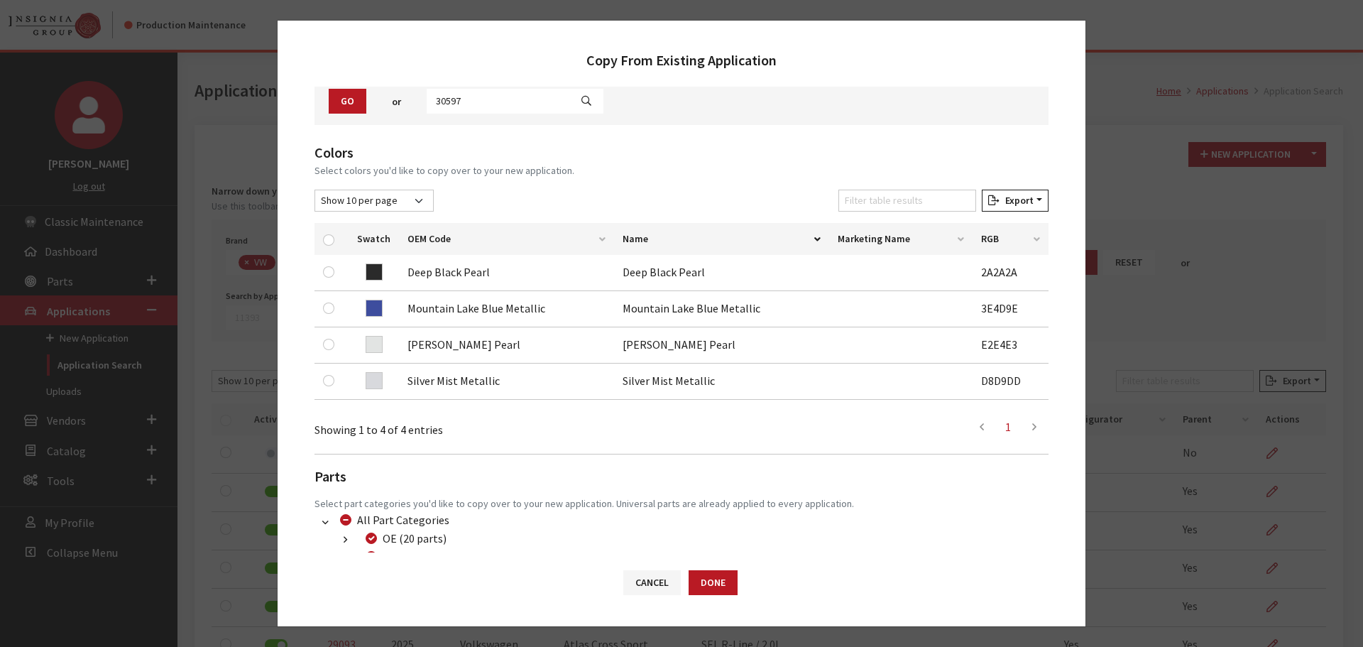
scroll to position [142, 0]
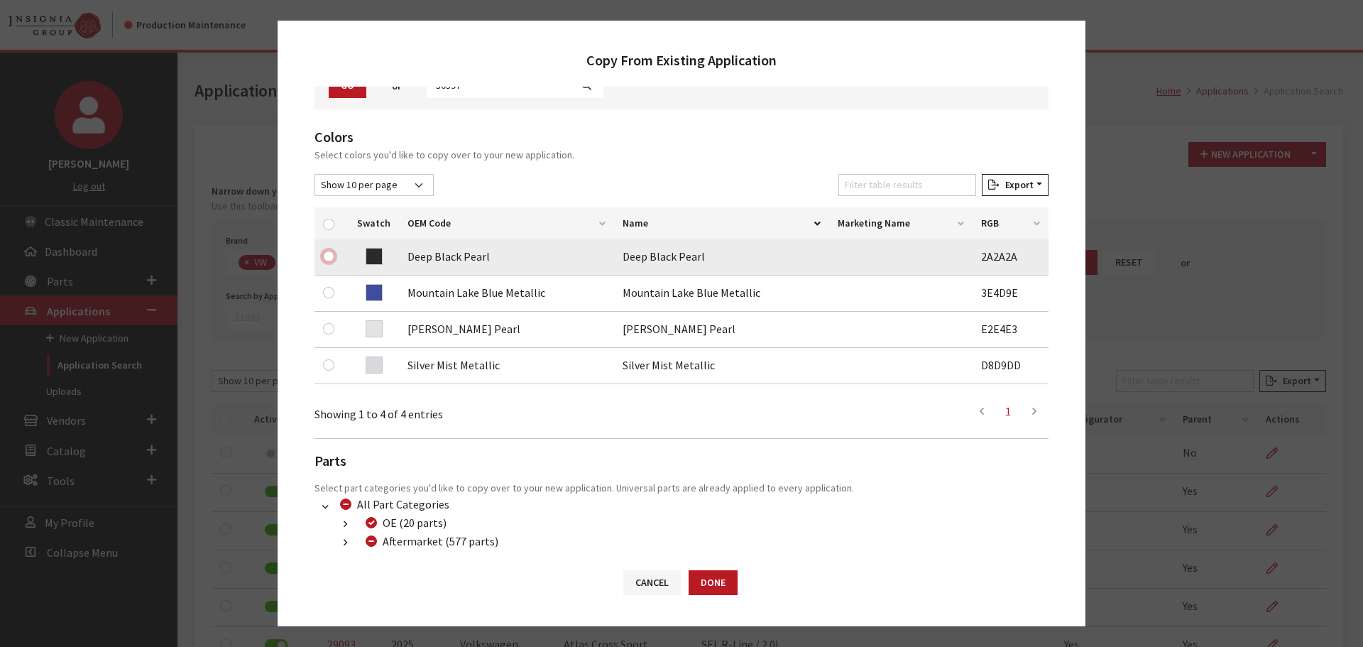
click at [330, 258] on input "checkbox" at bounding box center [328, 256] width 11 height 11
checkbox input "true"
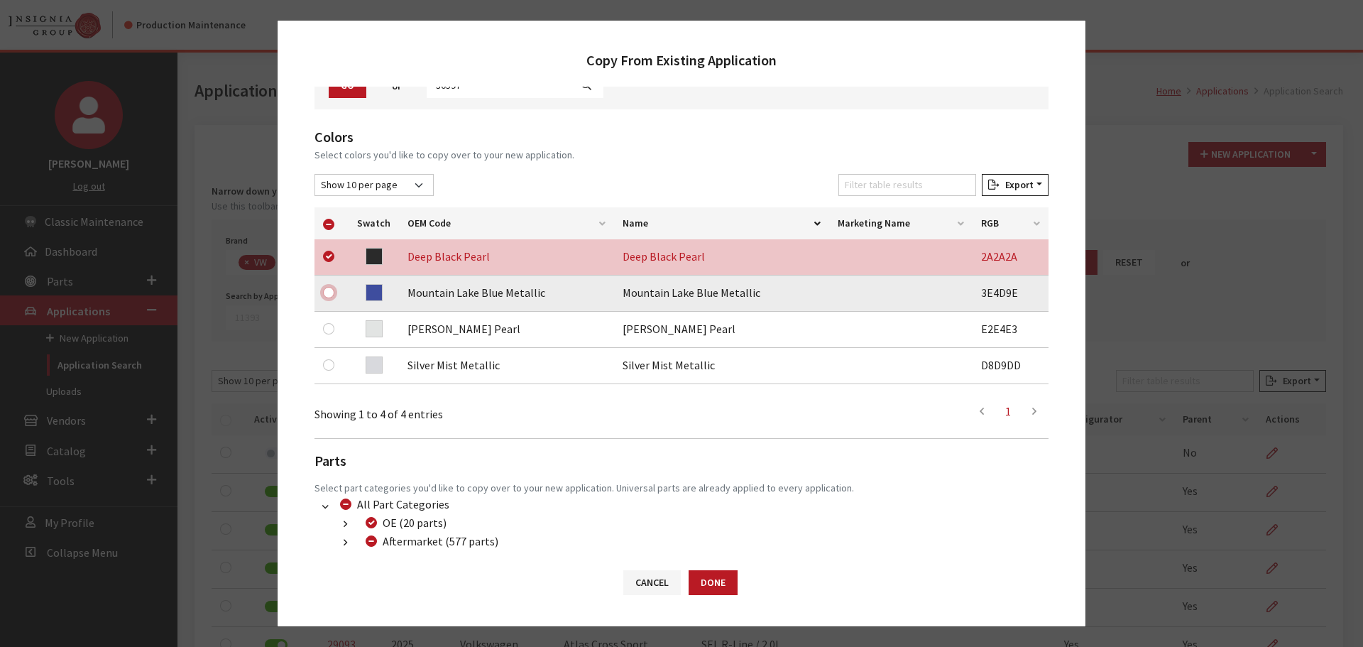
click at [329, 293] on input "checkbox" at bounding box center [328, 292] width 11 height 11
checkbox input "true"
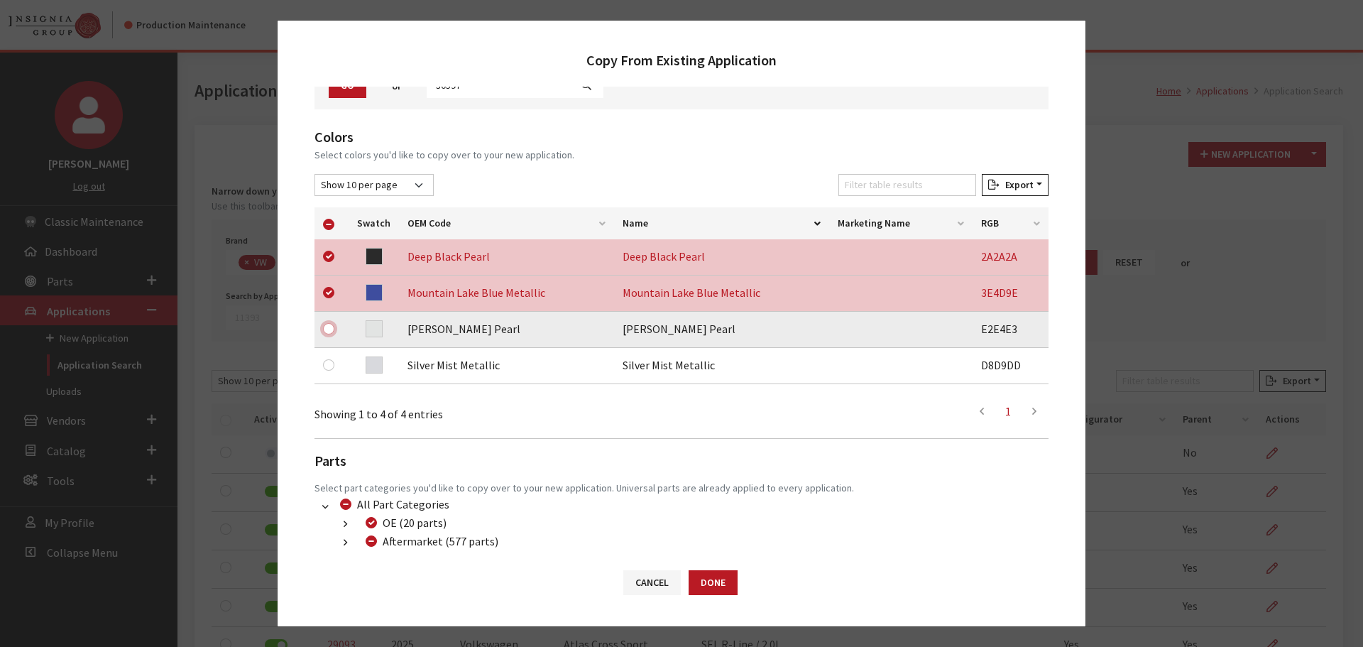
click at [328, 329] on input "checkbox" at bounding box center [328, 328] width 11 height 11
checkbox input "true"
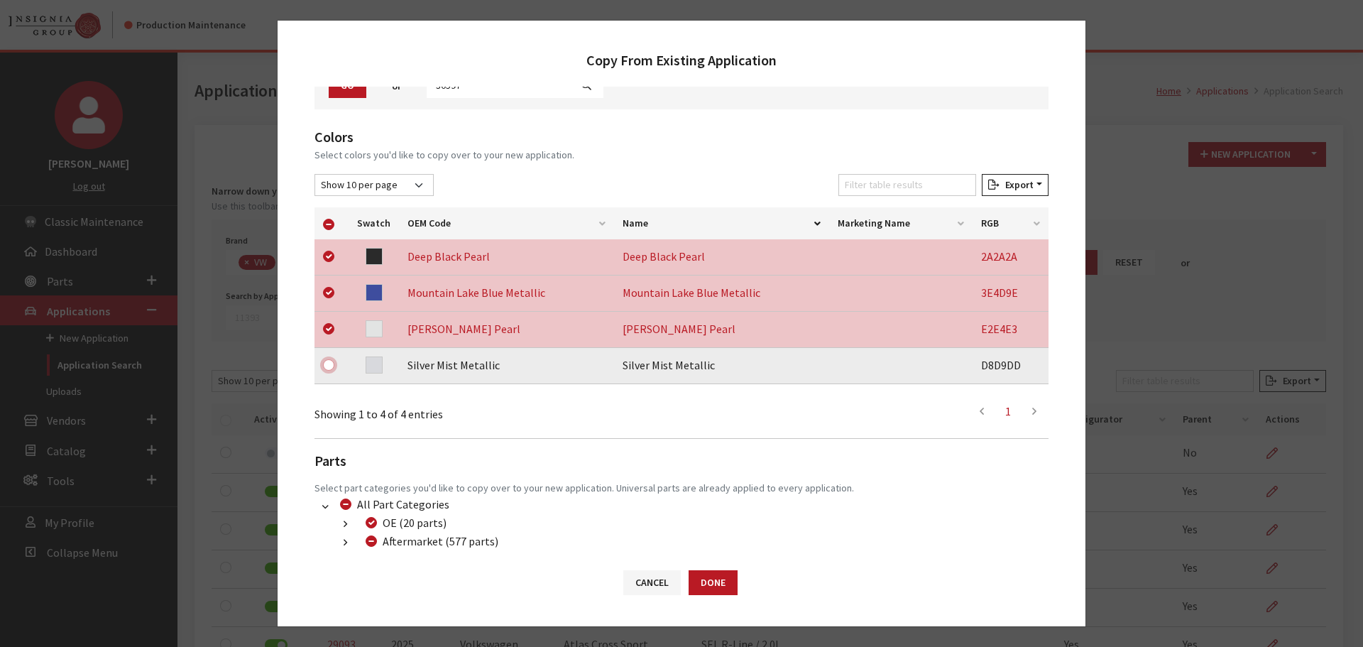
click at [329, 367] on input "checkbox" at bounding box center [328, 364] width 11 height 11
checkbox input "true"
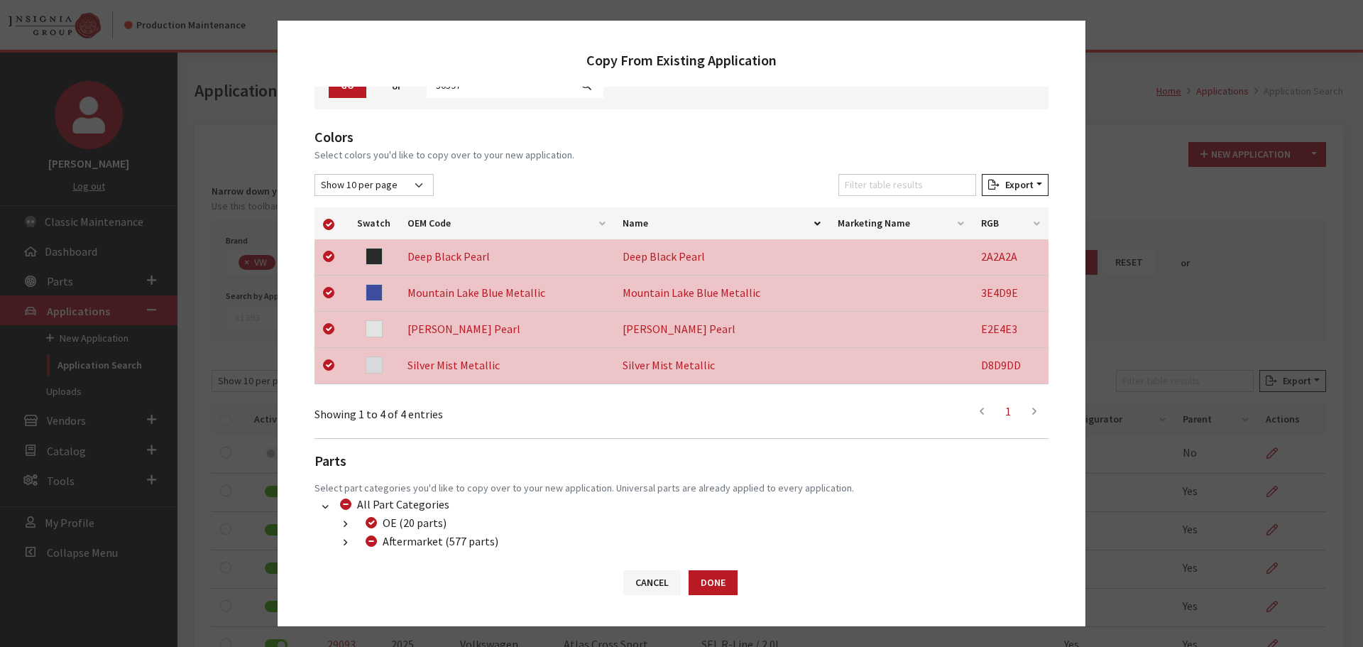
click at [347, 552] on div "Colors Select colors you'd like to copy over to your new application. Show 10 p…" at bounding box center [682, 372] width 734 height 493
click at [344, 538] on icon "button" at bounding box center [346, 543] width 4 height 10
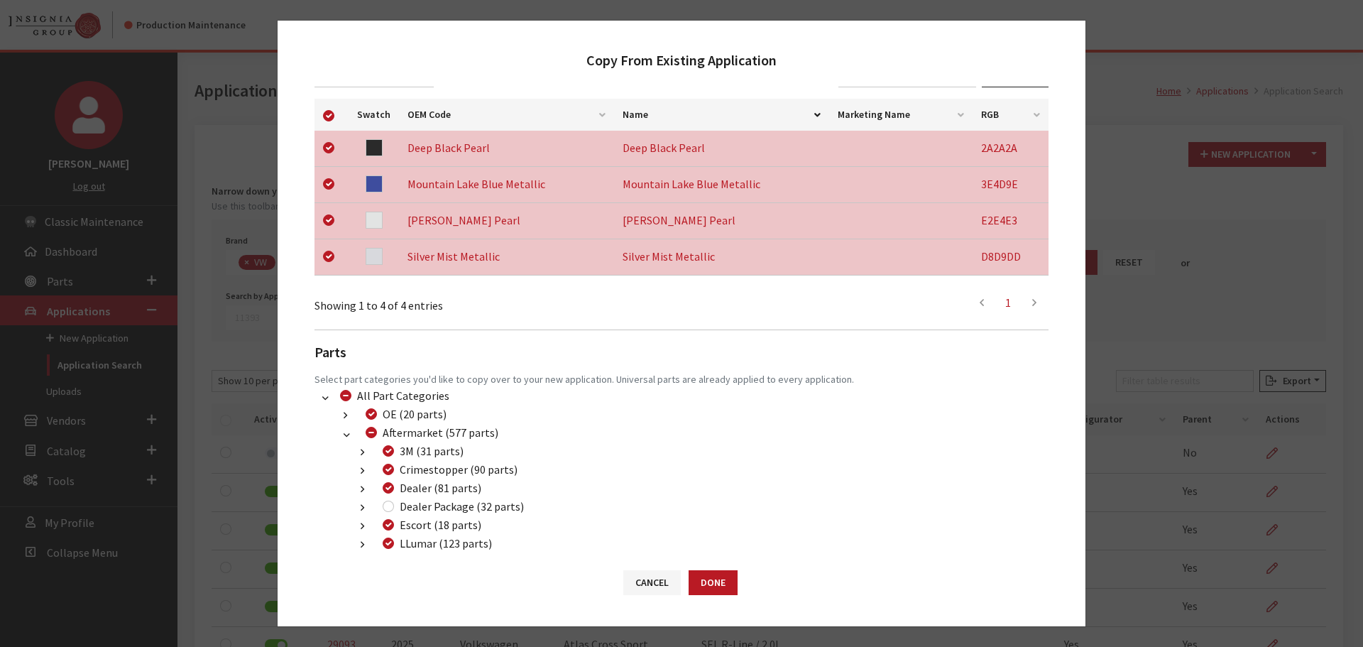
scroll to position [355, 0]
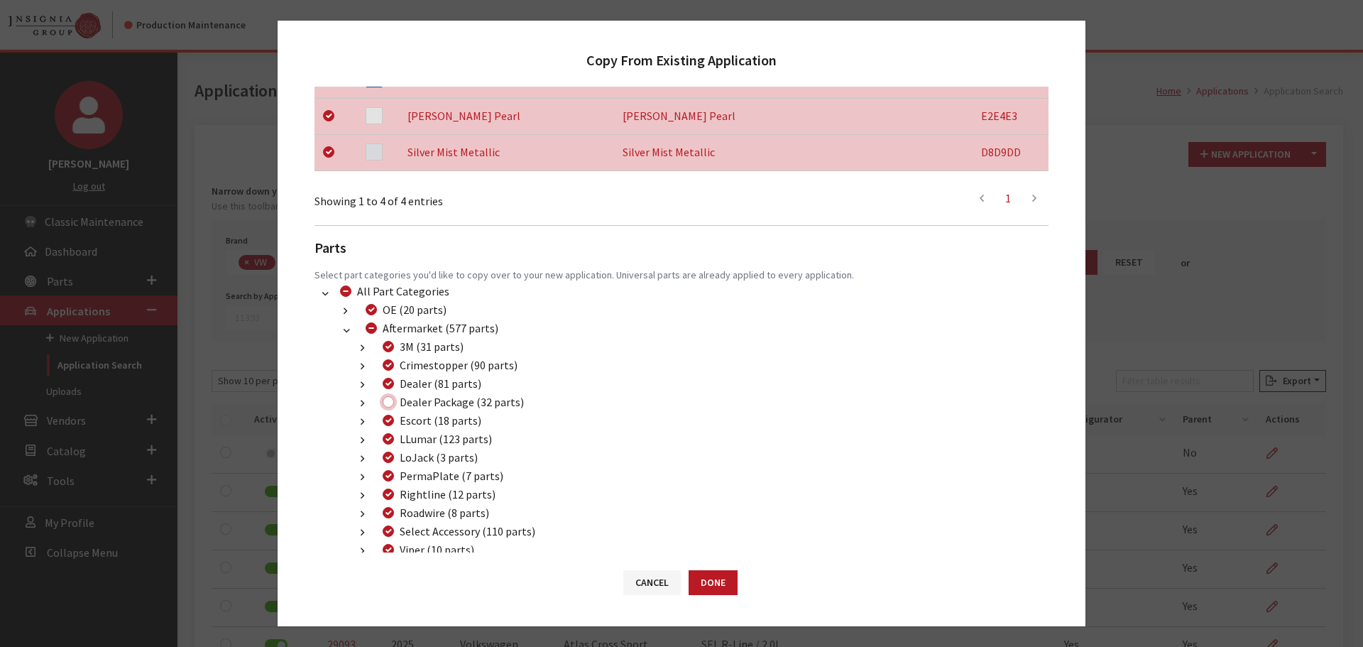
click at [391, 406] on input "Dealer Package (32 parts)" at bounding box center [388, 401] width 11 height 11
checkbox input "true"
click at [715, 577] on button "Done" at bounding box center [713, 582] width 49 height 25
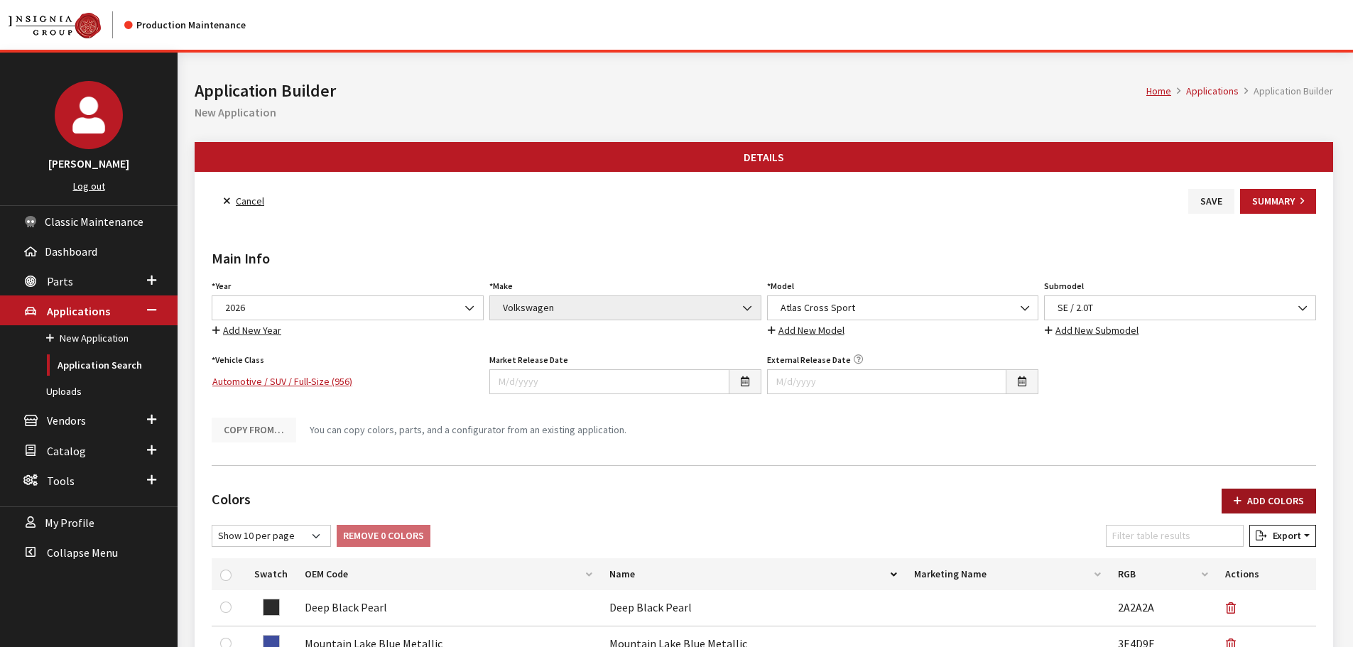
click at [1268, 496] on button "Add Colors" at bounding box center [1268, 500] width 94 height 25
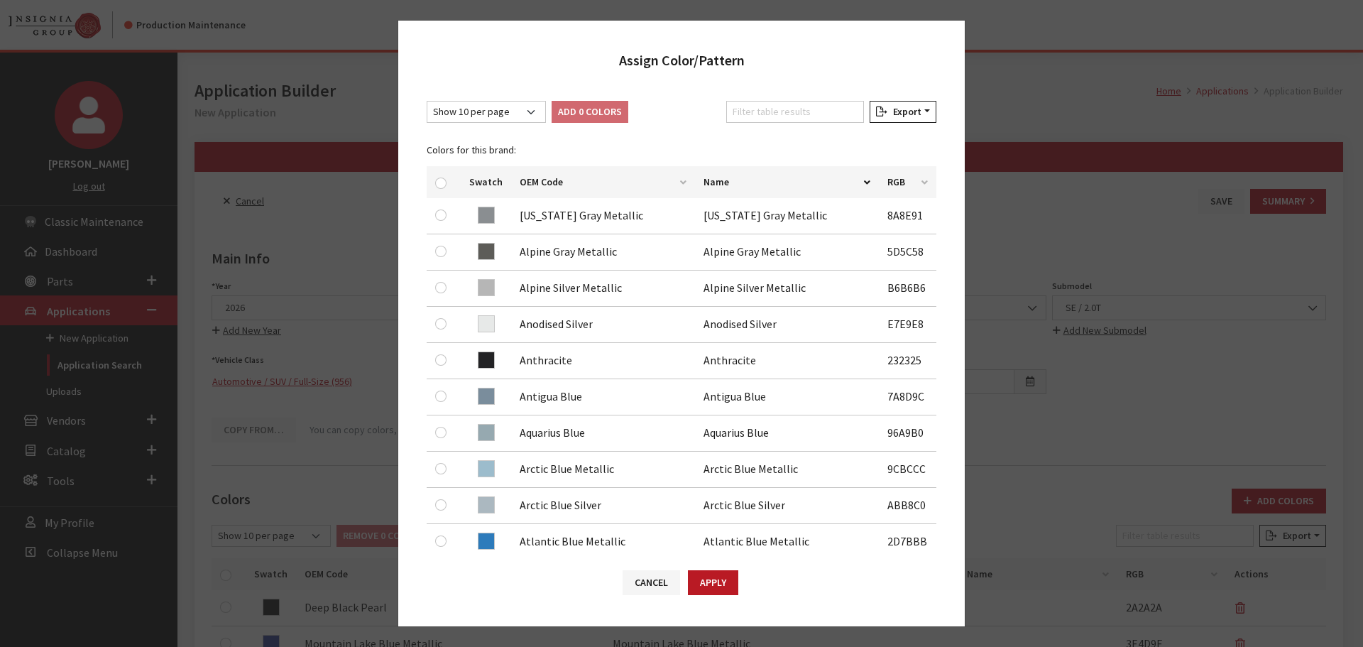
click at [800, 98] on div "Show 10 per page Show 25 per page Show 50 per page Show 100 per page Show 1000 …" at bounding box center [681, 320] width 567 height 466
click at [797, 106] on input "Filter table results" at bounding box center [795, 112] width 138 height 22
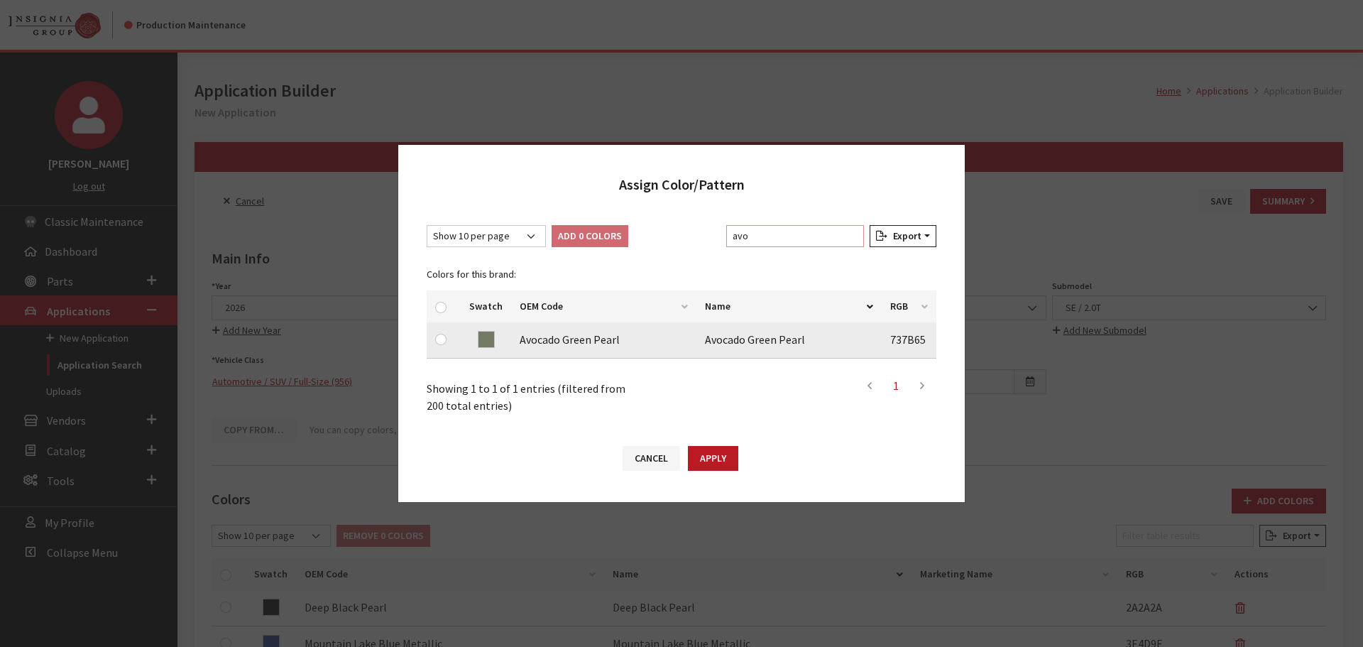
type input "avo"
click at [438, 337] on input "checkbox" at bounding box center [440, 339] width 11 height 11
checkbox input "true"
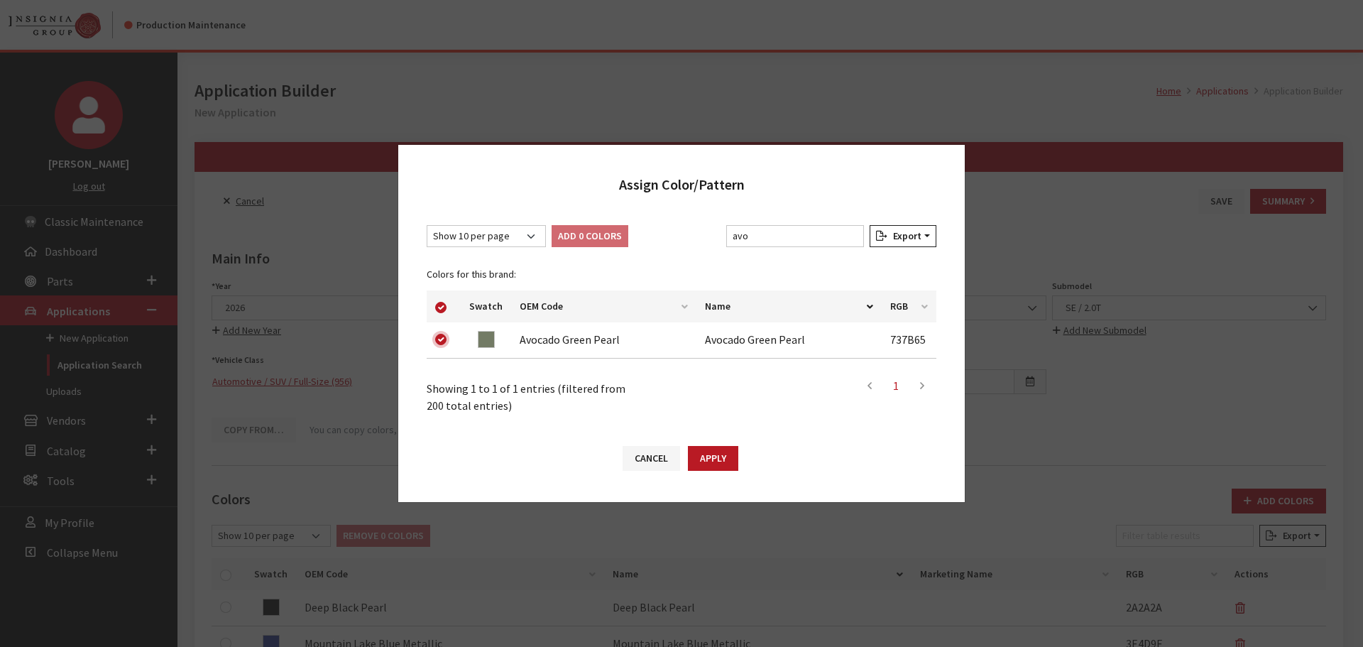
checkbox input "true"
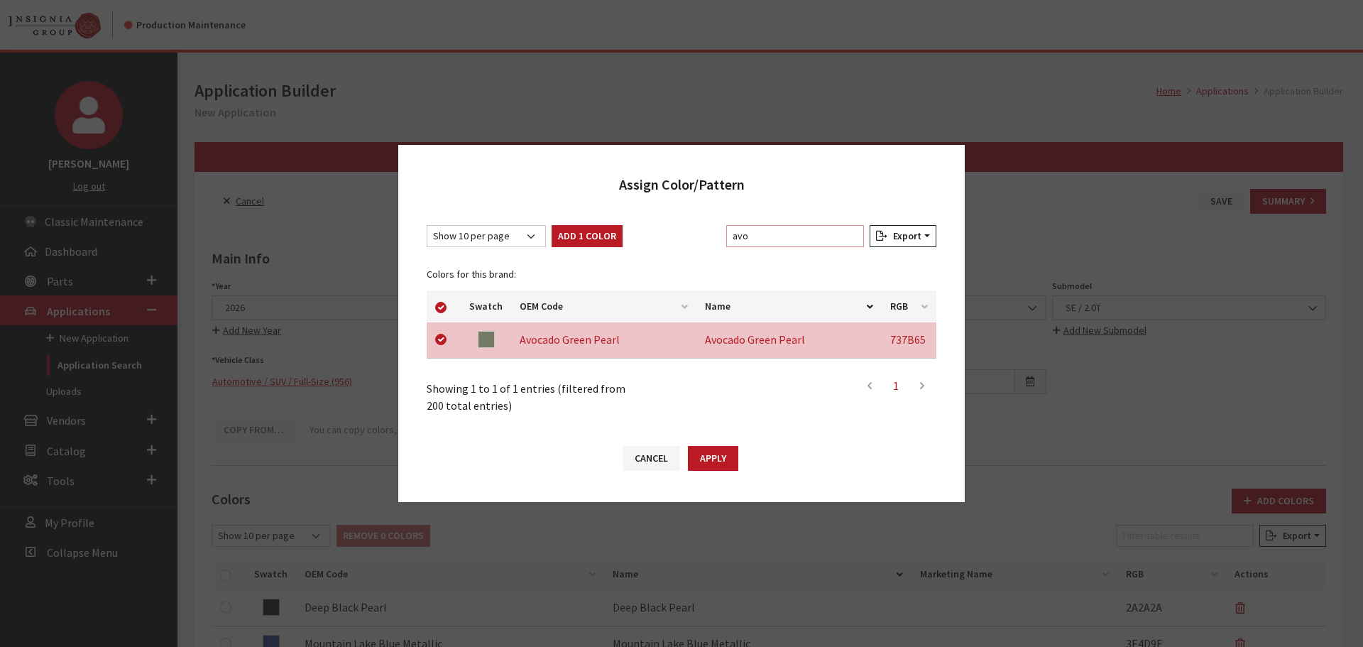
click at [775, 237] on input "avo" at bounding box center [795, 236] width 138 height 22
type input "p"
checkbox input "false"
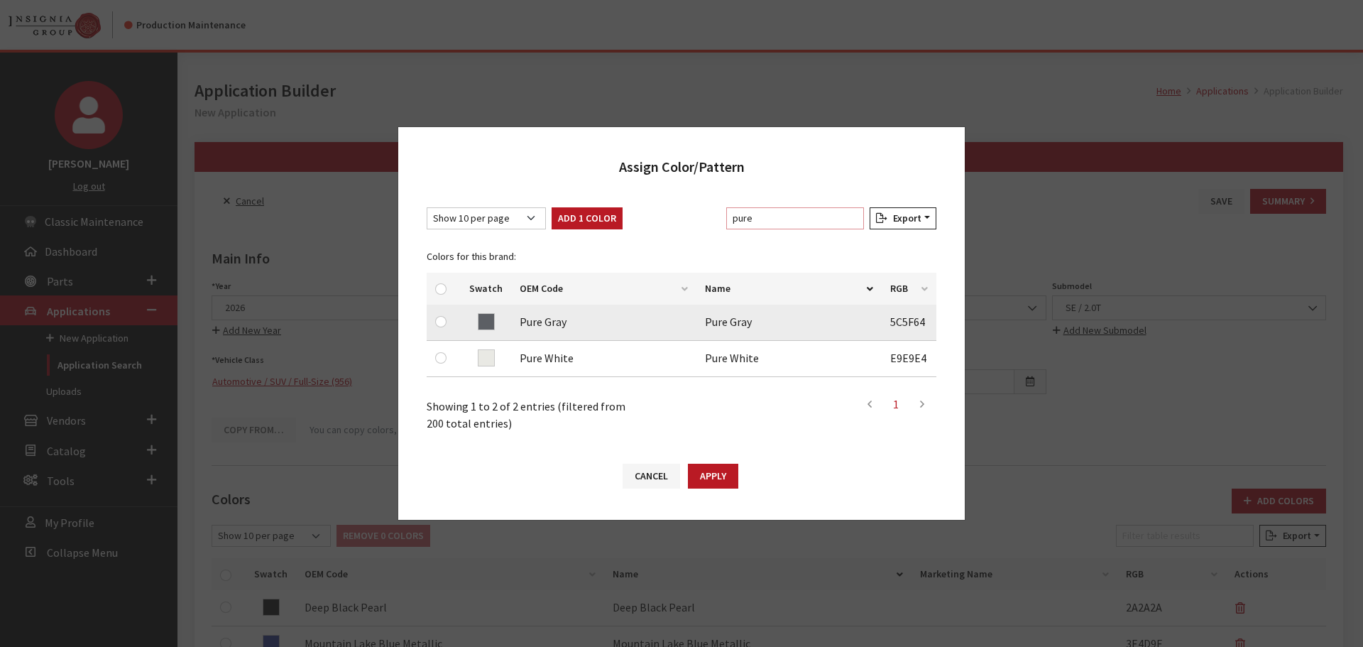
type input "pure"
click at [442, 321] on input "checkbox" at bounding box center [440, 321] width 11 height 11
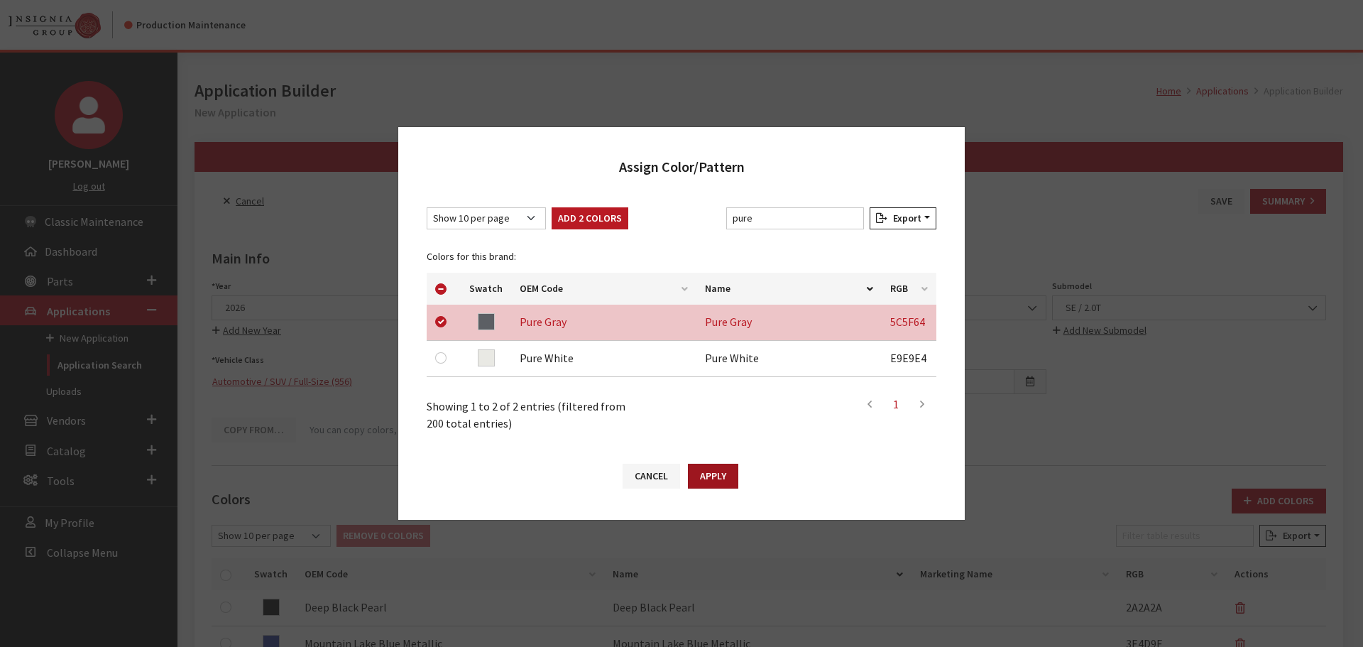
click at [722, 474] on button "Apply" at bounding box center [713, 476] width 50 height 25
checkbox input "false"
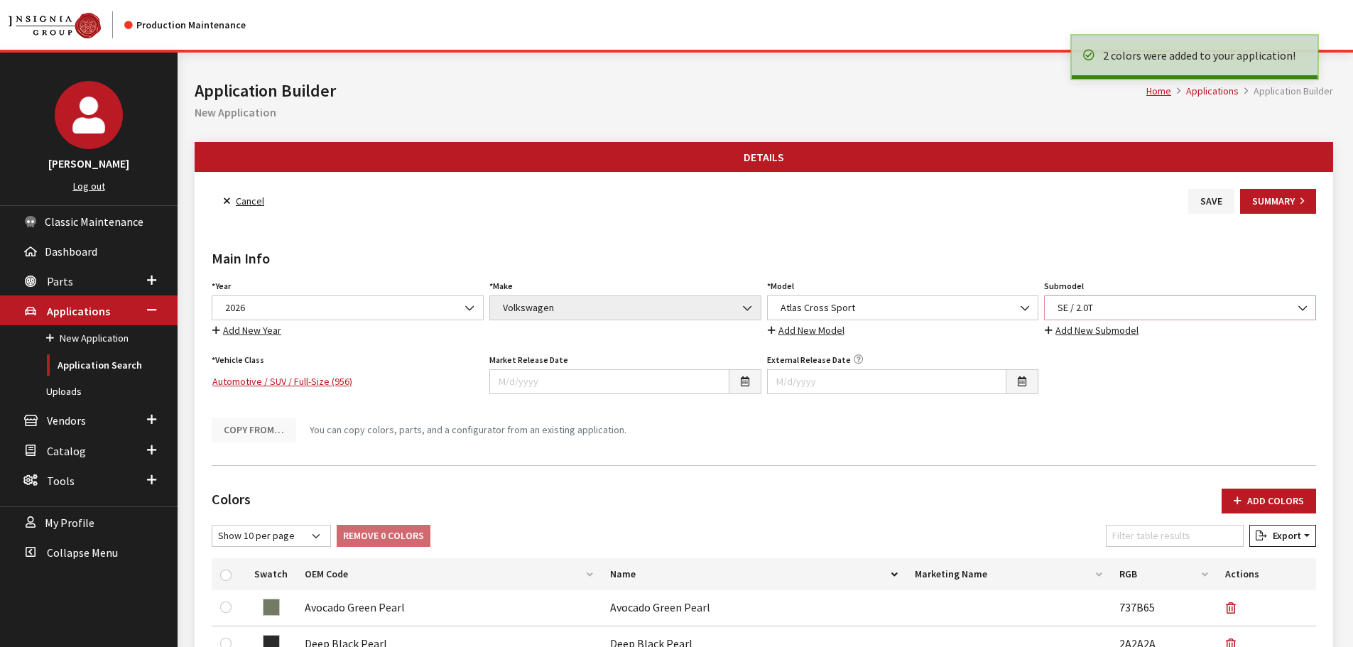
click at [1093, 310] on span "SE / 2.0T" at bounding box center [1179, 307] width 253 height 15
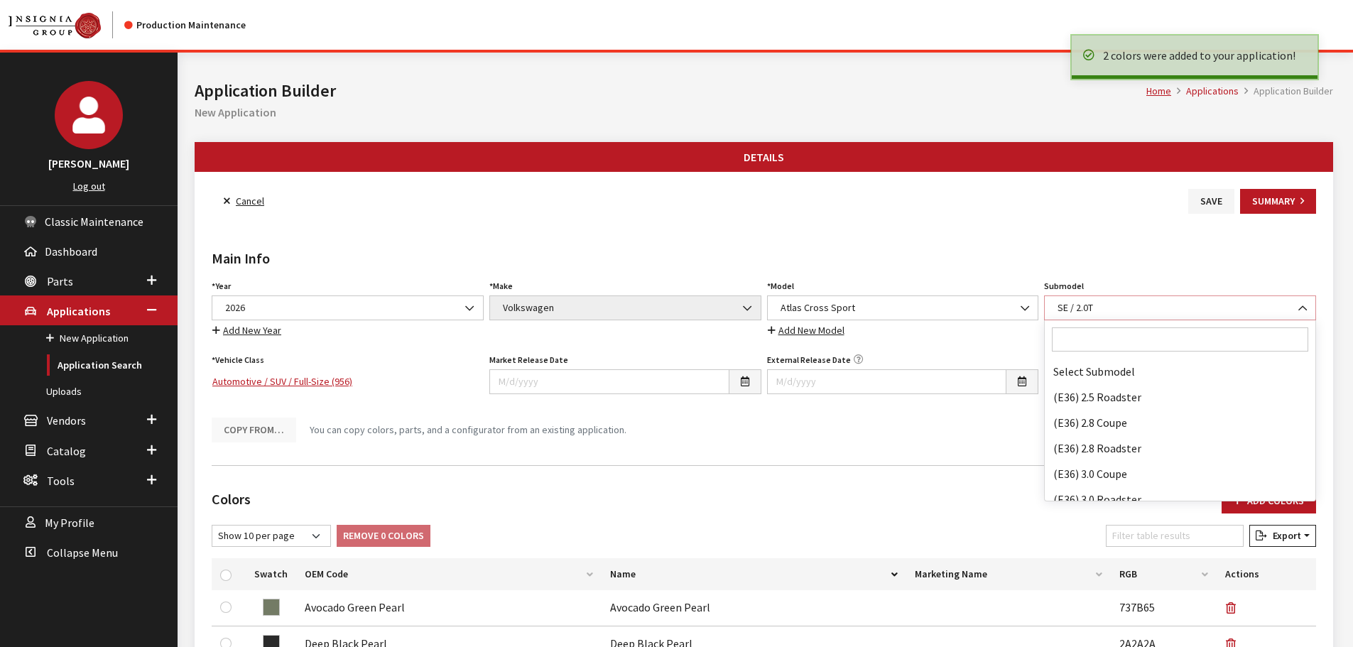
scroll to position [88201, 0]
click at [1101, 342] on input "Search" at bounding box center [1180, 339] width 256 height 24
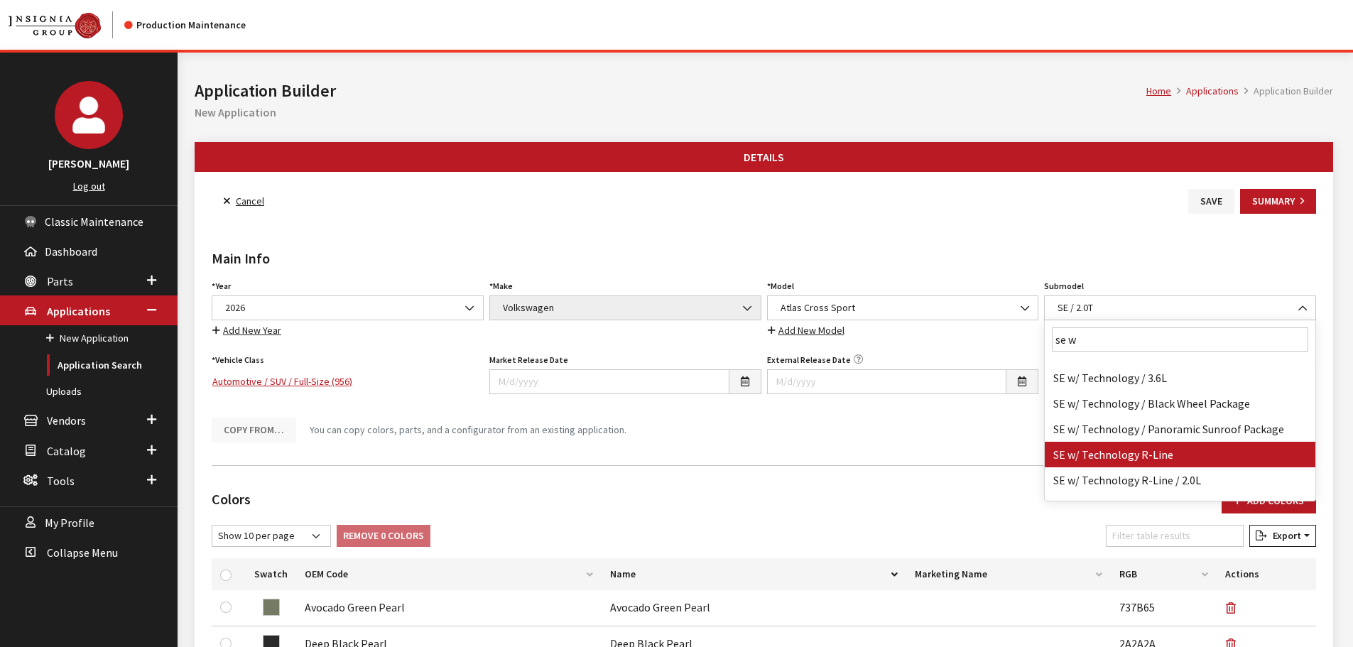
scroll to position [0, 0]
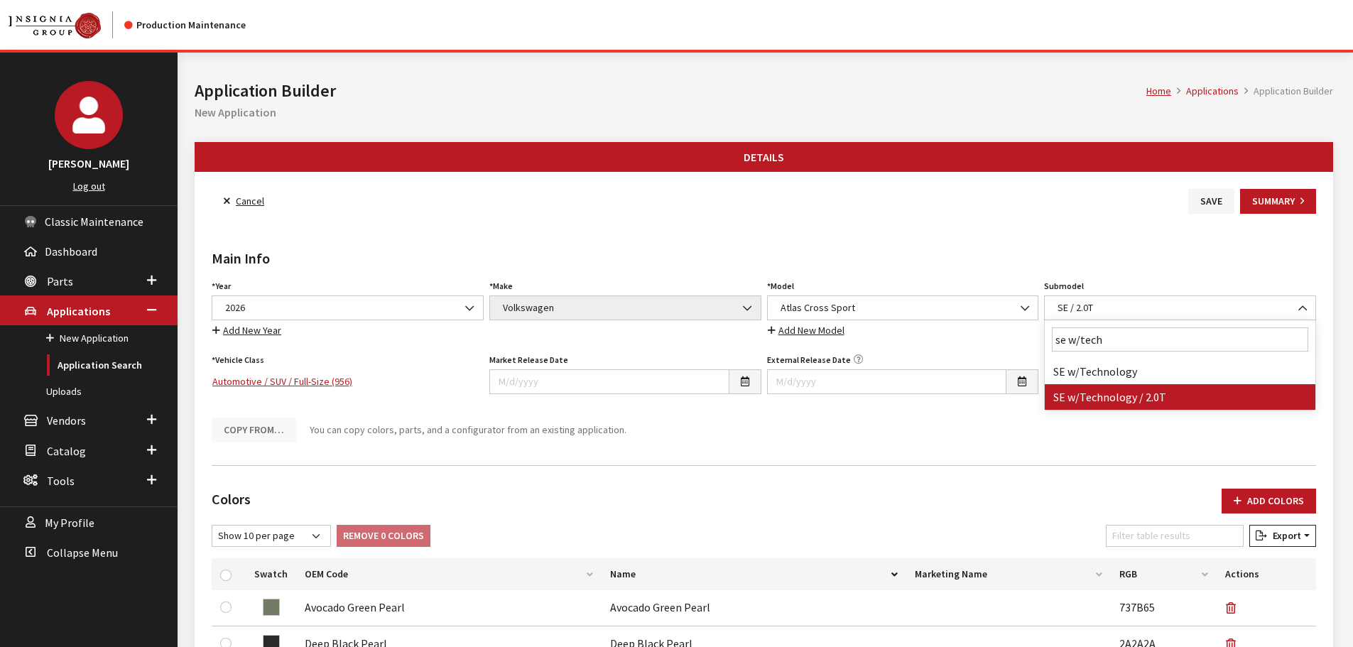
type input "se w/tech"
select select "4814"
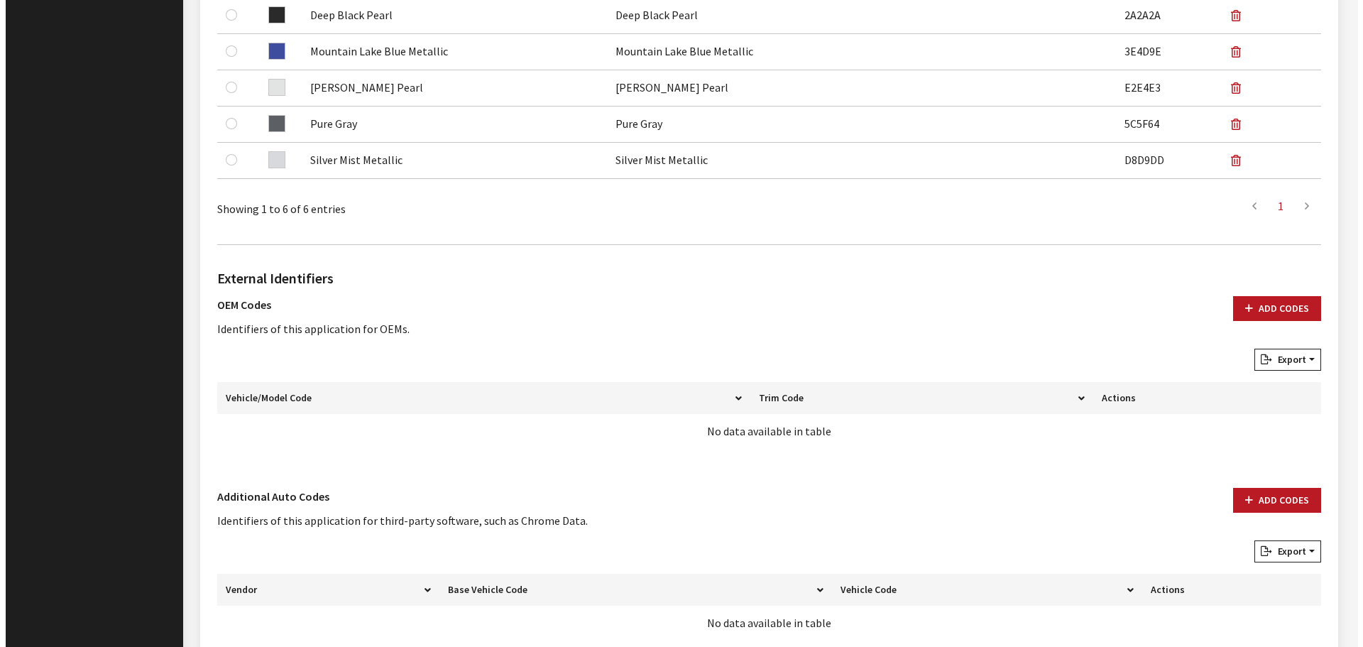
scroll to position [709, 0]
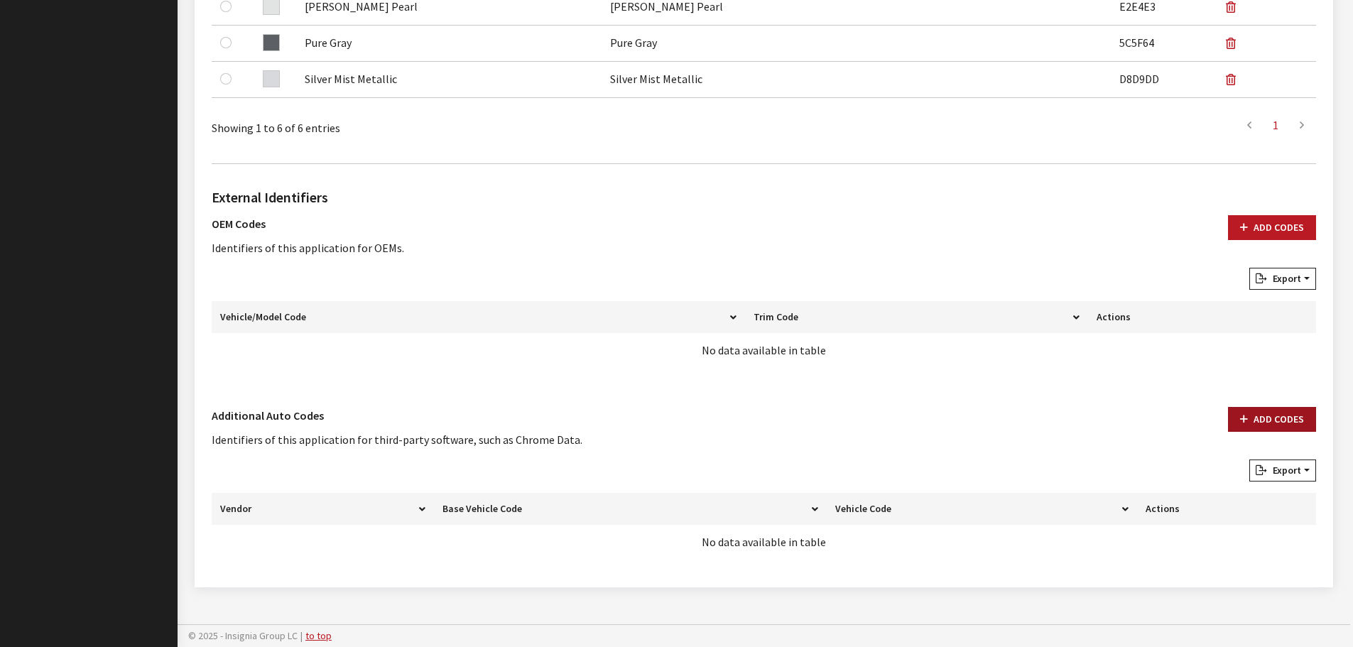
click at [1265, 413] on button "Add Codes" at bounding box center [1272, 419] width 88 height 25
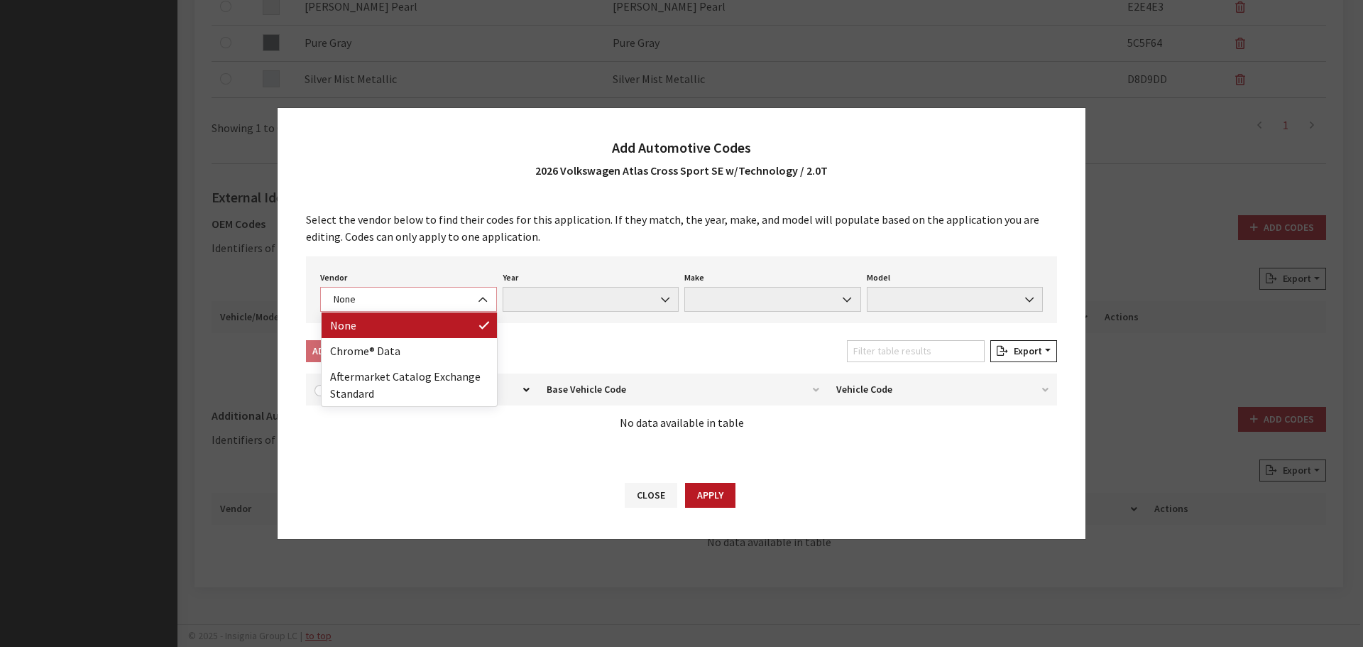
click at [374, 307] on span "None" at bounding box center [408, 299] width 177 height 25
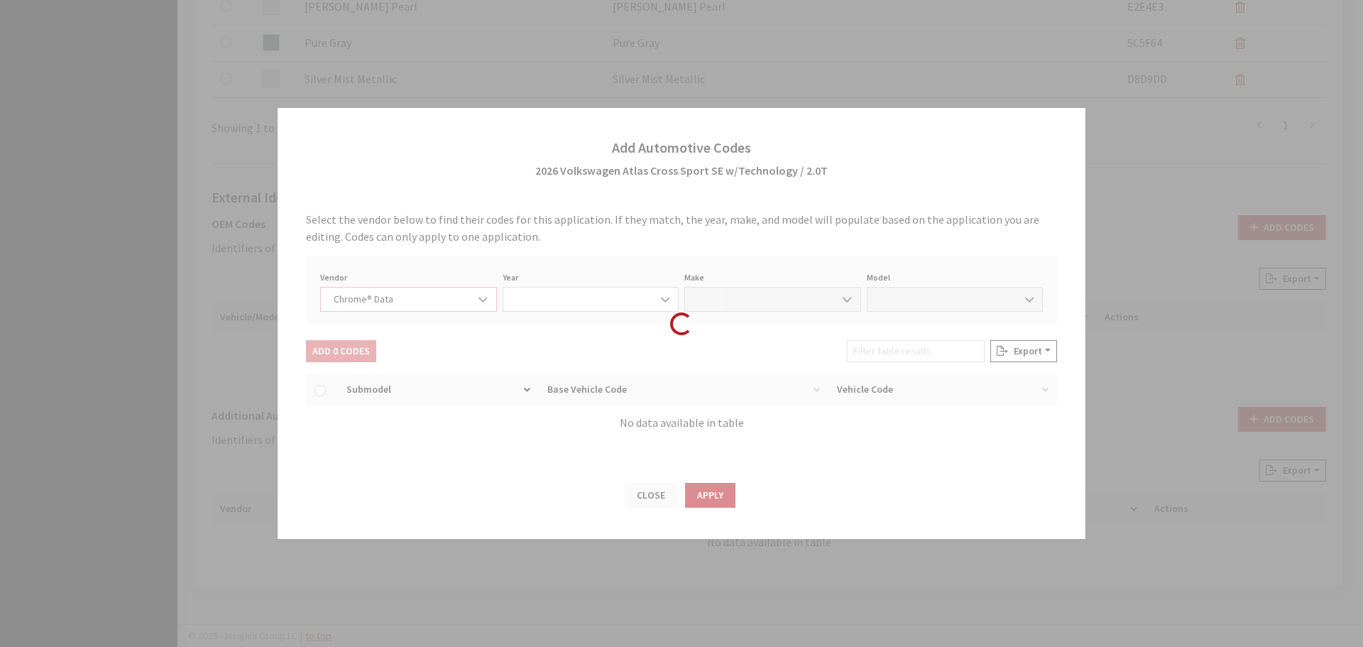
select select "4"
select select "2026"
select select "40"
select select "72003"
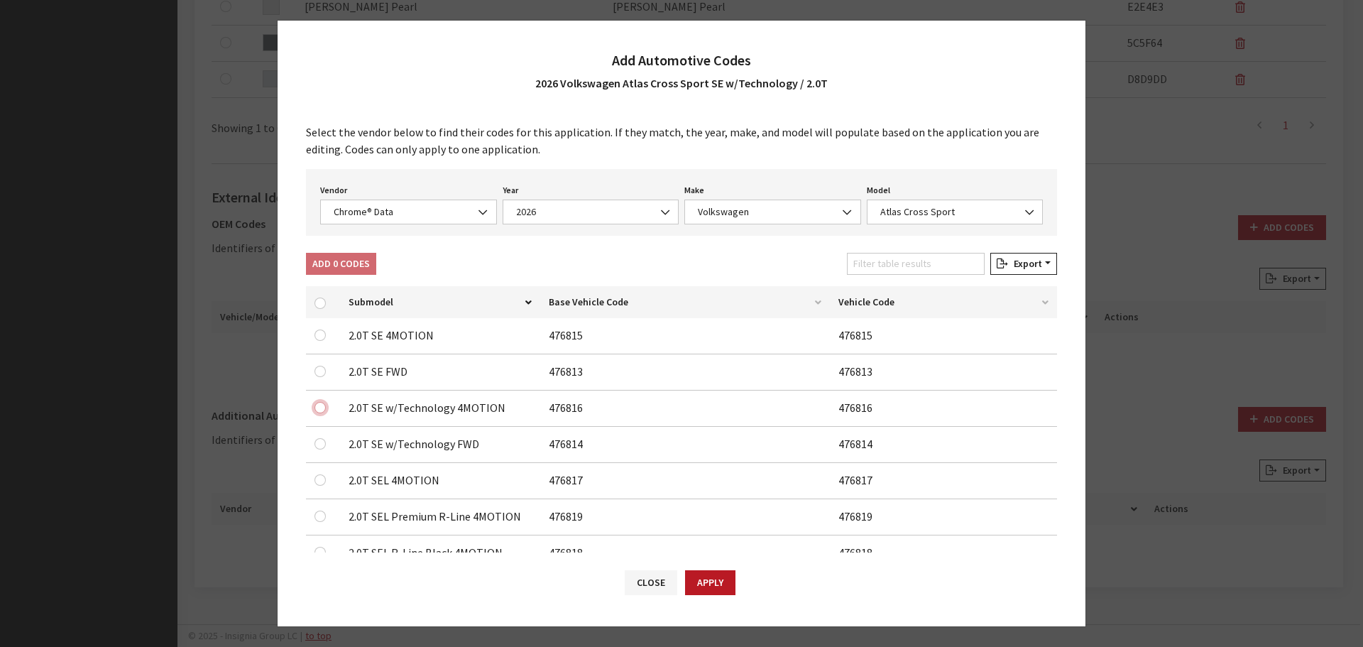
click at [317, 341] on input "checkbox" at bounding box center [320, 334] width 11 height 11
checkbox input "true"
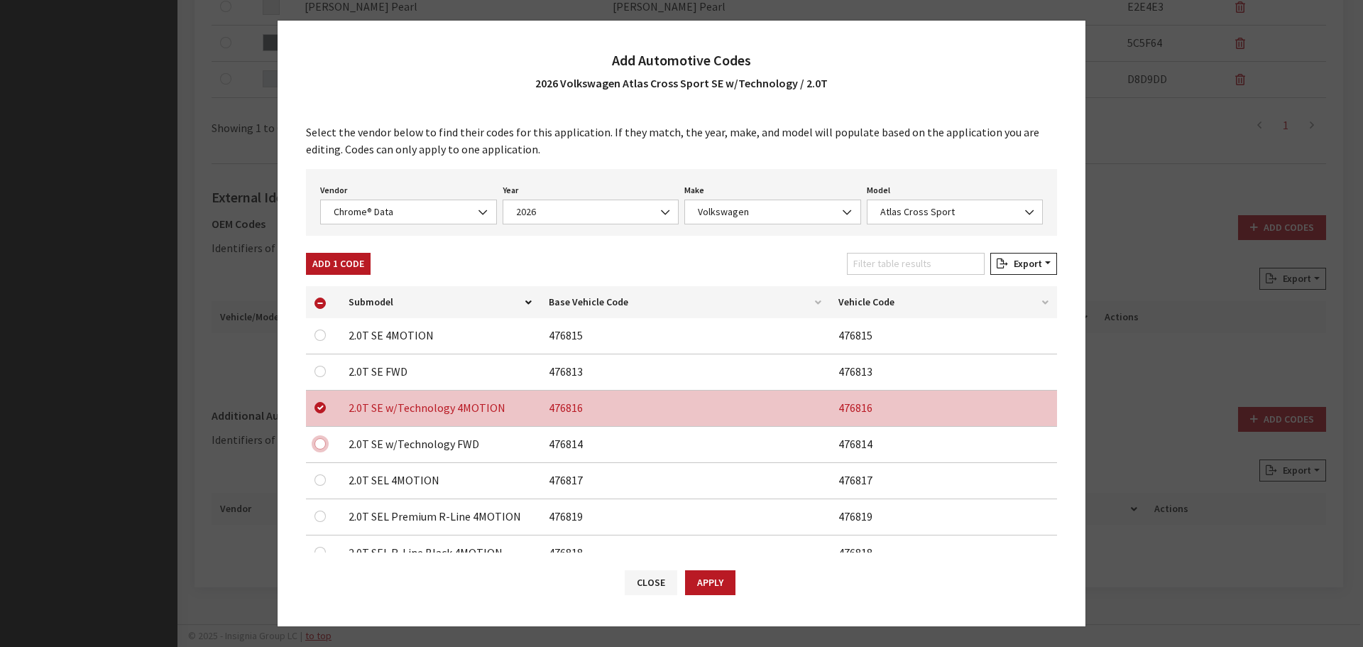
click at [322, 377] on input "checkbox" at bounding box center [320, 371] width 11 height 11
checkbox input "true"
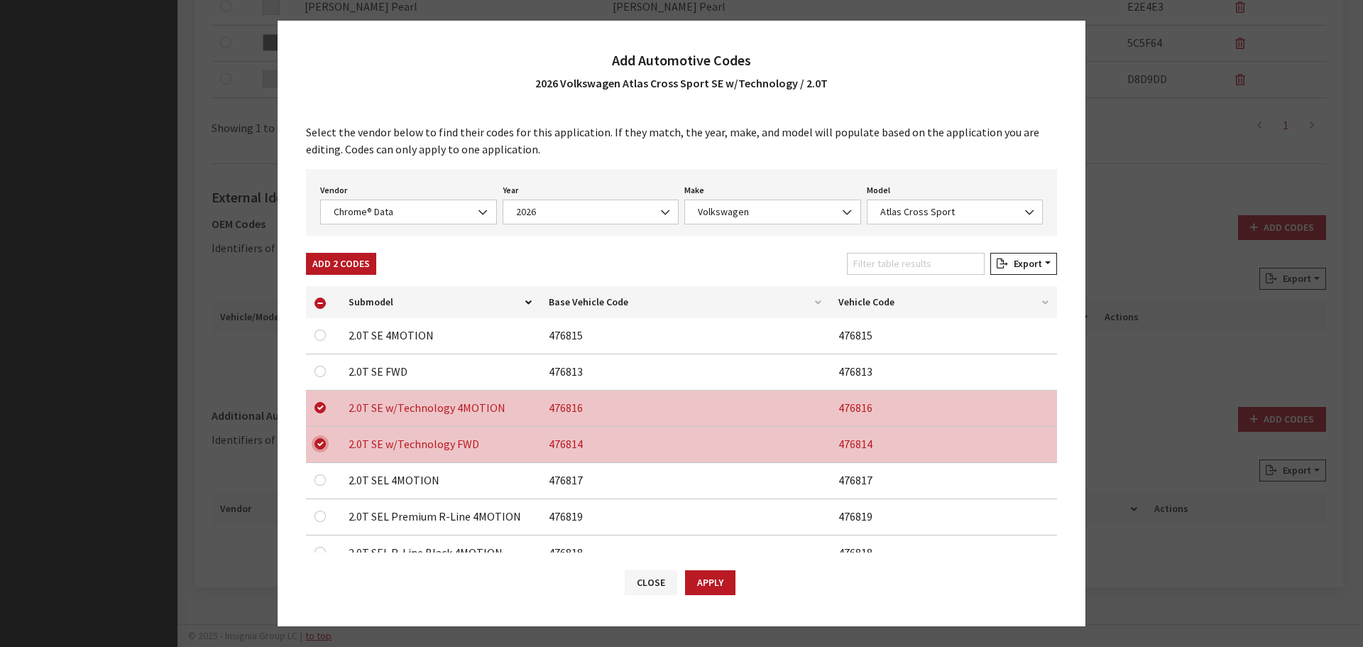
scroll to position [45, 0]
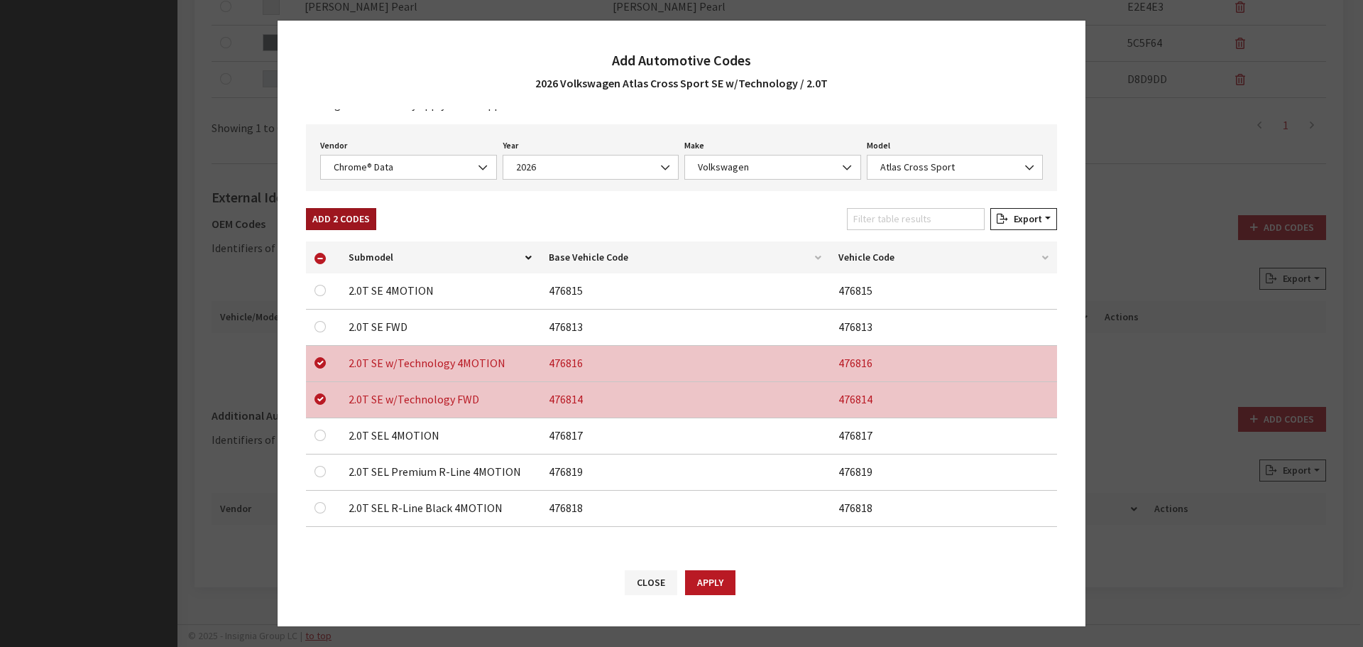
click at [323, 215] on button "Add 2 Codes" at bounding box center [341, 219] width 70 height 22
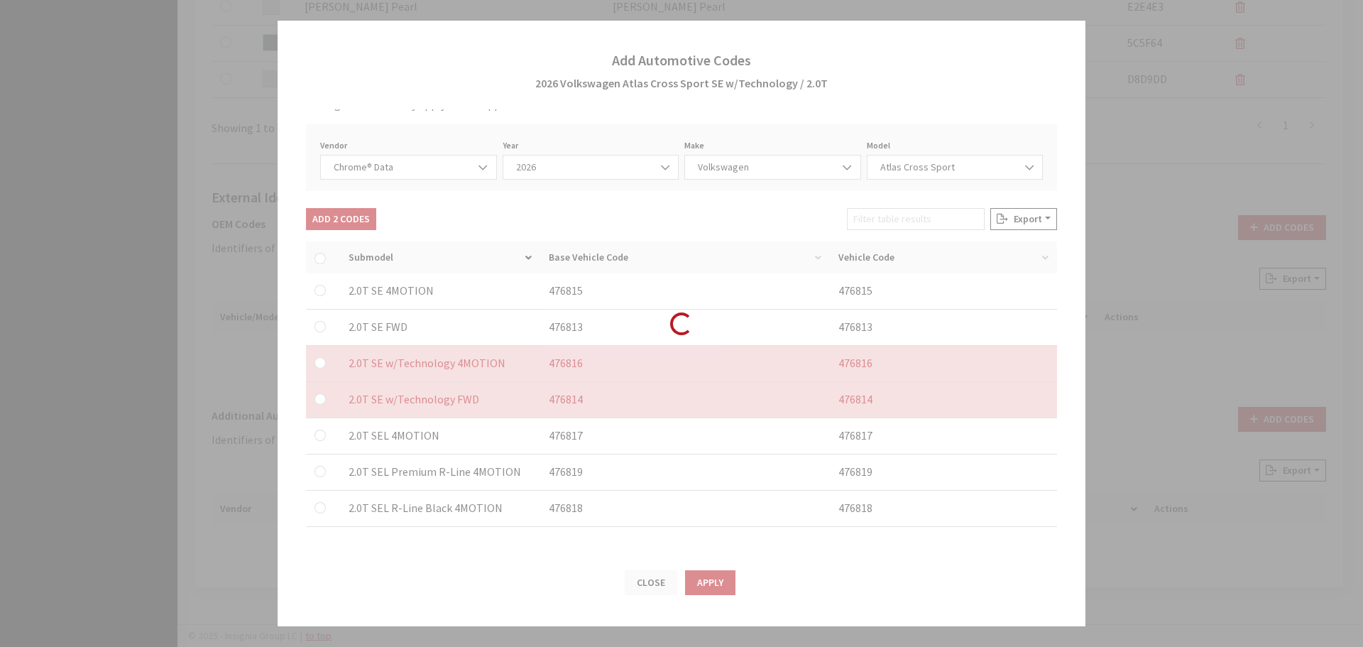
checkbox input "false"
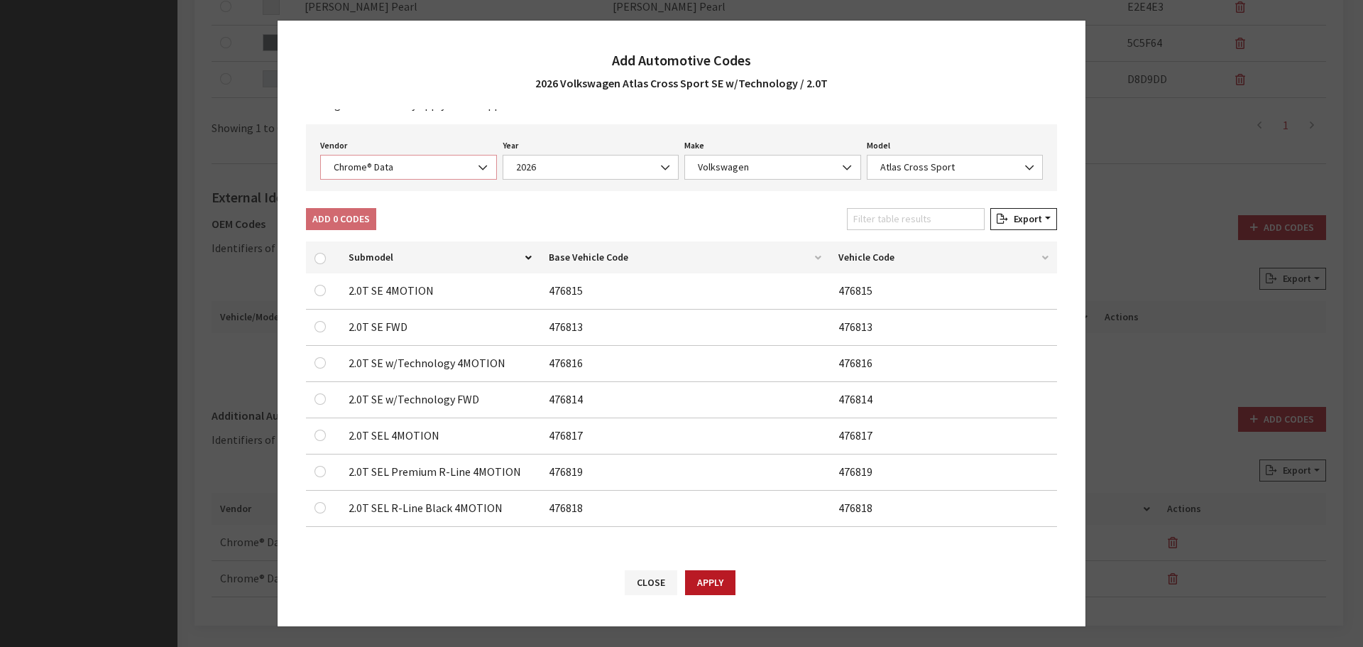
click at [383, 166] on span "Chrome® Data" at bounding box center [408, 167] width 158 height 15
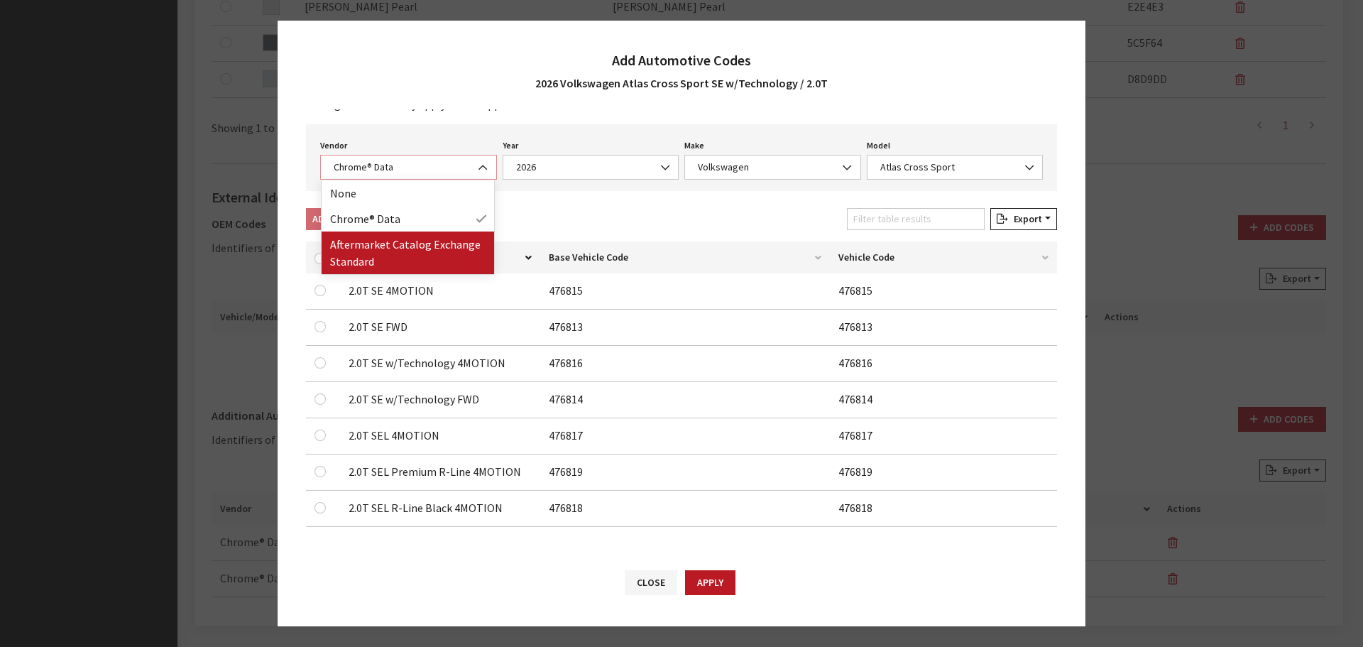
select select "2"
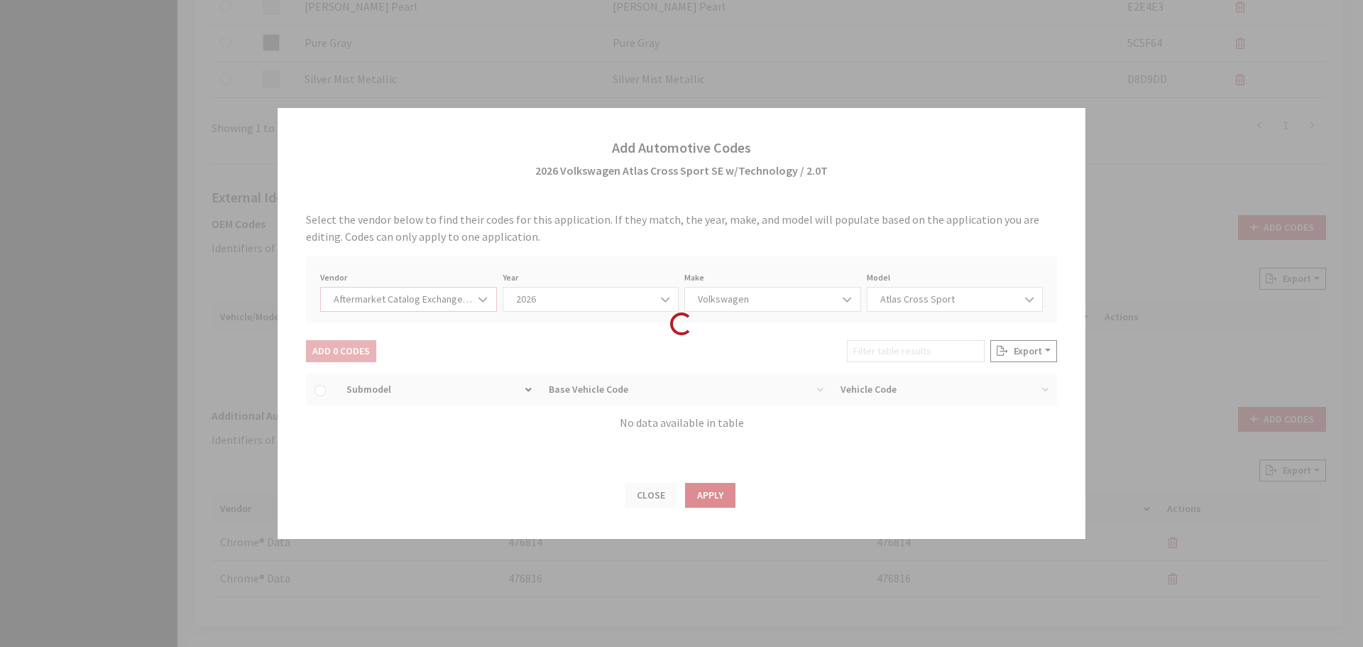
scroll to position [0, 0]
select select "2026"
select select "74"
select select "27938"
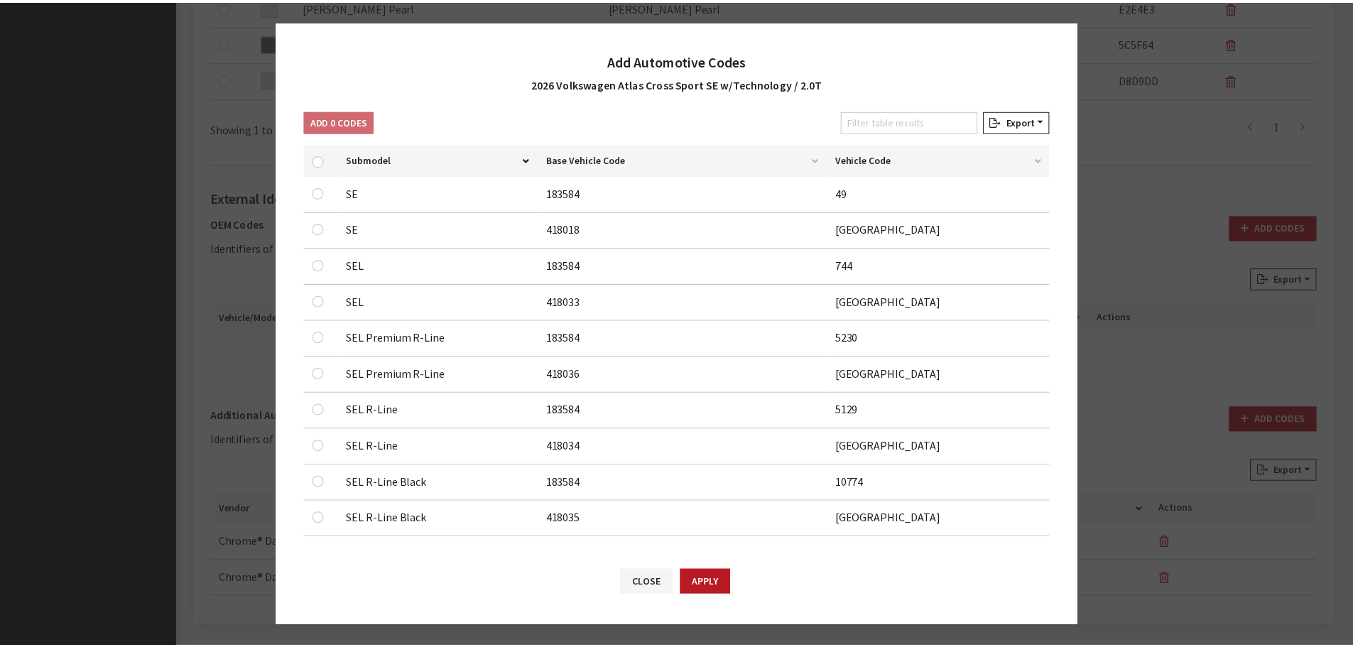
scroll to position [153, 0]
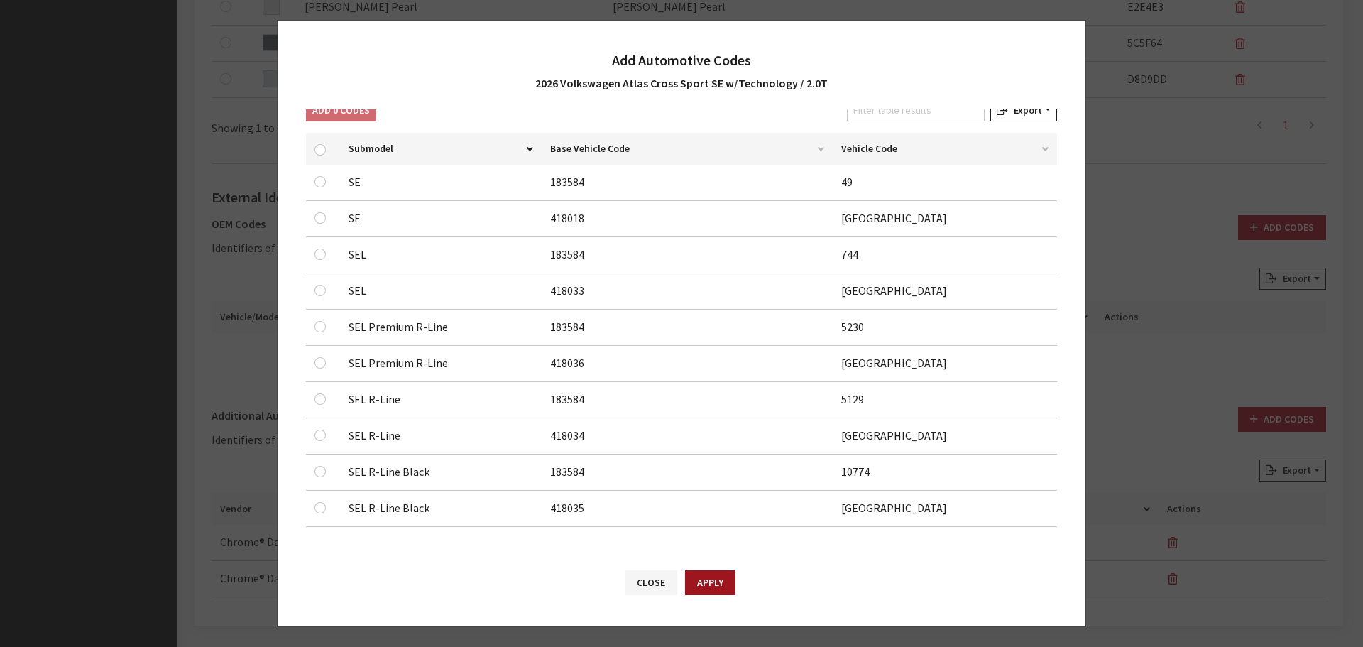
click at [708, 577] on button "Apply" at bounding box center [710, 582] width 50 height 25
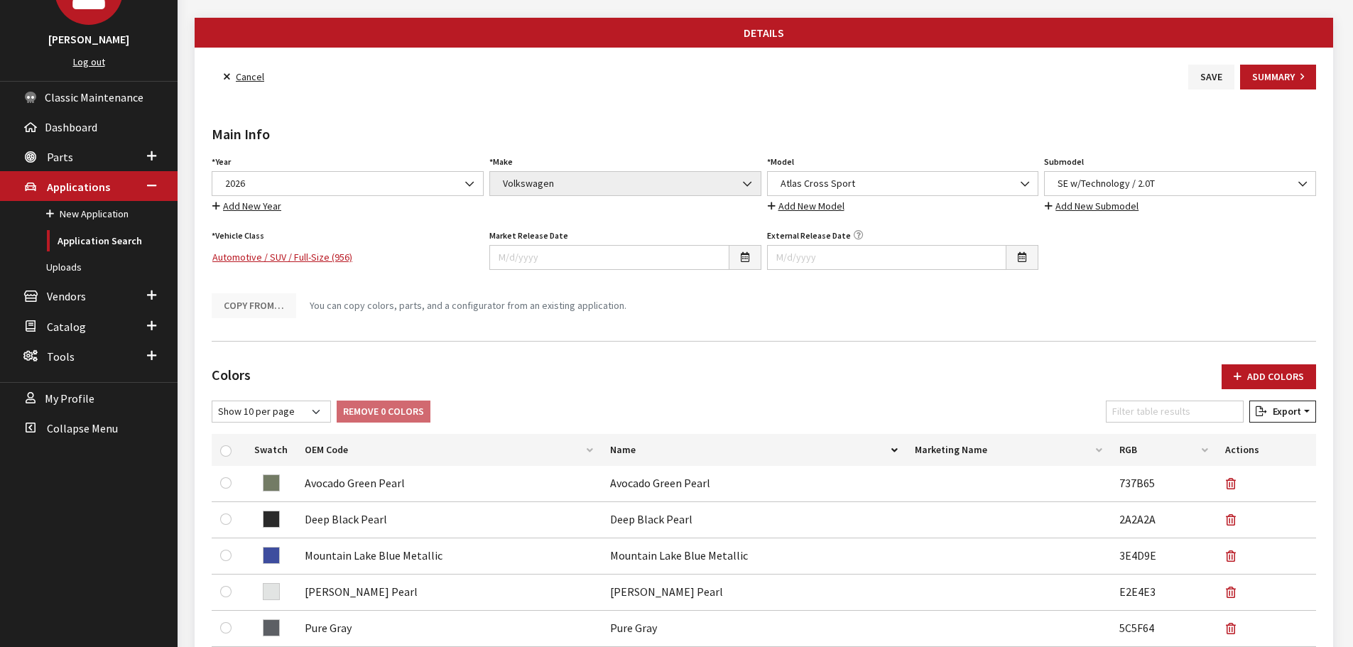
scroll to position [0, 0]
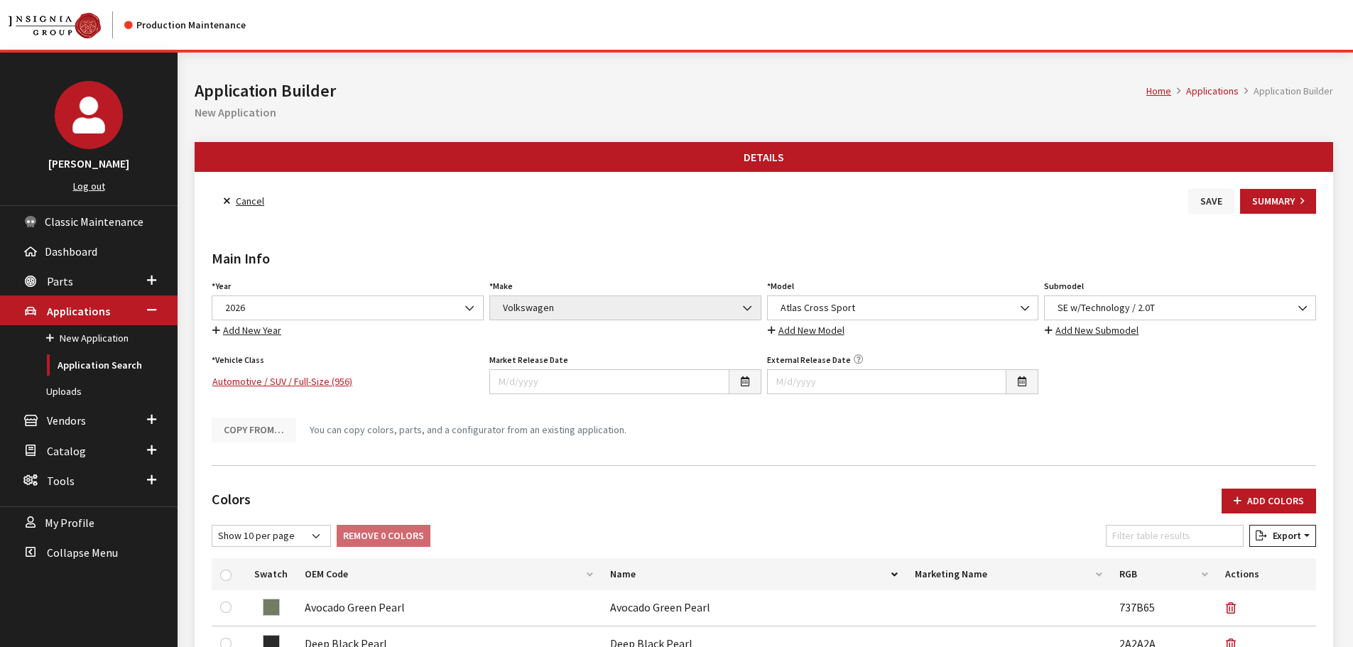
click at [1206, 202] on button "Save" at bounding box center [1211, 201] width 46 height 25
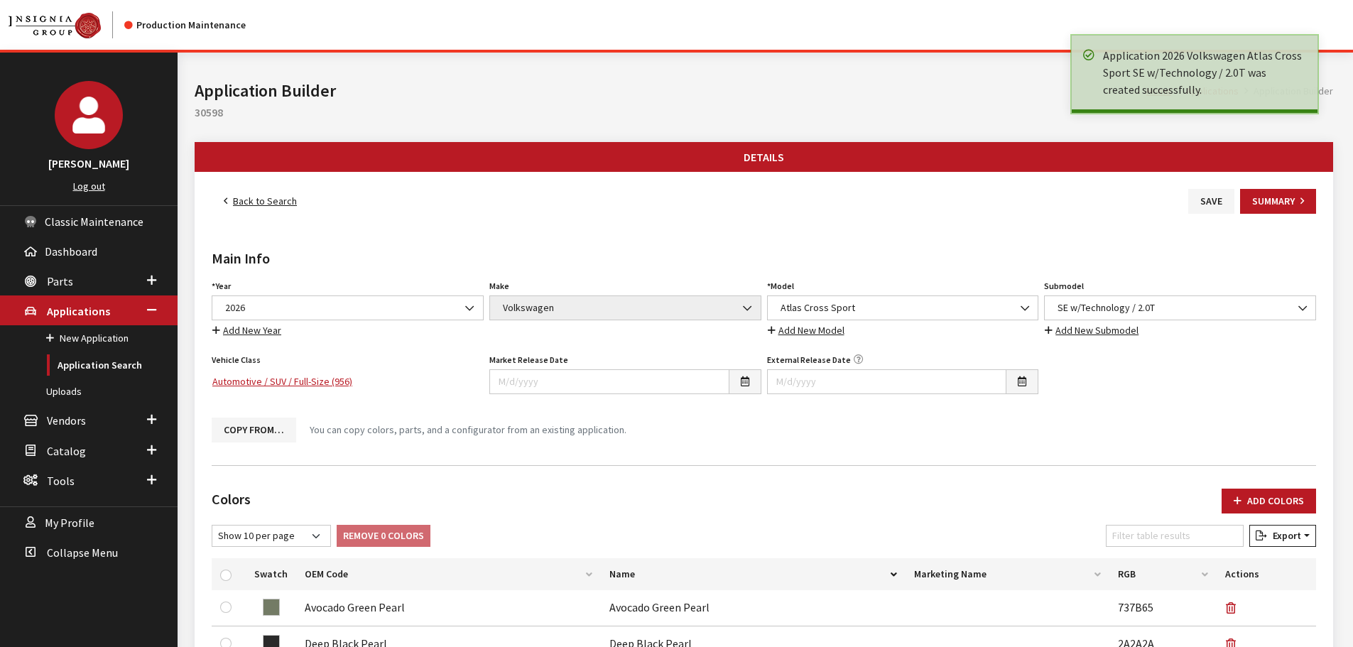
click at [278, 197] on link "Back to Search" at bounding box center [260, 201] width 97 height 25
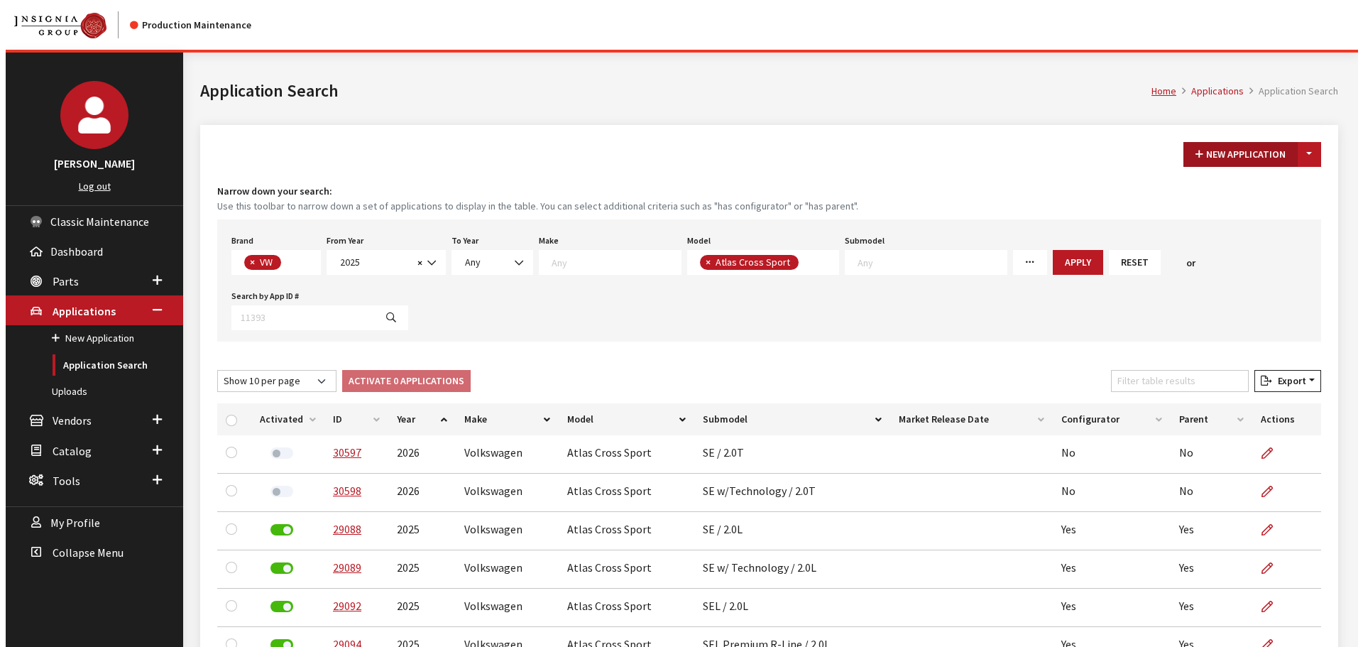
scroll to position [373, 0]
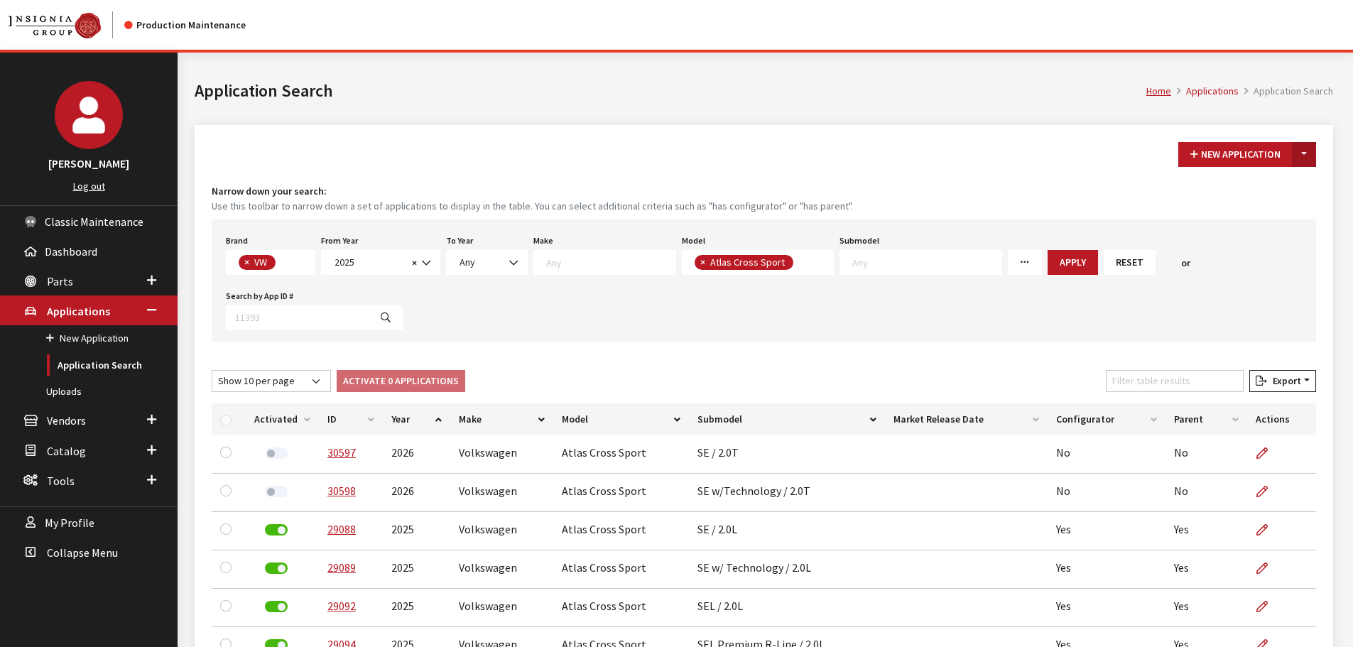
click at [1299, 150] on button "Toggle Dropdown" at bounding box center [1304, 154] width 24 height 25
click at [1258, 185] on button "New From Existing..." at bounding box center [1255, 185] width 122 height 25
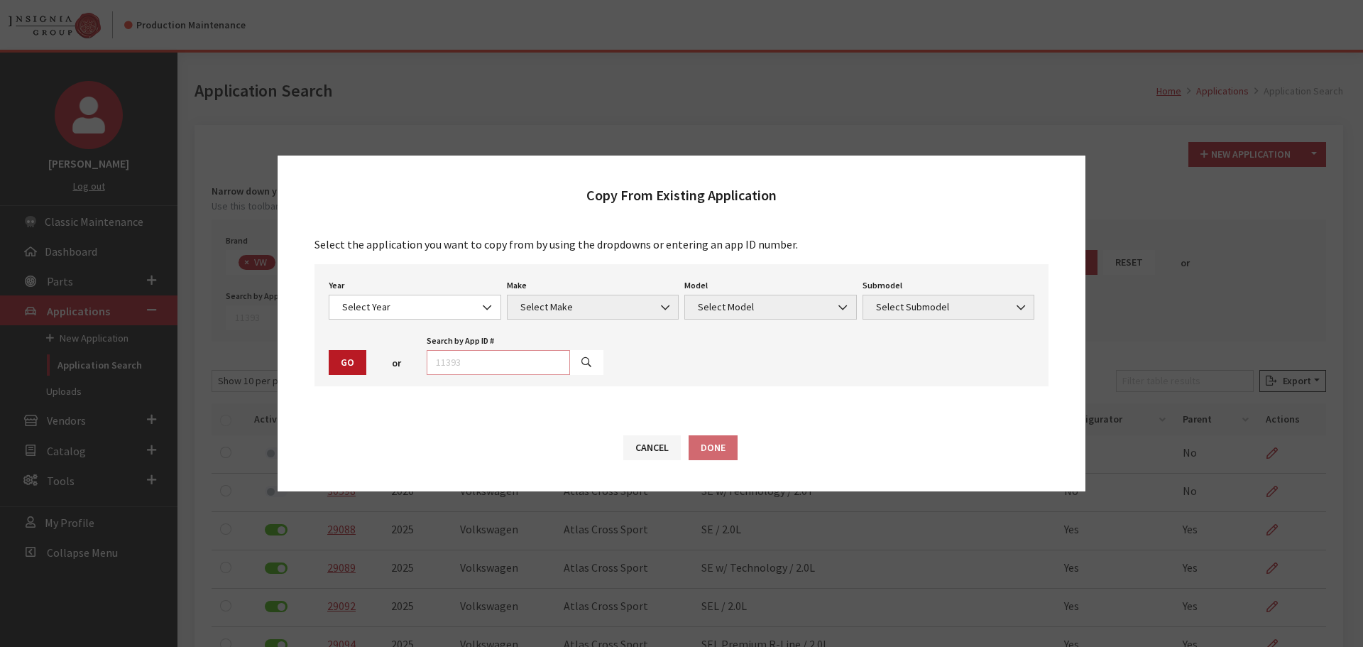
click at [543, 356] on input "text" at bounding box center [498, 362] width 143 height 25
type input "30598"
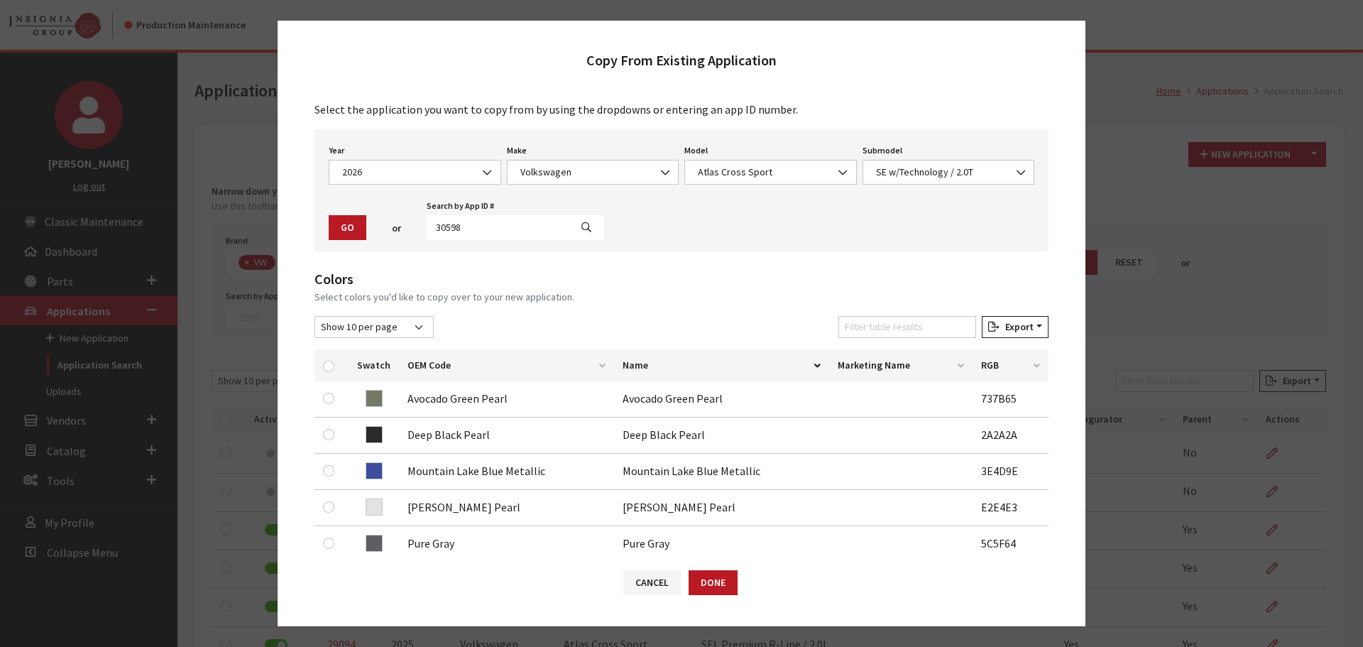
click at [334, 366] on div at bounding box center [331, 365] width 17 height 15
click at [327, 367] on input "checkbox" at bounding box center [328, 366] width 11 height 11
checkbox input "true"
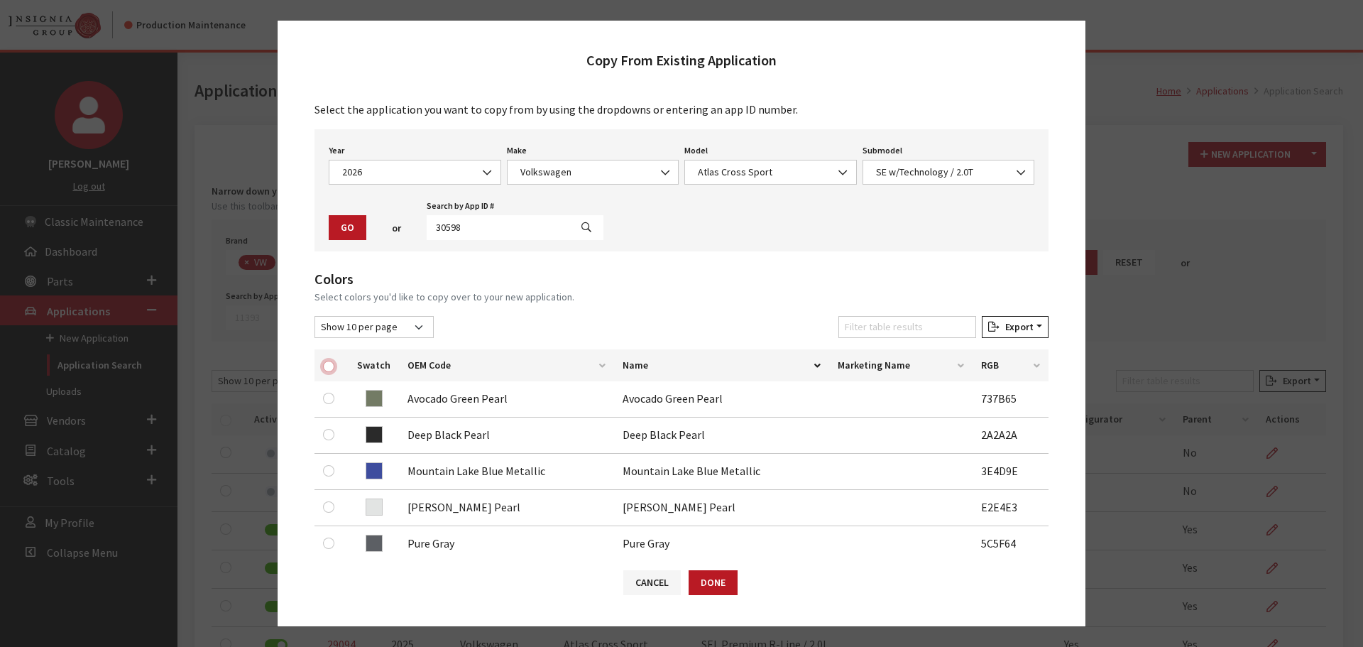
checkbox input "true"
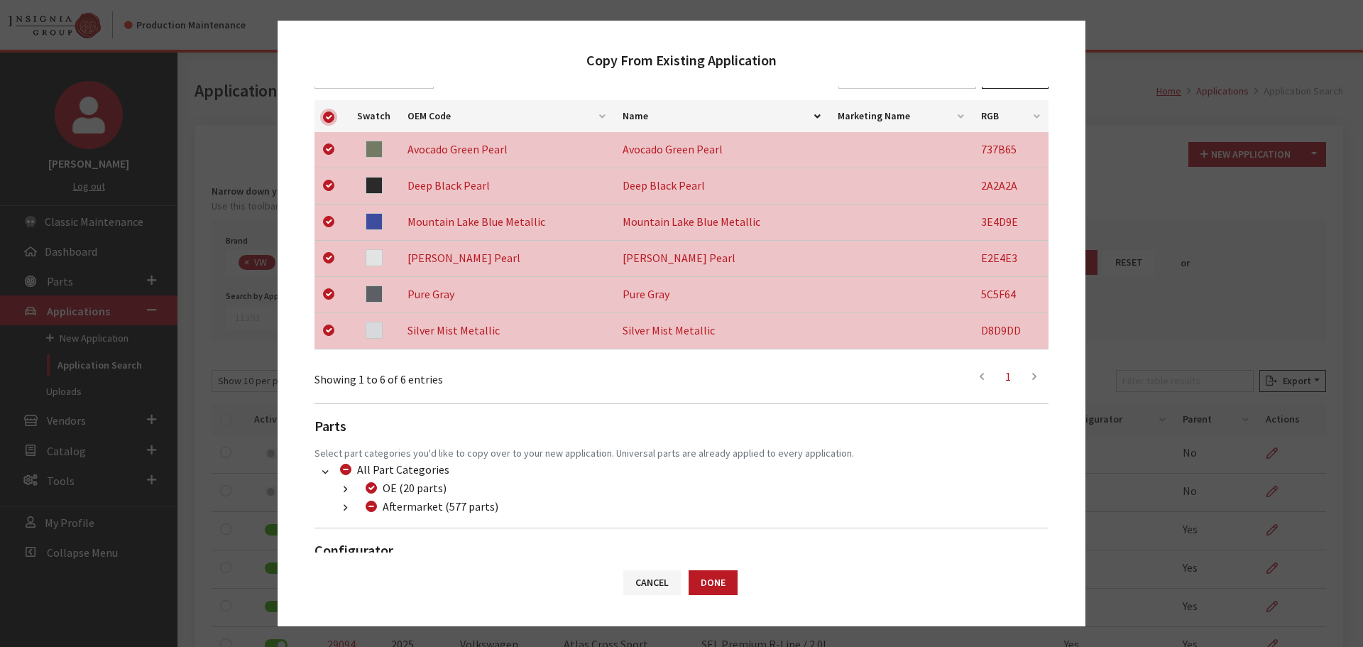
scroll to position [296, 0]
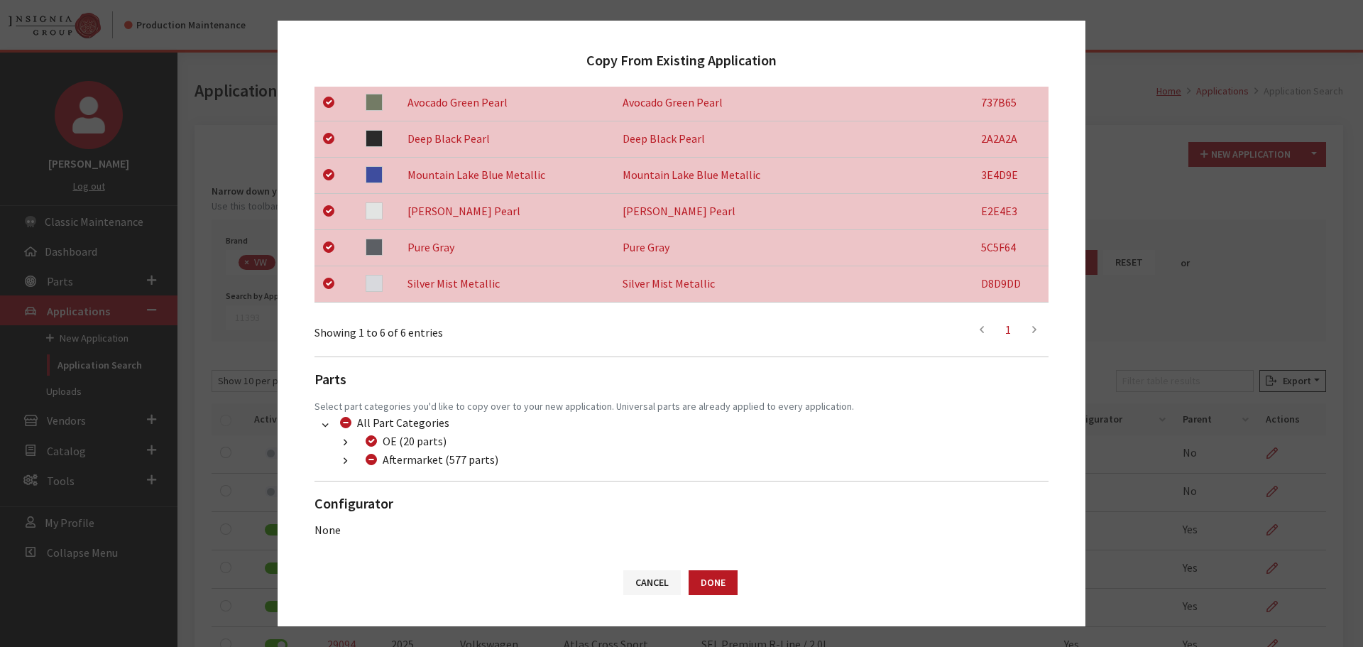
click at [344, 455] on button "button" at bounding box center [346, 461] width 28 height 16
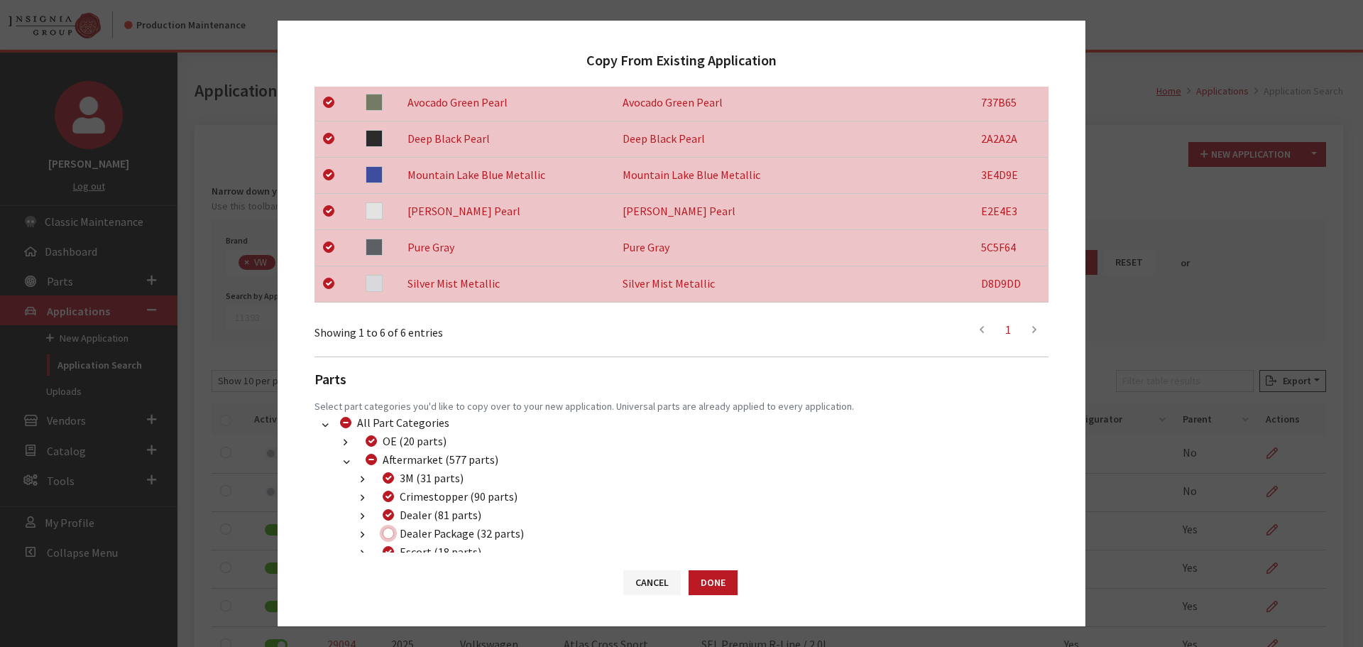
click at [390, 531] on input "Dealer Package (32 parts)" at bounding box center [388, 533] width 11 height 11
checkbox input "true"
drag, startPoint x: 714, startPoint y: 579, endPoint x: 877, endPoint y: 488, distance: 186.3
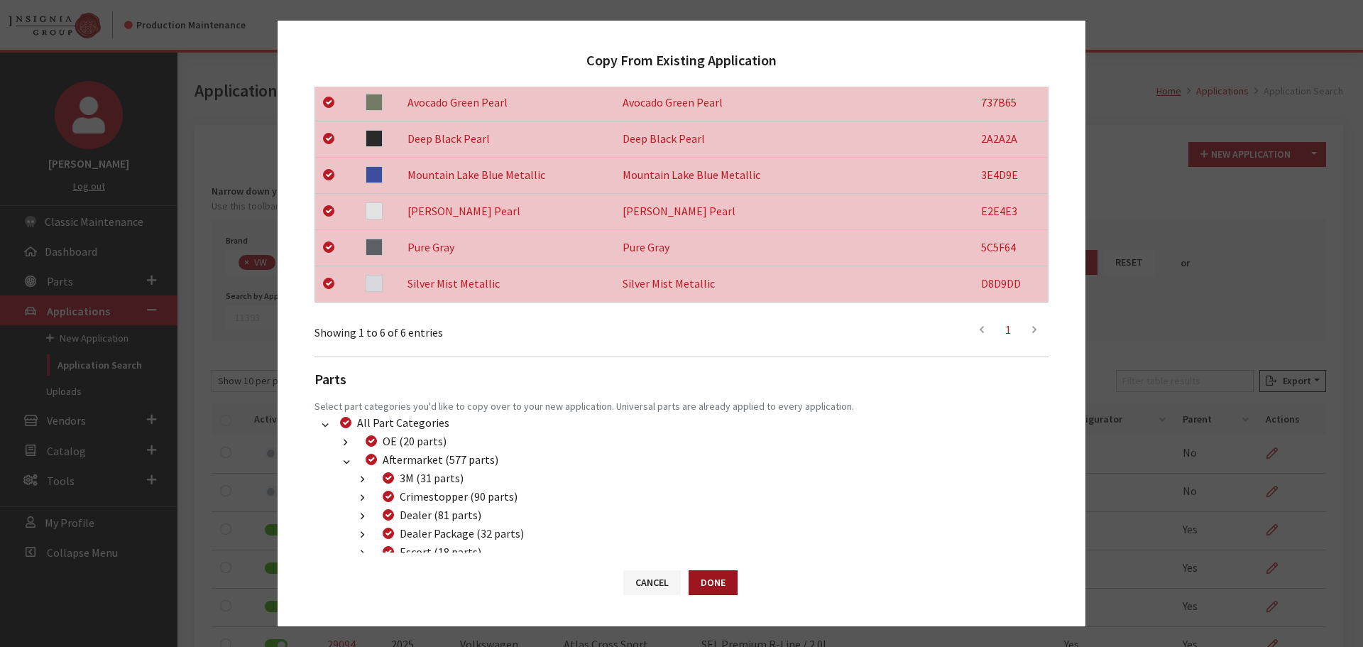
click at [715, 579] on button "Done" at bounding box center [713, 582] width 49 height 25
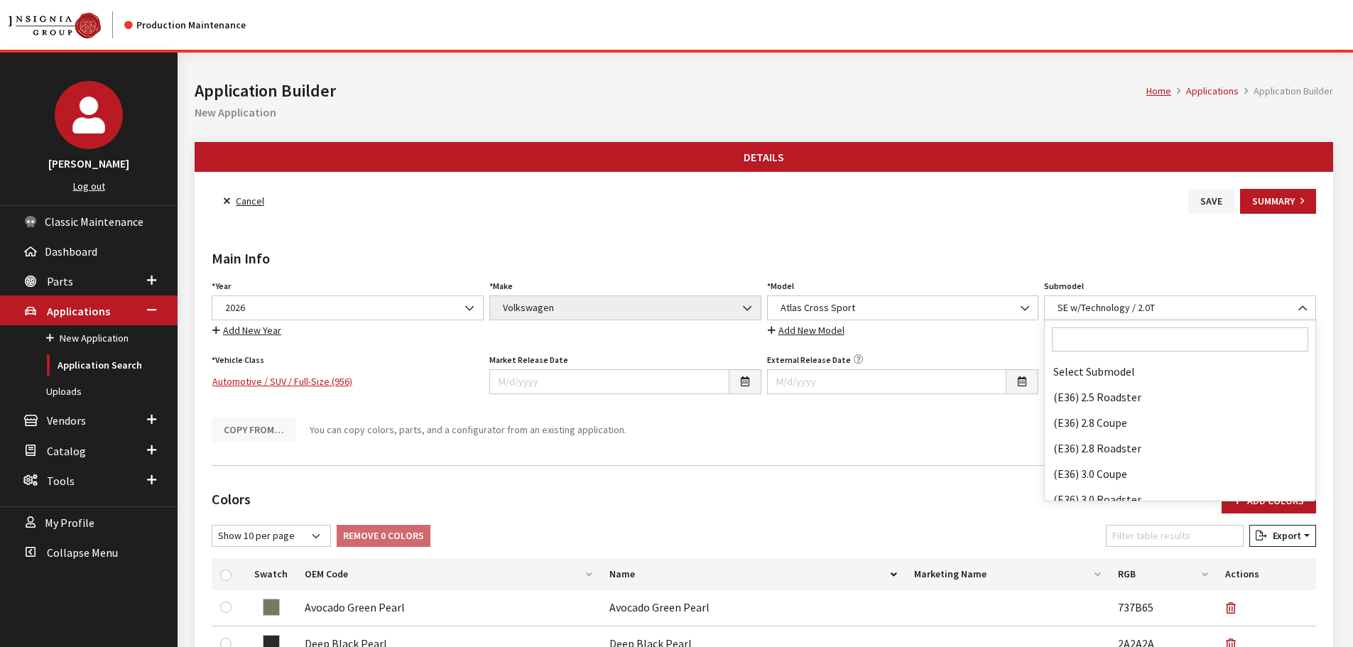
scroll to position [90297, 0]
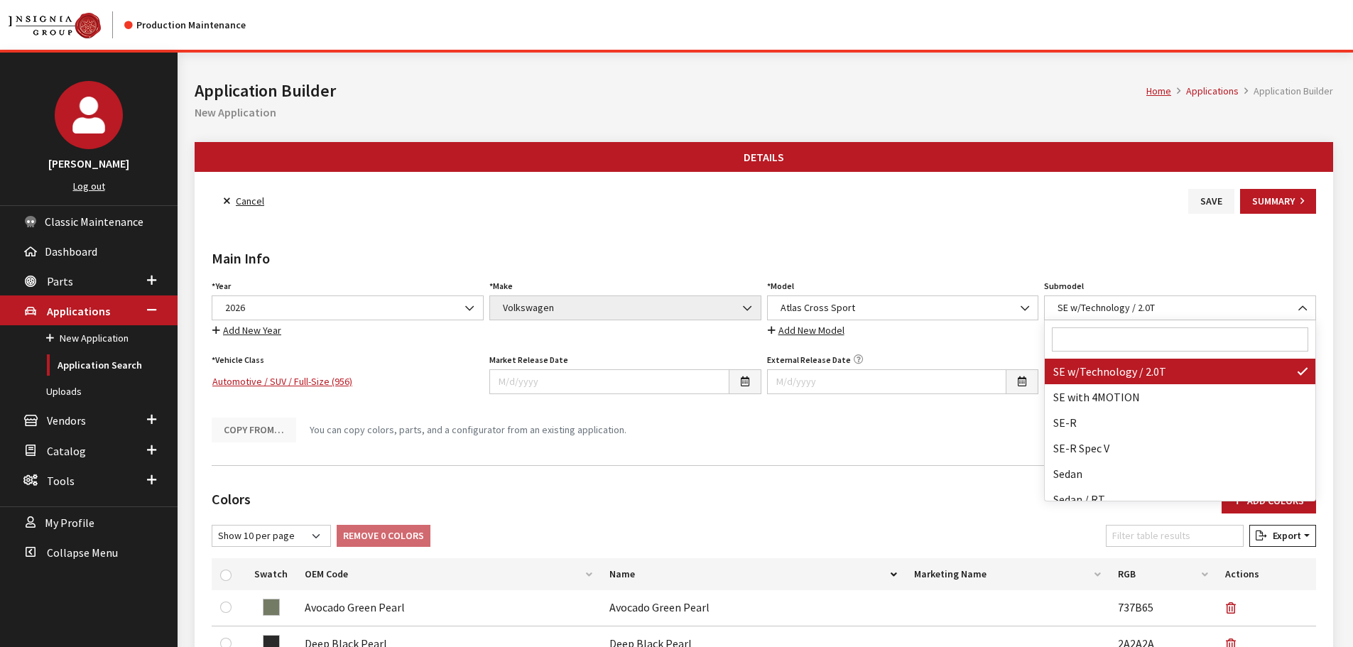
click at [1125, 344] on input "Search" at bounding box center [1180, 339] width 256 height 24
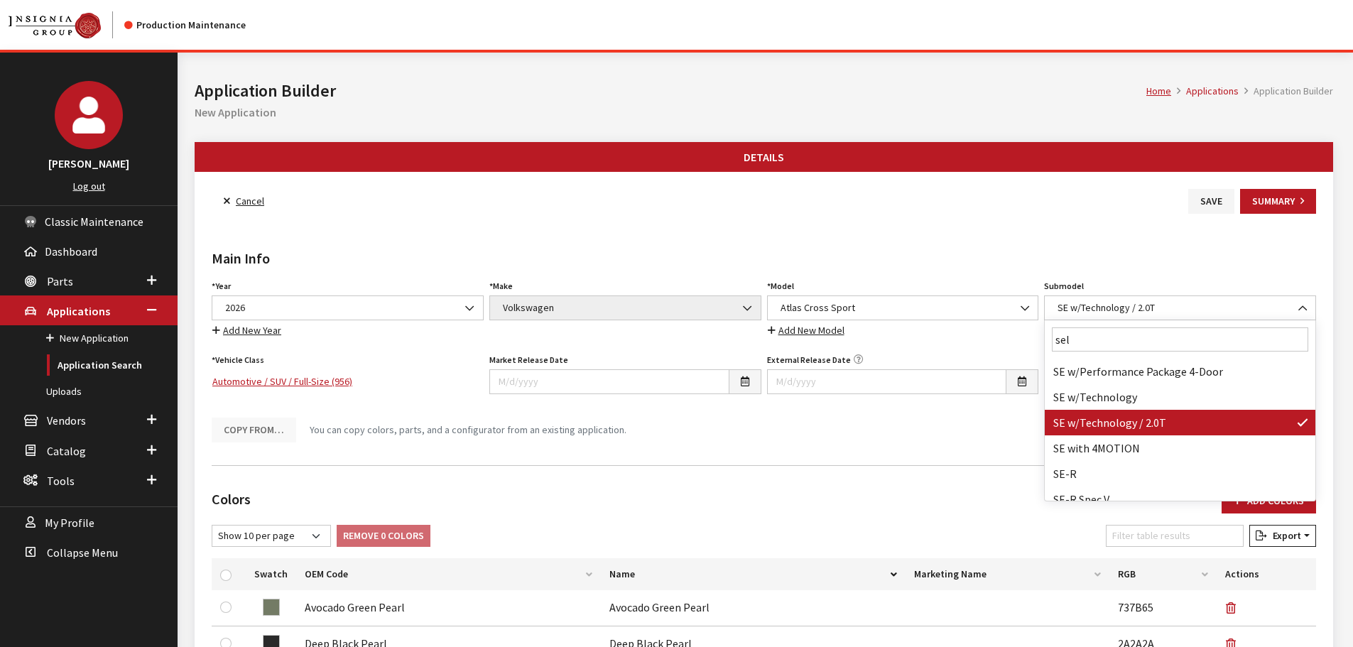
scroll to position [0, 0]
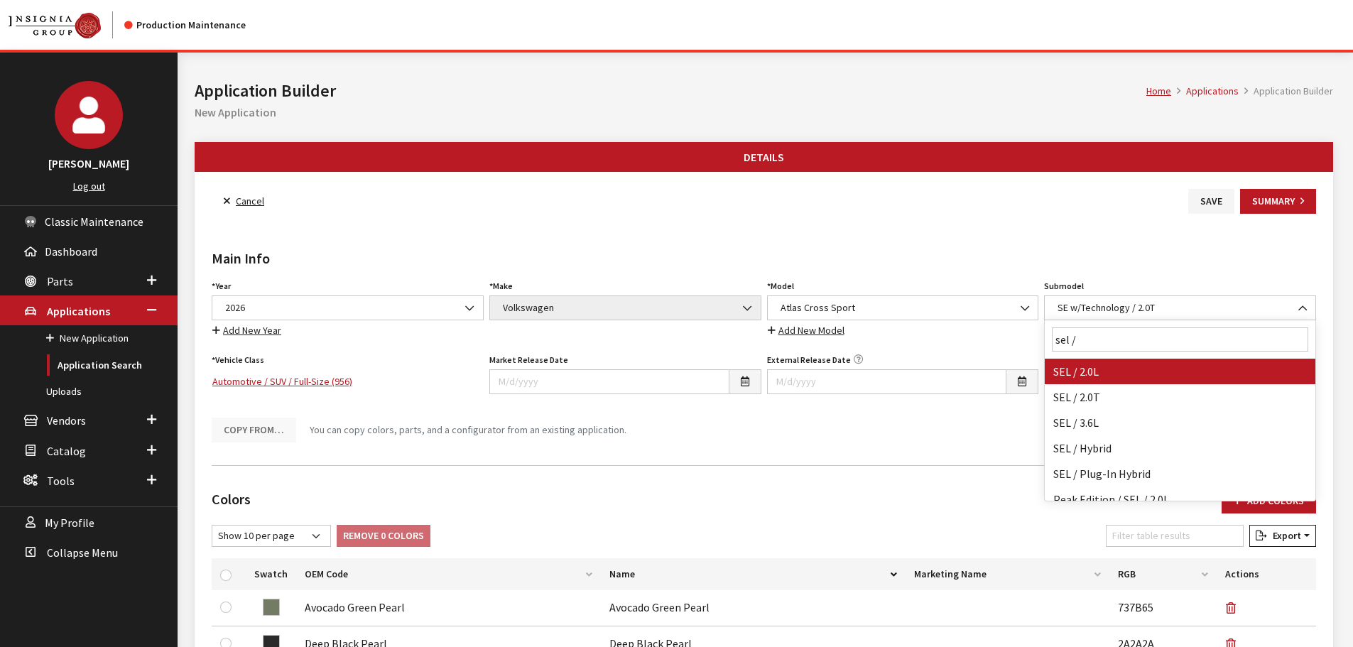
type input "sel /"
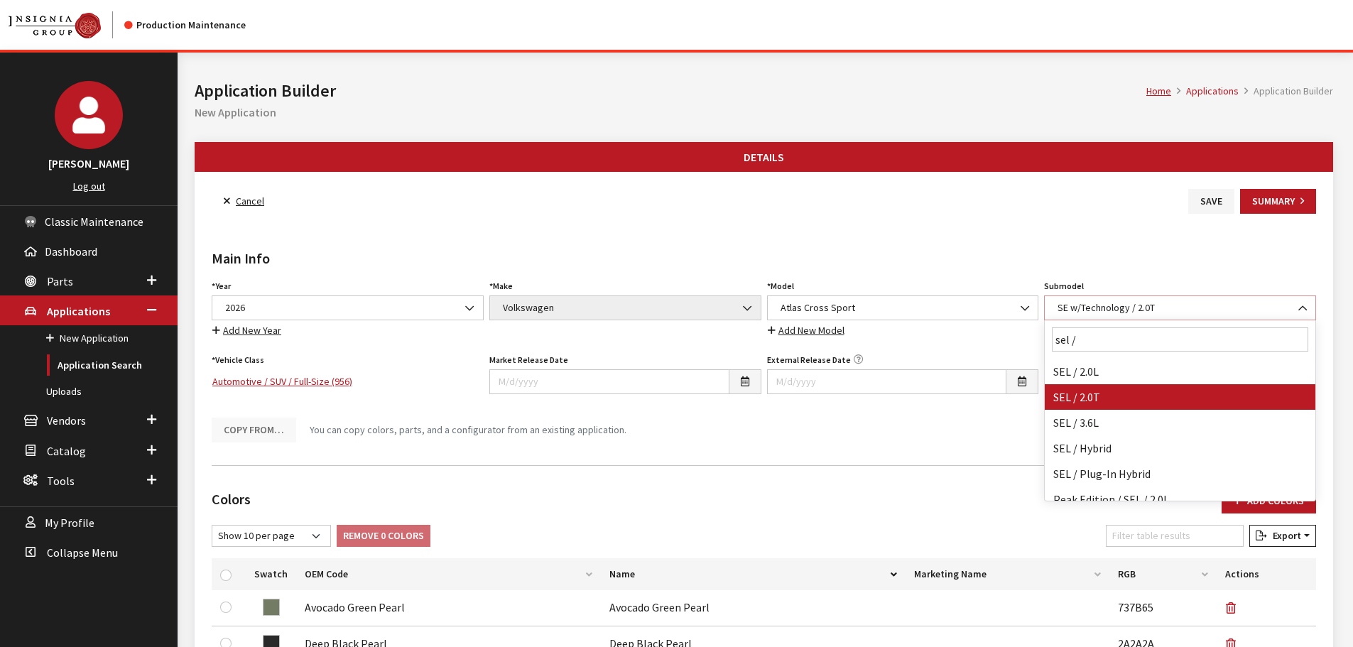
select select "3046"
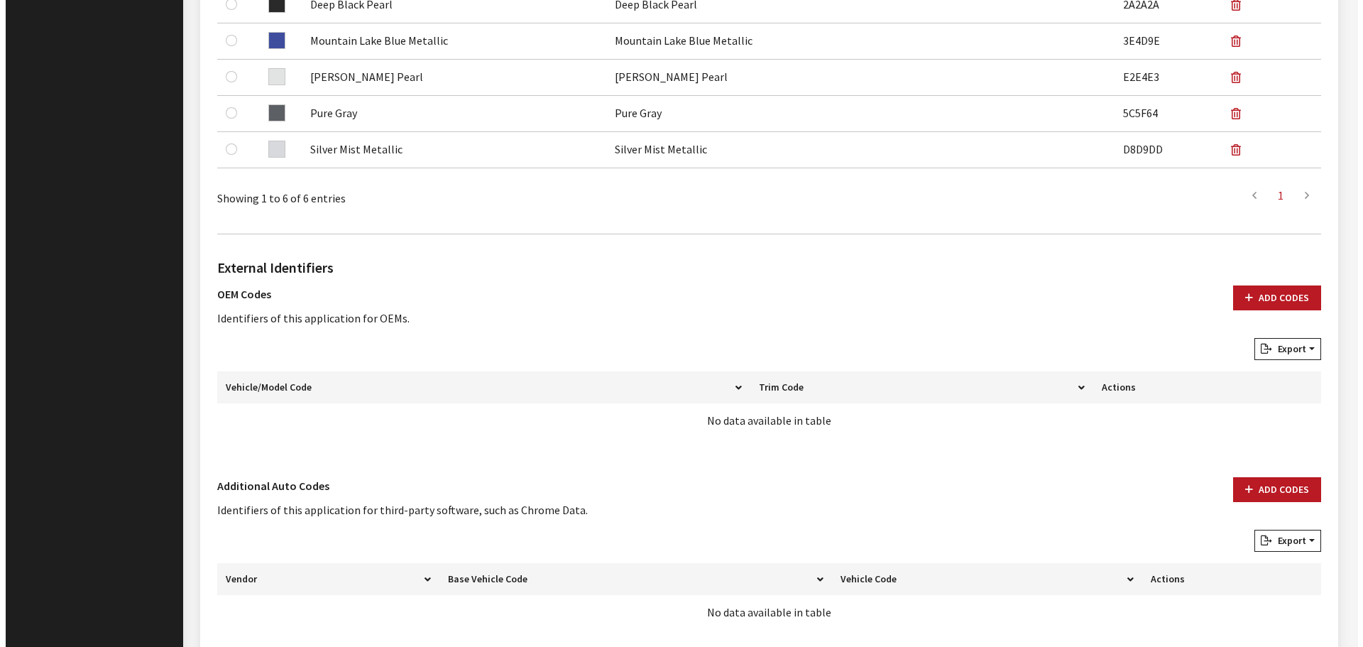
scroll to position [709, 0]
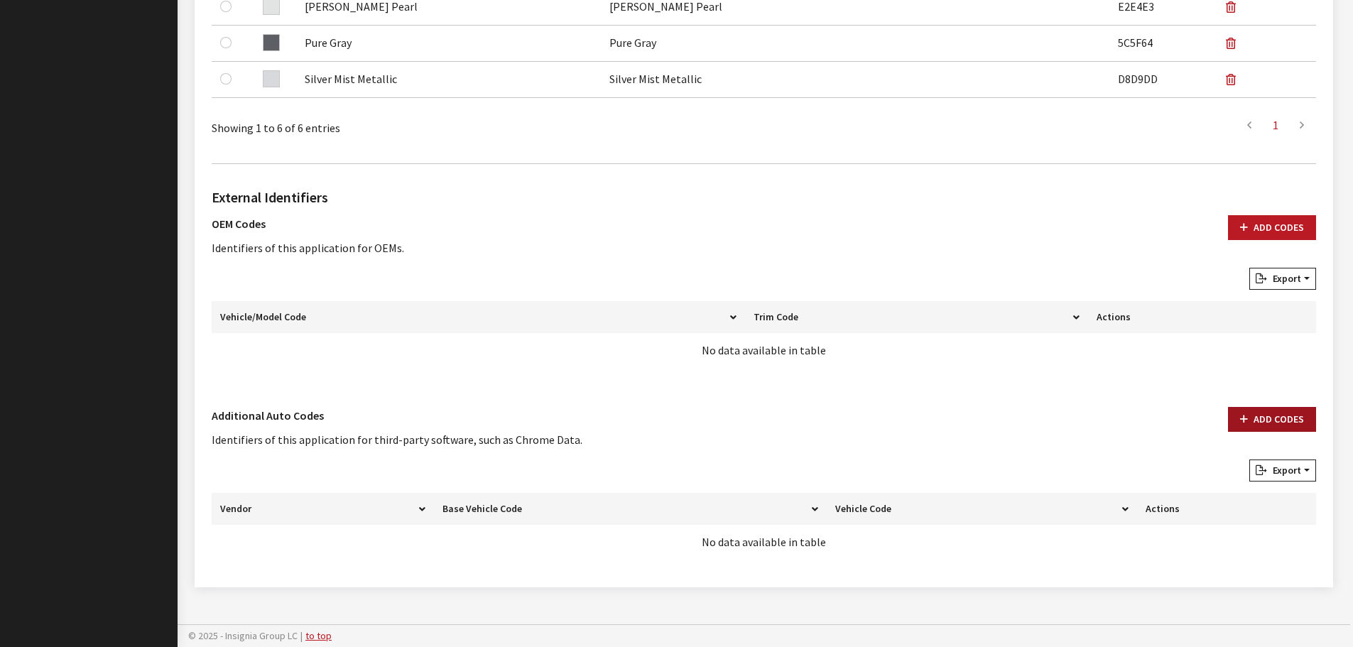
click at [1266, 415] on button "Add Codes" at bounding box center [1272, 419] width 88 height 25
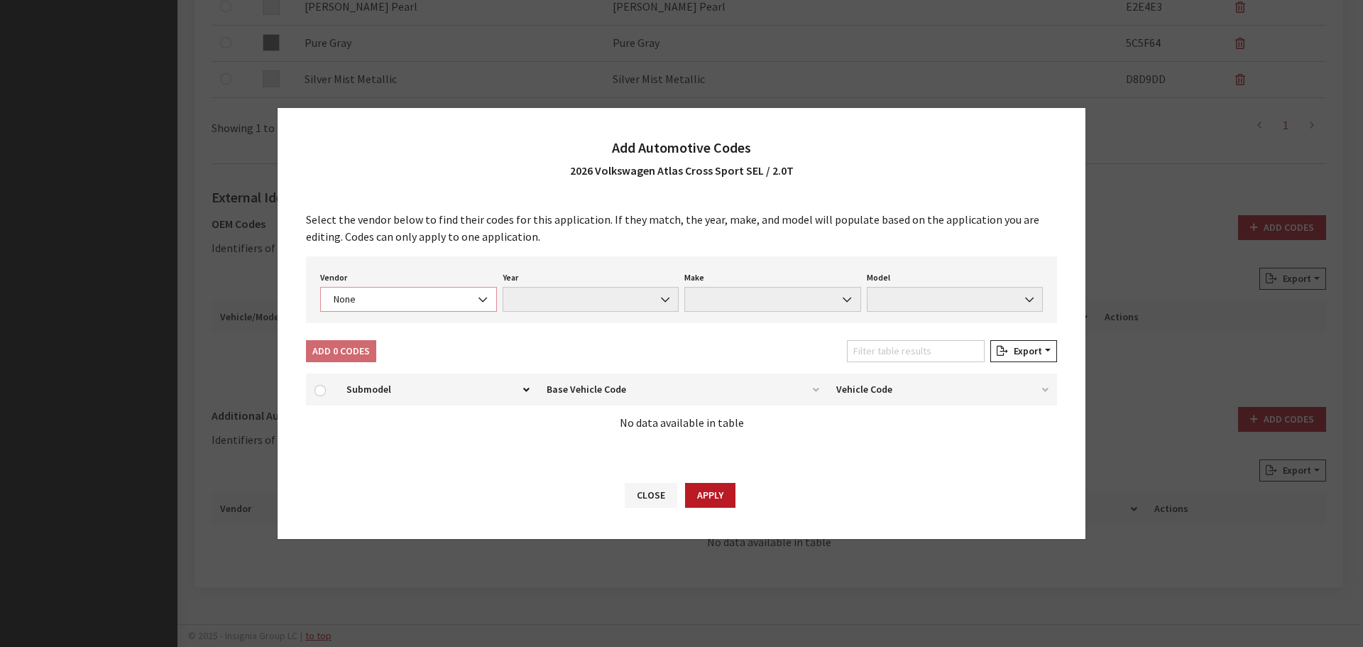
click at [376, 299] on span "None" at bounding box center [408, 299] width 158 height 15
click at [373, 302] on span "None" at bounding box center [408, 299] width 158 height 15
select select "4"
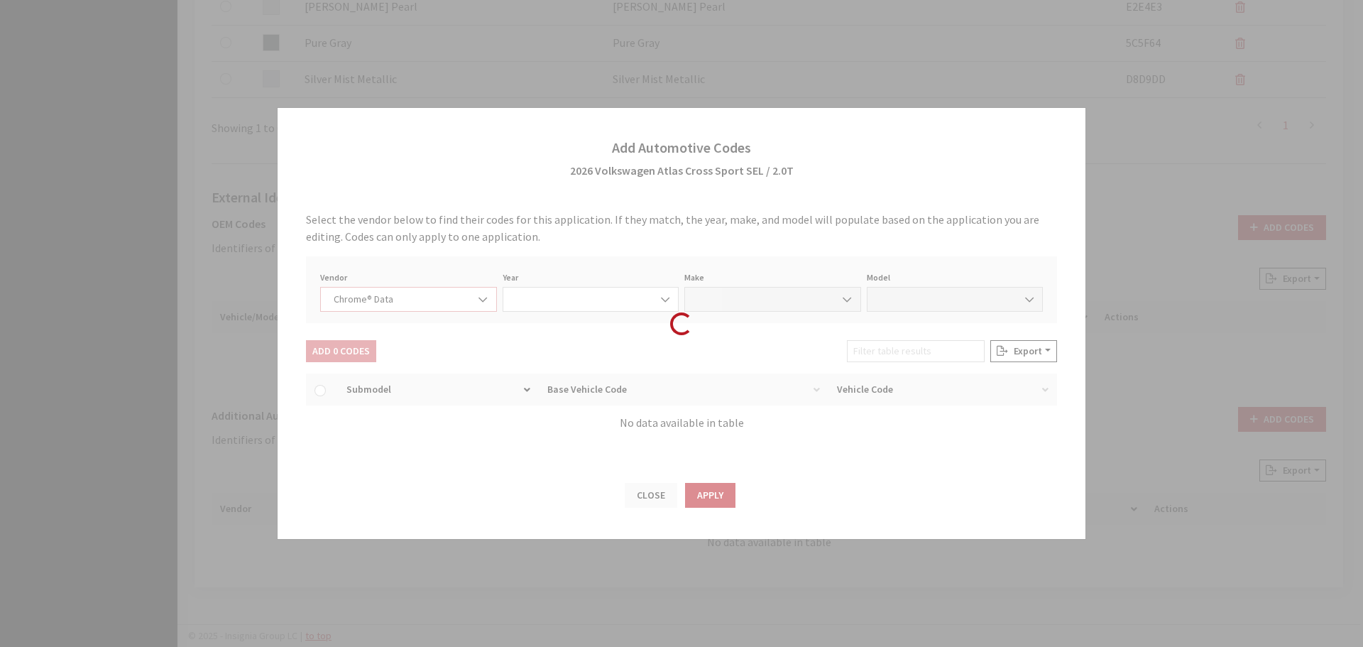
select select "2026"
select select "40"
select select "72003"
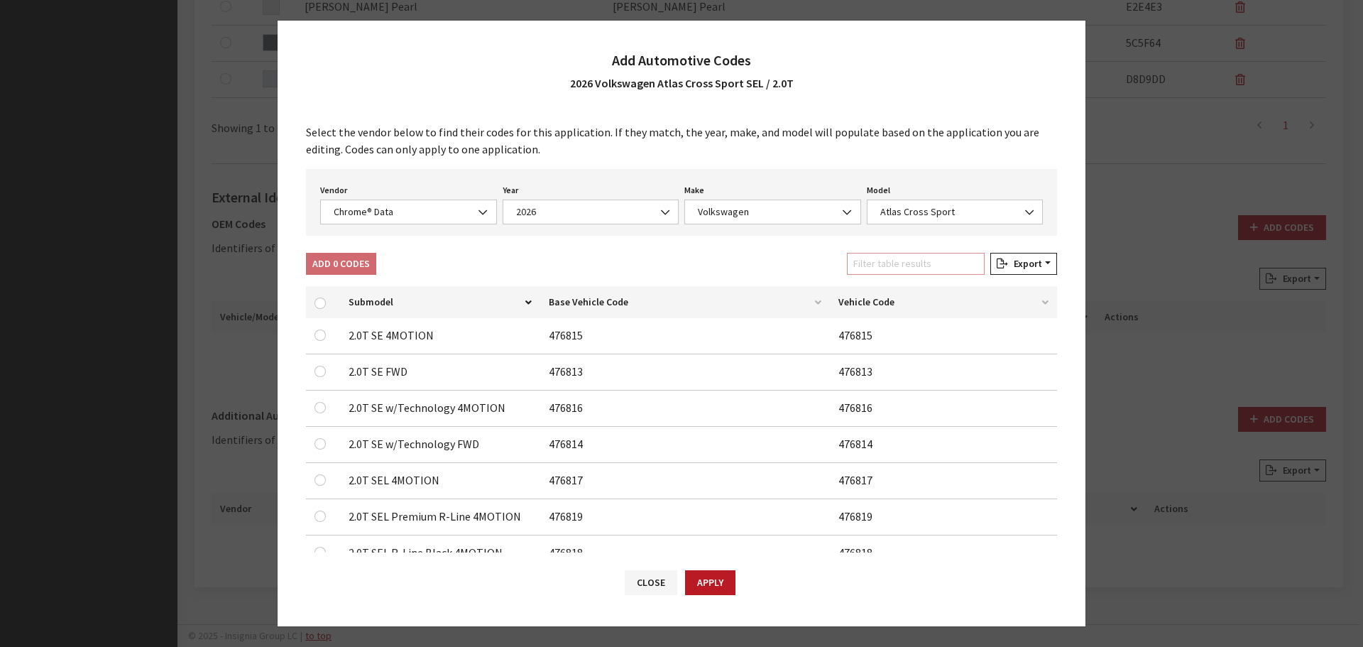
click at [915, 268] on input "Filter table results" at bounding box center [916, 264] width 138 height 22
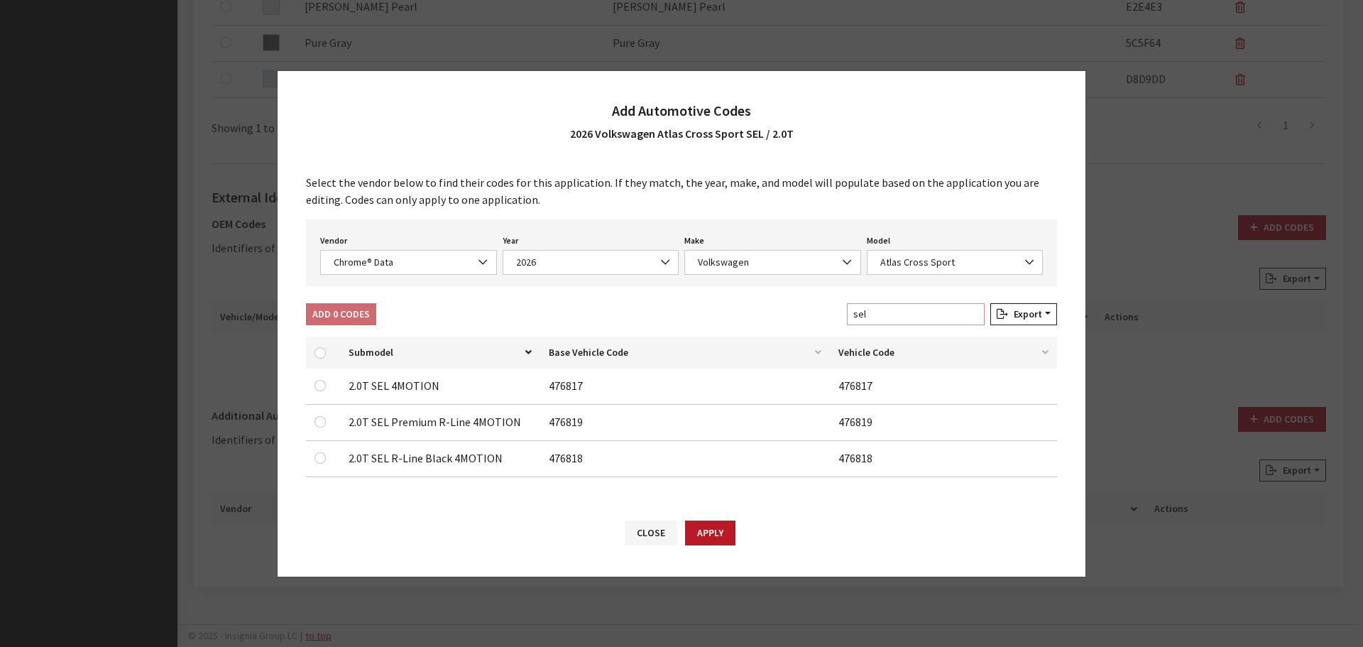
type input "sel"
click at [320, 386] on input "checkbox" at bounding box center [320, 385] width 11 height 11
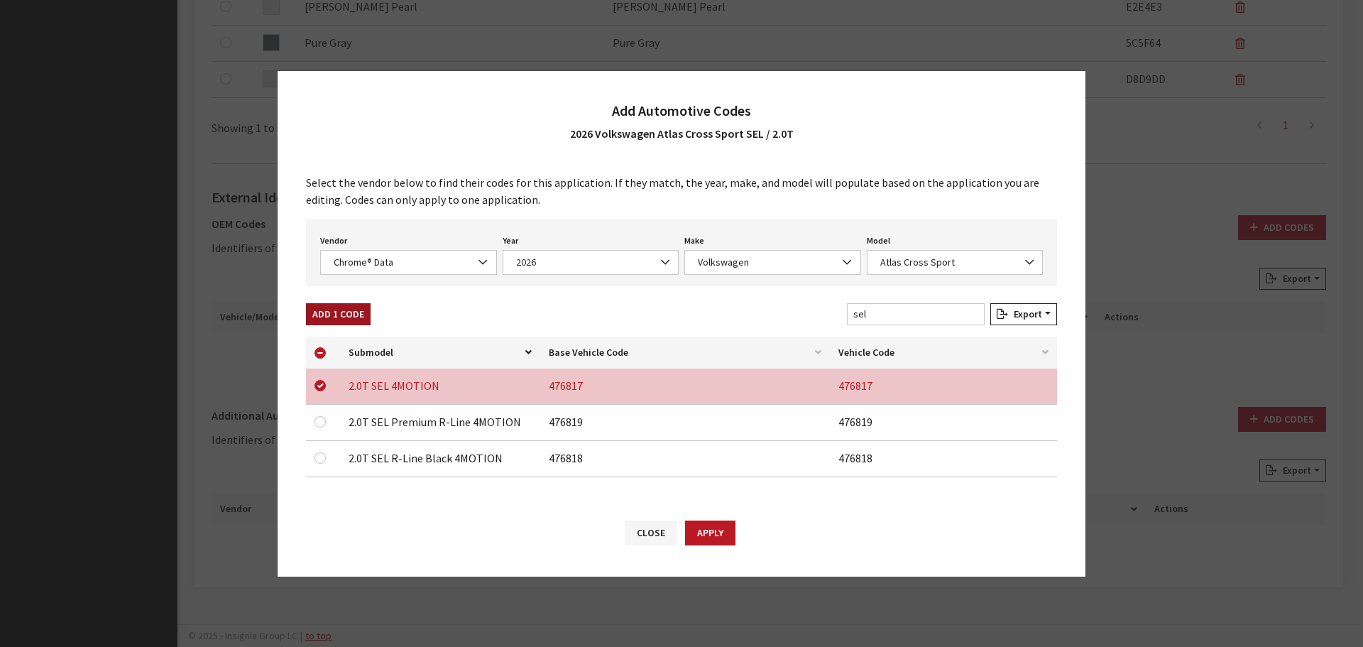
click at [346, 314] on button "Add 1 Code" at bounding box center [338, 314] width 65 height 22
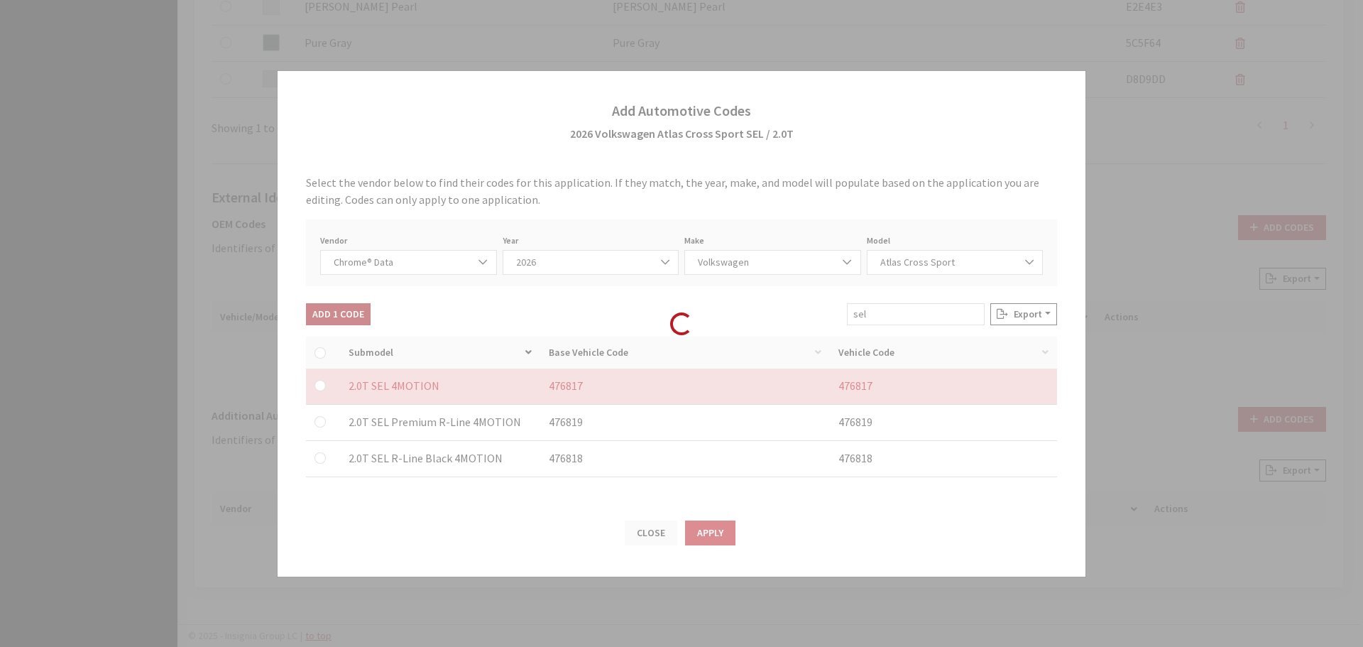
checkbox input "false"
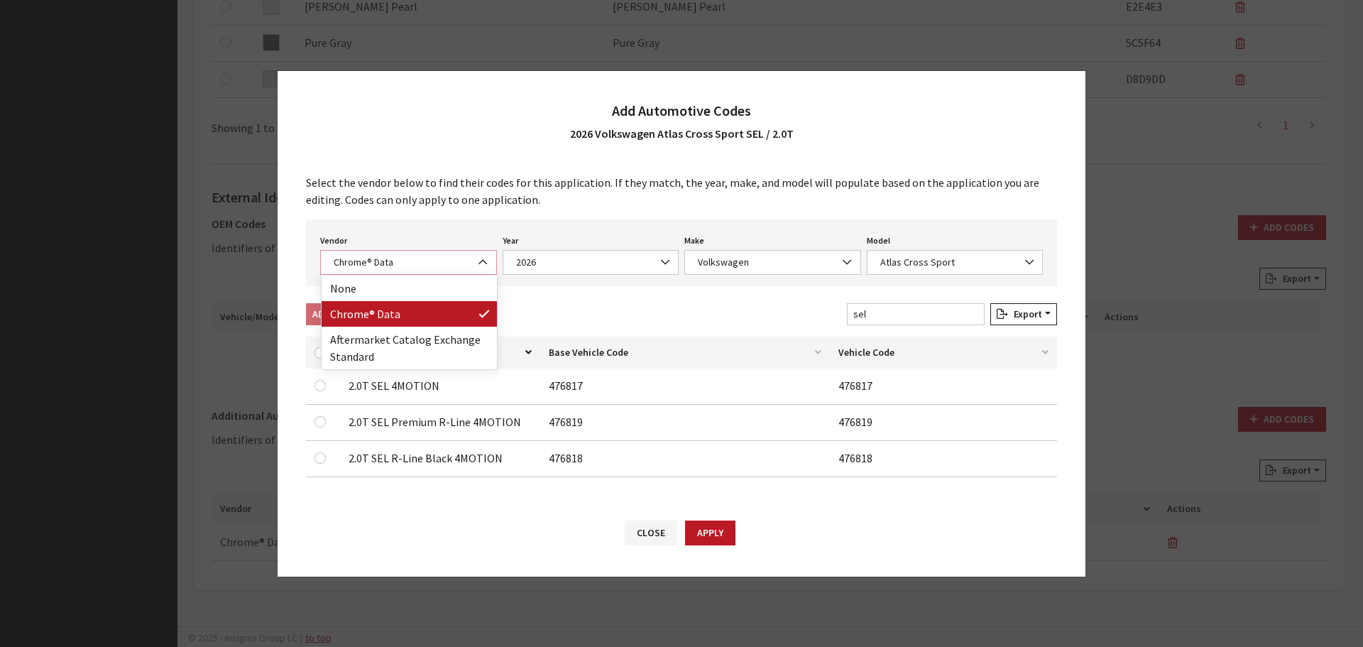
click at [378, 265] on span "Chrome® Data" at bounding box center [408, 262] width 158 height 15
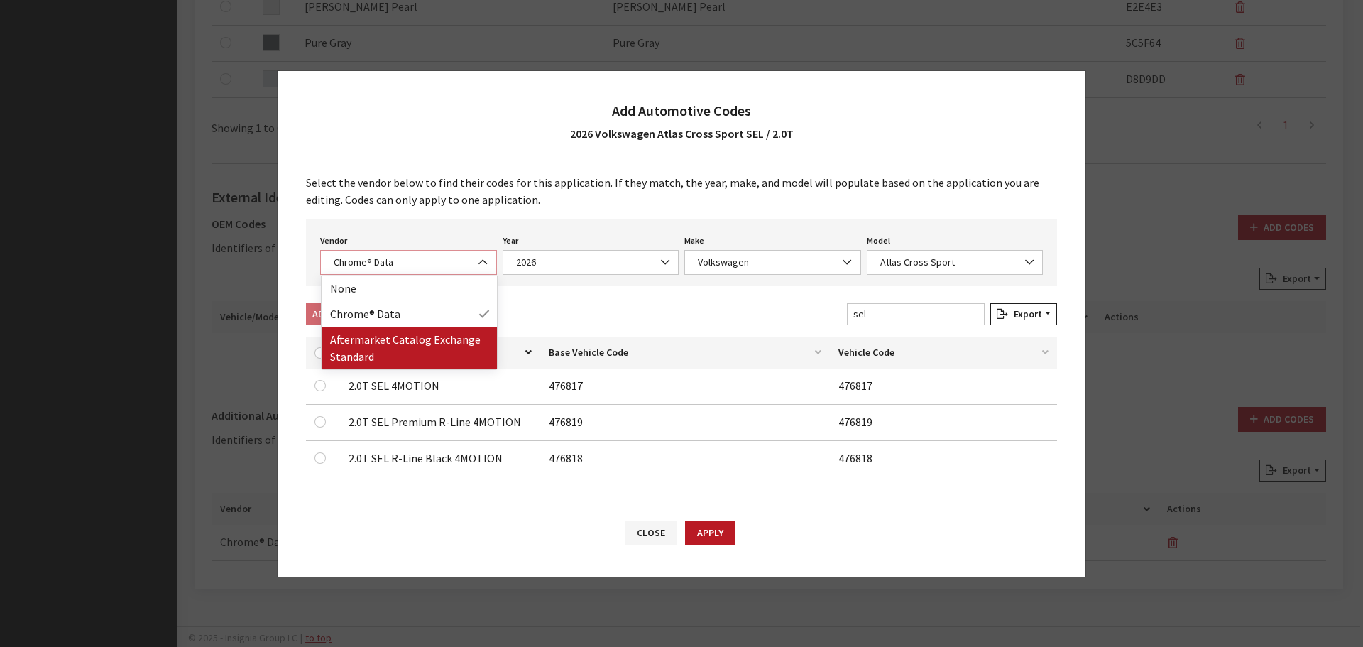
select select "2"
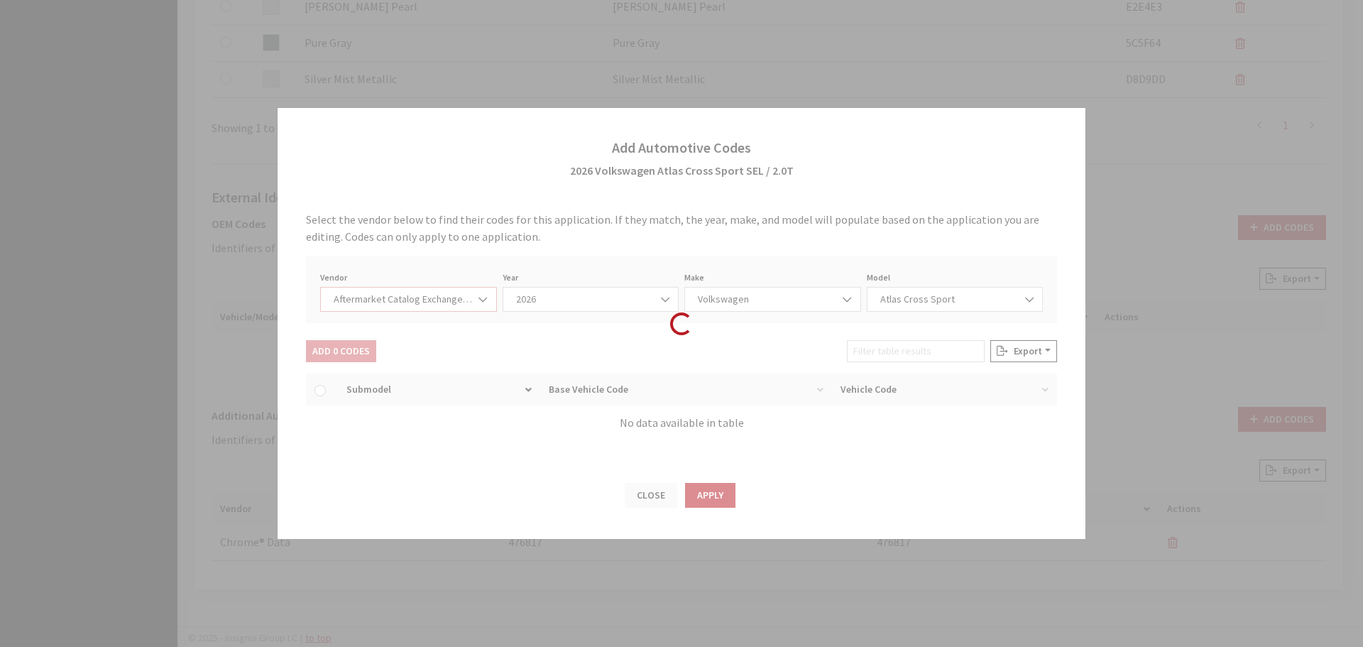
select select "2026"
select select "74"
select select "27938"
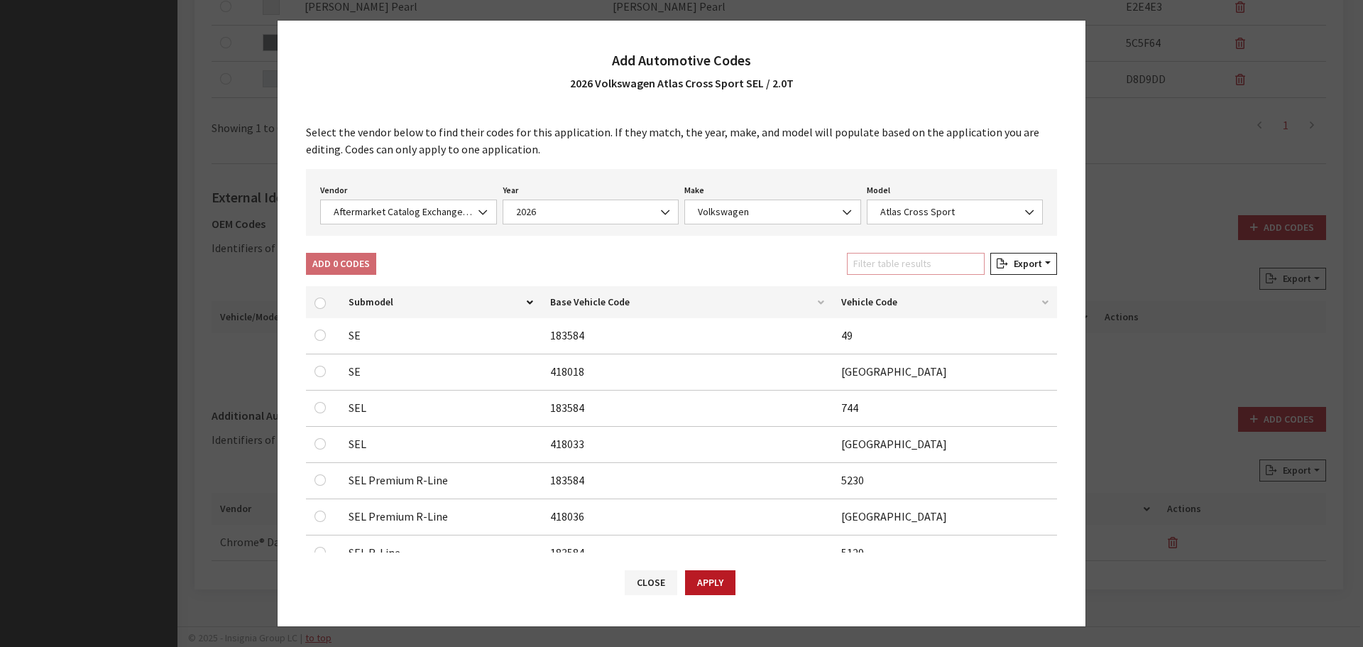
click at [879, 264] on input "Filter table results" at bounding box center [916, 264] width 138 height 22
type input "sel"
click at [321, 368] on input "checkbox" at bounding box center [320, 371] width 11 height 11
checkbox input "true"
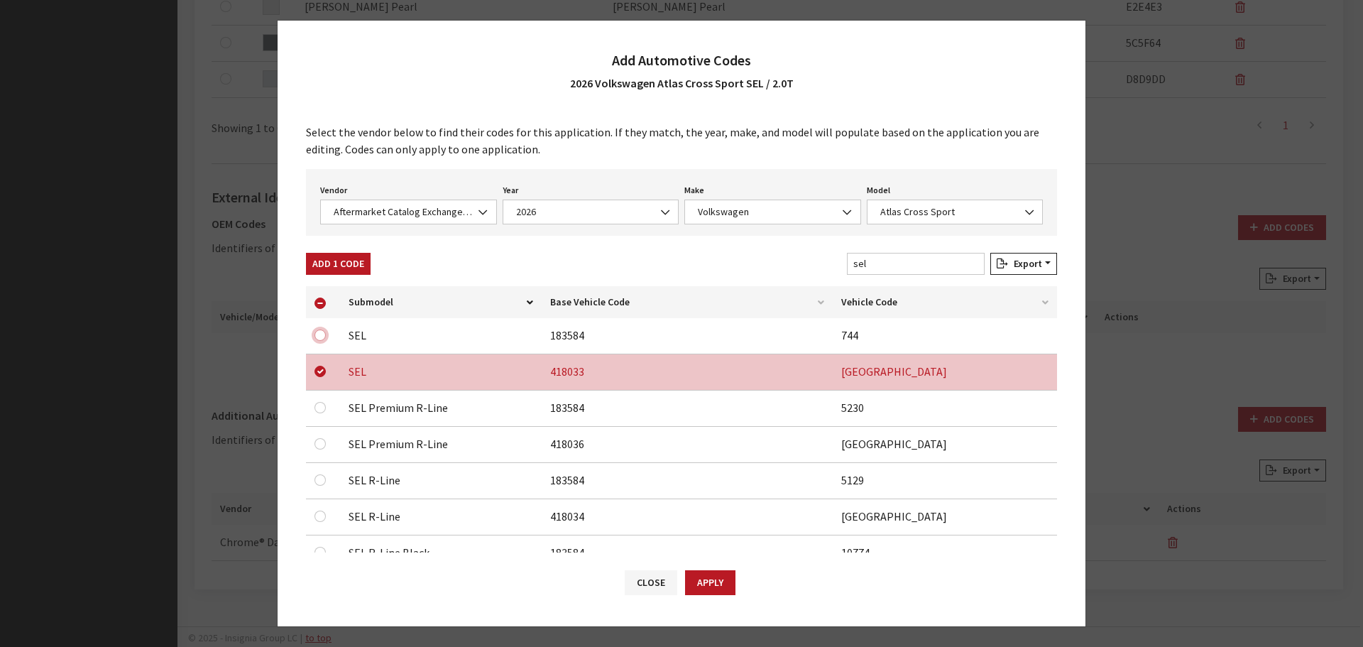
click at [321, 339] on input "checkbox" at bounding box center [320, 334] width 11 height 11
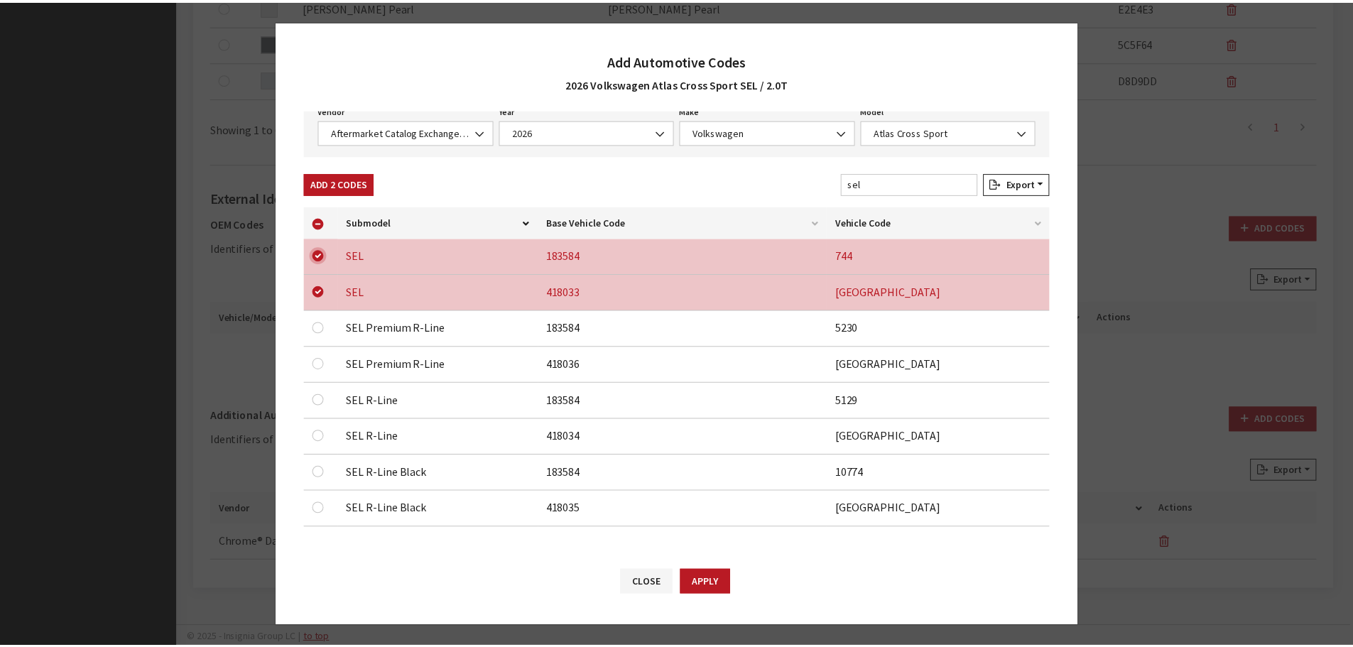
scroll to position [81, 0]
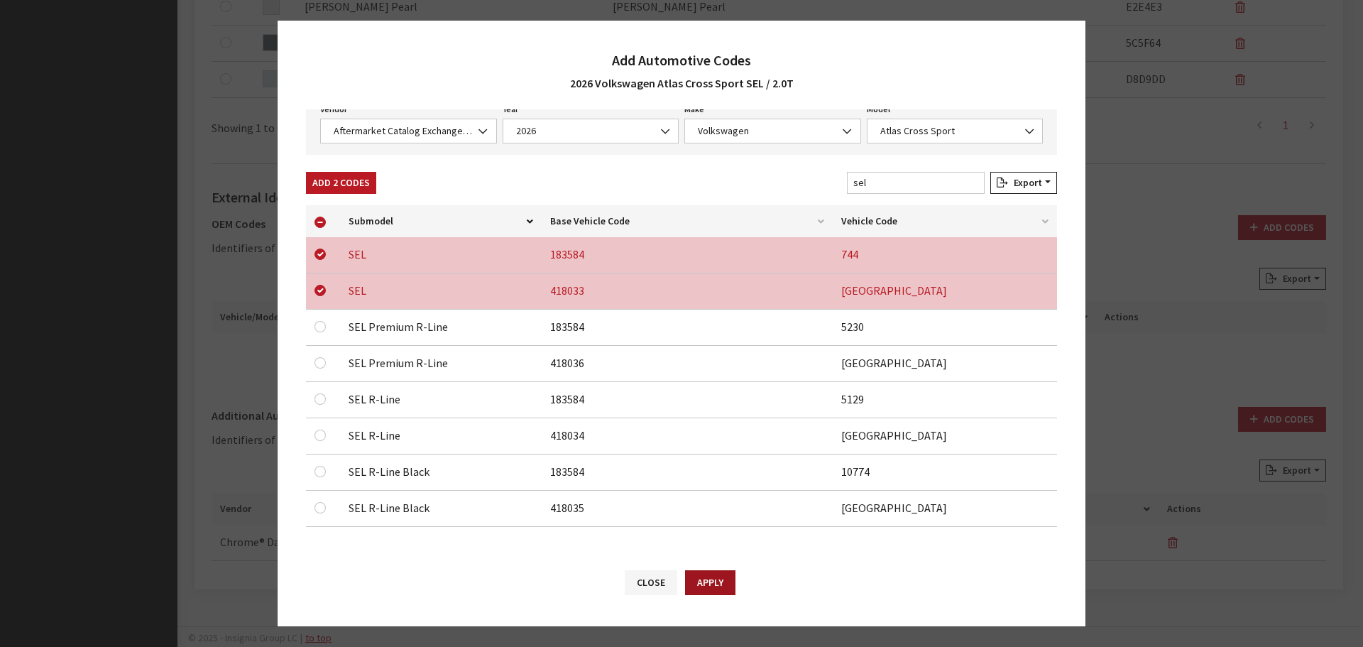
click at [698, 583] on button "Apply" at bounding box center [710, 582] width 50 height 25
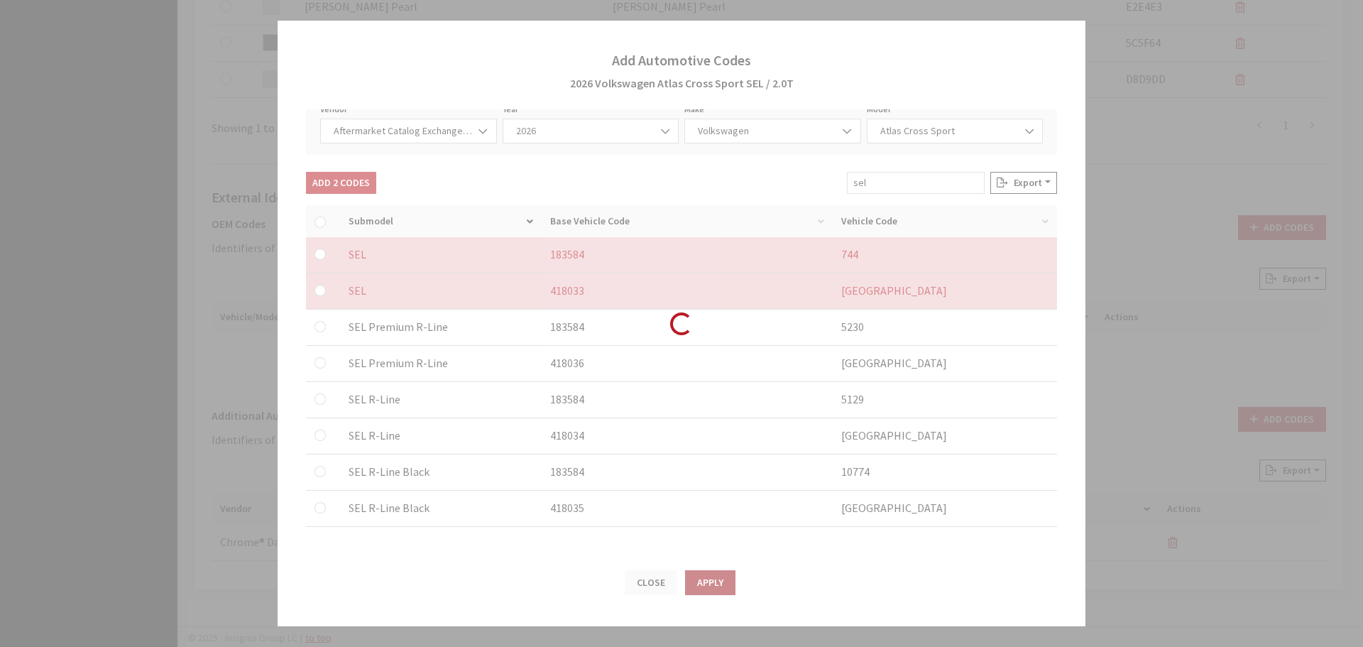
checkbox input "false"
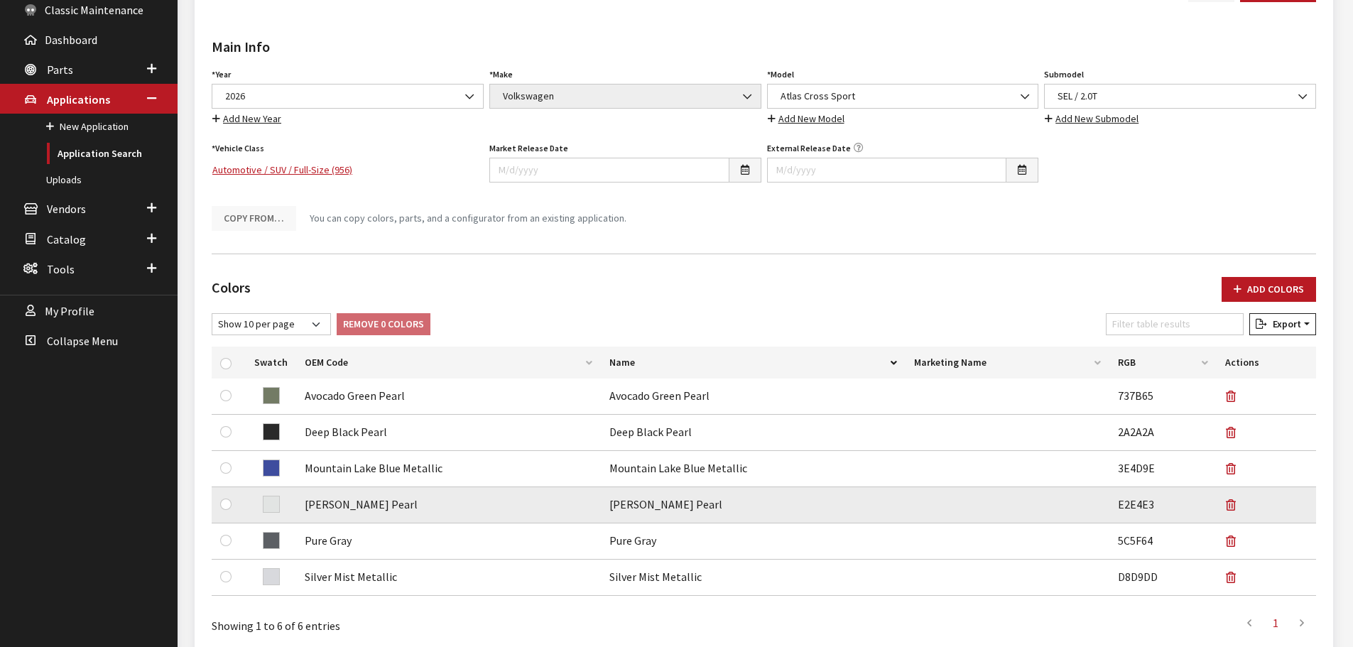
scroll to position [0, 0]
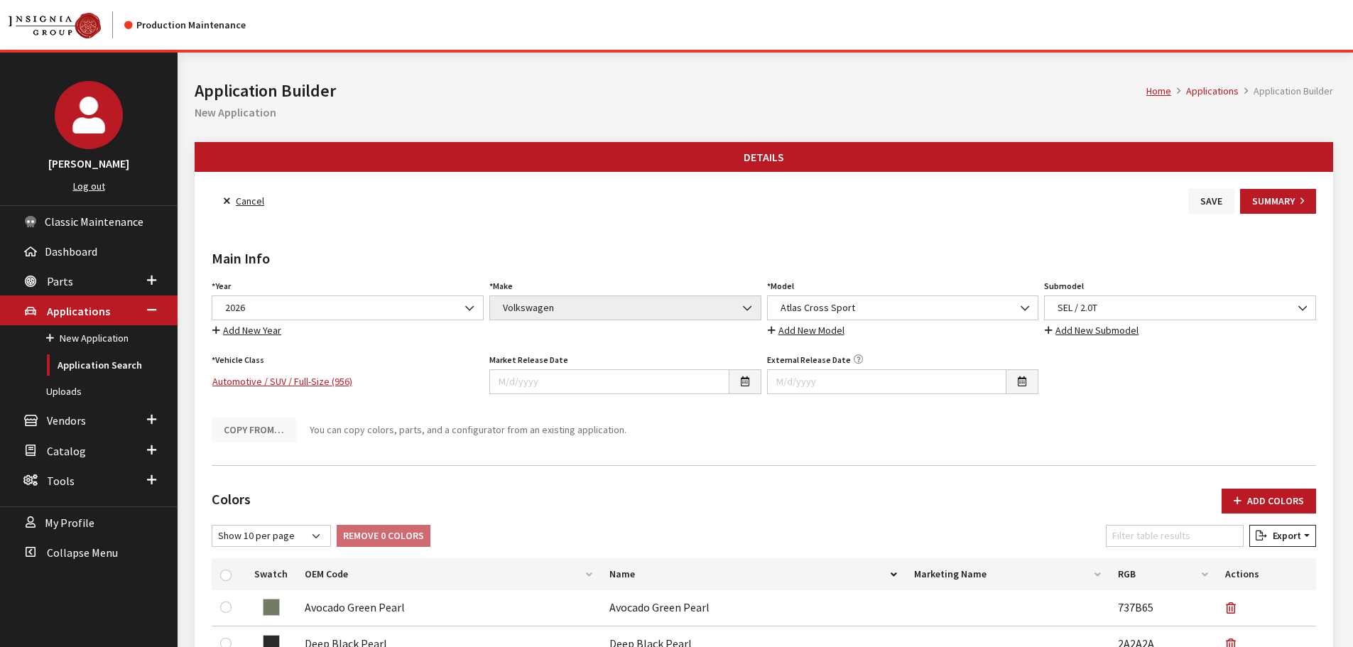
click at [1203, 193] on button "Save" at bounding box center [1211, 201] width 46 height 25
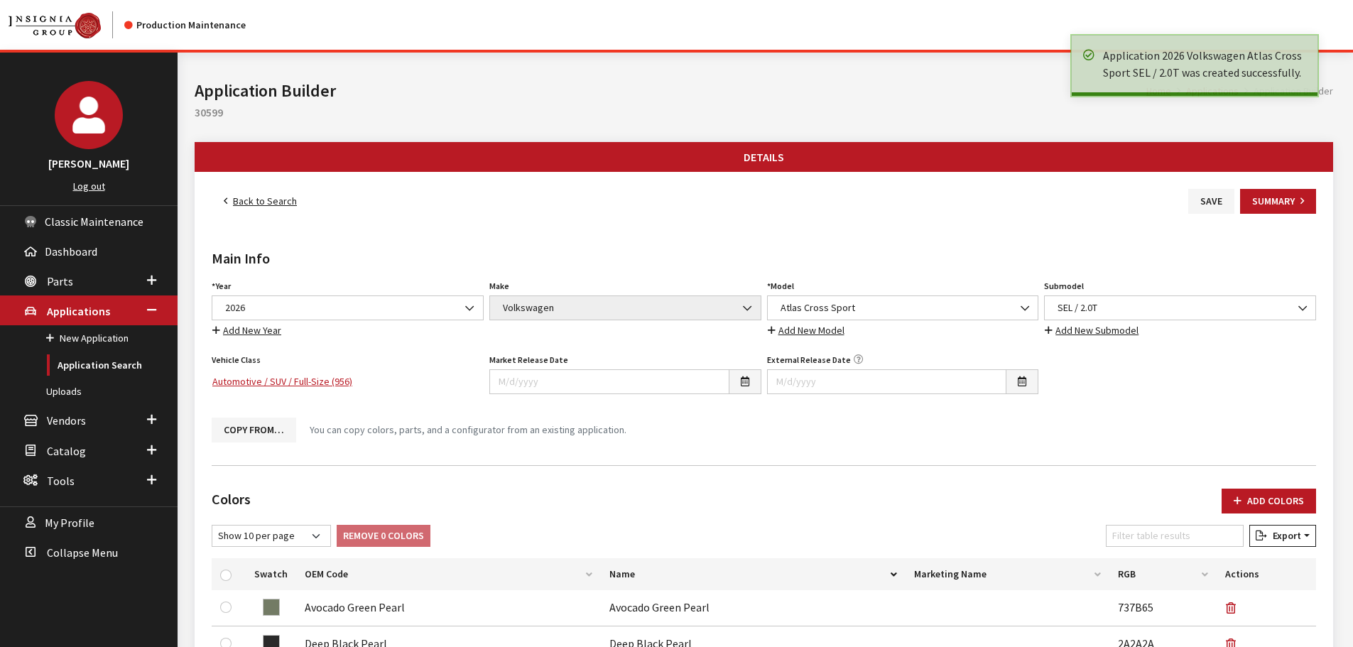
drag, startPoint x: 0, startPoint y: 0, endPoint x: 252, endPoint y: 202, distance: 323.2
click at [252, 202] on link "Back to Search" at bounding box center [260, 201] width 97 height 25
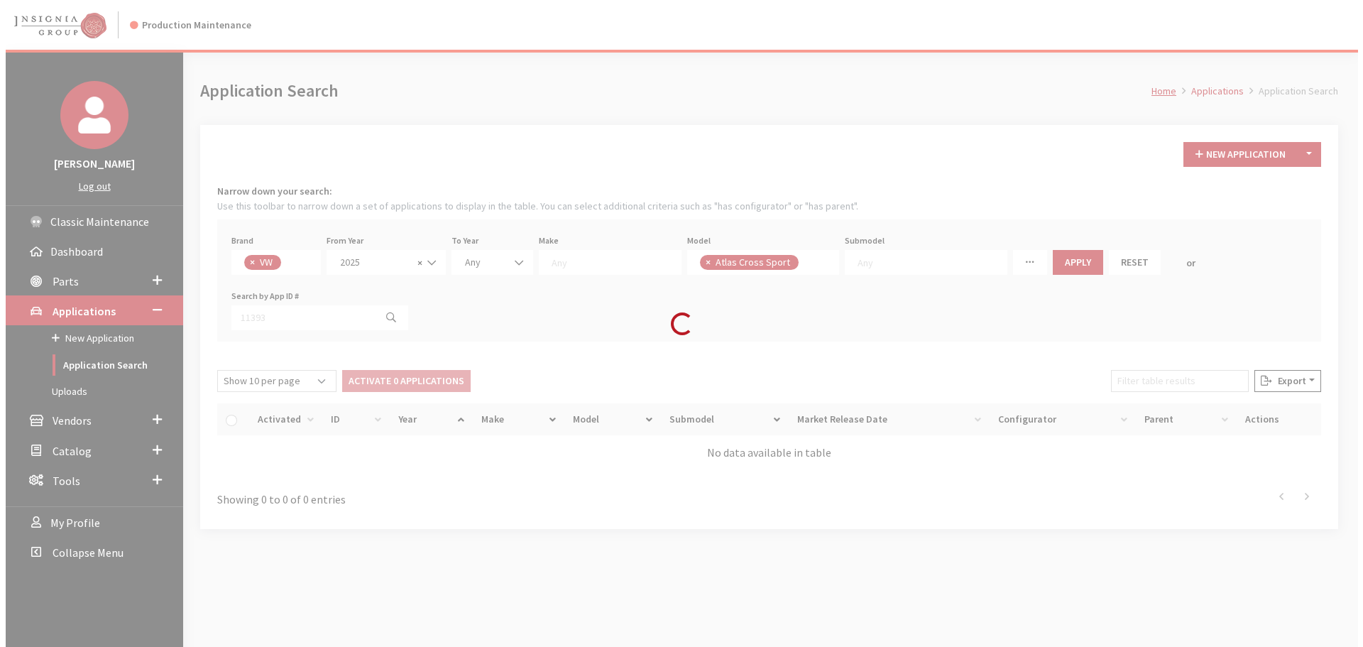
scroll to position [373, 0]
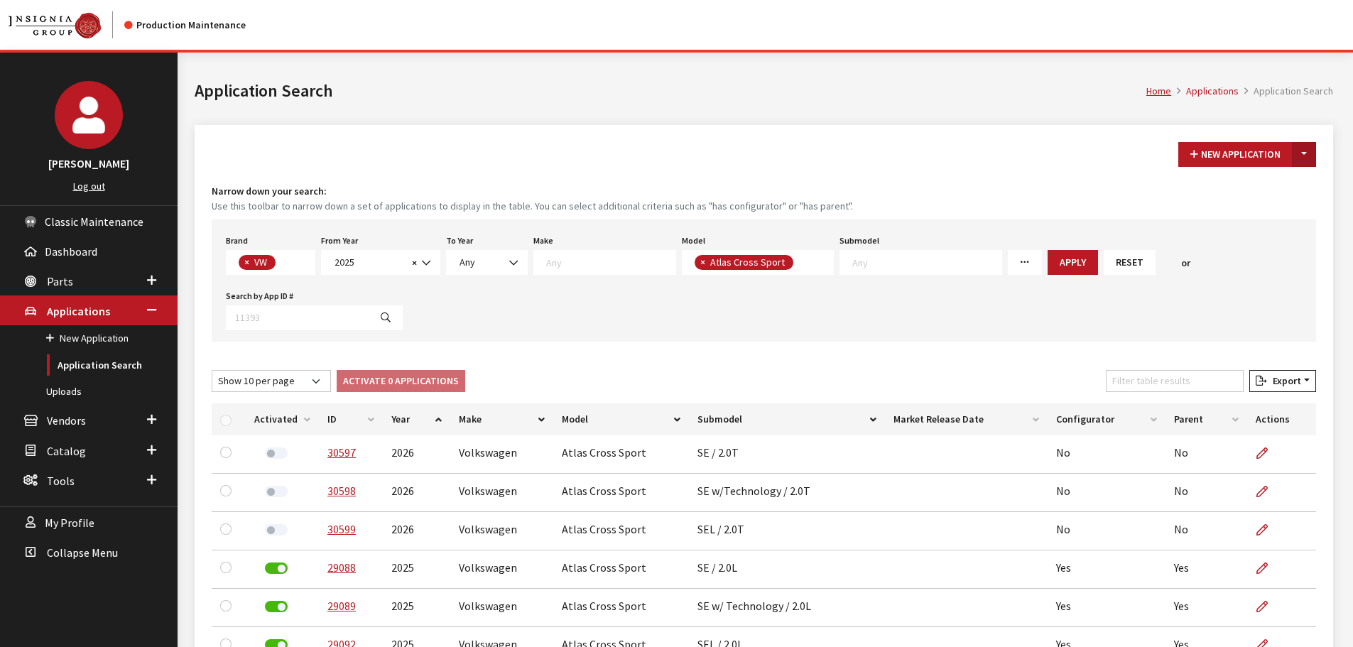
click at [1304, 154] on button "Toggle Dropdown" at bounding box center [1304, 154] width 24 height 25
click at [1289, 185] on button "New From Existing..." at bounding box center [1255, 185] width 122 height 25
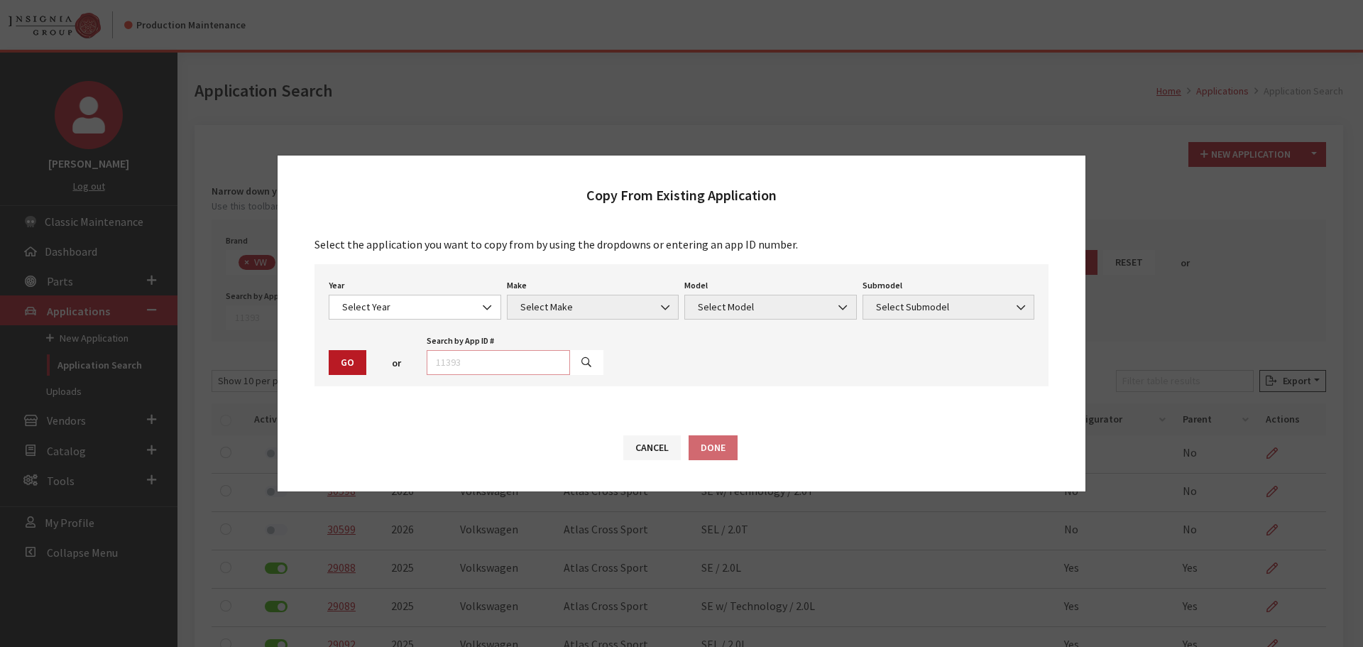
click at [498, 358] on input "text" at bounding box center [498, 362] width 143 height 25
type input "30599"
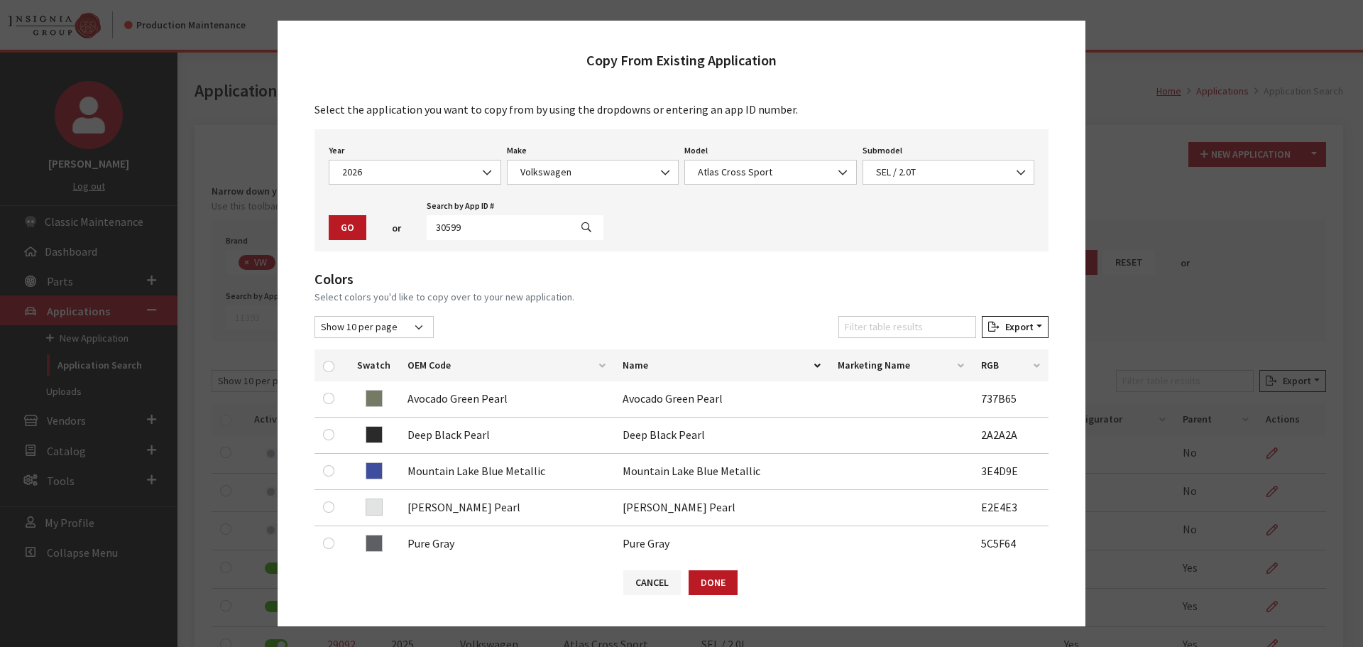
click at [321, 366] on th at bounding box center [332, 365] width 34 height 32
click at [327, 366] on input "checkbox" at bounding box center [328, 366] width 11 height 11
checkbox input "true"
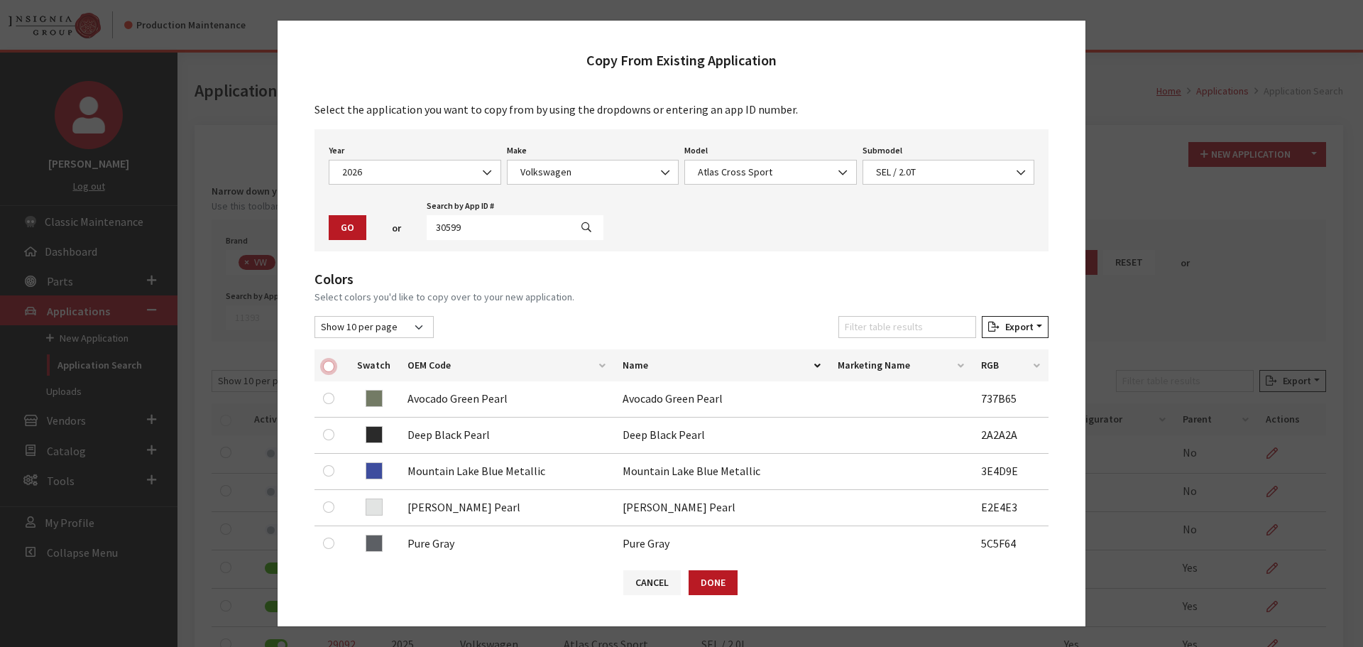
checkbox input "true"
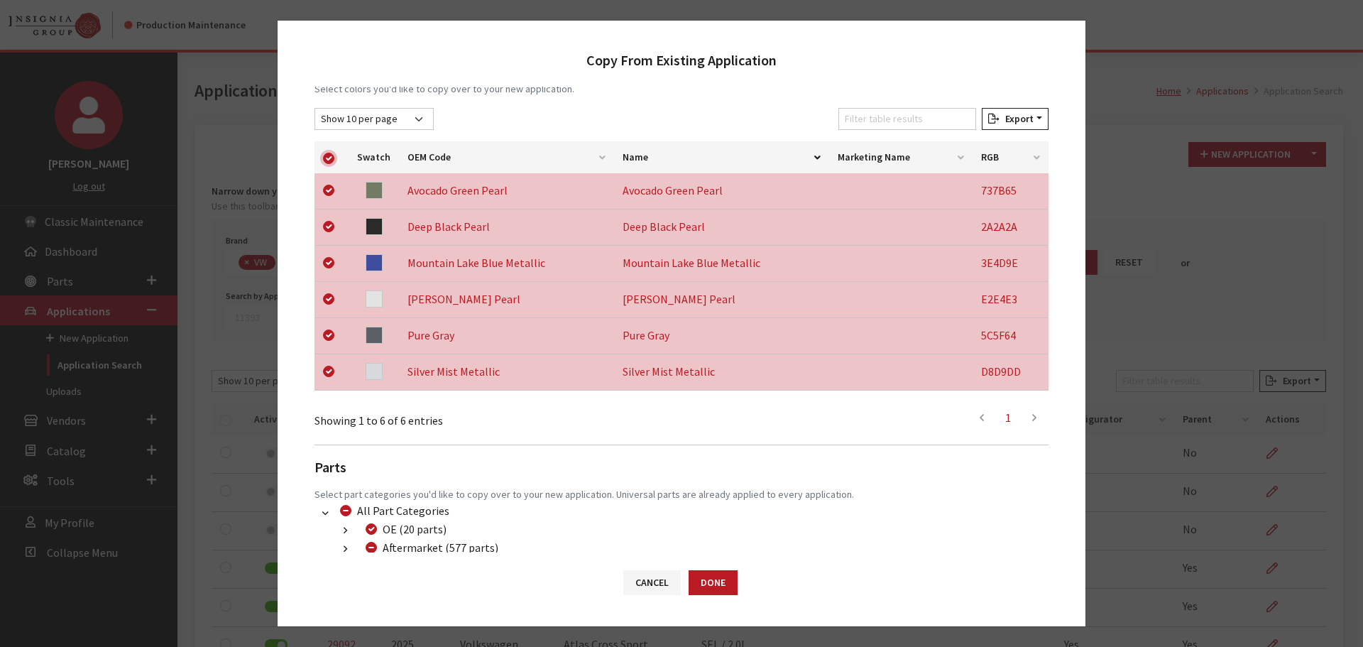
scroll to position [296, 0]
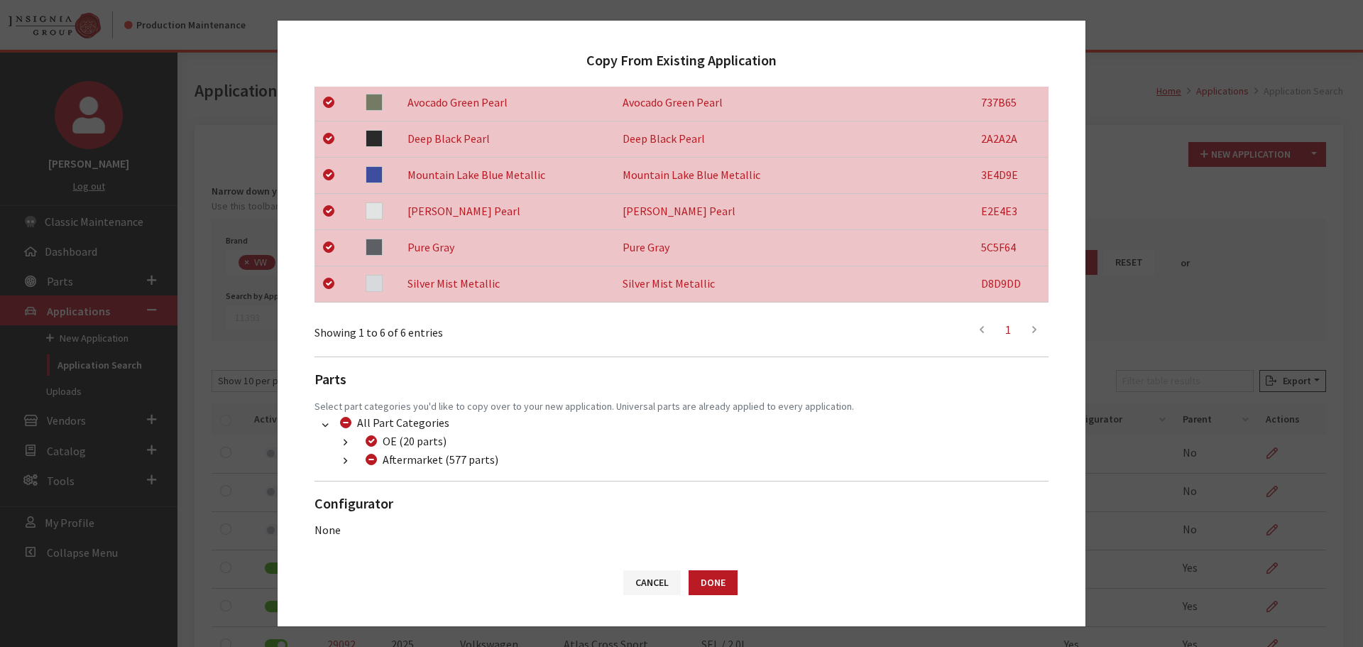
click at [347, 461] on icon "button" at bounding box center [346, 462] width 4 height 10
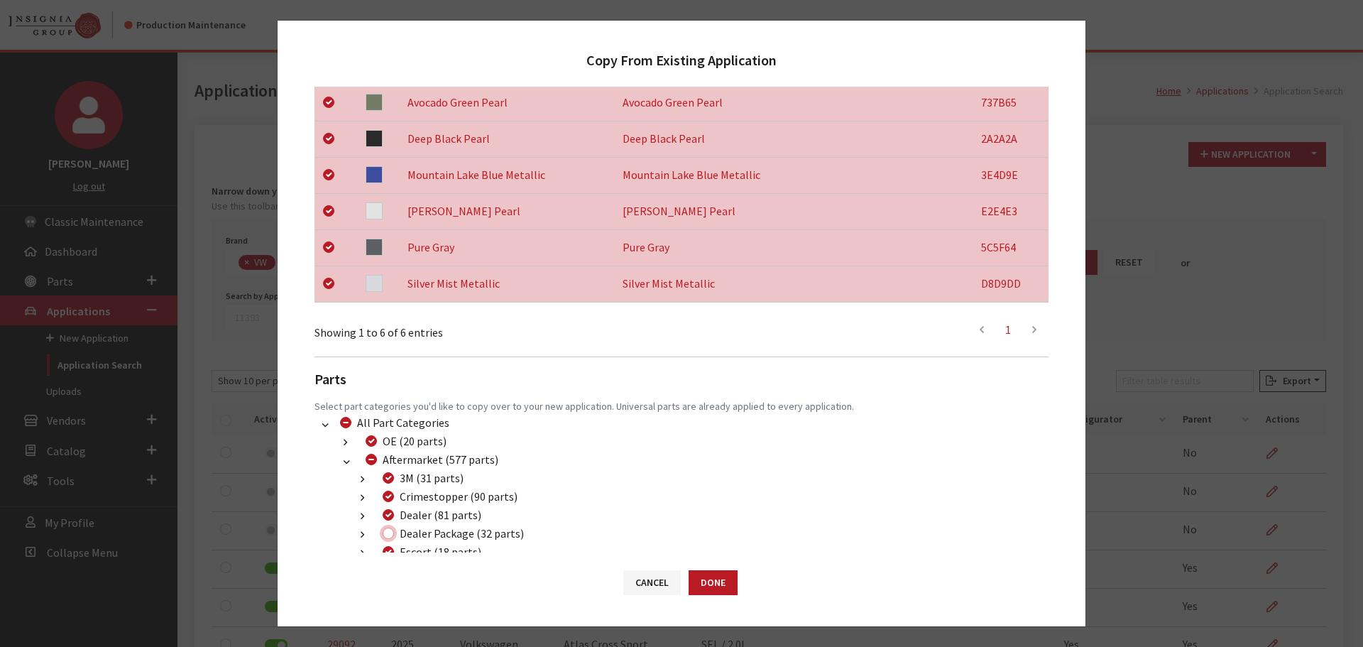
click at [386, 532] on input "Dealer Package (32 parts)" at bounding box center [388, 533] width 11 height 11
checkbox input "true"
click at [712, 583] on button "Done" at bounding box center [713, 582] width 49 height 25
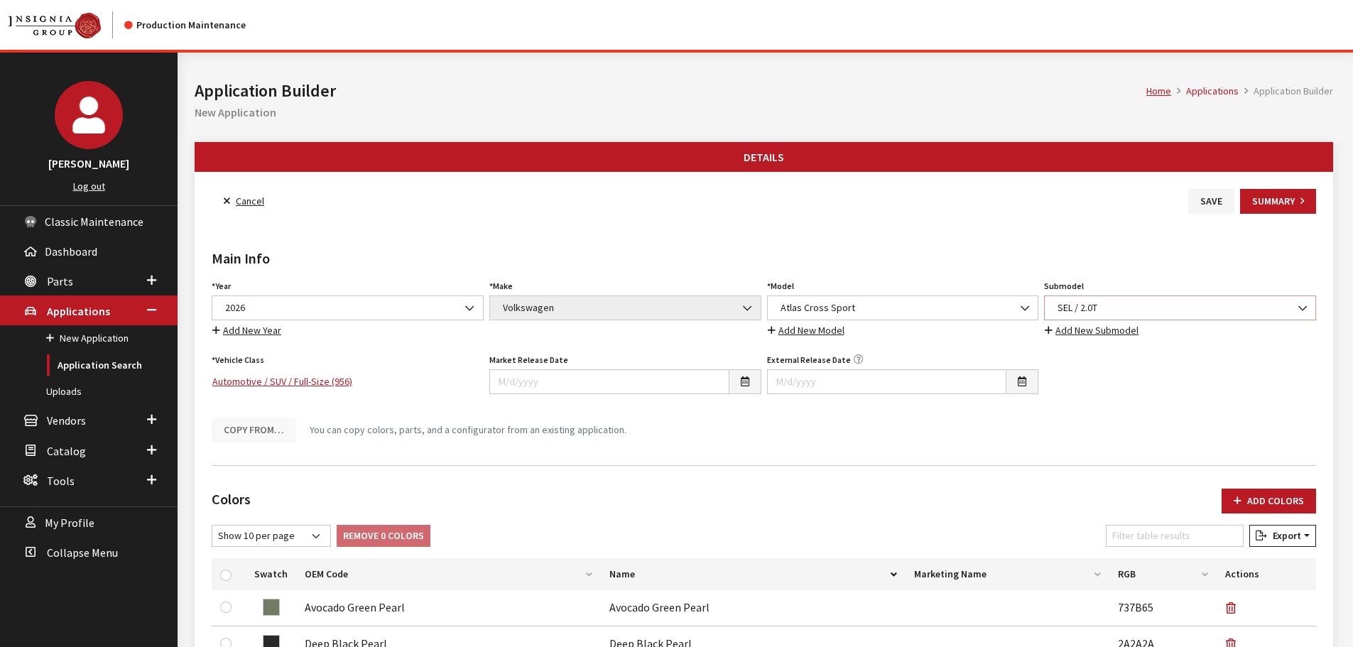
click at [1126, 306] on span "SEL / 2.0T" at bounding box center [1179, 307] width 253 height 15
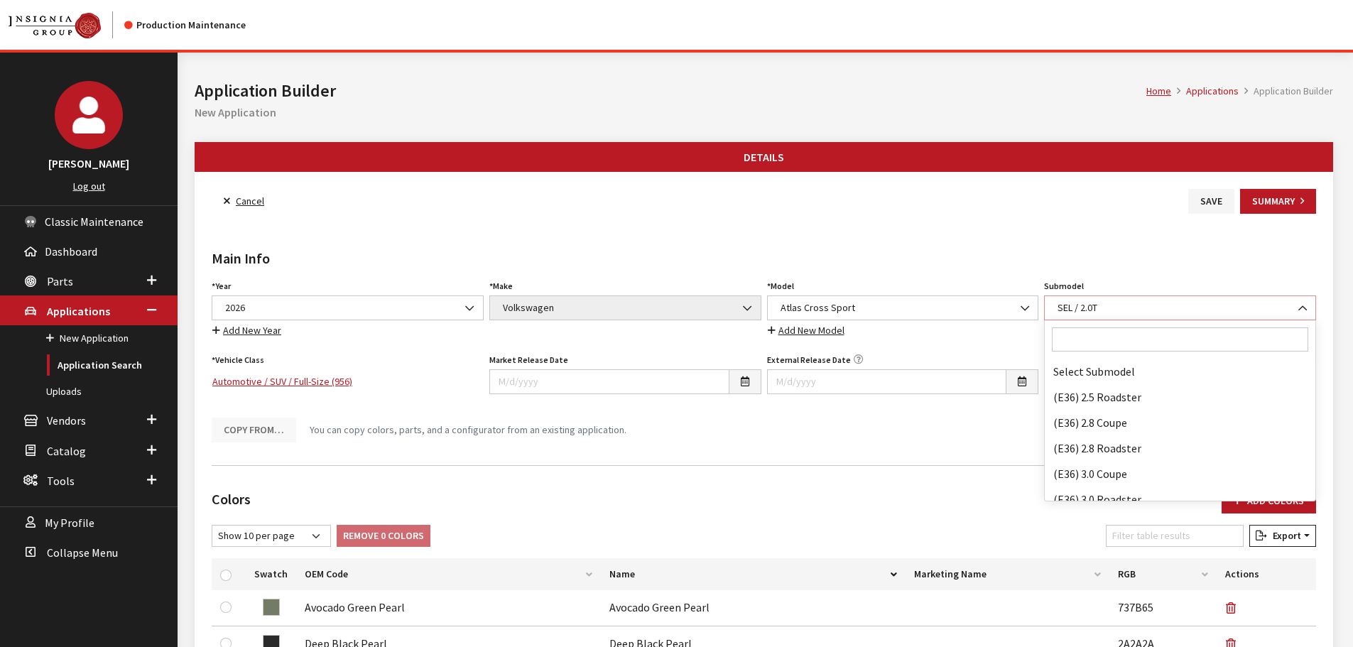
scroll to position [92342, 0]
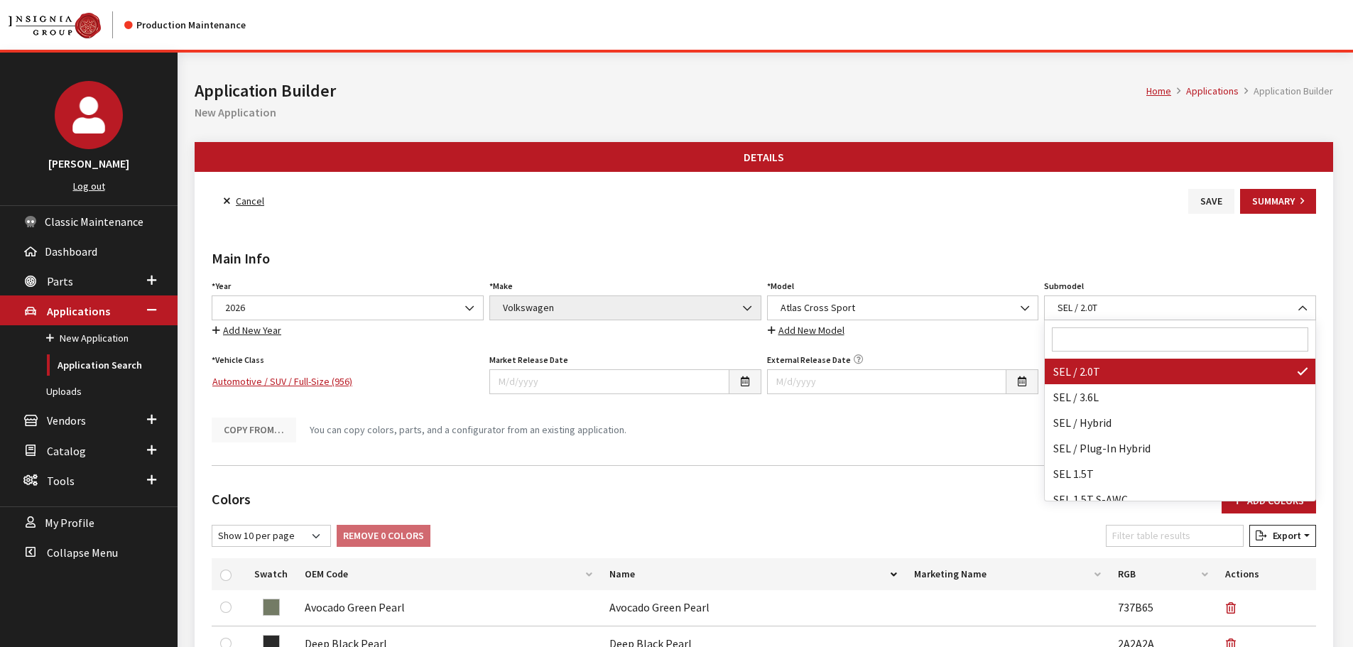
click at [1115, 337] on input "Search" at bounding box center [1180, 339] width 256 height 24
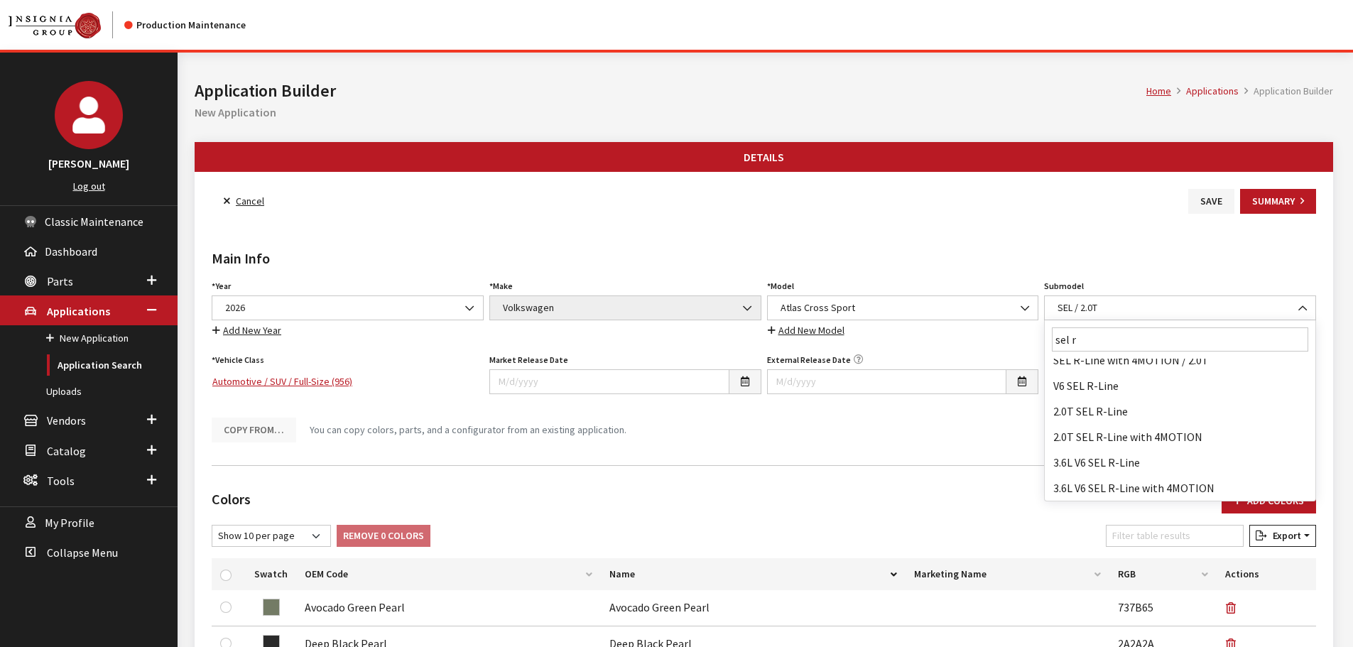
scroll to position [0, 0]
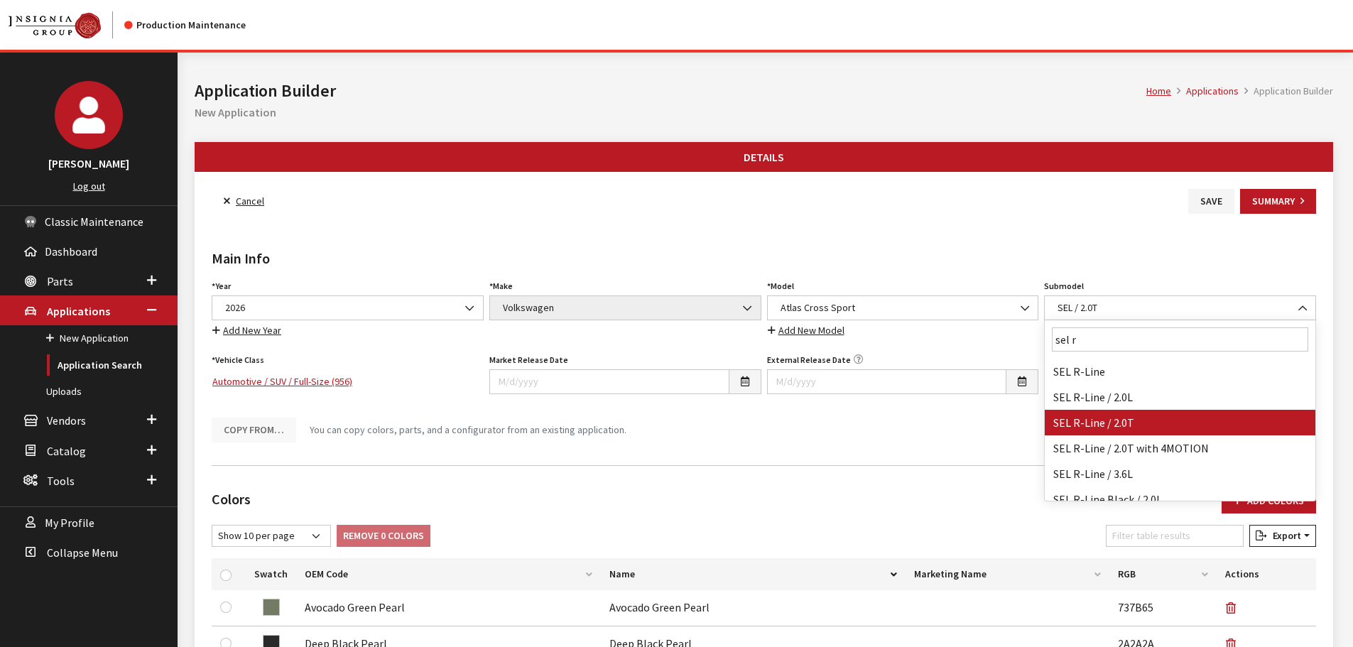
type input "sel r"
select select "3047"
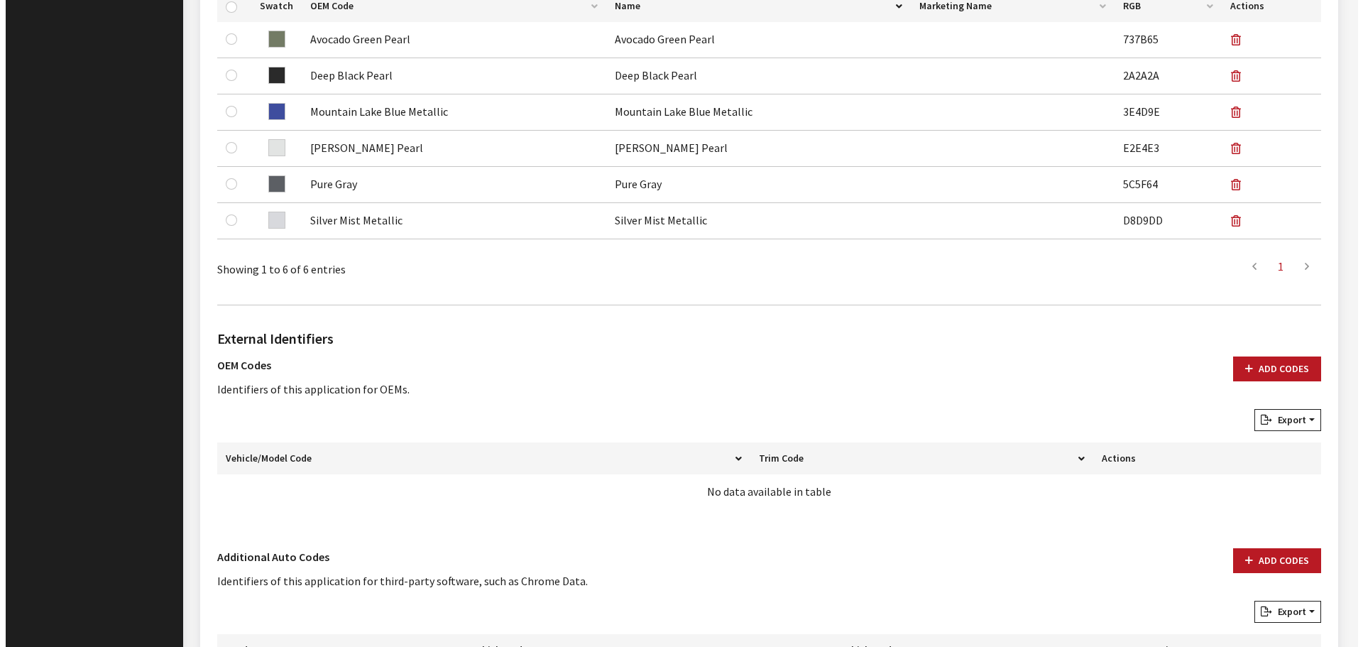
scroll to position [709, 0]
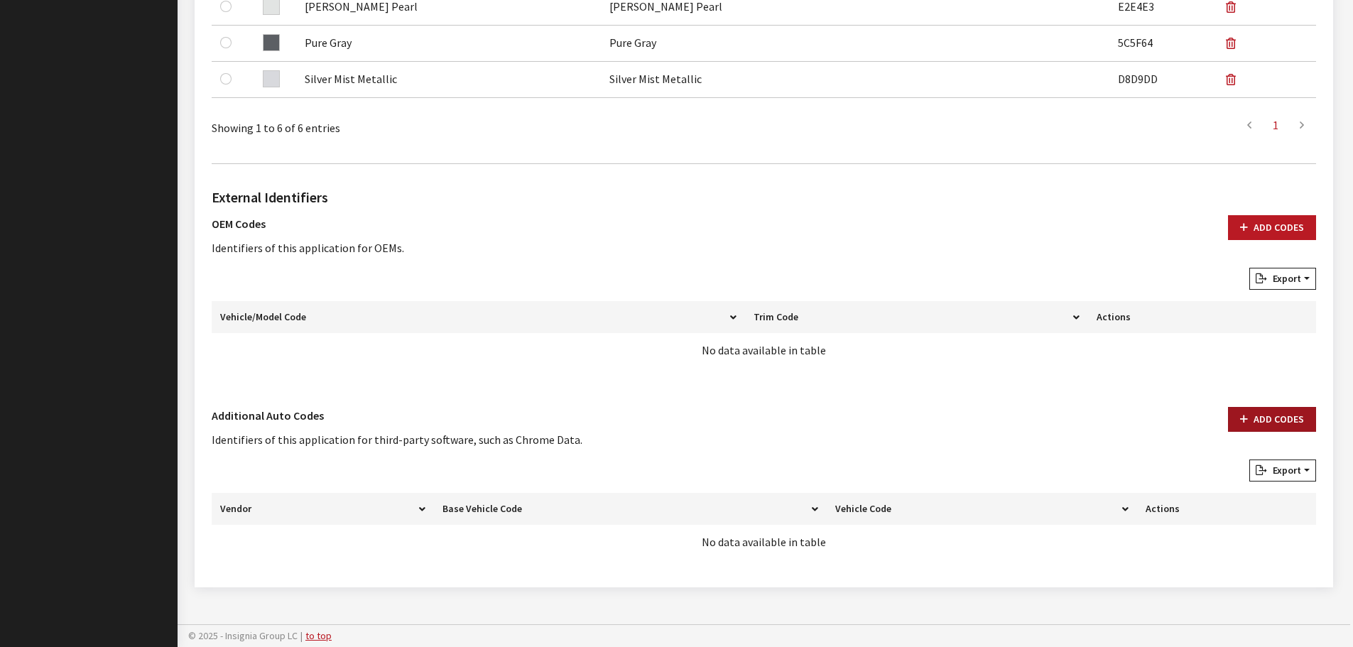
click at [1263, 413] on button "Add Codes" at bounding box center [1272, 419] width 88 height 25
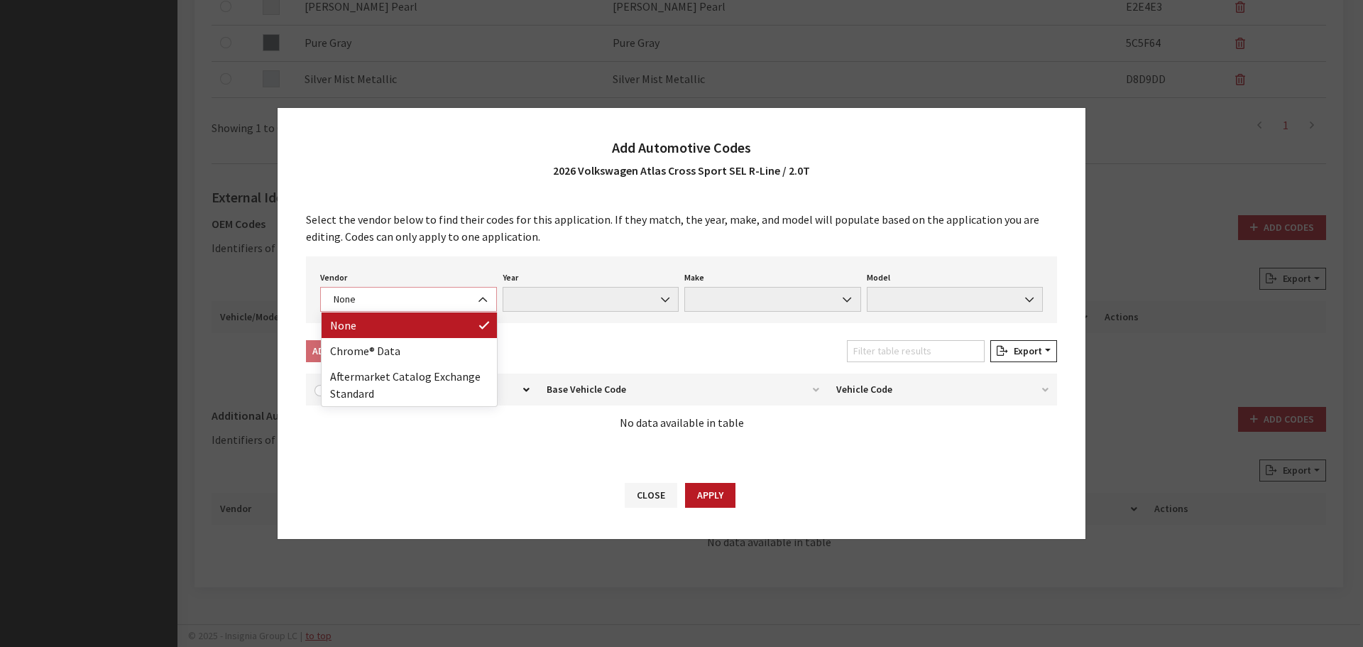
click at [361, 298] on span "None" at bounding box center [408, 299] width 158 height 15
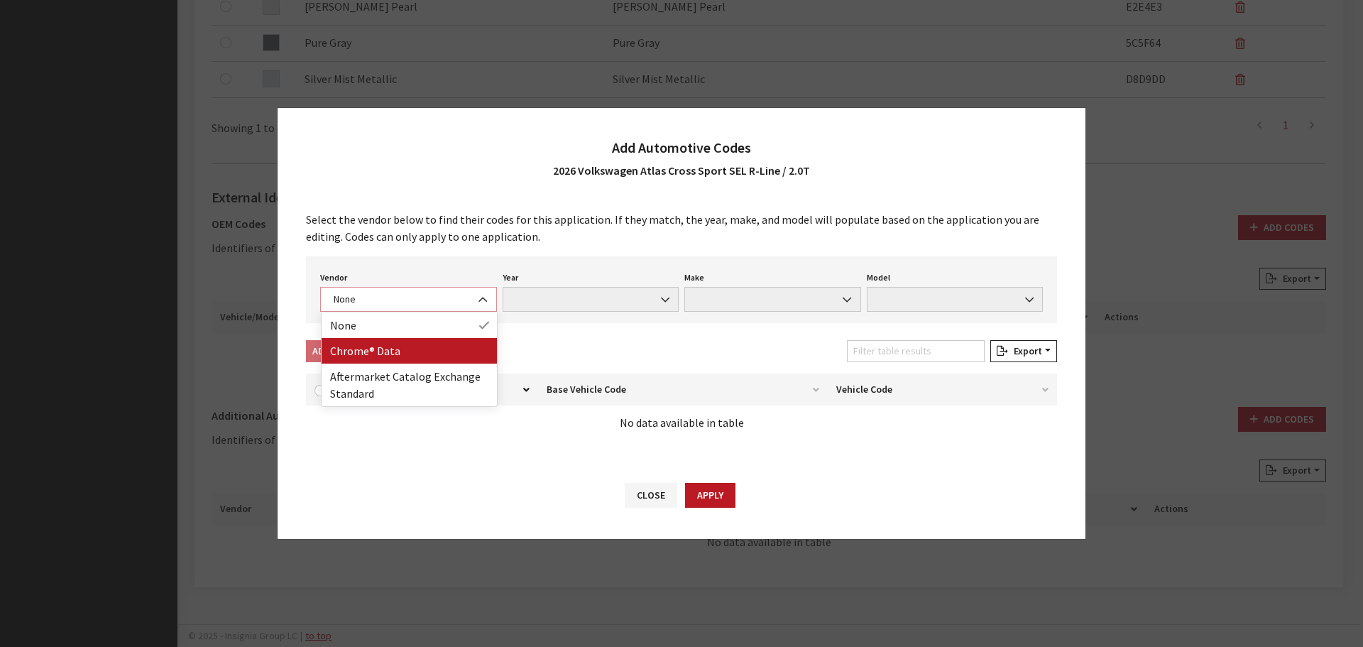
select select "4"
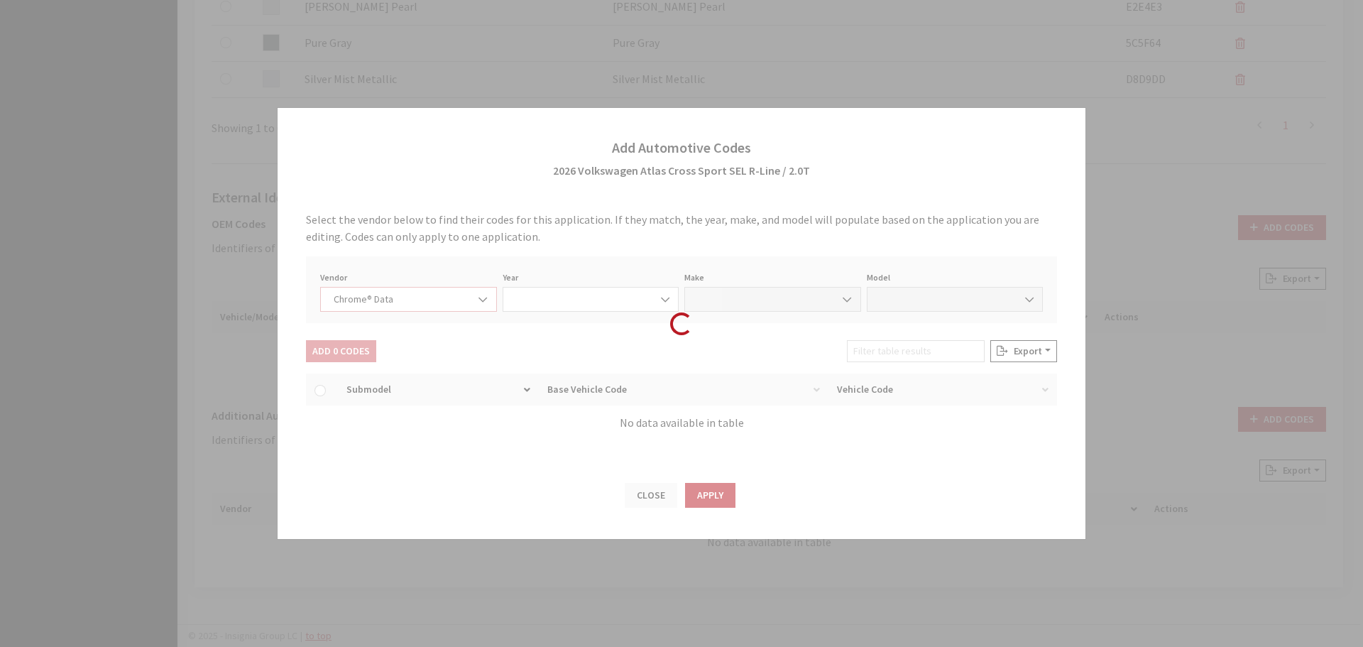
select select "2026"
select select "40"
select select "72003"
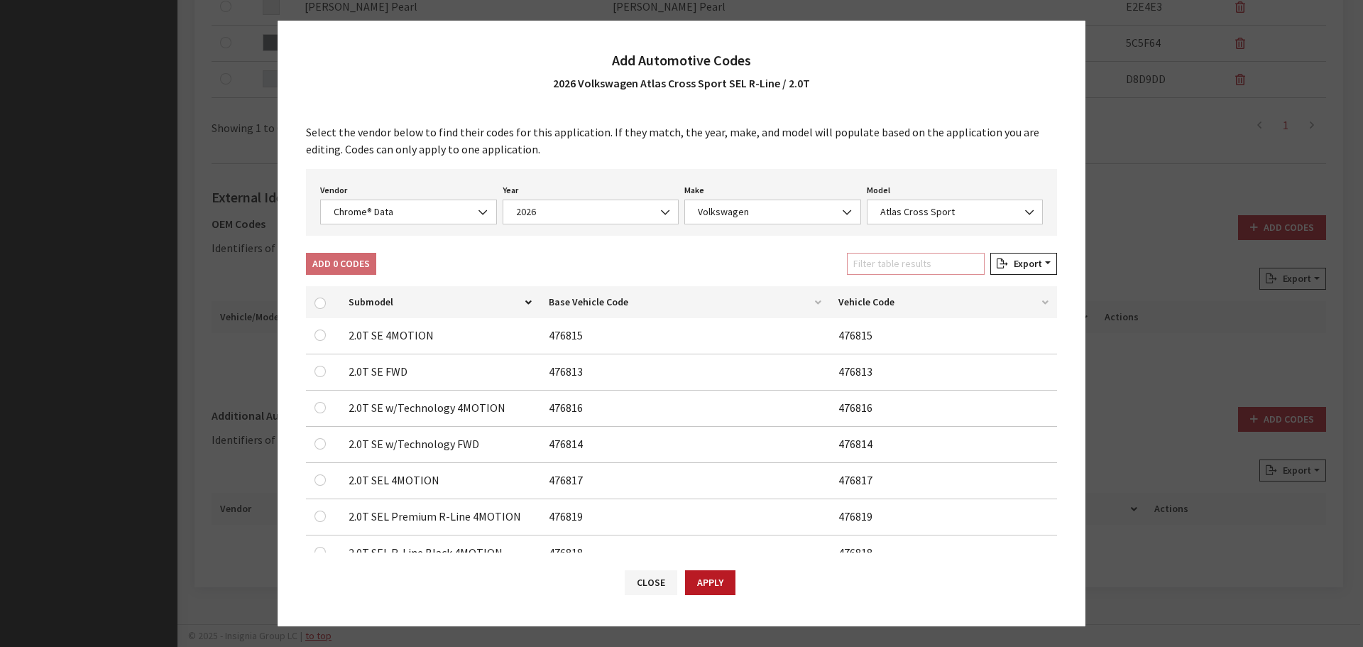
click at [897, 261] on input "Filter table results" at bounding box center [916, 264] width 138 height 22
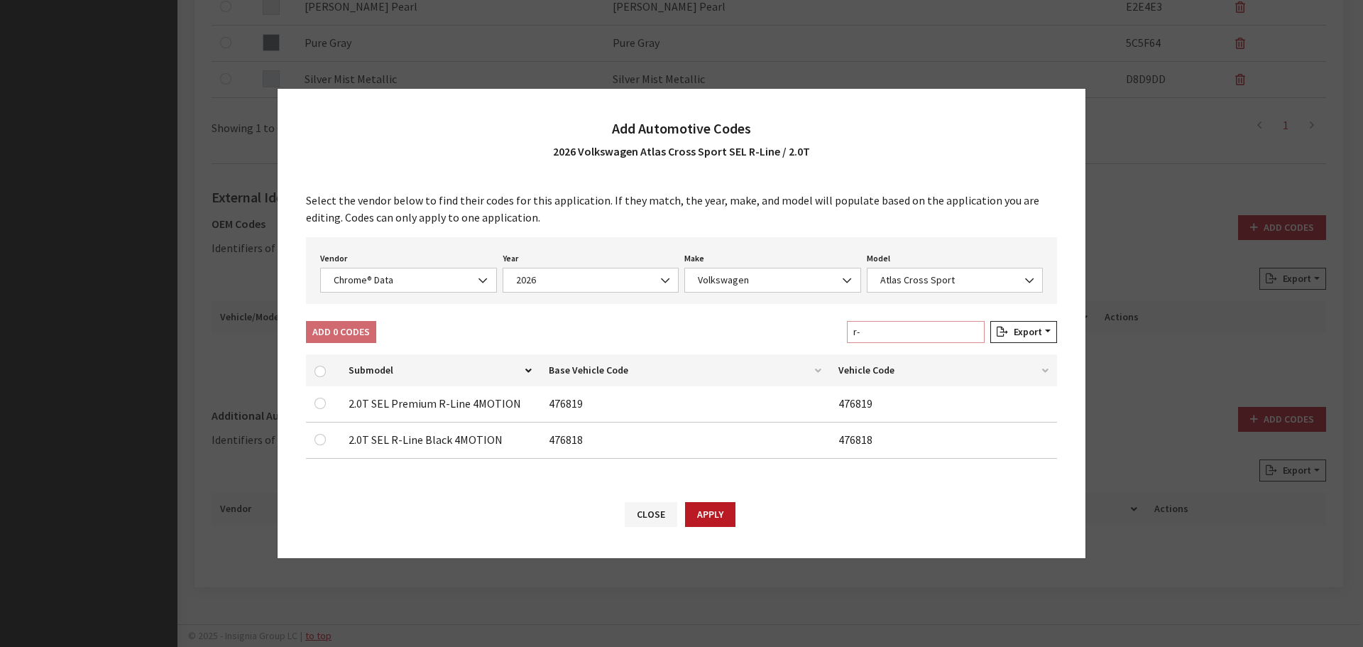
type input "r-"
click at [322, 439] on input "checkbox" at bounding box center [320, 439] width 11 height 11
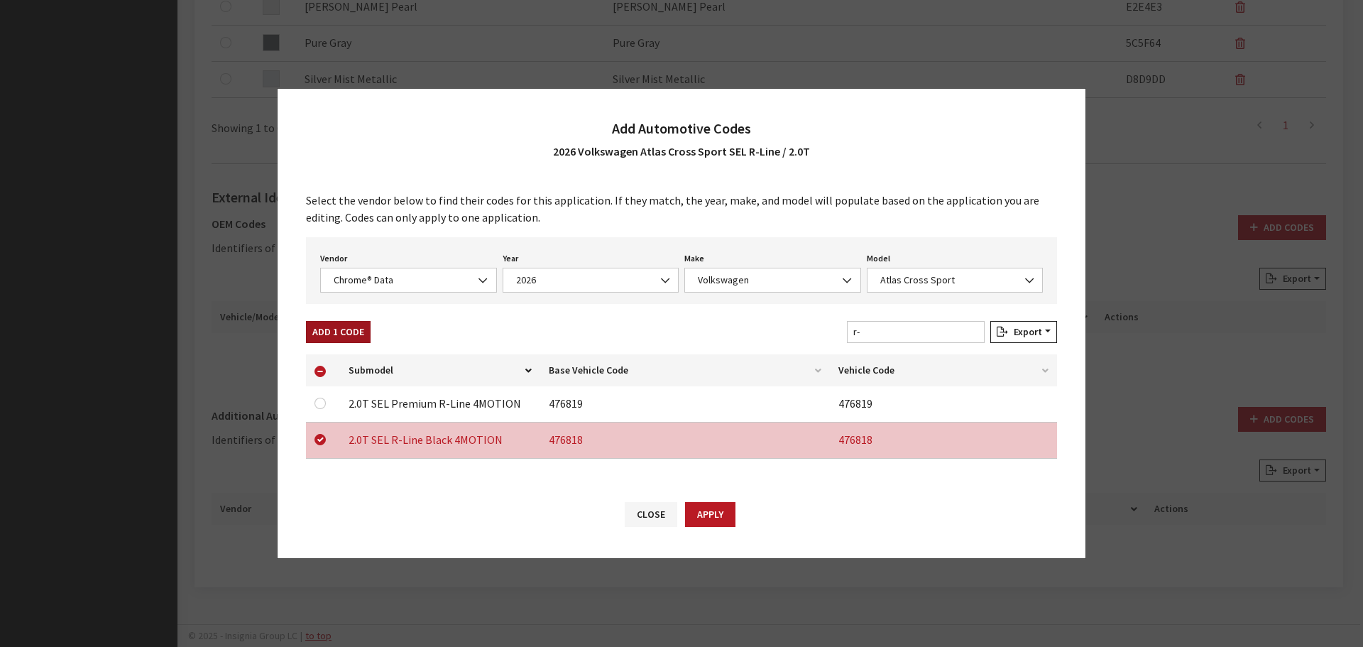
click at [317, 331] on button "Add 1 Code" at bounding box center [338, 332] width 65 height 22
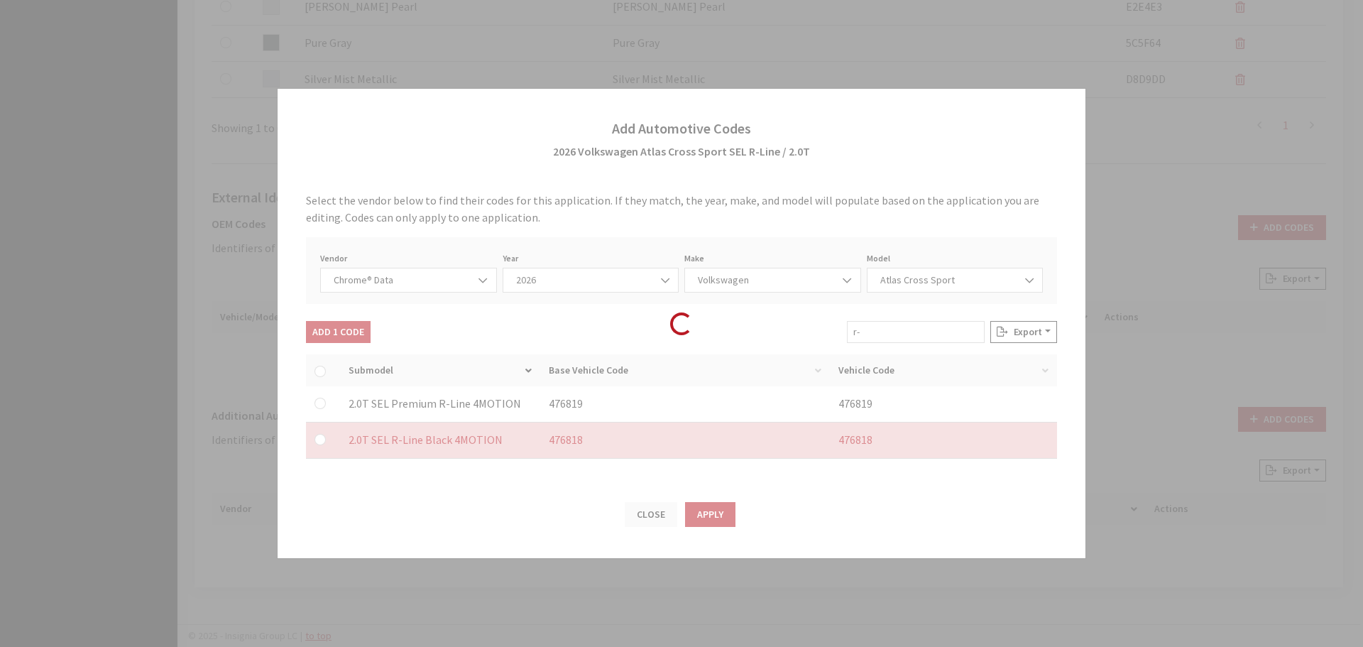
checkbox input "false"
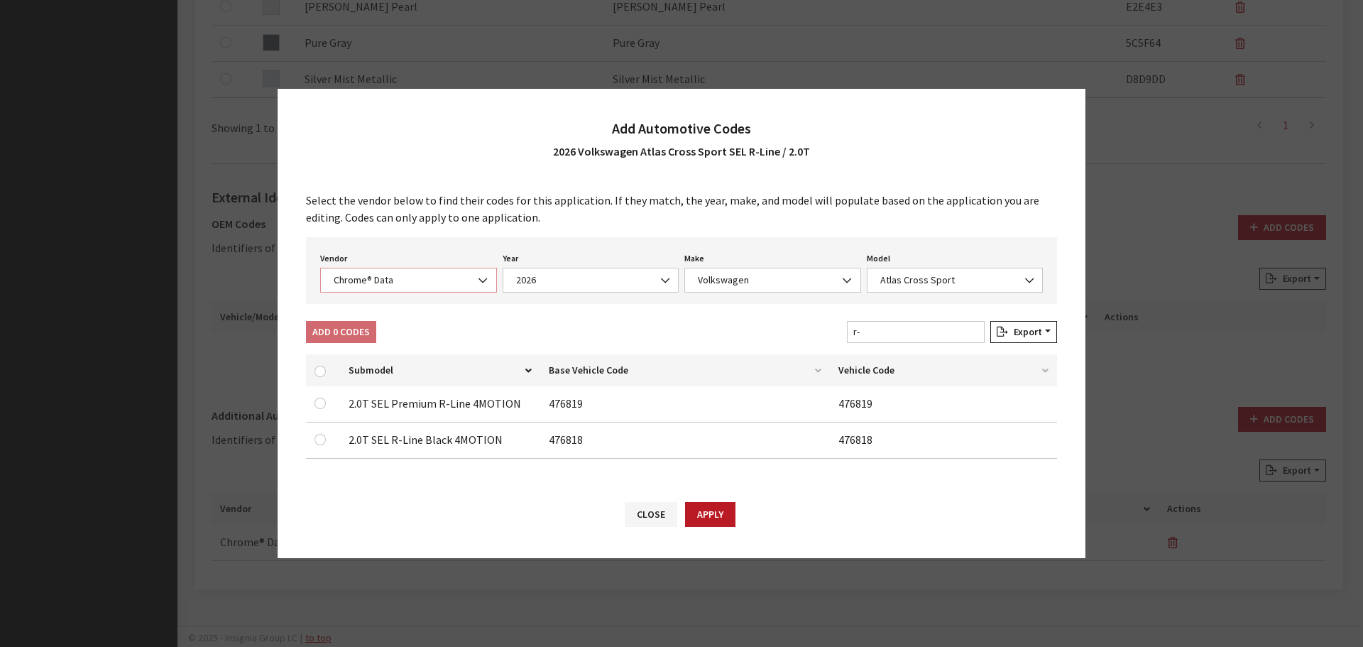
click at [392, 281] on span "Chrome® Data" at bounding box center [408, 280] width 158 height 15
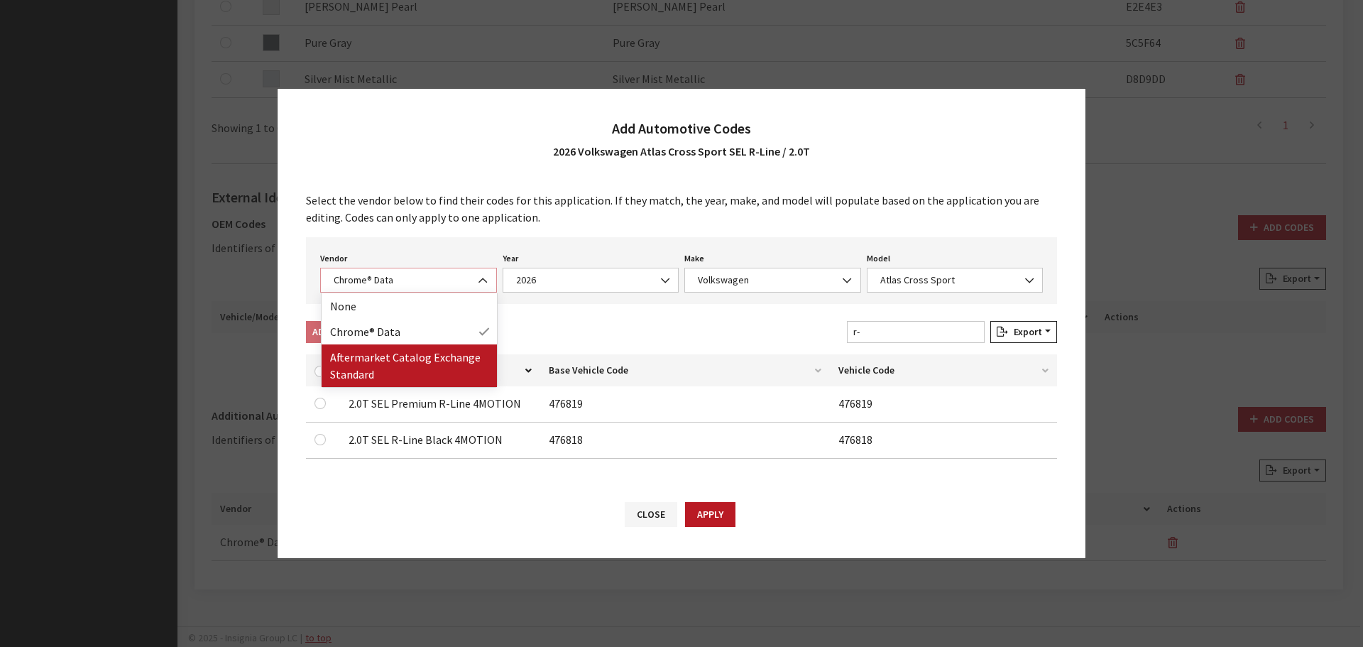
select select "2"
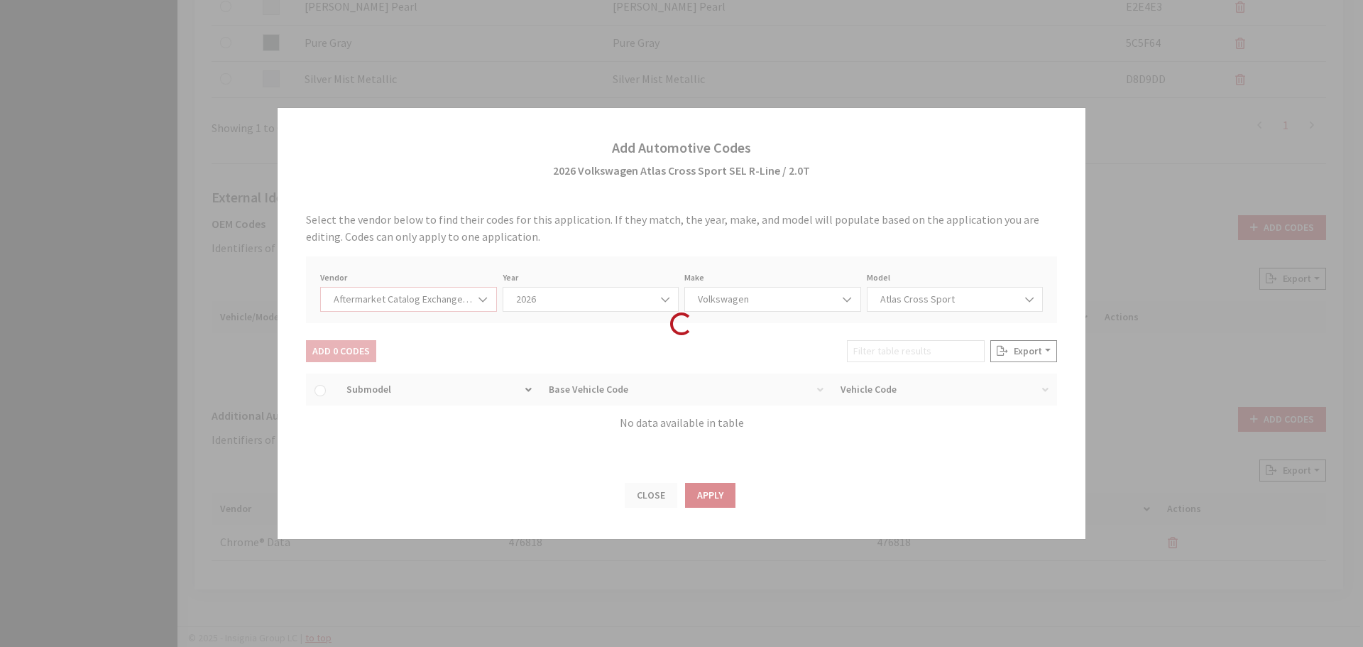
select select "2026"
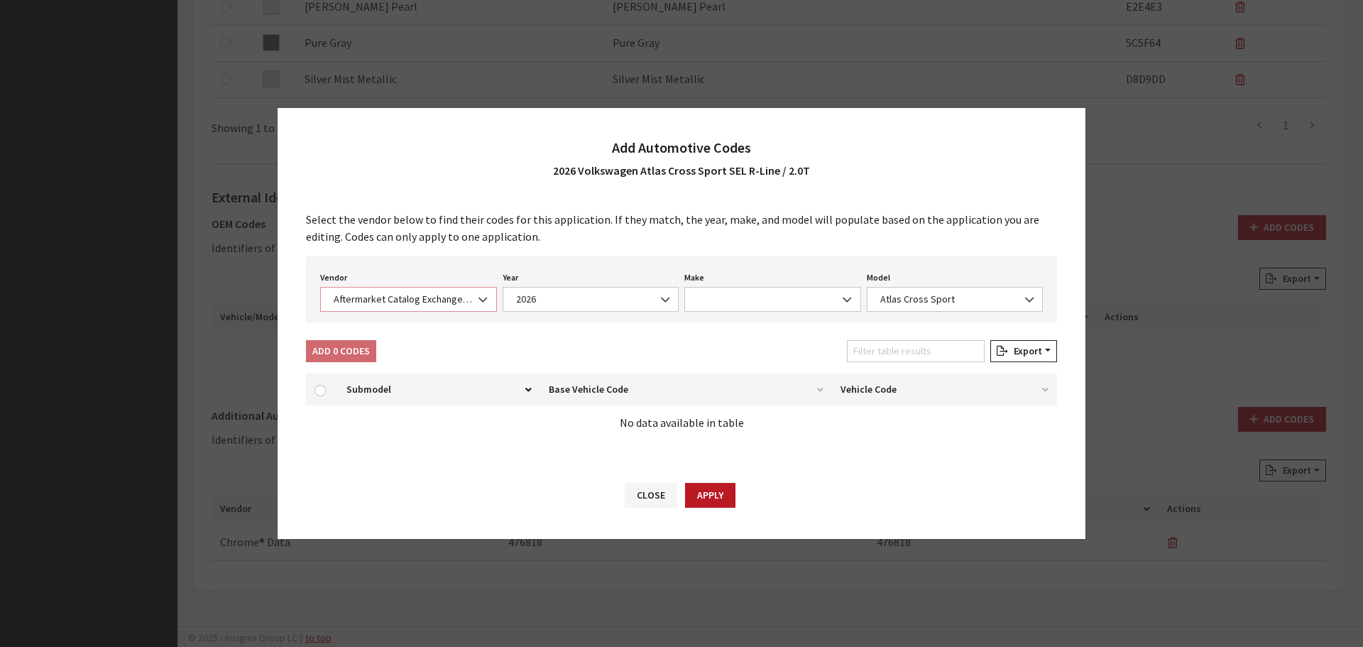
select select "74"
select select "27938"
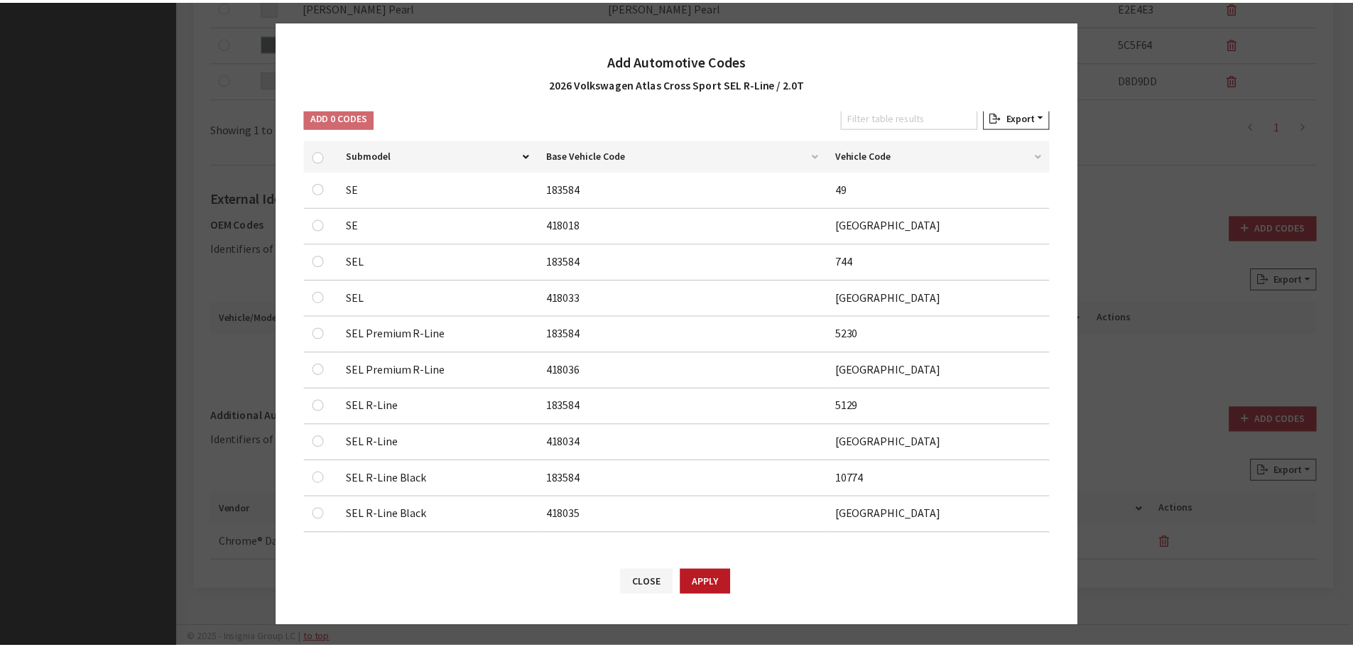
scroll to position [153, 0]
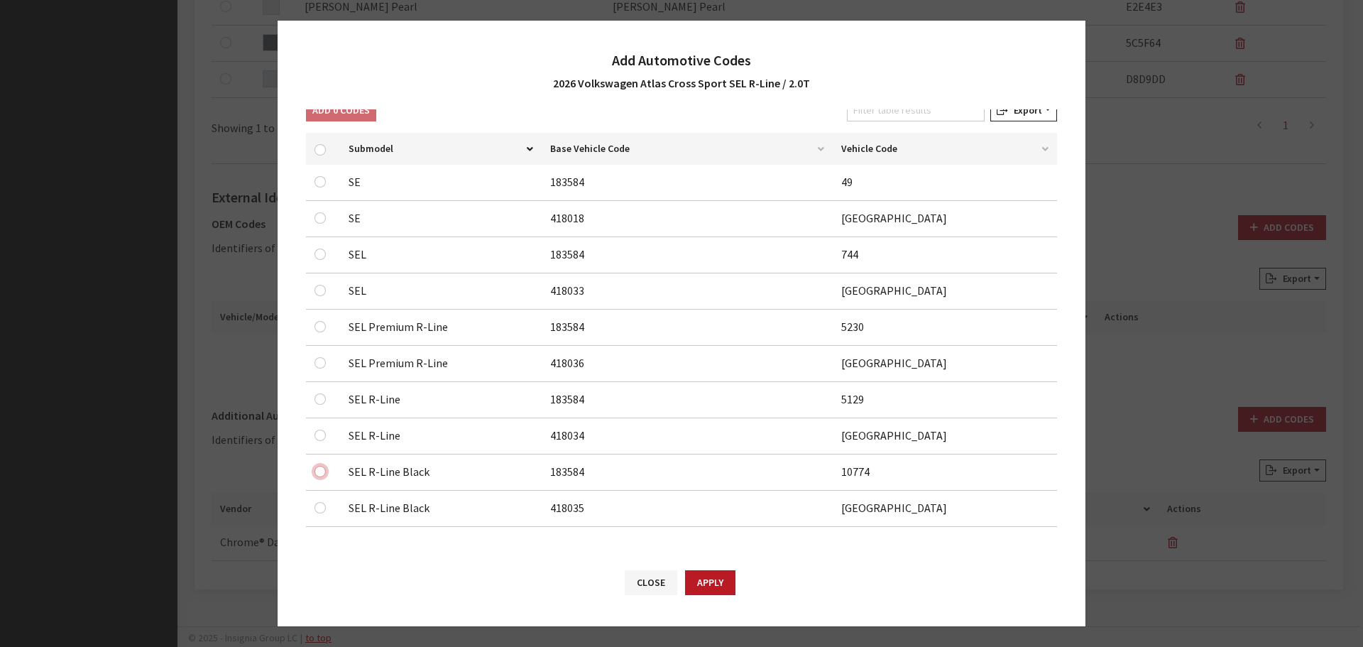
click at [322, 187] on input "checkbox" at bounding box center [320, 181] width 11 height 11
checkbox input "true"
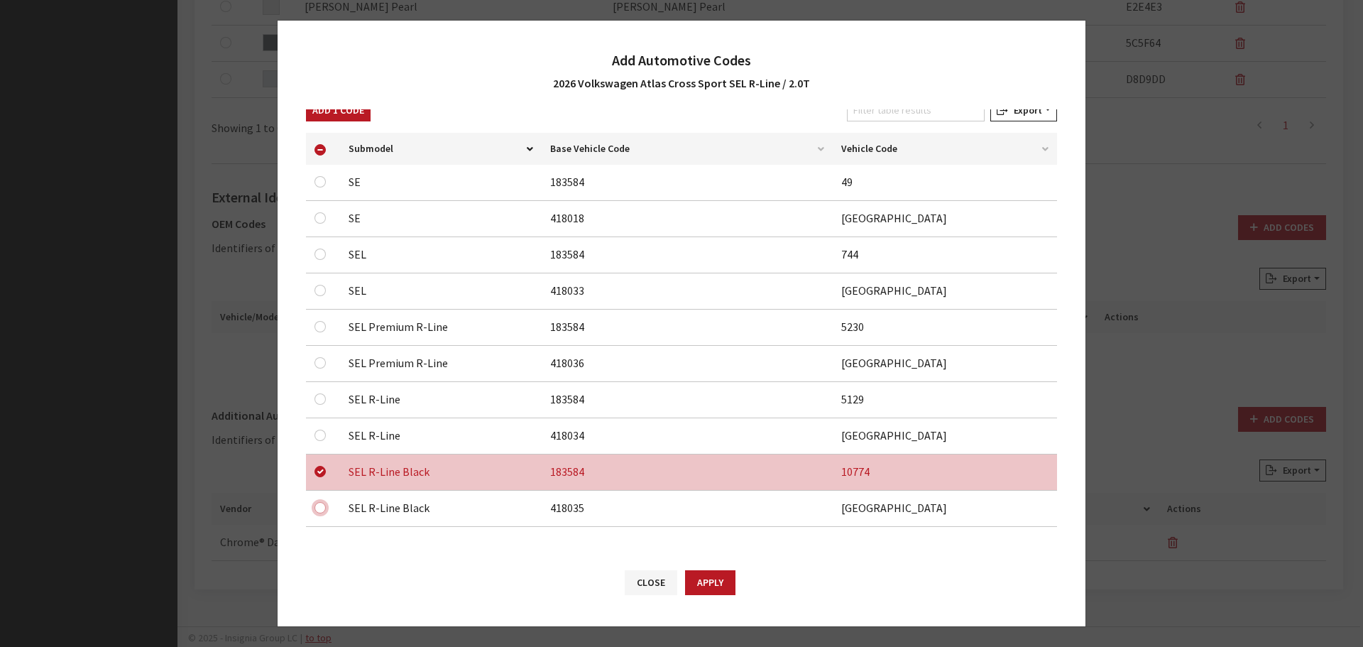
click at [318, 224] on input "checkbox" at bounding box center [320, 217] width 11 height 11
checkbox input "true"
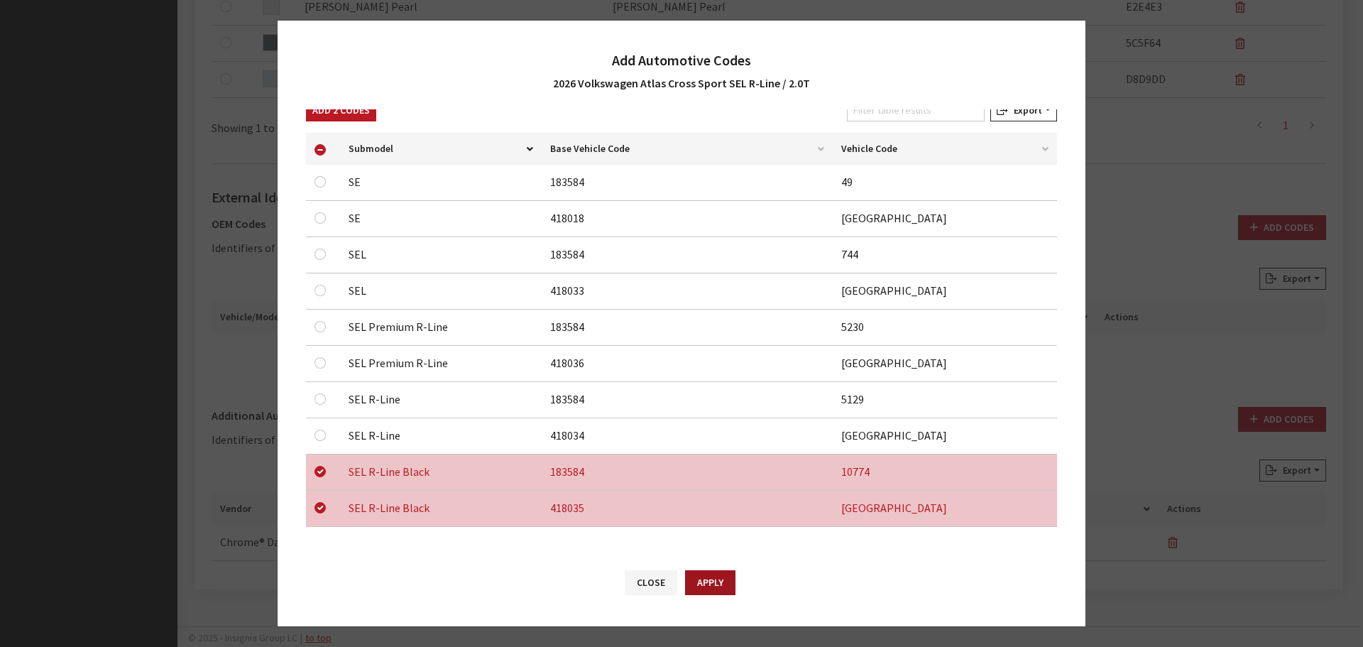
click at [716, 579] on button "Apply" at bounding box center [710, 582] width 50 height 25
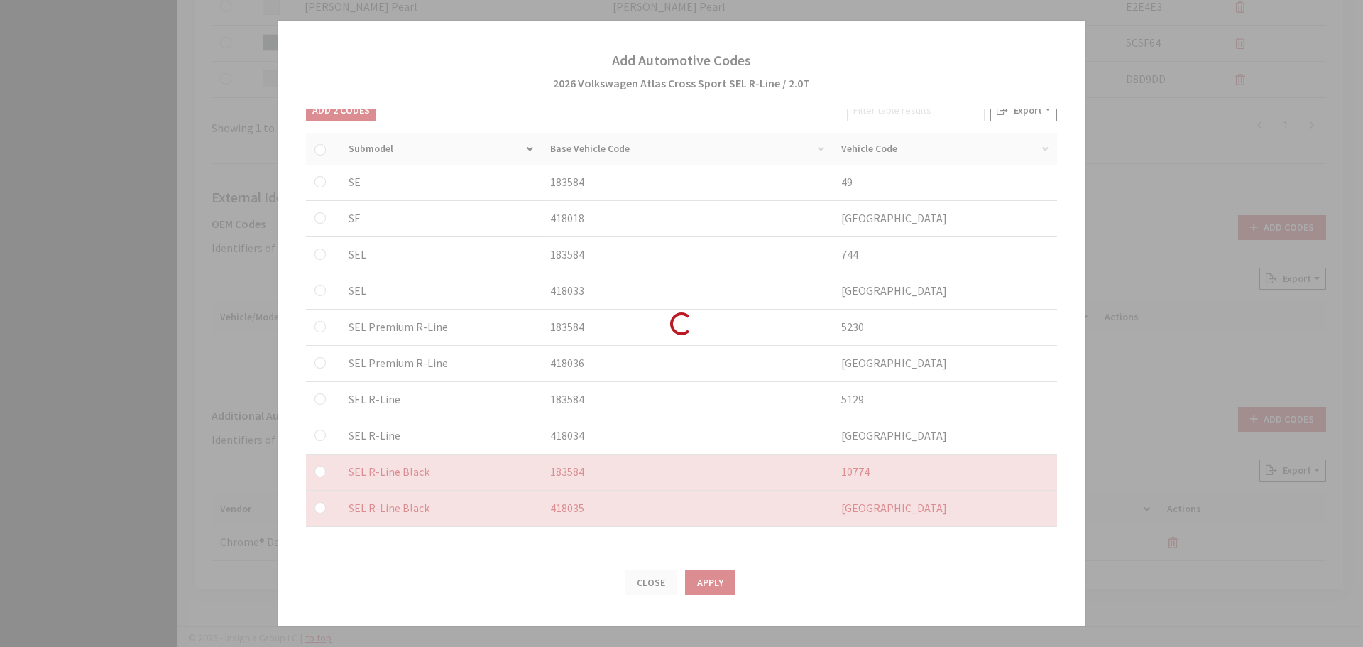
checkbox input "false"
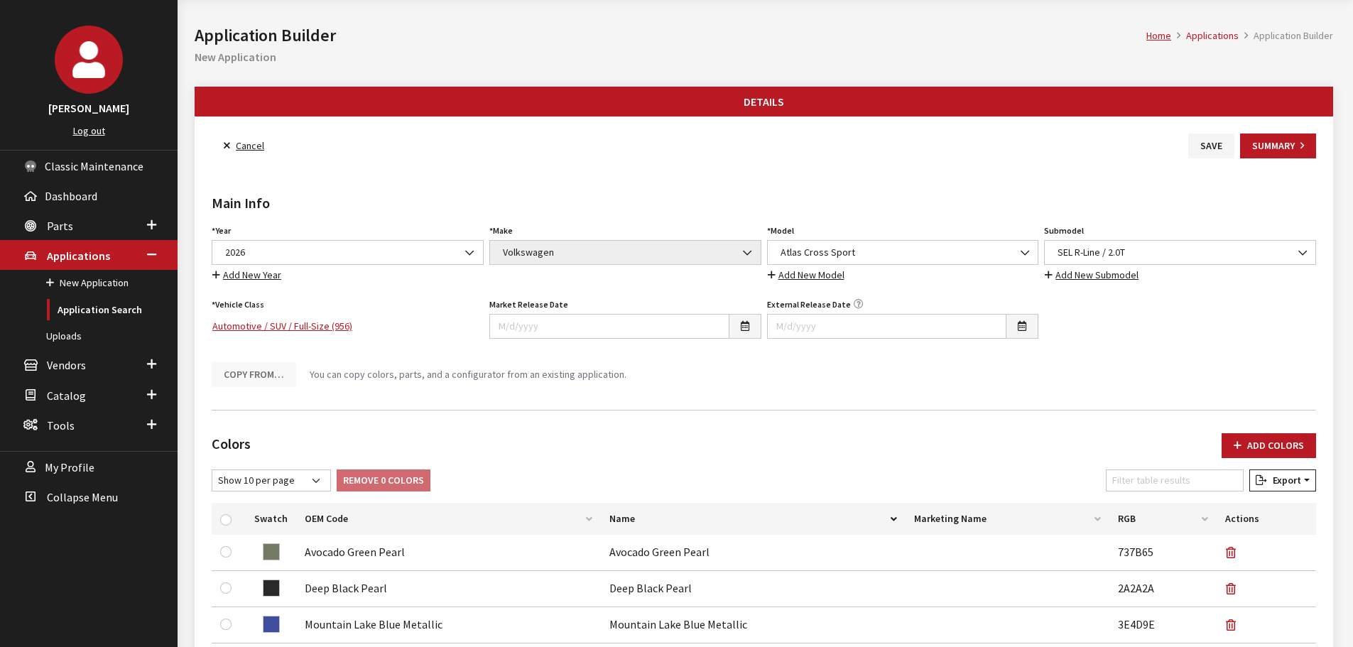
scroll to position [0, 0]
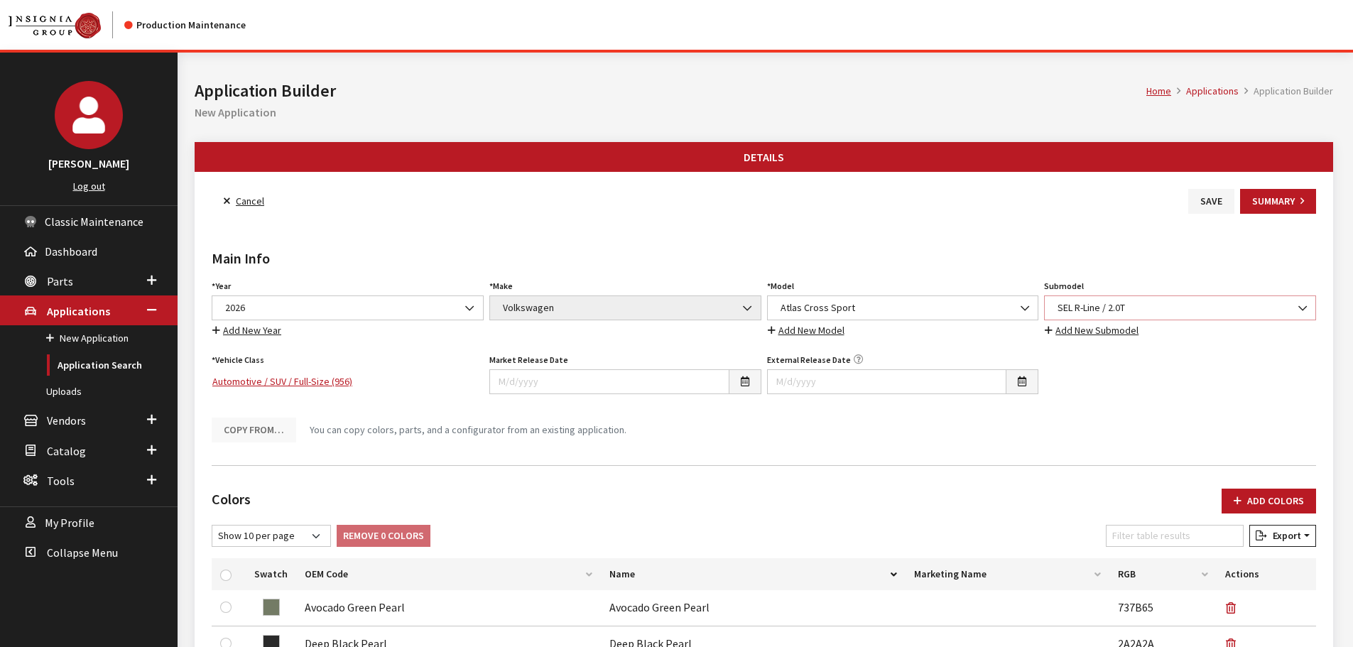
click at [1144, 308] on span "SEL R-Line / 2.0T" at bounding box center [1179, 307] width 253 height 15
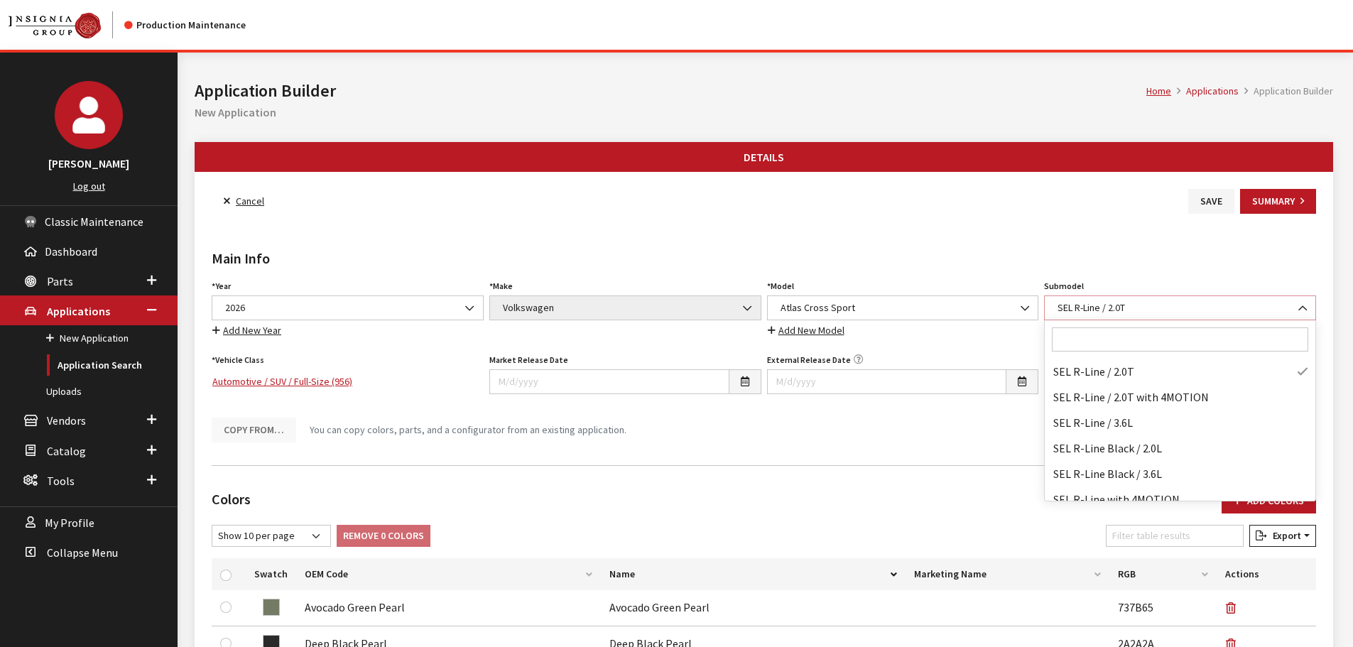
scroll to position [93384, 0]
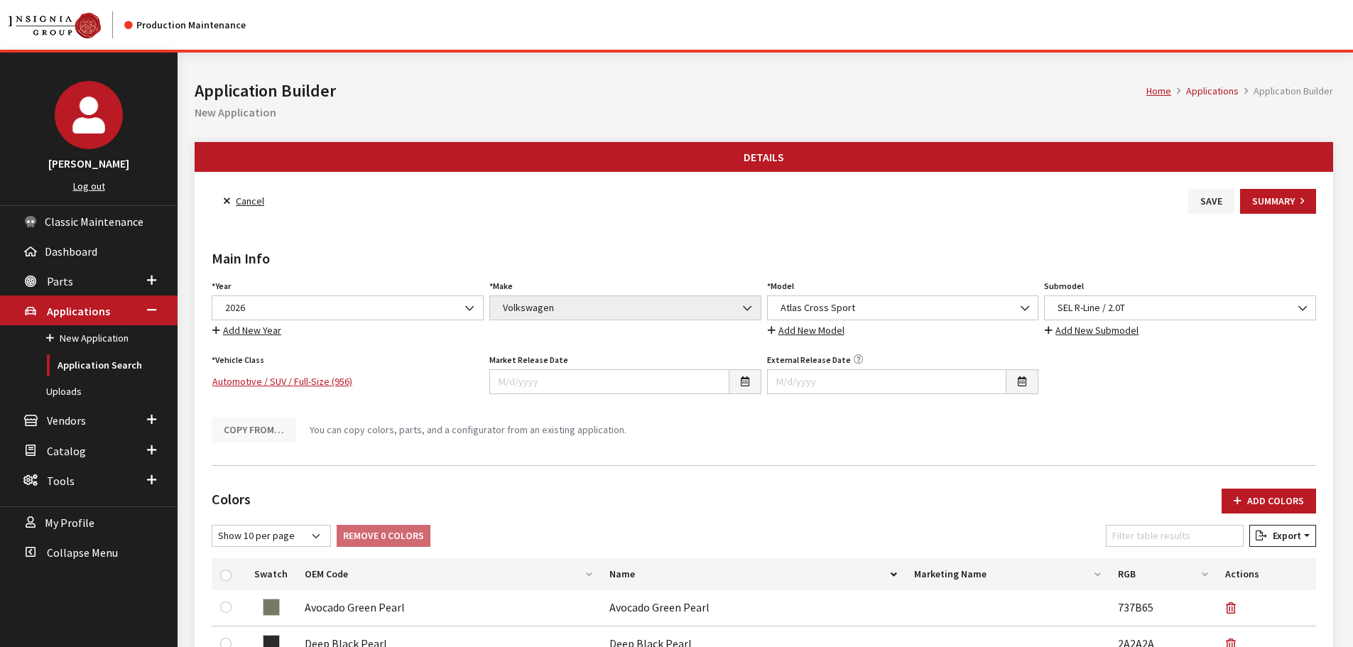
click at [1079, 252] on h2 "Main Info" at bounding box center [764, 258] width 1104 height 21
click at [1213, 204] on button "Save" at bounding box center [1211, 201] width 46 height 25
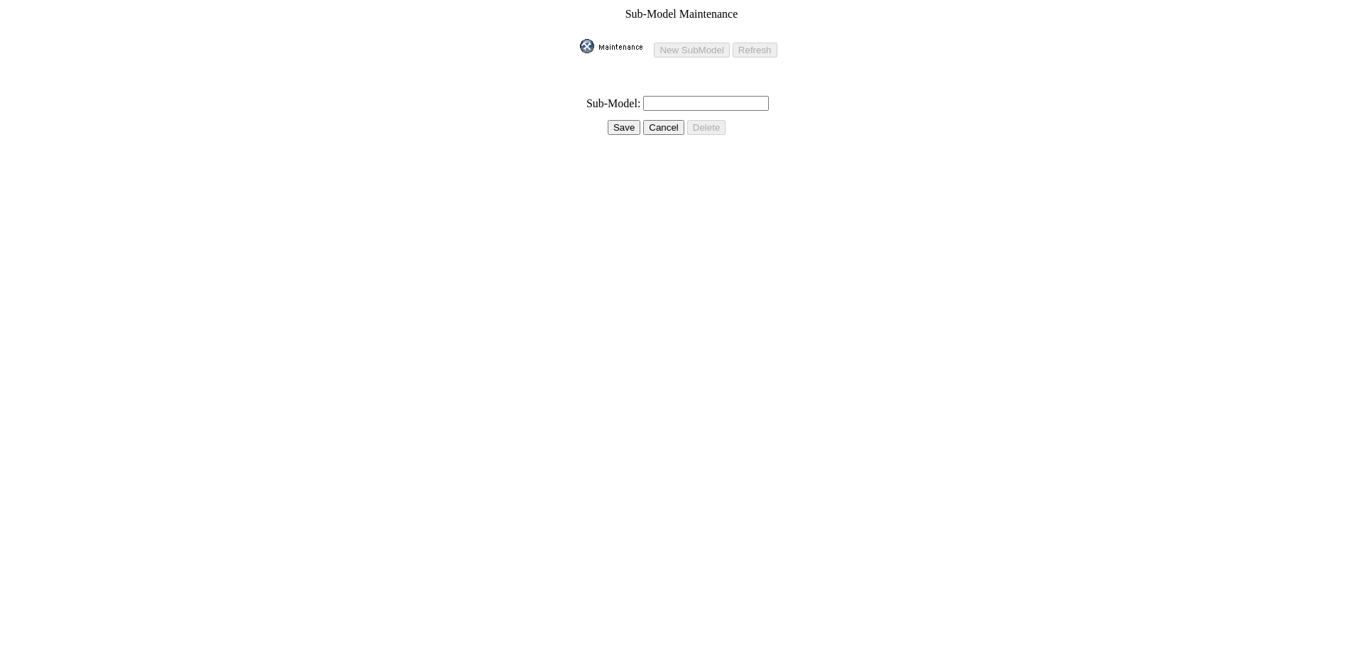
drag, startPoint x: 682, startPoint y: 92, endPoint x: 645, endPoint y: 102, distance: 38.2
click at [682, 96] on input "text" at bounding box center [706, 103] width 126 height 15
paste input "SEL R-Line Black / 2.0T"
type input "SEL R-Line Black / 2.0T"
click at [616, 119] on td "Save" at bounding box center [610, 127] width 62 height 16
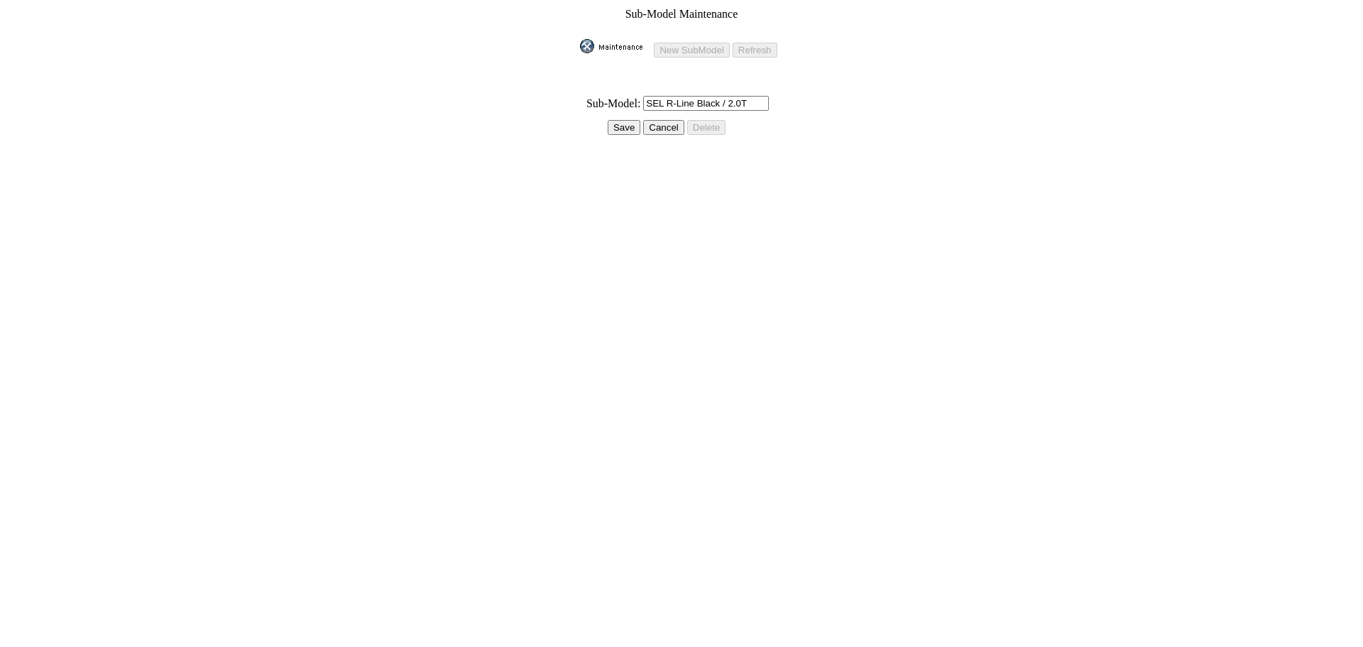
click at [613, 120] on input "Save" at bounding box center [624, 127] width 33 height 15
click at [611, 122] on input "Save" at bounding box center [622, 127] width 33 height 15
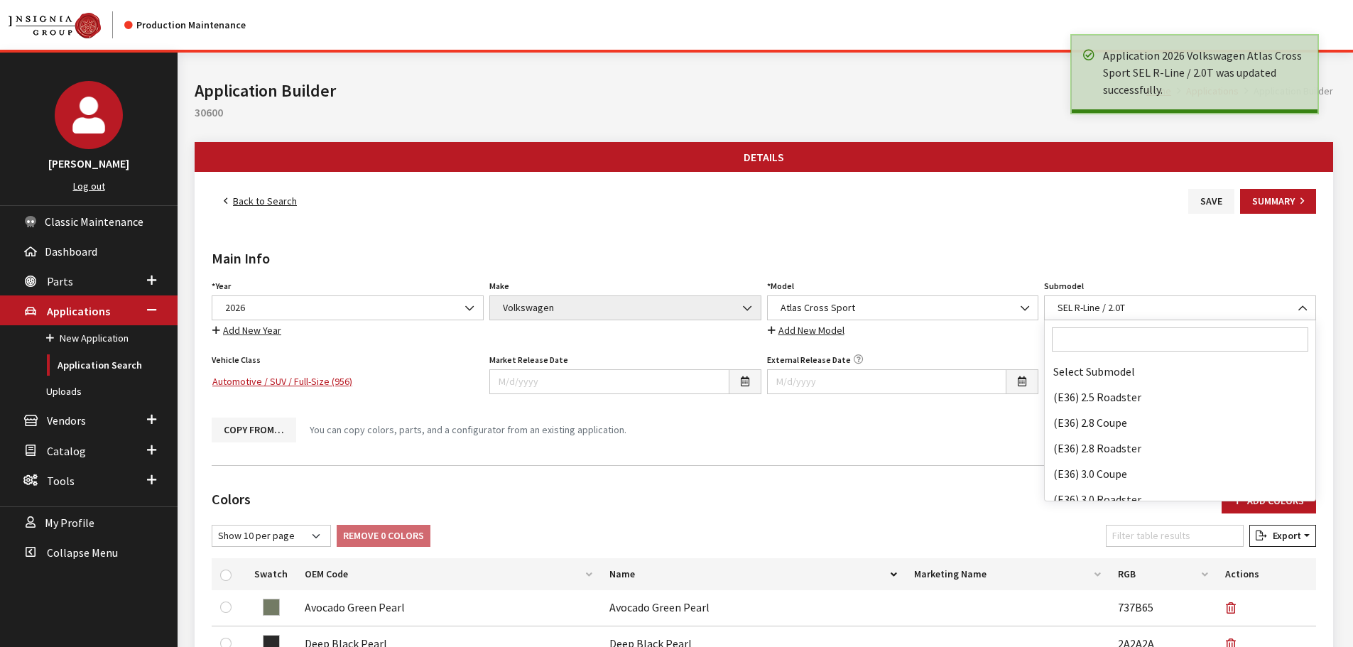
scroll to position [93313, 0]
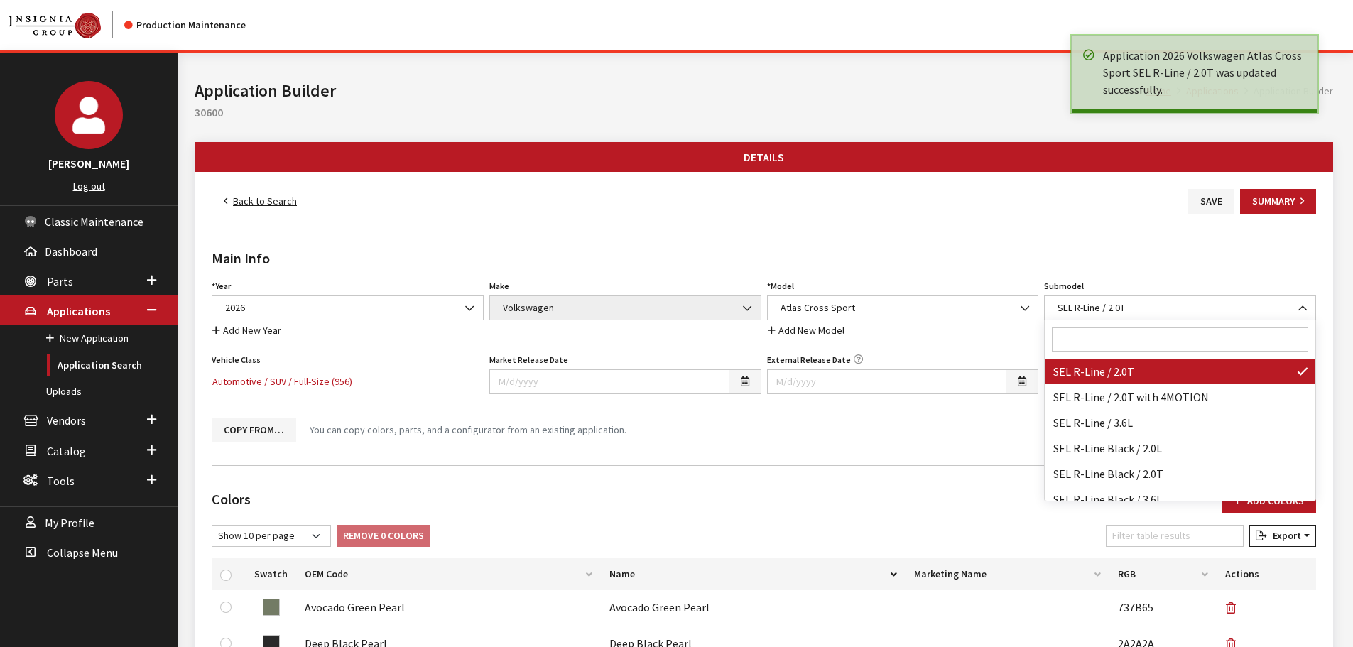
click at [1130, 339] on input "Search" at bounding box center [1180, 339] width 256 height 24
paste input "SEL R-Line Black / 2.0T"
type input "SEL R-Line Black / 2.0T"
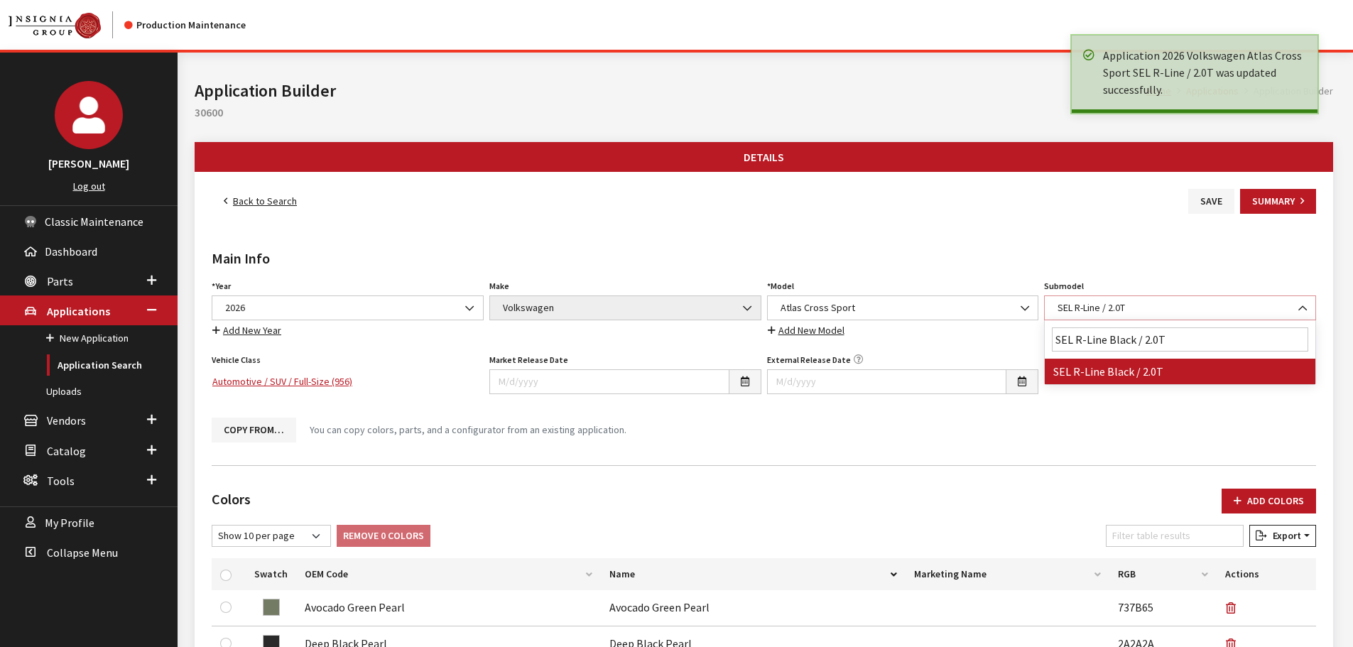
select select "4816"
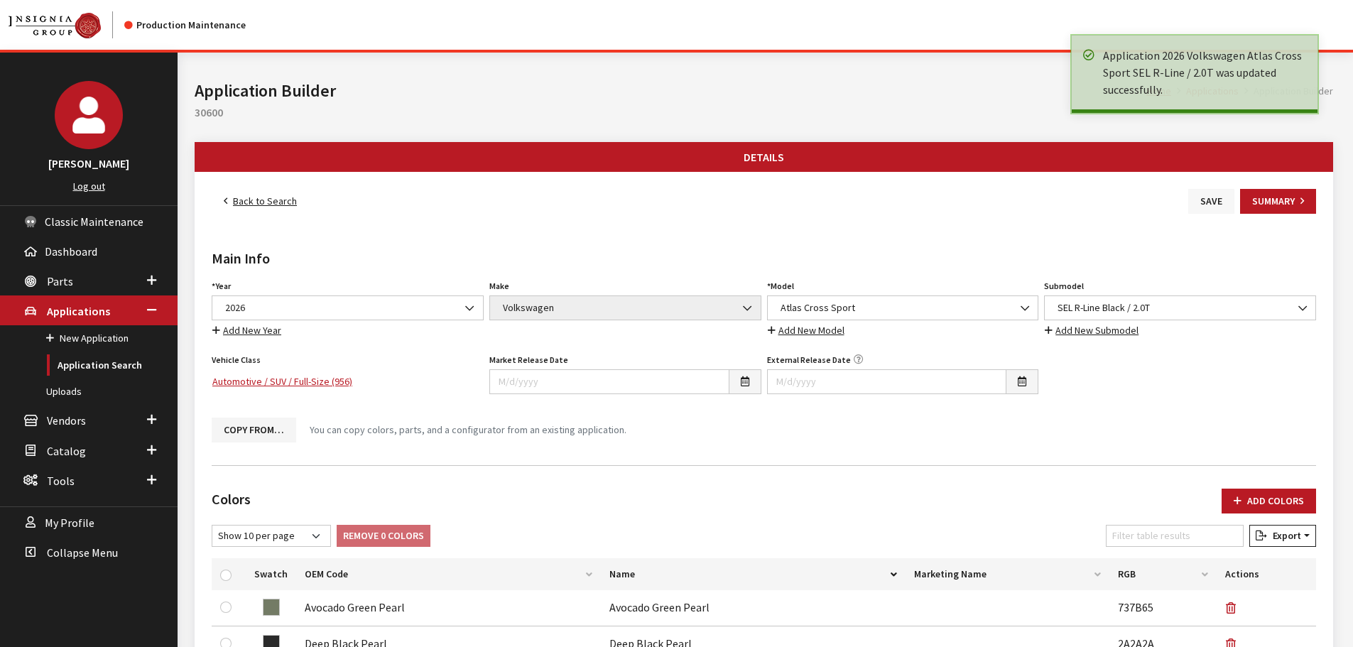
click at [1207, 199] on button "Save" at bounding box center [1211, 201] width 46 height 25
click at [284, 202] on link "Back to Search" at bounding box center [260, 201] width 97 height 25
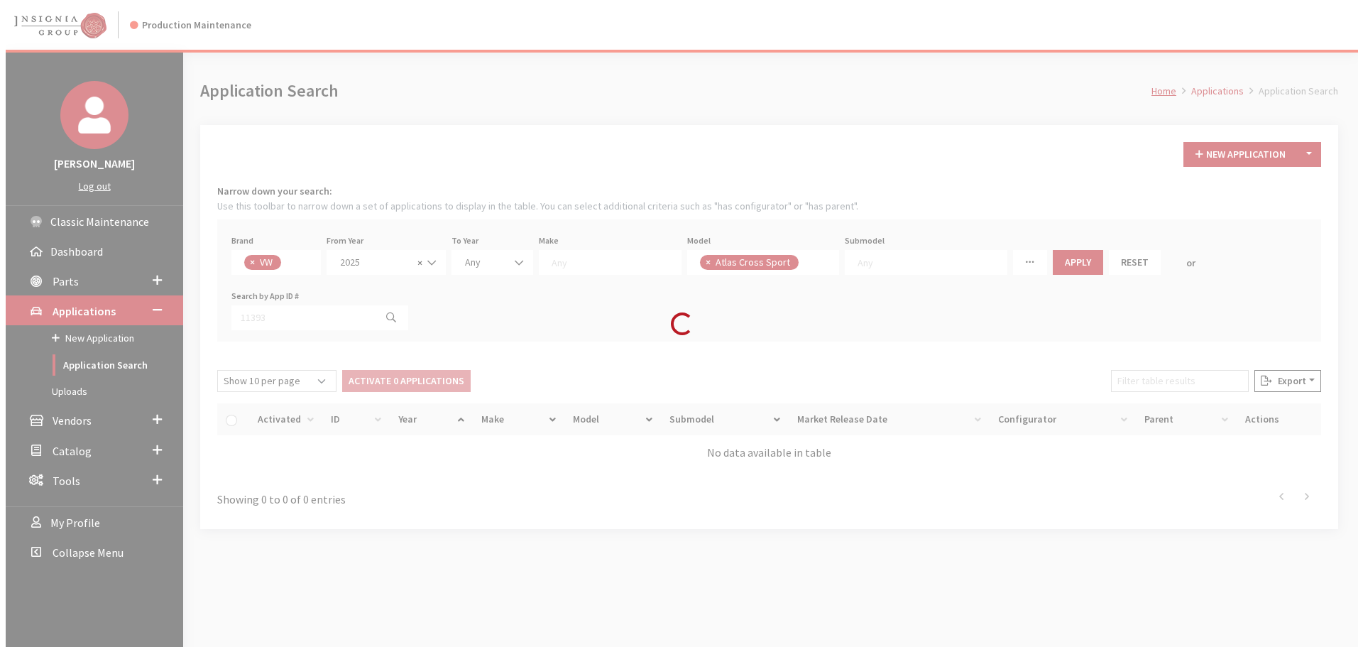
scroll to position [373, 0]
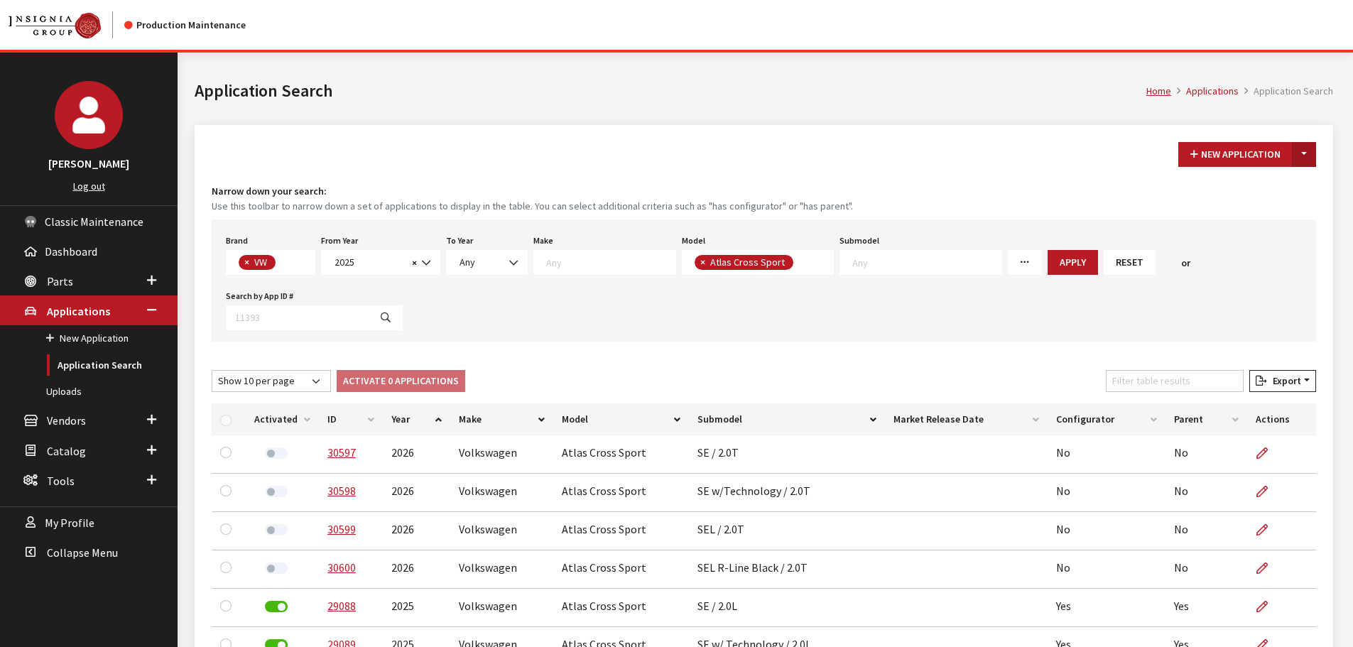
click at [1307, 149] on button "Toggle Dropdown" at bounding box center [1304, 154] width 24 height 25
click at [1238, 187] on button "New From Existing..." at bounding box center [1255, 185] width 122 height 25
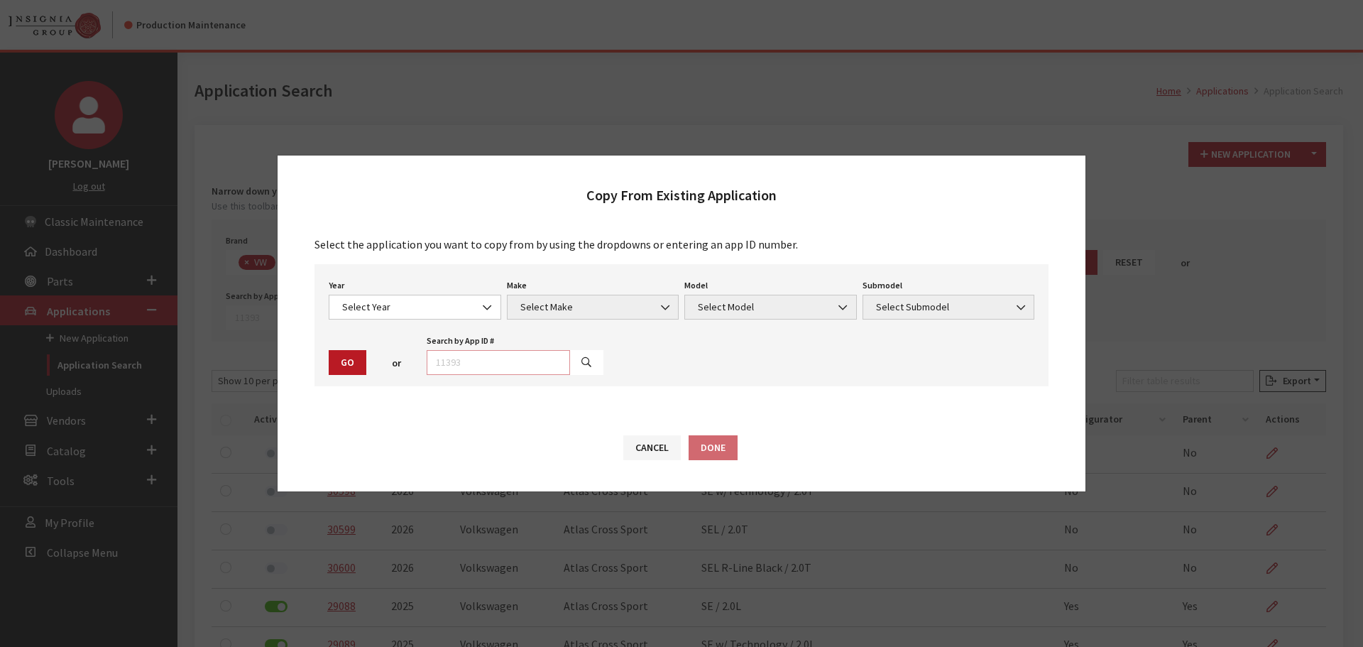
click at [490, 360] on input "text" at bounding box center [498, 362] width 143 height 25
type input "30600"
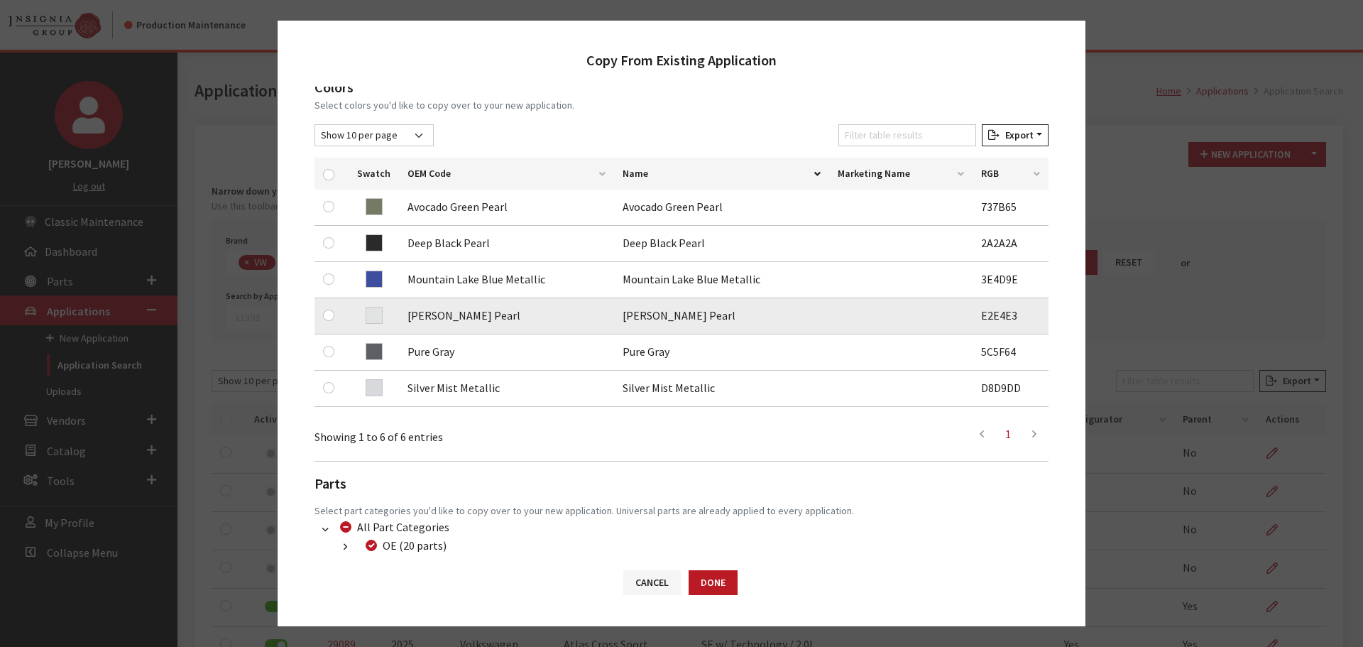
scroll to position [213, 0]
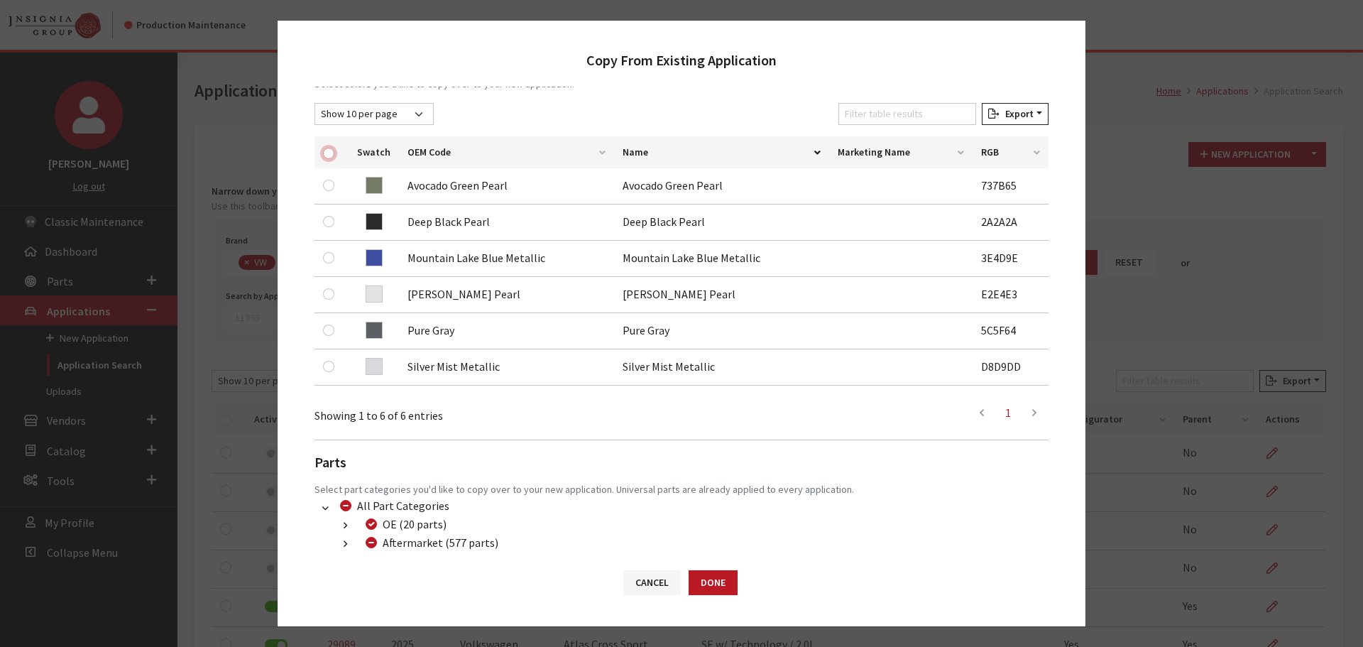
click at [329, 151] on input "checkbox" at bounding box center [328, 153] width 11 height 11
checkbox input "true"
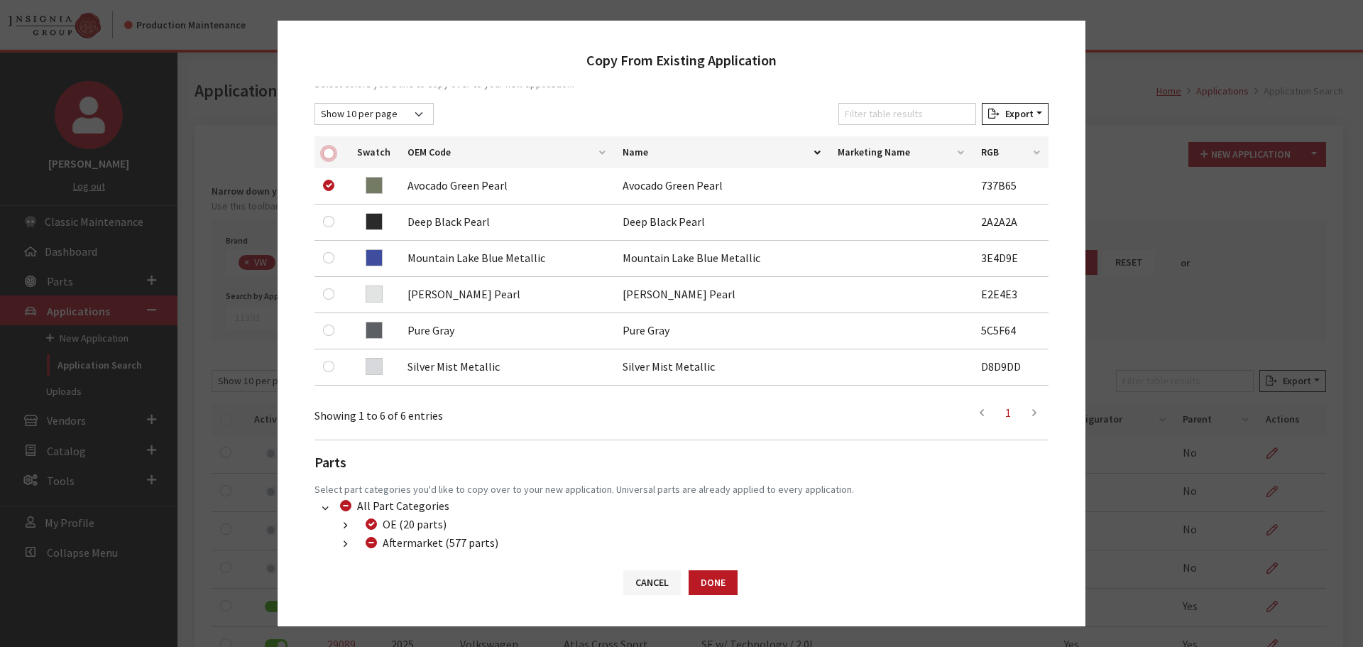
checkbox input "true"
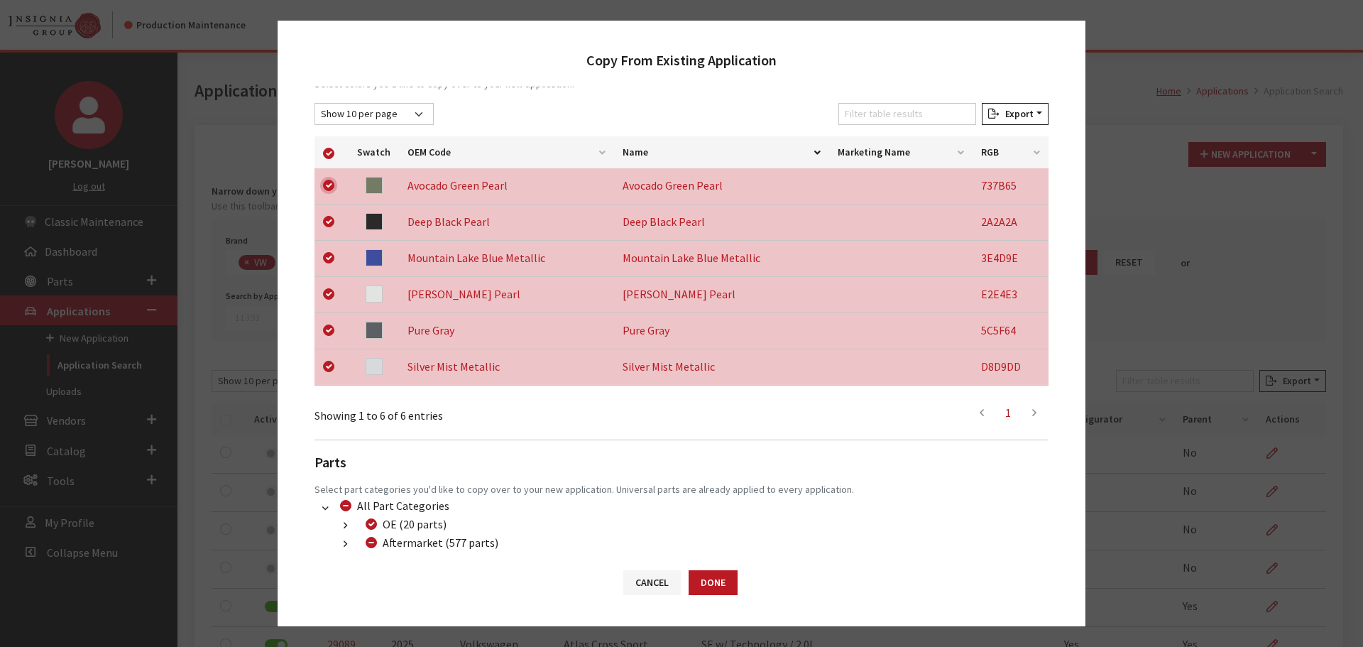
click at [331, 185] on input "checkbox" at bounding box center [328, 185] width 11 height 11
checkbox input "false"
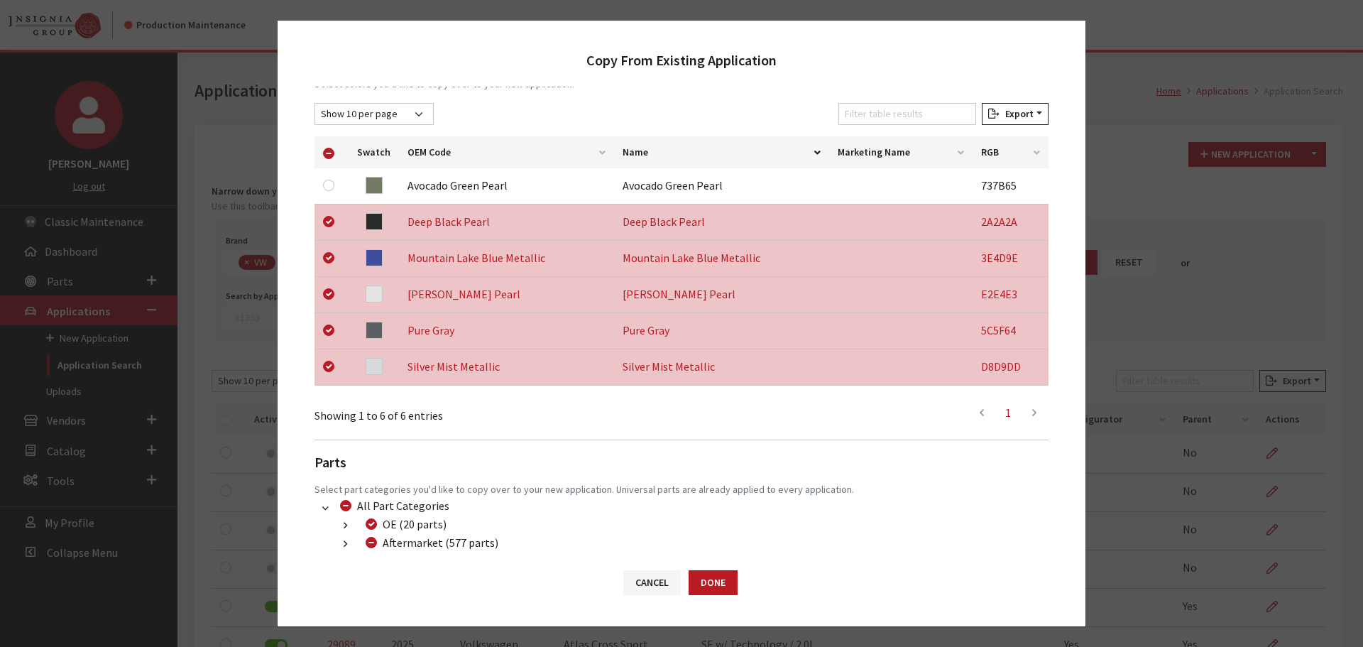
click at [343, 545] on button "button" at bounding box center [346, 544] width 28 height 16
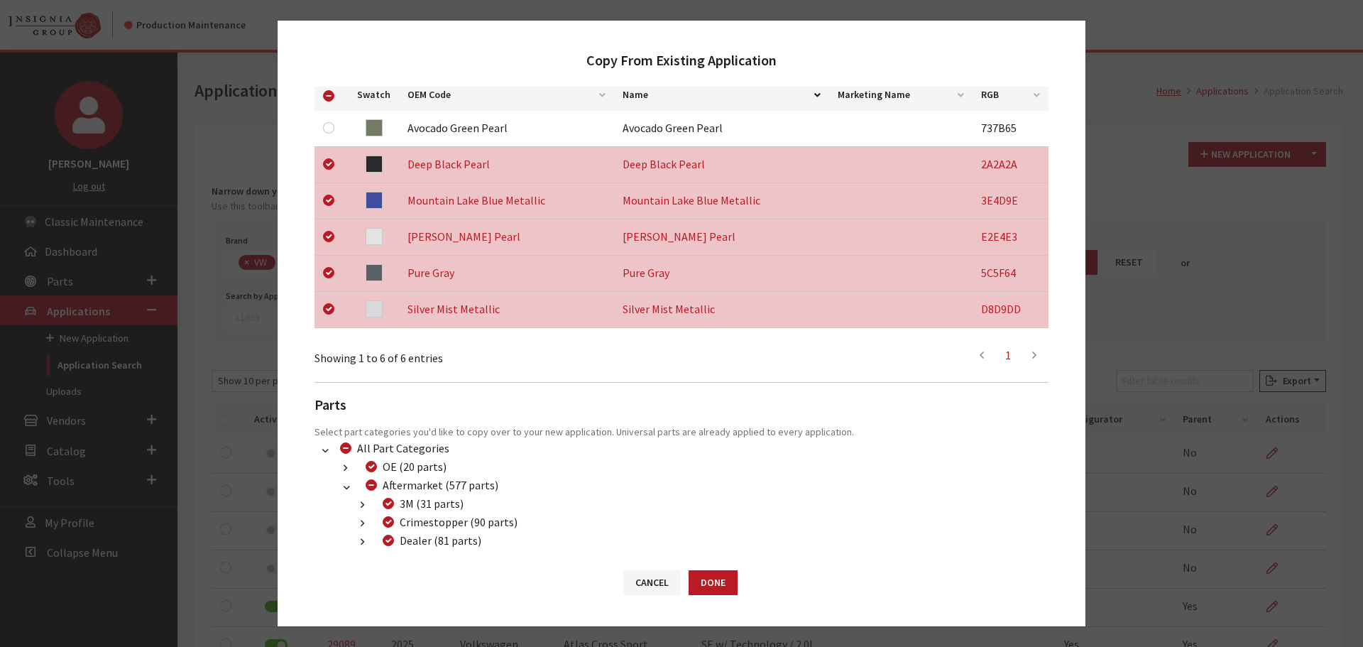
scroll to position [355, 0]
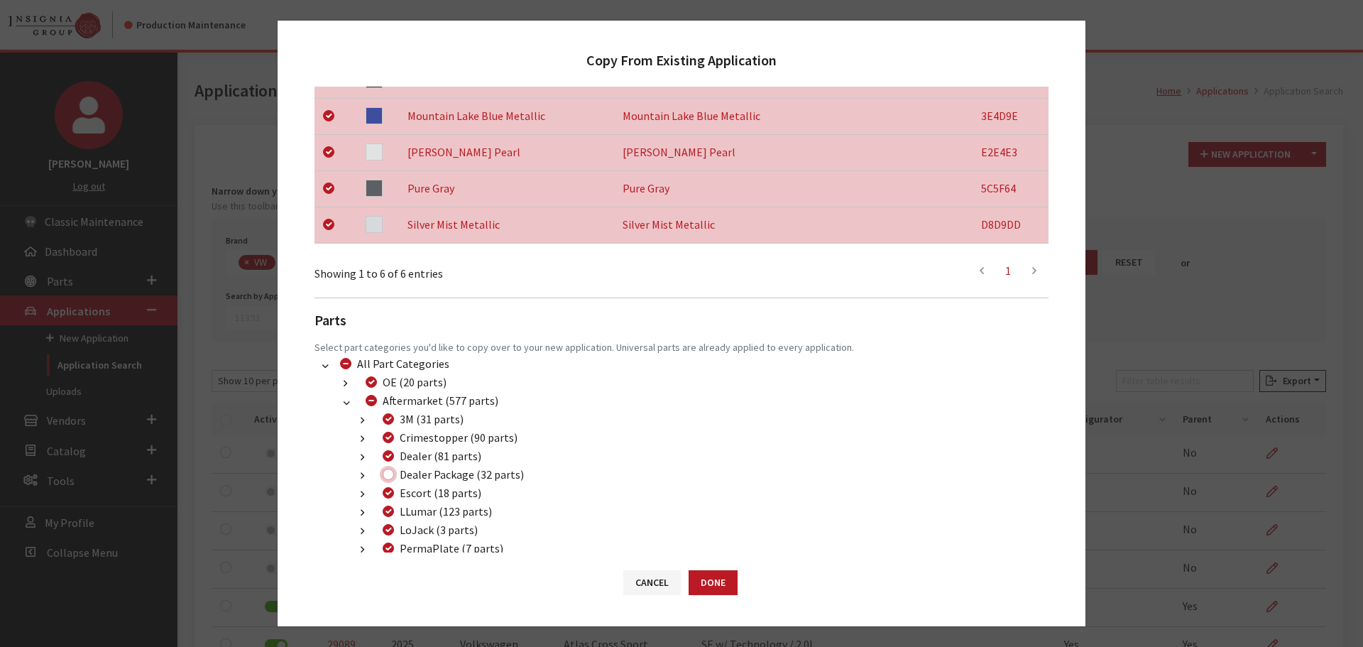
click at [386, 473] on input "Dealer Package (32 parts)" at bounding box center [388, 474] width 11 height 11
checkbox input "true"
click at [716, 583] on button "Done" at bounding box center [713, 582] width 49 height 25
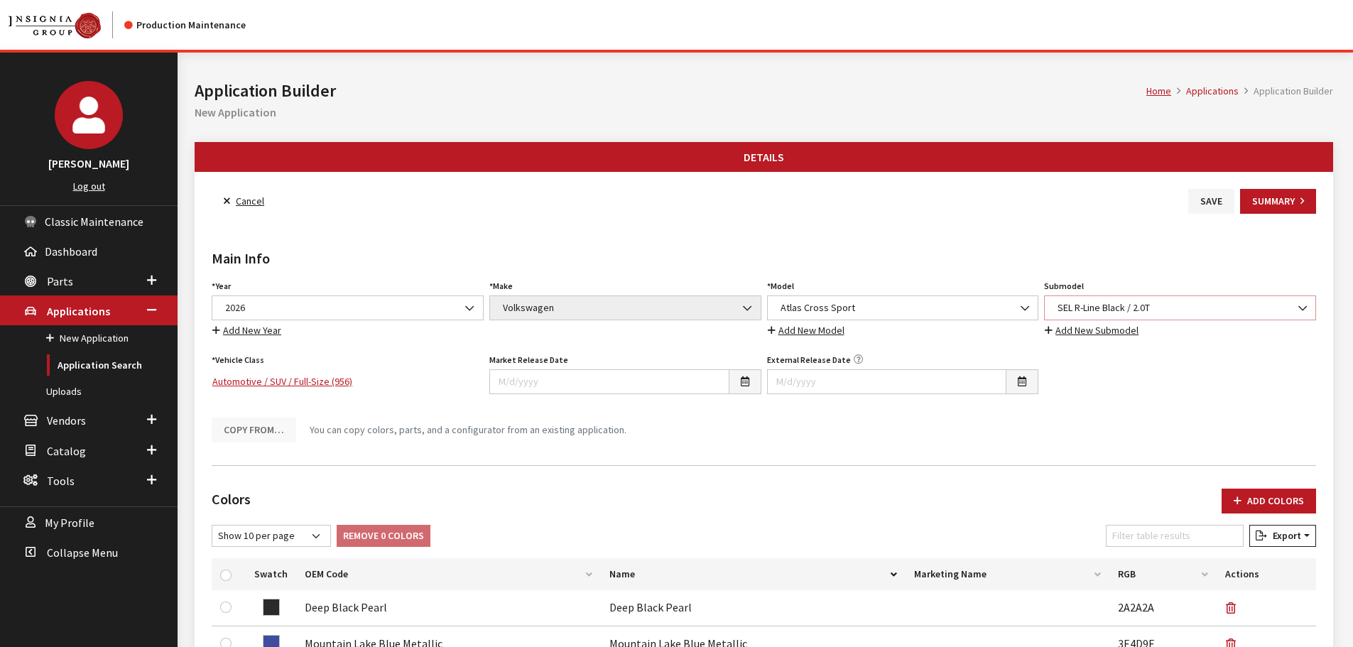
click at [1131, 305] on span "SEL R-Line Black / 2.0T" at bounding box center [1179, 307] width 253 height 15
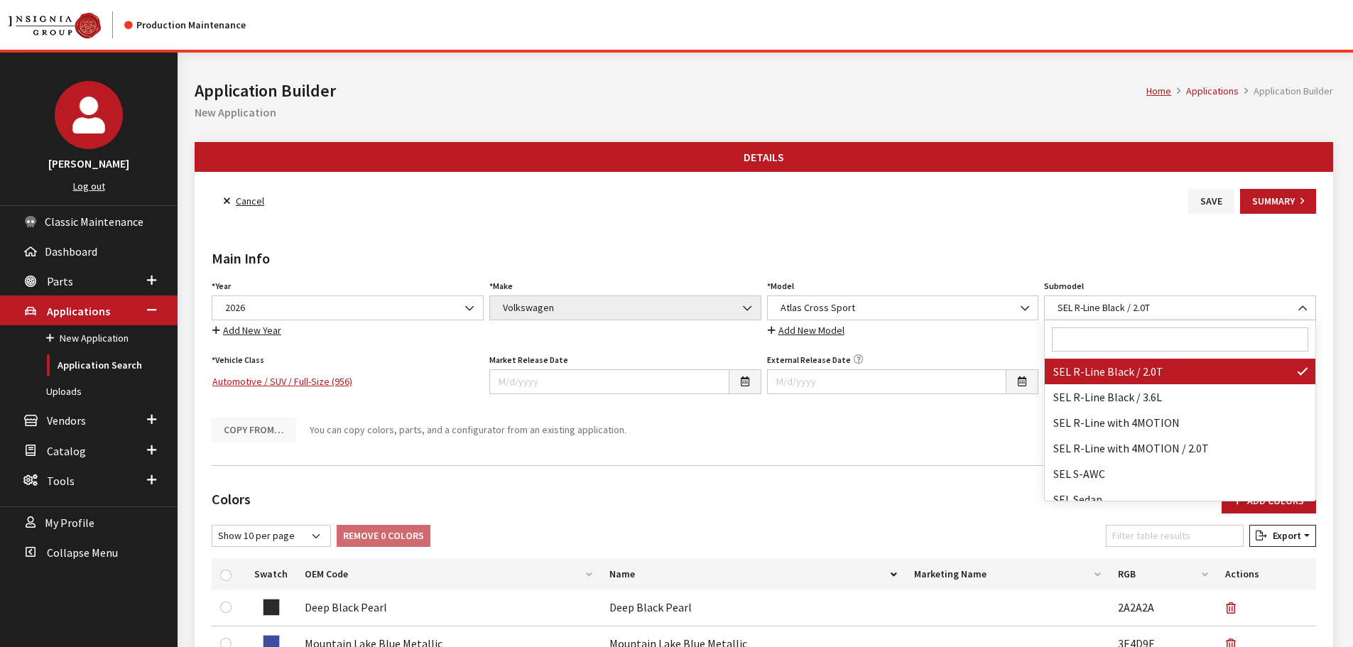
click at [1128, 342] on input "Search" at bounding box center [1180, 339] width 256 height 24
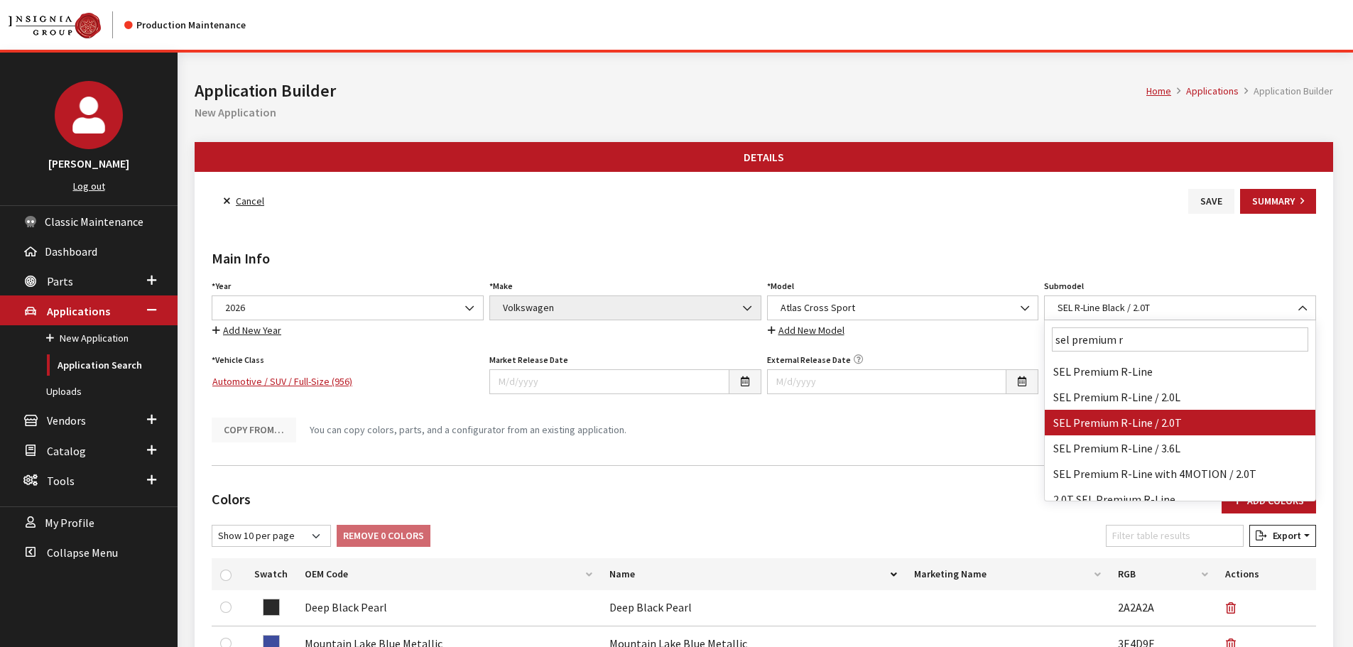
type input "sel premium r"
select select "3048"
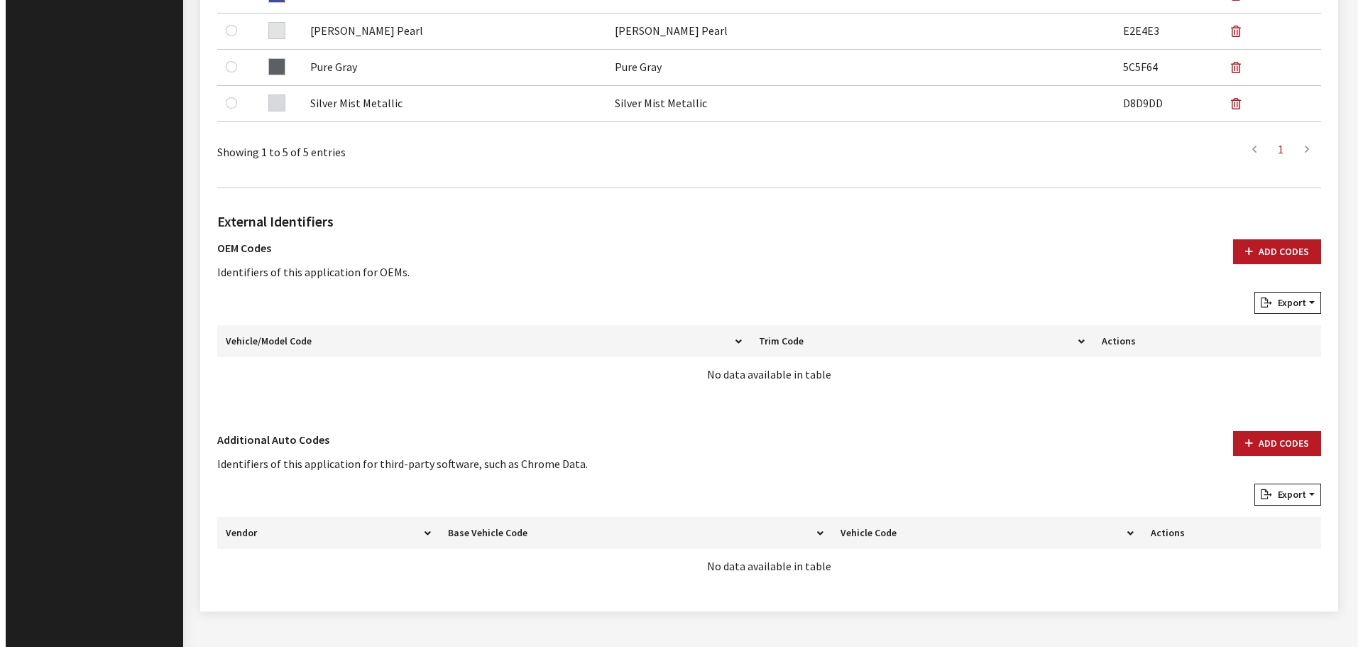
scroll to position [673, 0]
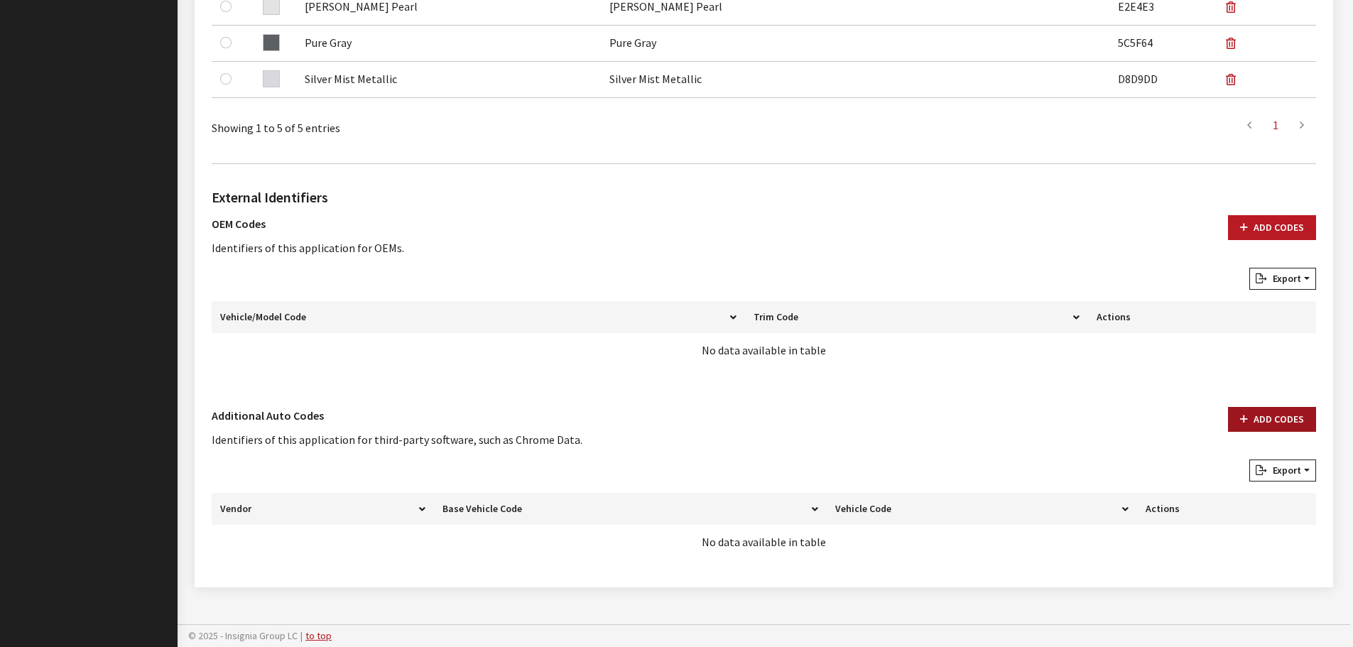
click at [1265, 420] on button "Add Codes" at bounding box center [1272, 419] width 88 height 25
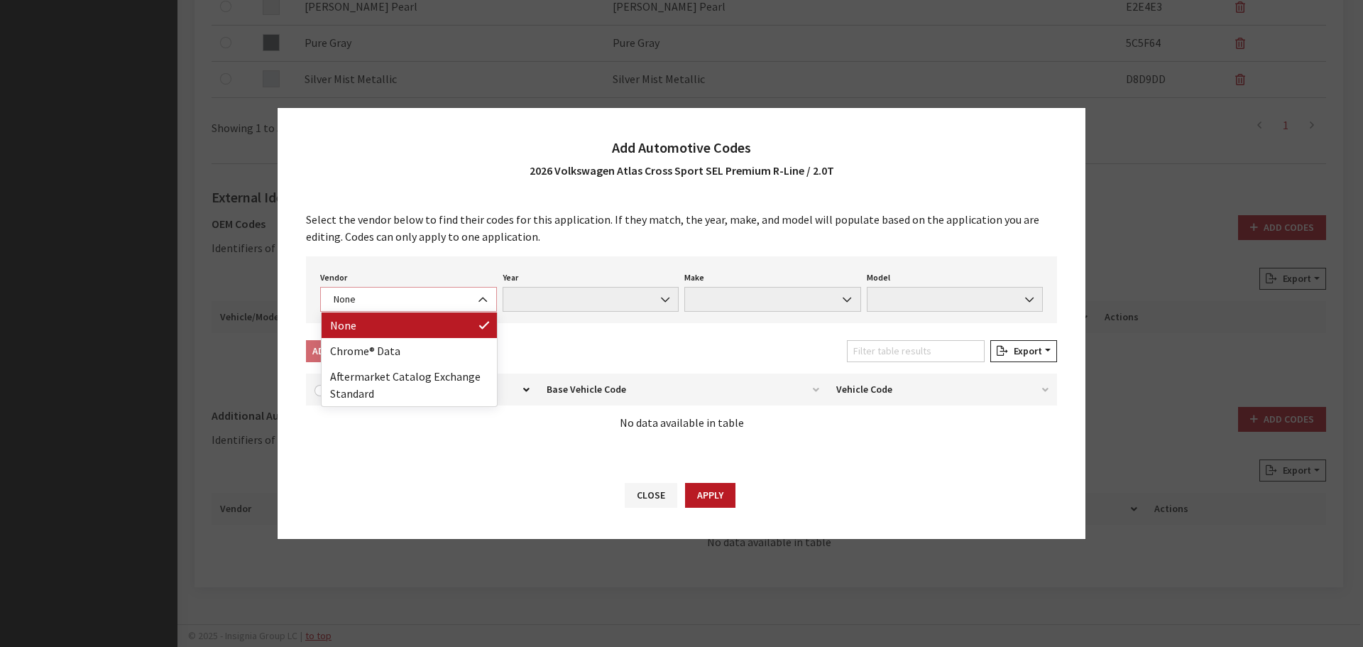
click at [444, 305] on span "None" at bounding box center [408, 299] width 158 height 15
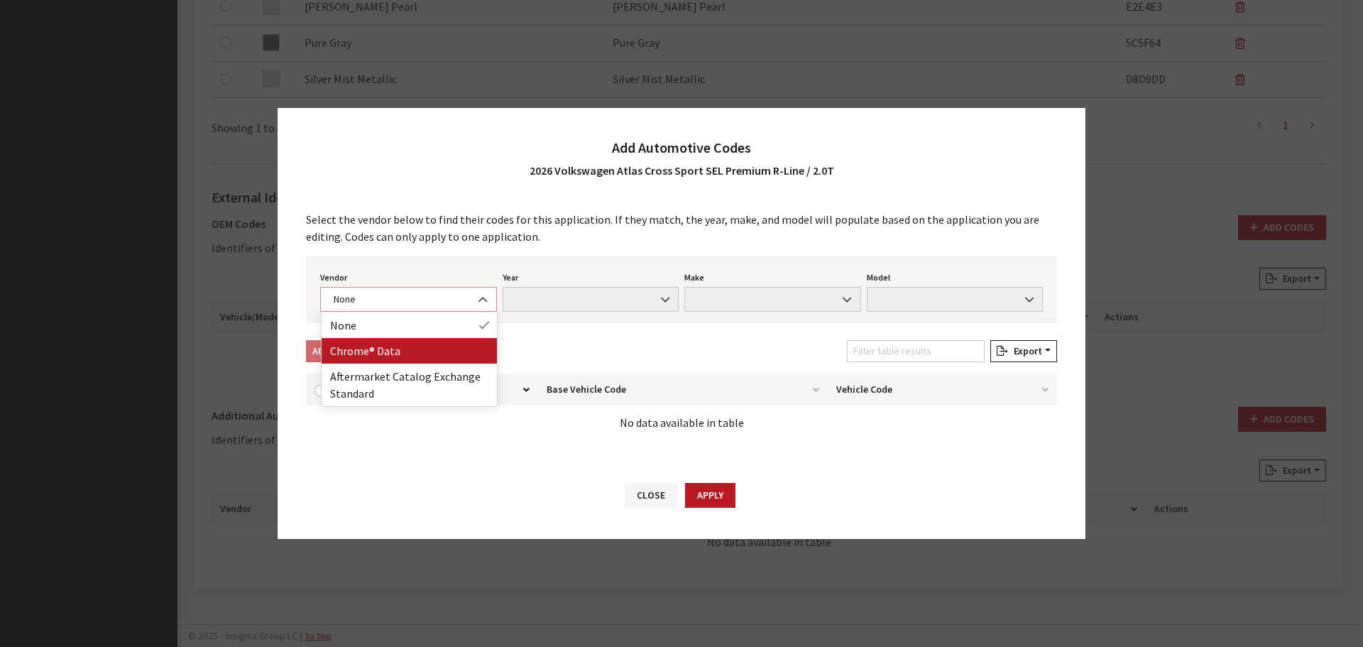
select select "4"
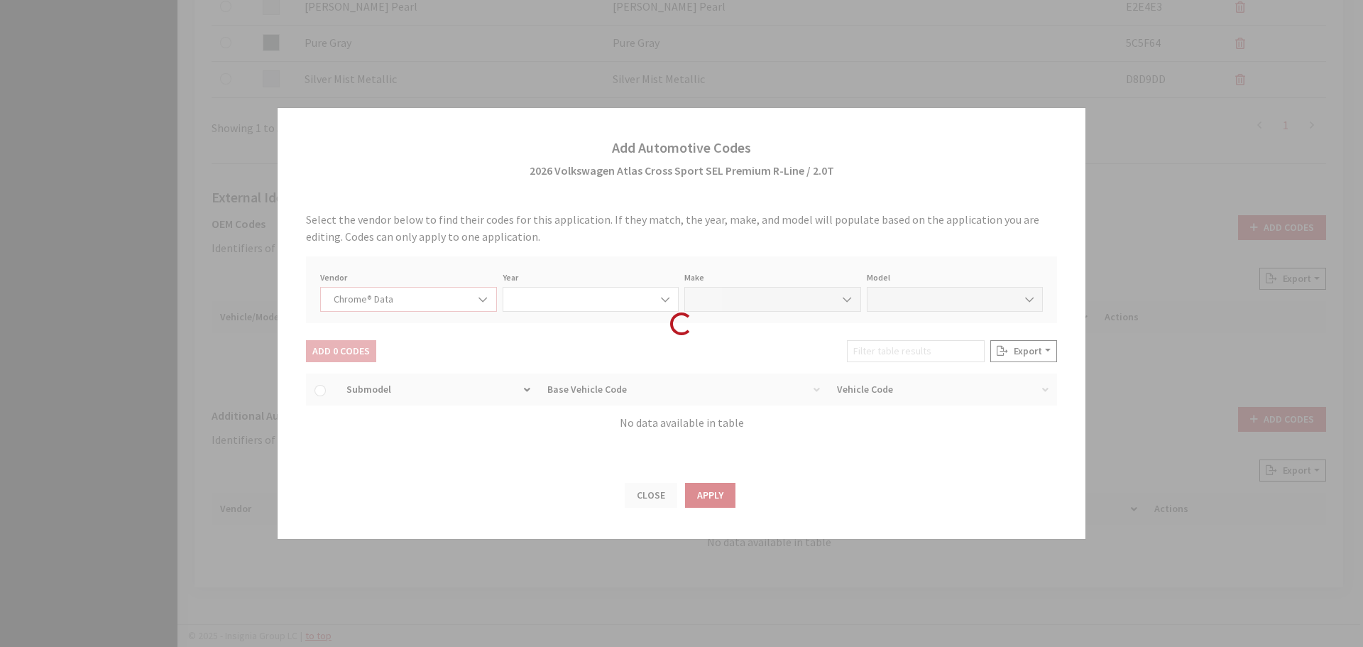
select select "2026"
select select "40"
select select "72003"
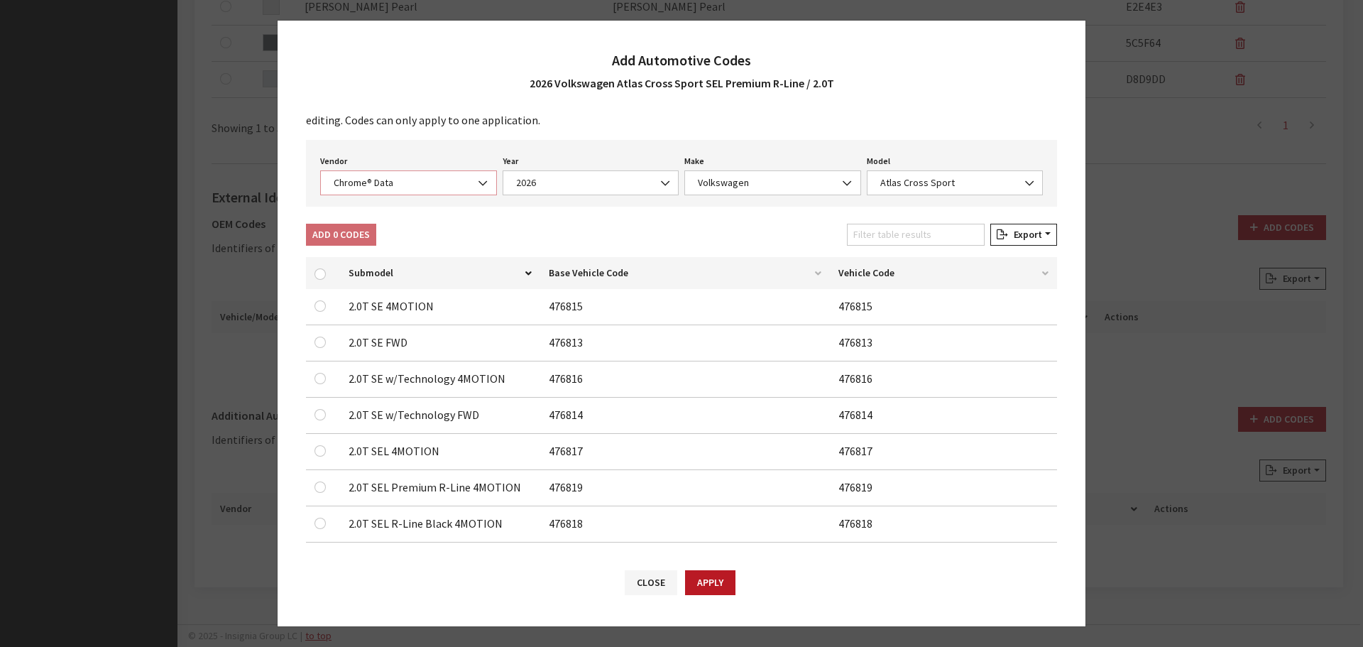
scroll to position [45, 0]
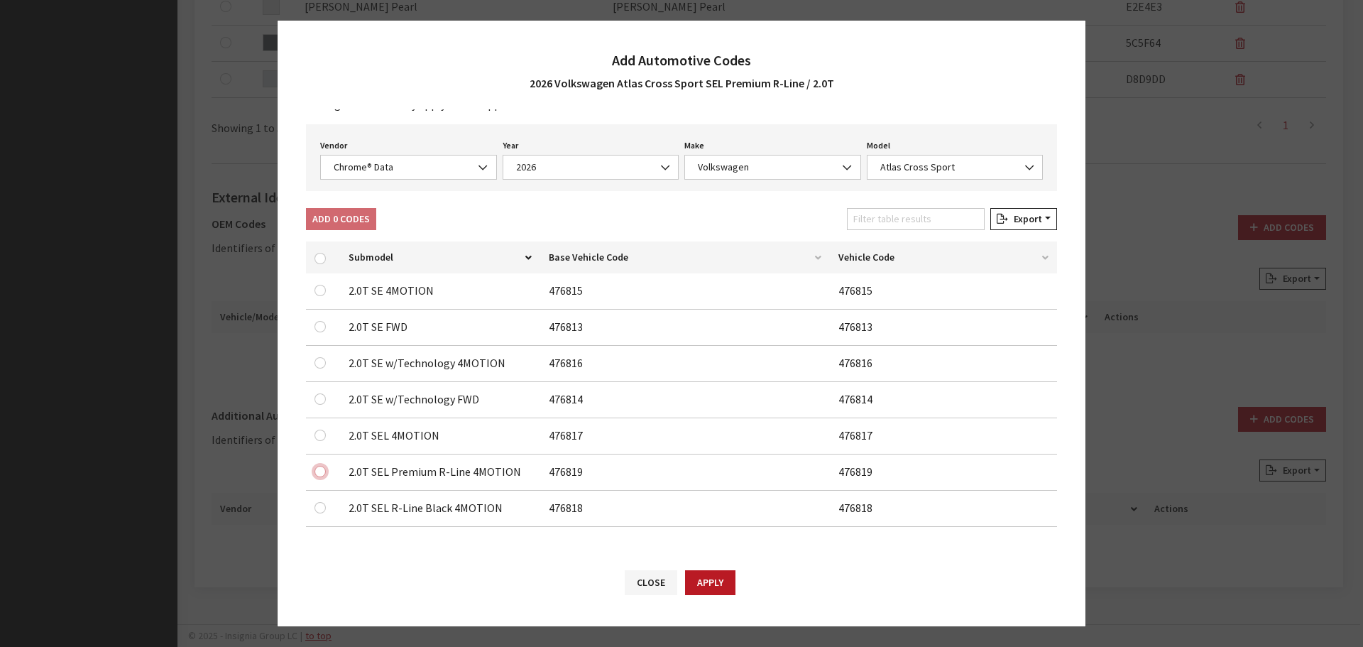
click at [320, 332] on input "checkbox" at bounding box center [320, 326] width 11 height 11
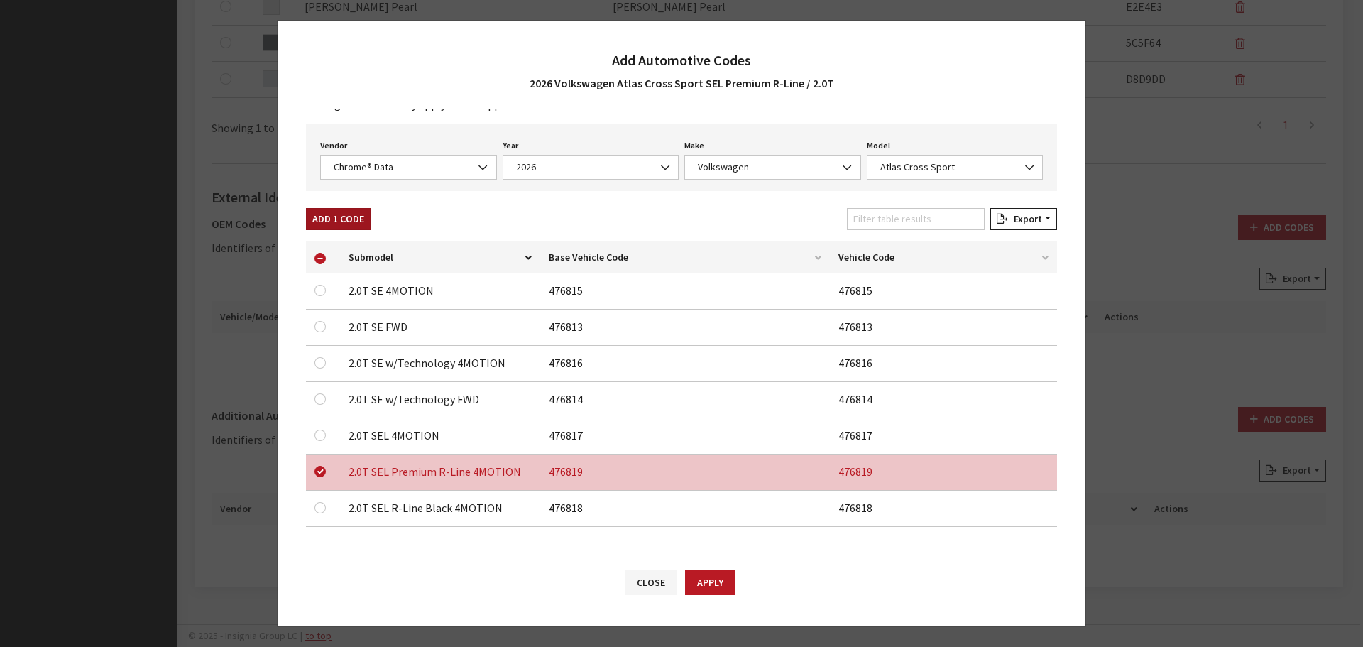
click at [344, 217] on button "Add 1 Code" at bounding box center [338, 219] width 65 height 22
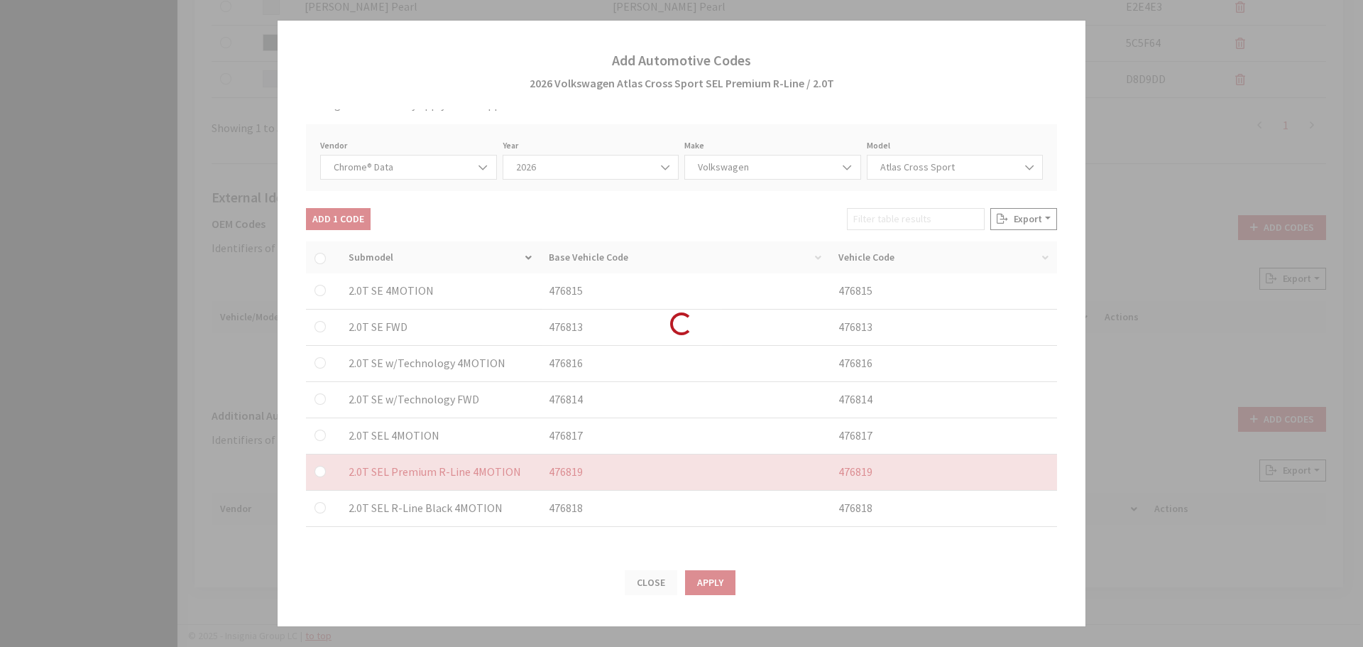
checkbox input "false"
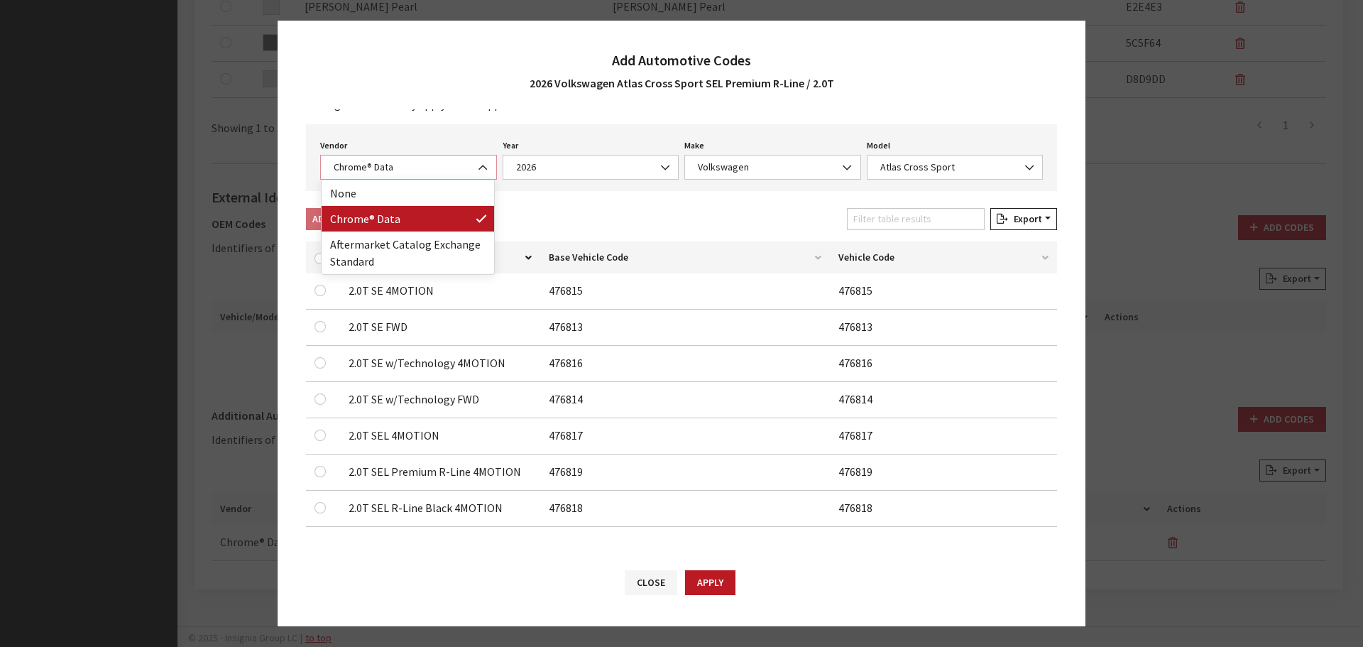
click at [366, 162] on span "Chrome® Data" at bounding box center [408, 167] width 158 height 15
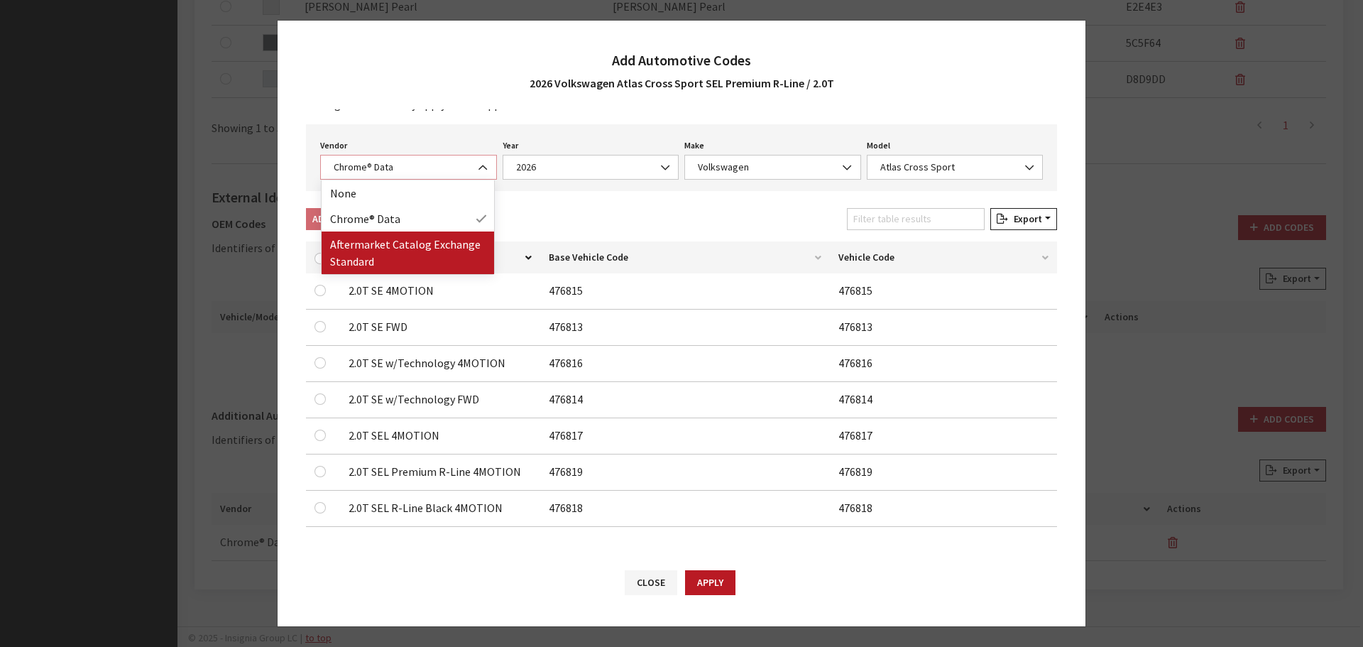
select select "2"
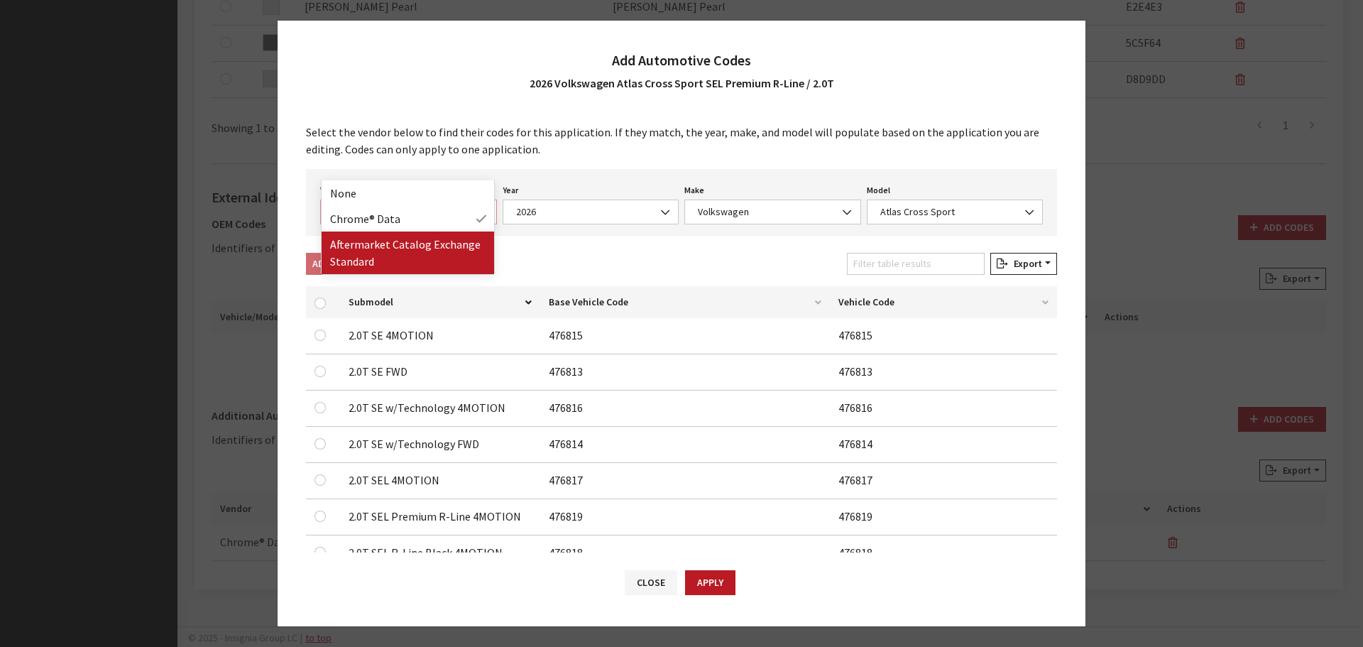
select select "2026"
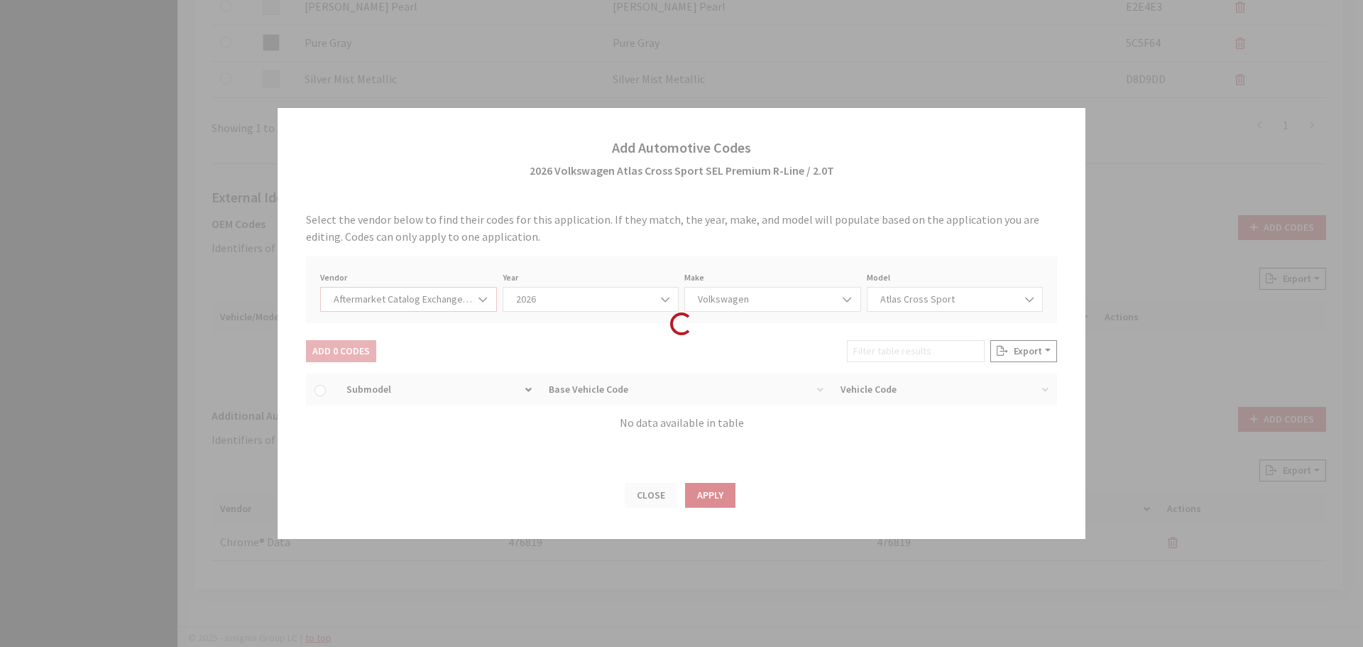
select select "74"
select select "27938"
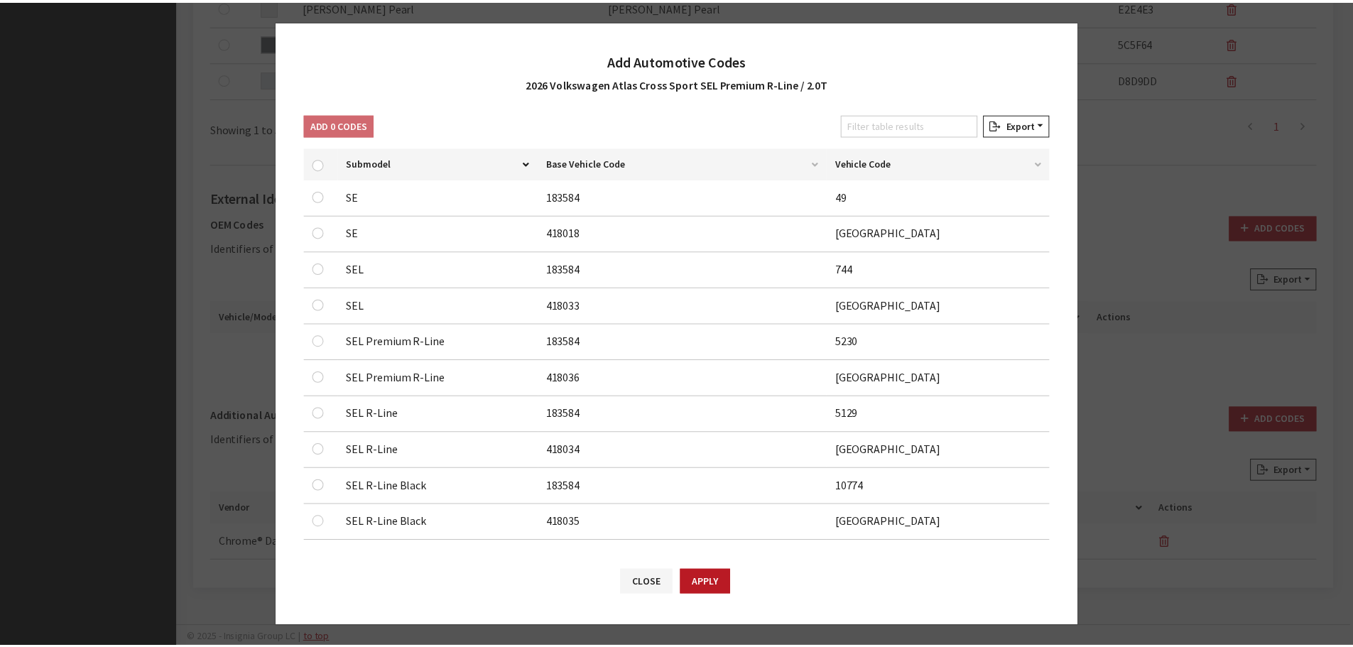
scroll to position [153, 0]
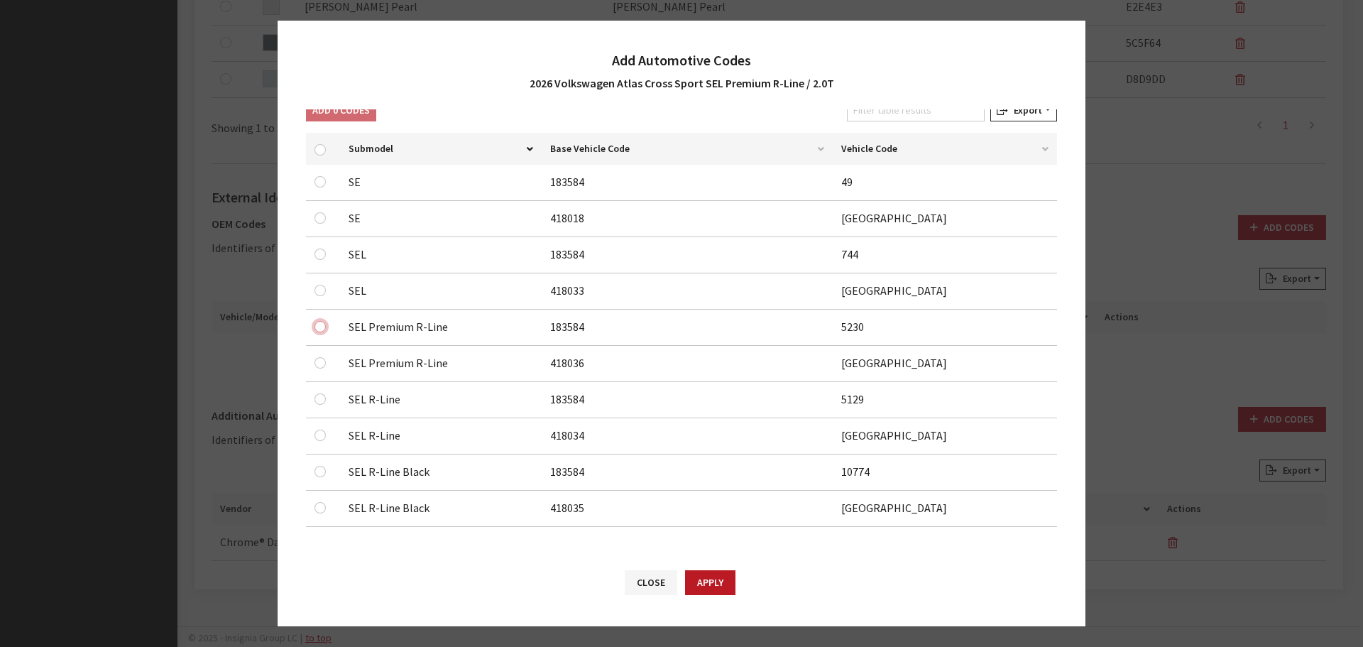
click at [317, 187] on input "checkbox" at bounding box center [320, 181] width 11 height 11
checkbox input "true"
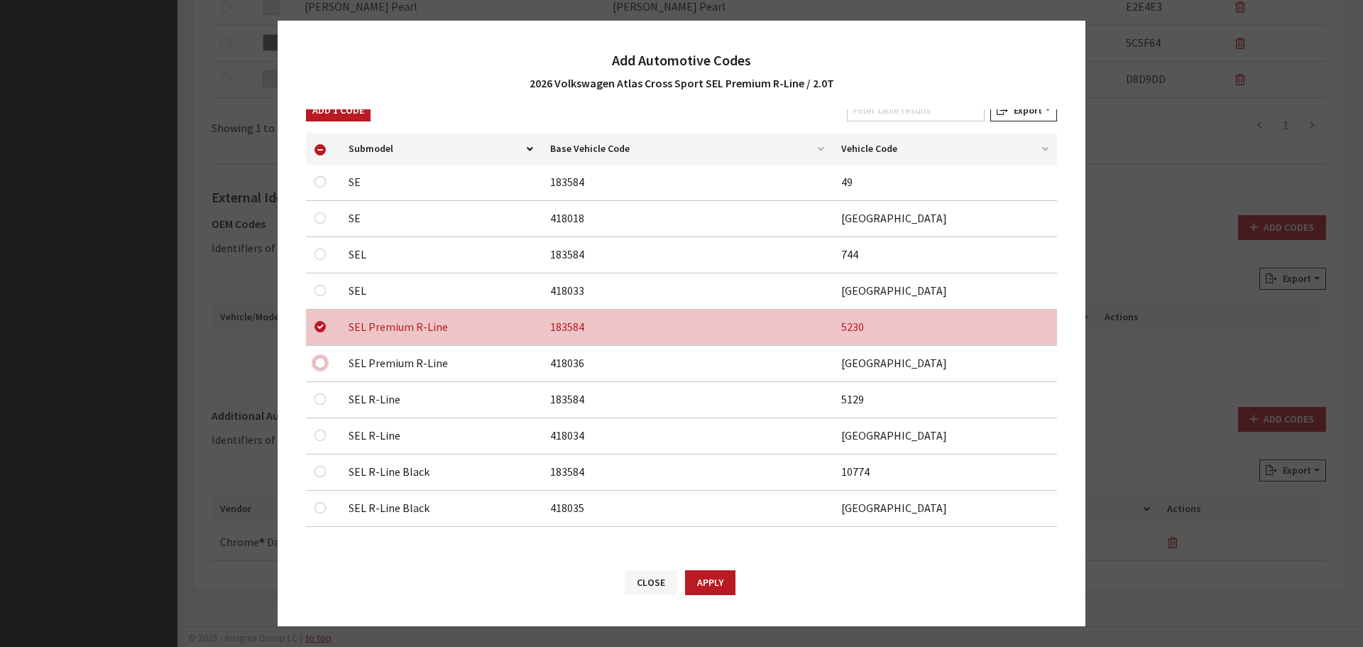
click at [322, 224] on input "checkbox" at bounding box center [320, 217] width 11 height 11
checkbox input "true"
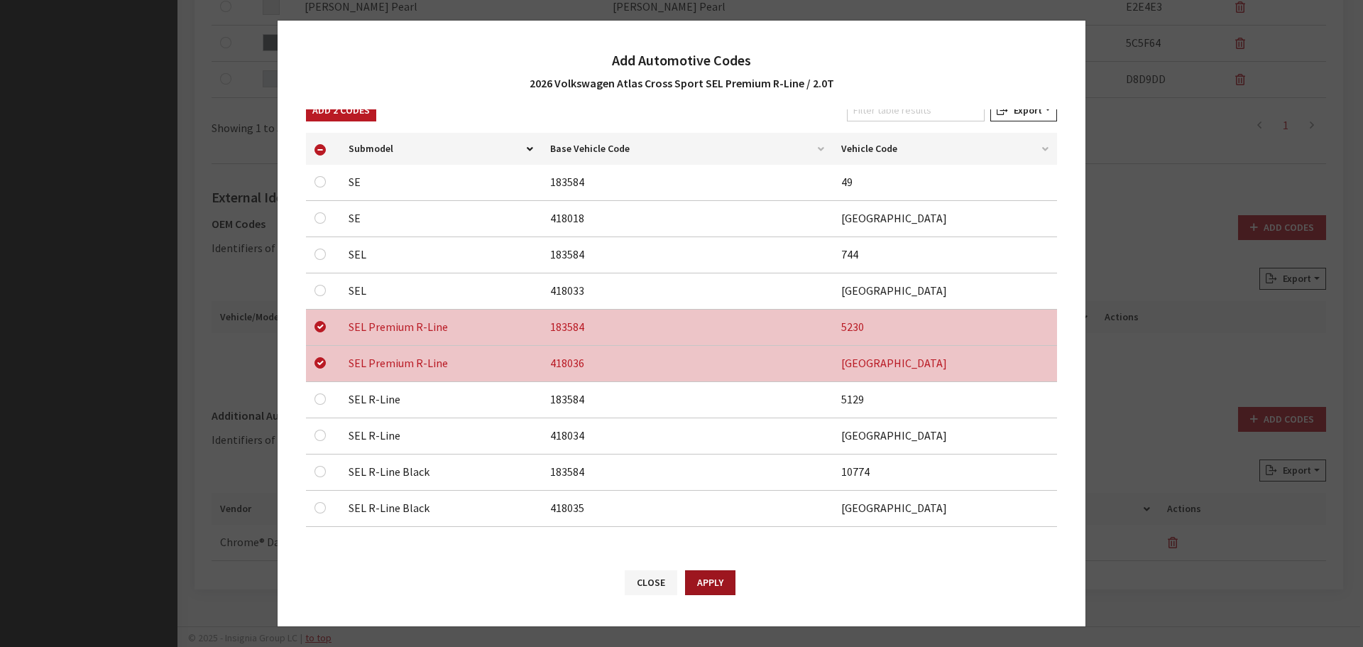
click at [733, 585] on button "Apply" at bounding box center [710, 582] width 50 height 25
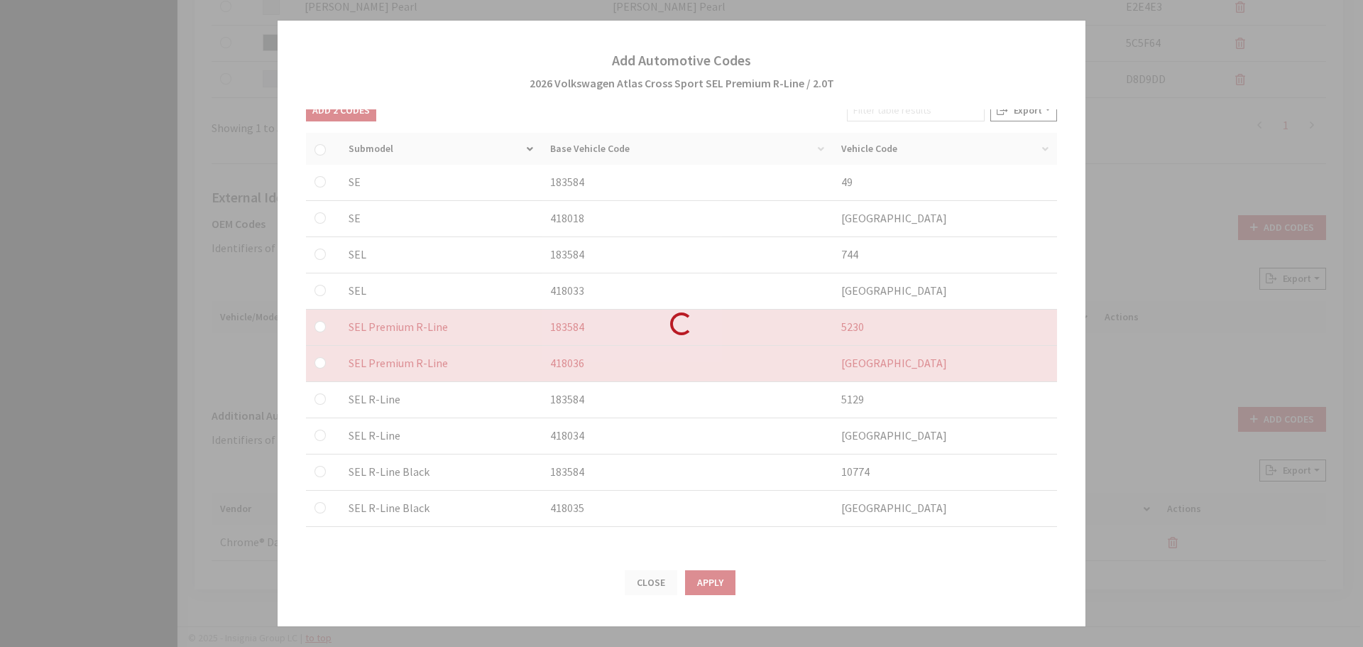
checkbox input "false"
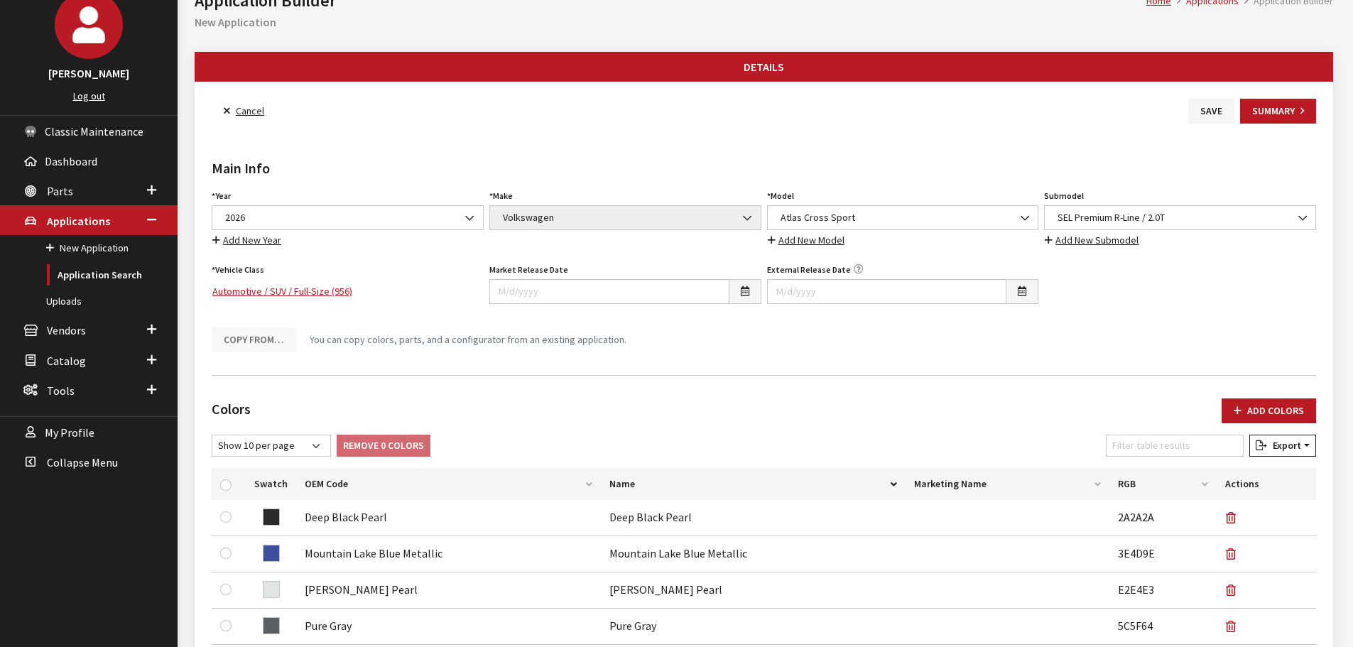
scroll to position [0, 0]
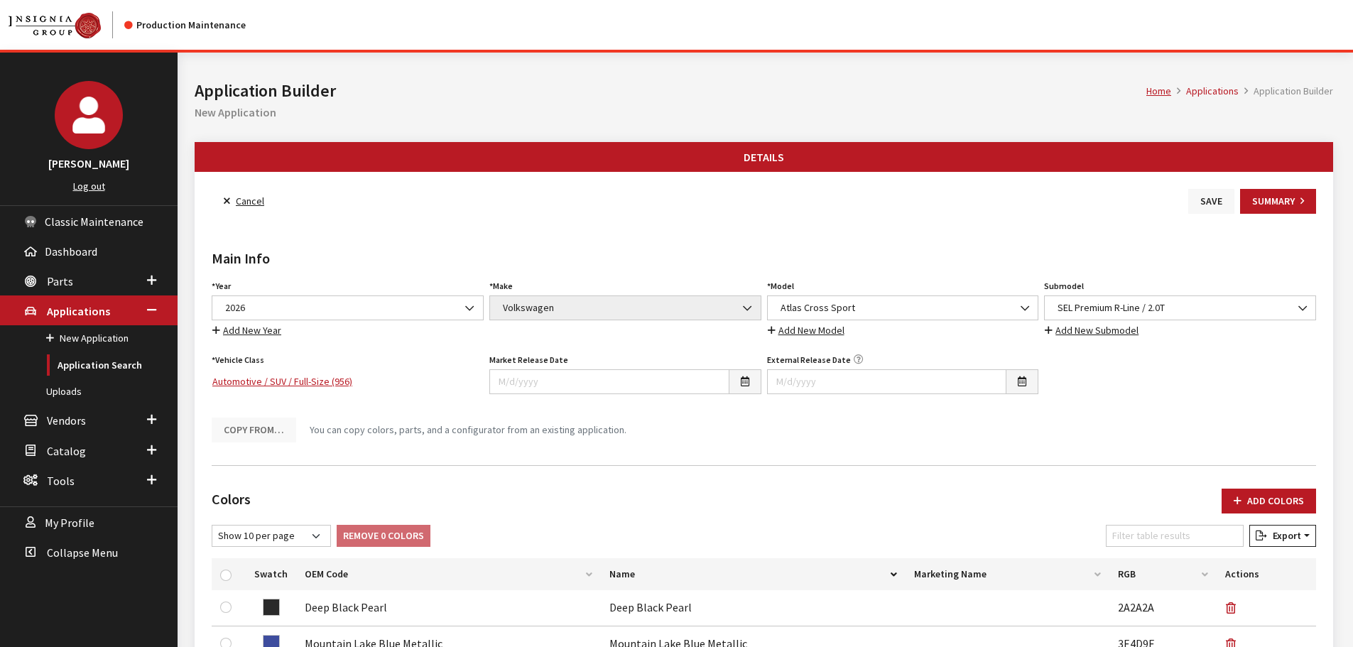
click at [1210, 198] on button "Save" at bounding box center [1211, 201] width 46 height 25
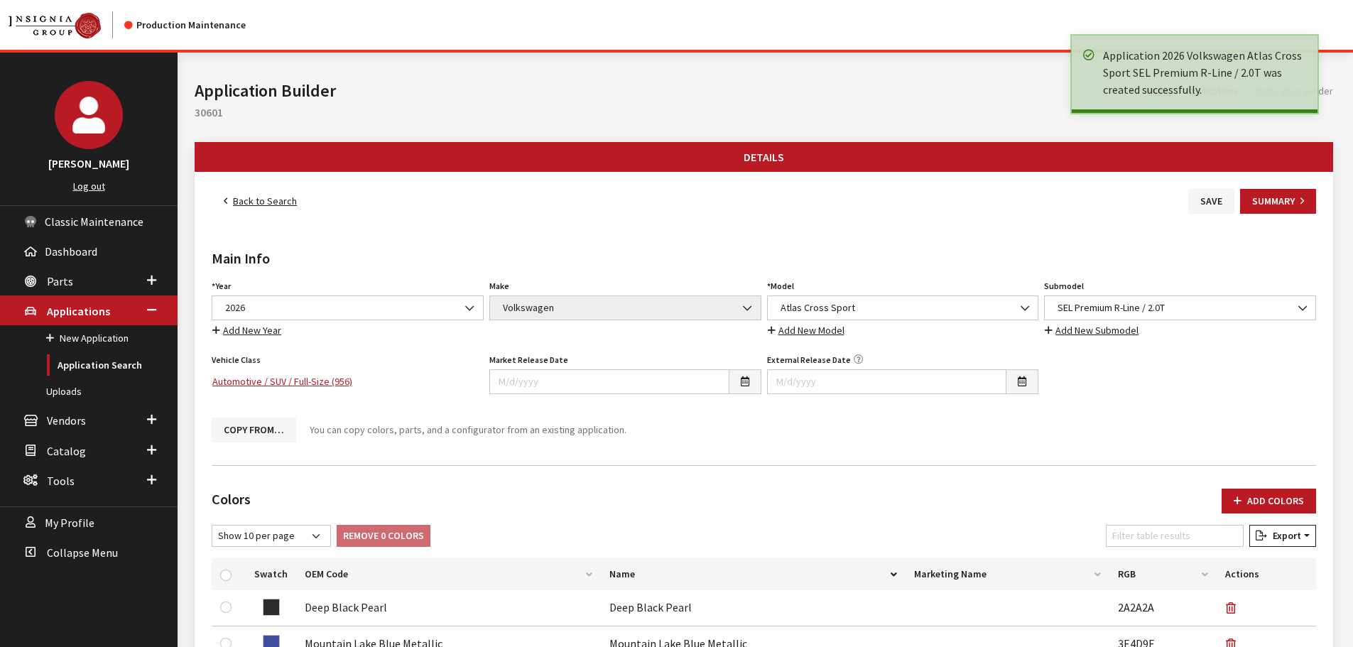
click at [276, 202] on link "Back to Search" at bounding box center [260, 201] width 97 height 25
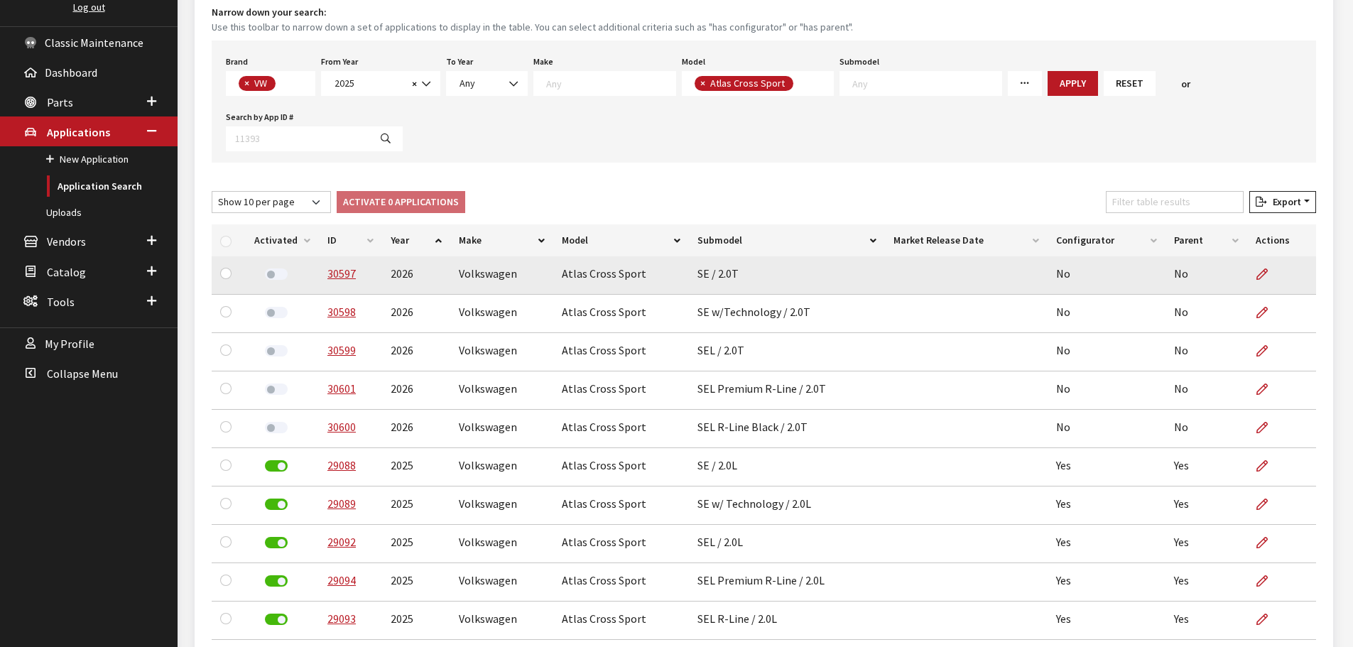
scroll to position [213, 0]
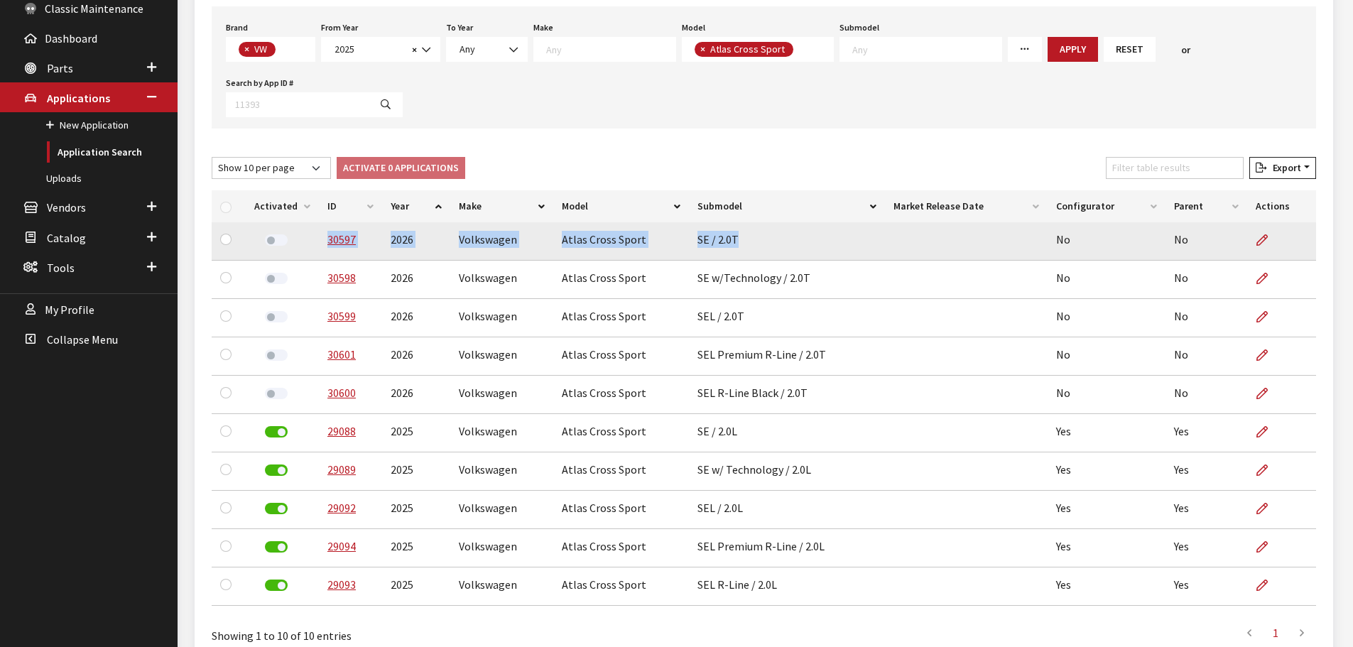
drag, startPoint x: 321, startPoint y: 243, endPoint x: 751, endPoint y: 257, distance: 430.5
click at [751, 257] on tr "30597 2026 Volkswagen Atlas Cross Sport SE / 2.0T No No" at bounding box center [764, 241] width 1104 height 38
copy tr "30597 2026 Volkswagen Atlas Cross Sport SE / 2.0T"
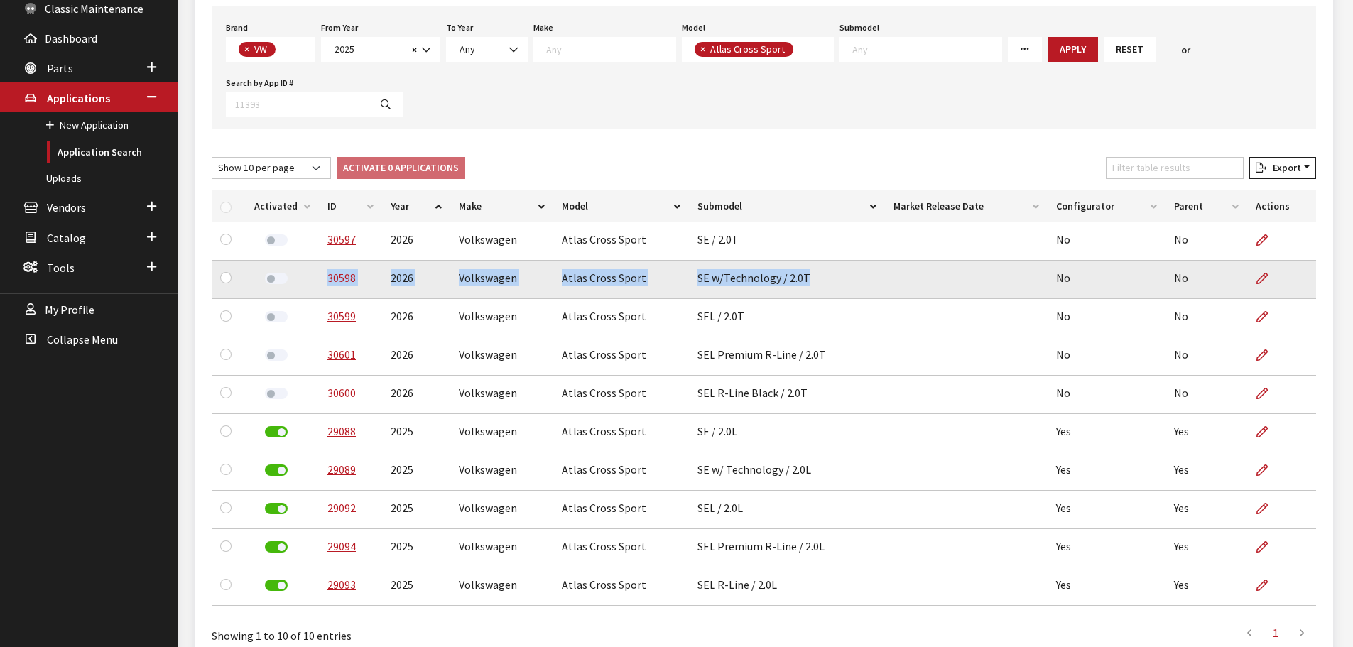
drag, startPoint x: 803, startPoint y: 278, endPoint x: 323, endPoint y: 285, distance: 480.0
click at [323, 285] on tr "30598 2026 Volkswagen Atlas Cross Sport SE w/Technology / 2.0T No No" at bounding box center [764, 280] width 1104 height 38
copy tr "30598 2026 Volkswagen Atlas Cross Sport SE w/Technology / 2.0T"
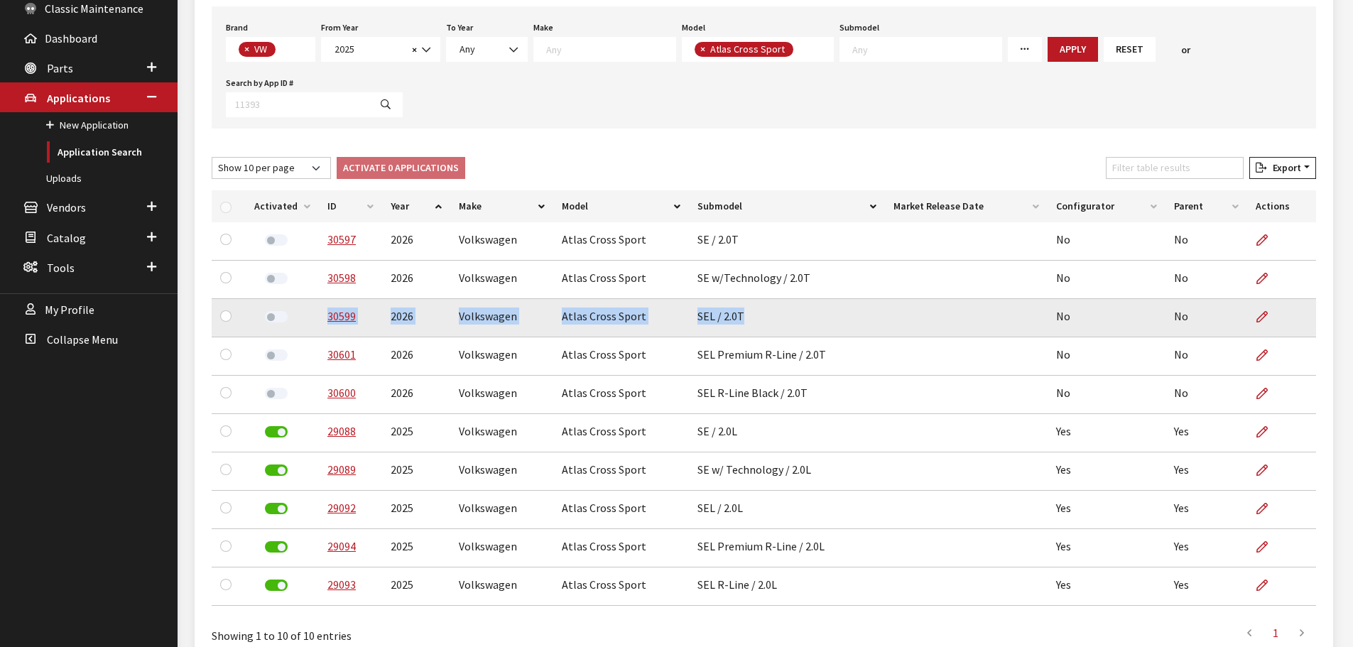
drag, startPoint x: 740, startPoint y: 319, endPoint x: 320, endPoint y: 325, distance: 419.7
click at [320, 325] on tr "30599 2026 Volkswagen Atlas Cross Sport SEL / 2.0T No No" at bounding box center [764, 318] width 1104 height 38
copy tr "30599 2026 Volkswagen Atlas Cross Sport SEL / 2.0T"
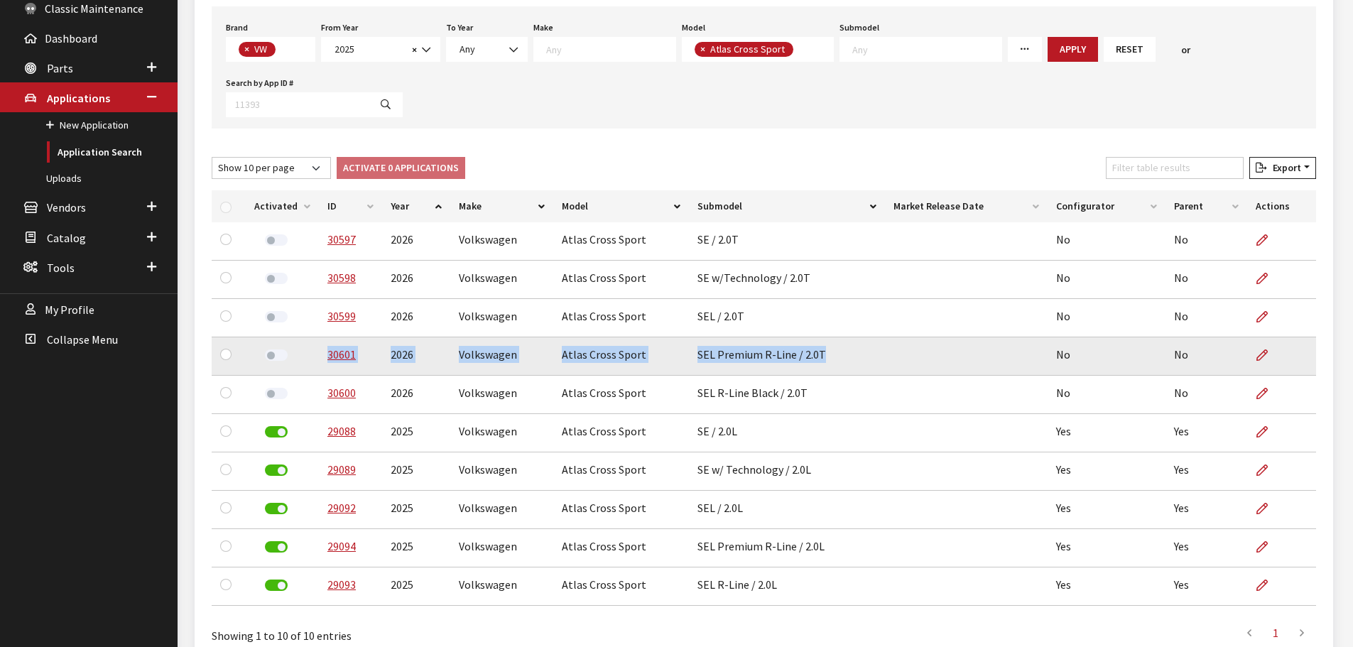
drag, startPoint x: 821, startPoint y: 352, endPoint x: 324, endPoint y: 370, distance: 497.3
click at [324, 370] on tr "30601 2026 Volkswagen Atlas Cross Sport SEL Premium R-Line / 2.0T No No" at bounding box center [764, 356] width 1104 height 38
copy tr "30601 2026 Volkswagen Atlas Cross Sport SEL Premium R-Line / 2.0T"
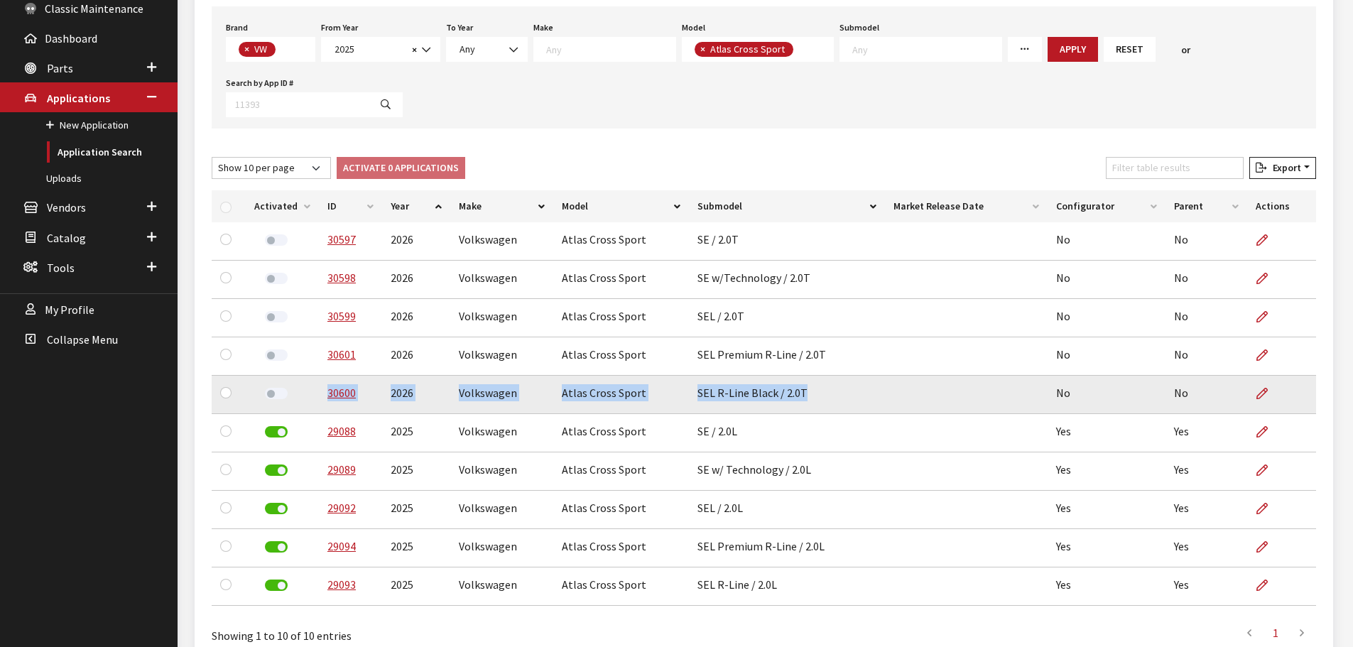
drag, startPoint x: 803, startPoint y: 393, endPoint x: 318, endPoint y: 408, distance: 485.2
click at [318, 408] on tr "30600 2026 Volkswagen Atlas Cross Sport SEL R-Line Black / 2.0T No No" at bounding box center [764, 395] width 1104 height 38
copy tr "30600 2026 Volkswagen Atlas Cross Sport SEL R-Line Black / 2.0T"
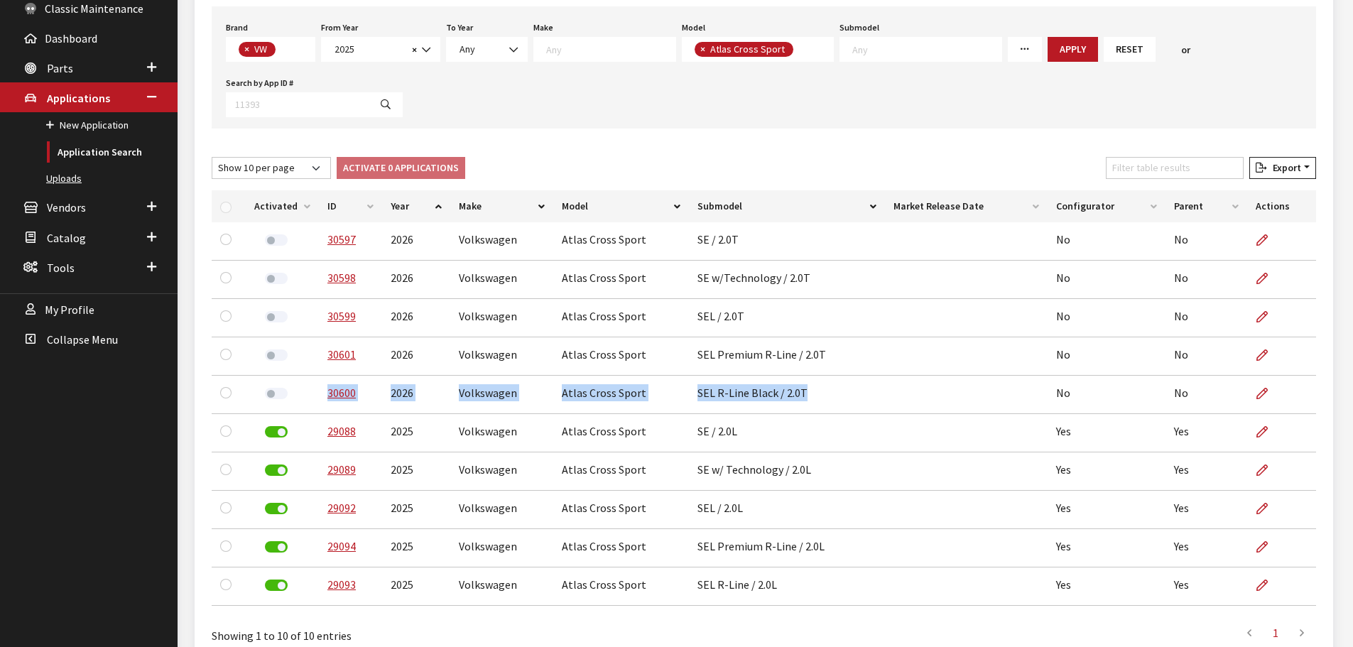
click at [62, 187] on link "Uploads" at bounding box center [89, 178] width 178 height 26
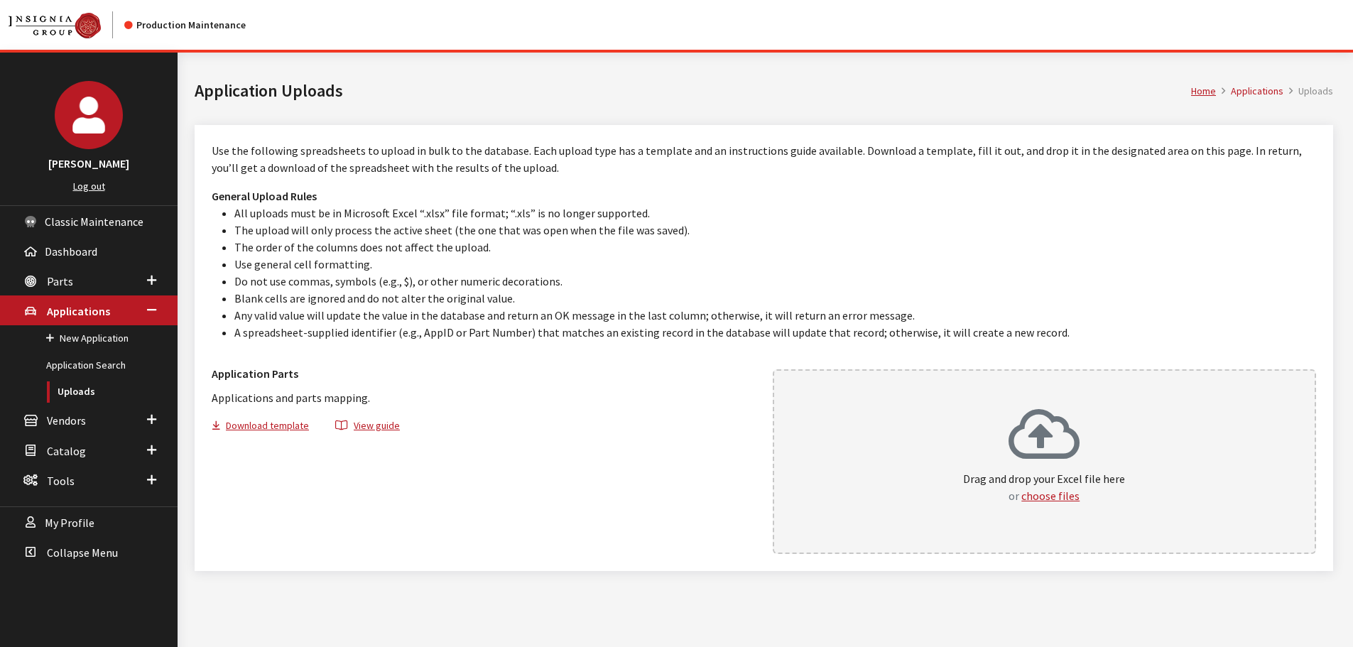
click at [975, 461] on div "Drag and drop your Excel file here or choose files" at bounding box center [1044, 456] width 162 height 97
click at [944, 440] on div "Drag and drop your Excel file here or choose files" at bounding box center [1045, 461] width 544 height 185
